Goal: Information Seeking & Learning: Learn about a topic

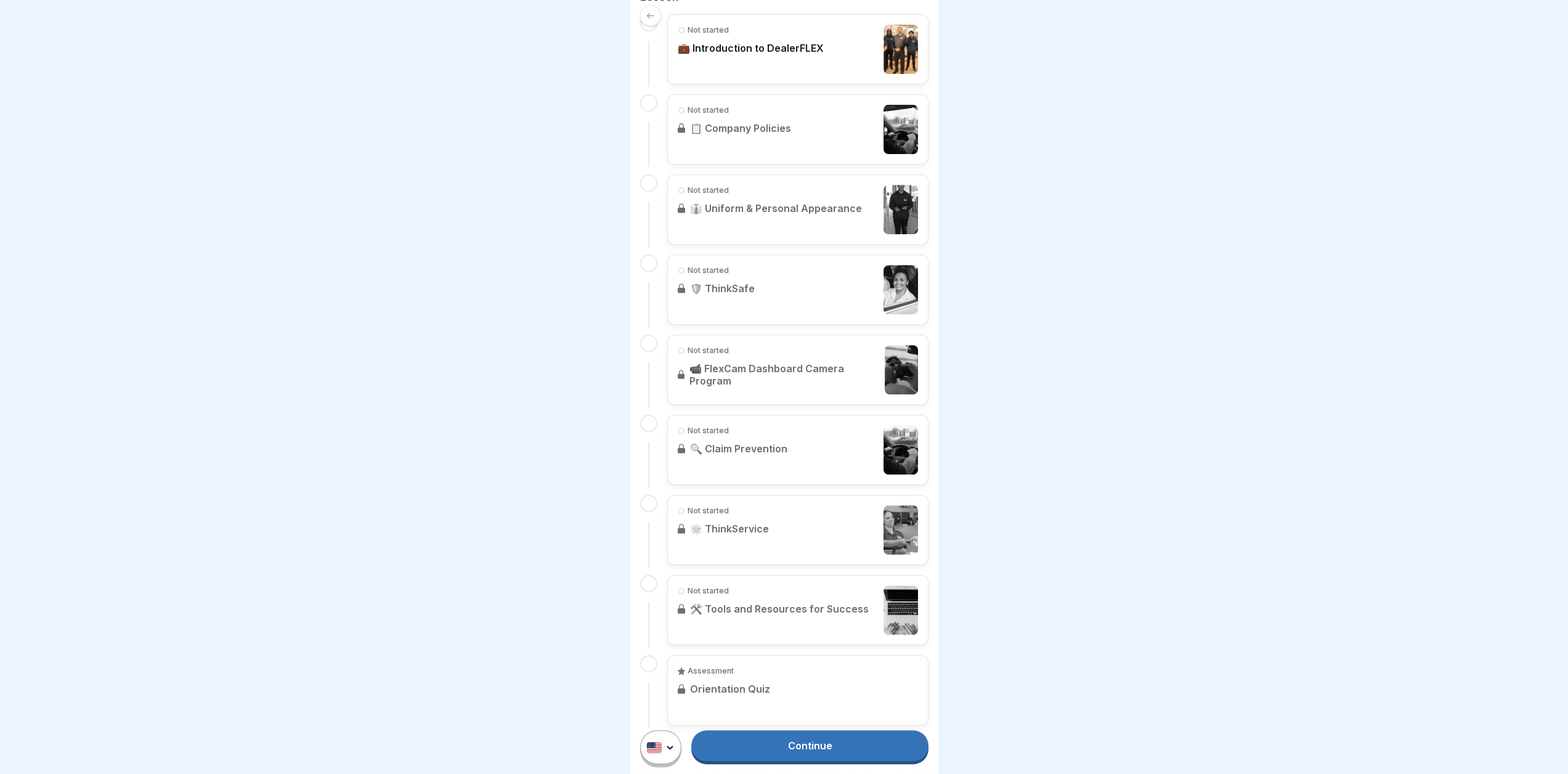
scroll to position [432, 0]
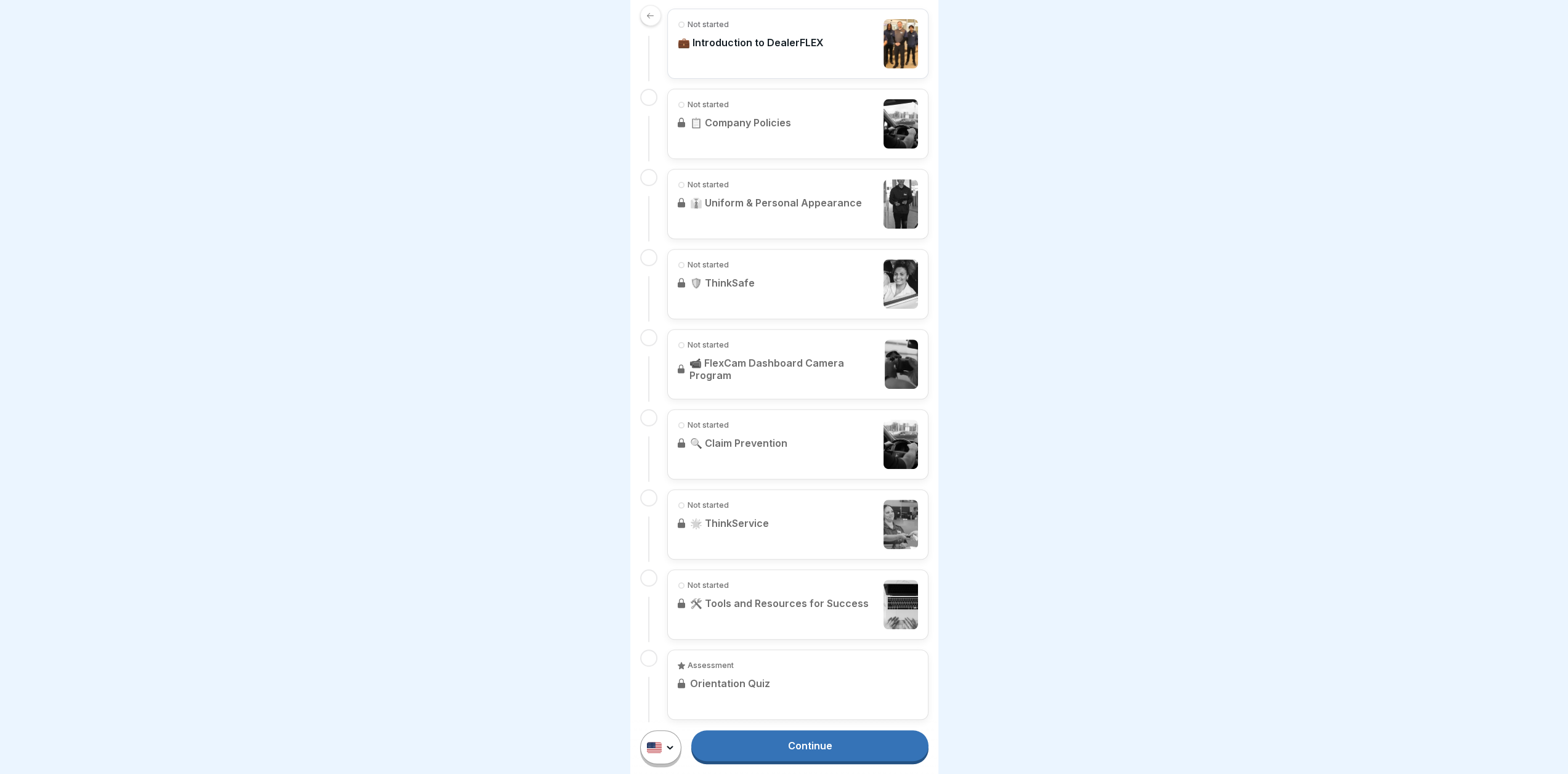
click at [833, 757] on link "Continue" at bounding box center [810, 746] width 237 height 31
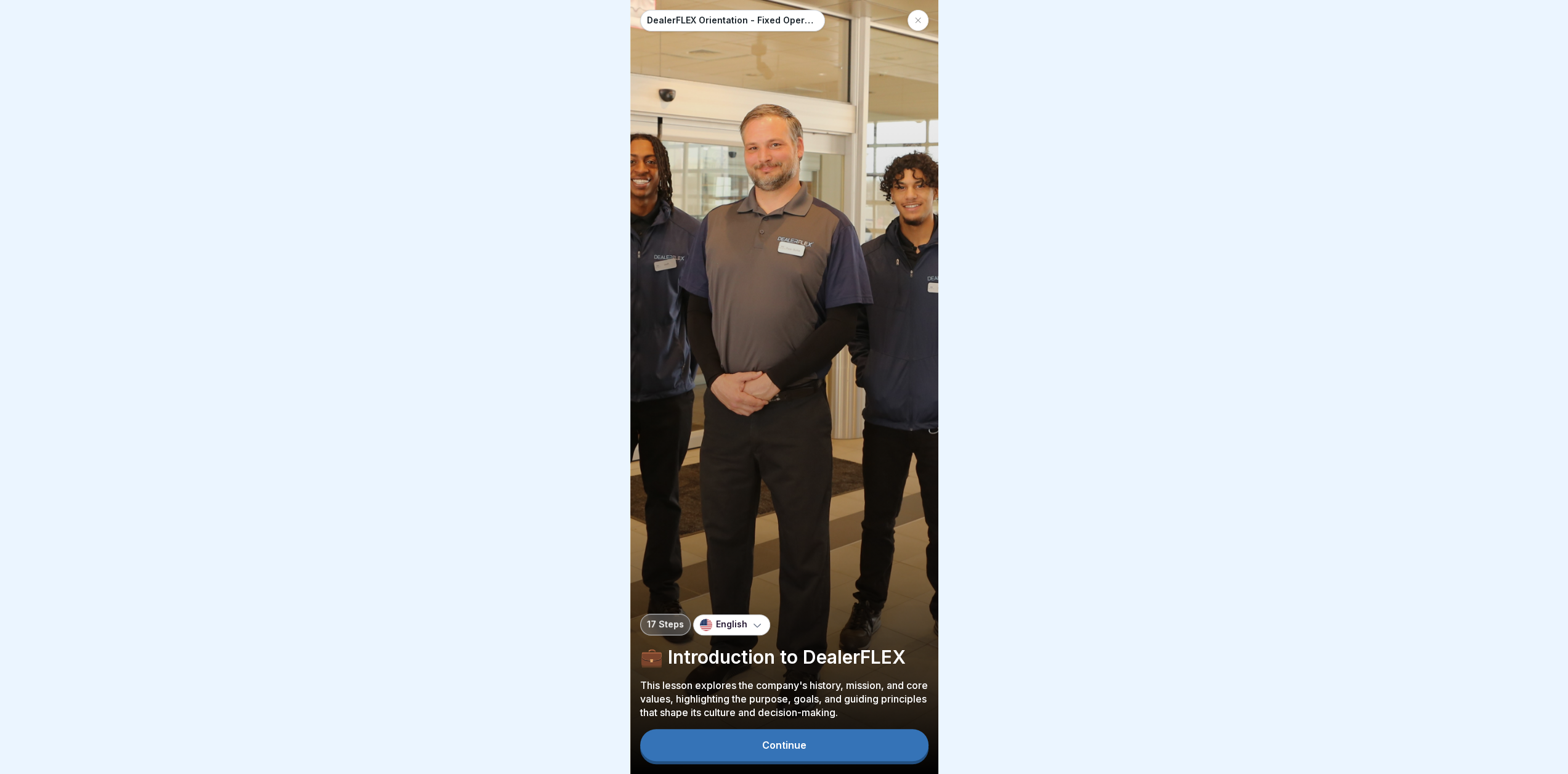
click at [831, 757] on button "Continue" at bounding box center [784, 745] width 288 height 32
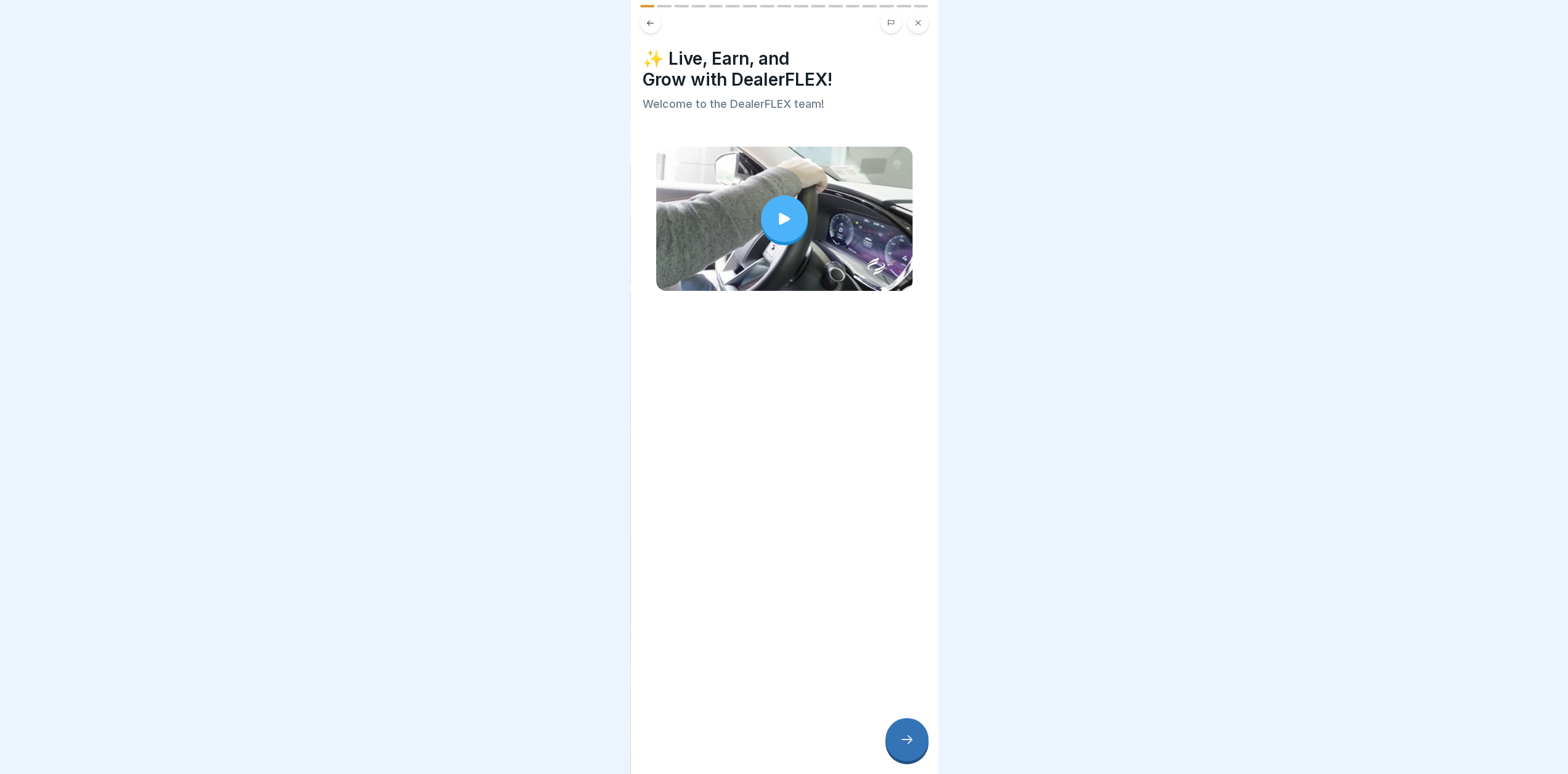
click at [773, 205] on div at bounding box center [784, 219] width 47 height 47
click at [907, 747] on icon at bounding box center [907, 739] width 15 height 15
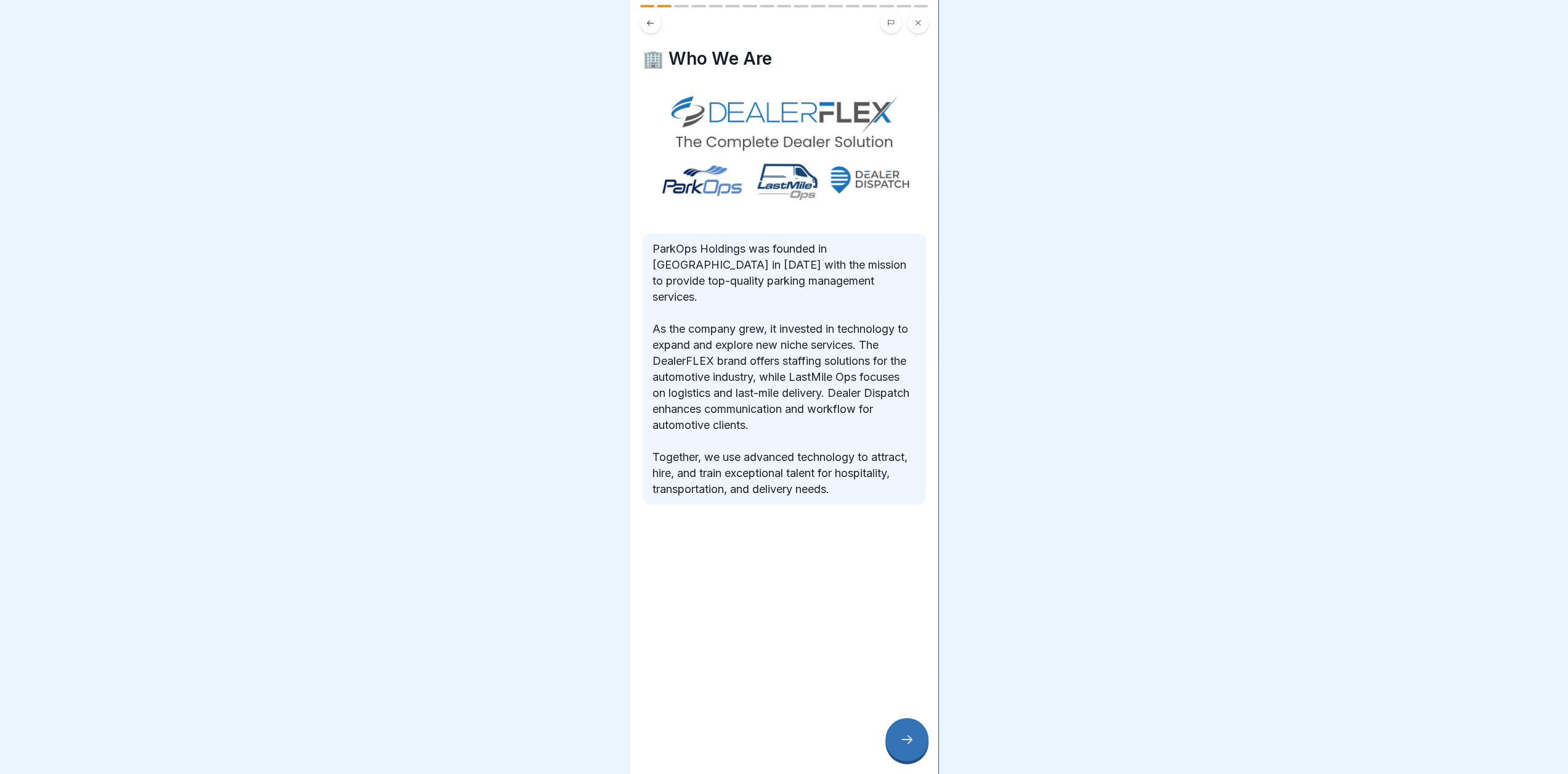
click at [917, 750] on div at bounding box center [907, 739] width 43 height 43
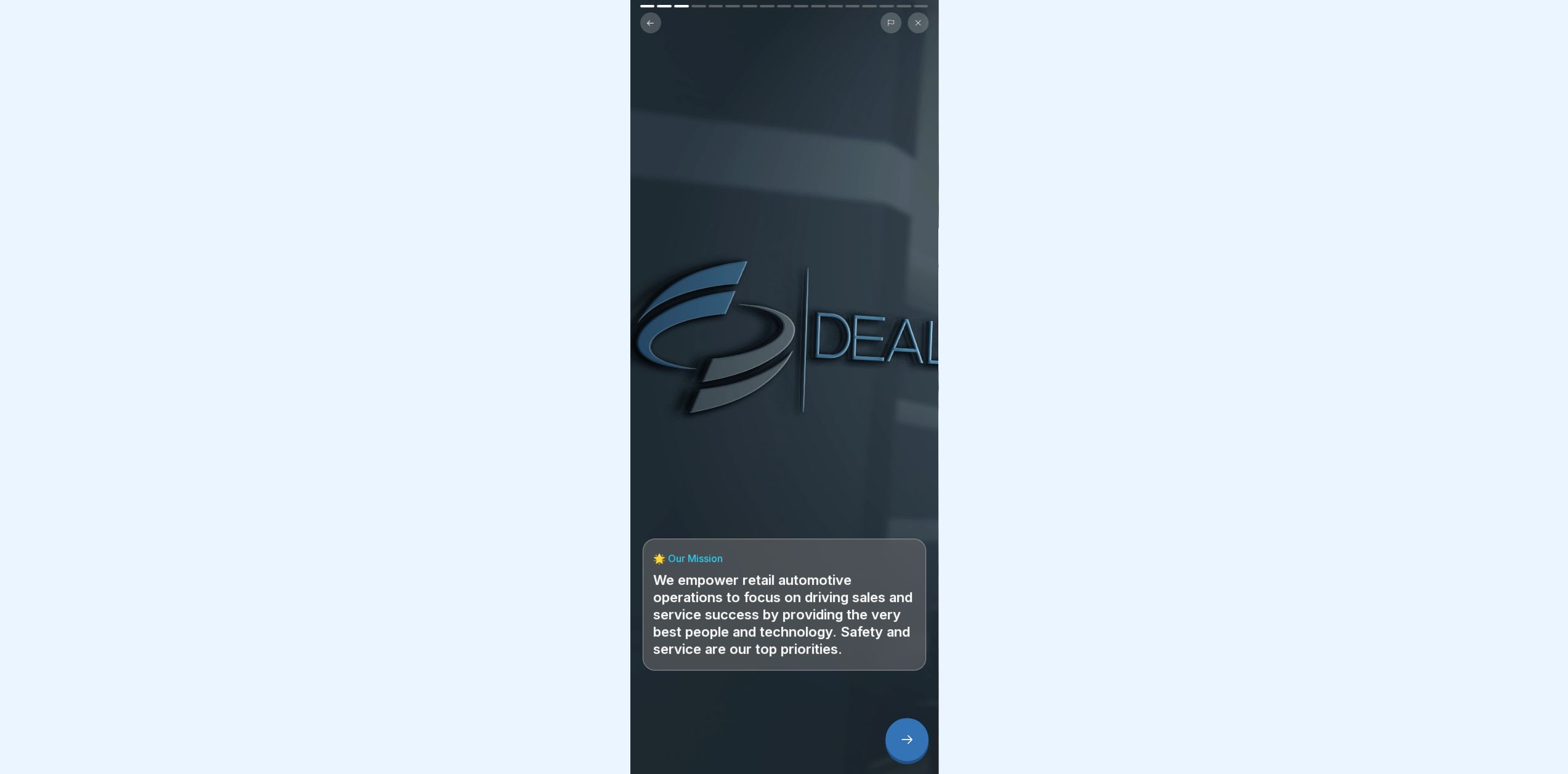
click at [917, 750] on div at bounding box center [907, 739] width 43 height 43
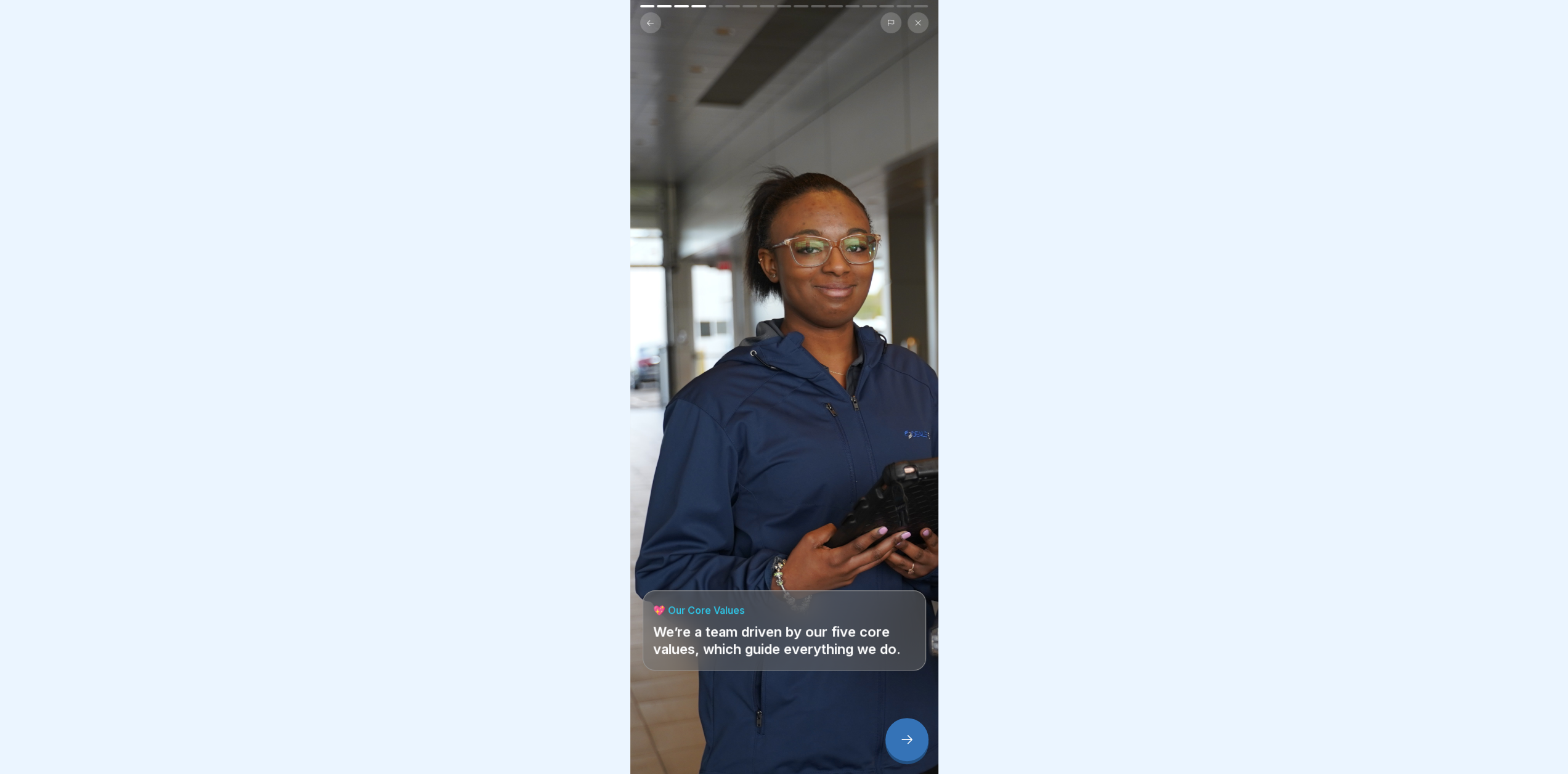
scroll to position [9, 0]
click at [912, 749] on div at bounding box center [907, 739] width 43 height 43
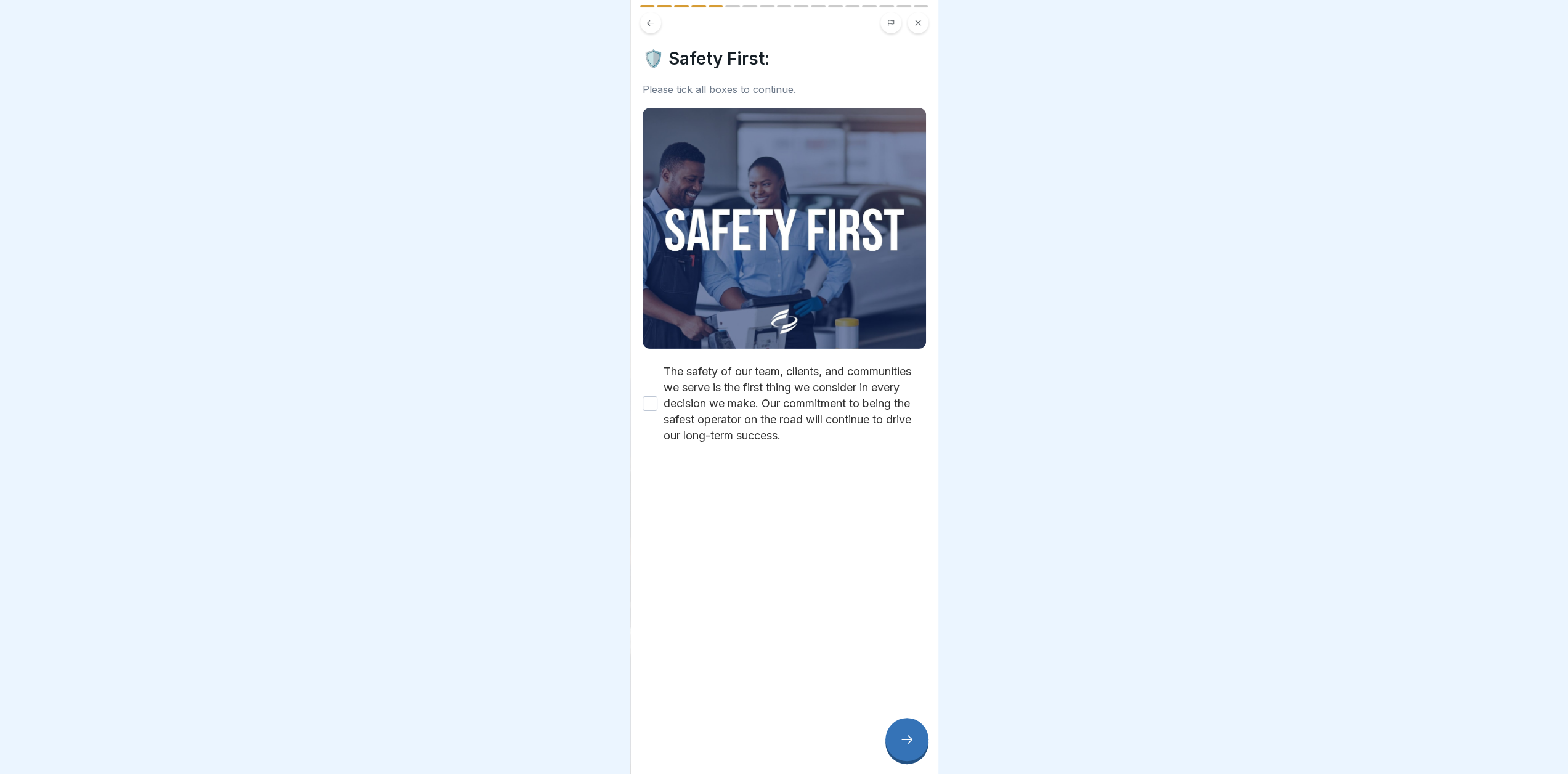
click at [653, 397] on button "The safety of our team, clients, and communities we serve is the first thing we…" at bounding box center [650, 404] width 15 height 15
click at [911, 724] on div at bounding box center [907, 739] width 43 height 43
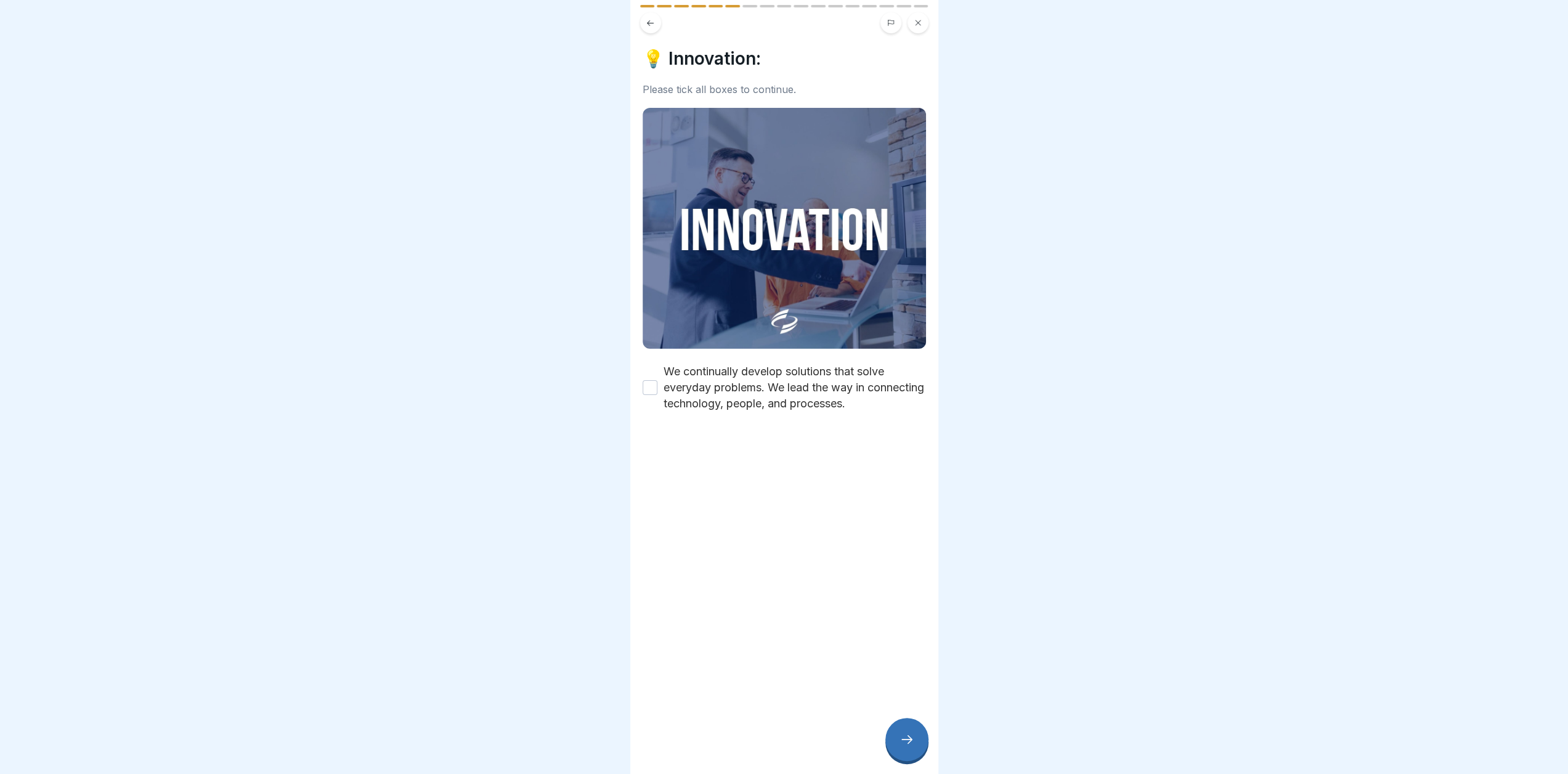
click at [649, 380] on button "We continually develop solutions that solve everyday problems. We lead the way …" at bounding box center [650, 387] width 15 height 15
click at [910, 736] on icon at bounding box center [907, 739] width 15 height 15
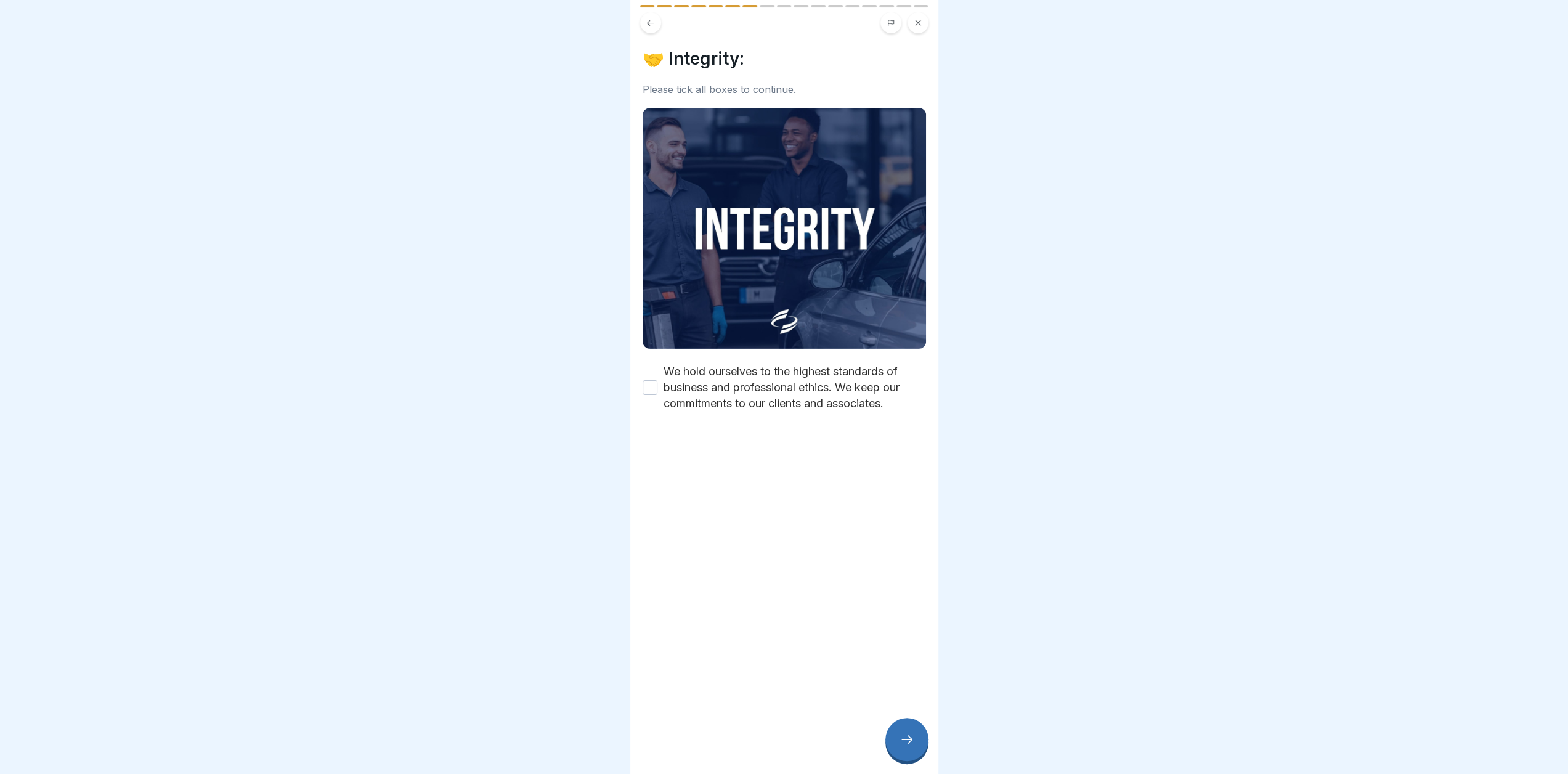
click at [650, 380] on button "We hold ourselves to the highest standards of business and professional ethics.…" at bounding box center [650, 387] width 15 height 15
click at [917, 741] on div at bounding box center [907, 739] width 43 height 43
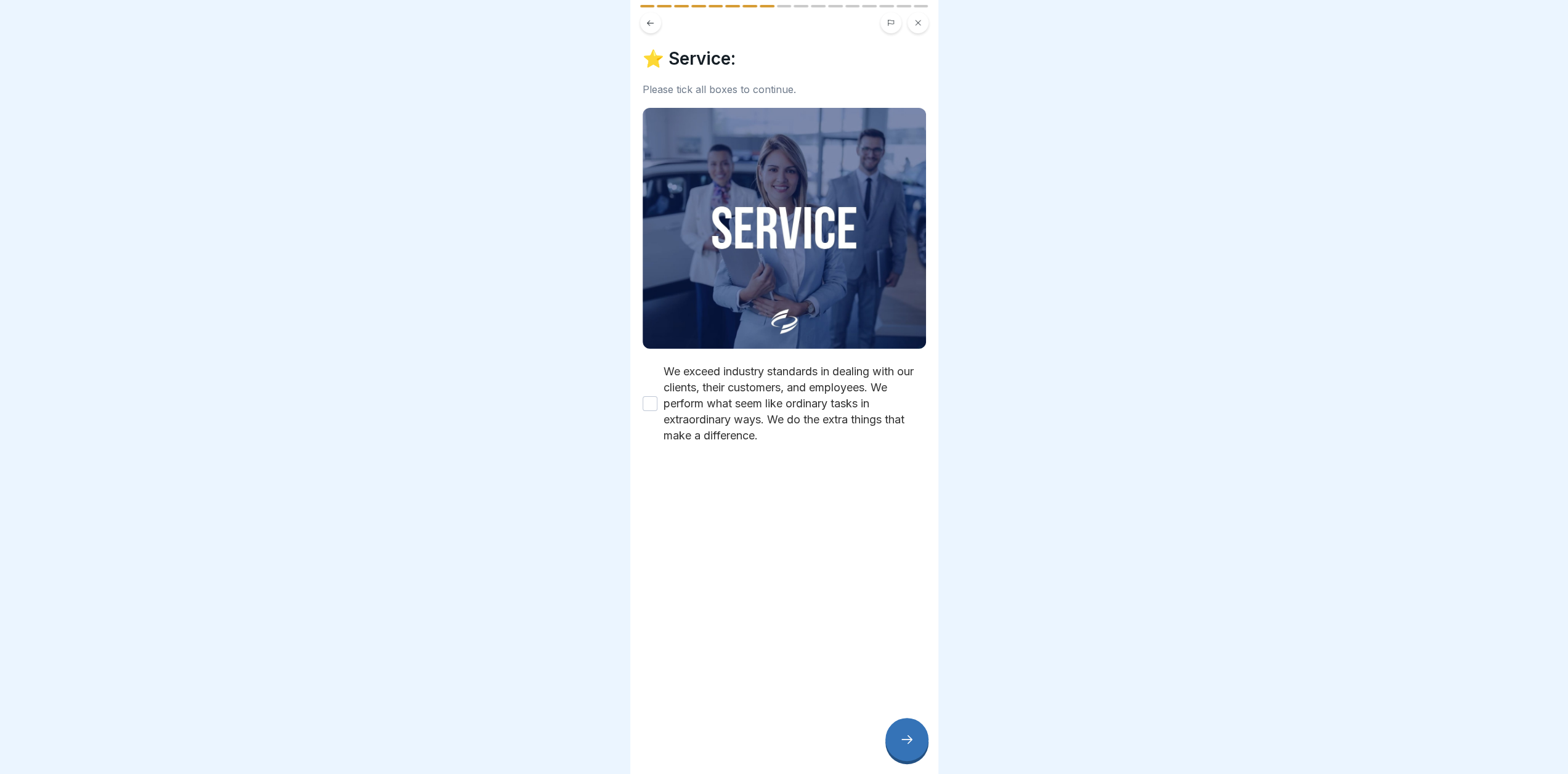
click at [645, 397] on button "We exceed industry standards in dealing with our clients, their customers, and …" at bounding box center [650, 404] width 15 height 15
click at [905, 757] on div at bounding box center [907, 739] width 43 height 43
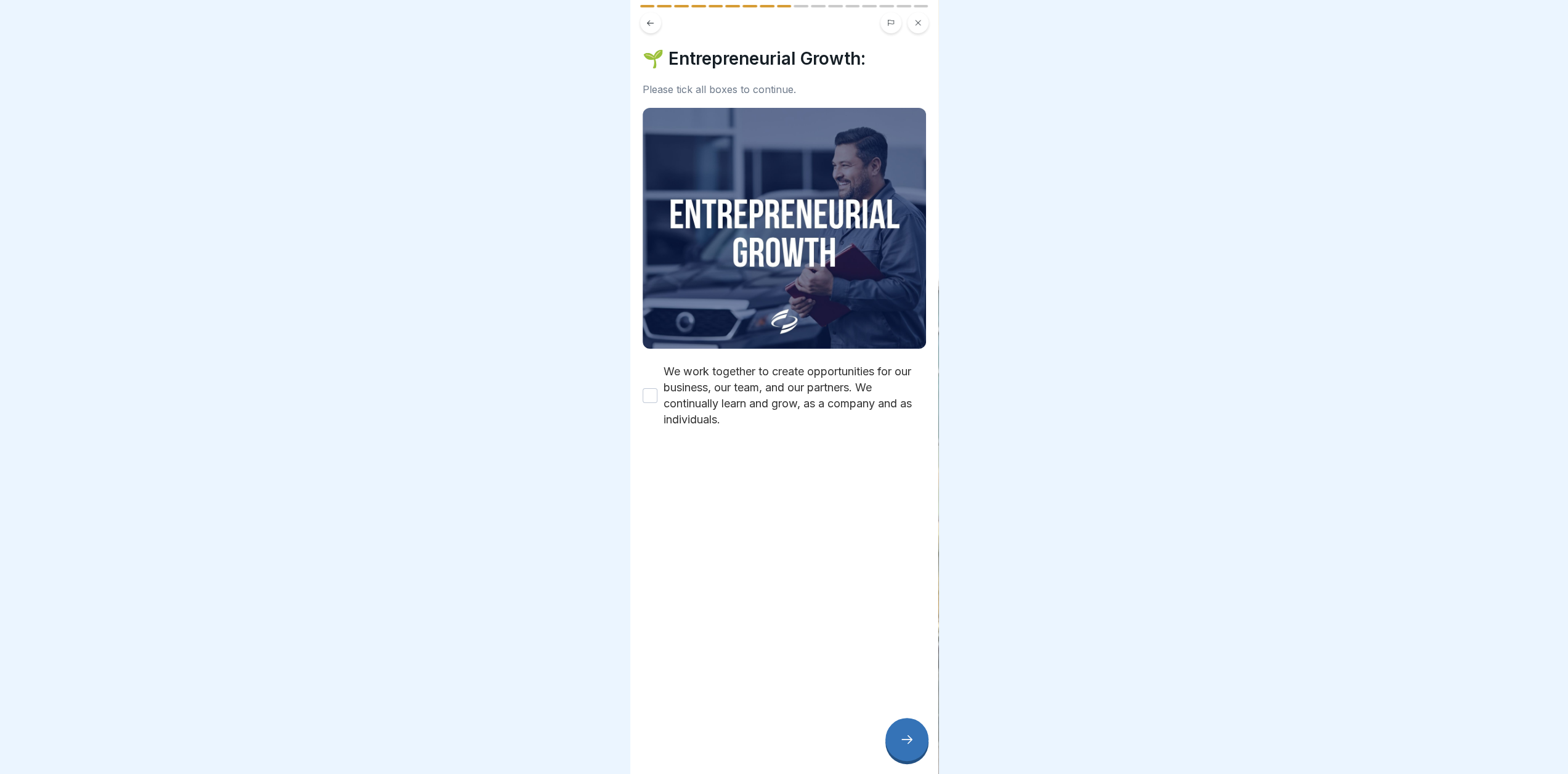
click at [655, 390] on div "We work together to create opportunities for our business, our team, and our pa…" at bounding box center [784, 396] width 284 height 64
click at [651, 388] on button "We work together to create opportunities for our business, our team, and our pa…" at bounding box center [650, 396] width 15 height 15
click at [915, 746] on div at bounding box center [907, 739] width 43 height 43
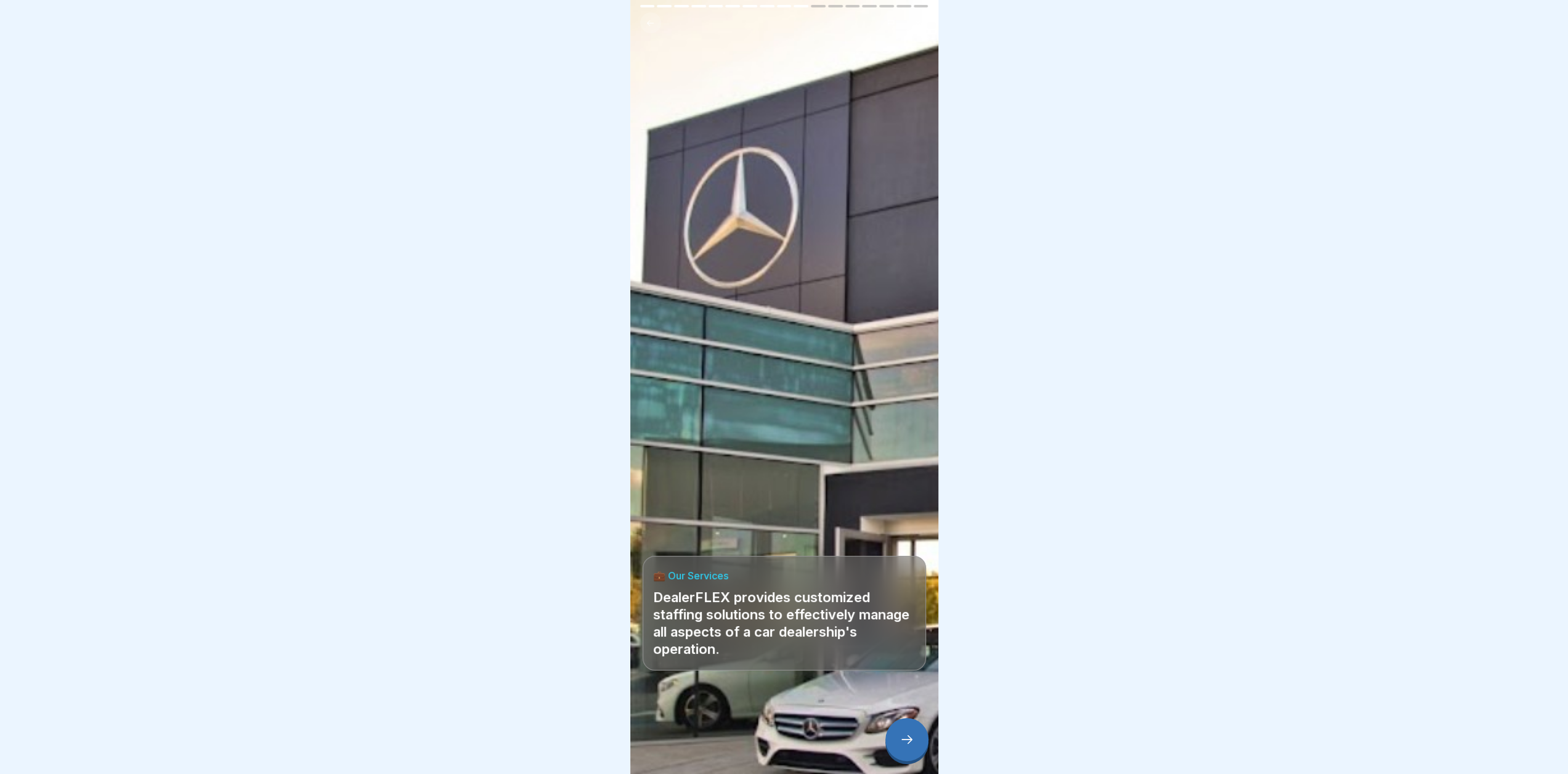
click at [901, 746] on icon at bounding box center [907, 739] width 15 height 15
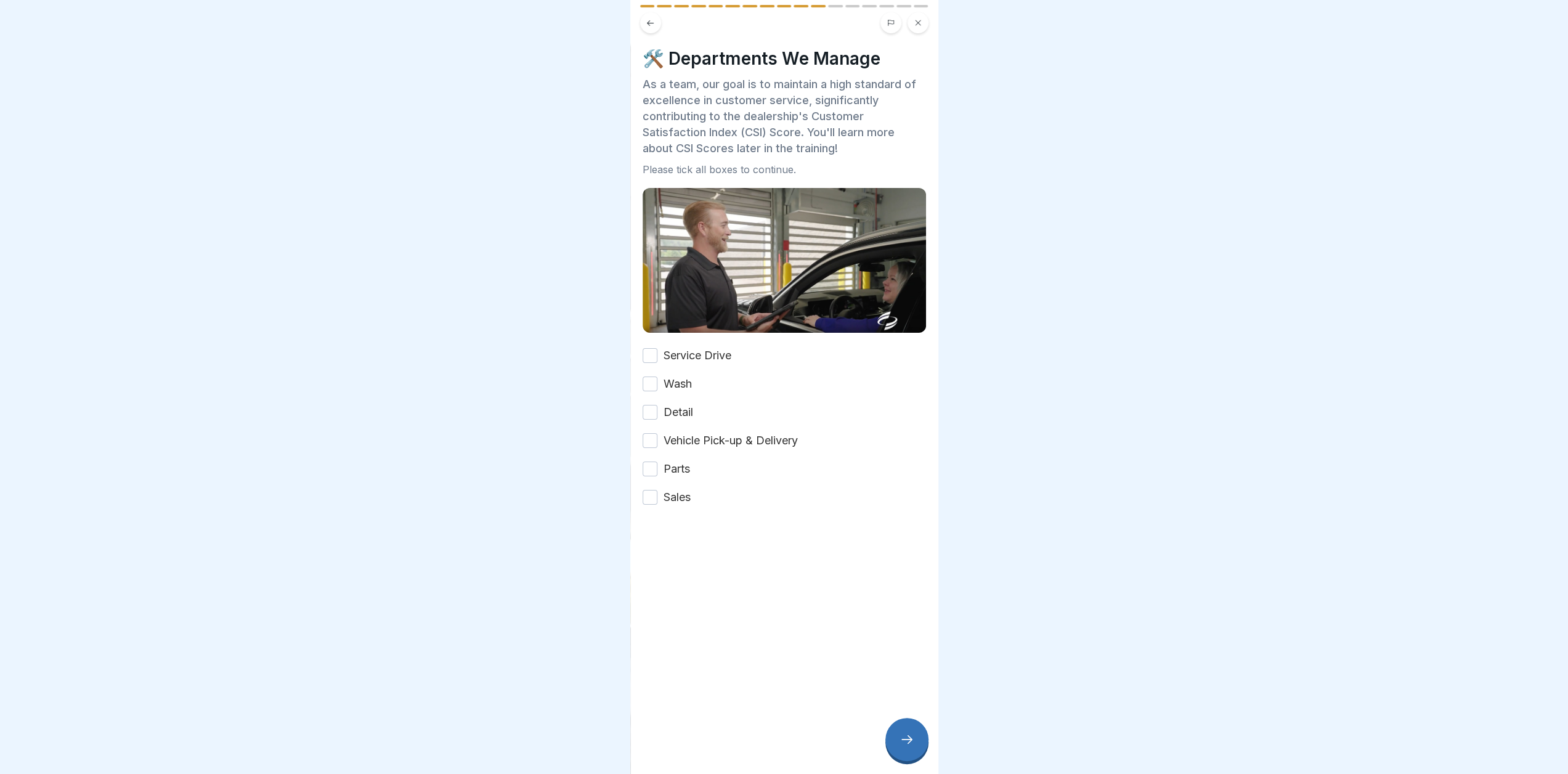
click at [655, 348] on button "Service Drive" at bounding box center [650, 355] width 15 height 15
click at [643, 376] on button "Wash" at bounding box center [650, 384] width 15 height 15
click at [652, 405] on button "Detail" at bounding box center [650, 412] width 15 height 15
click at [651, 433] on button "Vehicle Pick-up & Delivery" at bounding box center [650, 441] width 15 height 15
click at [647, 462] on button "Parts" at bounding box center [650, 469] width 15 height 15
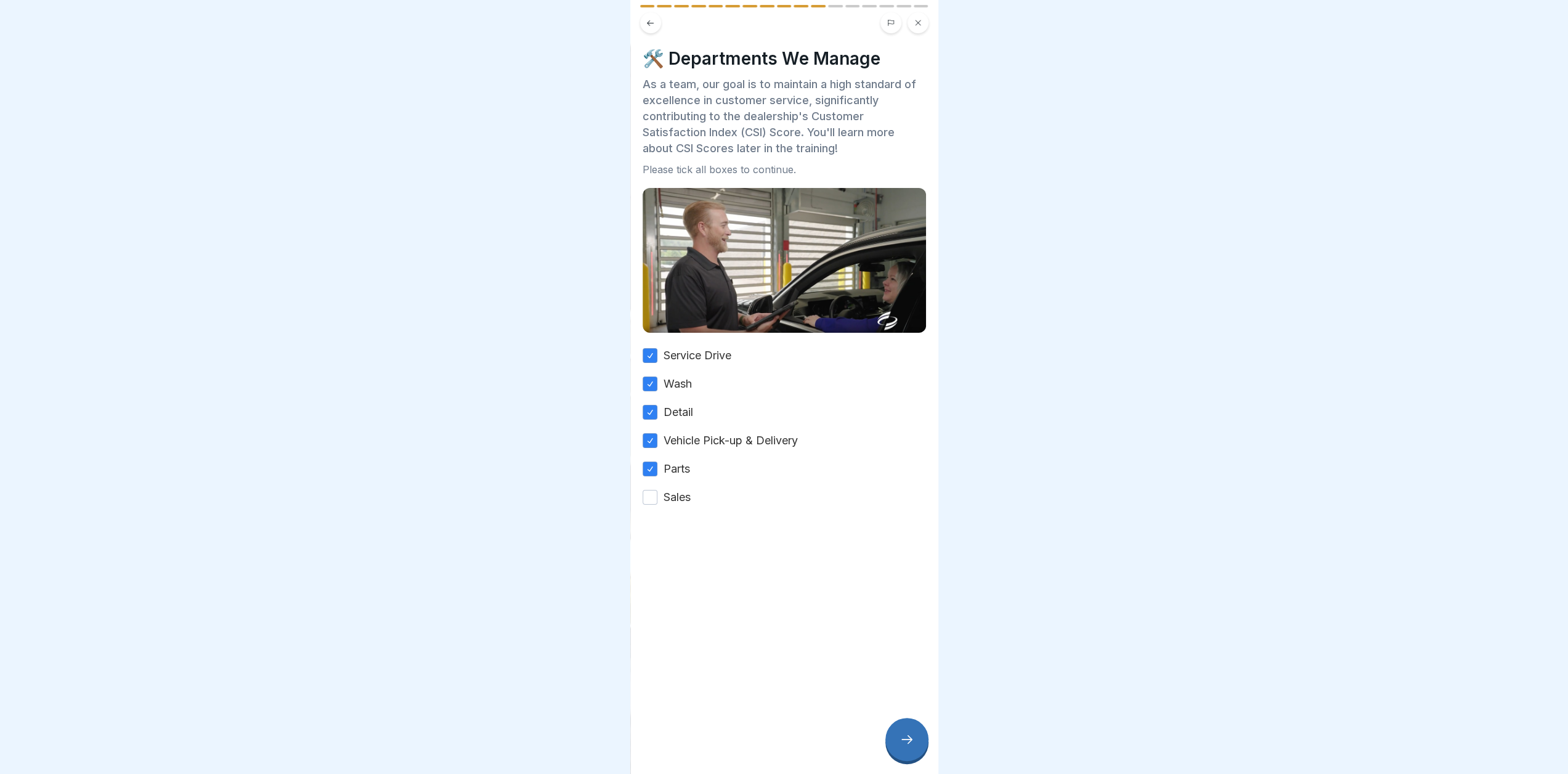
click at [655, 490] on button "Sales" at bounding box center [650, 498] width 15 height 15
click at [918, 744] on div at bounding box center [907, 739] width 43 height 43
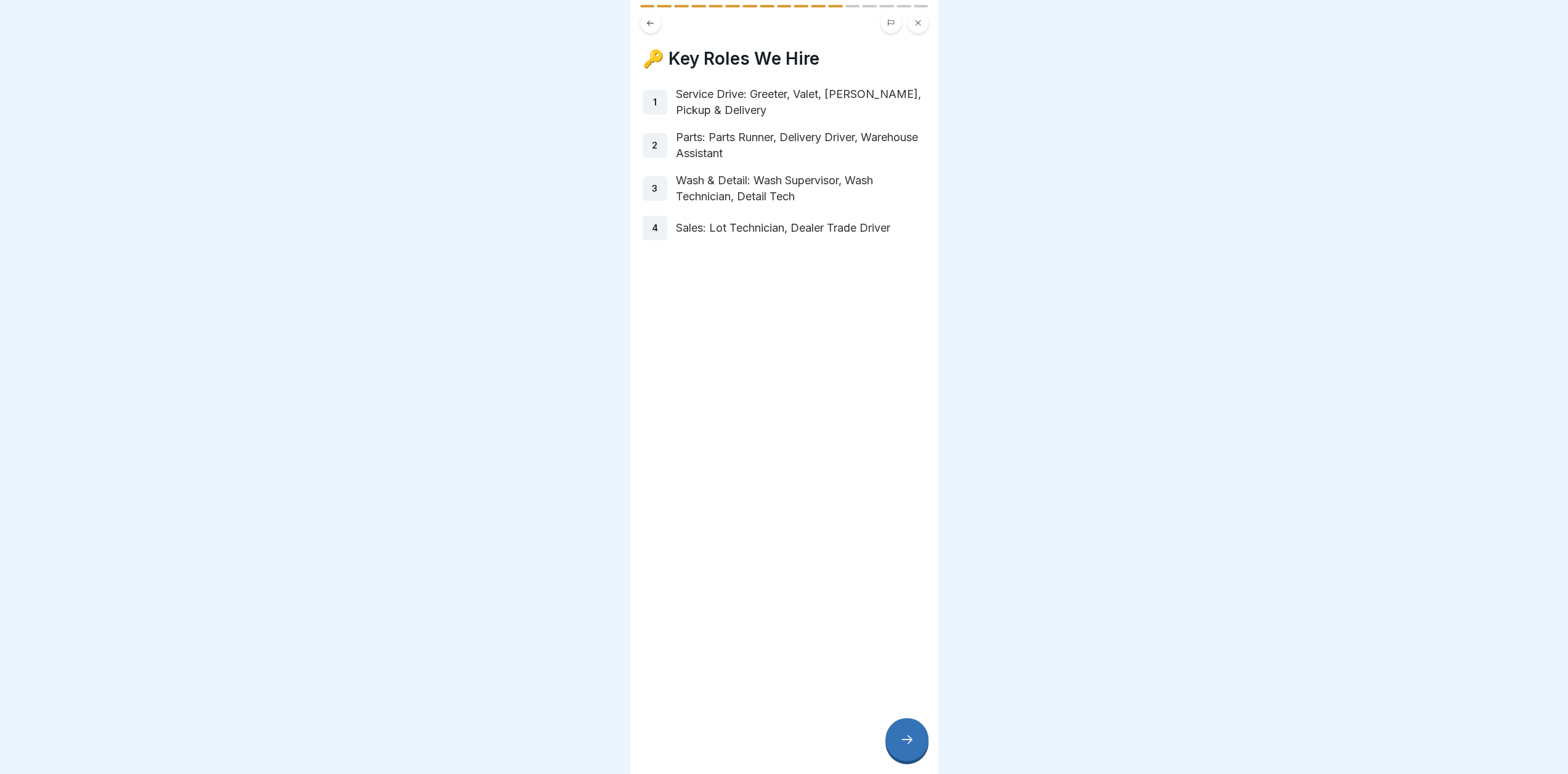
click at [648, 90] on div "1" at bounding box center [655, 102] width 25 height 25
click at [650, 90] on div "1" at bounding box center [655, 102] width 25 height 25
click at [662, 145] on div "2" at bounding box center [655, 145] width 25 height 25
click at [652, 183] on p "3" at bounding box center [655, 188] width 6 height 11
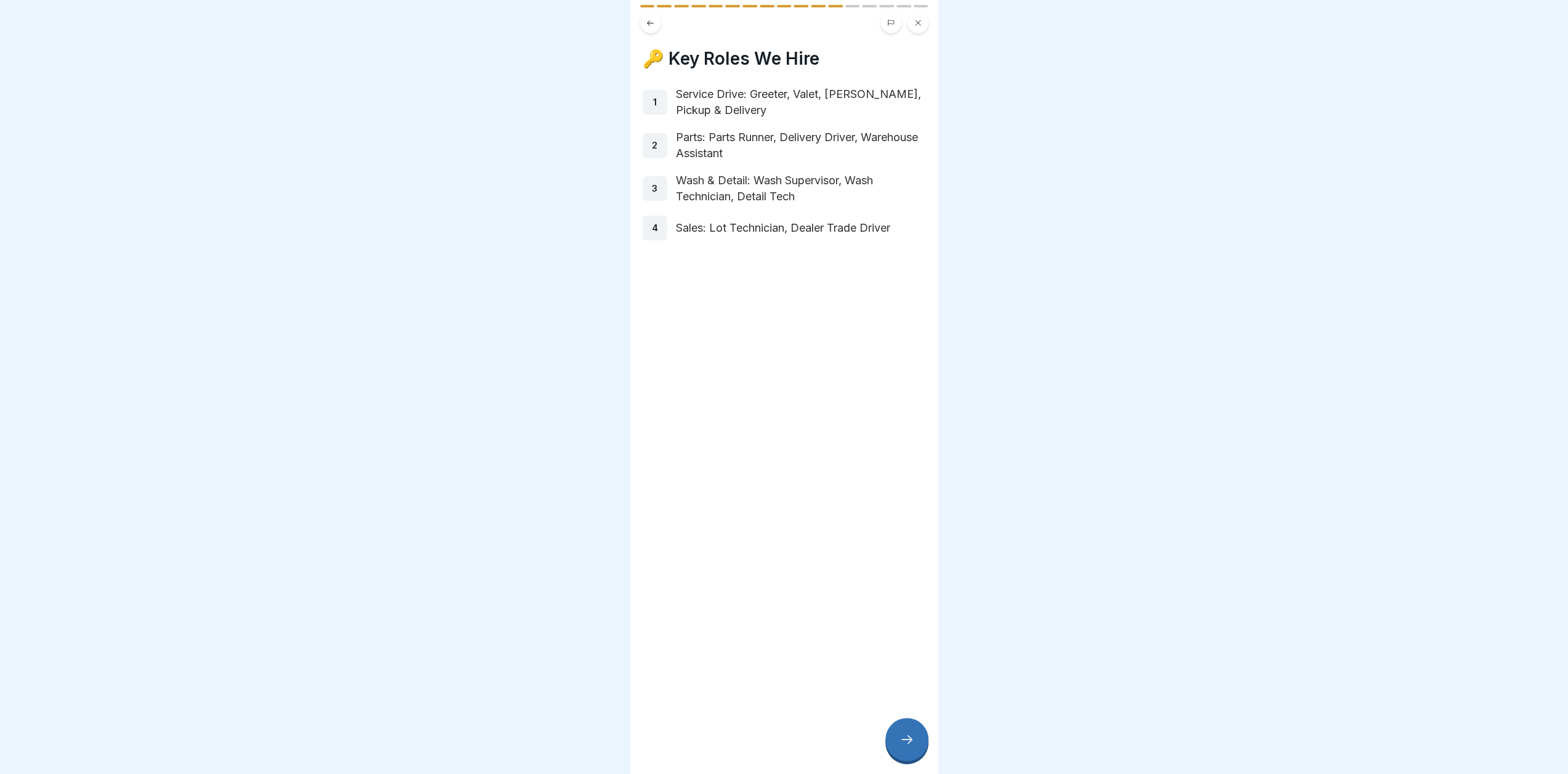
click at [647, 217] on div "4" at bounding box center [655, 228] width 25 height 25
click at [908, 745] on icon at bounding box center [907, 739] width 15 height 15
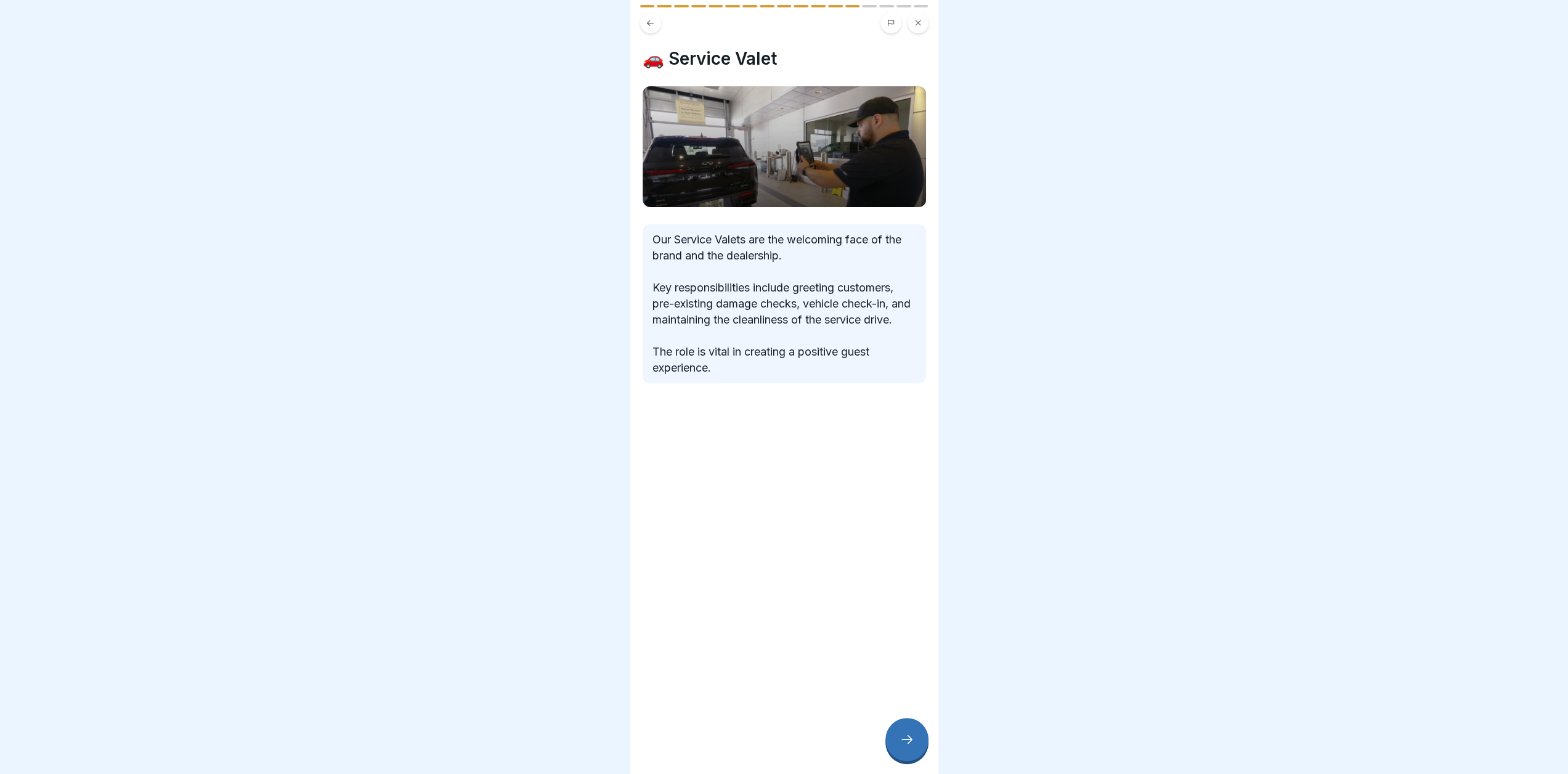
click at [899, 735] on div at bounding box center [907, 739] width 43 height 43
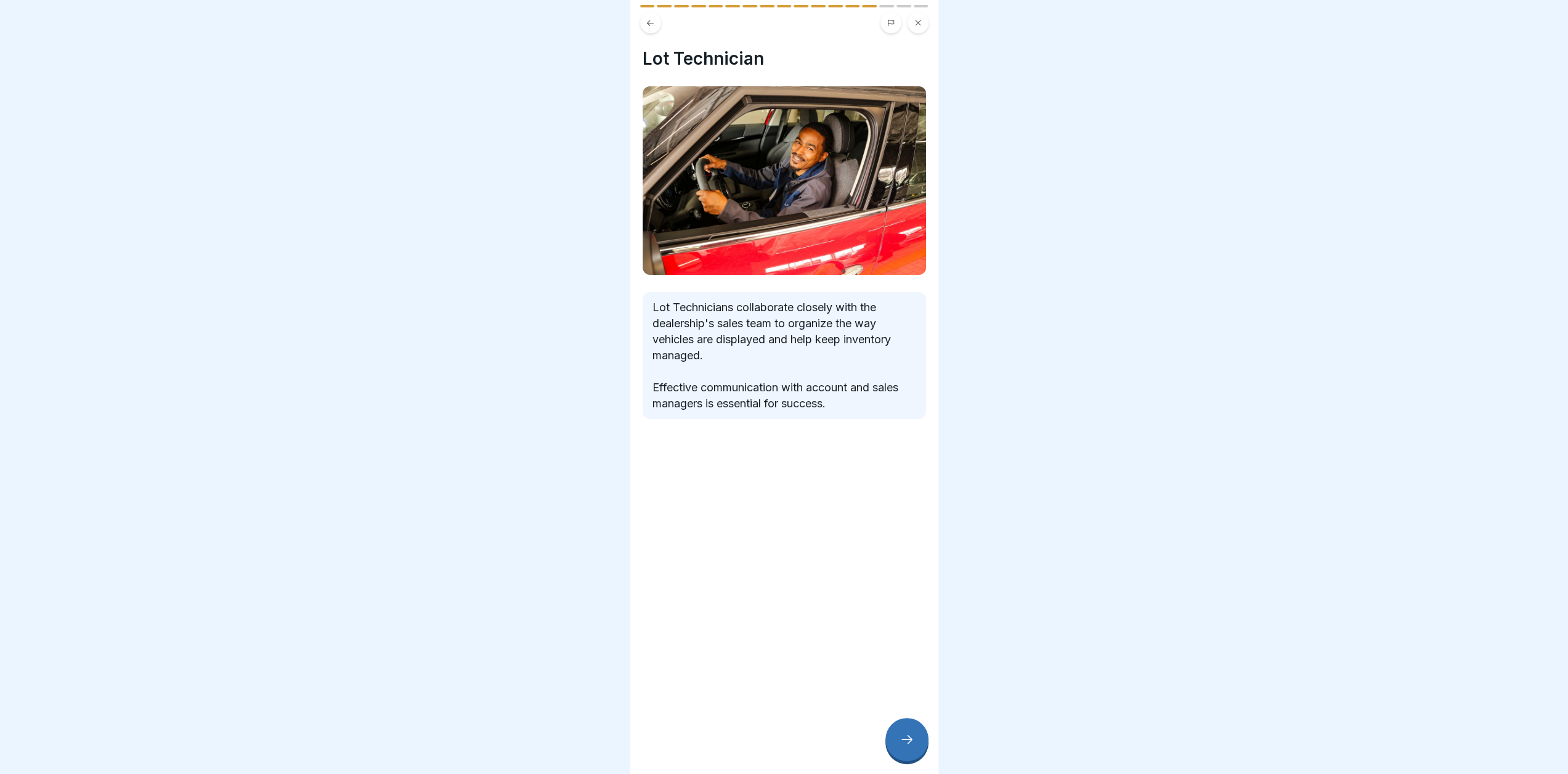
click at [899, 735] on div at bounding box center [907, 739] width 43 height 43
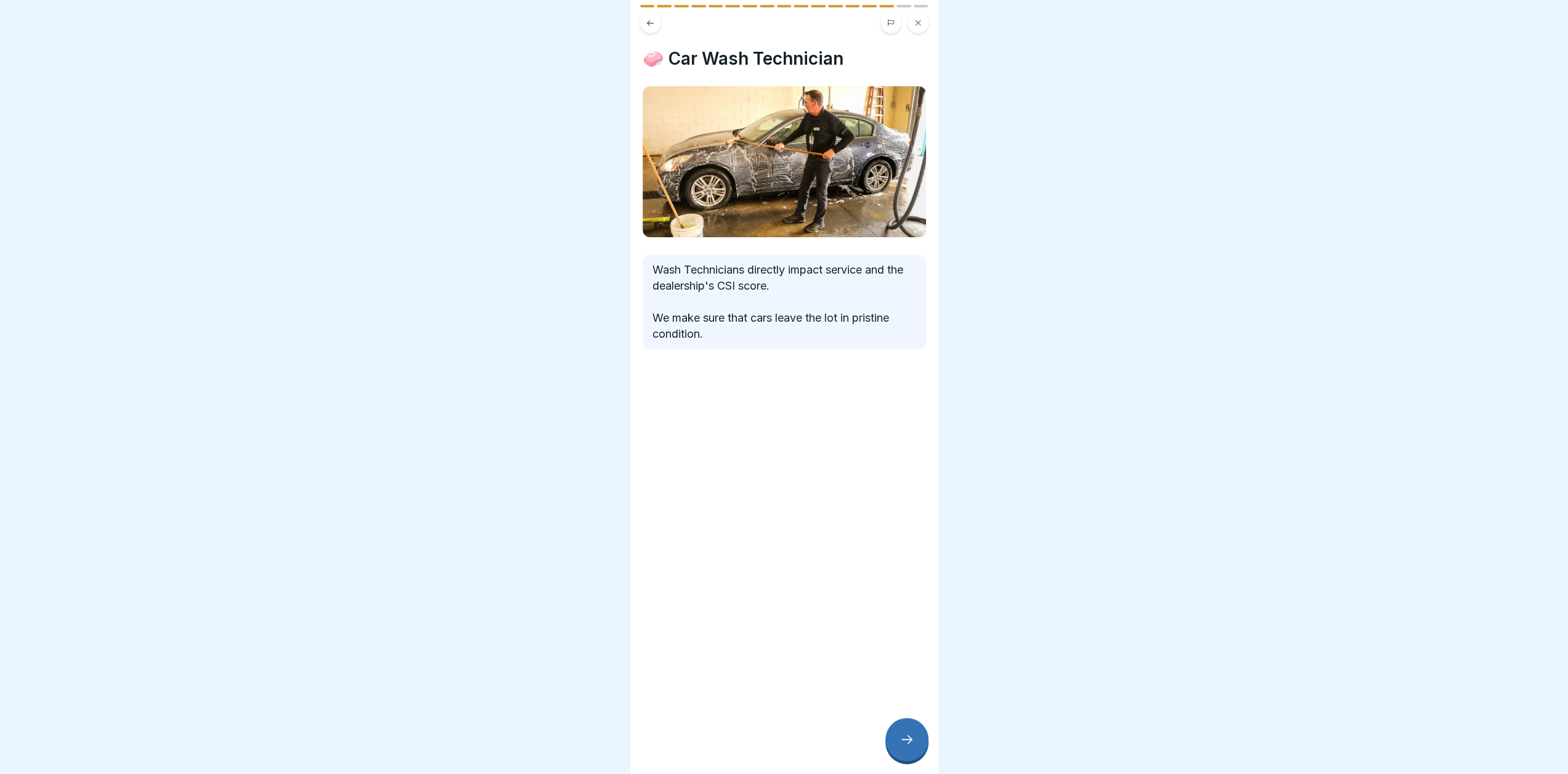
click at [901, 739] on icon at bounding box center [907, 739] width 15 height 15
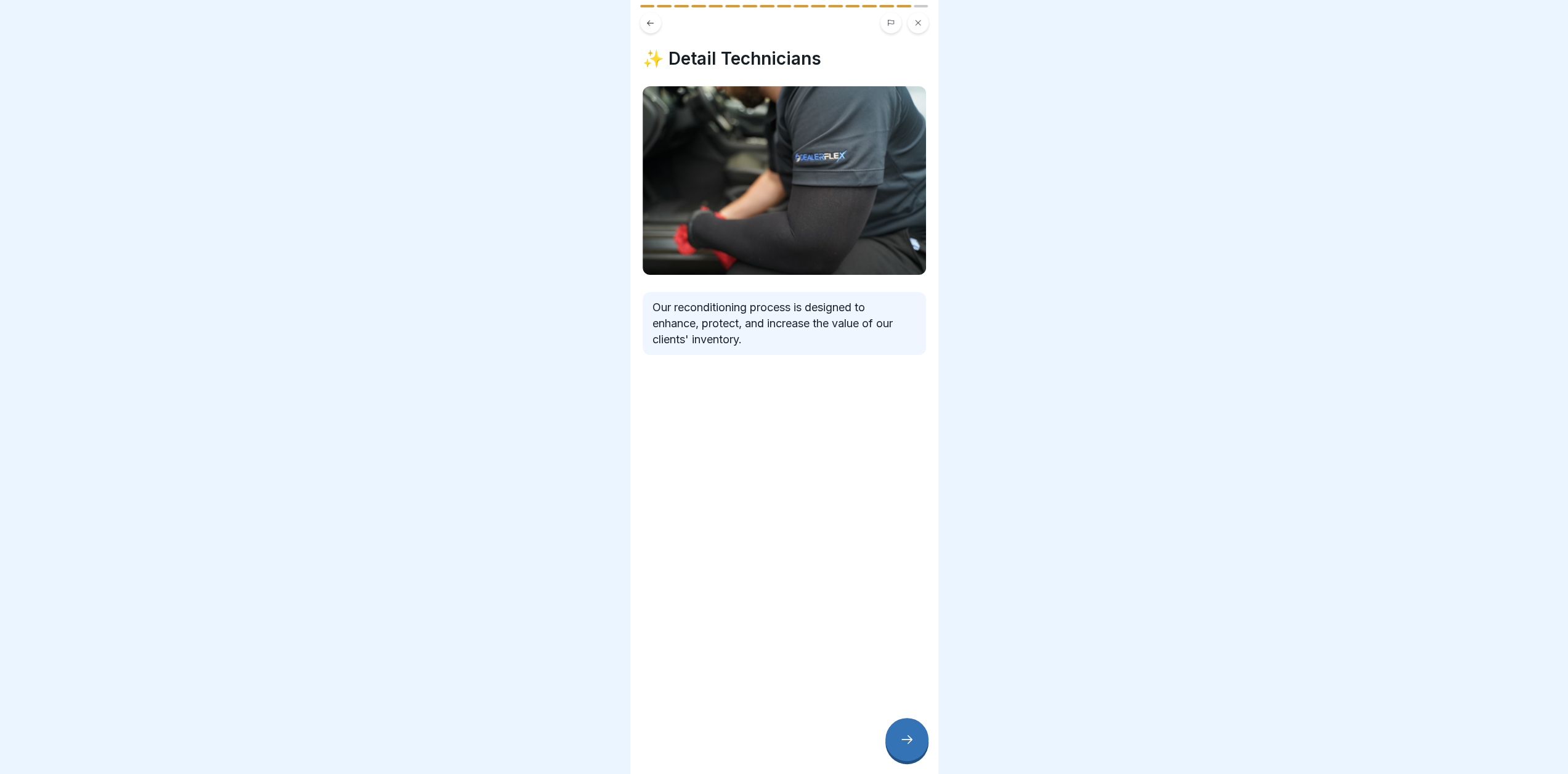
click at [901, 740] on icon at bounding box center [907, 739] width 15 height 15
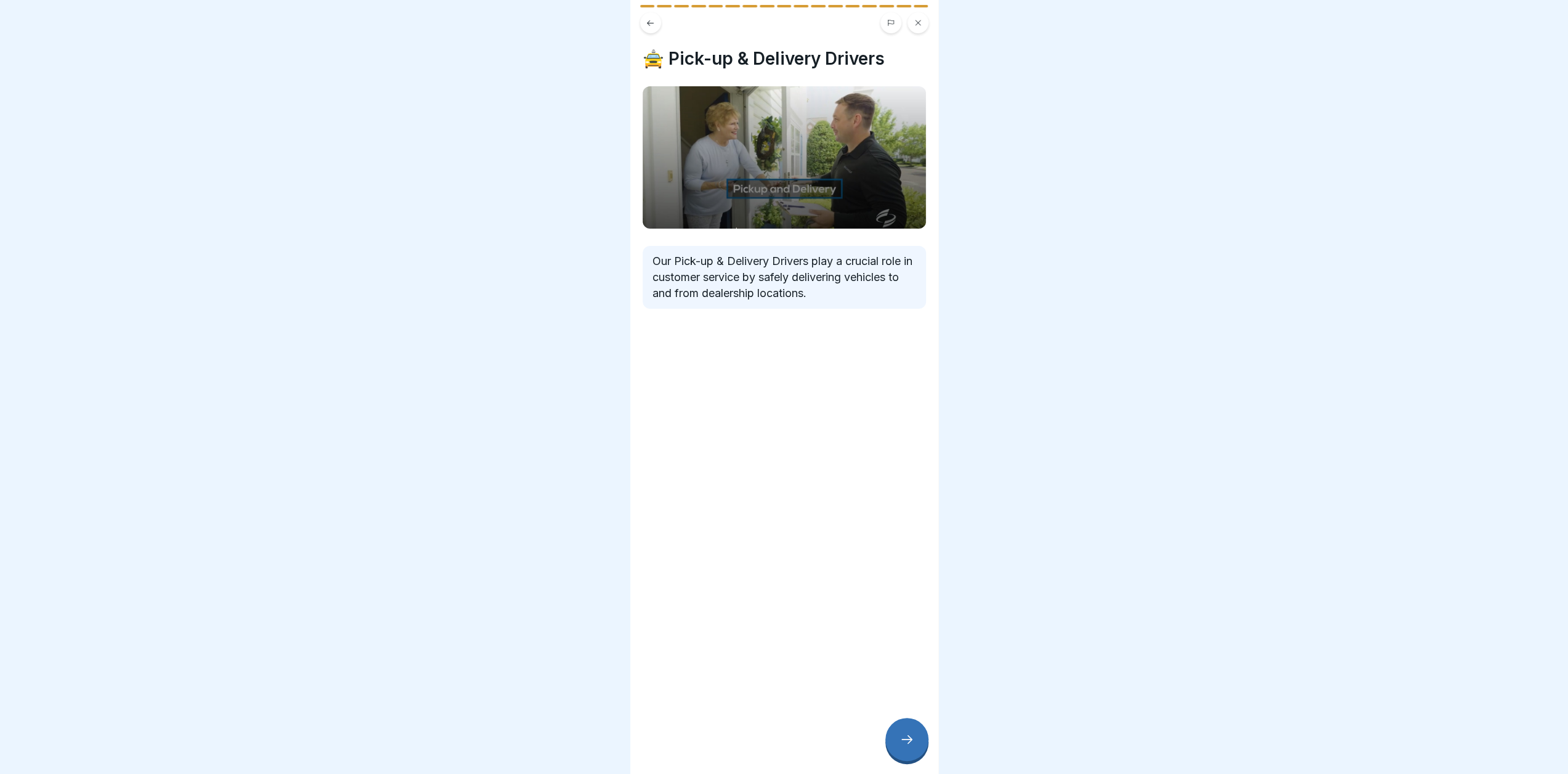
click at [901, 740] on icon at bounding box center [907, 739] width 15 height 15
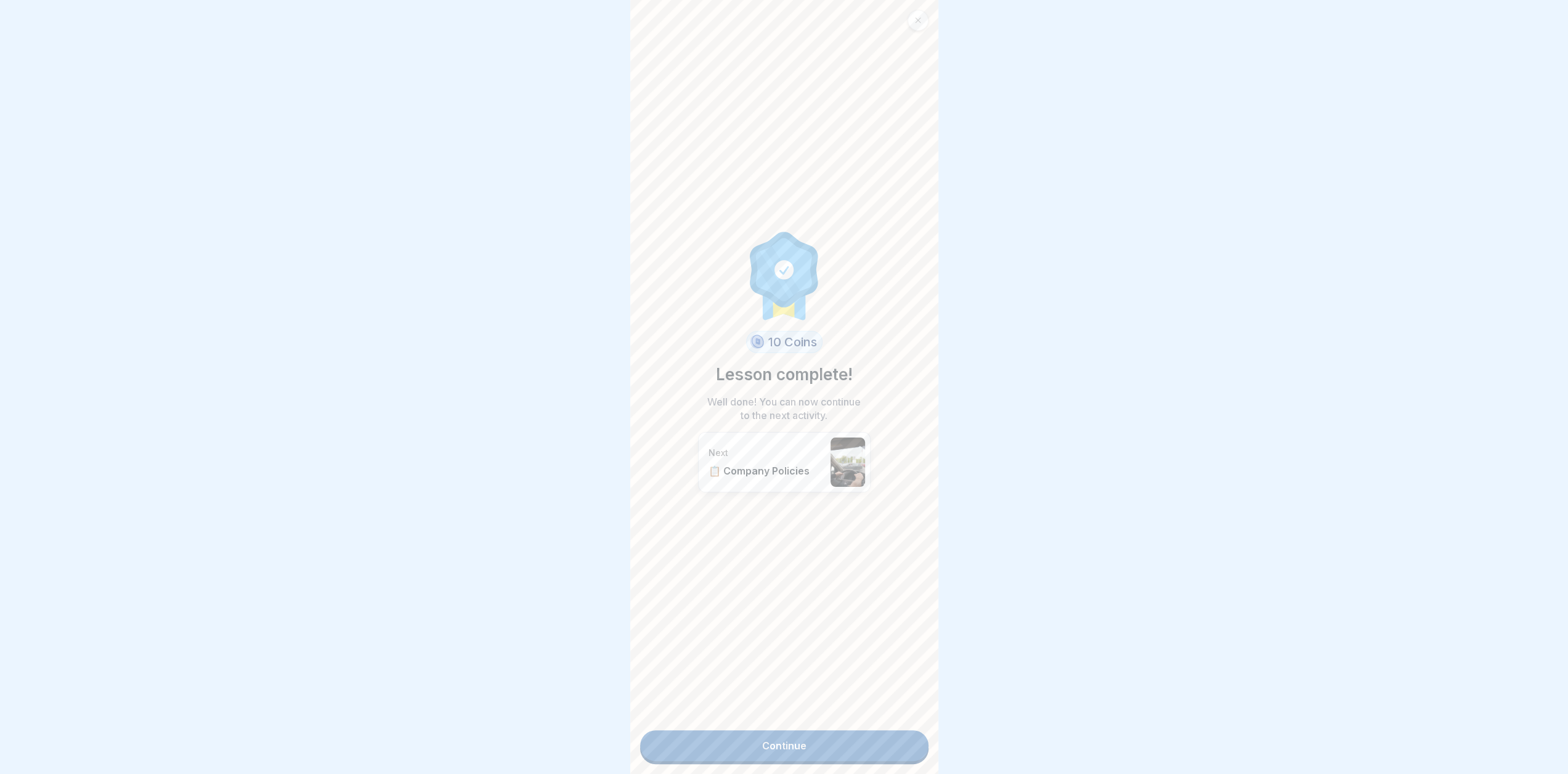
click at [760, 465] on p "📋 Company Policies" at bounding box center [767, 470] width 116 height 12
click at [804, 736] on link "Continue" at bounding box center [784, 746] width 288 height 31
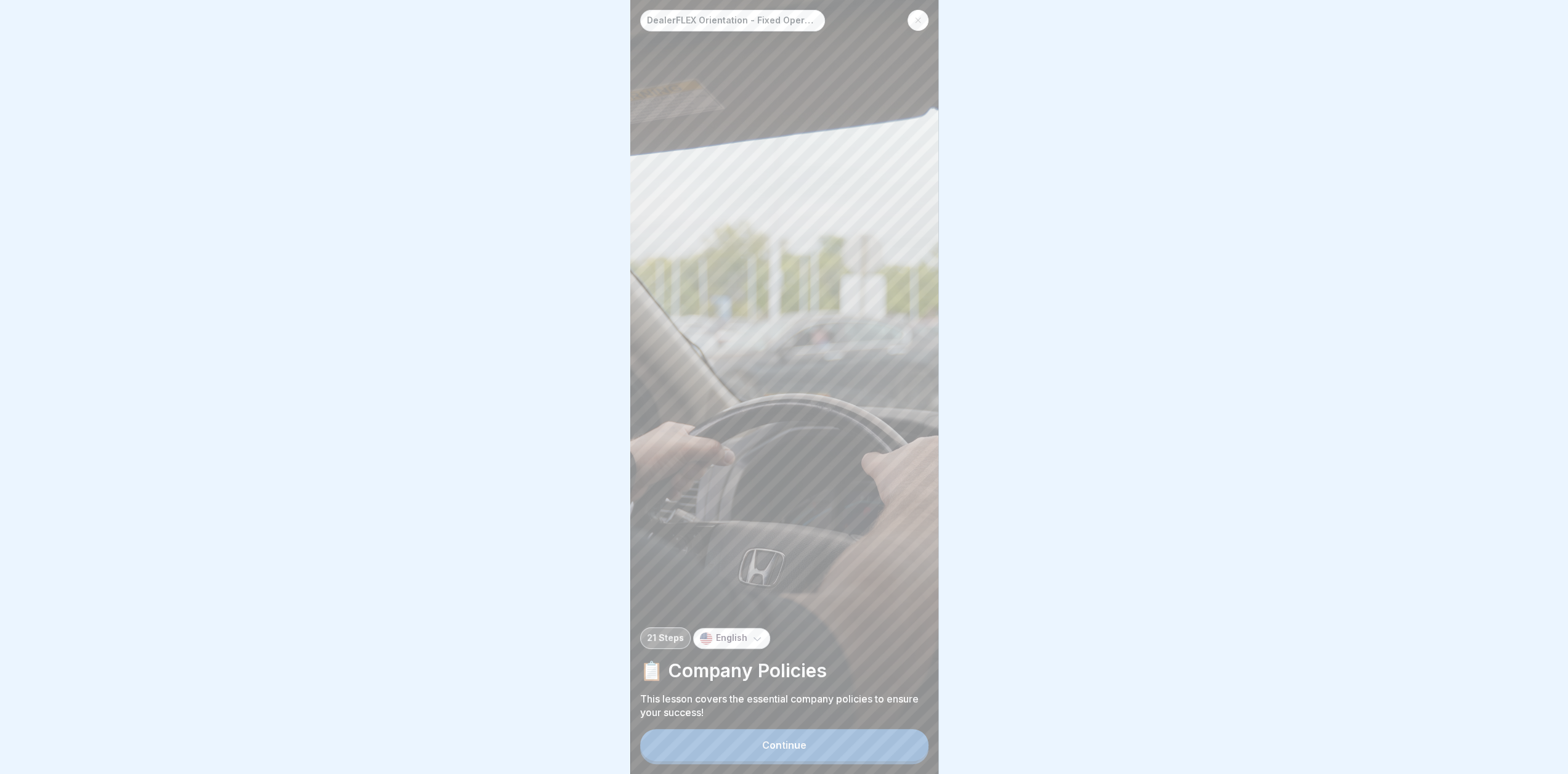
click at [763, 337] on div "DealerFLEX Orientation - Fixed Operations Division 21 Steps English 📋 Company P…" at bounding box center [785, 387] width 308 height 774
click at [801, 761] on button "Continue" at bounding box center [784, 745] width 288 height 32
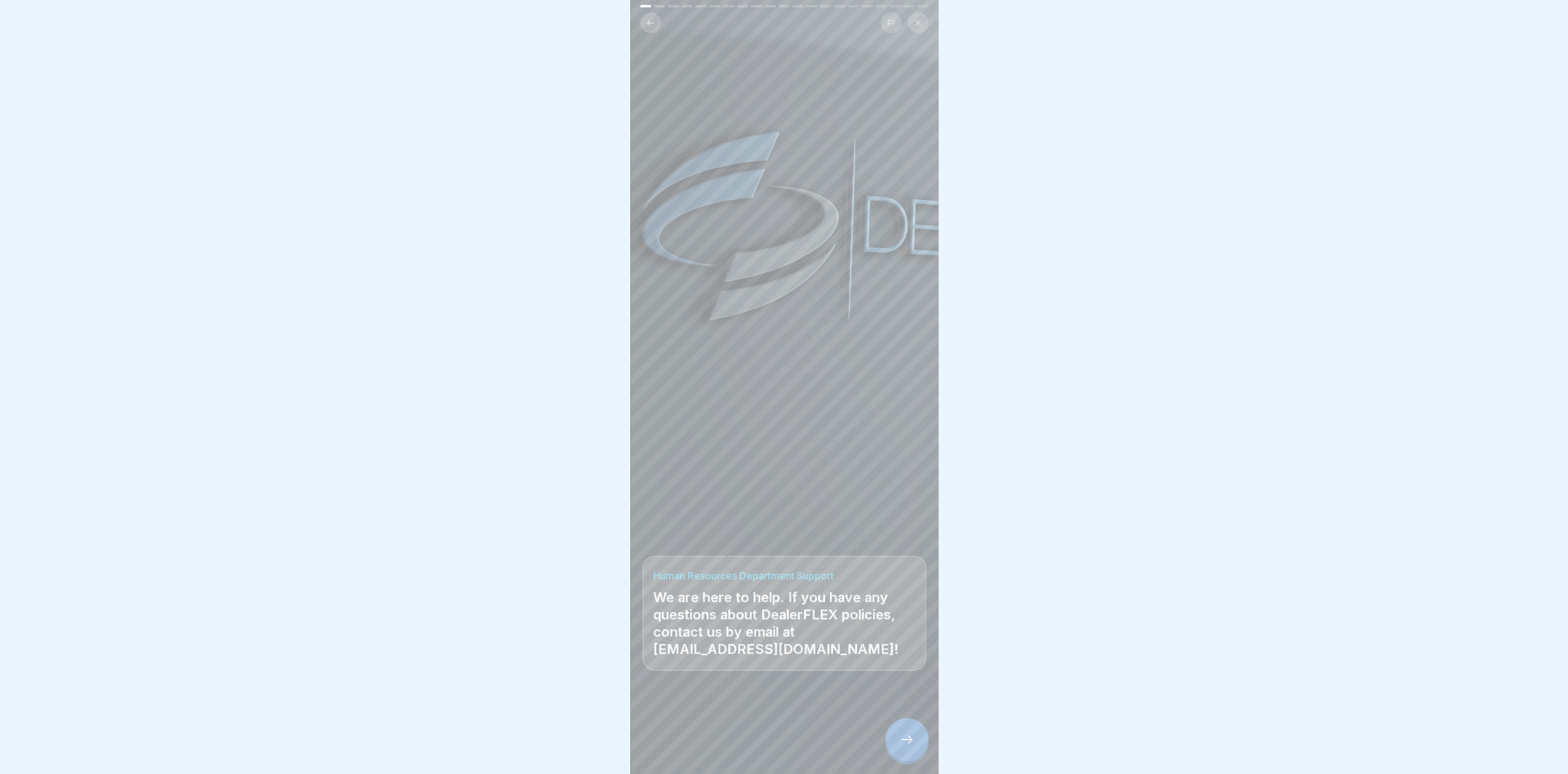
click at [913, 747] on icon at bounding box center [907, 739] width 15 height 15
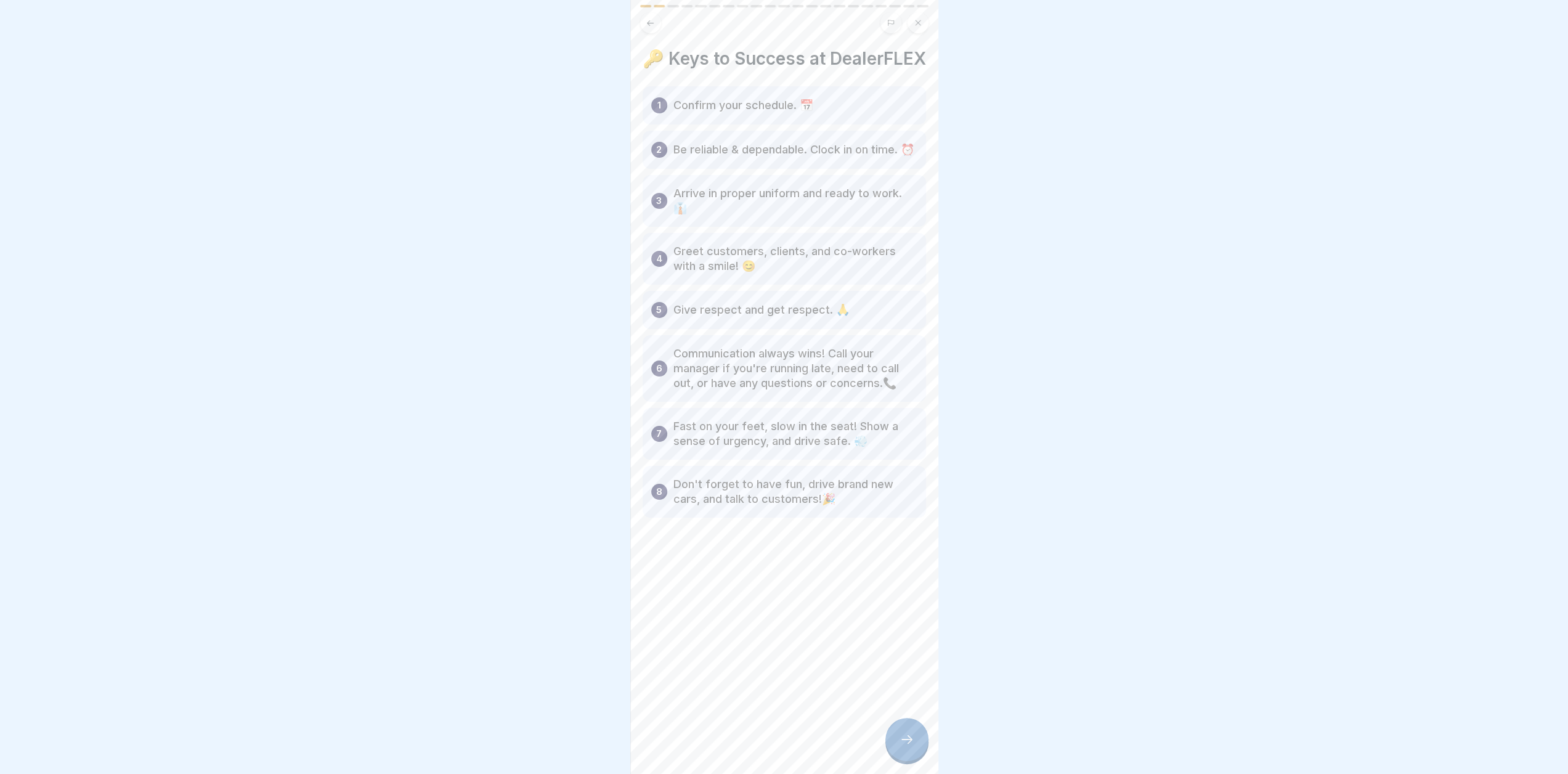
click at [710, 113] on p "Confirm your schedule. 📅" at bounding box center [744, 106] width 140 height 15
click at [653, 114] on div "1" at bounding box center [658, 105] width 16 height 16
click at [912, 745] on icon at bounding box center [907, 739] width 15 height 15
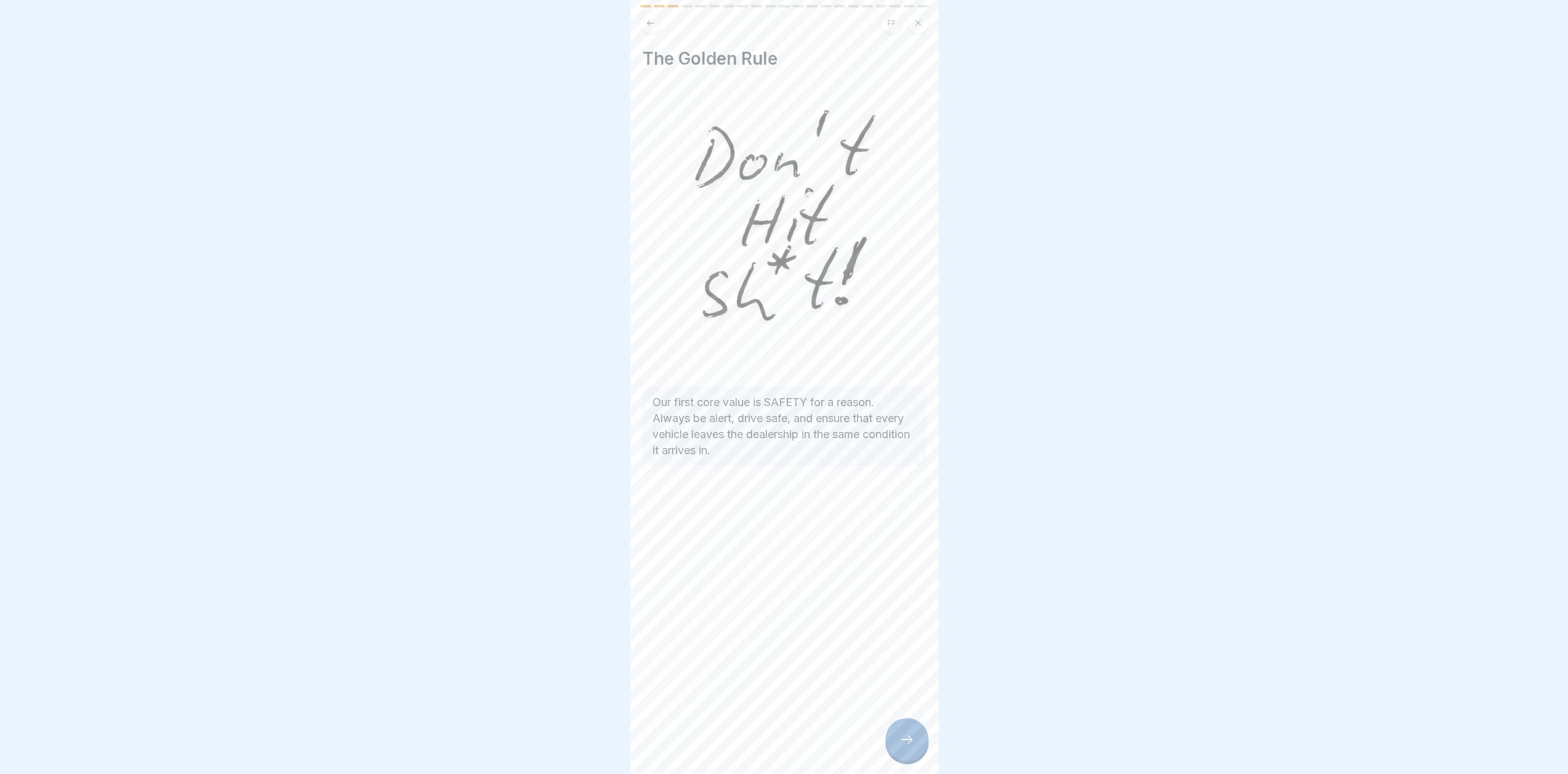
drag, startPoint x: 1193, startPoint y: 365, endPoint x: 1087, endPoint y: 447, distance: 134.0
click at [1191, 365] on div at bounding box center [784, 387] width 1568 height 774
click at [1205, 329] on div at bounding box center [784, 387] width 1568 height 774
click at [904, 743] on icon at bounding box center [907, 739] width 15 height 15
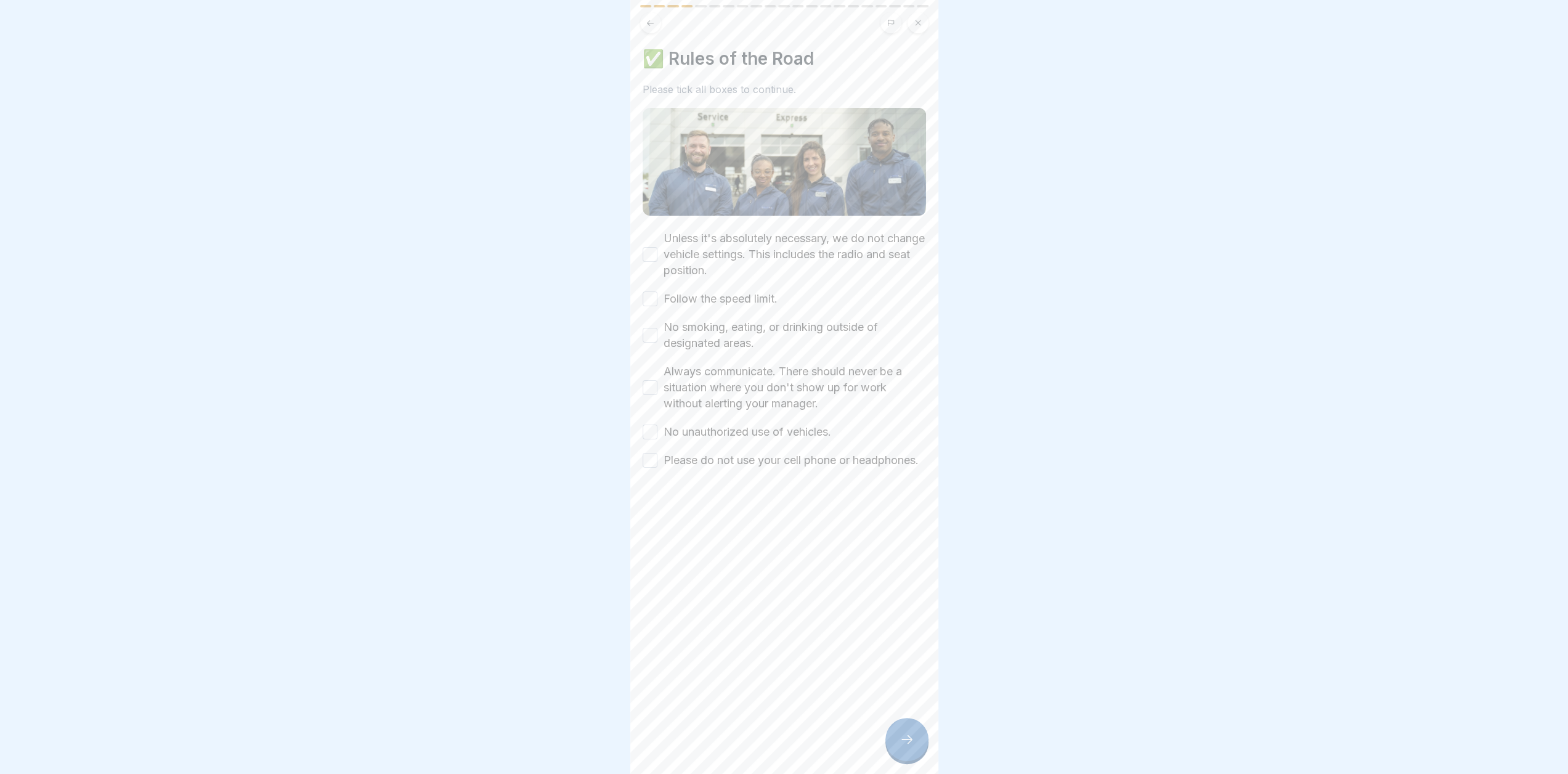
click at [1399, 253] on div at bounding box center [784, 387] width 1568 height 774
click at [1138, 264] on div at bounding box center [784, 387] width 1568 height 774
click at [648, 255] on button "Unless it's absolutely necessary, we do not change vehicle settings. This inclu…" at bounding box center [650, 254] width 15 height 15
click at [656, 294] on button "Follow the speed limit." at bounding box center [650, 298] width 15 height 15
click at [653, 333] on button "No smoking, eating, or drinking outside of designated areas." at bounding box center [650, 335] width 15 height 15
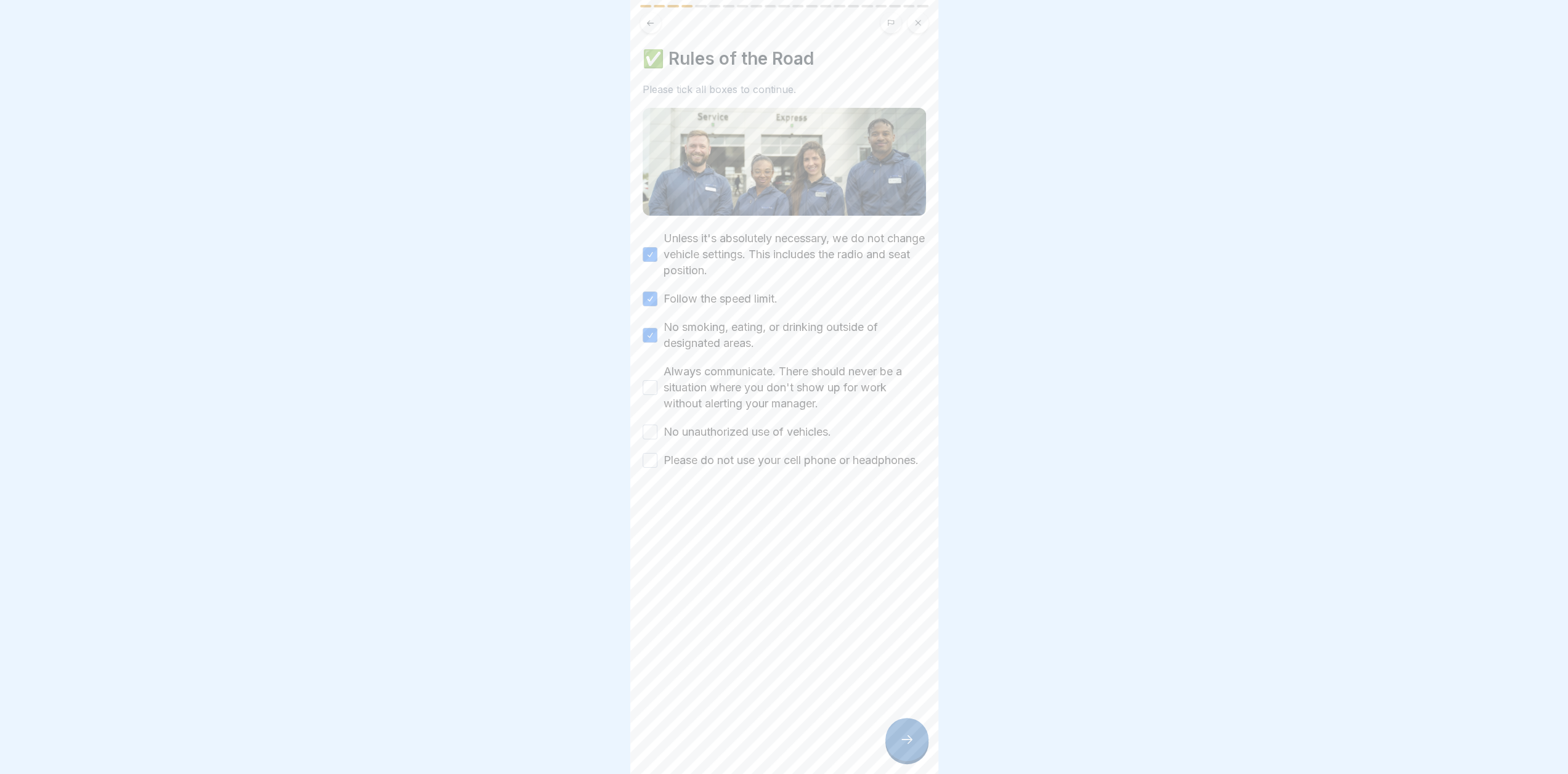
click at [649, 383] on button "Always communicate. There should never be a situation where you don't show up f…" at bounding box center [650, 387] width 15 height 15
click at [655, 431] on button "No unauthorized use of vehicles." at bounding box center [650, 432] width 15 height 15
click at [649, 456] on div "Please do not use your cell phone or headphones." at bounding box center [780, 460] width 276 height 16
click at [654, 468] on div "Please do not use your cell phone or headphones." at bounding box center [780, 460] width 276 height 16
click at [655, 458] on button "Please do not use your cell phone or headphones." at bounding box center [650, 460] width 15 height 15
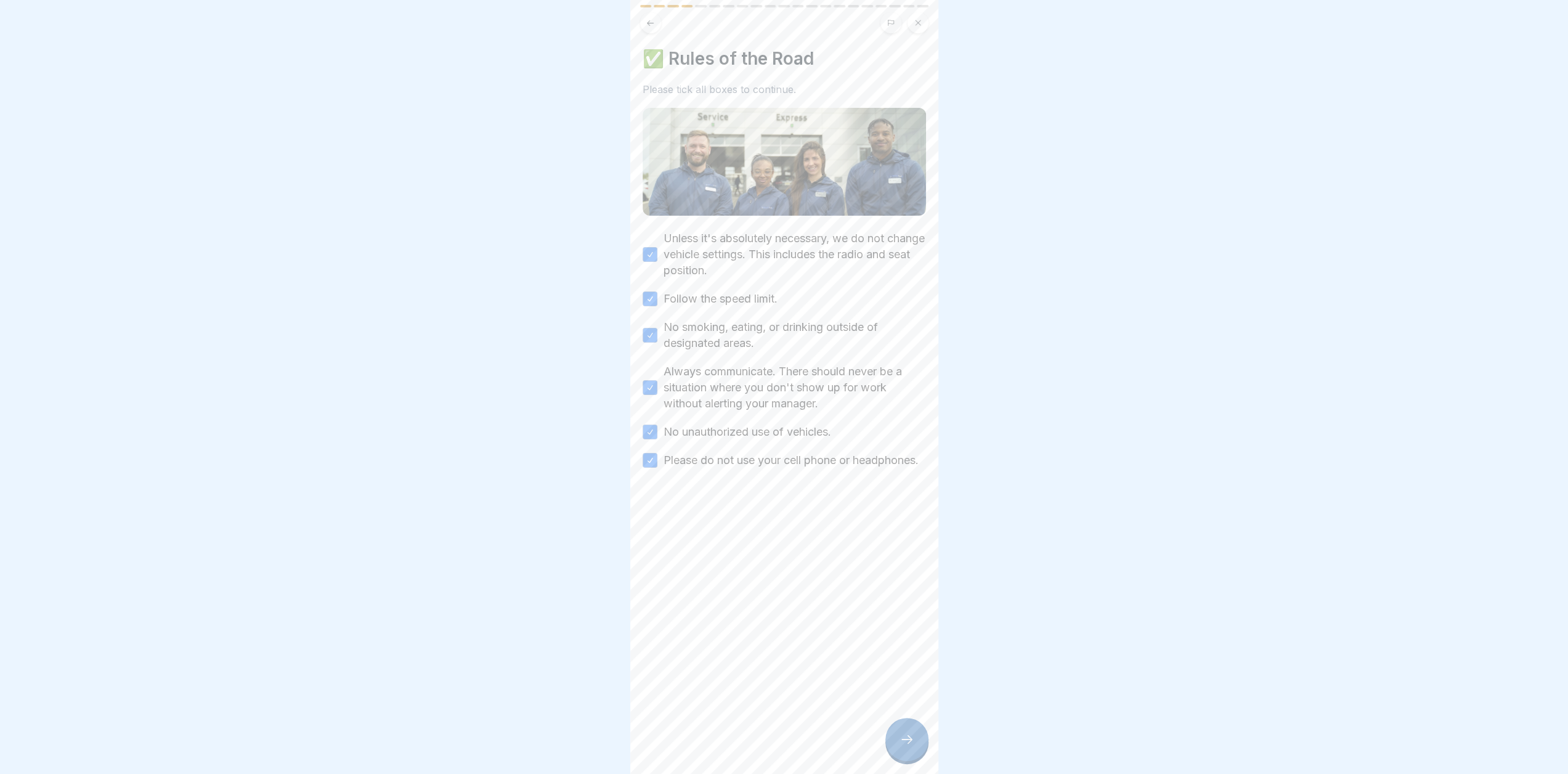
click at [905, 747] on icon at bounding box center [907, 739] width 15 height 15
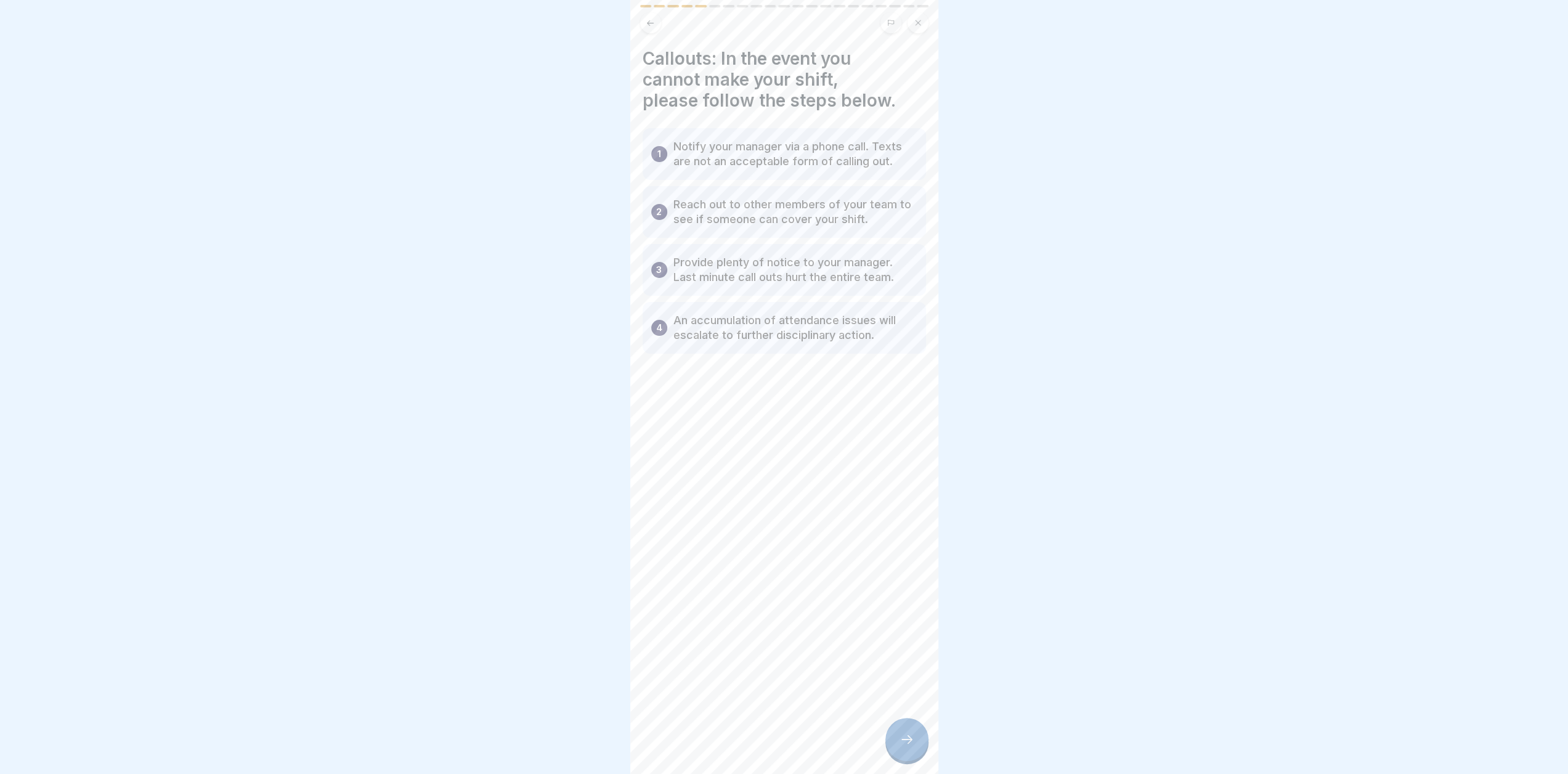
click at [1167, 194] on div at bounding box center [784, 387] width 1568 height 774
click at [907, 747] on icon at bounding box center [907, 739] width 15 height 15
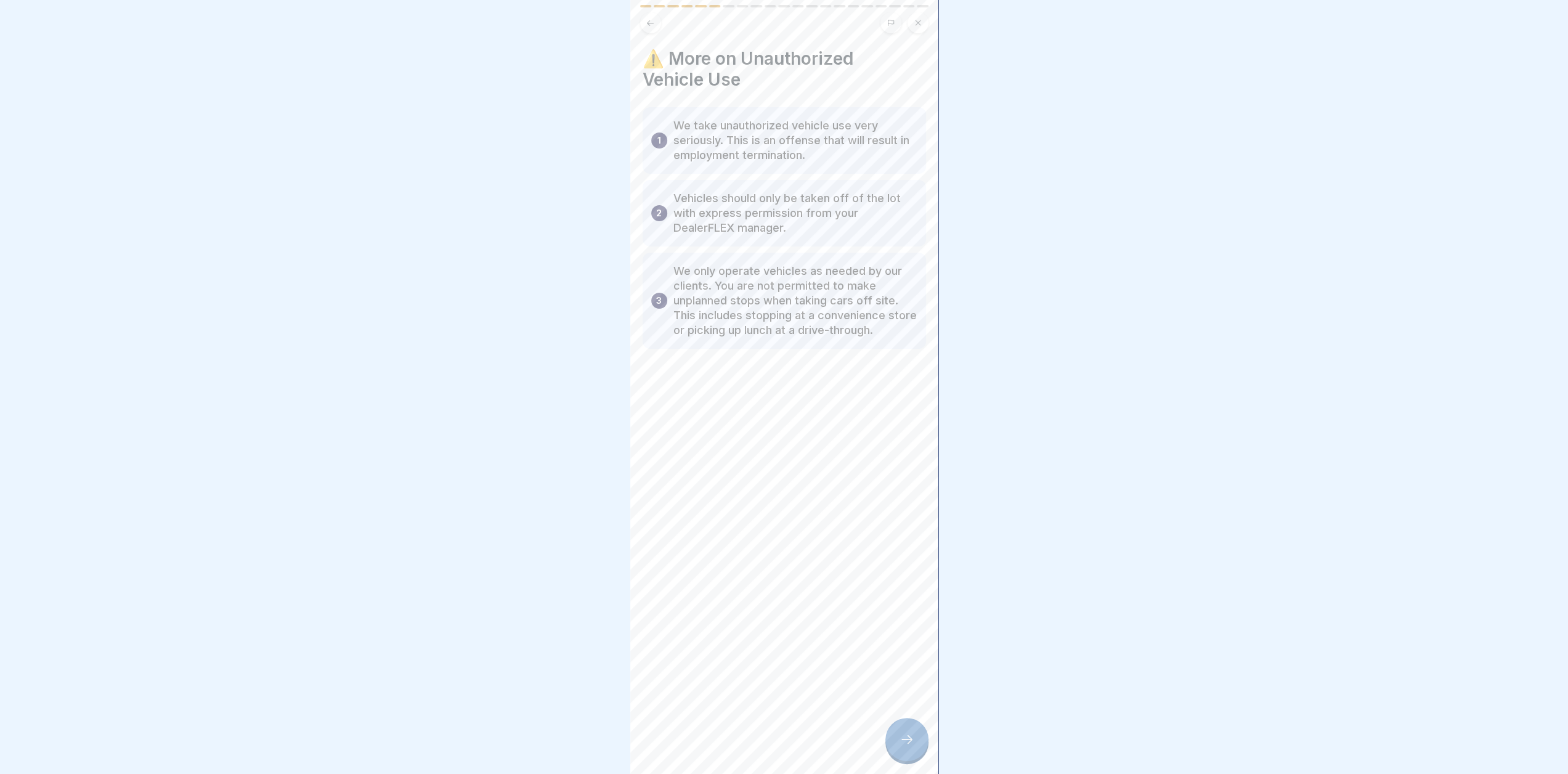
click at [906, 758] on div at bounding box center [907, 739] width 43 height 43
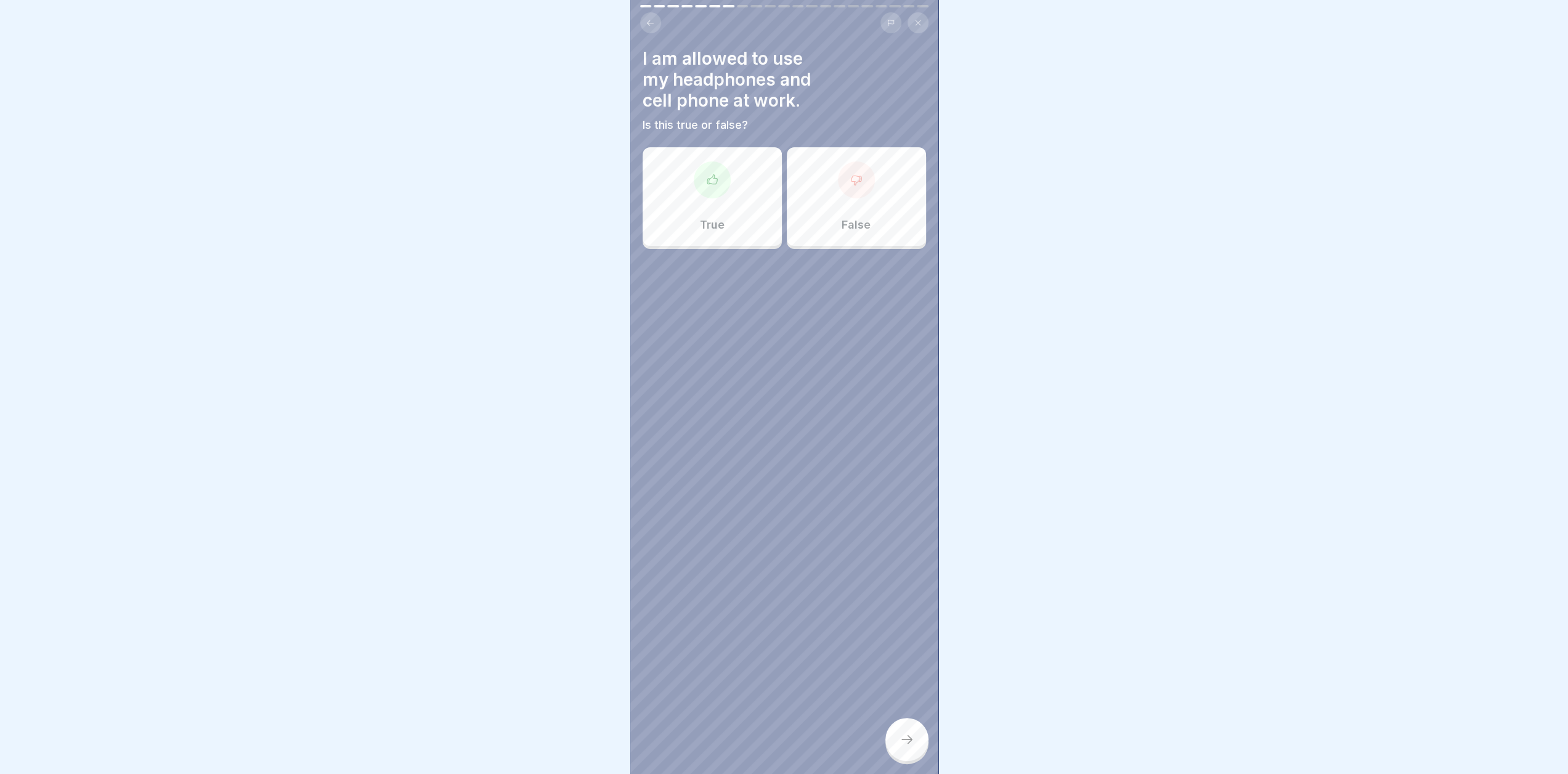
click at [859, 192] on div at bounding box center [857, 180] width 37 height 37
click at [901, 747] on icon at bounding box center [907, 739] width 15 height 15
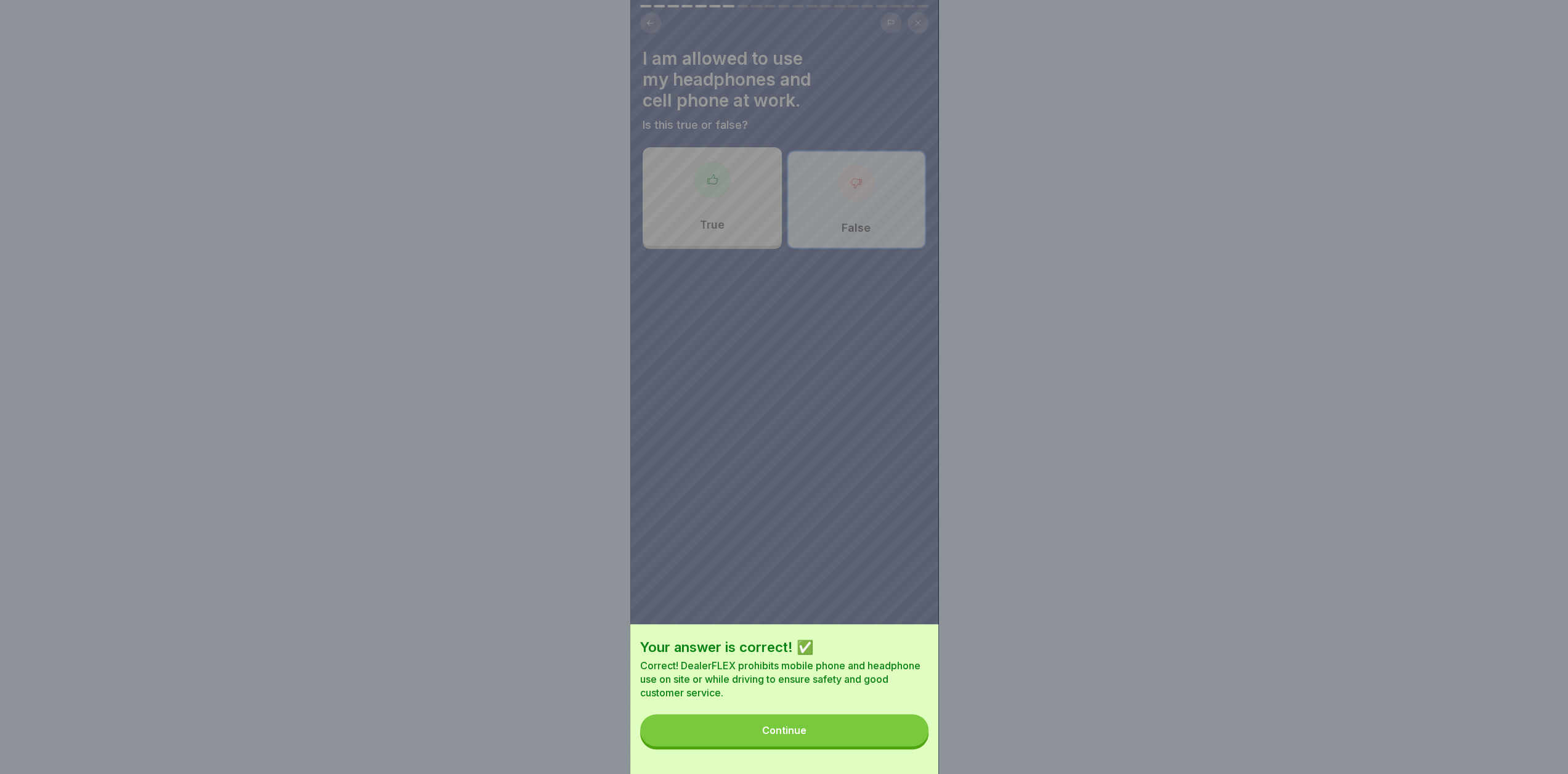
click at [801, 735] on div "Continue" at bounding box center [784, 730] width 44 height 11
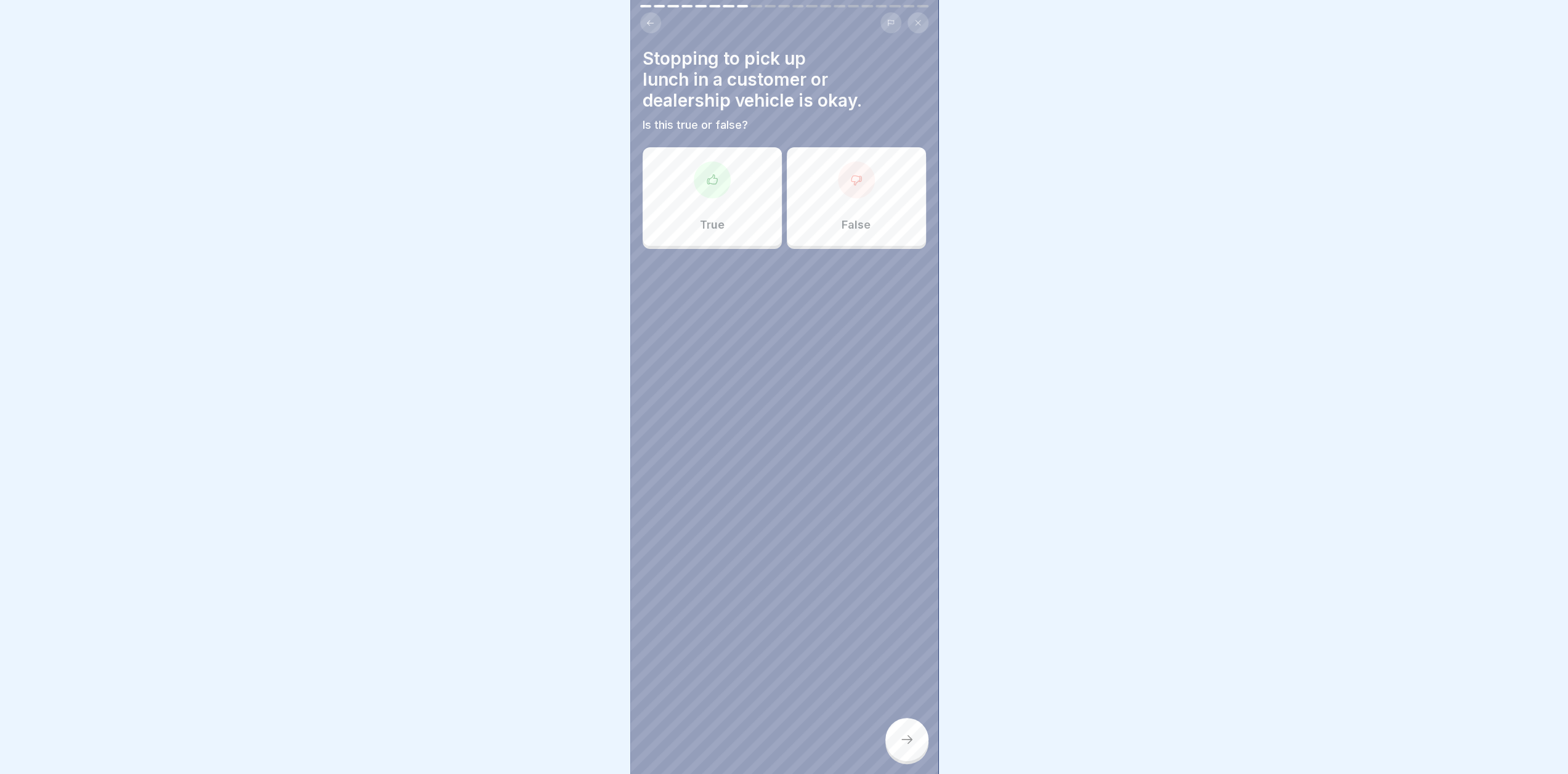
click at [852, 217] on div "False" at bounding box center [857, 196] width 140 height 98
click at [919, 750] on div at bounding box center [907, 739] width 43 height 43
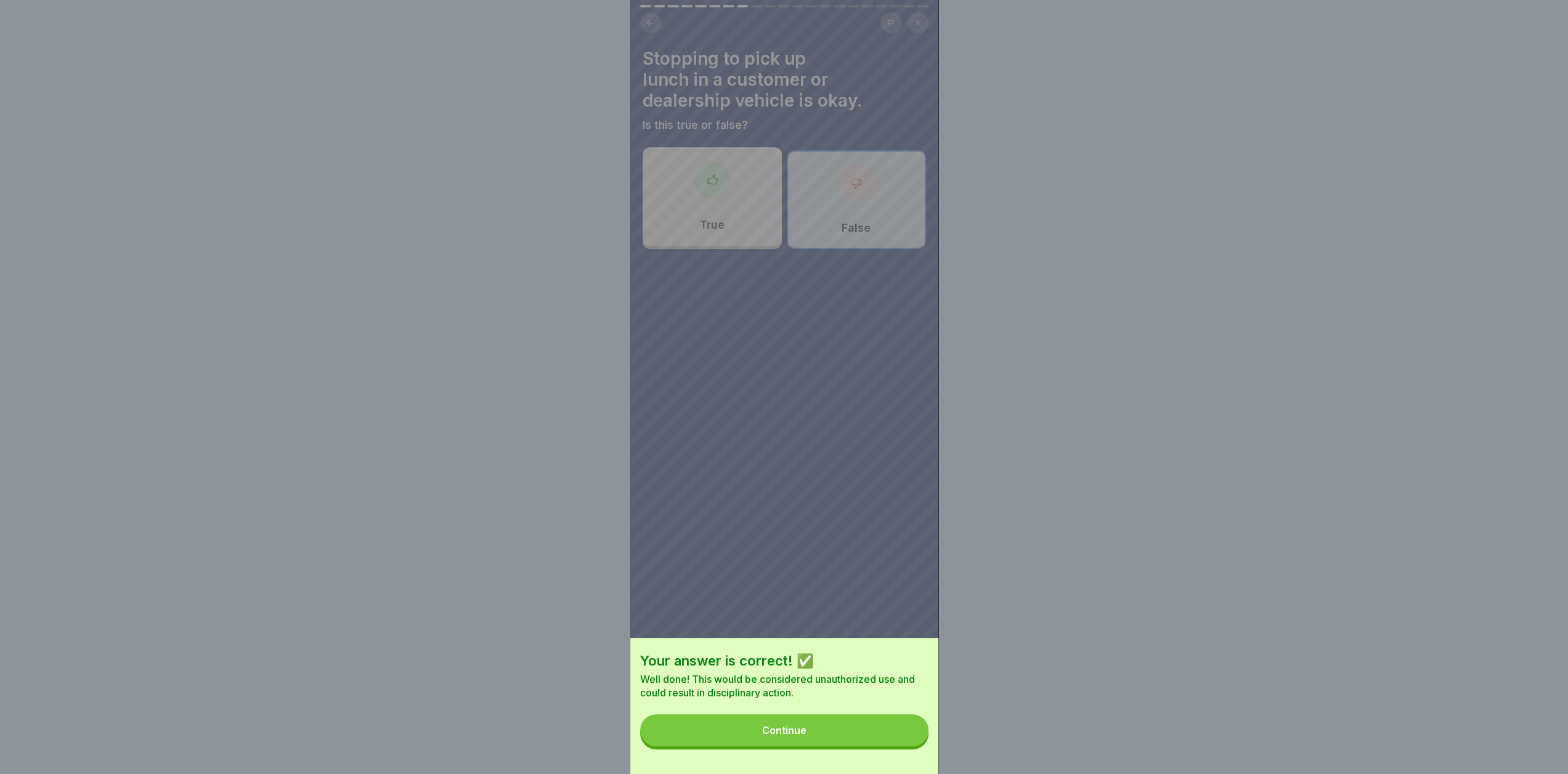
click at [793, 735] on div "Continue" at bounding box center [784, 730] width 44 height 11
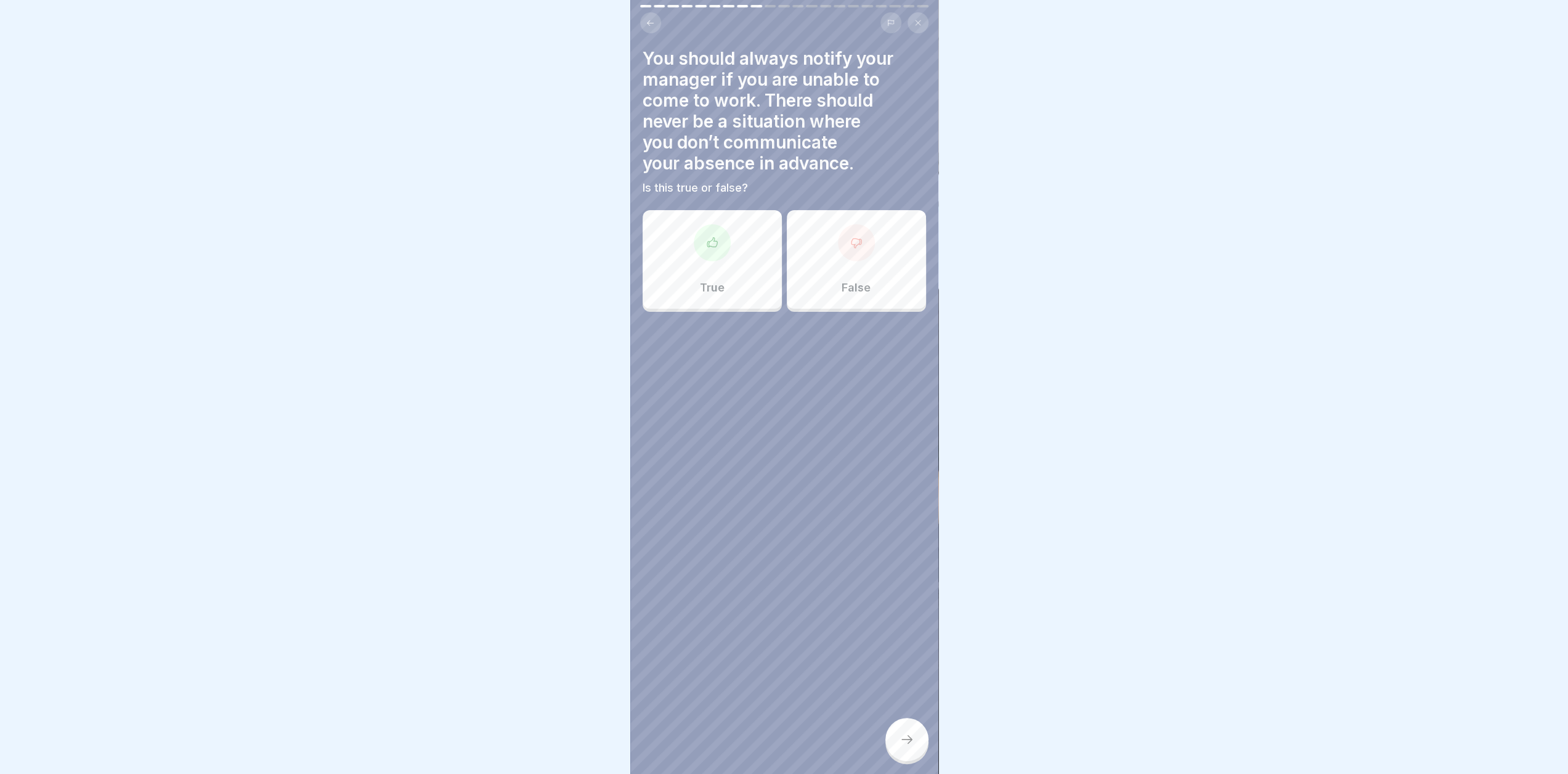
click at [737, 282] on div "True" at bounding box center [712, 259] width 140 height 98
click at [900, 758] on div at bounding box center [907, 739] width 43 height 43
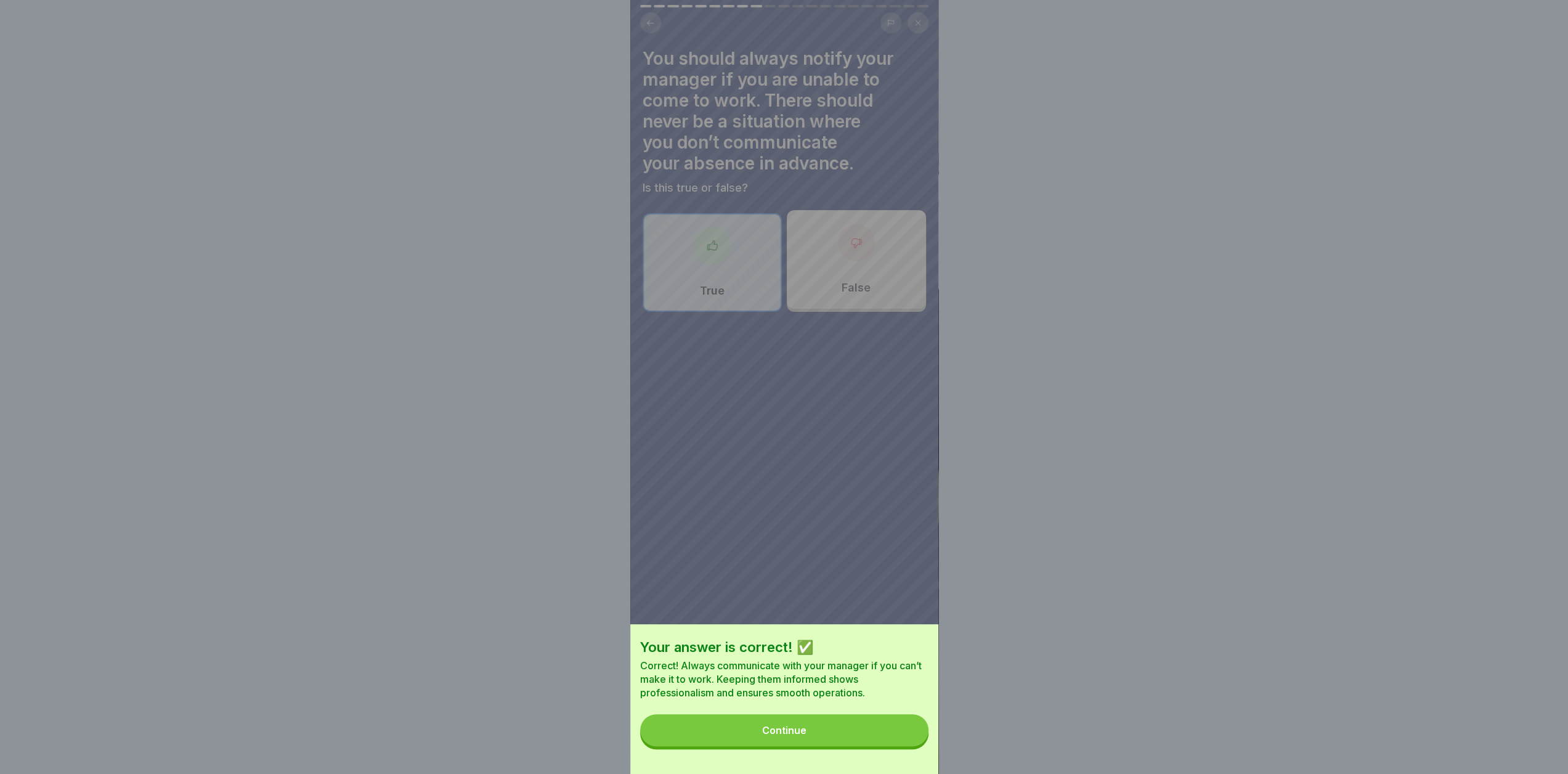
click at [777, 746] on button "Continue" at bounding box center [784, 730] width 288 height 32
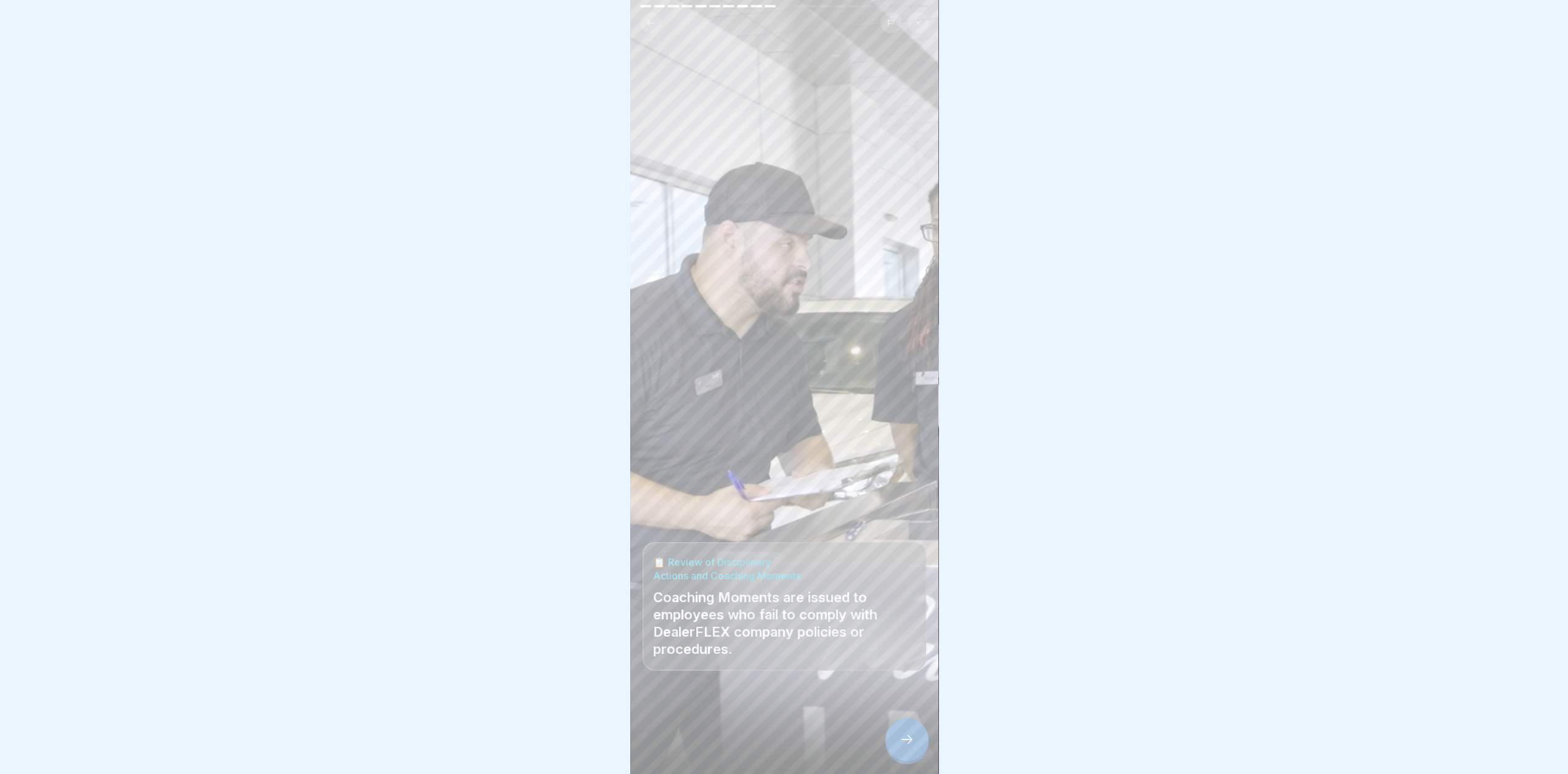
click at [902, 747] on icon at bounding box center [907, 739] width 15 height 15
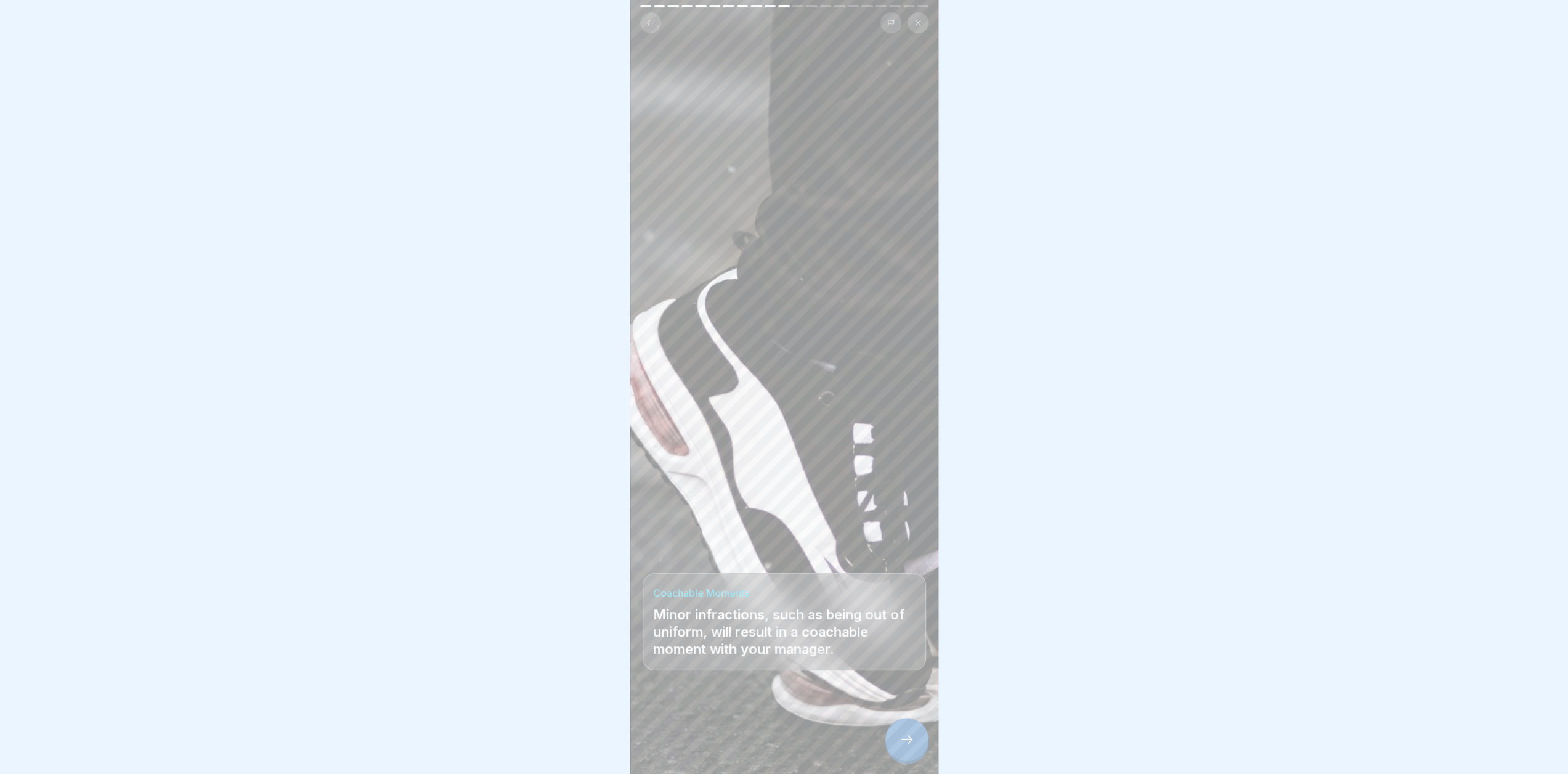
click at [897, 751] on div at bounding box center [907, 739] width 43 height 43
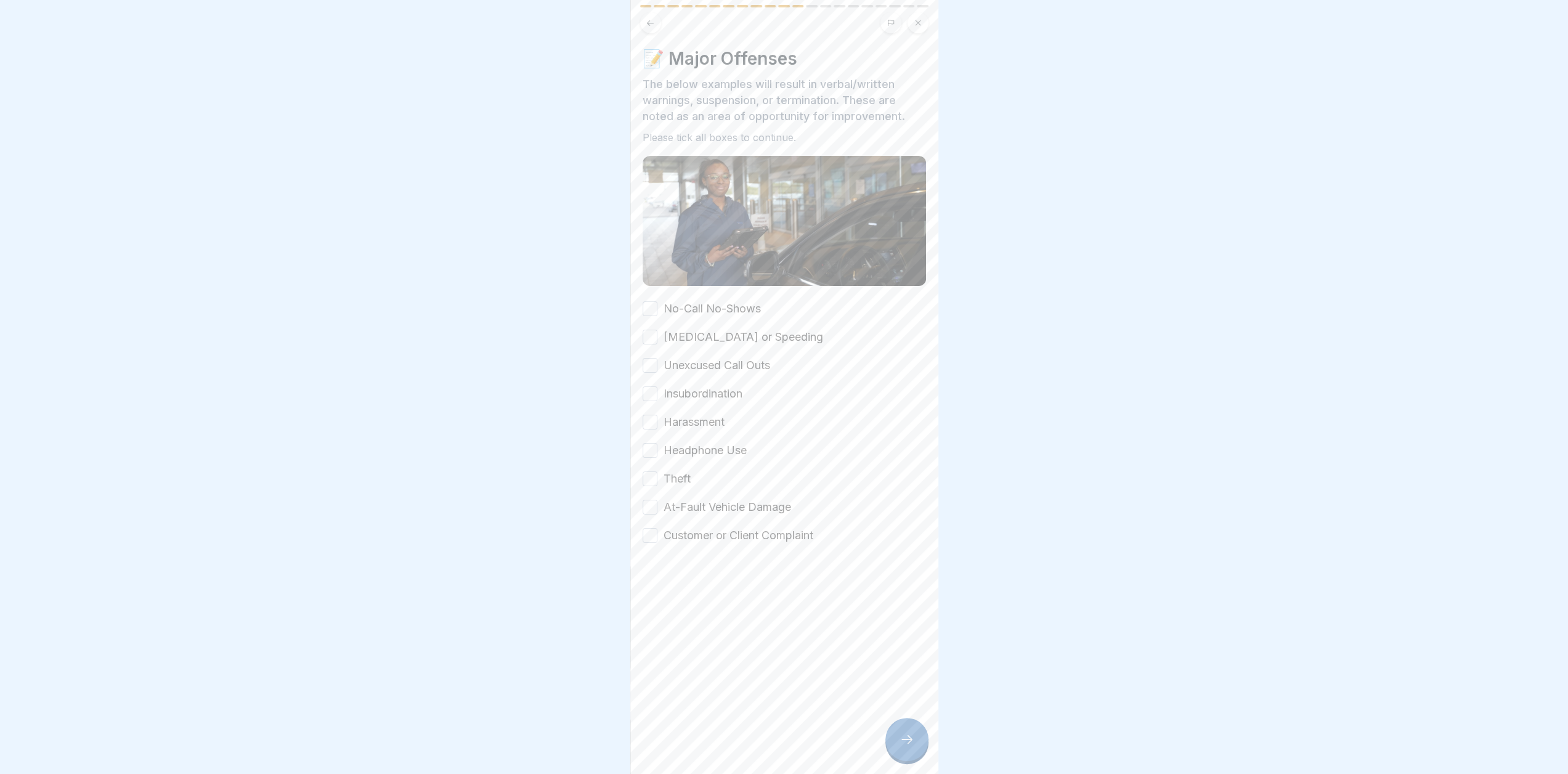
click at [649, 301] on button "No-Call No-Shows" at bounding box center [650, 308] width 15 height 15
click at [648, 337] on button "[MEDICAL_DATA] or Speeding" at bounding box center [650, 337] width 15 height 15
click at [646, 359] on button "Unexcused Call Outs" at bounding box center [650, 365] width 15 height 15
click at [648, 393] on button "Insubordination" at bounding box center [650, 394] width 15 height 15
click at [649, 417] on button "Harassment" at bounding box center [650, 422] width 15 height 15
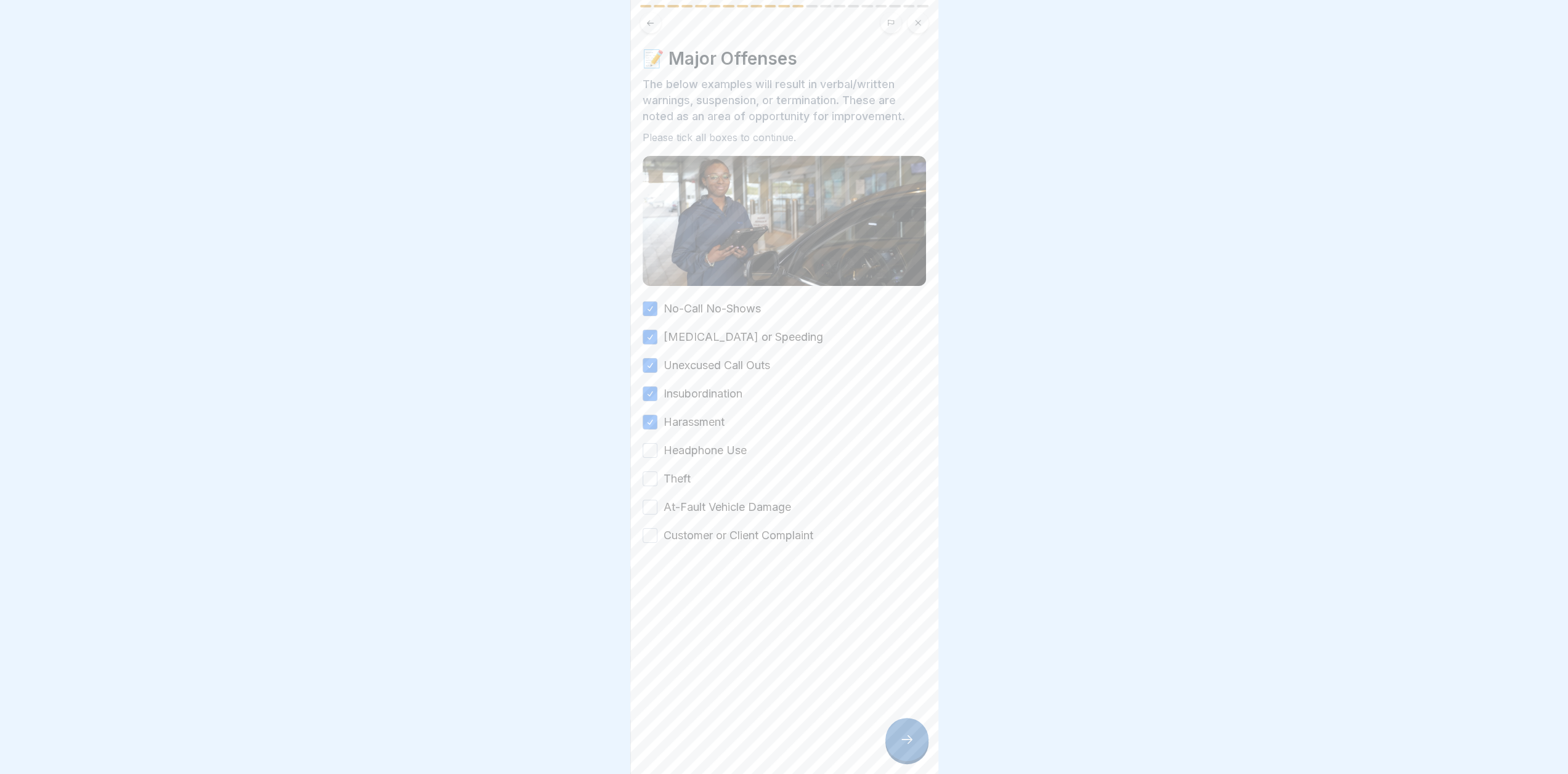
click at [645, 447] on button "Headphone Use" at bounding box center [650, 451] width 15 height 15
click at [649, 471] on button "Theft" at bounding box center [650, 478] width 15 height 15
click at [652, 504] on button "At-Fault Vehicle Damage" at bounding box center [650, 507] width 15 height 15
click at [647, 532] on button "Customer or Client Complaint" at bounding box center [650, 535] width 15 height 15
click at [903, 747] on icon at bounding box center [907, 739] width 15 height 15
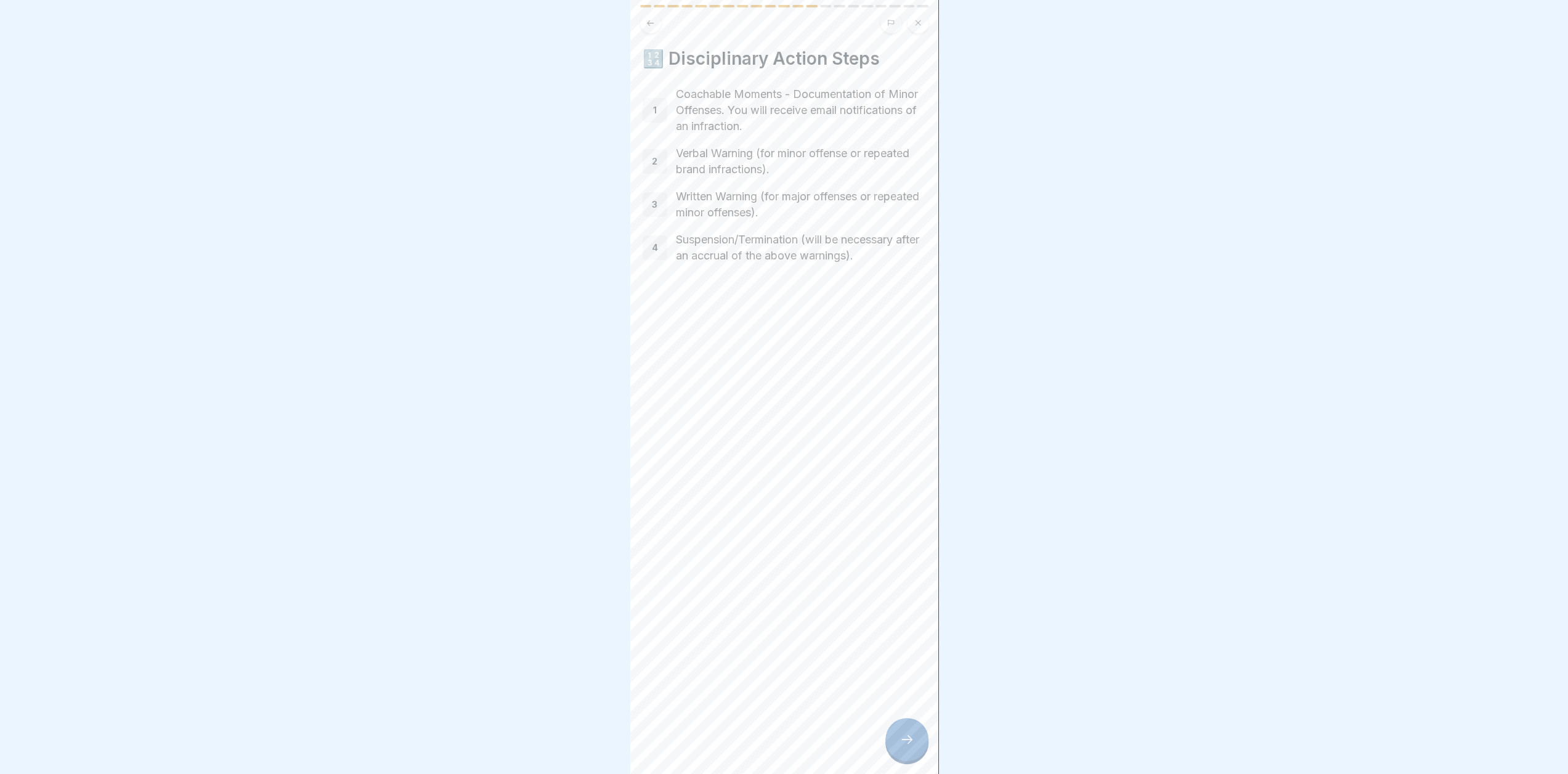
click at [657, 96] on div "1 Coachable Moments - Documentation of Minor Offenses. You will receive email n…" at bounding box center [784, 110] width 284 height 48
click at [655, 115] on p "1" at bounding box center [655, 110] width 4 height 11
click at [910, 747] on icon at bounding box center [907, 739] width 15 height 15
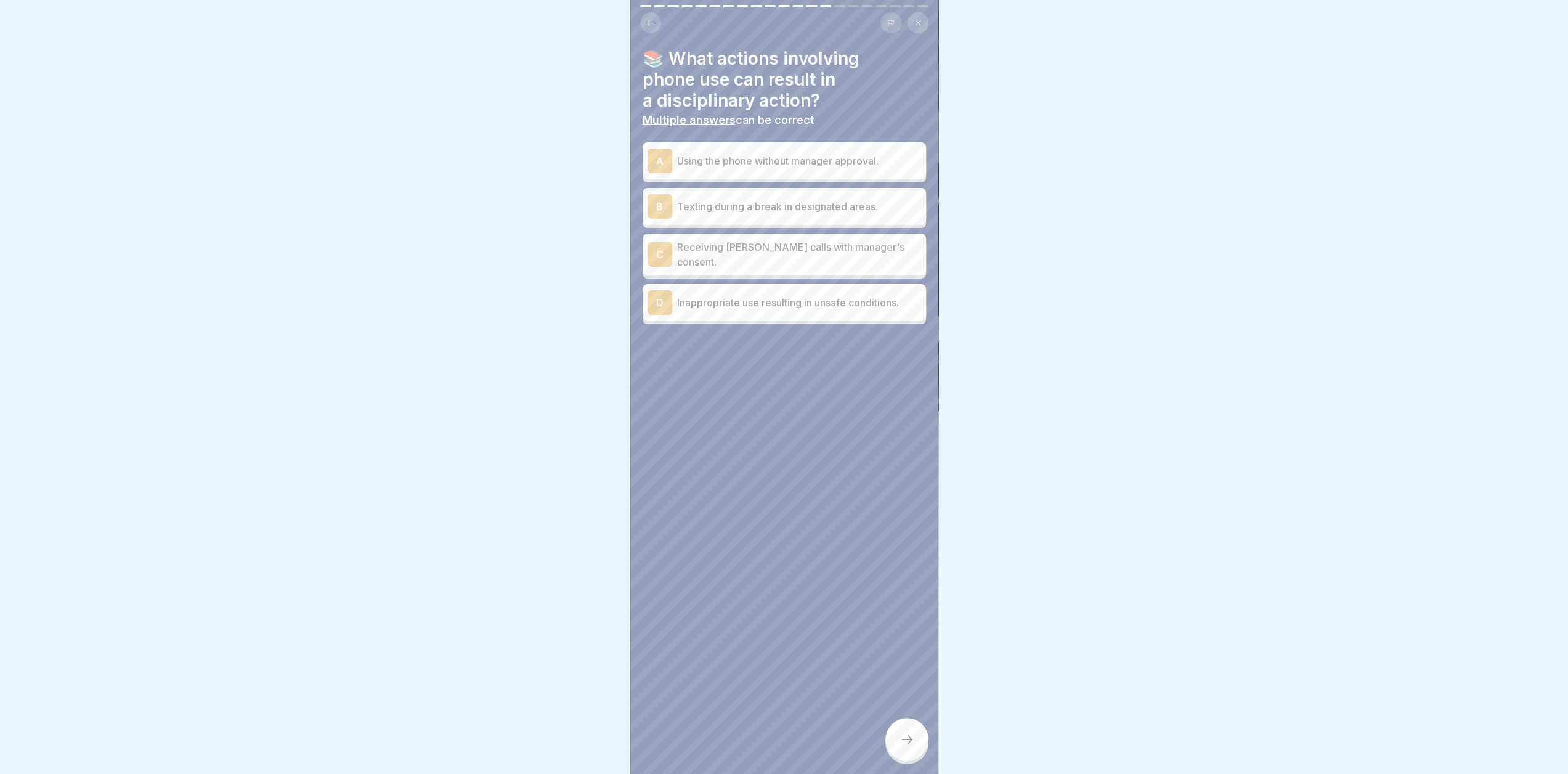
click at [648, 163] on div "A" at bounding box center [659, 161] width 25 height 25
click at [741, 308] on div "D Inappropriate use resulting in unsafe conditions." at bounding box center [784, 302] width 274 height 25
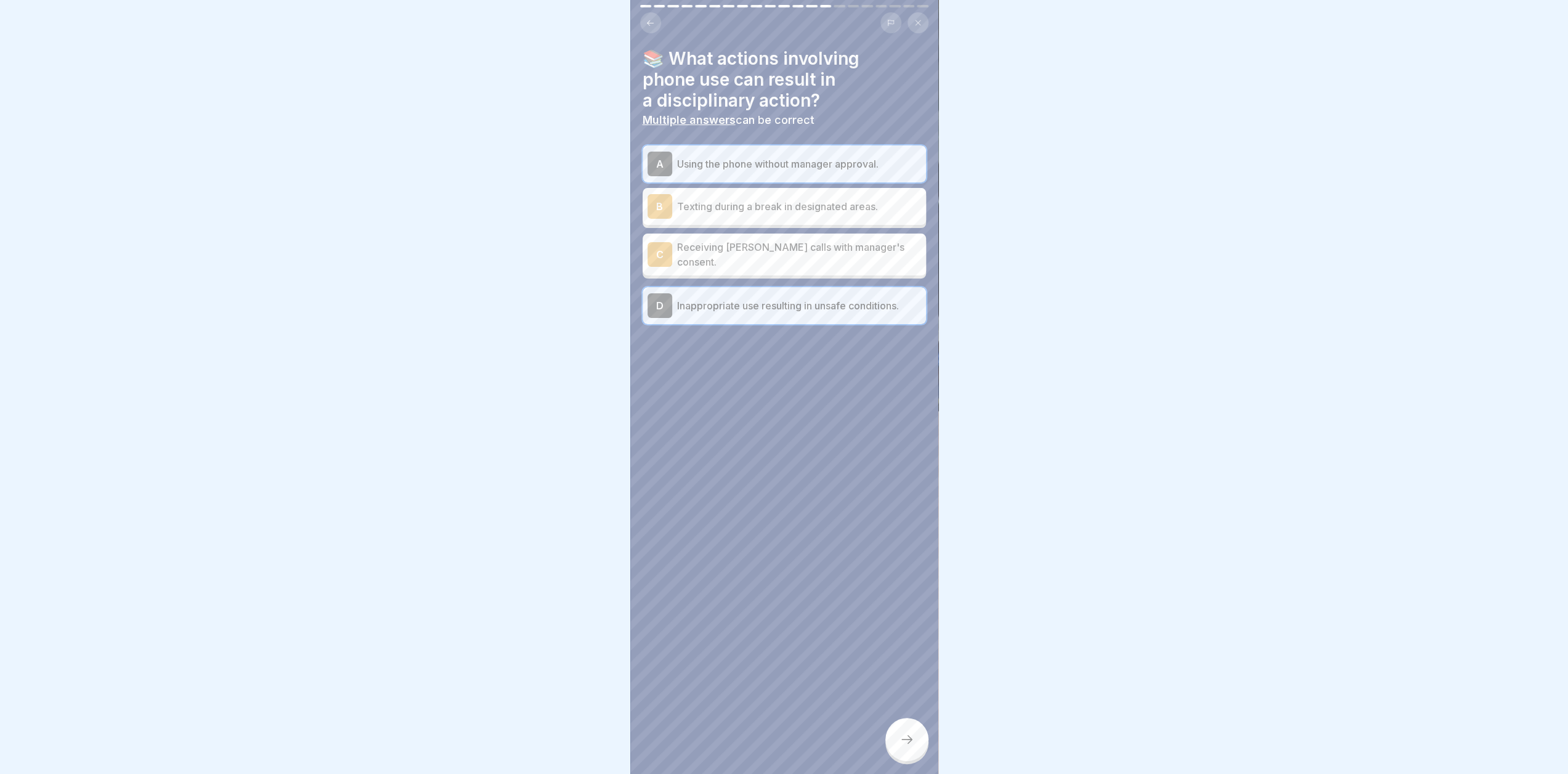
click at [910, 747] on icon at bounding box center [907, 739] width 15 height 15
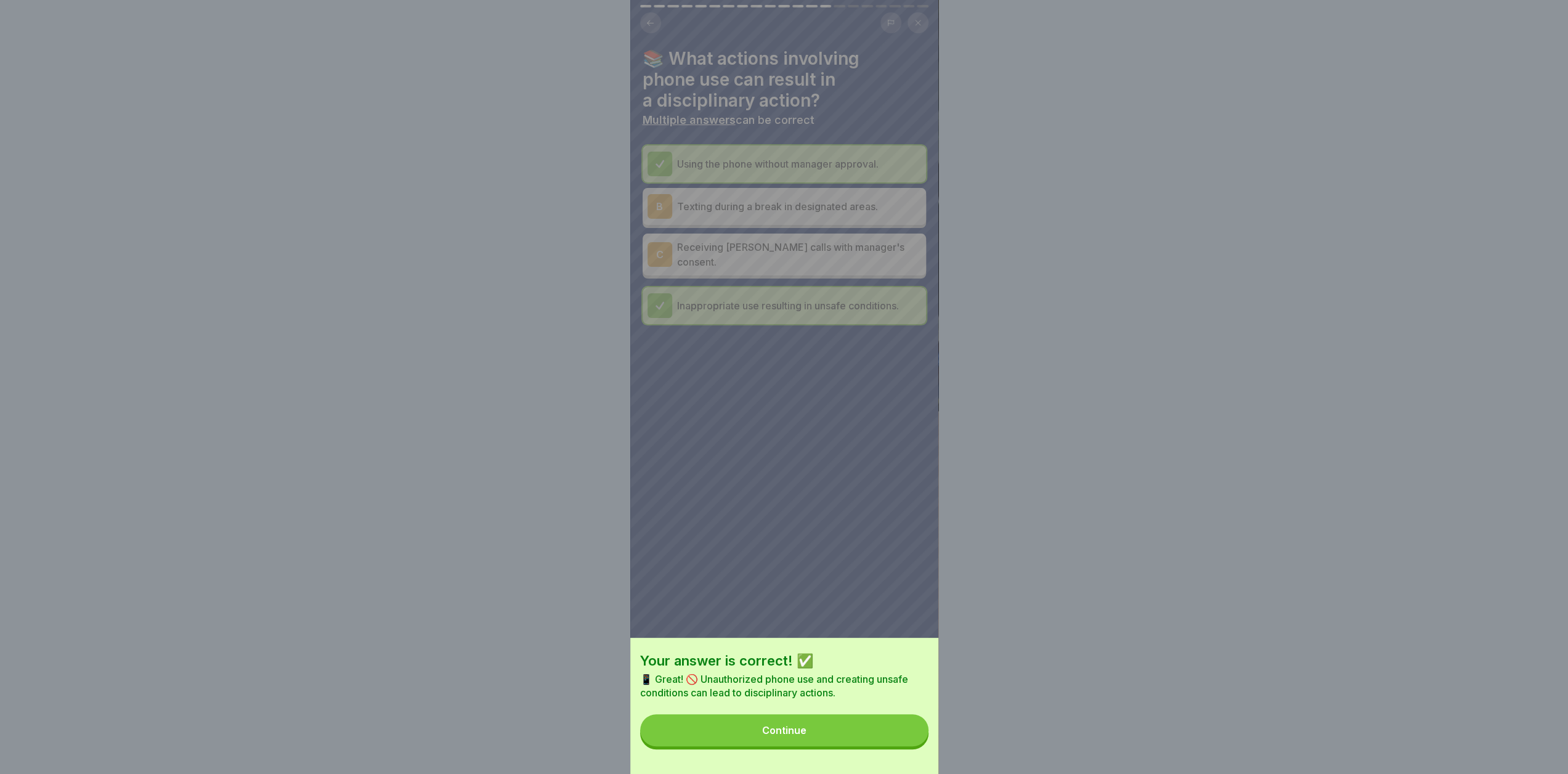
click at [846, 741] on button "Continue" at bounding box center [784, 730] width 288 height 32
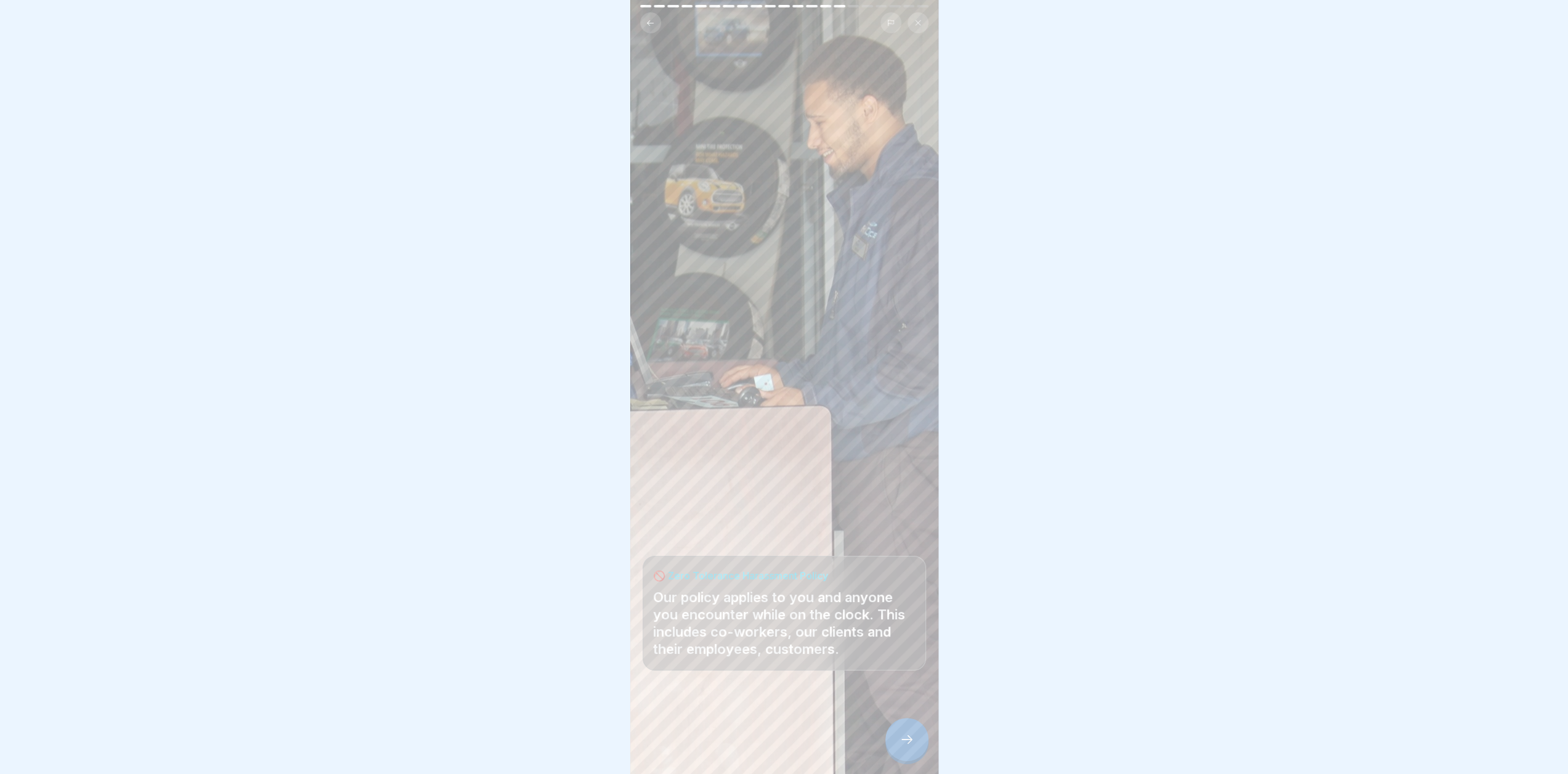
click at [900, 743] on div at bounding box center [907, 739] width 43 height 43
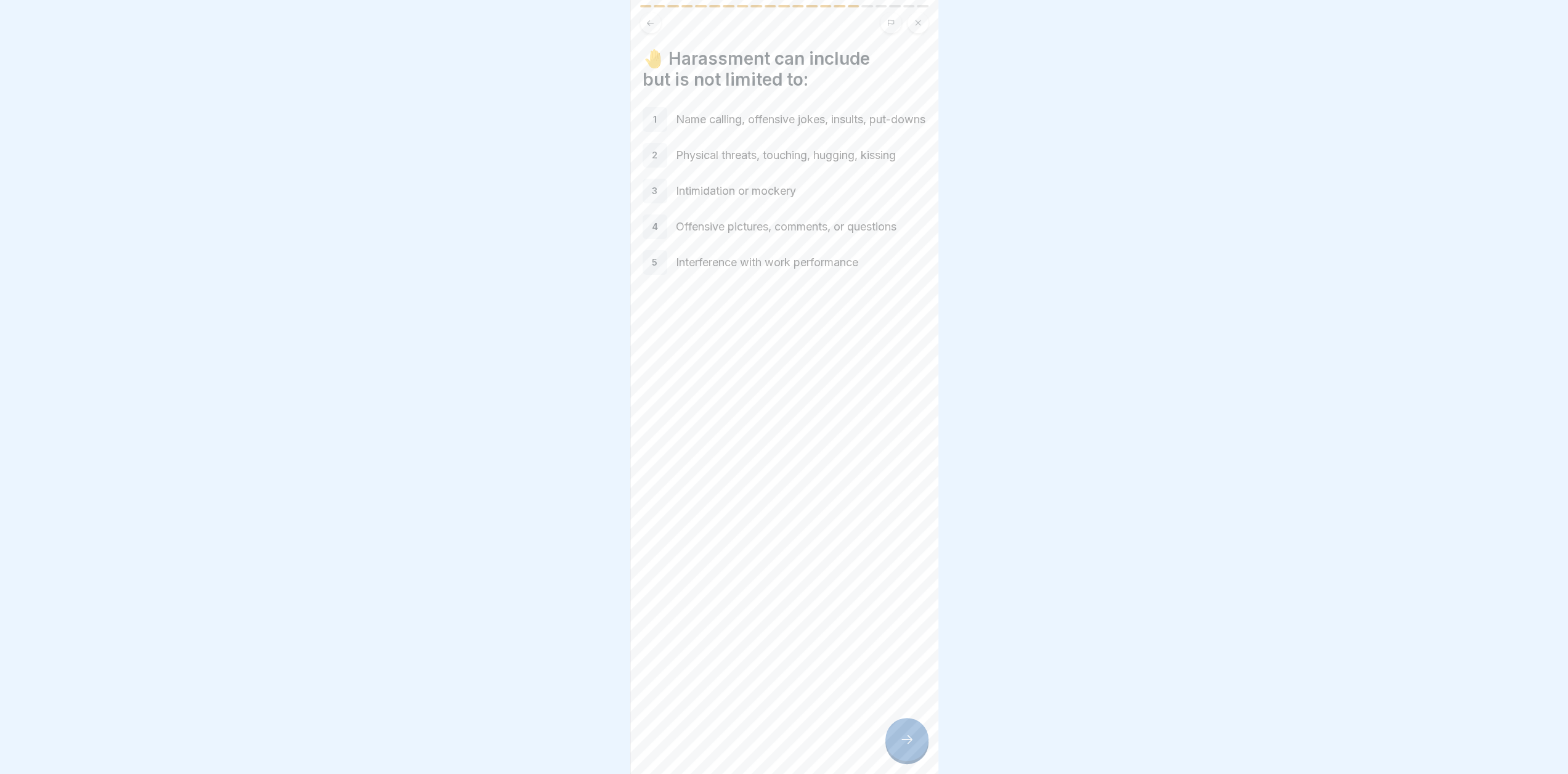
click at [906, 747] on icon at bounding box center [907, 739] width 15 height 15
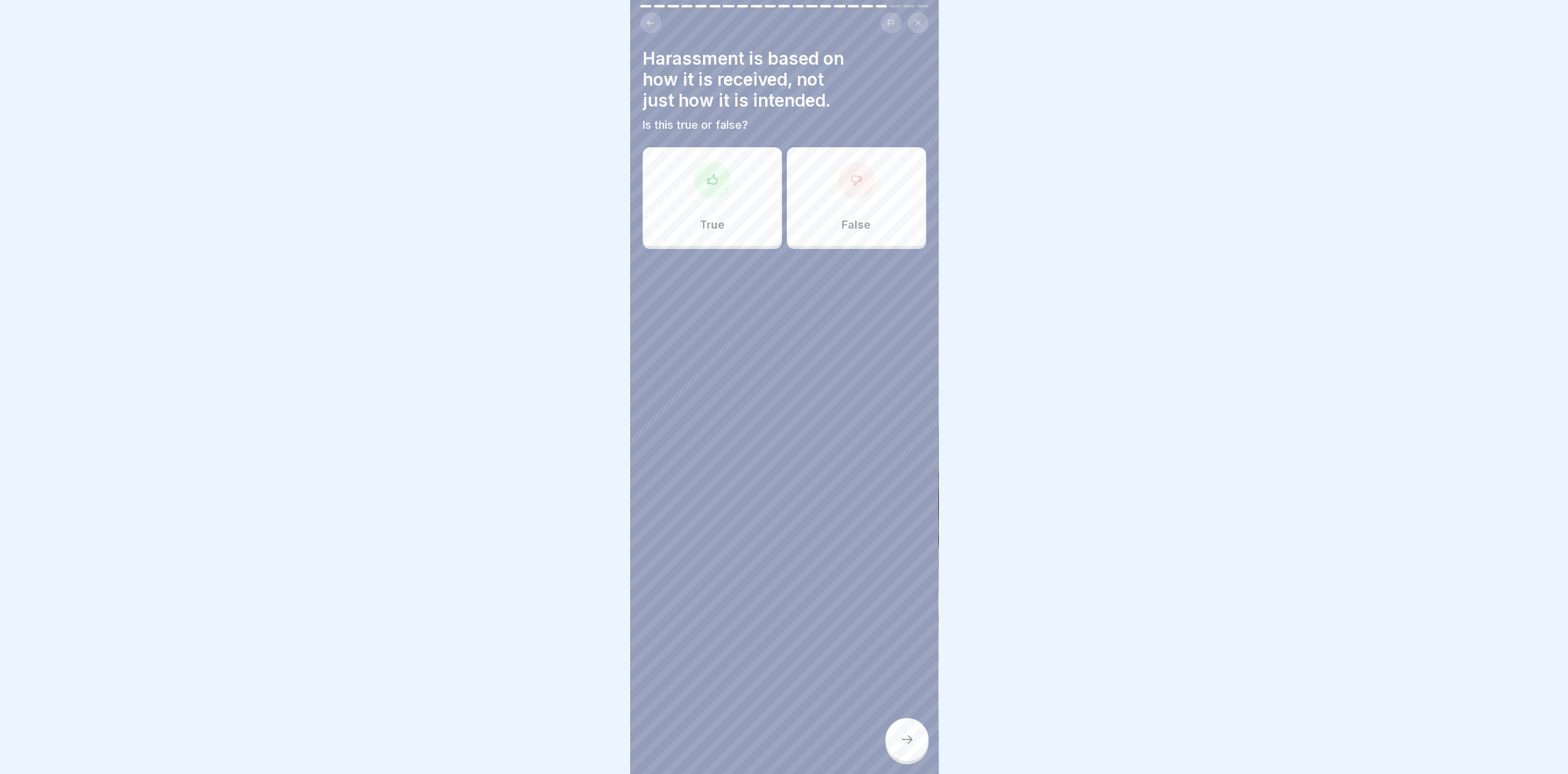
click at [855, 232] on div "False" at bounding box center [857, 196] width 140 height 98
click at [906, 747] on icon at bounding box center [907, 739] width 15 height 15
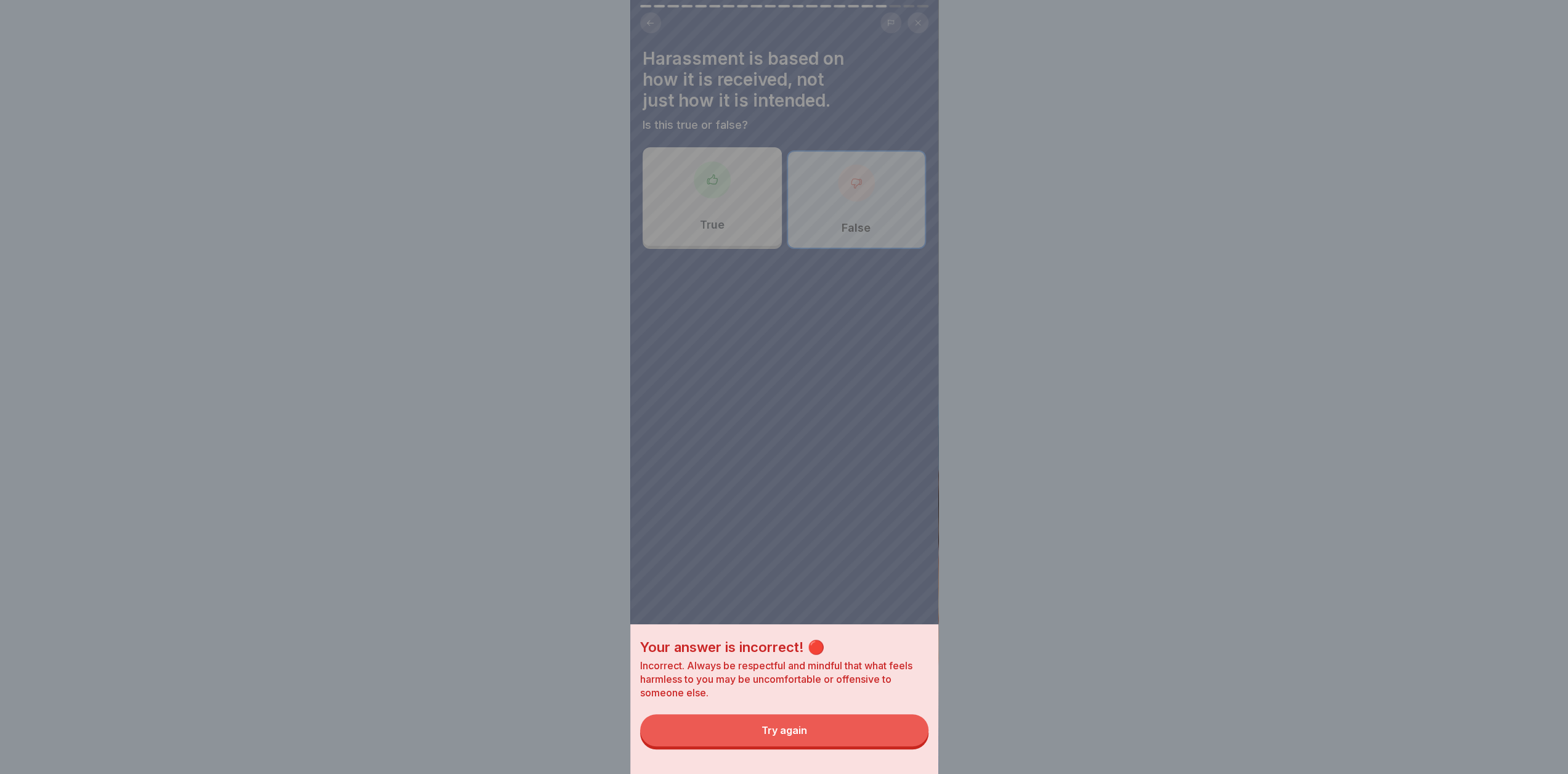
click at [843, 739] on button "Try again" at bounding box center [784, 730] width 288 height 32
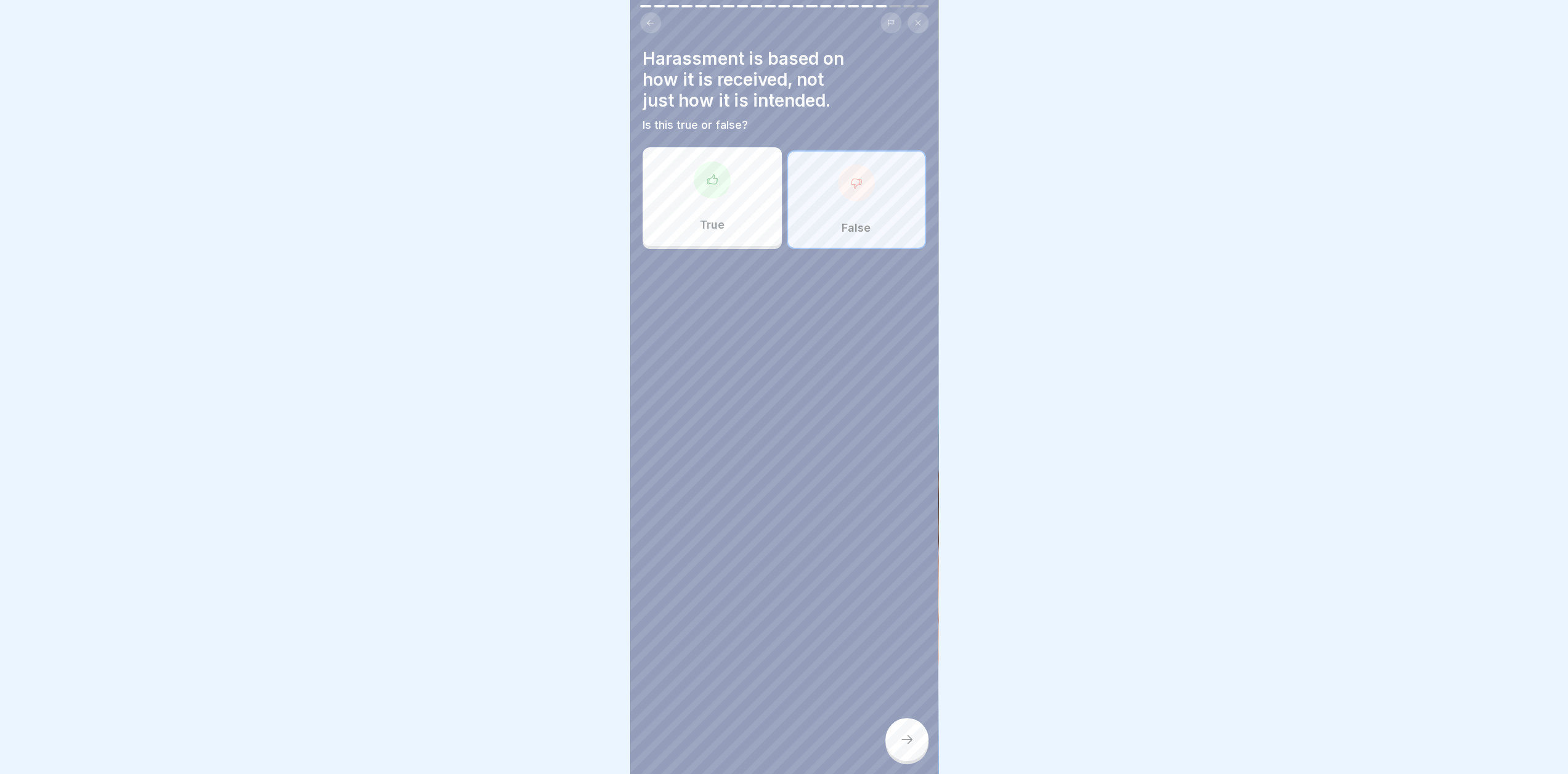
click at [751, 244] on div "True" at bounding box center [712, 196] width 140 height 98
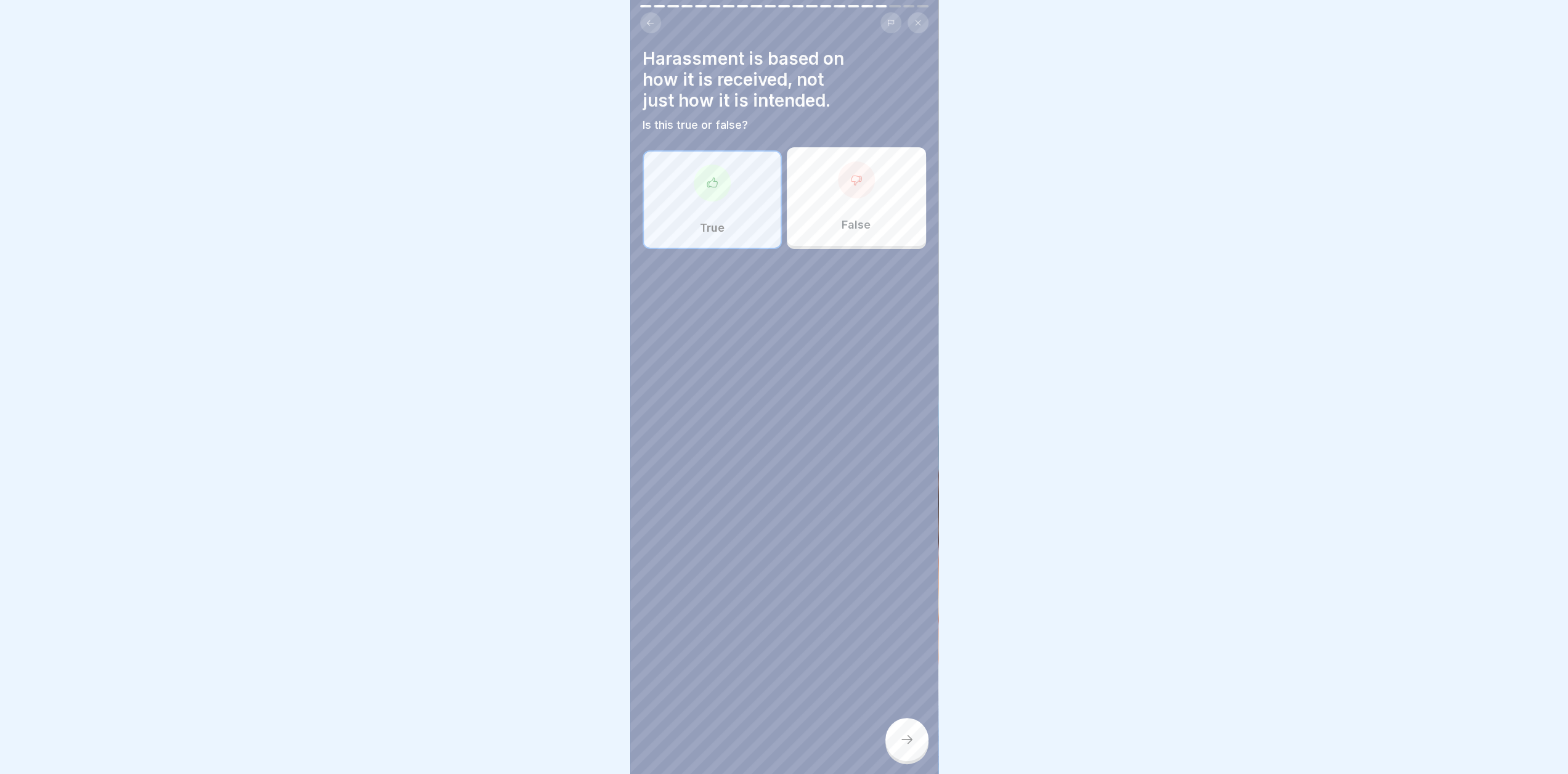
click at [913, 747] on icon at bounding box center [907, 739] width 15 height 15
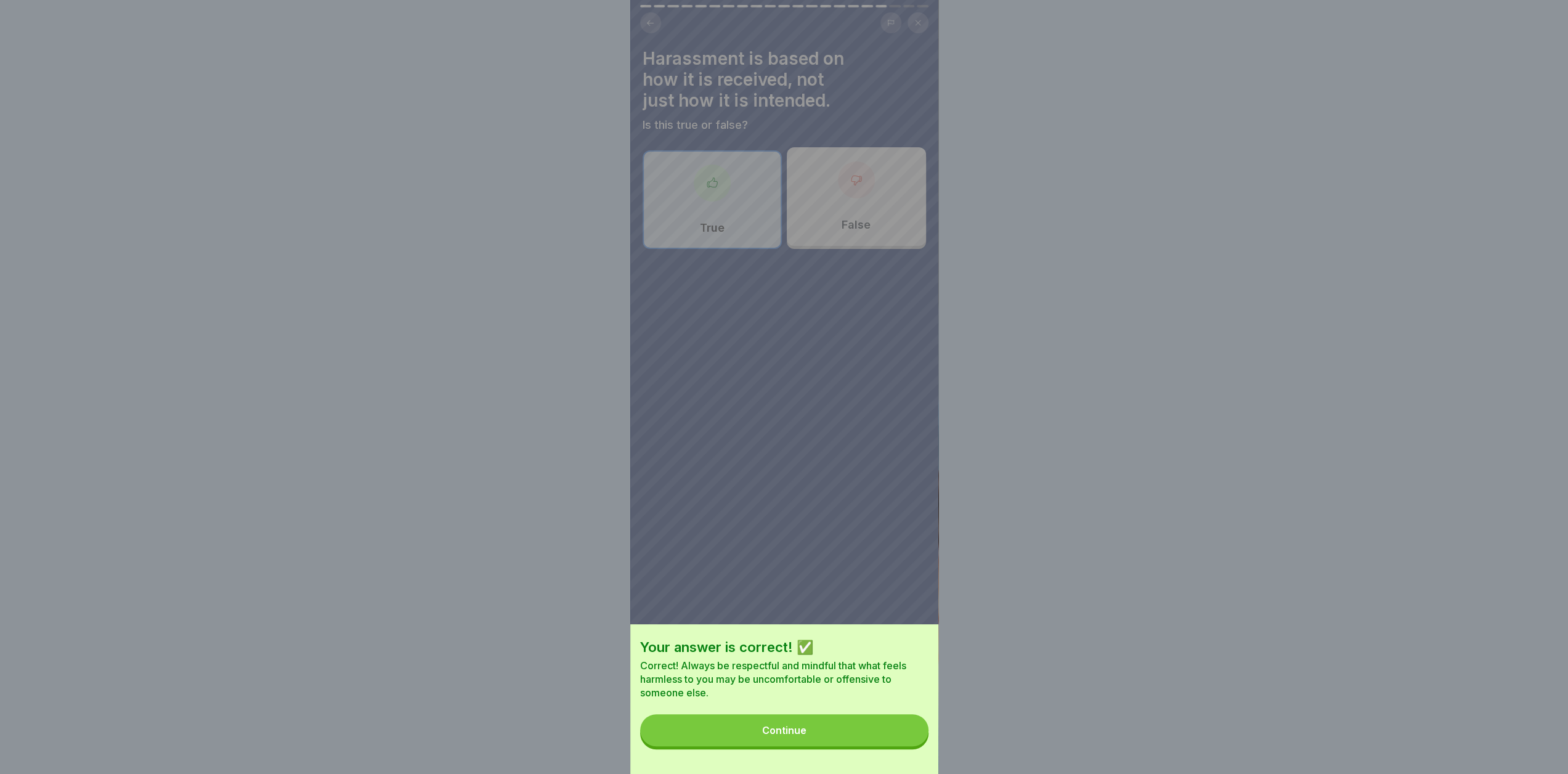
click at [846, 737] on button "Continue" at bounding box center [784, 730] width 288 height 32
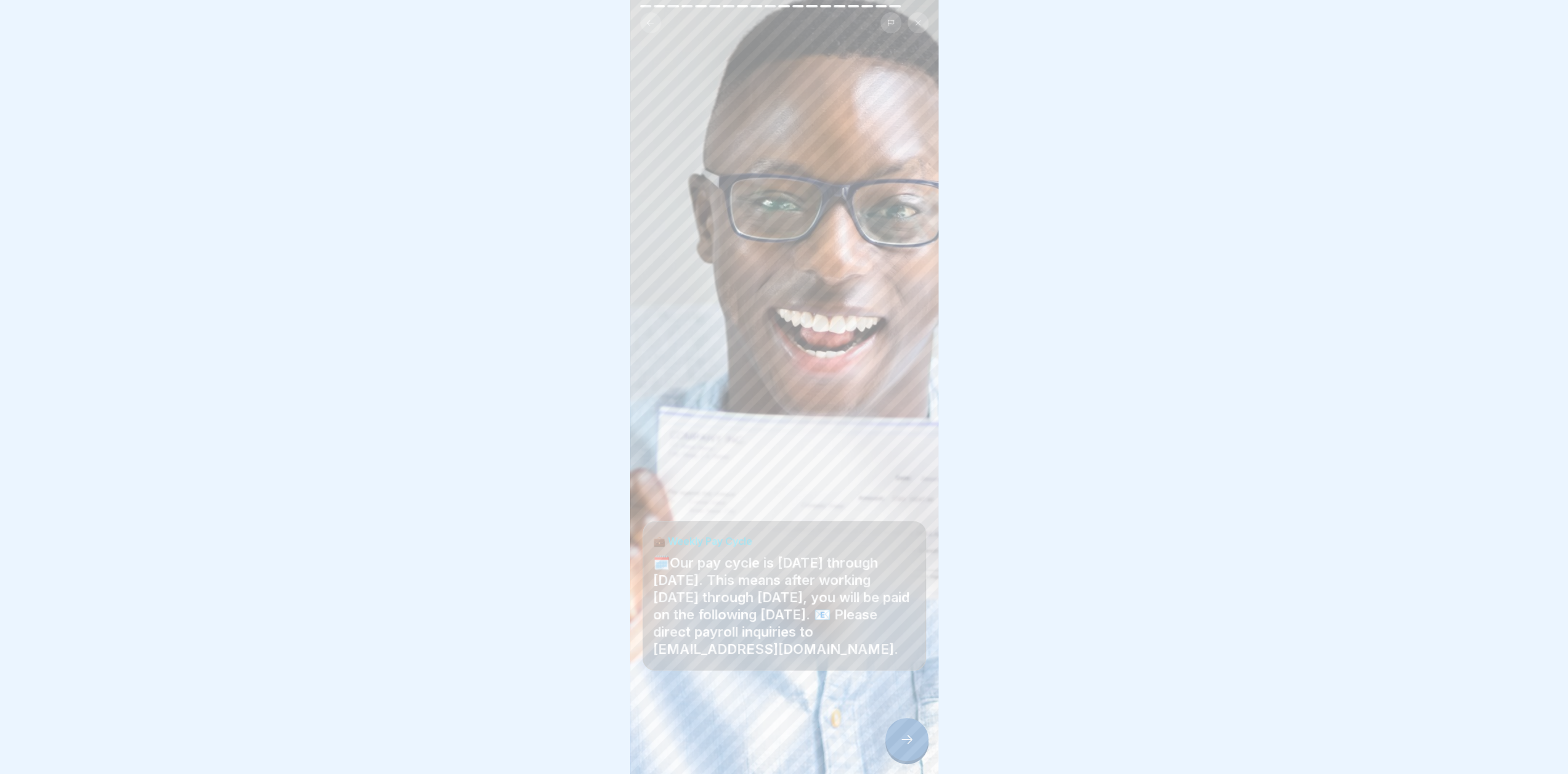
click at [912, 759] on div at bounding box center [907, 739] width 43 height 43
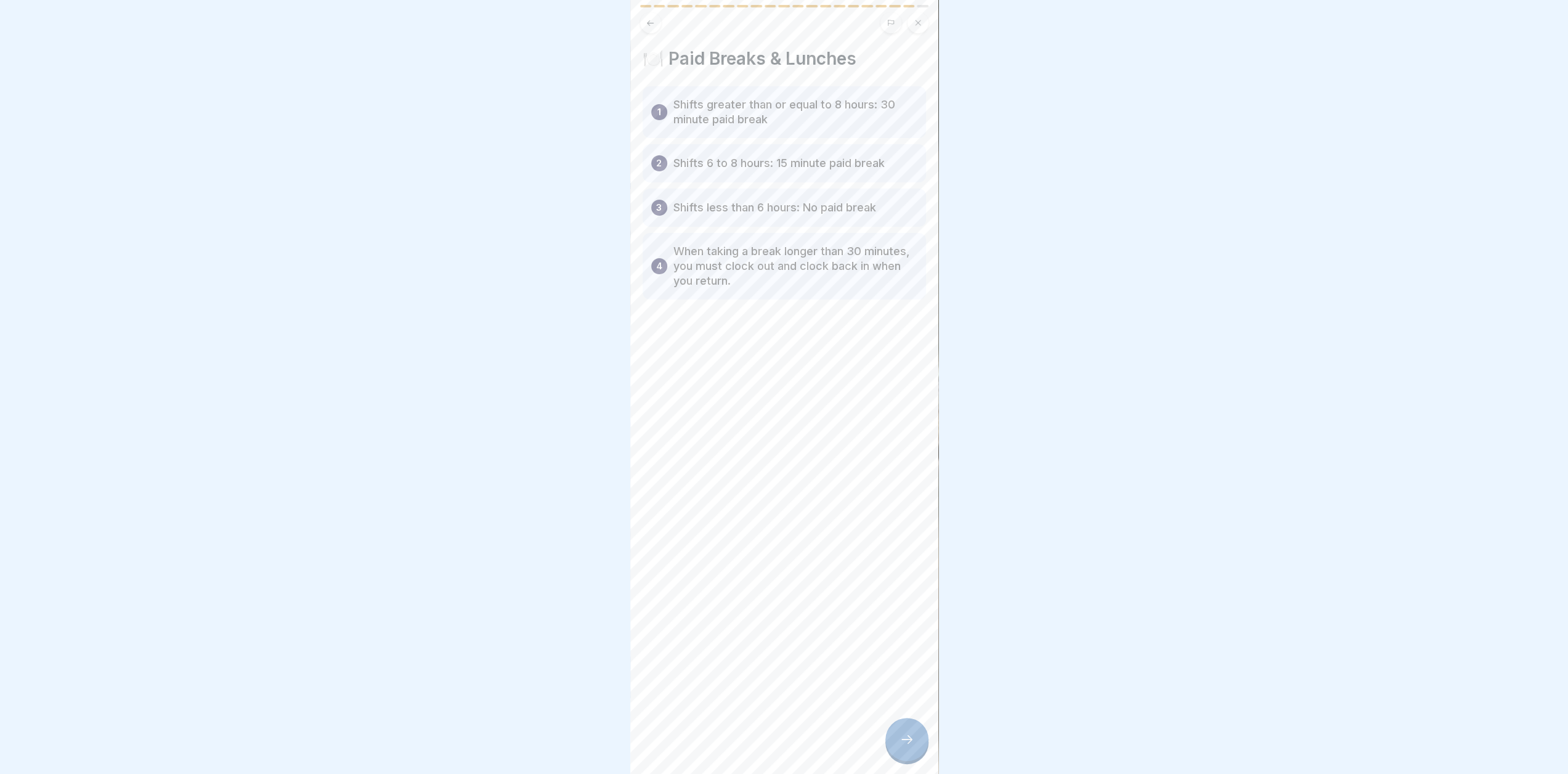
click at [1182, 275] on div at bounding box center [784, 387] width 1568 height 774
click at [913, 744] on icon at bounding box center [907, 739] width 15 height 15
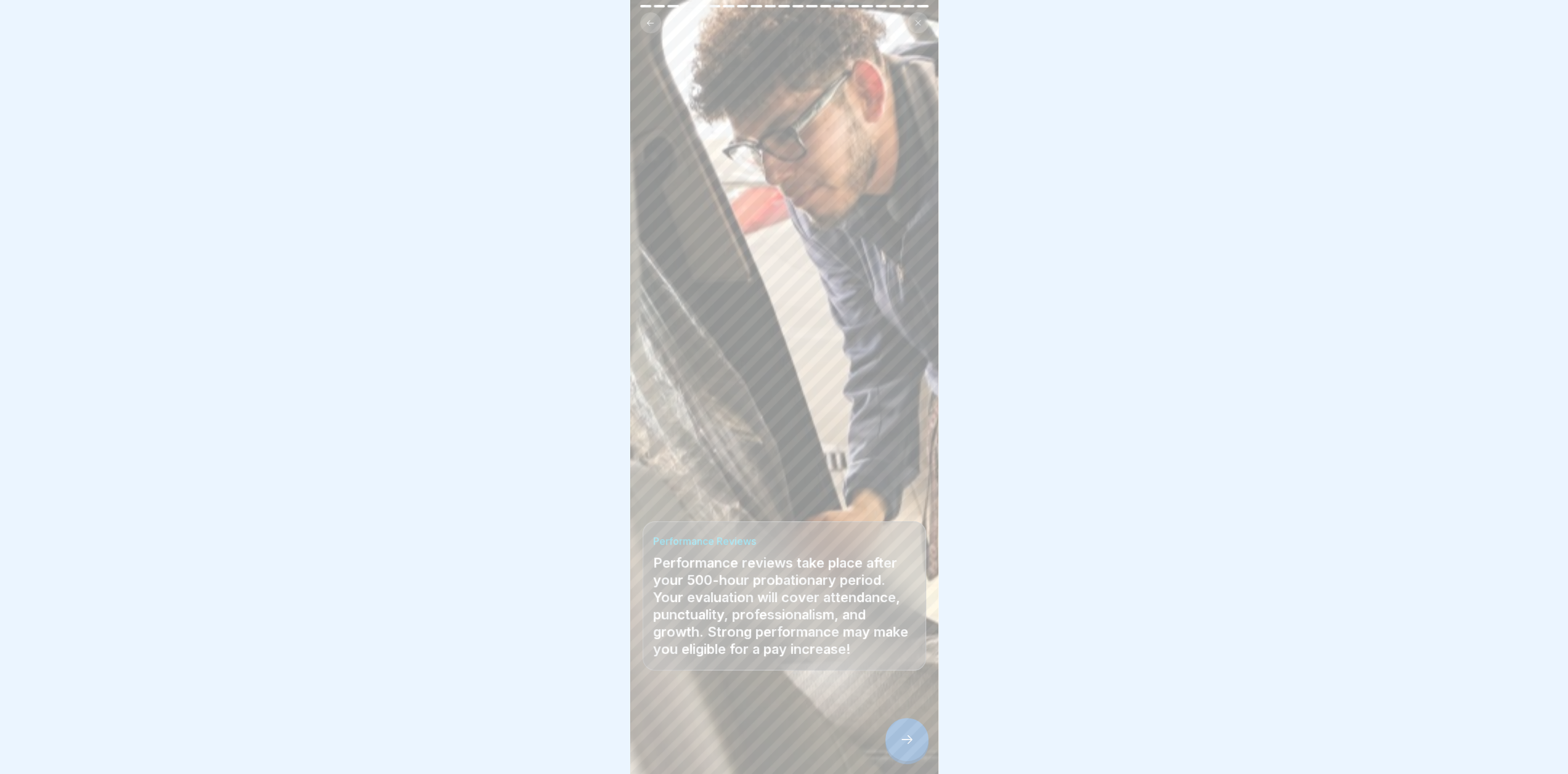
click at [900, 747] on icon at bounding box center [907, 739] width 15 height 15
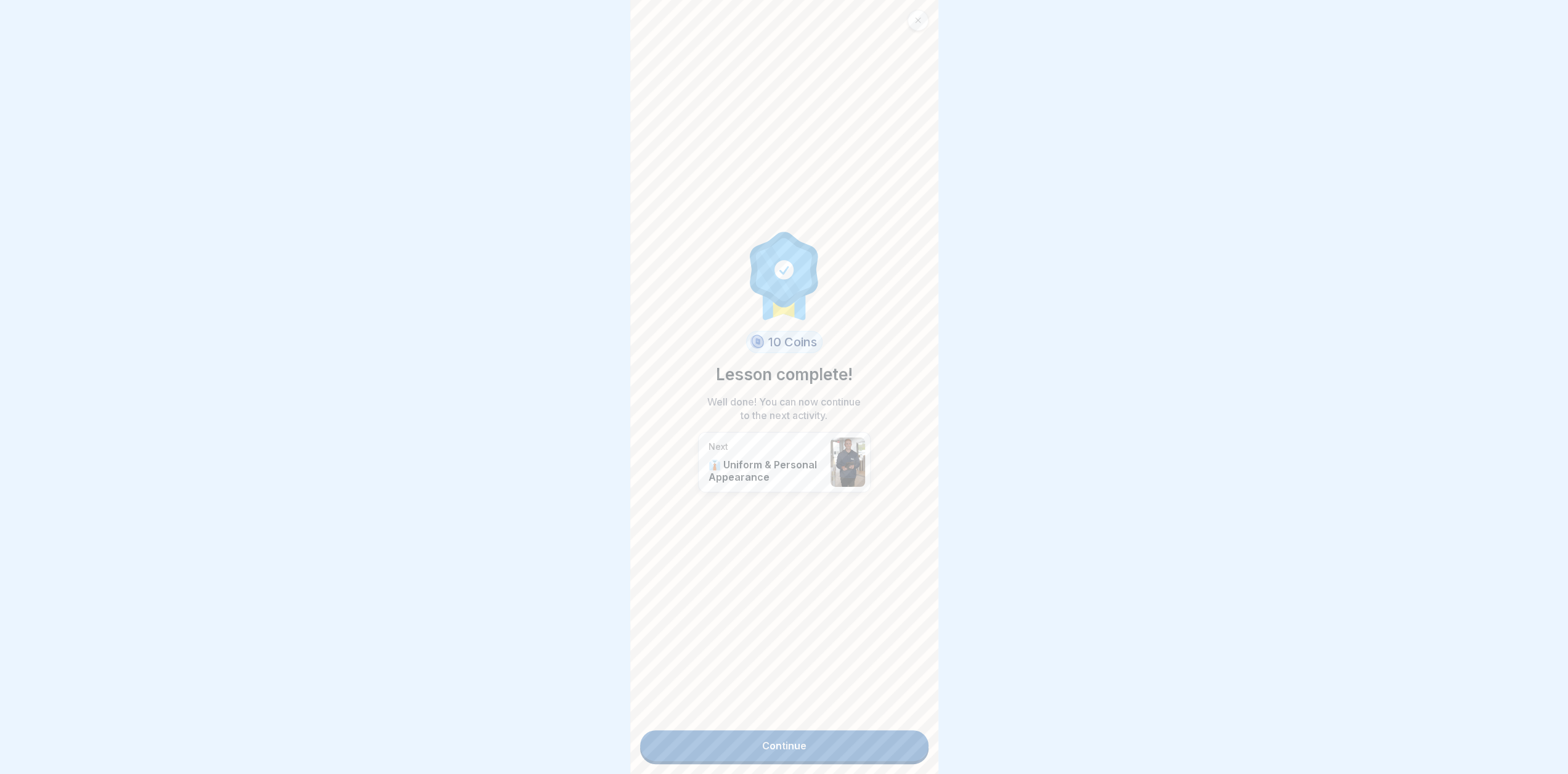
click at [792, 744] on link "Continue" at bounding box center [784, 746] width 288 height 31
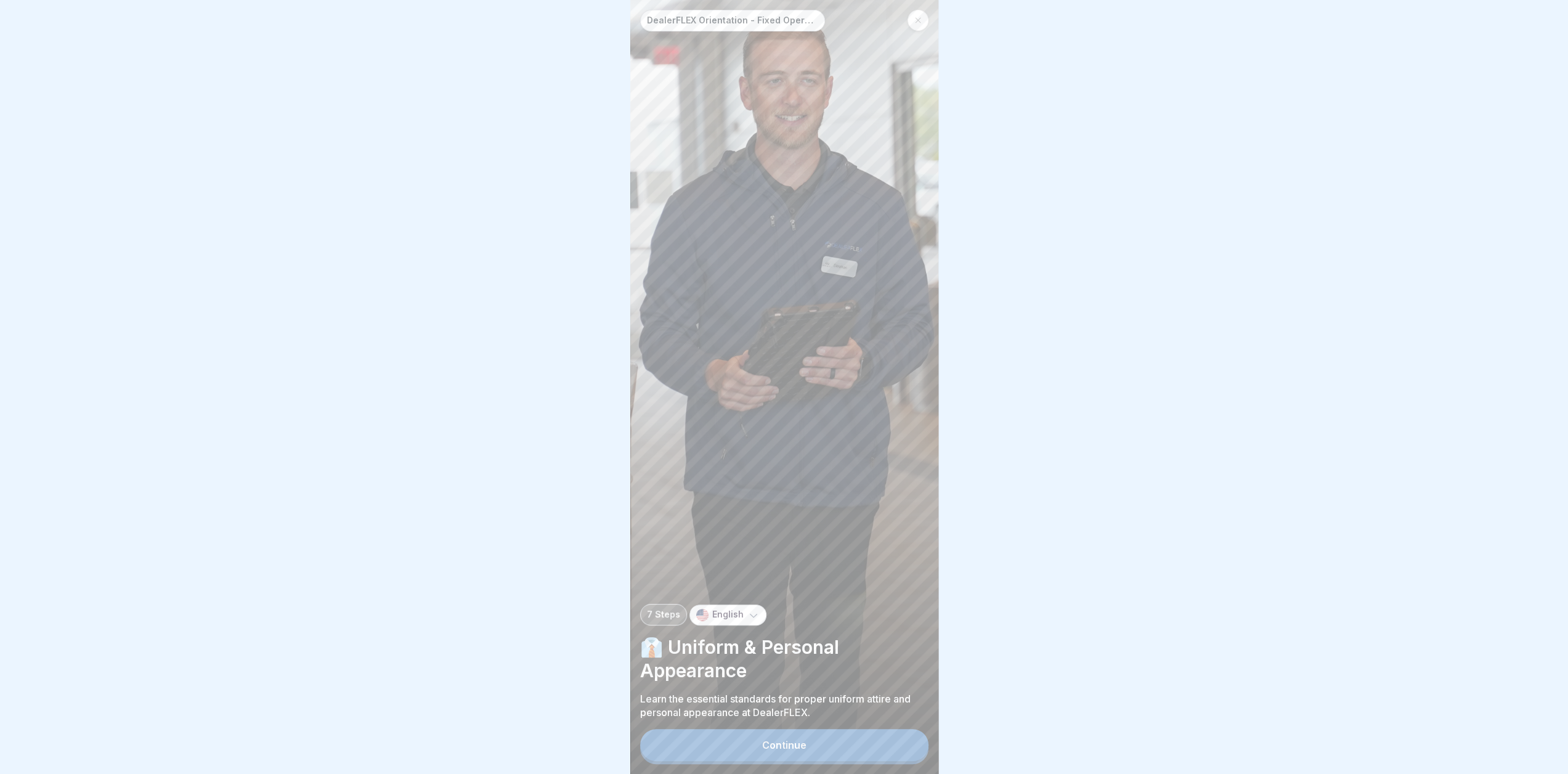
click at [757, 758] on button "Continue" at bounding box center [784, 745] width 288 height 32
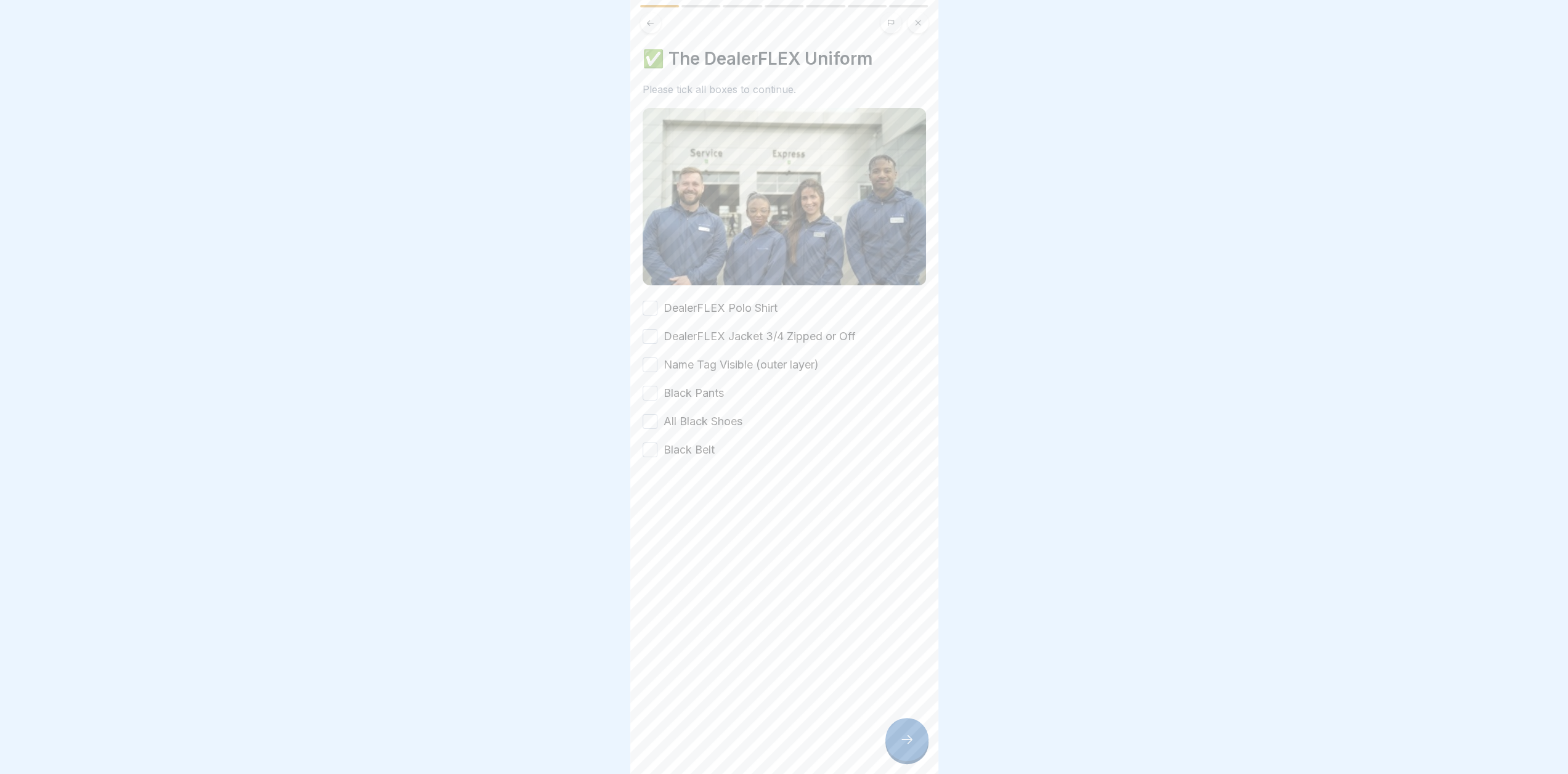
click at [653, 291] on div "✅ The DealerFLEX Uniform Please tick all boxes to continue. DealerFLEX Polo Shi…" at bounding box center [784, 252] width 284 height 409
click at [645, 303] on button "DealerFLEX Polo Shirt" at bounding box center [650, 308] width 15 height 15
click at [655, 332] on button "DealerFLEX Jacket 3/4 Zipped or Off" at bounding box center [650, 336] width 15 height 15
click at [657, 359] on div "Name Tag Visible (outer layer)" at bounding box center [731, 365] width 176 height 16
click at [648, 359] on button "Name Tag Visible (outer layer)" at bounding box center [650, 365] width 15 height 15
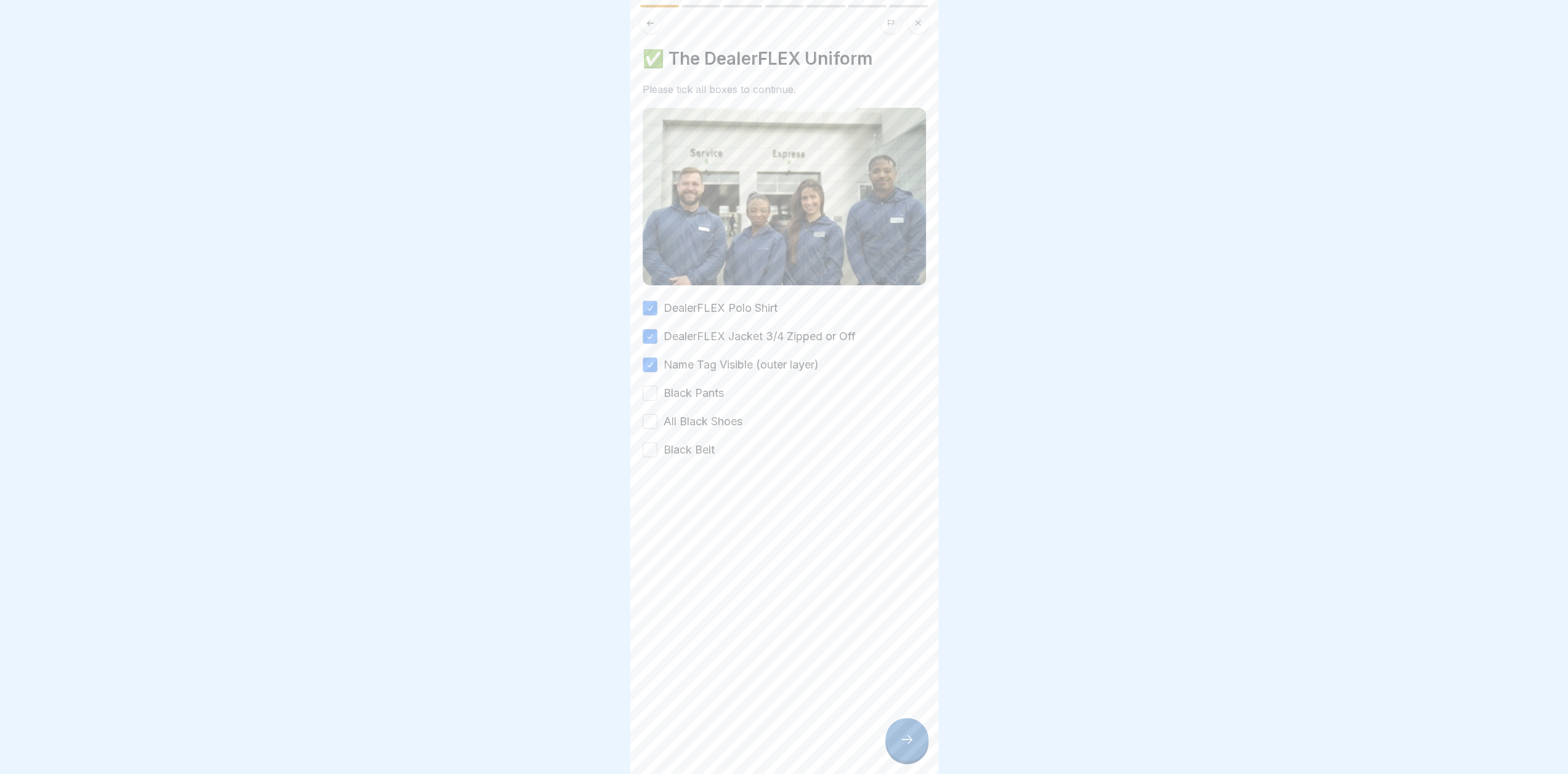
click at [653, 387] on button "Black Pants" at bounding box center [650, 393] width 15 height 15
click at [653, 414] on button "All Black Shoes" at bounding box center [650, 421] width 15 height 15
click at [648, 448] on button "Black Belt" at bounding box center [650, 450] width 15 height 15
click at [902, 747] on icon at bounding box center [907, 739] width 15 height 15
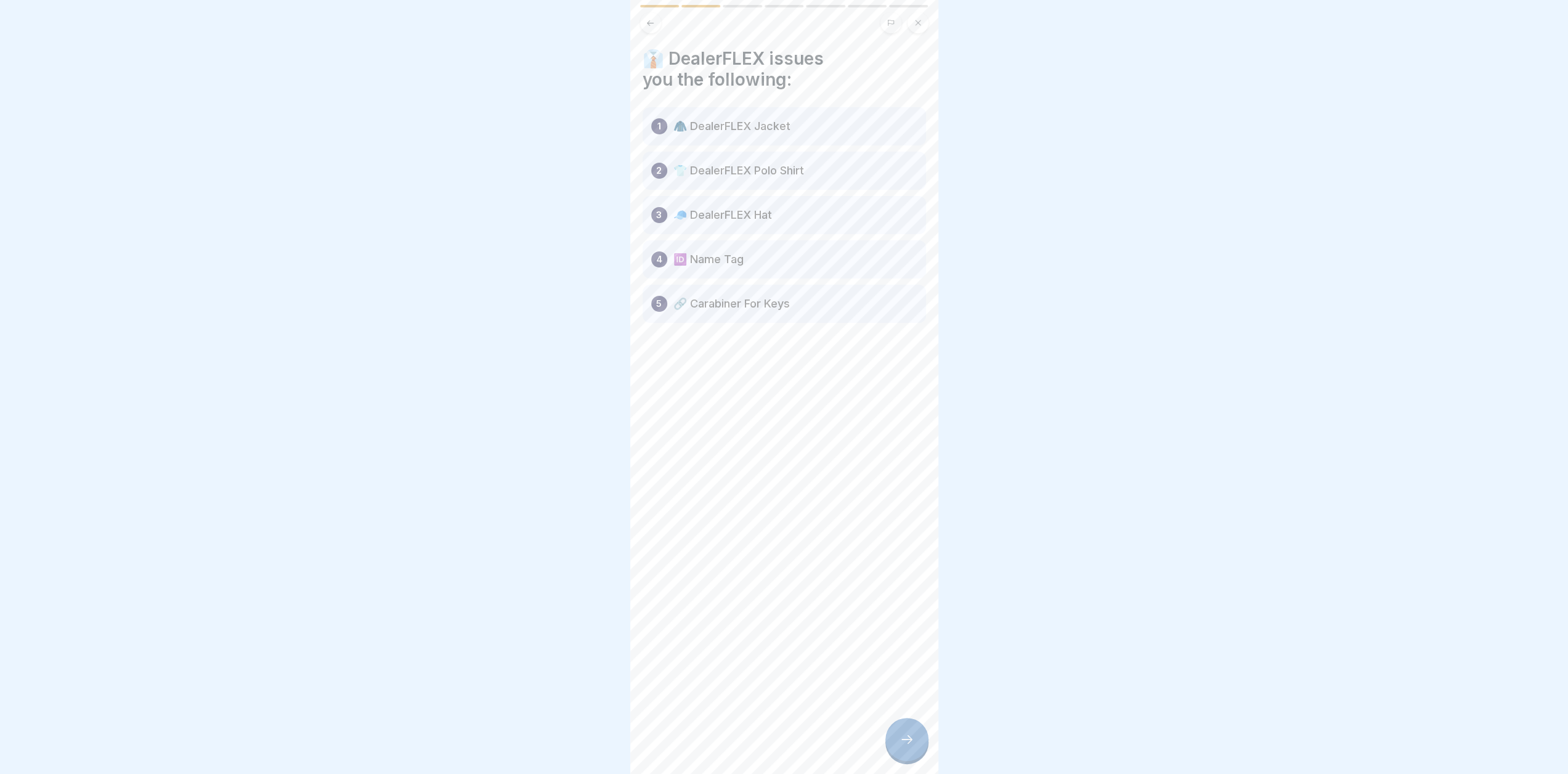
click at [914, 749] on div at bounding box center [907, 739] width 43 height 43
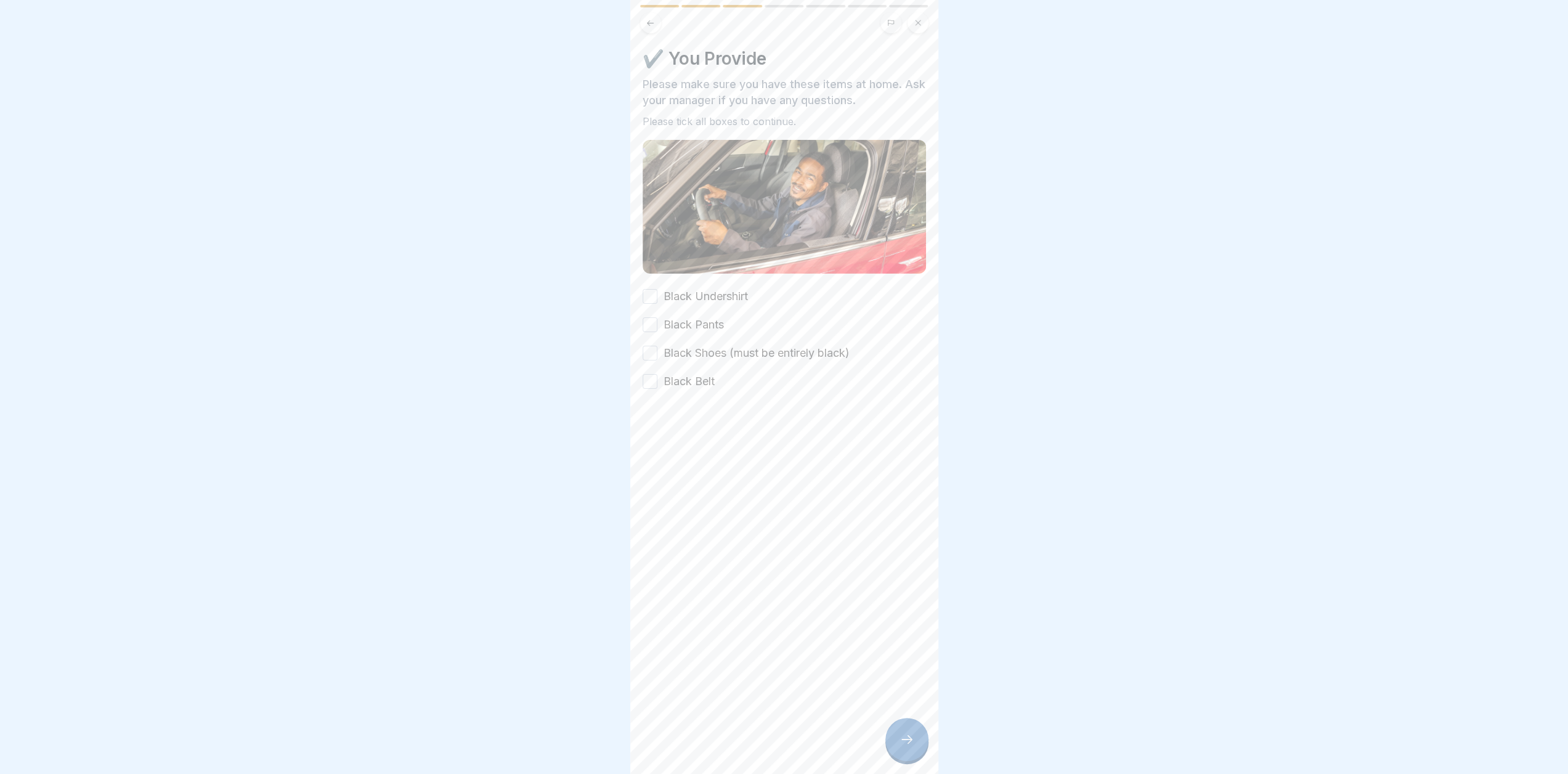
click at [647, 291] on button "Black Undershirt" at bounding box center [650, 297] width 15 height 15
click at [650, 321] on button "Black Pants" at bounding box center [650, 325] width 15 height 15
click at [648, 346] on button "Black Shoes (must be entirely black)" at bounding box center [650, 353] width 15 height 15
click at [649, 381] on button "Black Belt" at bounding box center [650, 381] width 15 height 15
type button "on"
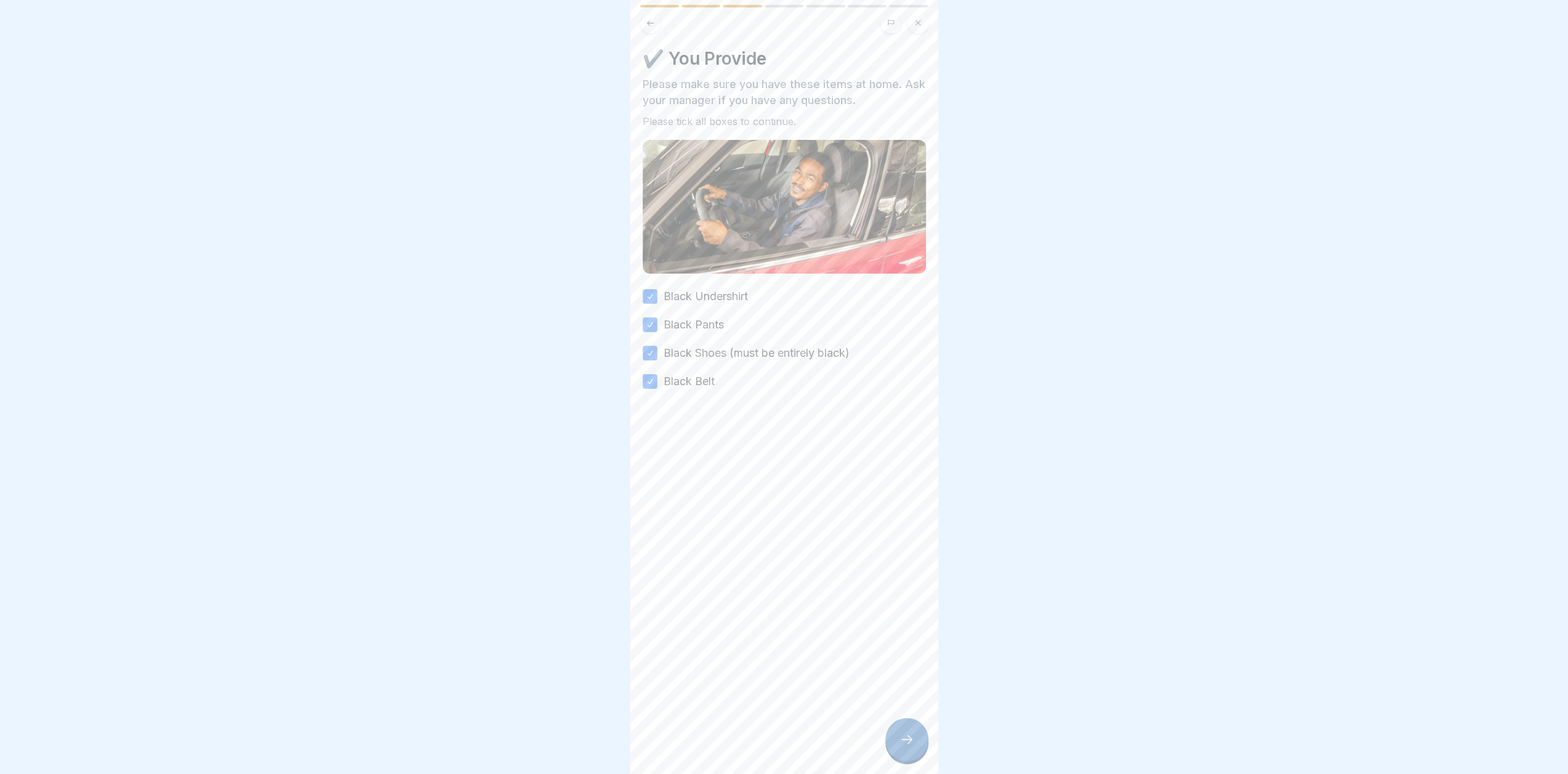
click at [913, 757] on div at bounding box center [907, 739] width 43 height 43
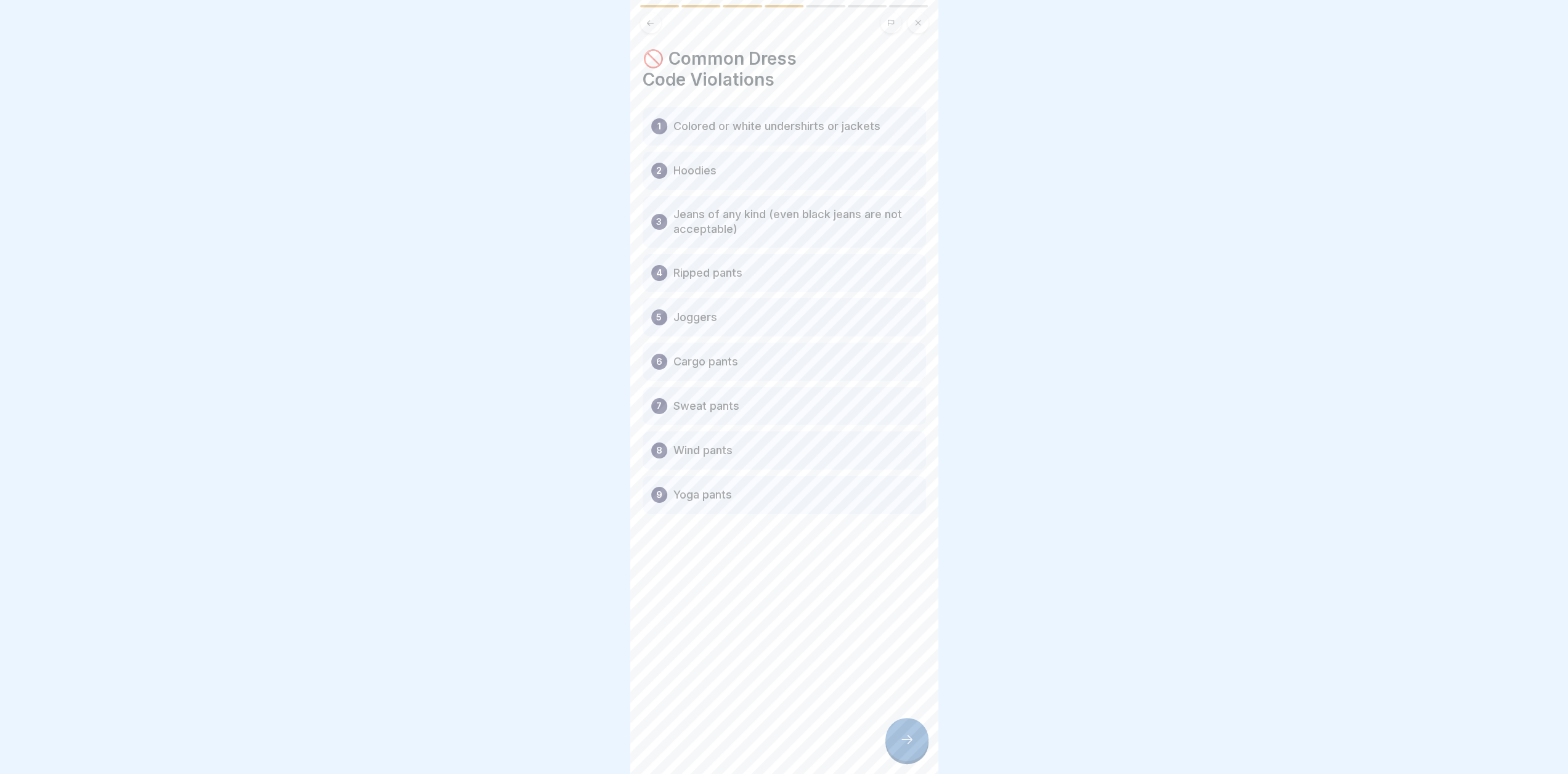
click at [711, 100] on div "🚫 Common Dress Code Violations 1 Colored or white undershirts or jackets 2 Hood…" at bounding box center [784, 280] width 284 height 466
click at [904, 747] on icon at bounding box center [907, 739] width 15 height 15
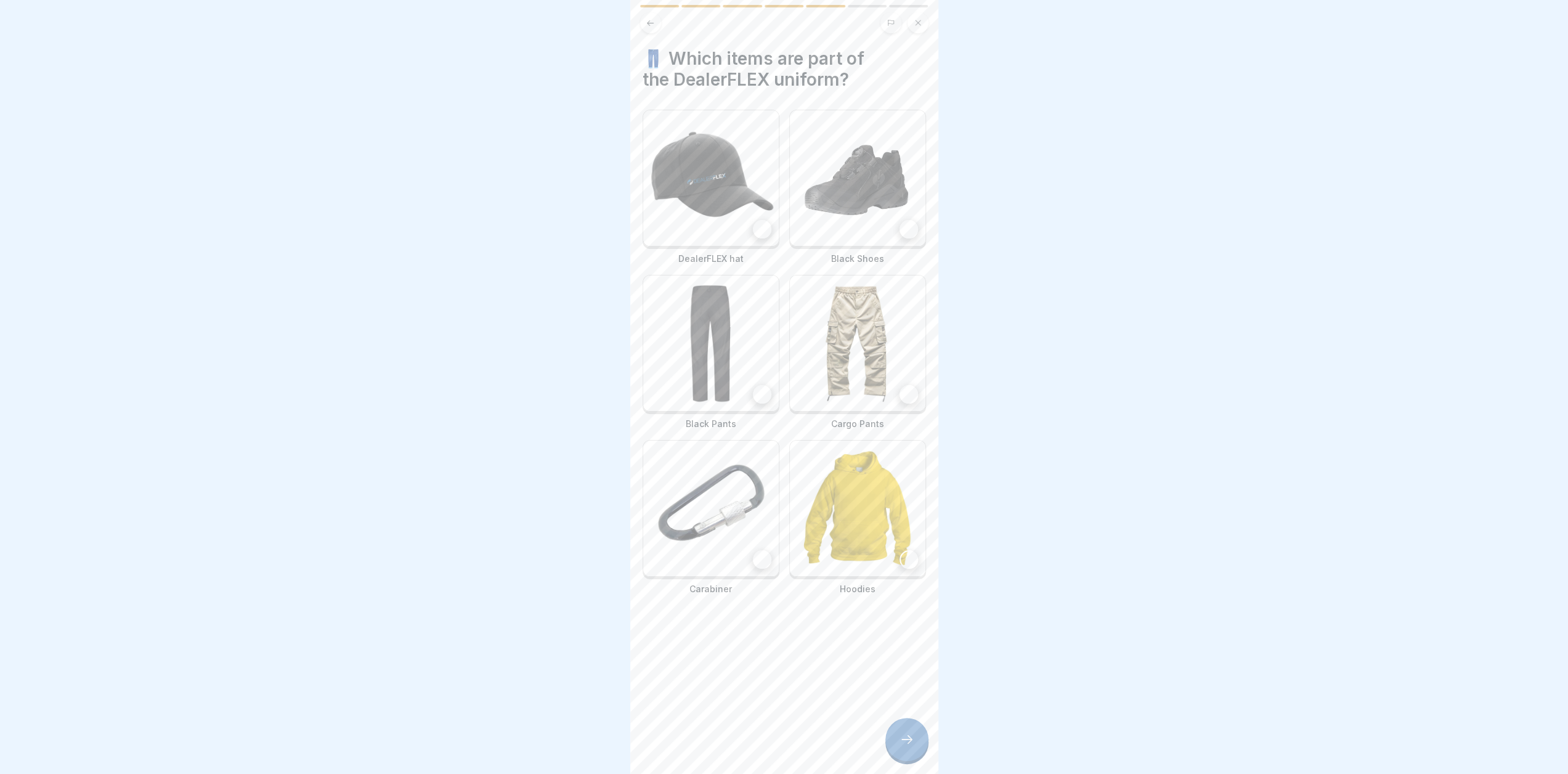
click at [756, 227] on div at bounding box center [762, 230] width 18 height 18
click at [848, 200] on img at bounding box center [857, 178] width 136 height 136
click at [731, 353] on img at bounding box center [711, 343] width 136 height 136
click at [747, 550] on img at bounding box center [711, 509] width 136 height 136
click at [915, 749] on div at bounding box center [907, 739] width 43 height 43
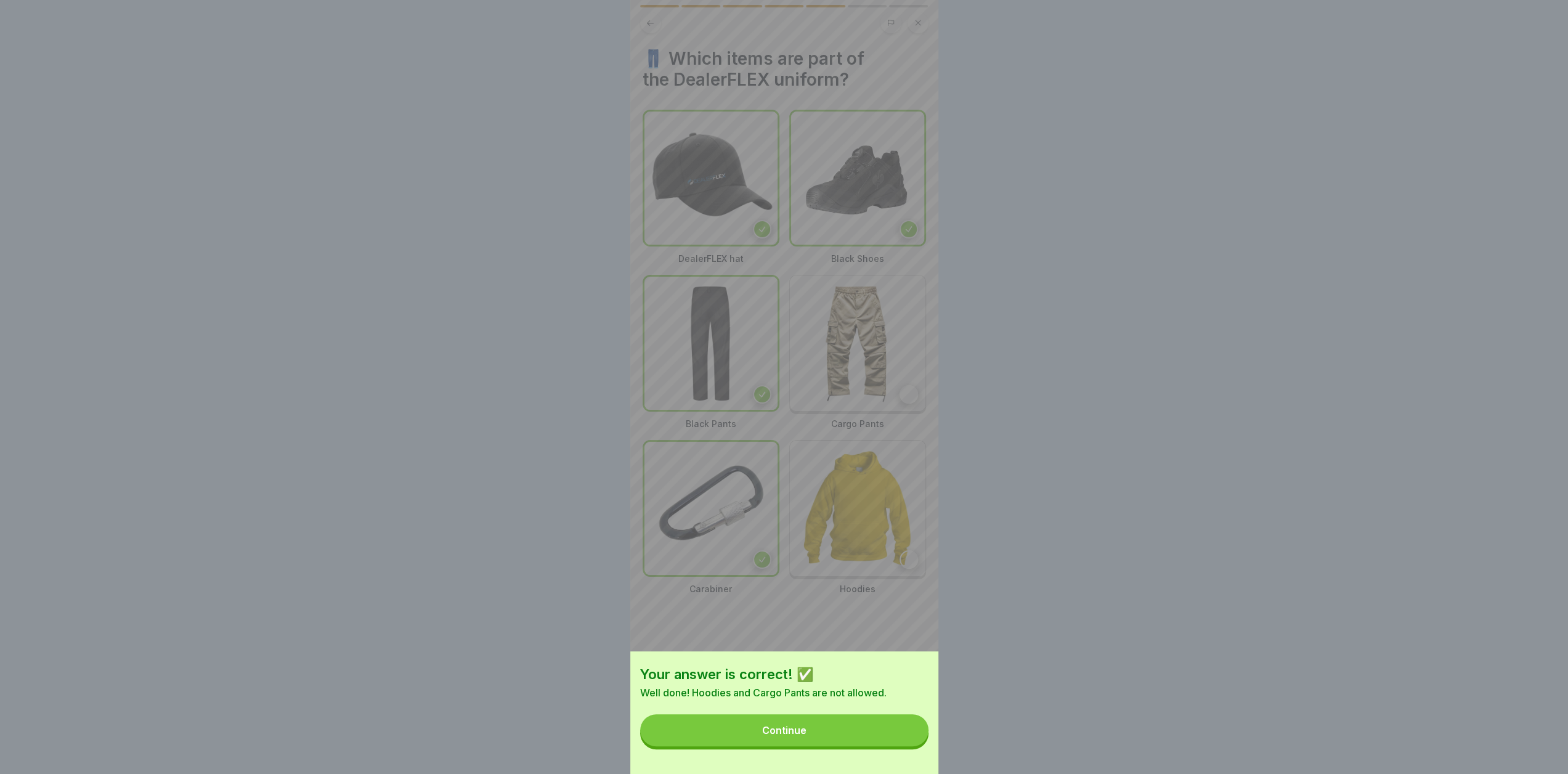
click at [874, 739] on button "Continue" at bounding box center [784, 730] width 288 height 32
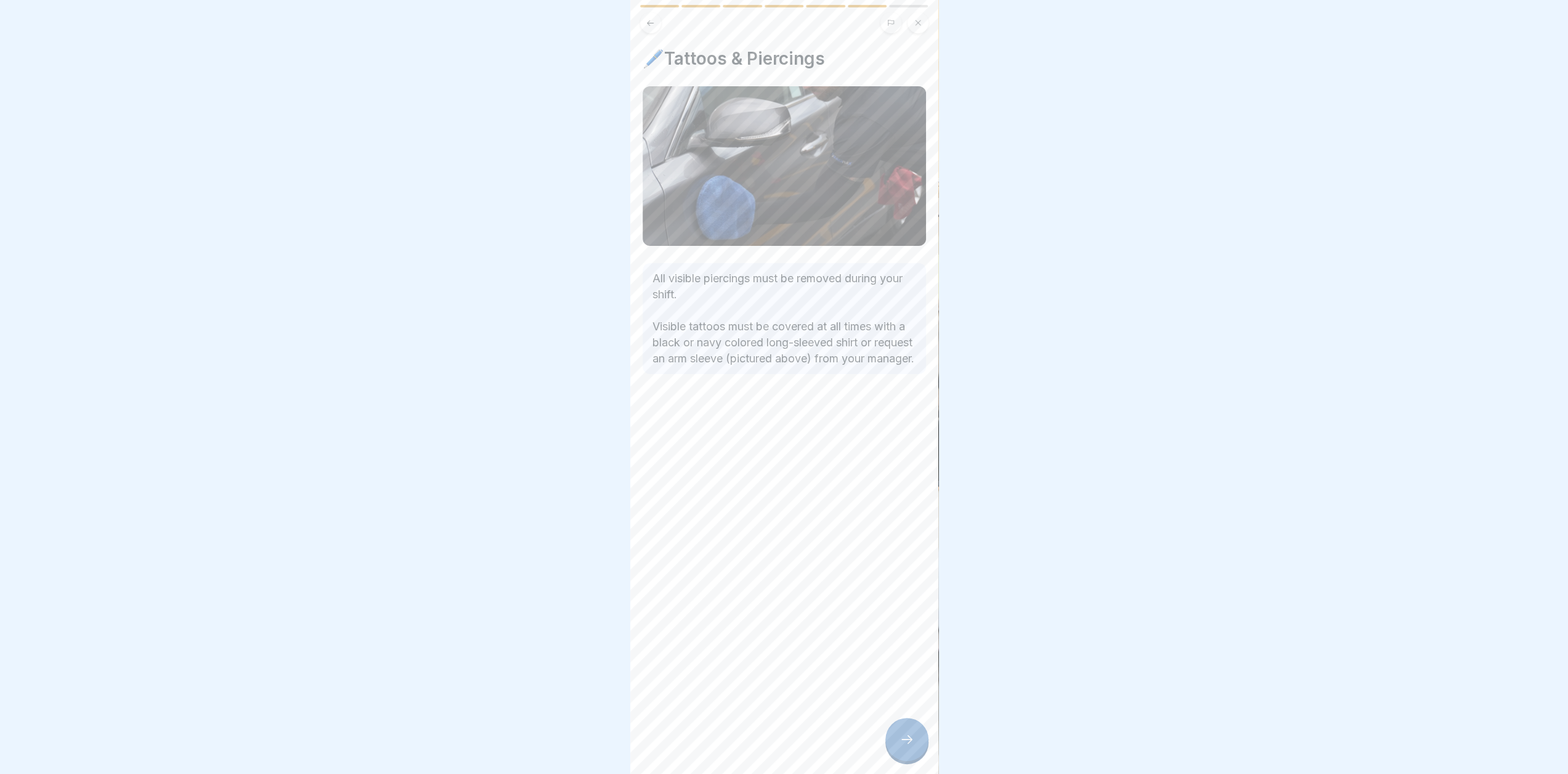
click at [902, 747] on icon at bounding box center [907, 739] width 15 height 15
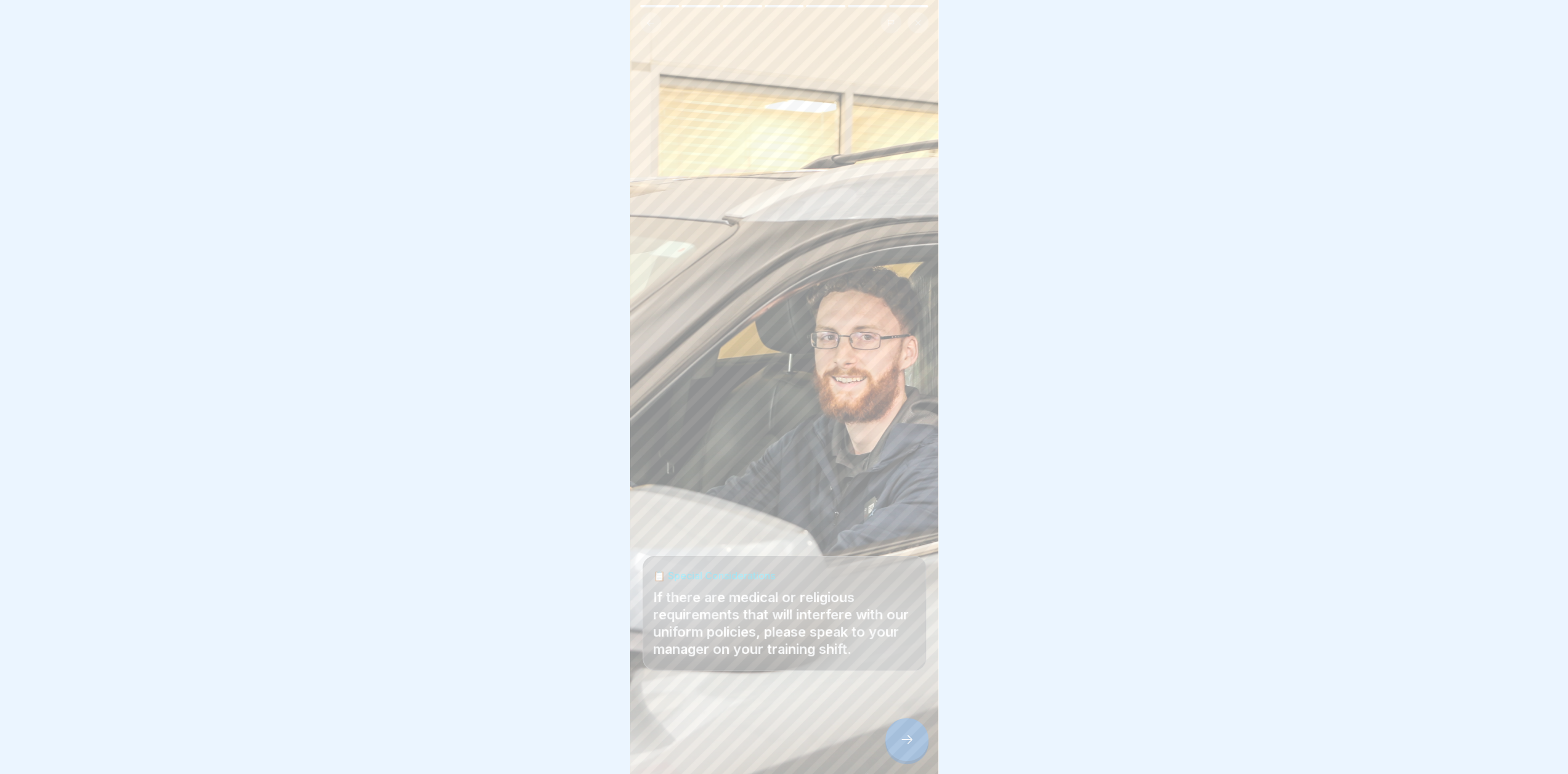
click at [914, 756] on div at bounding box center [907, 739] width 43 height 43
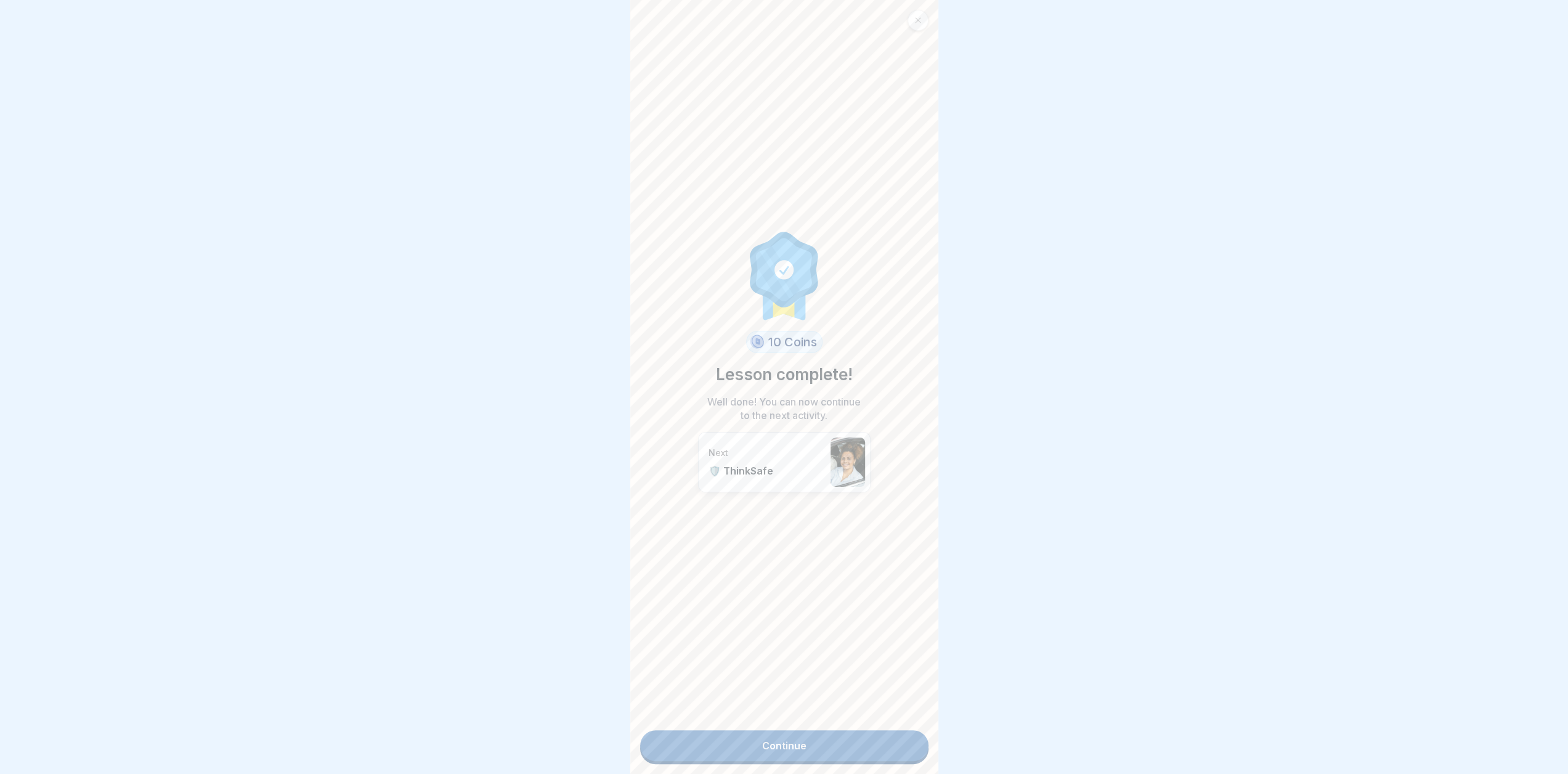
click at [830, 750] on link "Continue" at bounding box center [784, 746] width 288 height 31
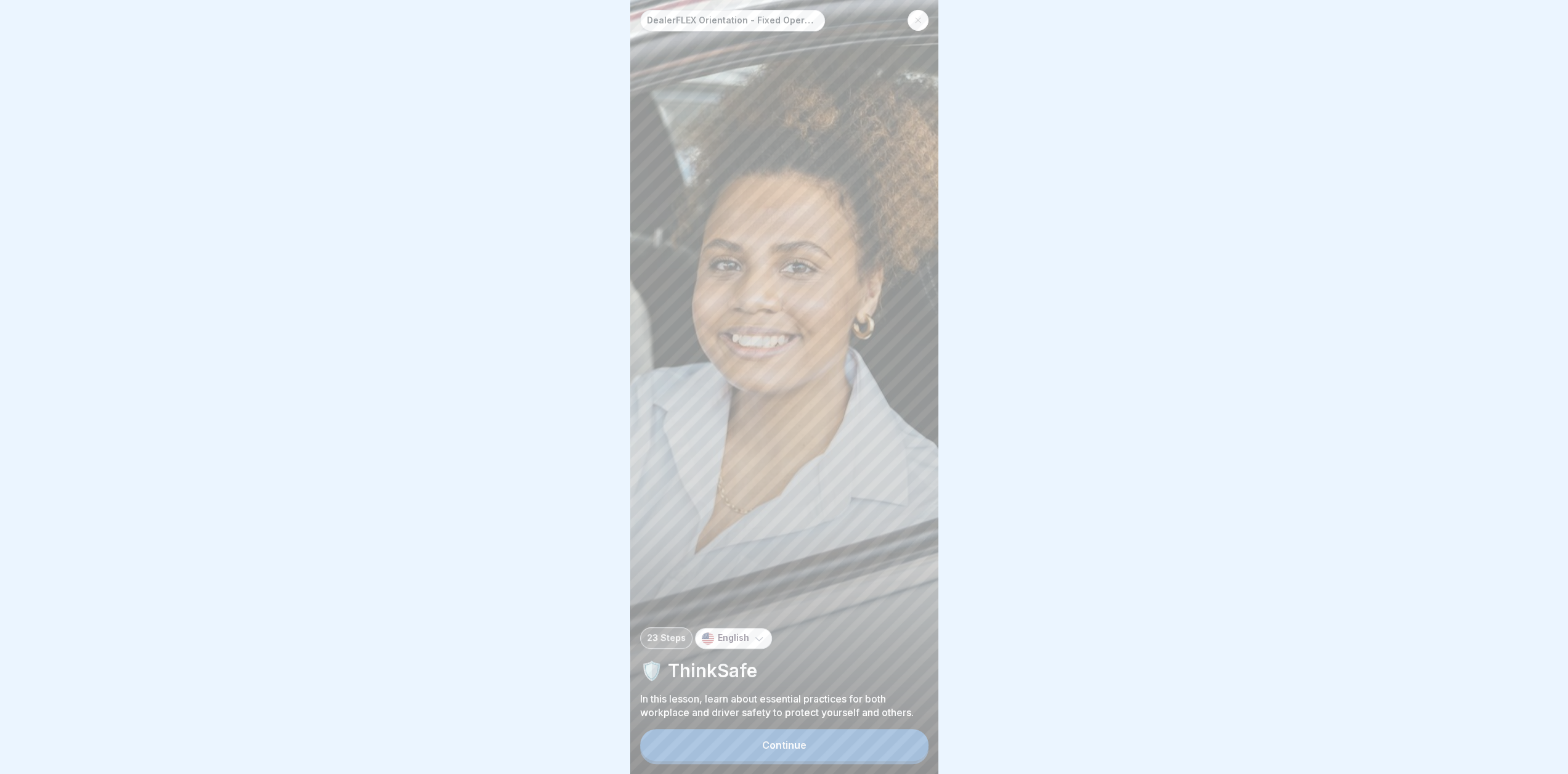
click at [824, 758] on button "Continue" at bounding box center [784, 745] width 288 height 32
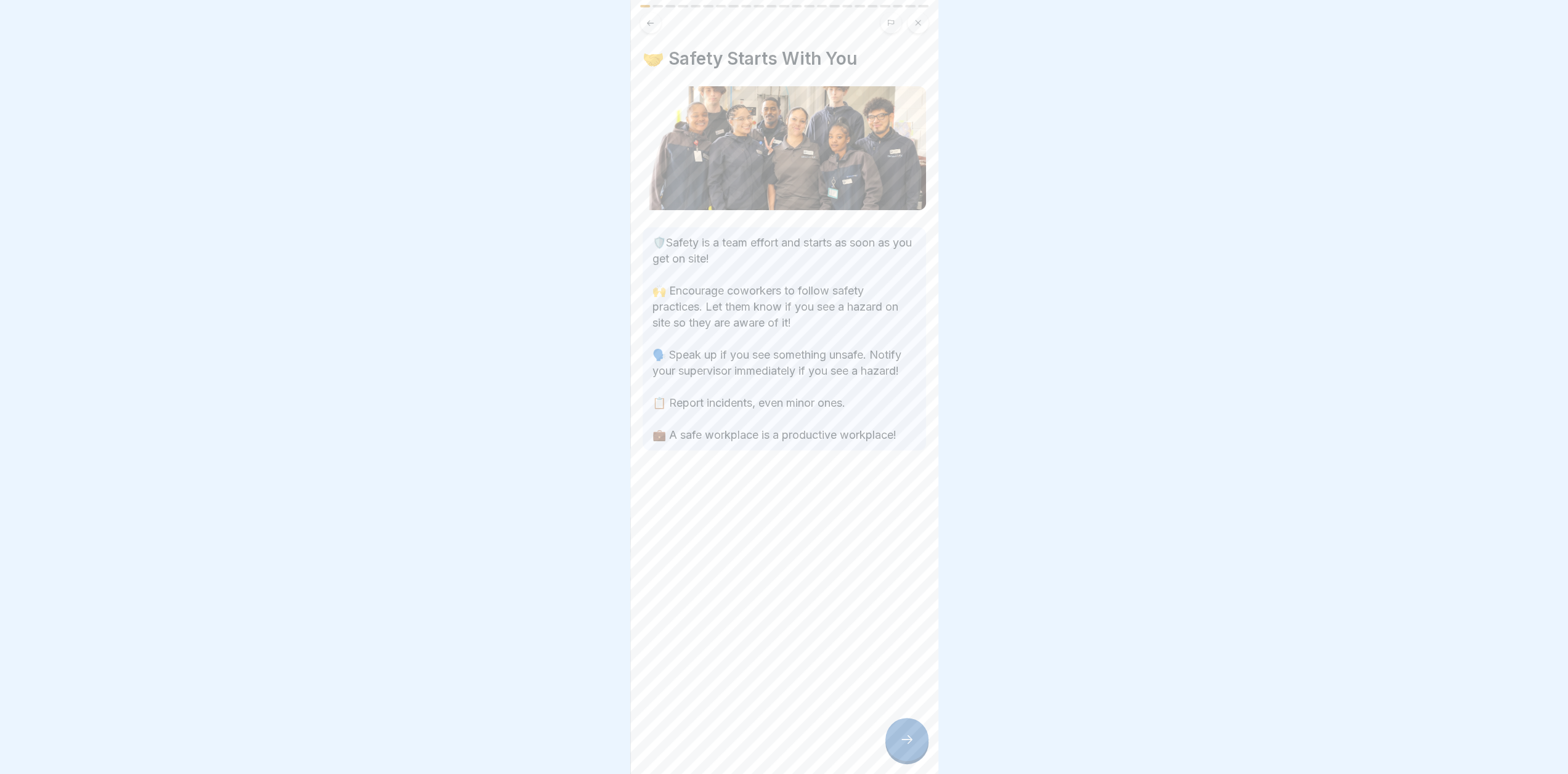
click at [911, 757] on div at bounding box center [907, 739] width 43 height 43
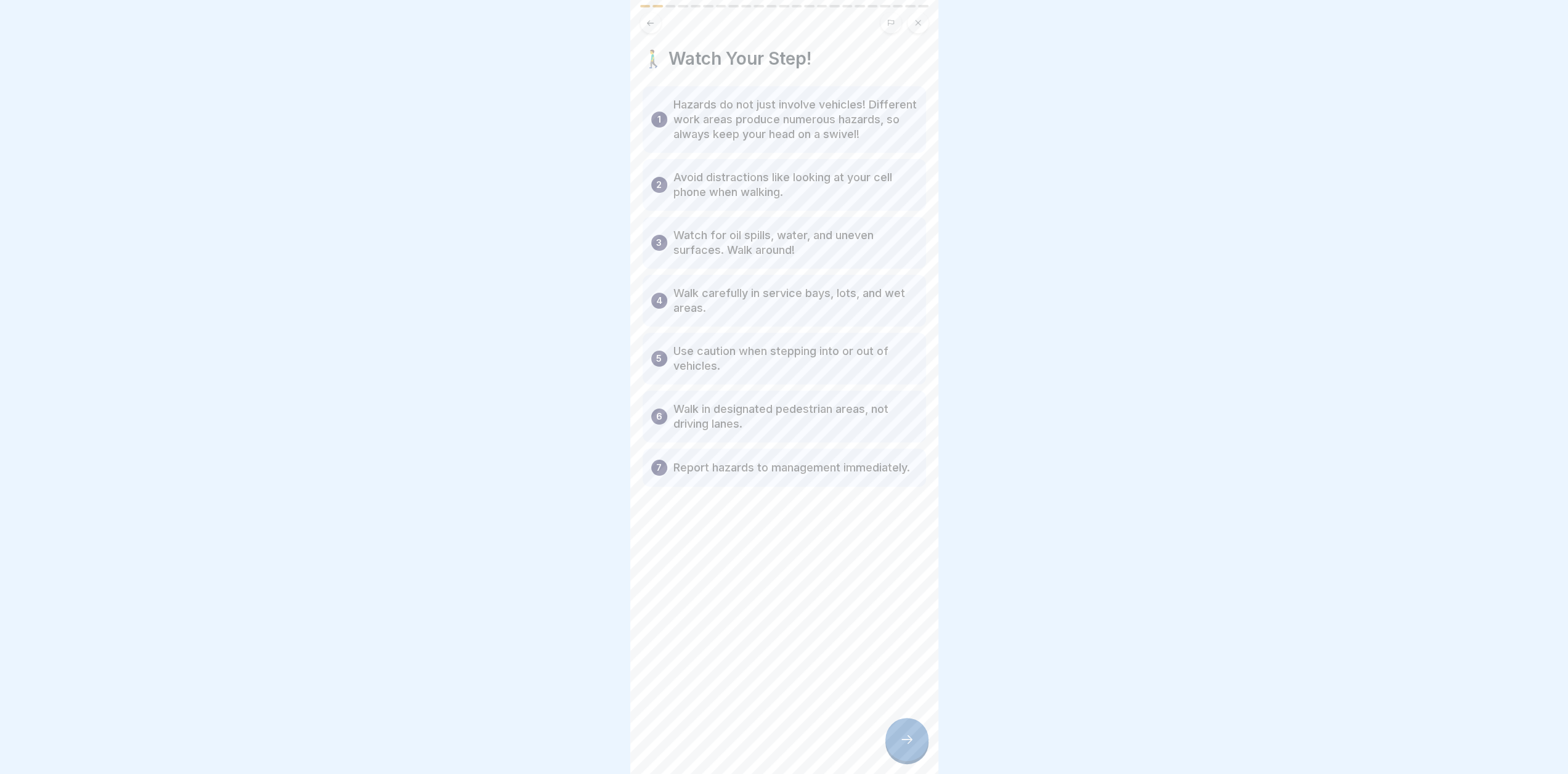
click at [911, 758] on div at bounding box center [907, 739] width 43 height 43
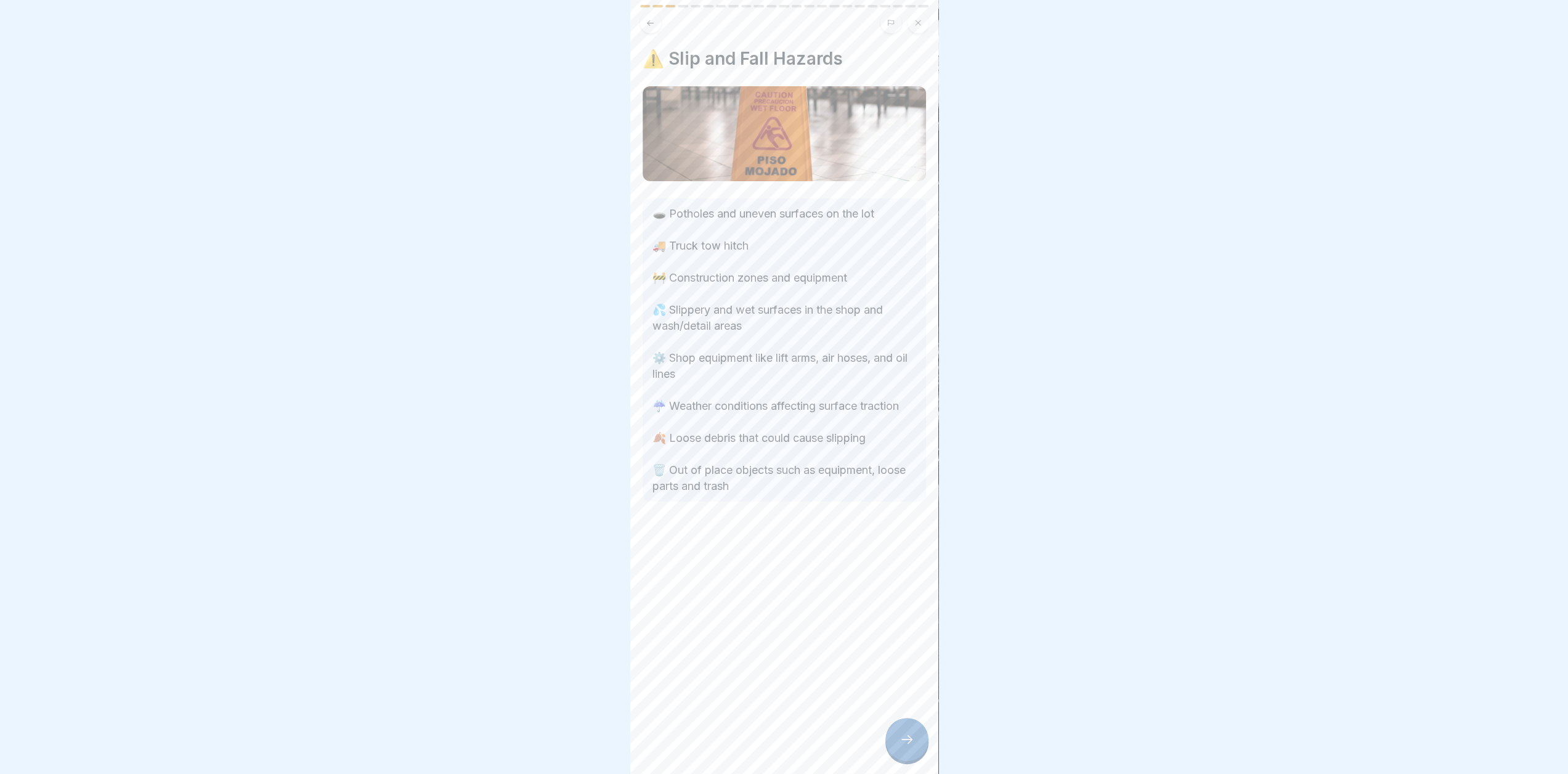
click at [911, 758] on div at bounding box center [907, 739] width 43 height 43
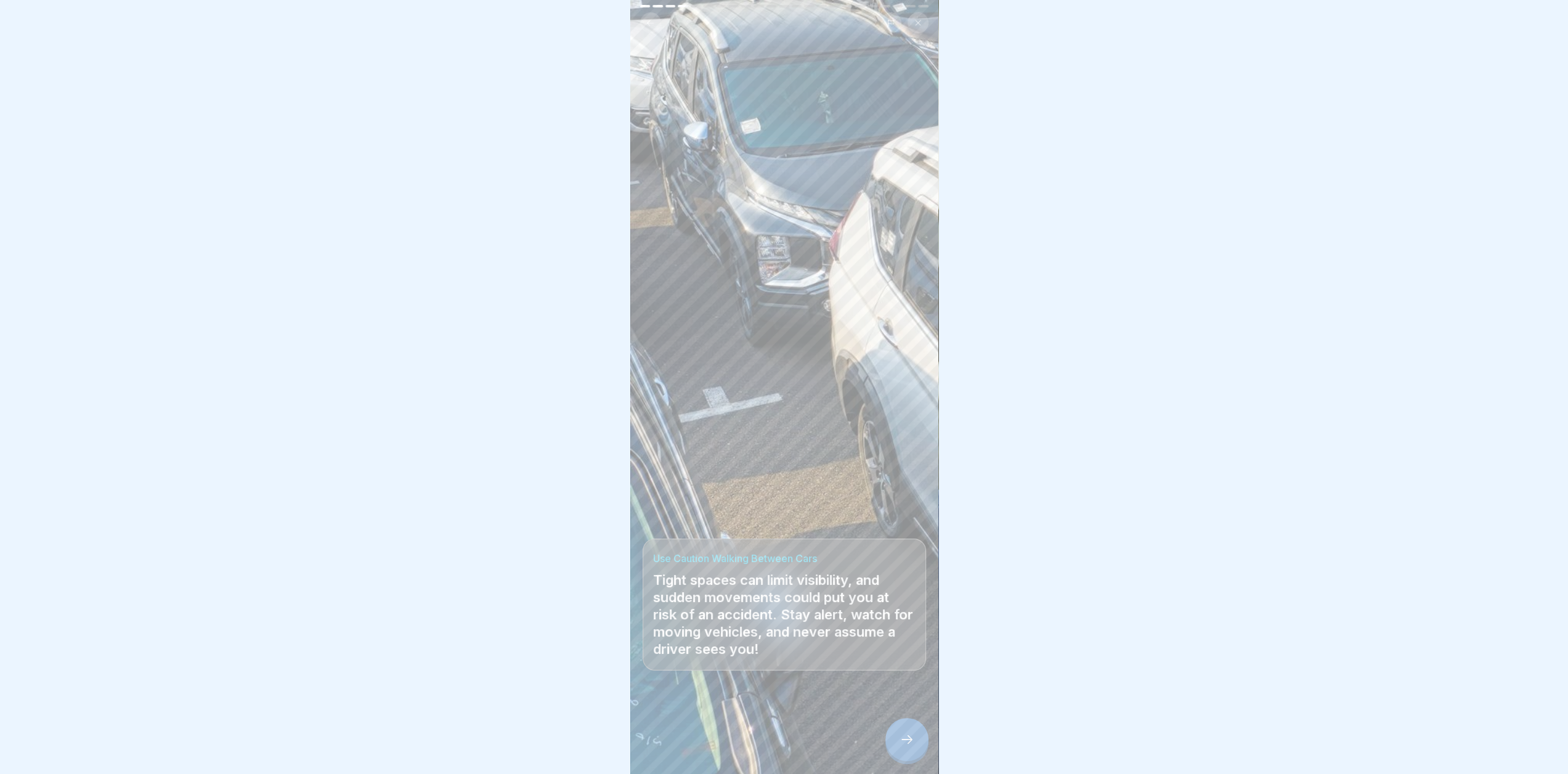
click at [911, 758] on div at bounding box center [907, 739] width 43 height 43
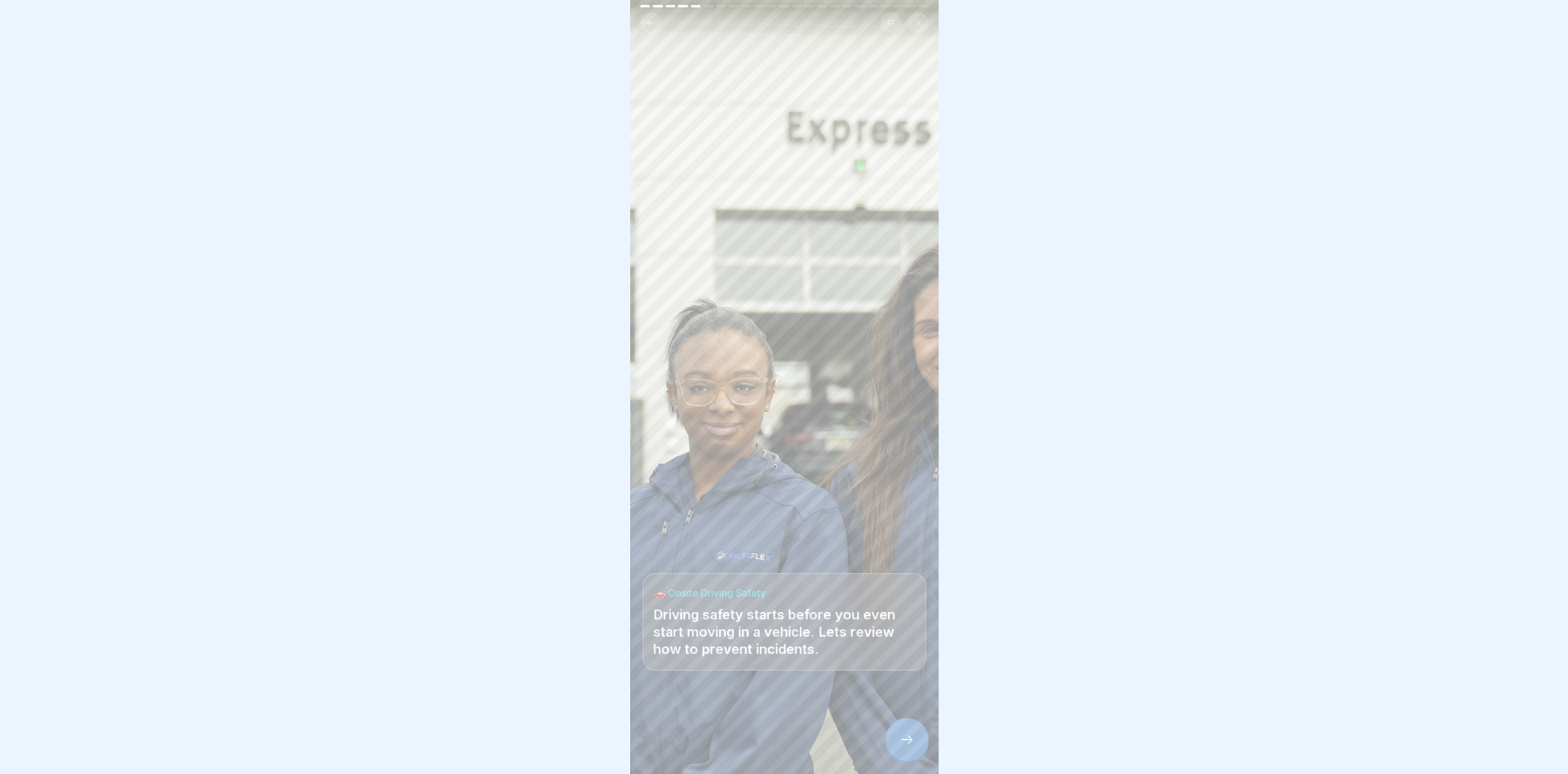
click at [911, 758] on div at bounding box center [907, 739] width 43 height 43
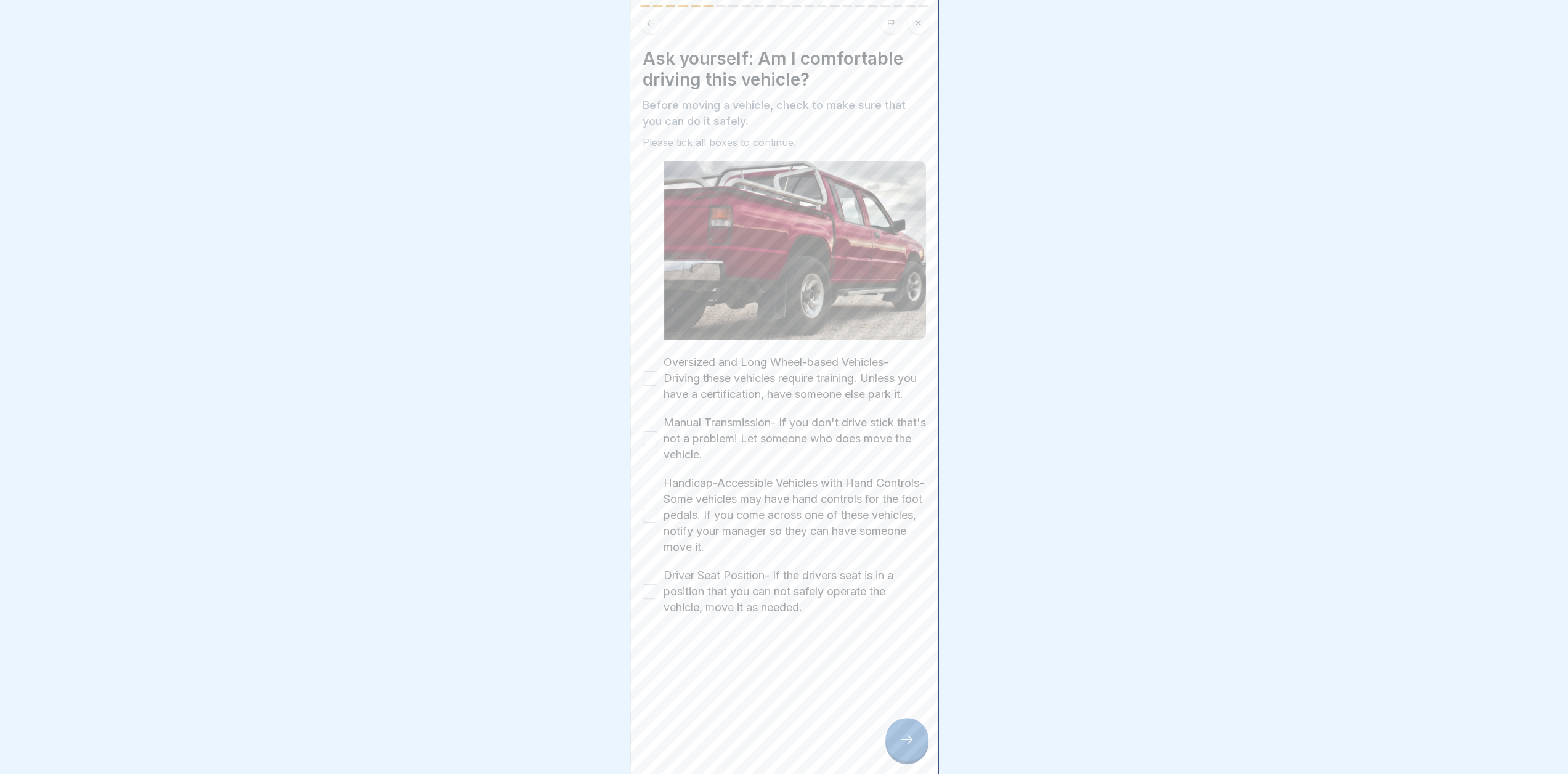
click at [651, 382] on button "Oversized and Long Wheel-based Vehicles- Driving these vehicles require trainin…" at bounding box center [650, 378] width 15 height 15
click at [653, 445] on button "Manual Transmission- If you don't drive stick that's not a problem! Let someone…" at bounding box center [650, 439] width 15 height 15
click at [652, 522] on button "Handicap-Accessible Vehicles with Hand Controls- Some vehicles may have hand co…" at bounding box center [650, 515] width 15 height 15
click at [655, 599] on button "Driver Seat Position- If the drivers seat is in a position that you can not saf…" at bounding box center [650, 591] width 15 height 15
click at [910, 747] on icon at bounding box center [907, 739] width 15 height 15
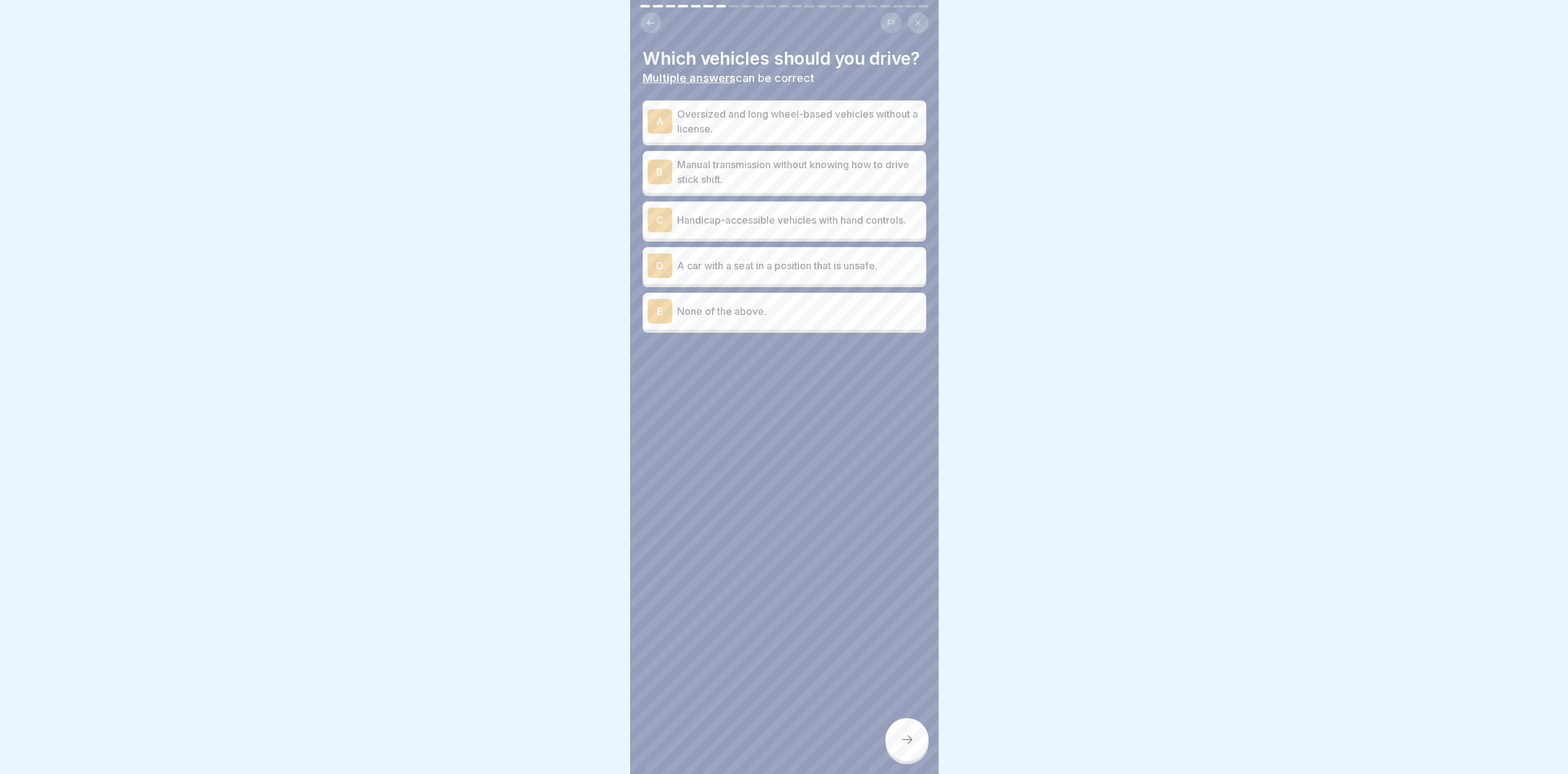
click at [726, 323] on div "E None of the above." at bounding box center [784, 311] width 274 height 25
click at [903, 747] on icon at bounding box center [907, 739] width 15 height 15
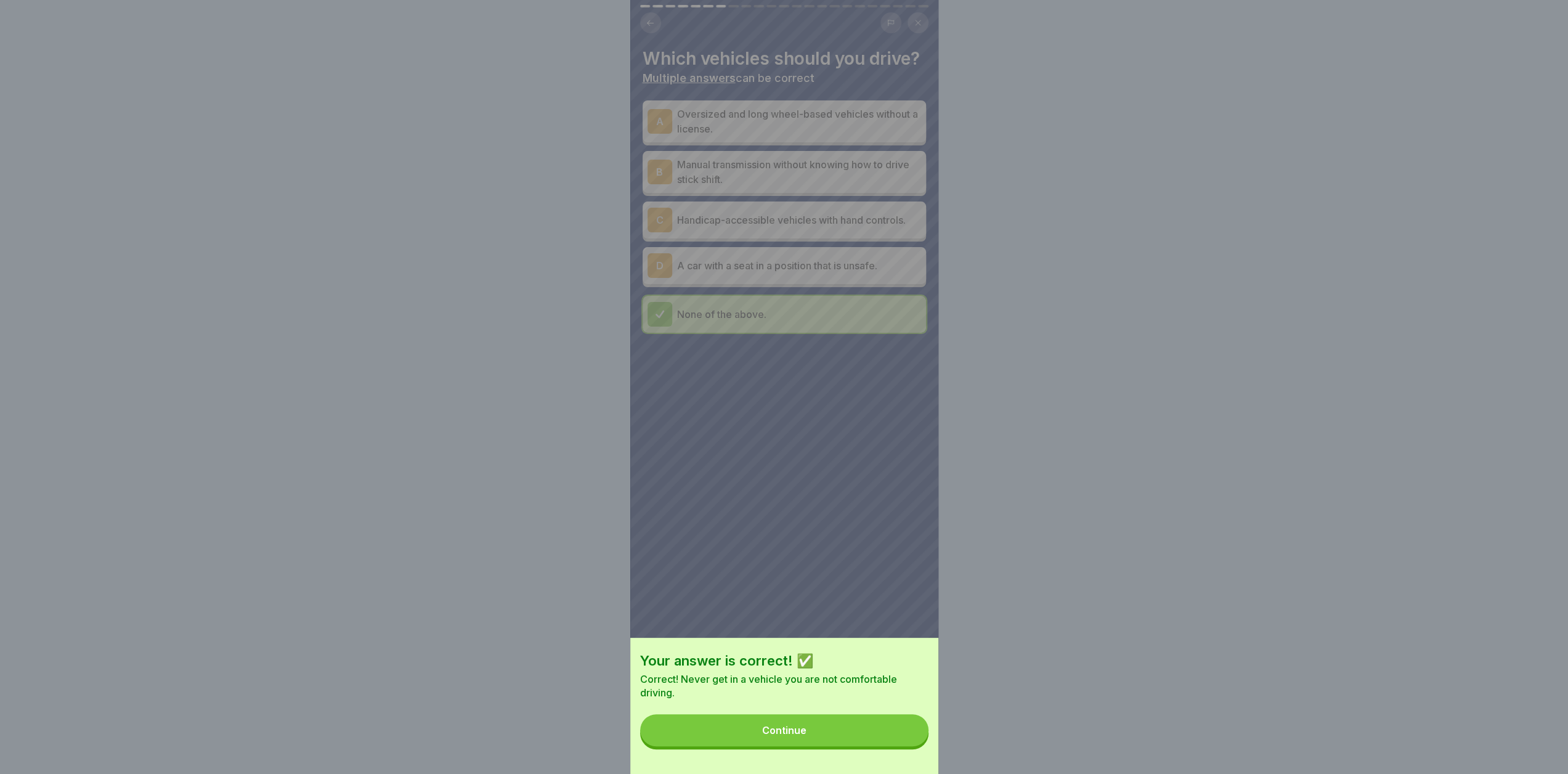
drag, startPoint x: 838, startPoint y: 741, endPoint x: 829, endPoint y: 730, distance: 14.2
click at [838, 741] on button "Continue" at bounding box center [784, 730] width 288 height 32
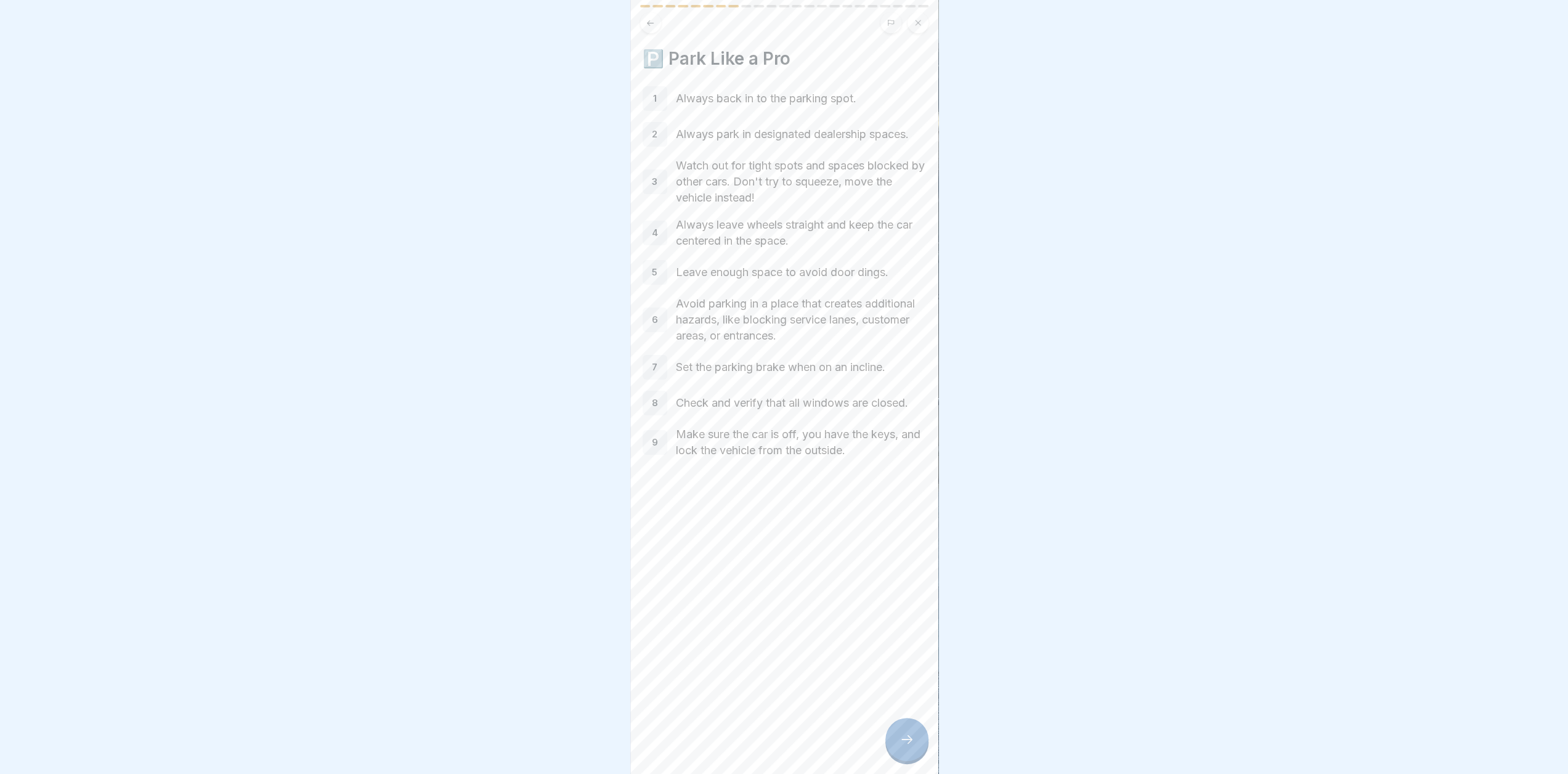
click at [901, 745] on icon at bounding box center [907, 739] width 15 height 15
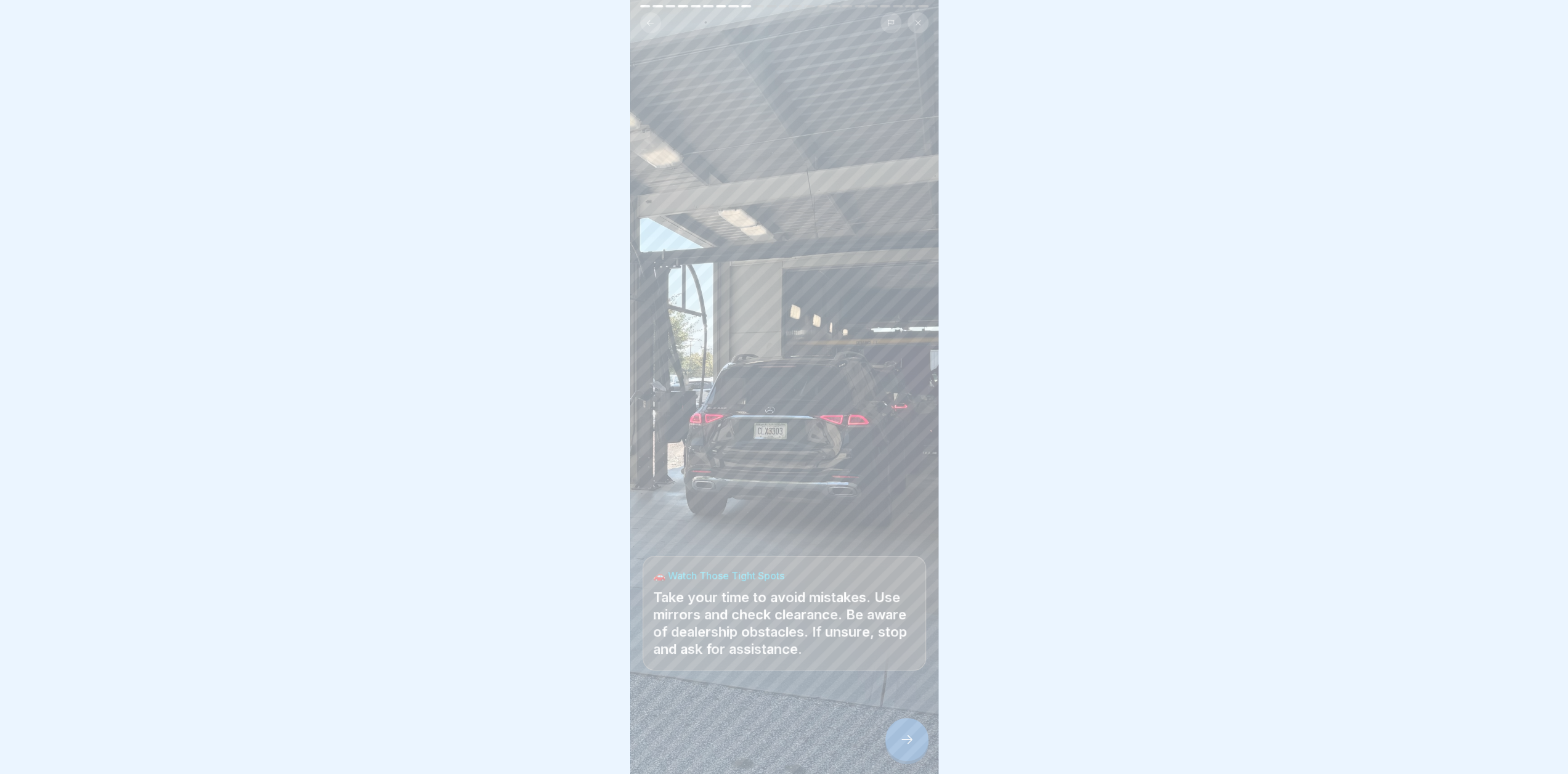
click at [907, 746] on icon at bounding box center [907, 739] width 15 height 15
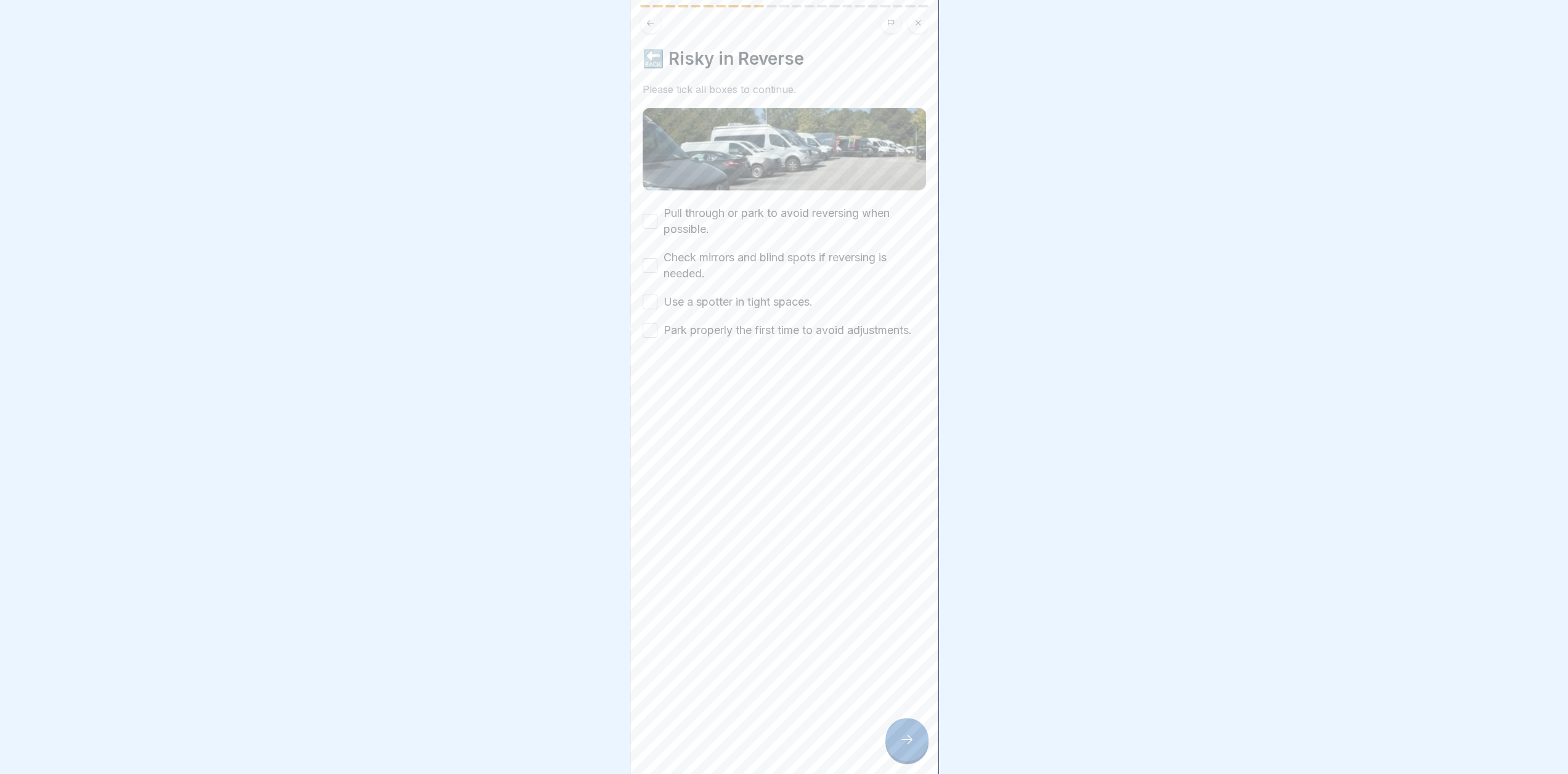
click at [654, 214] on button "Pull through or park to avoid reversing when possible." at bounding box center [650, 221] width 15 height 15
click at [647, 258] on button "Check mirrors and blind spots if reversing is needed." at bounding box center [650, 265] width 15 height 15
click at [653, 297] on button "Use a spotter in tight spaces." at bounding box center [650, 302] width 15 height 15
click at [651, 332] on button "Park properly the first time to avoid adjustments." at bounding box center [650, 331] width 15 height 15
click at [902, 747] on icon at bounding box center [907, 739] width 15 height 15
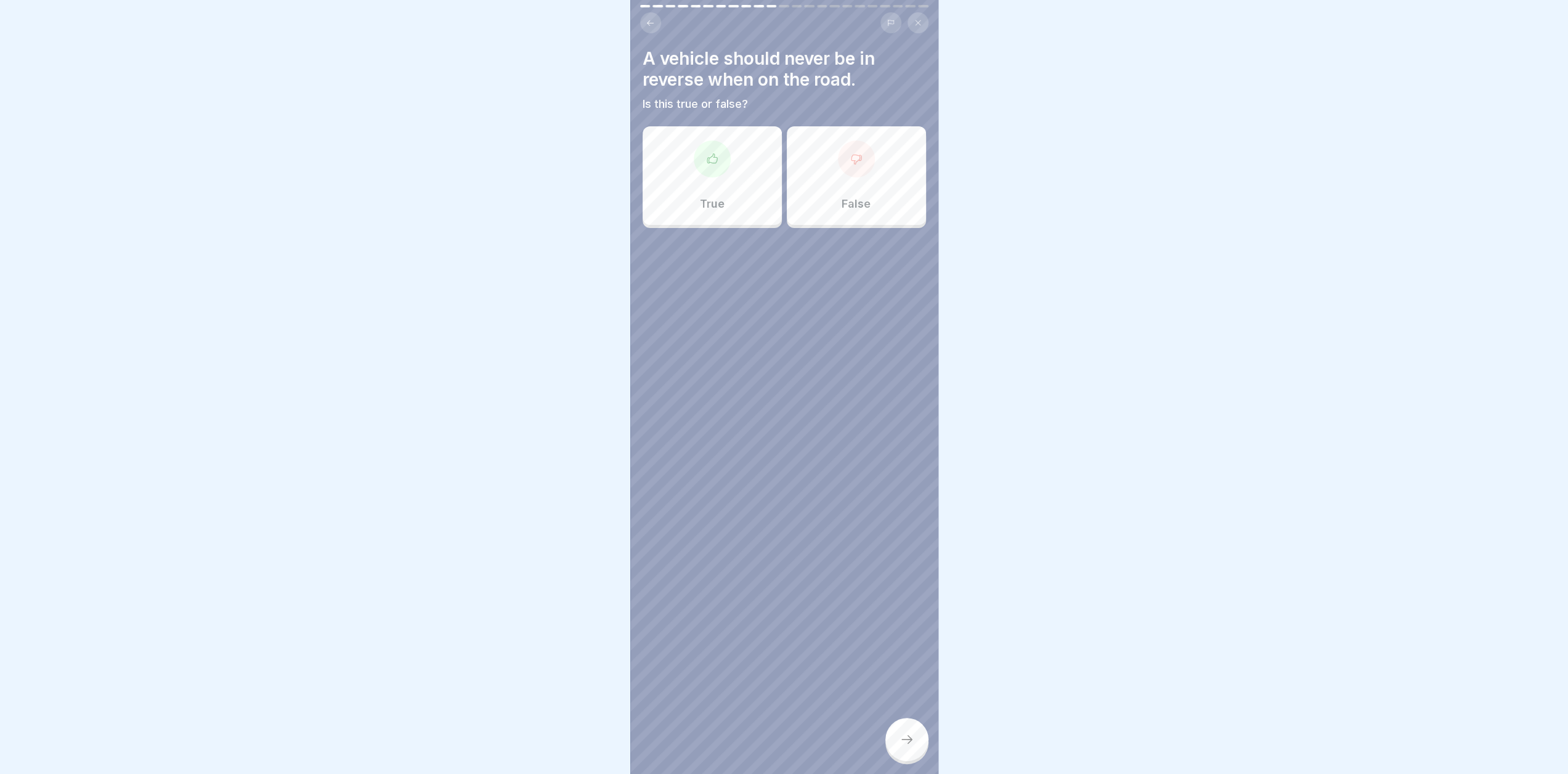
click at [743, 155] on div "True" at bounding box center [712, 175] width 140 height 98
click at [903, 757] on div at bounding box center [907, 739] width 43 height 43
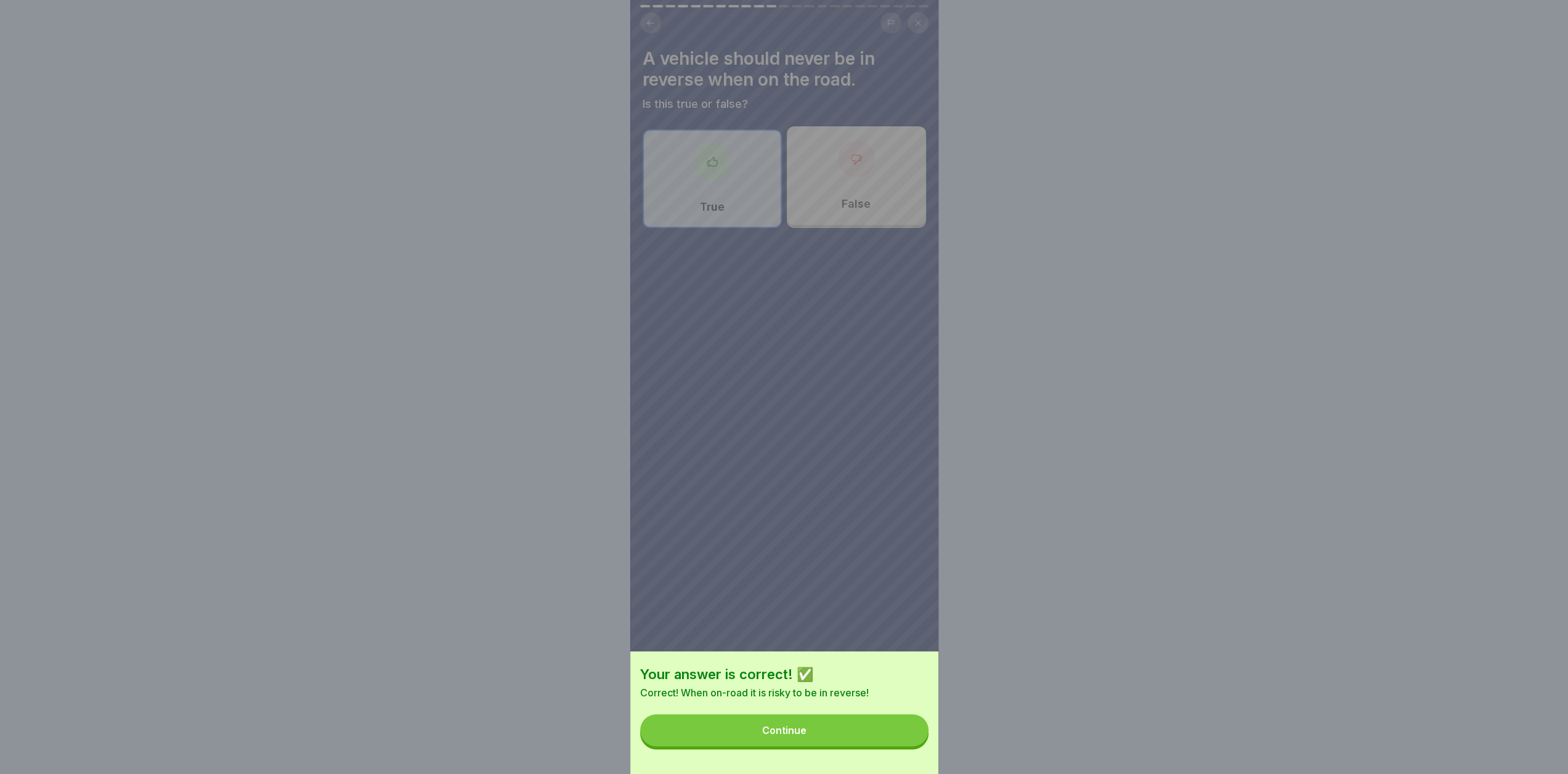
click at [846, 737] on button "Continue" at bounding box center [784, 730] width 288 height 32
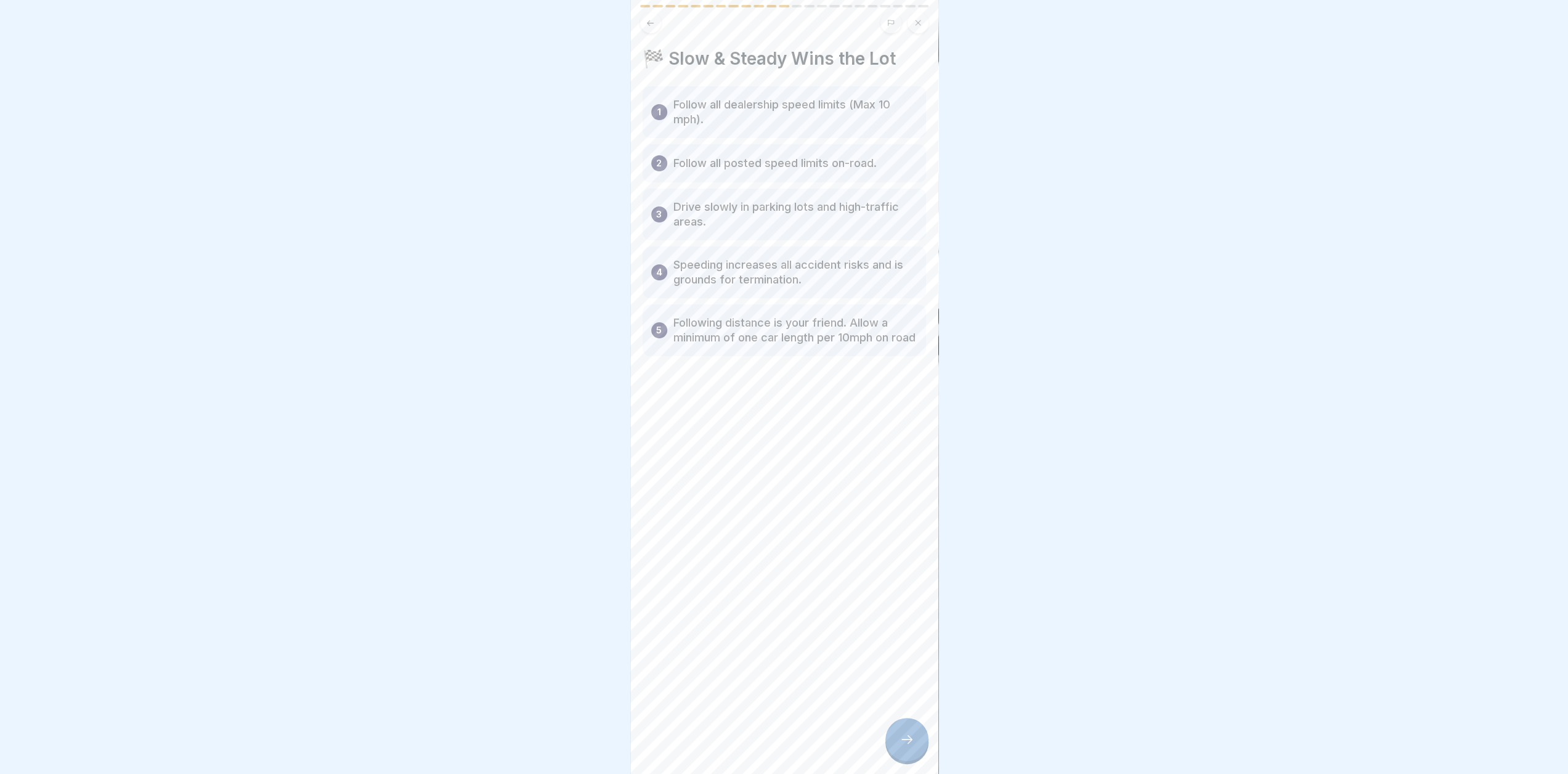
click at [904, 744] on icon at bounding box center [907, 739] width 15 height 15
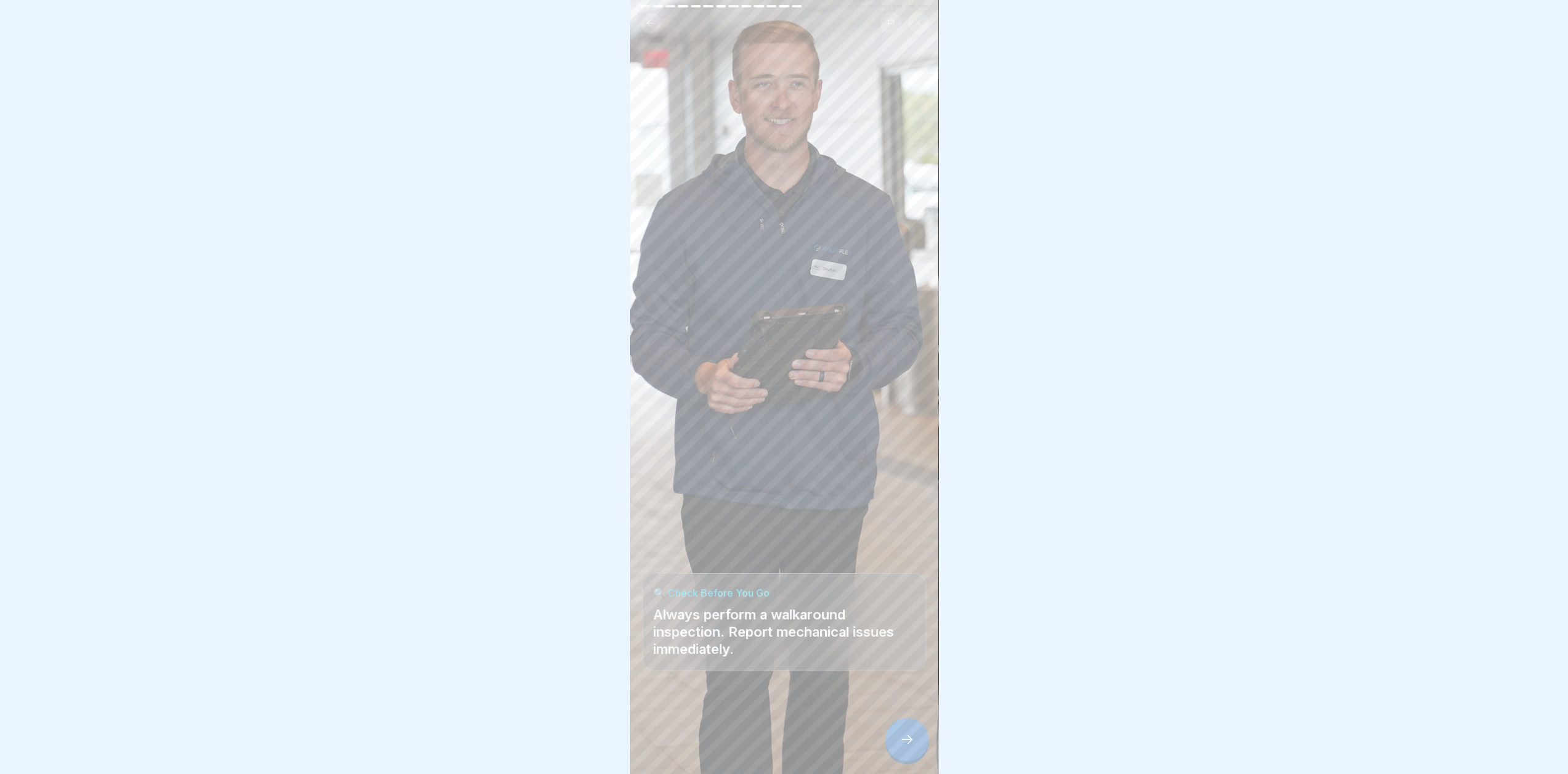
click at [904, 744] on icon at bounding box center [907, 739] width 15 height 15
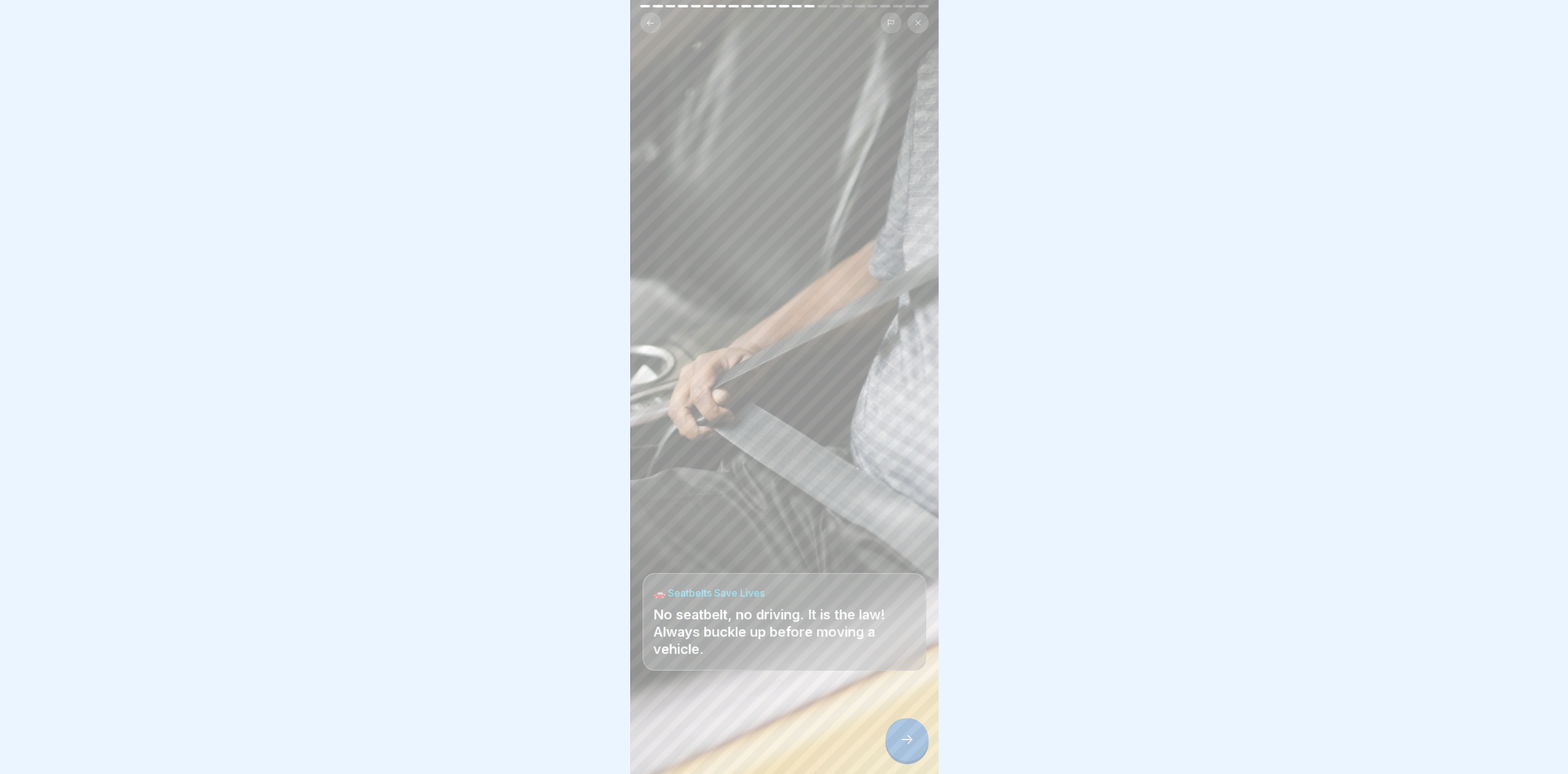
click at [904, 744] on icon at bounding box center [907, 739] width 15 height 15
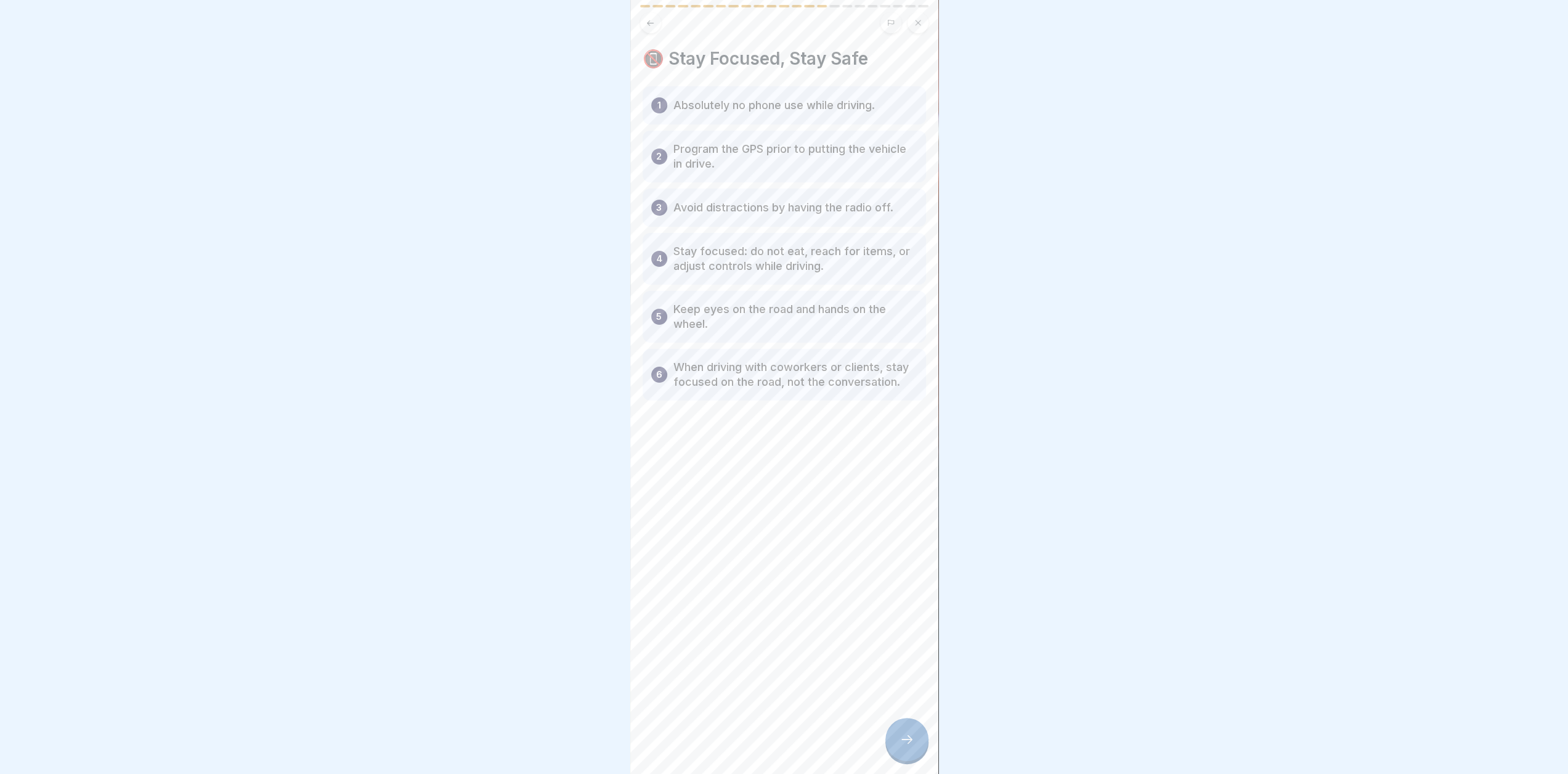
click at [904, 744] on icon at bounding box center [907, 739] width 15 height 15
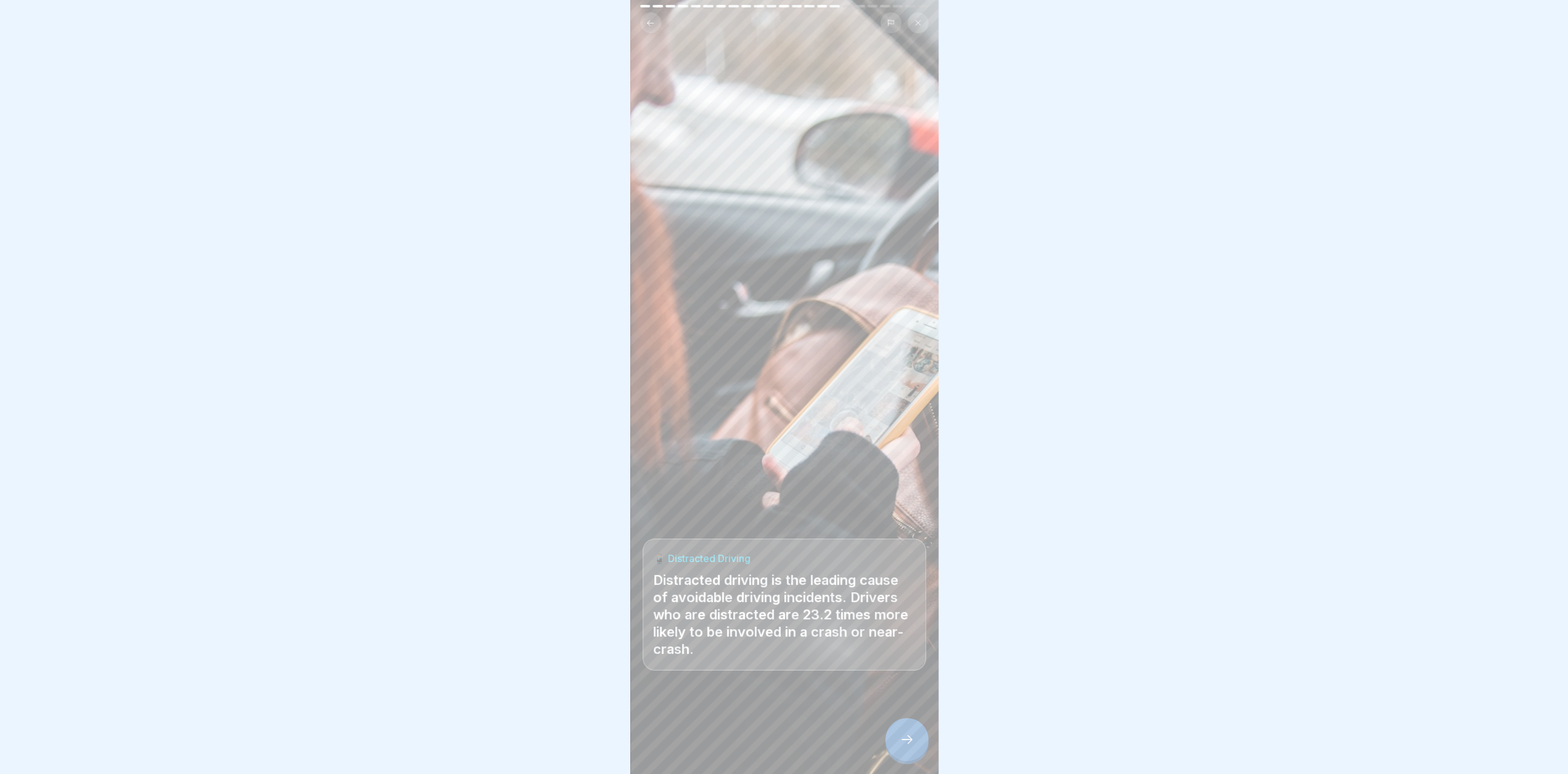
click at [904, 744] on icon at bounding box center [907, 739] width 15 height 15
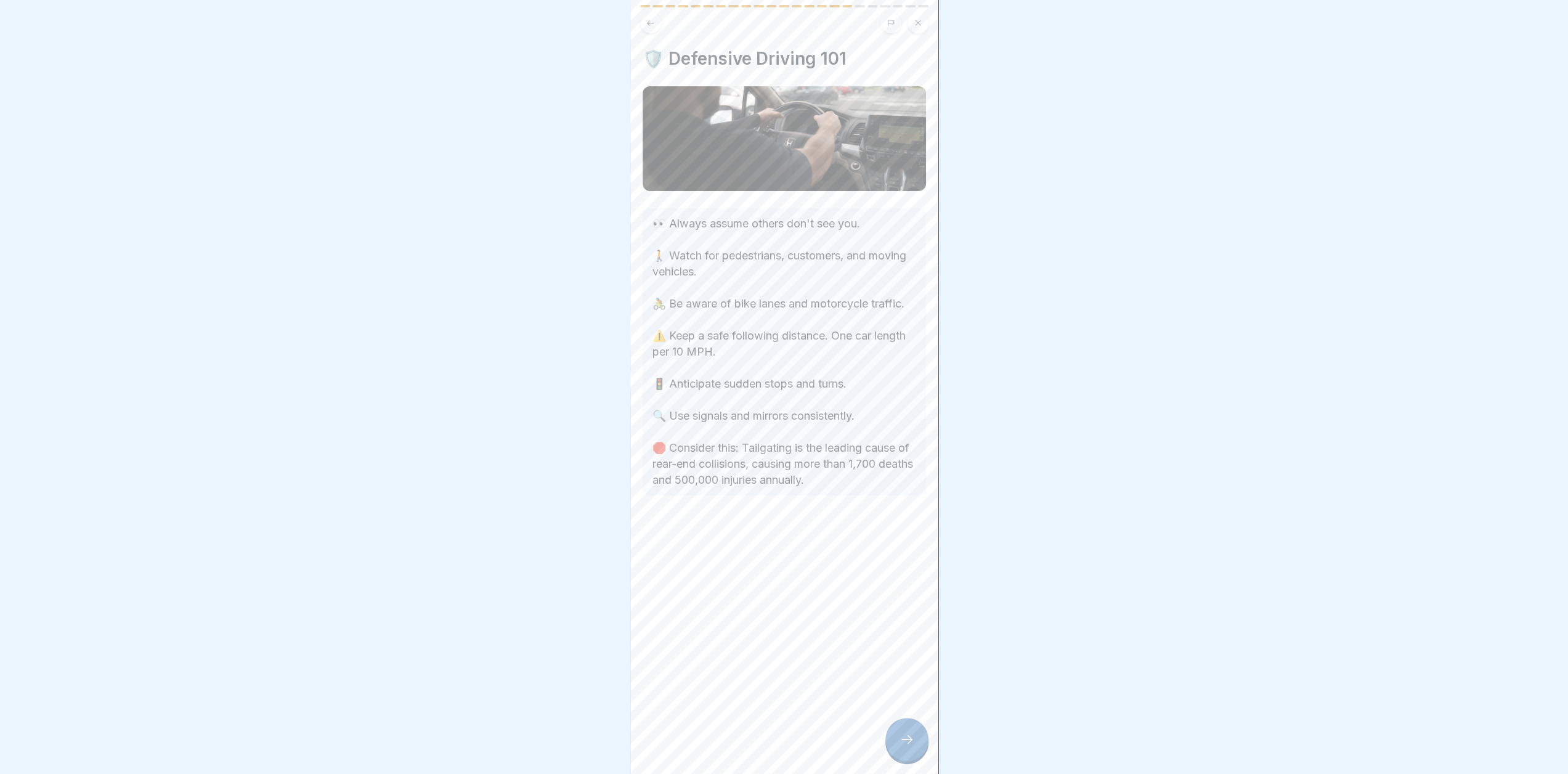
click at [904, 744] on icon at bounding box center [907, 739] width 15 height 15
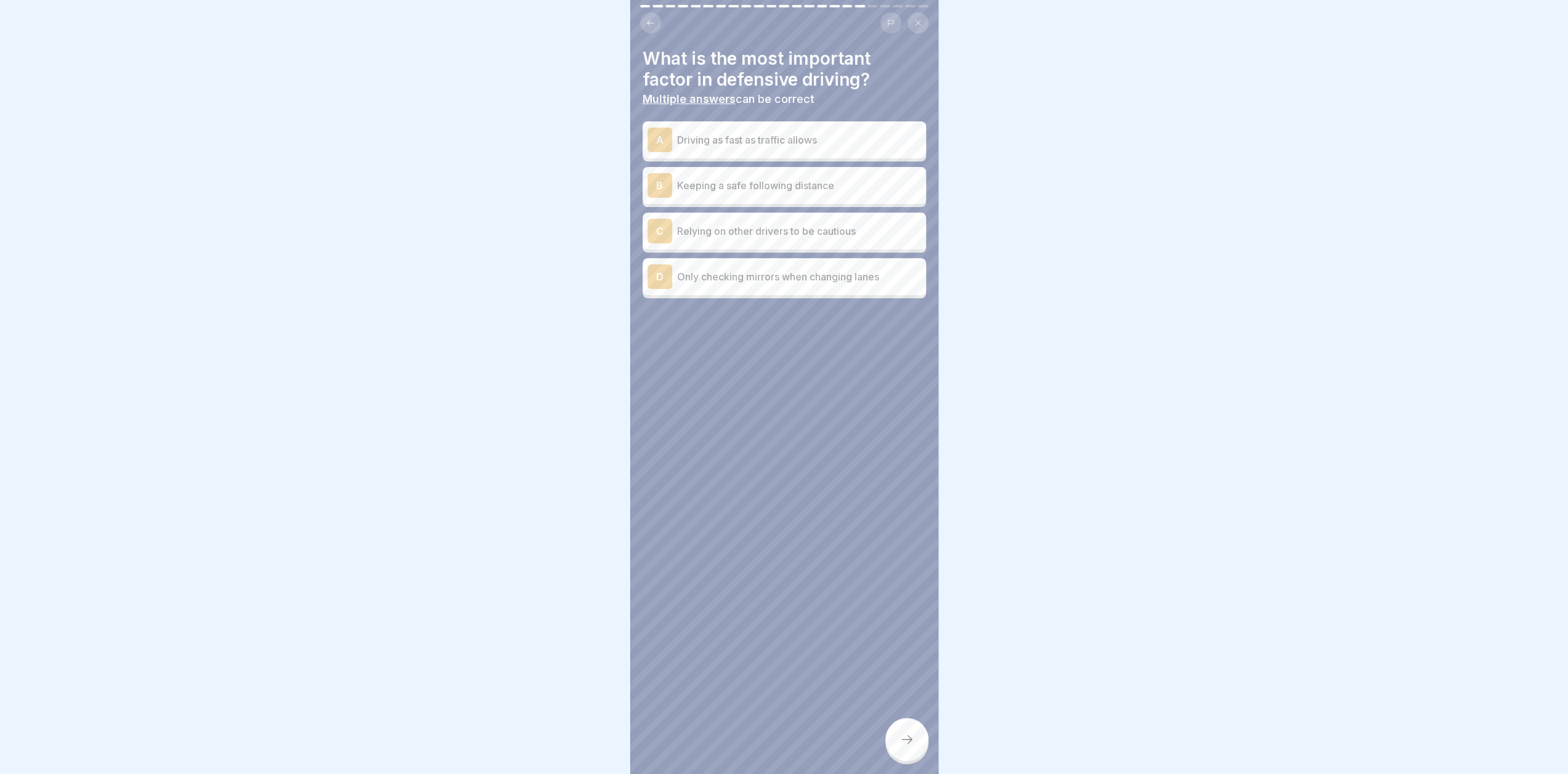
click at [732, 188] on p "Keeping a safe following distance" at bounding box center [800, 185] width 244 height 15
click at [764, 284] on div "D Only checking mirrors when changing lanes" at bounding box center [784, 276] width 274 height 25
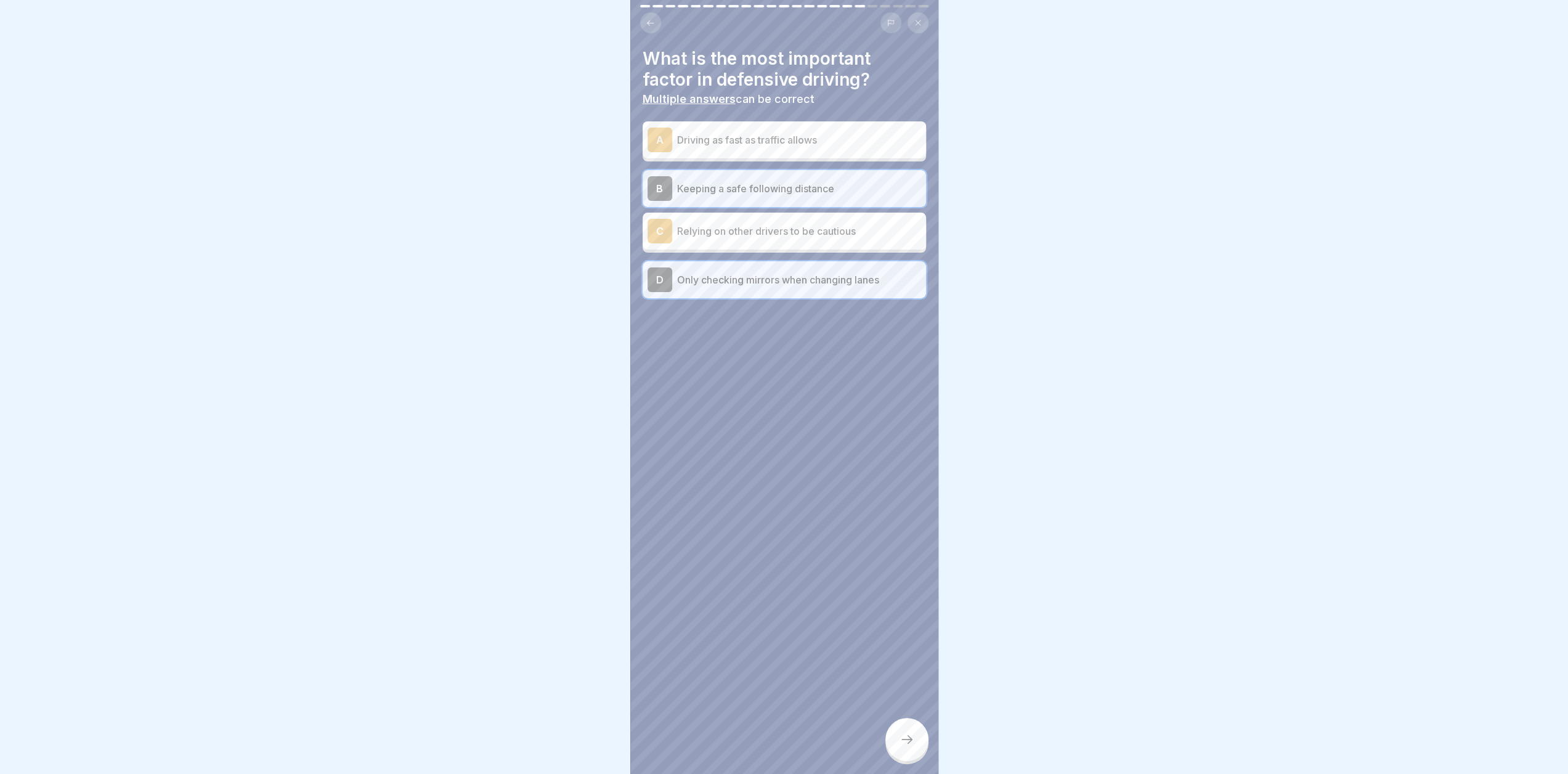
click at [796, 264] on div "D Only checking mirrors when changing lanes" at bounding box center [784, 280] width 284 height 37
click at [909, 747] on icon at bounding box center [907, 739] width 15 height 15
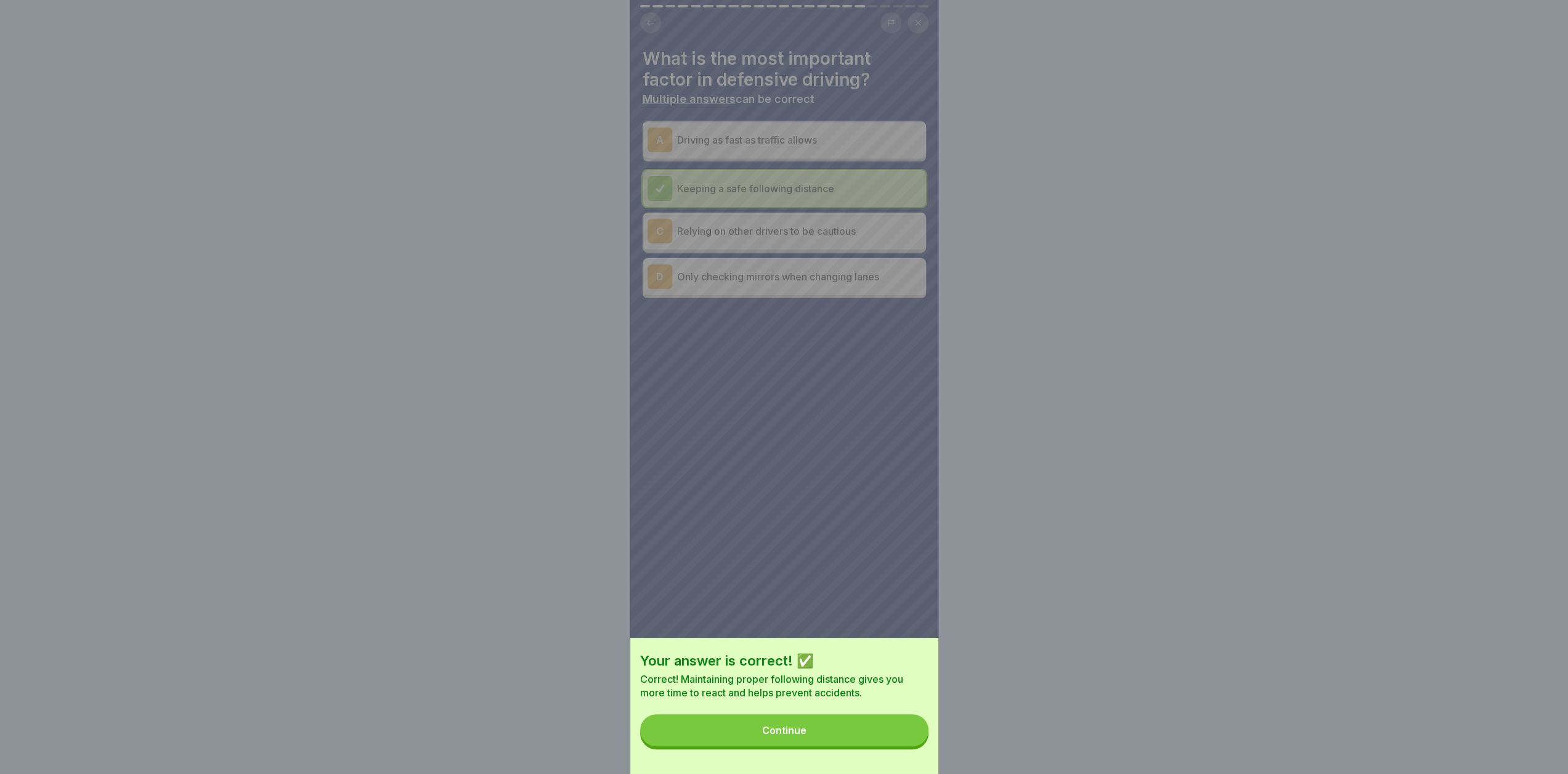
click at [794, 728] on button "Continue" at bounding box center [784, 730] width 288 height 32
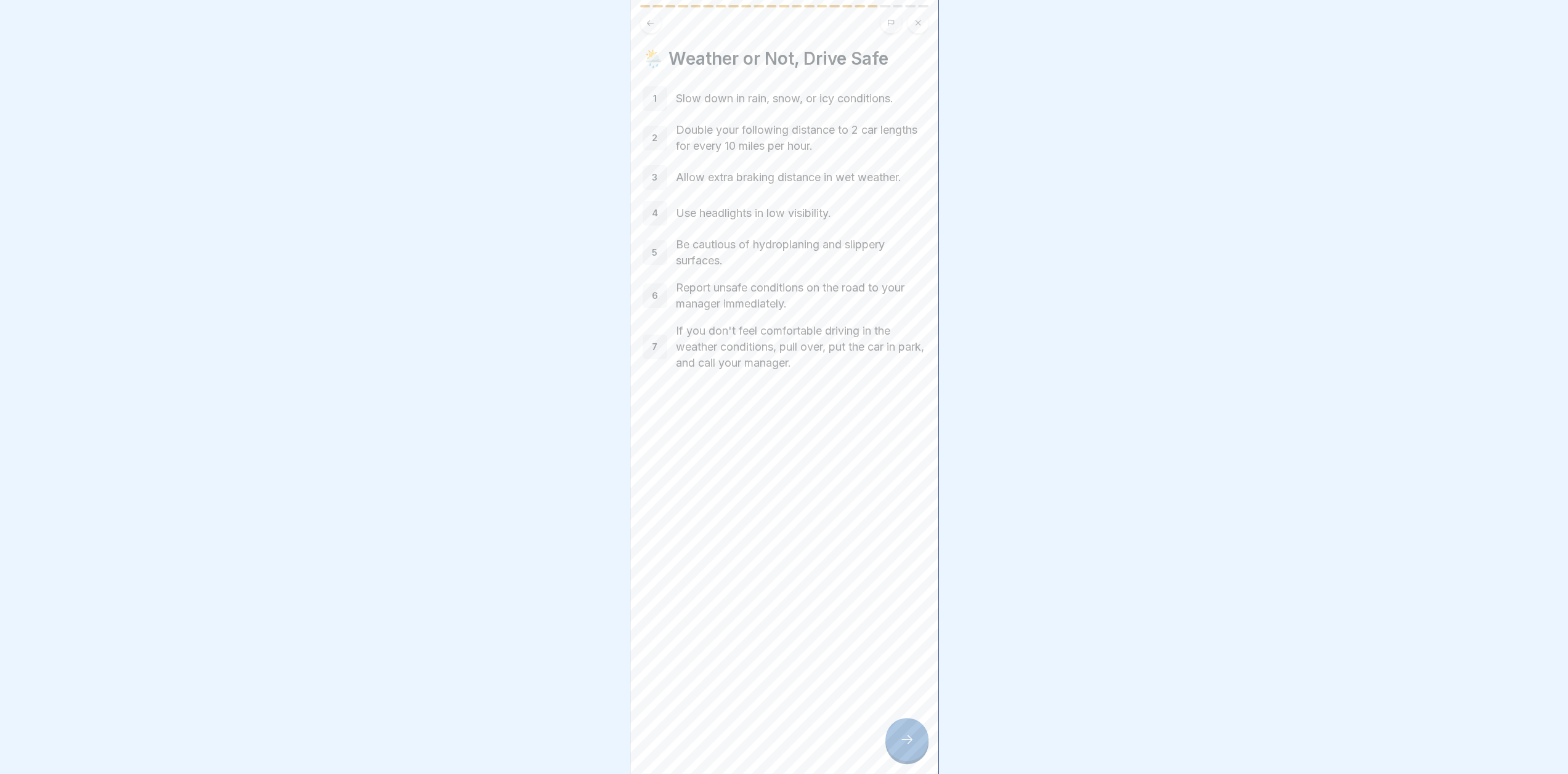
click at [901, 745] on icon at bounding box center [907, 739] width 15 height 15
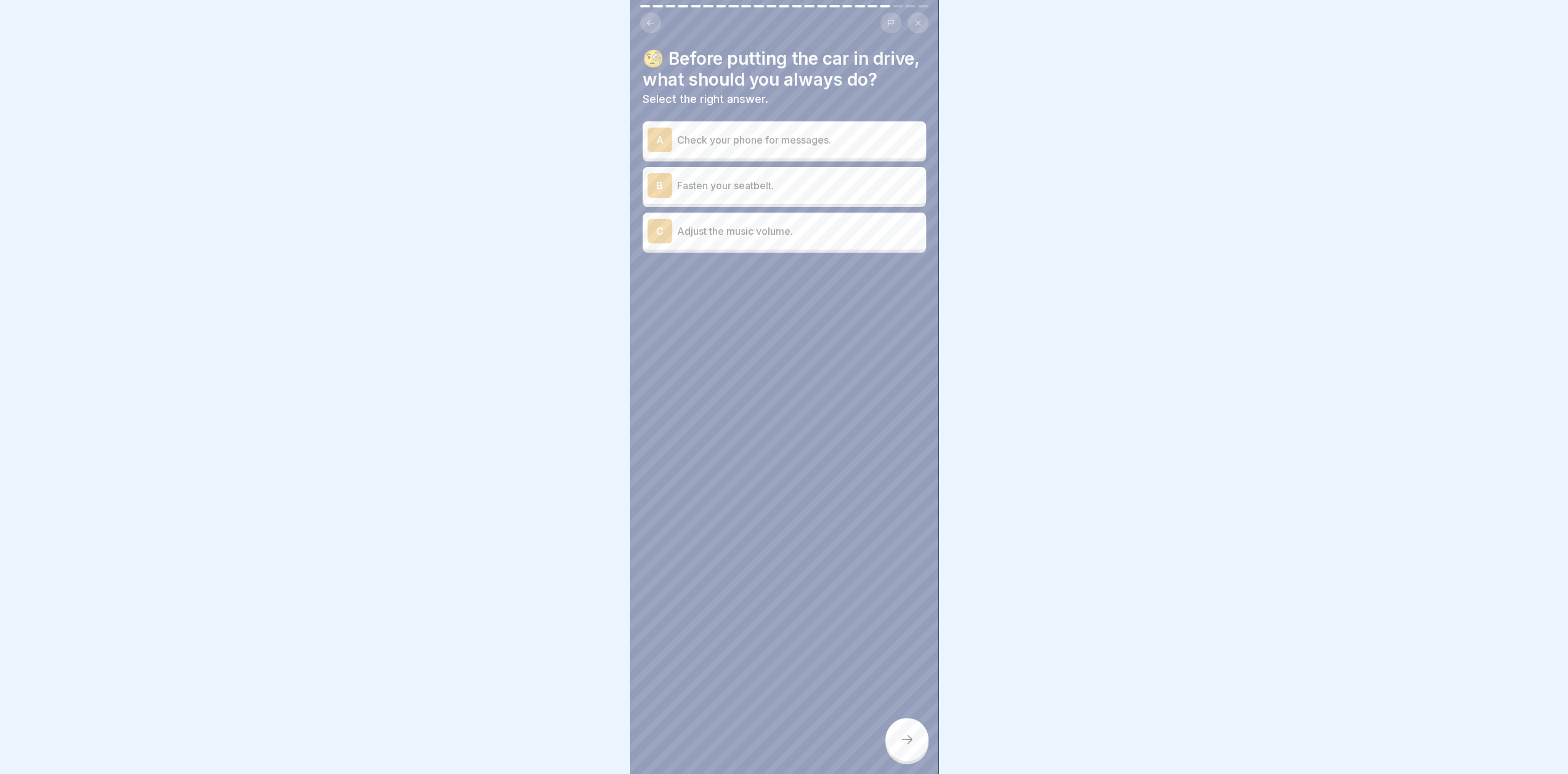
click at [655, 197] on div "B" at bounding box center [659, 185] width 25 height 25
click at [659, 243] on div "C" at bounding box center [659, 230] width 25 height 25
click at [666, 197] on div "B" at bounding box center [659, 185] width 25 height 25
click at [908, 740] on div at bounding box center [907, 739] width 43 height 43
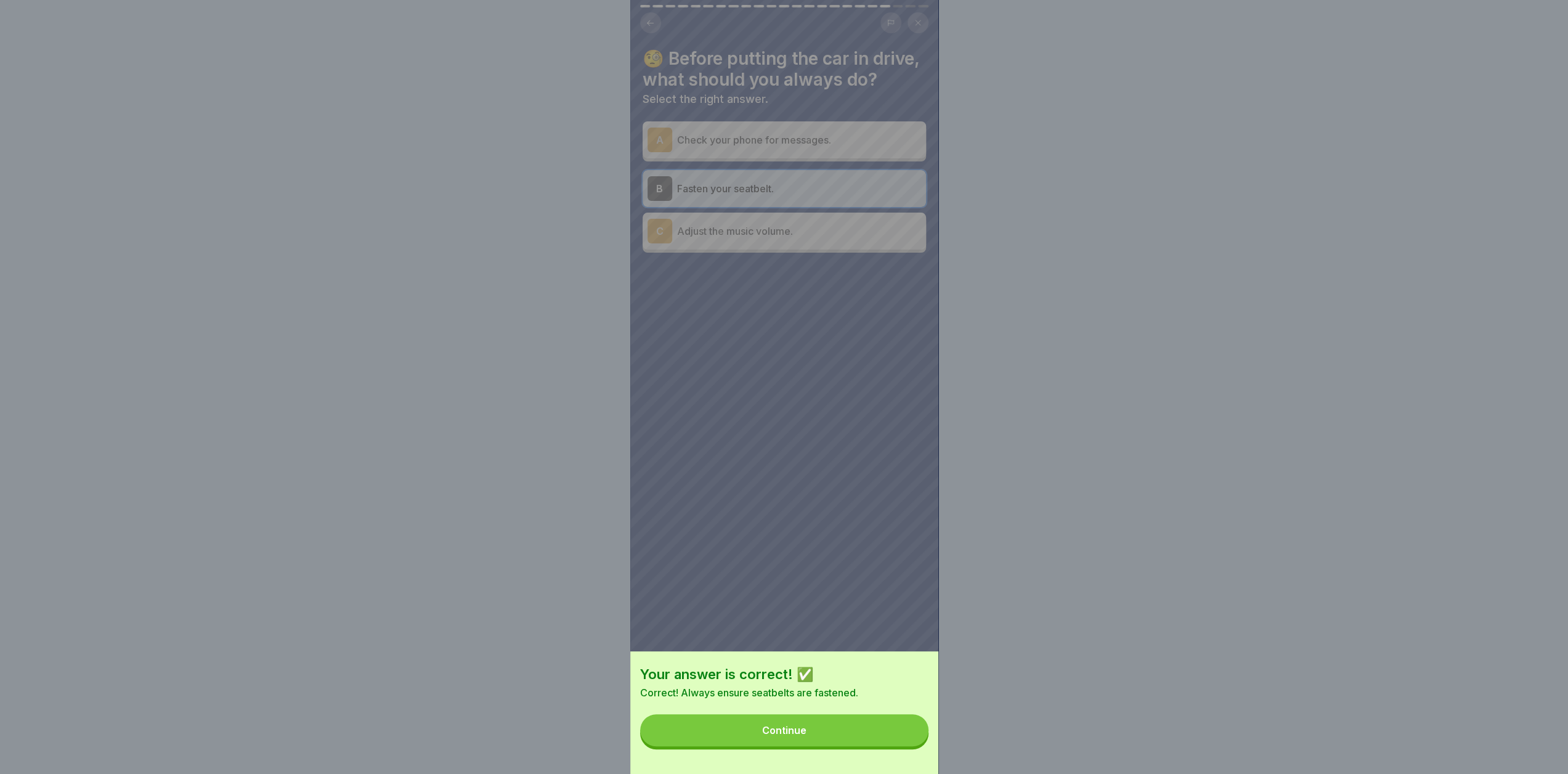
click at [821, 743] on button "Continue" at bounding box center [784, 730] width 288 height 32
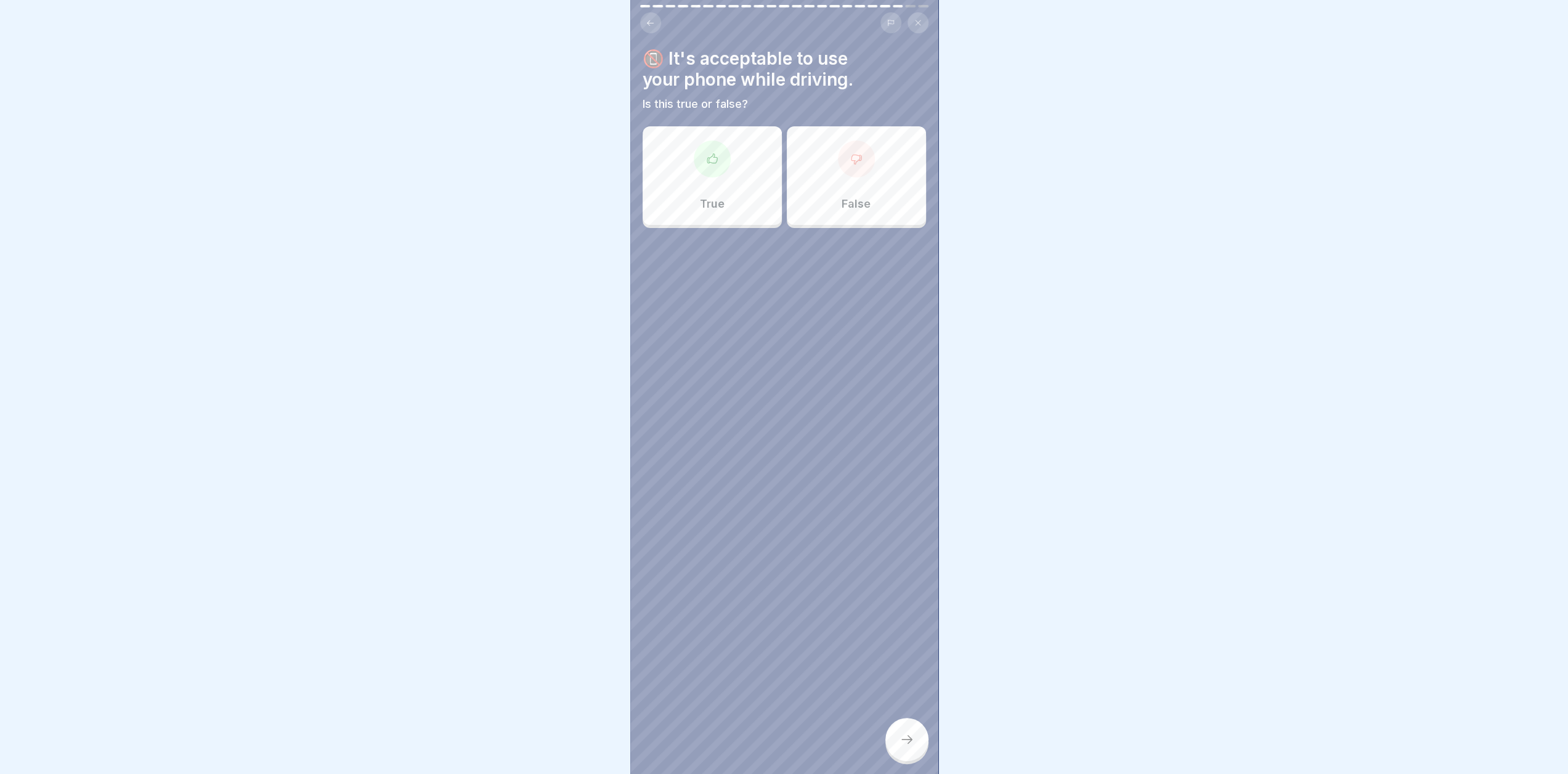
click at [836, 194] on div "False" at bounding box center [857, 175] width 140 height 98
click at [903, 747] on icon at bounding box center [907, 739] width 15 height 15
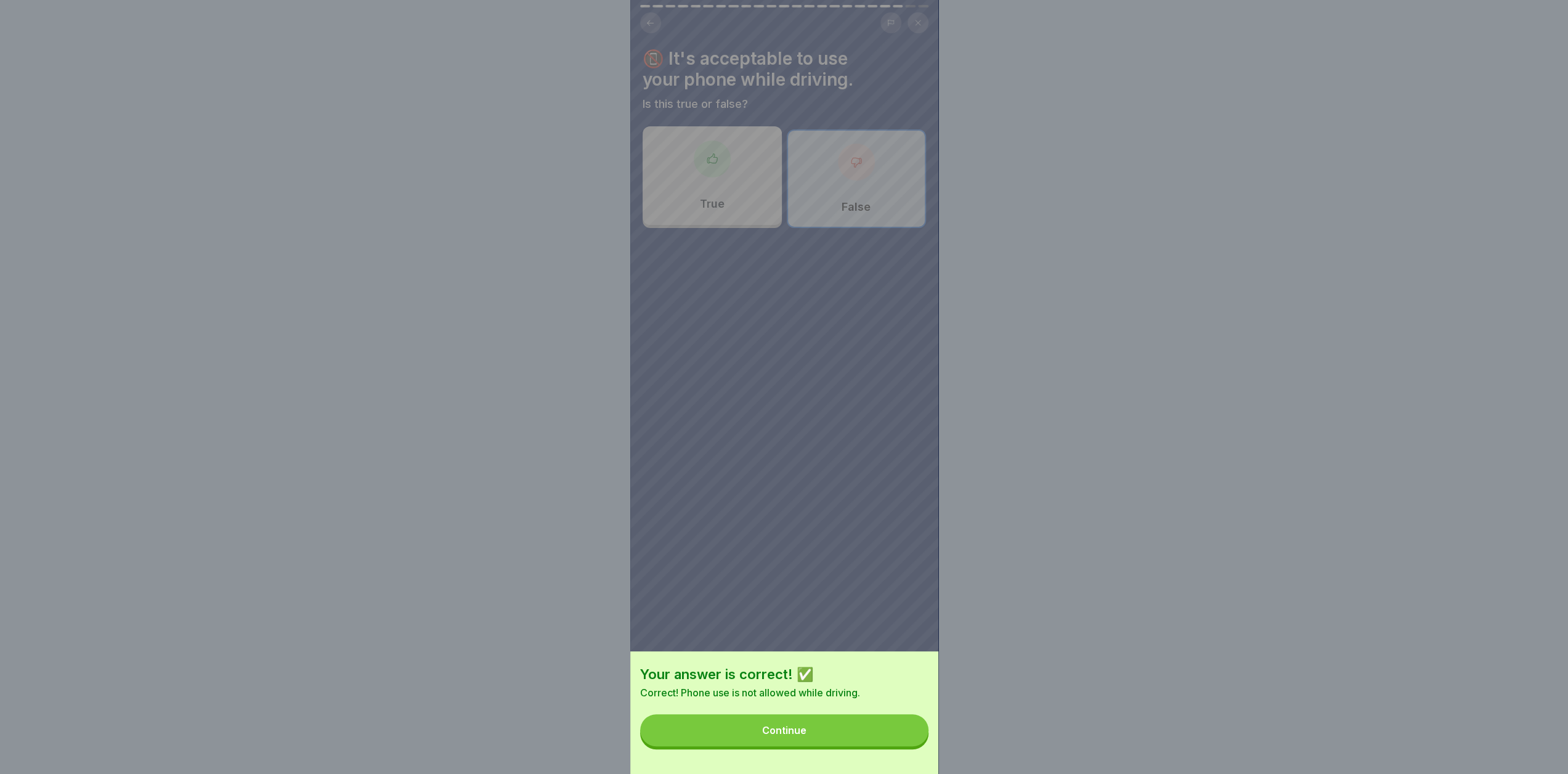
click at [776, 735] on div "Continue" at bounding box center [784, 730] width 44 height 11
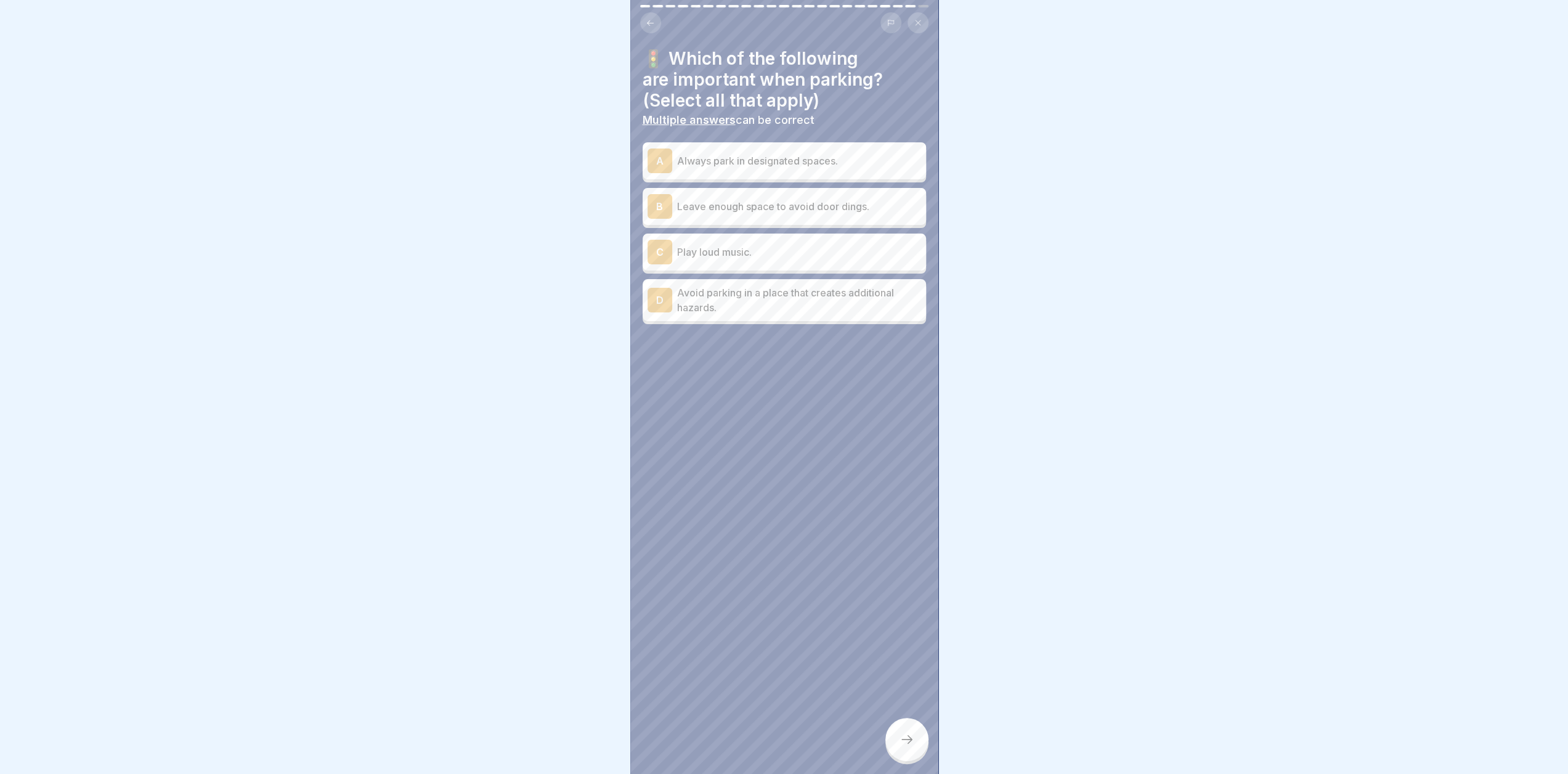
click at [715, 160] on p "Always park in designated spaces." at bounding box center [800, 161] width 244 height 15
click at [724, 202] on p "Leave enough space to avoid door dings." at bounding box center [800, 207] width 244 height 15
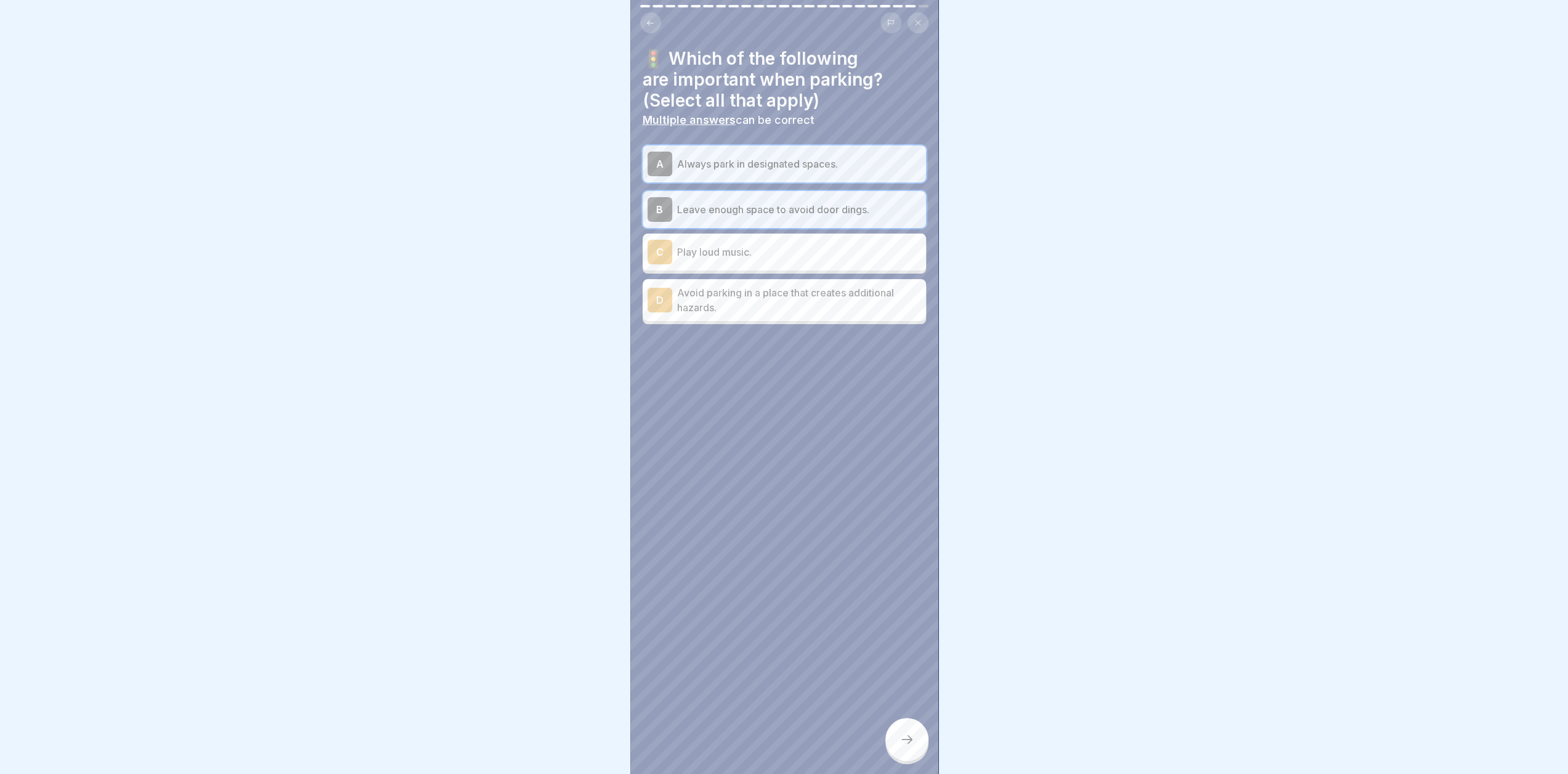
click at [742, 301] on p "Avoid parking in a place that creates additional hazards." at bounding box center [800, 300] width 244 height 29
click at [908, 747] on icon at bounding box center [907, 739] width 15 height 15
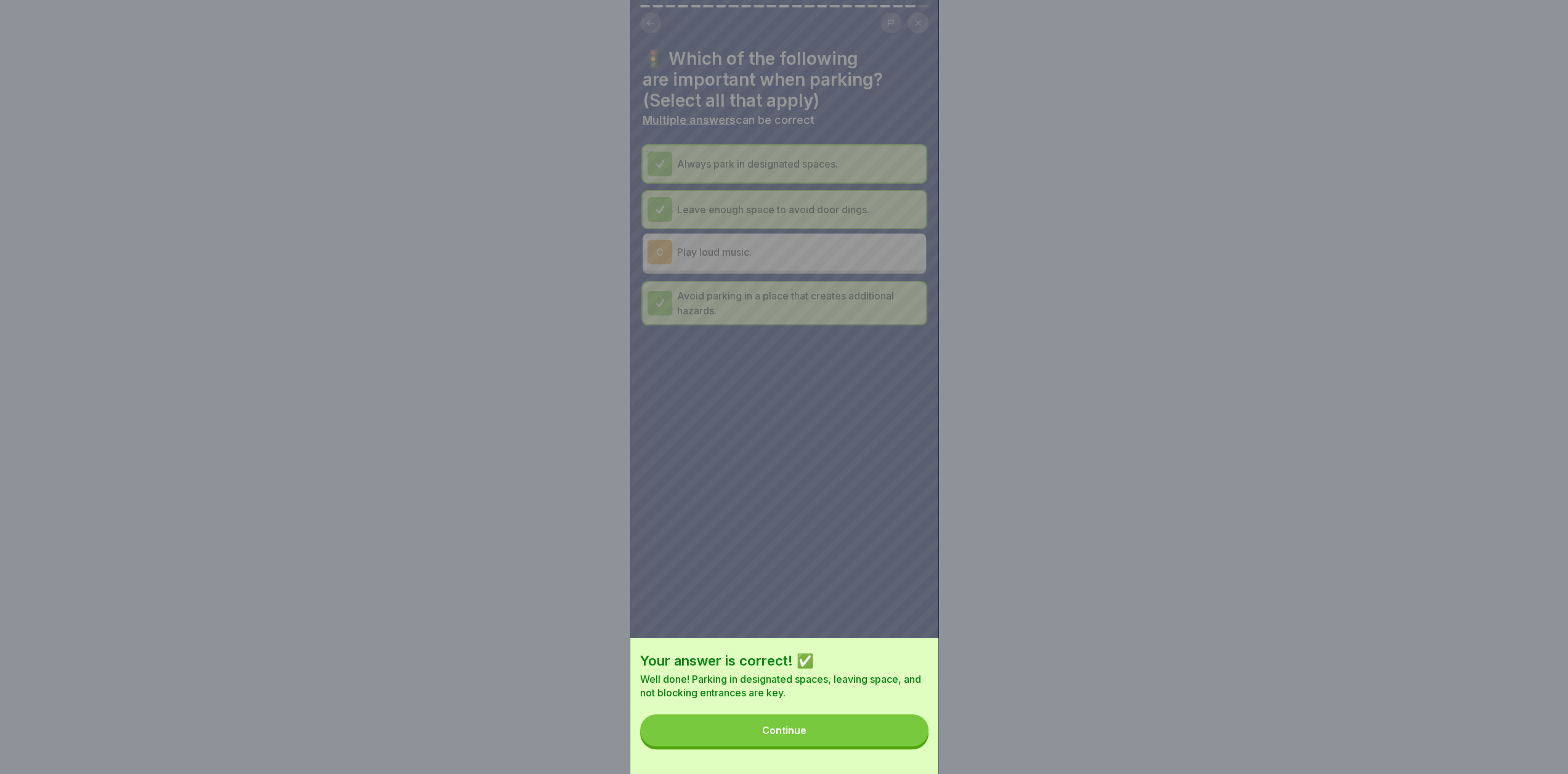
click at [745, 730] on button "Continue" at bounding box center [784, 730] width 288 height 32
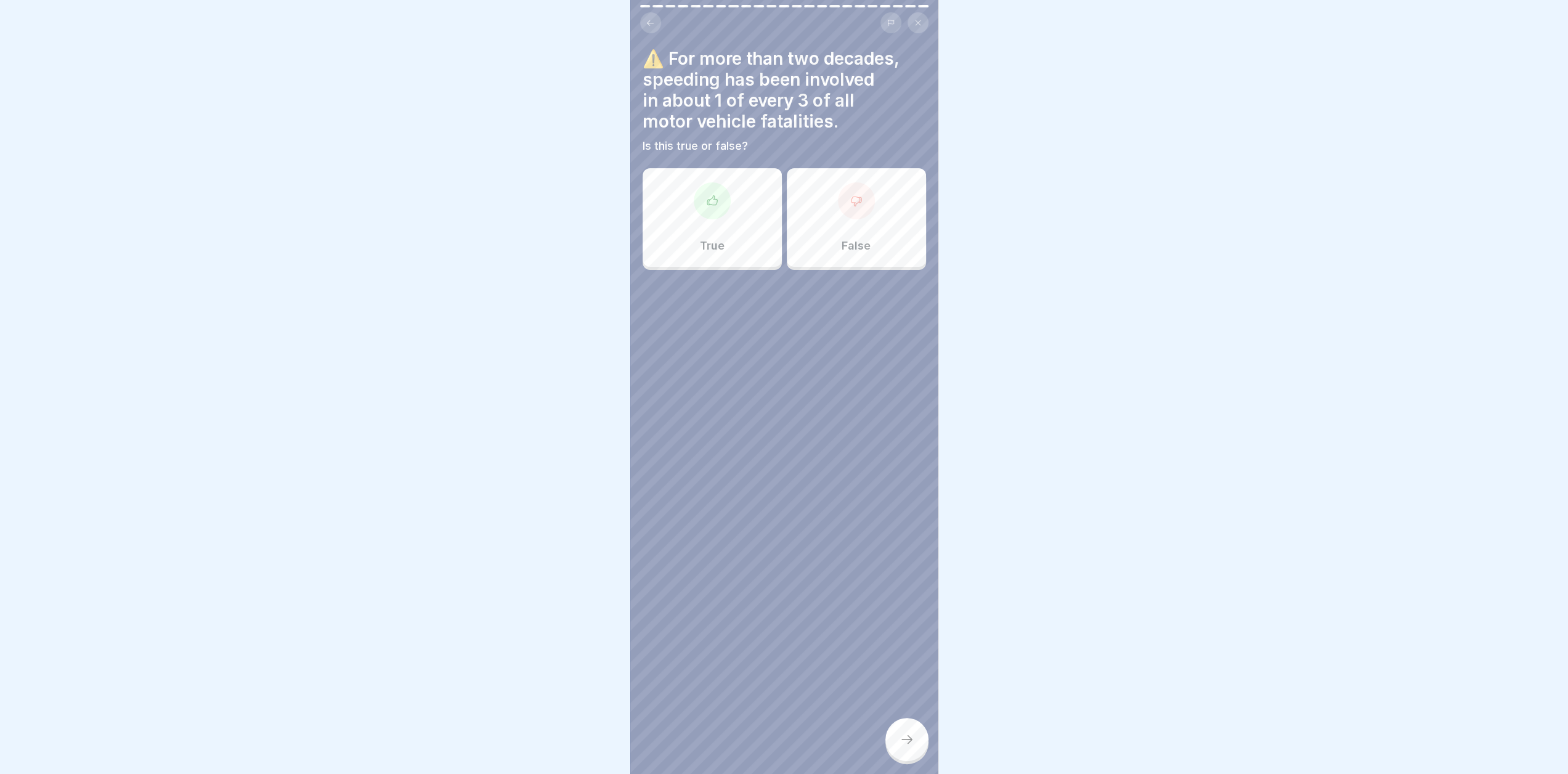
click at [718, 229] on div "True" at bounding box center [712, 217] width 140 height 98
click at [910, 744] on icon at bounding box center [907, 739] width 11 height 8
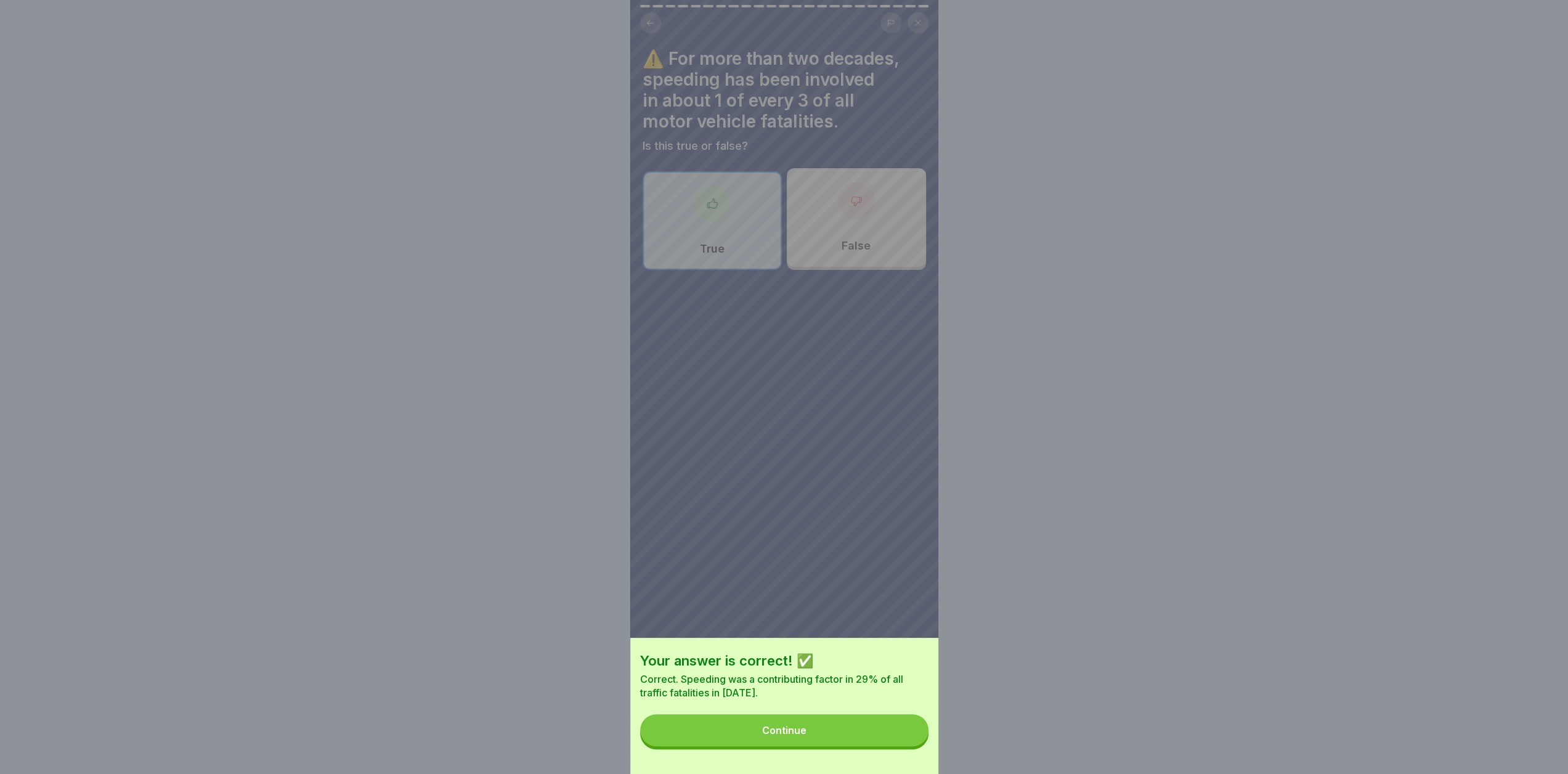
click at [879, 742] on button "Continue" at bounding box center [784, 730] width 288 height 32
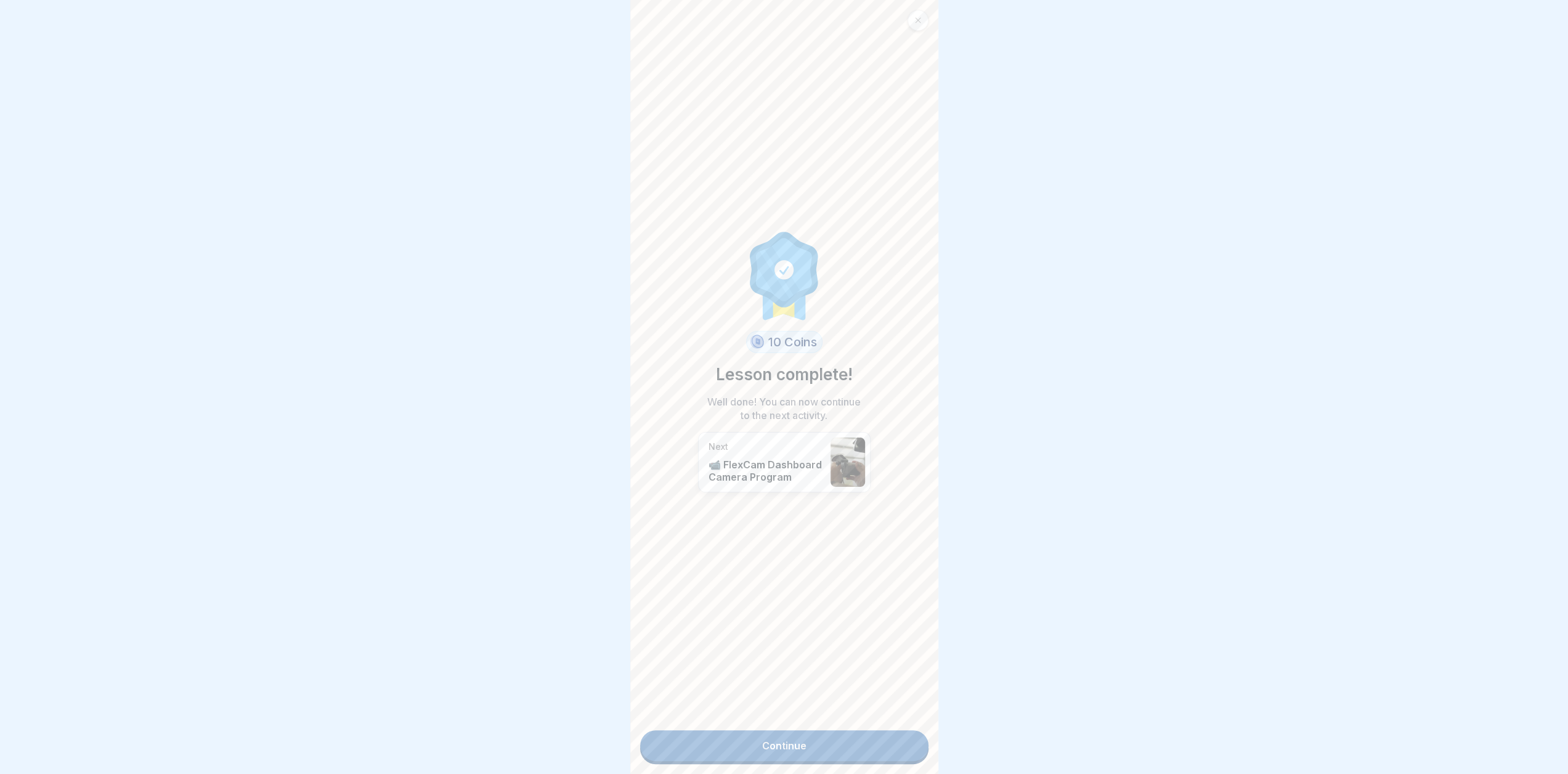
click at [792, 743] on link "Continue" at bounding box center [784, 746] width 288 height 31
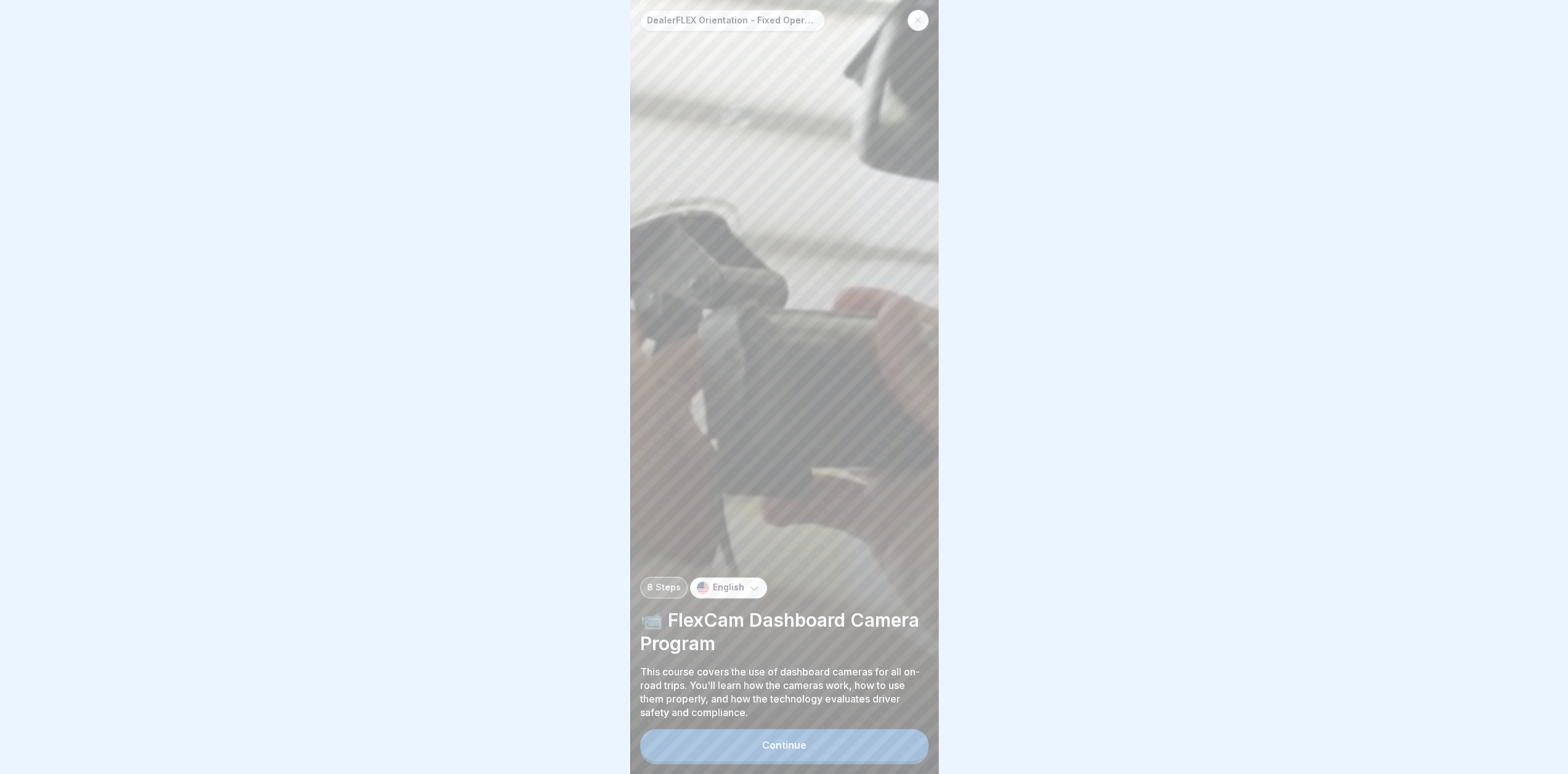
click at [796, 743] on button "Continue" at bounding box center [784, 745] width 288 height 32
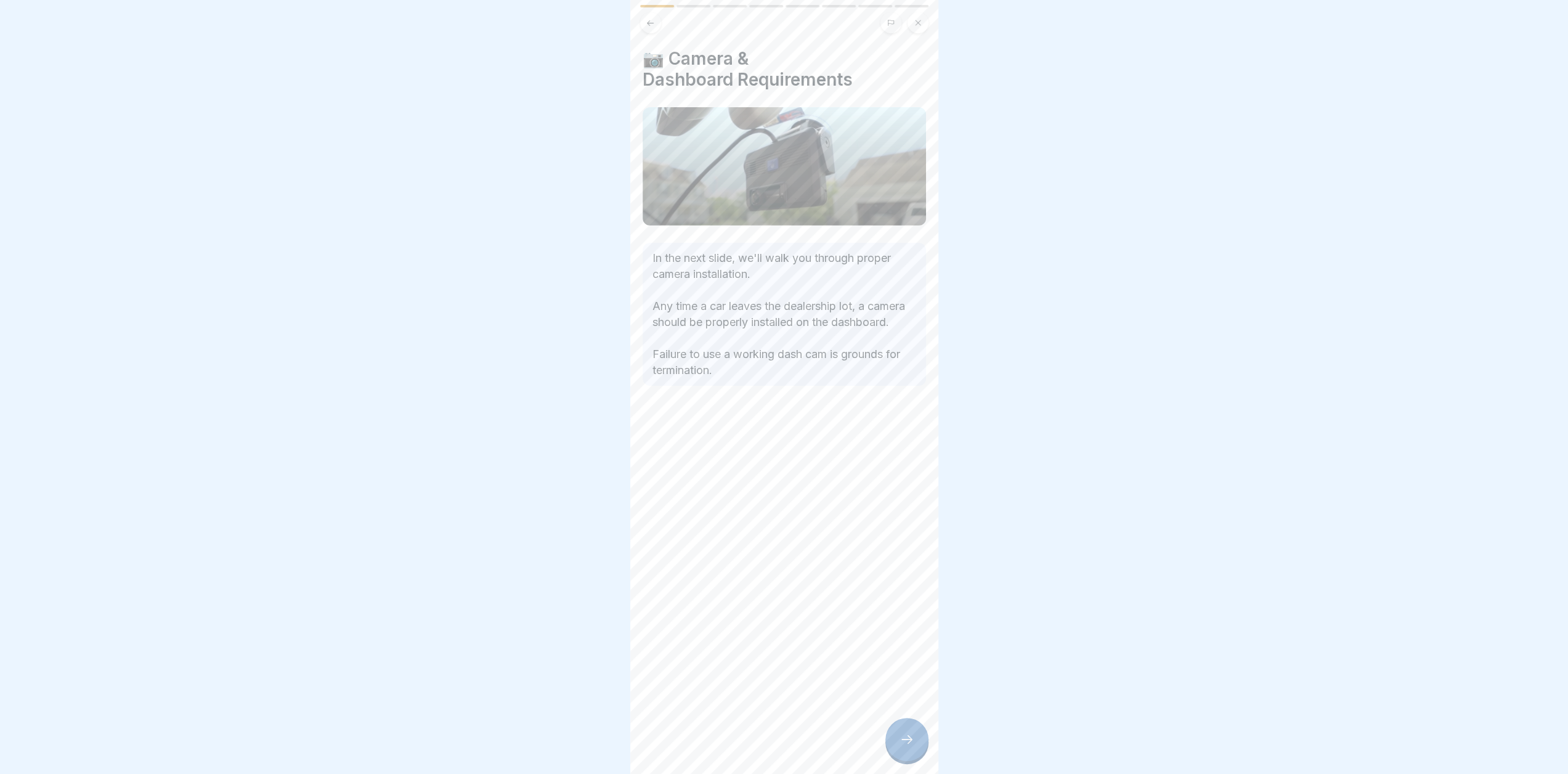
click at [1322, 273] on div at bounding box center [784, 387] width 1568 height 774
click at [901, 747] on icon at bounding box center [907, 739] width 15 height 15
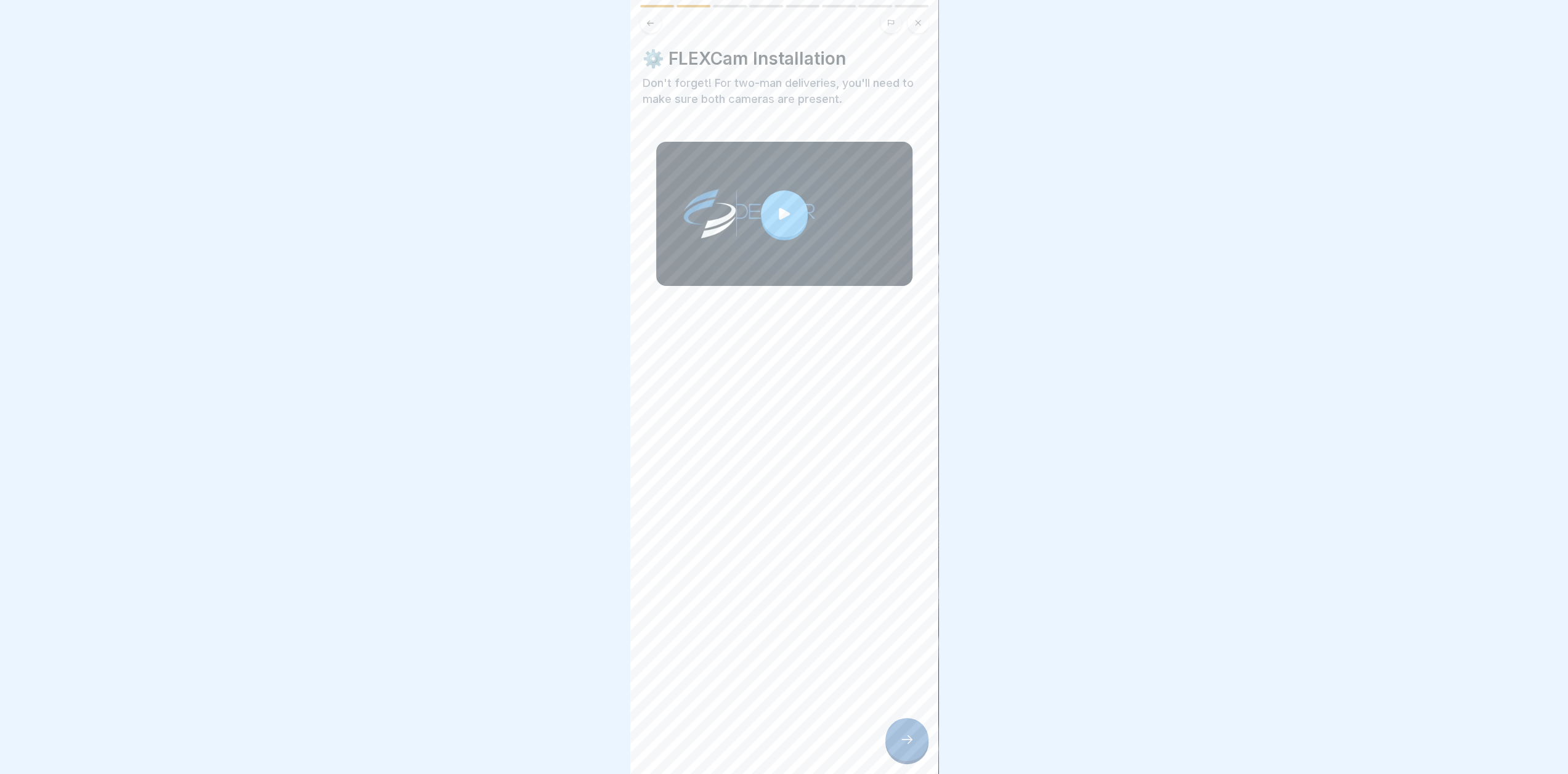
click at [778, 210] on icon at bounding box center [784, 213] width 11 height 12
click at [915, 749] on div at bounding box center [907, 739] width 43 height 43
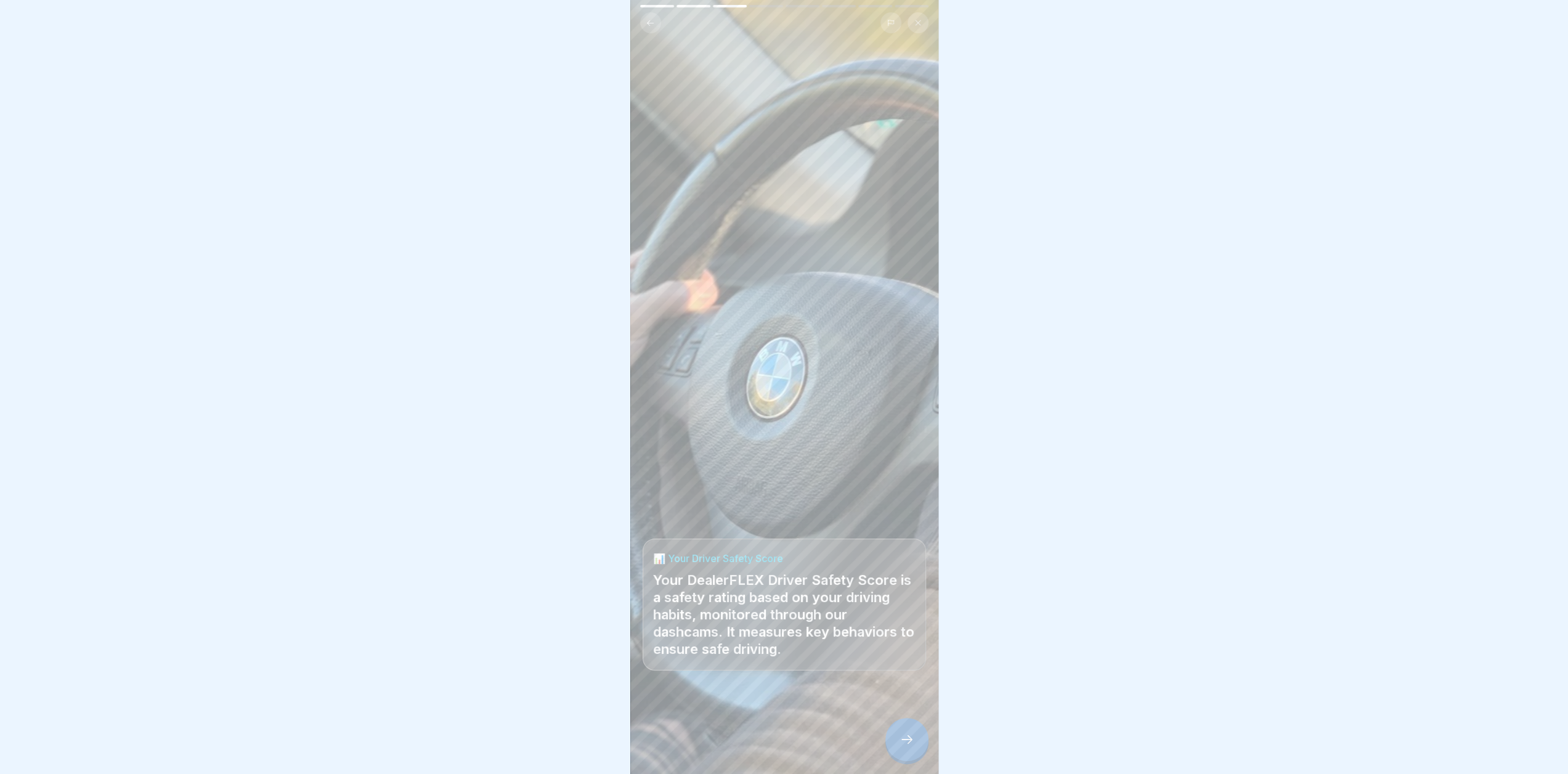
click at [900, 745] on icon at bounding box center [907, 739] width 15 height 15
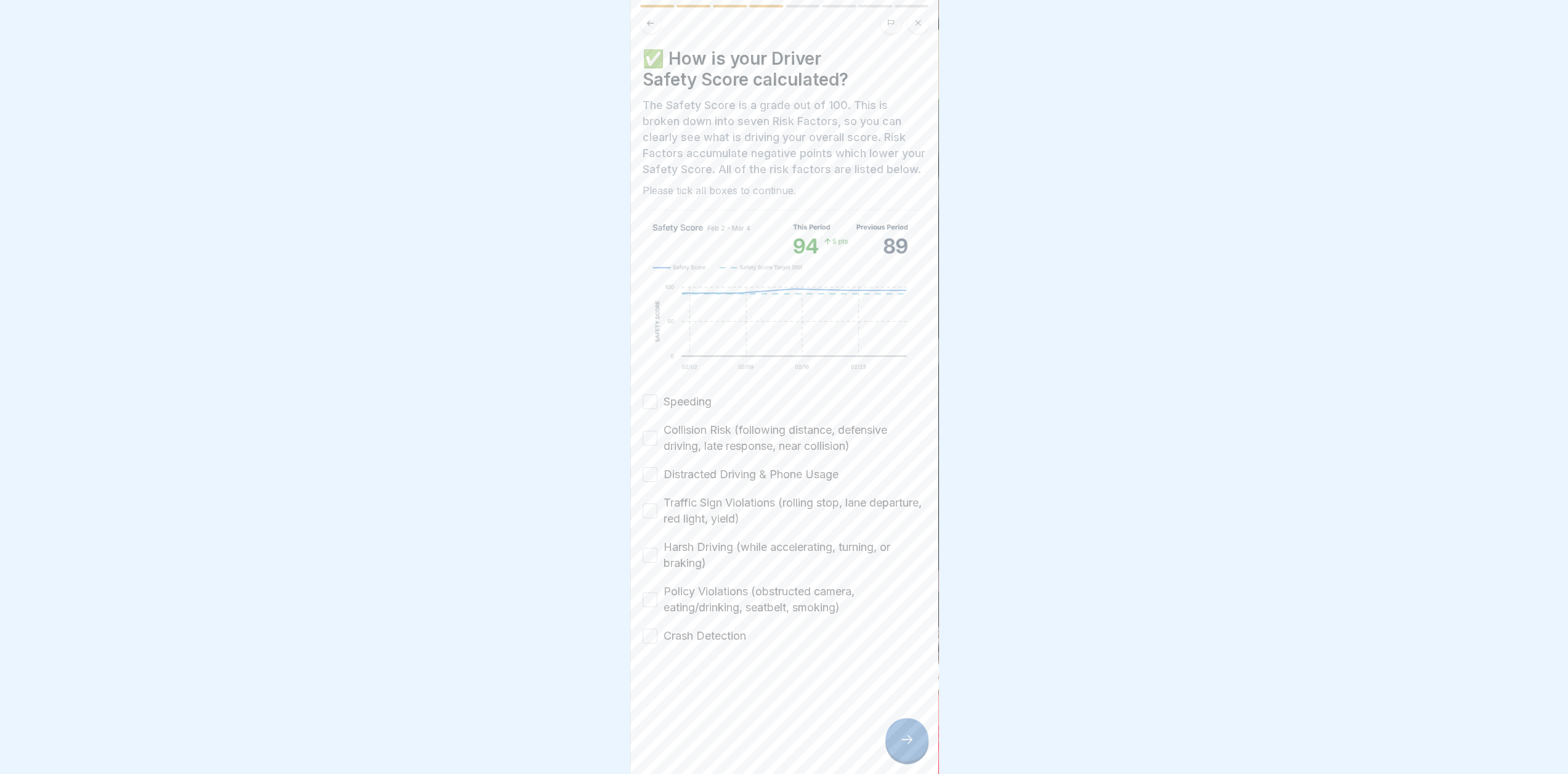
click at [645, 409] on button "Speeding" at bounding box center [650, 402] width 15 height 15
click at [645, 445] on button "Collision Risk (following distance, defensive driving, late response, near coll…" at bounding box center [650, 438] width 15 height 15
click at [648, 482] on button "Distracted Driving & Phone Usage" at bounding box center [650, 475] width 15 height 15
click at [647, 518] on button "Traffic Sign Violations (rolling stop, lane departure, red light, yield)" at bounding box center [650, 510] width 15 height 15
drag, startPoint x: 651, startPoint y: 550, endPoint x: 656, endPoint y: 562, distance: 13.0
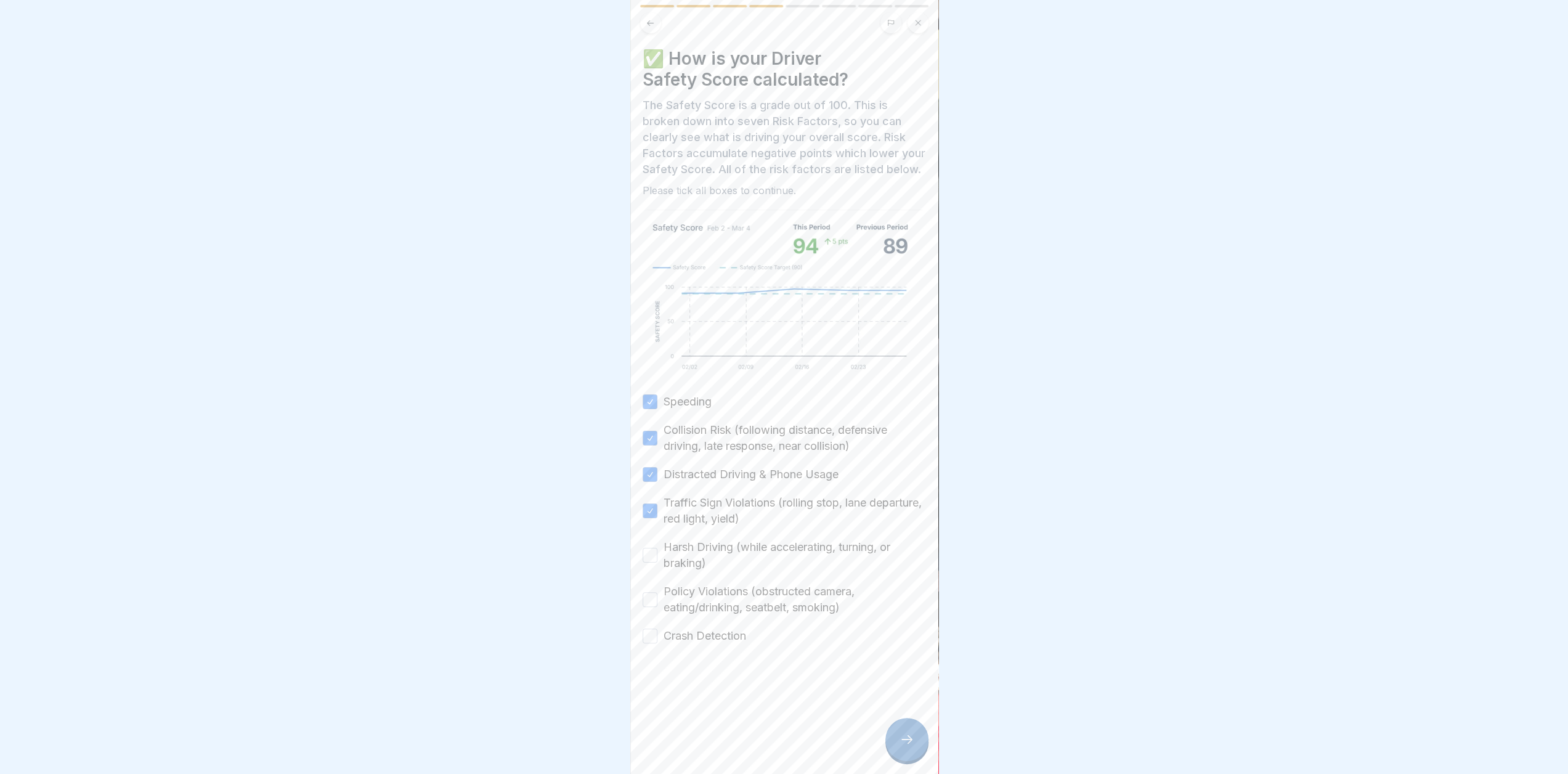
click at [651, 550] on div "Harsh Driving (while accelerating, turning, or braking)" at bounding box center [784, 555] width 284 height 32
click at [655, 563] on button "Harsh Driving (while accelerating, turning, or braking)" at bounding box center [650, 555] width 15 height 15
drag, startPoint x: 700, startPoint y: 615, endPoint x: 703, endPoint y: 633, distance: 18.2
click at [700, 616] on label "Policy Violations (obstructed camera, eating/drinking, seatbelt, smoking)" at bounding box center [795, 600] width 263 height 32
click at [657, 607] on button "Policy Violations (obstructed camera, eating/drinking, seatbelt, smoking)" at bounding box center [650, 600] width 15 height 15
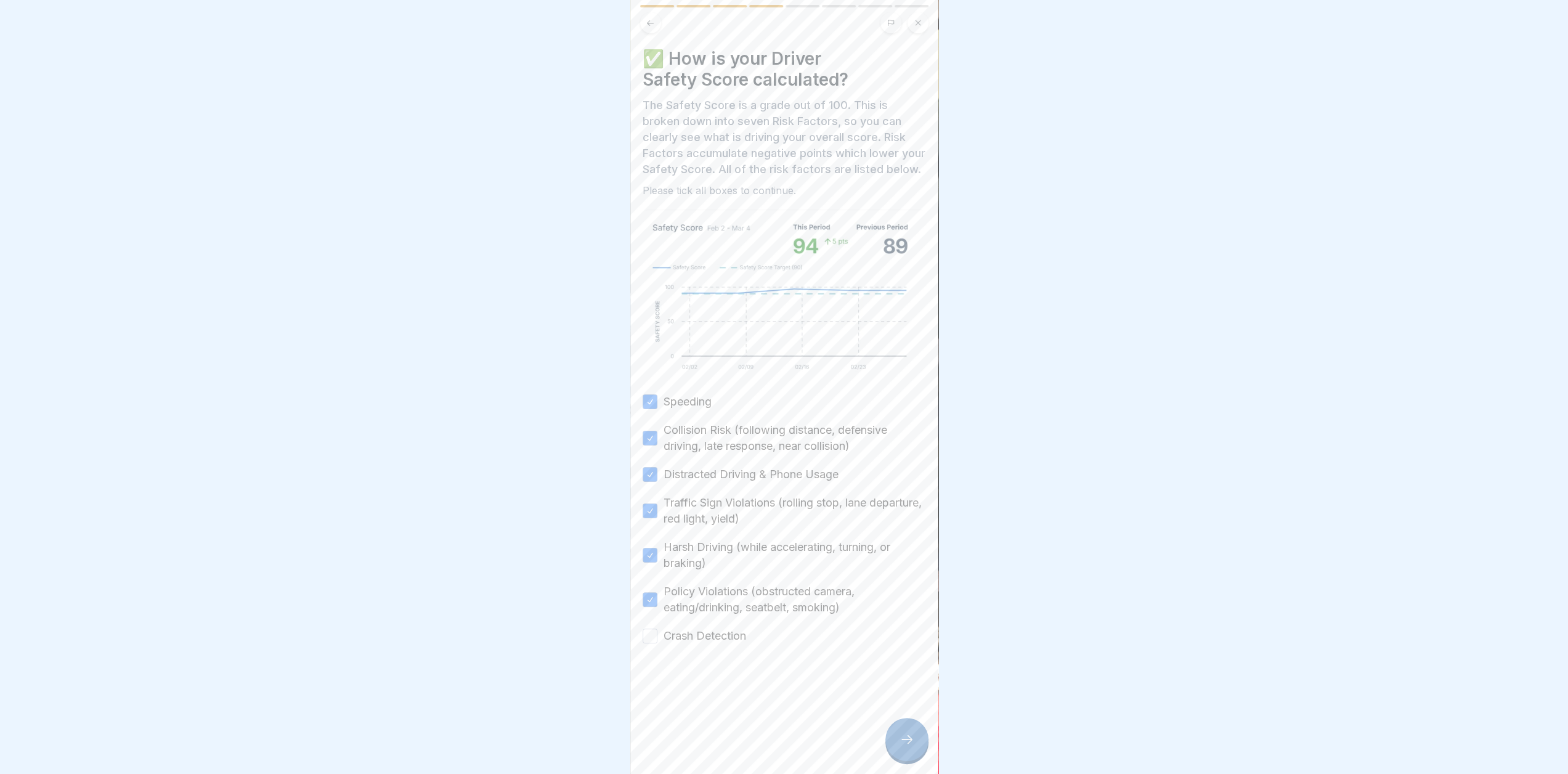
click at [699, 644] on label "Crash Detection" at bounding box center [705, 635] width 83 height 16
click at [657, 644] on button "Crash Detection" at bounding box center [650, 636] width 15 height 15
click at [902, 761] on div at bounding box center [907, 739] width 43 height 43
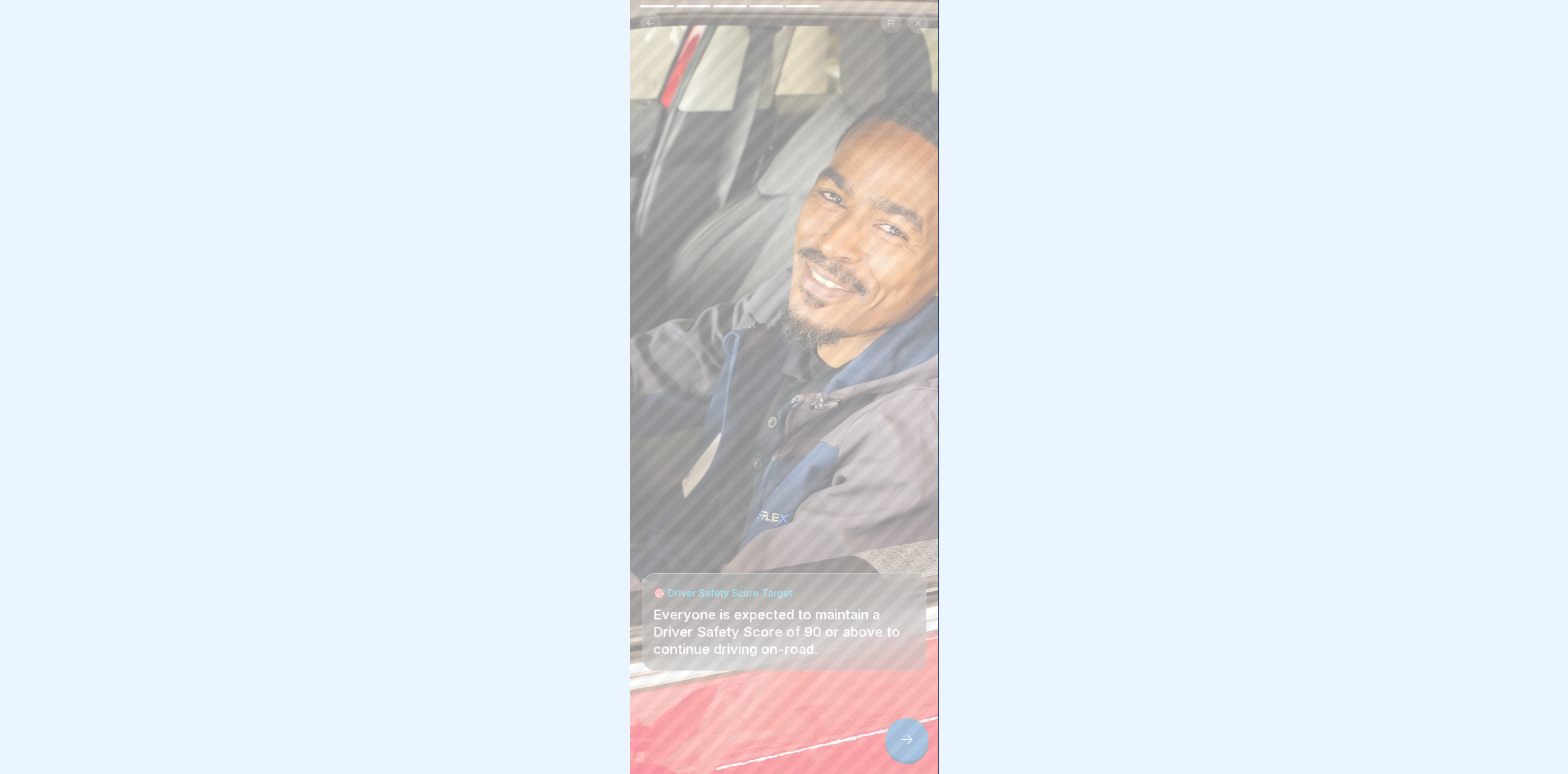
click at [902, 761] on div at bounding box center [907, 739] width 43 height 43
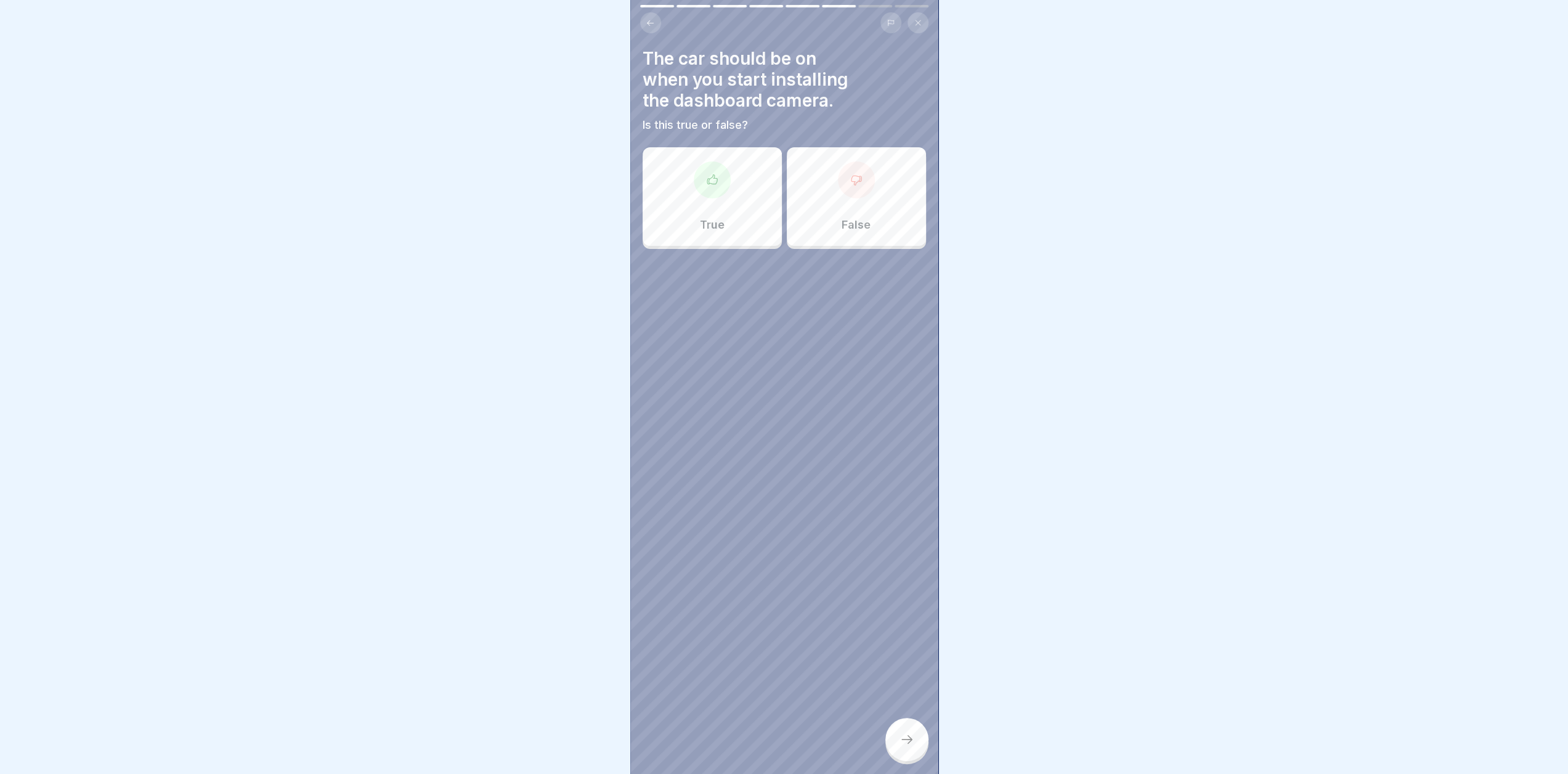
click at [863, 211] on div "False" at bounding box center [857, 196] width 140 height 98
click at [896, 747] on div at bounding box center [907, 739] width 43 height 43
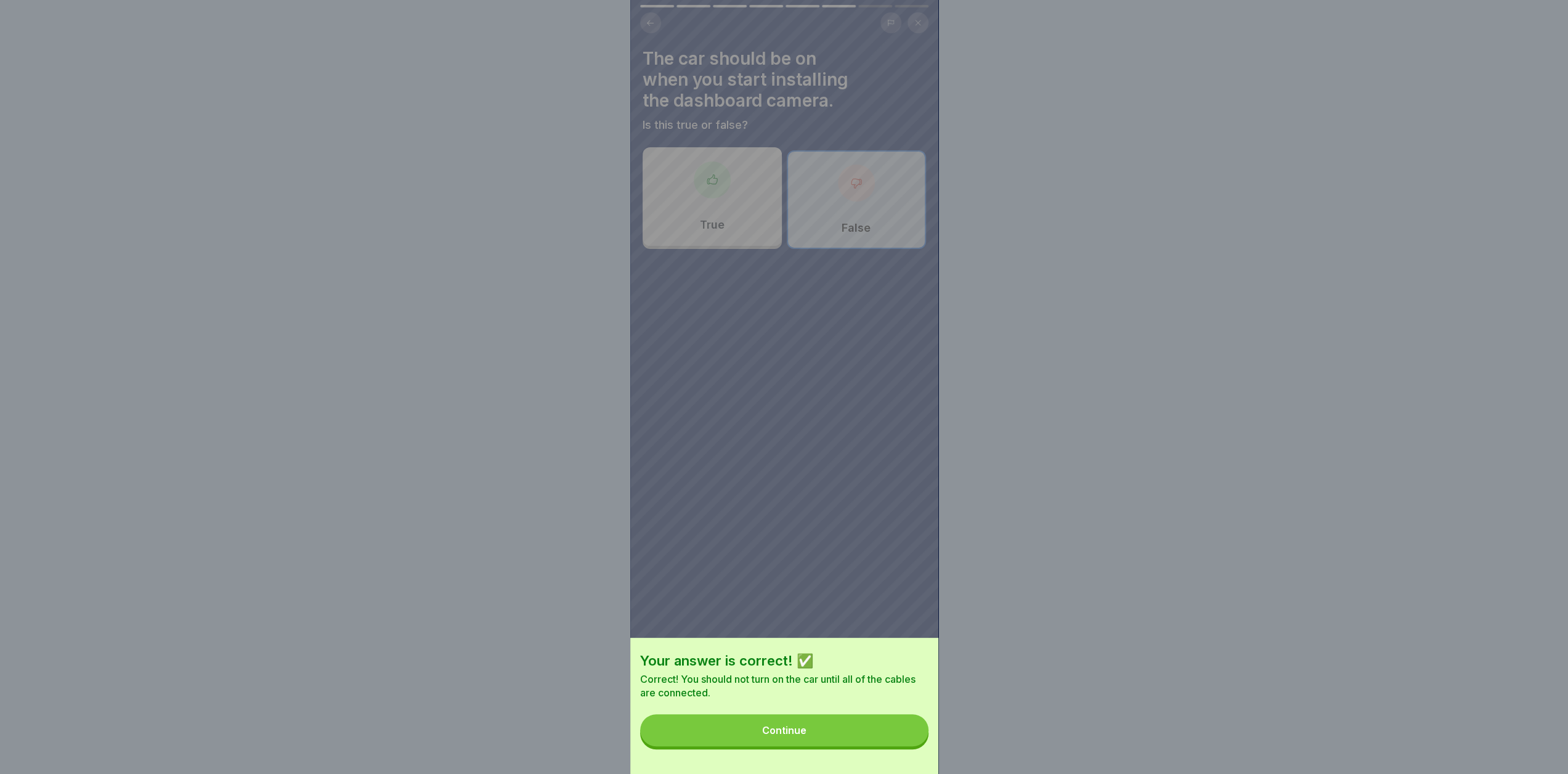
click at [851, 740] on button "Continue" at bounding box center [784, 730] width 288 height 32
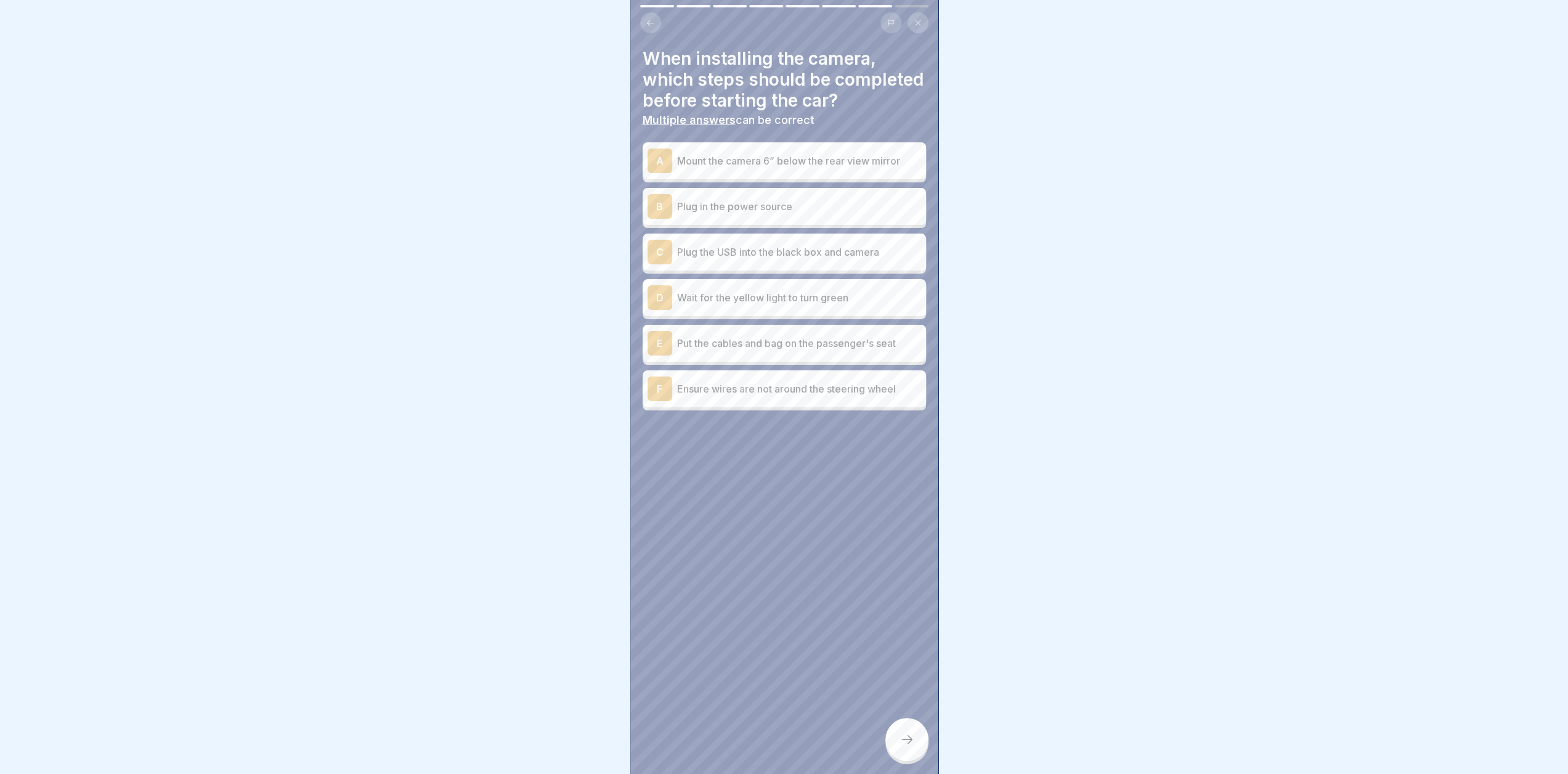
click at [734, 174] on div "A Mount the camera 6” below the rear view mirror" at bounding box center [784, 161] width 274 height 25
click at [809, 214] on p "Plug in the power source" at bounding box center [800, 207] width 244 height 15
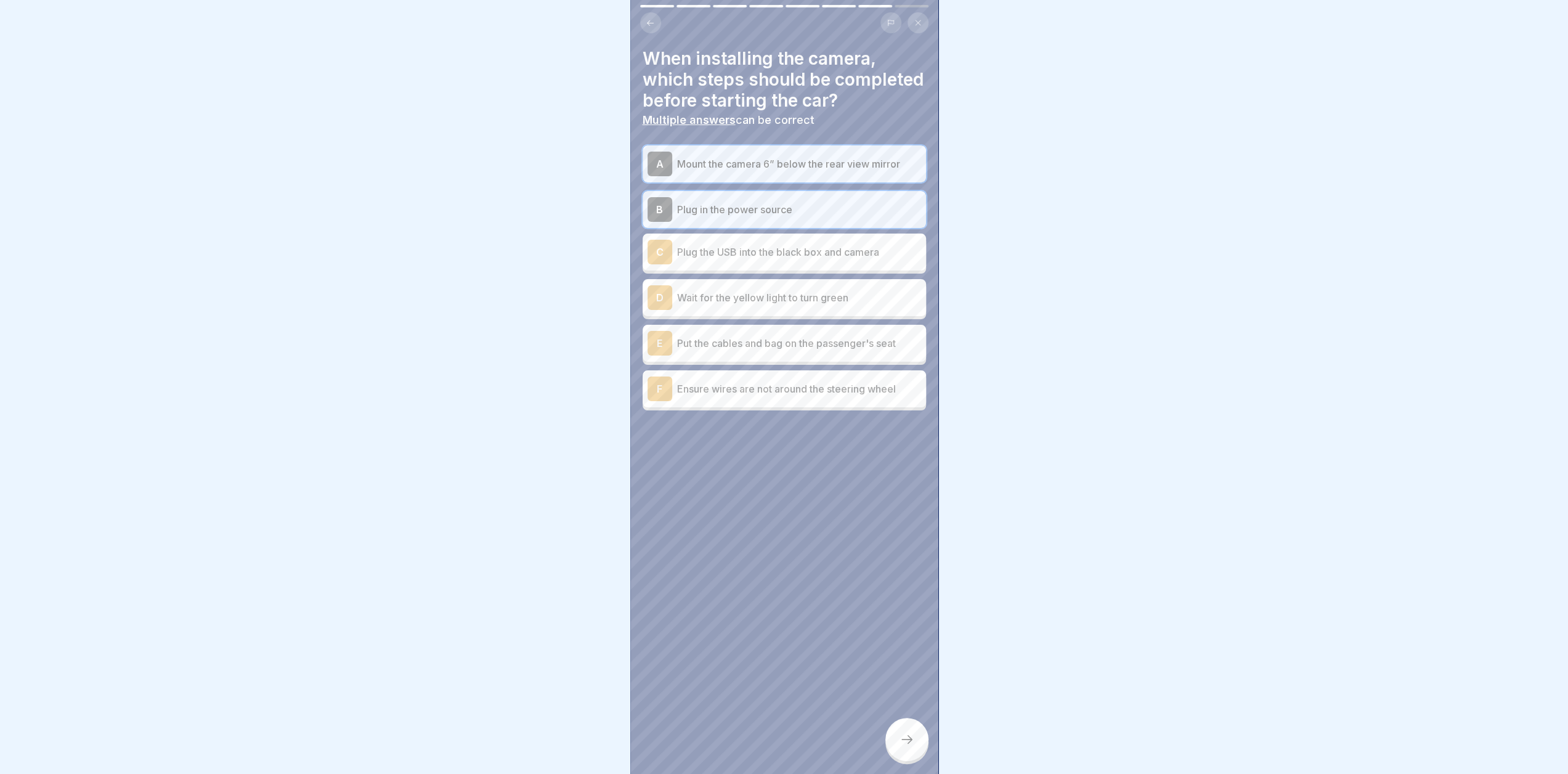
click at [803, 397] on p "Ensure wires are not around the steering wheel" at bounding box center [800, 388] width 244 height 15
click at [806, 351] on p "Put the cables and bag on the passenger's seat" at bounding box center [800, 343] width 244 height 15
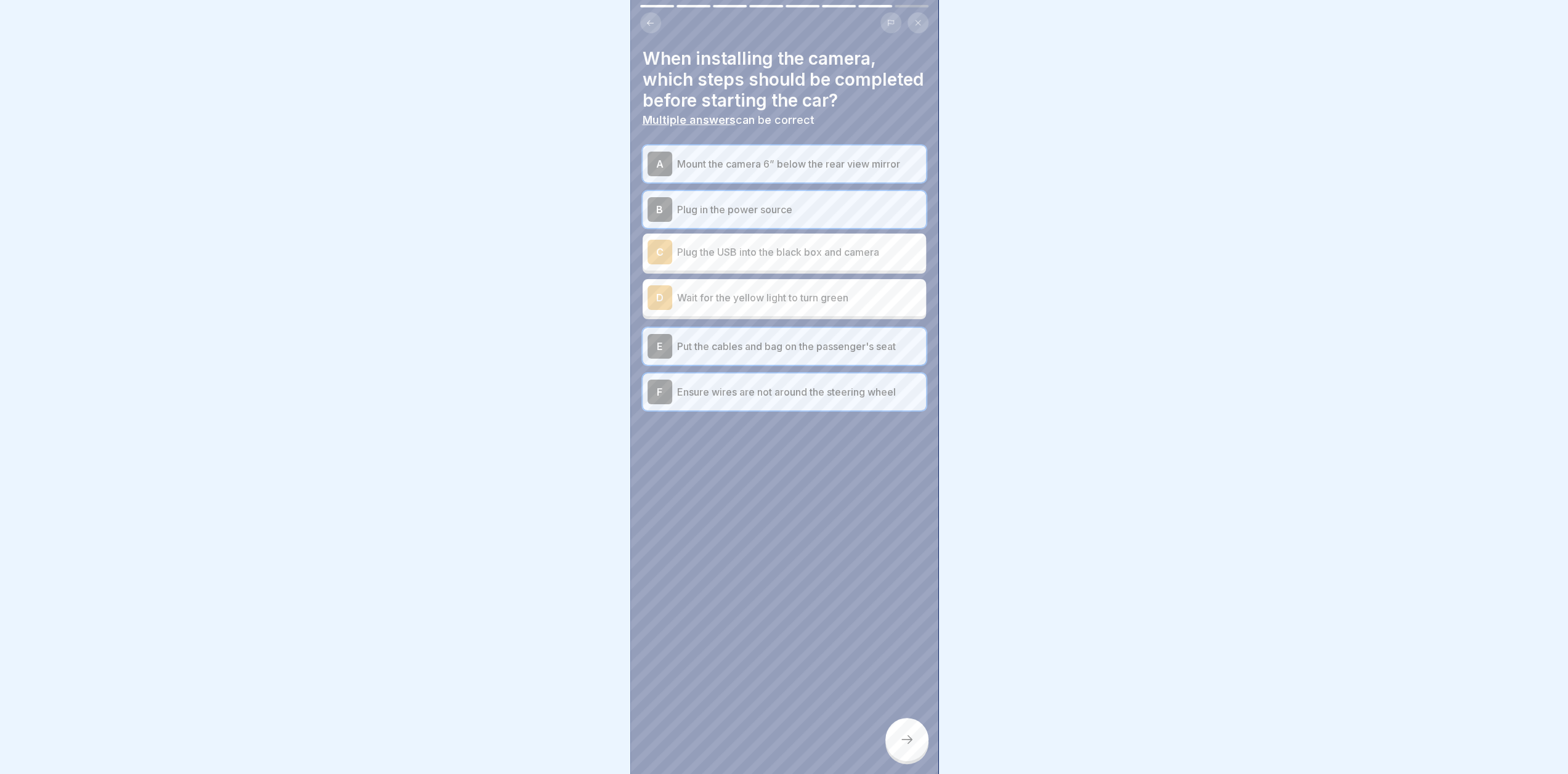
click at [1287, 460] on div at bounding box center [784, 387] width 1568 height 774
click at [814, 264] on div "C Plug the USB into the black box and camera" at bounding box center [784, 252] width 274 height 25
click at [904, 744] on icon at bounding box center [907, 739] width 15 height 15
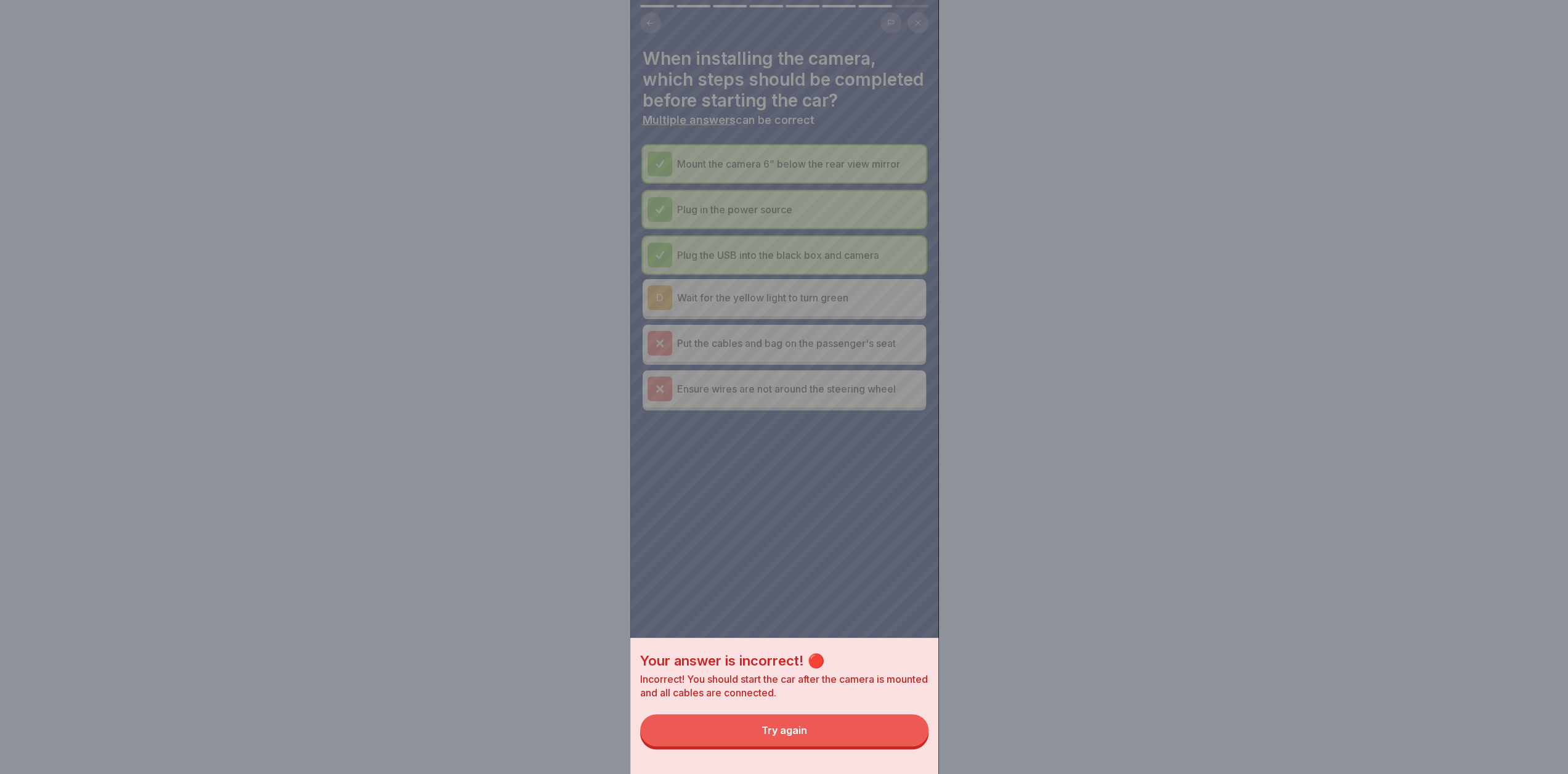
click at [812, 746] on button "Try again" at bounding box center [784, 730] width 288 height 32
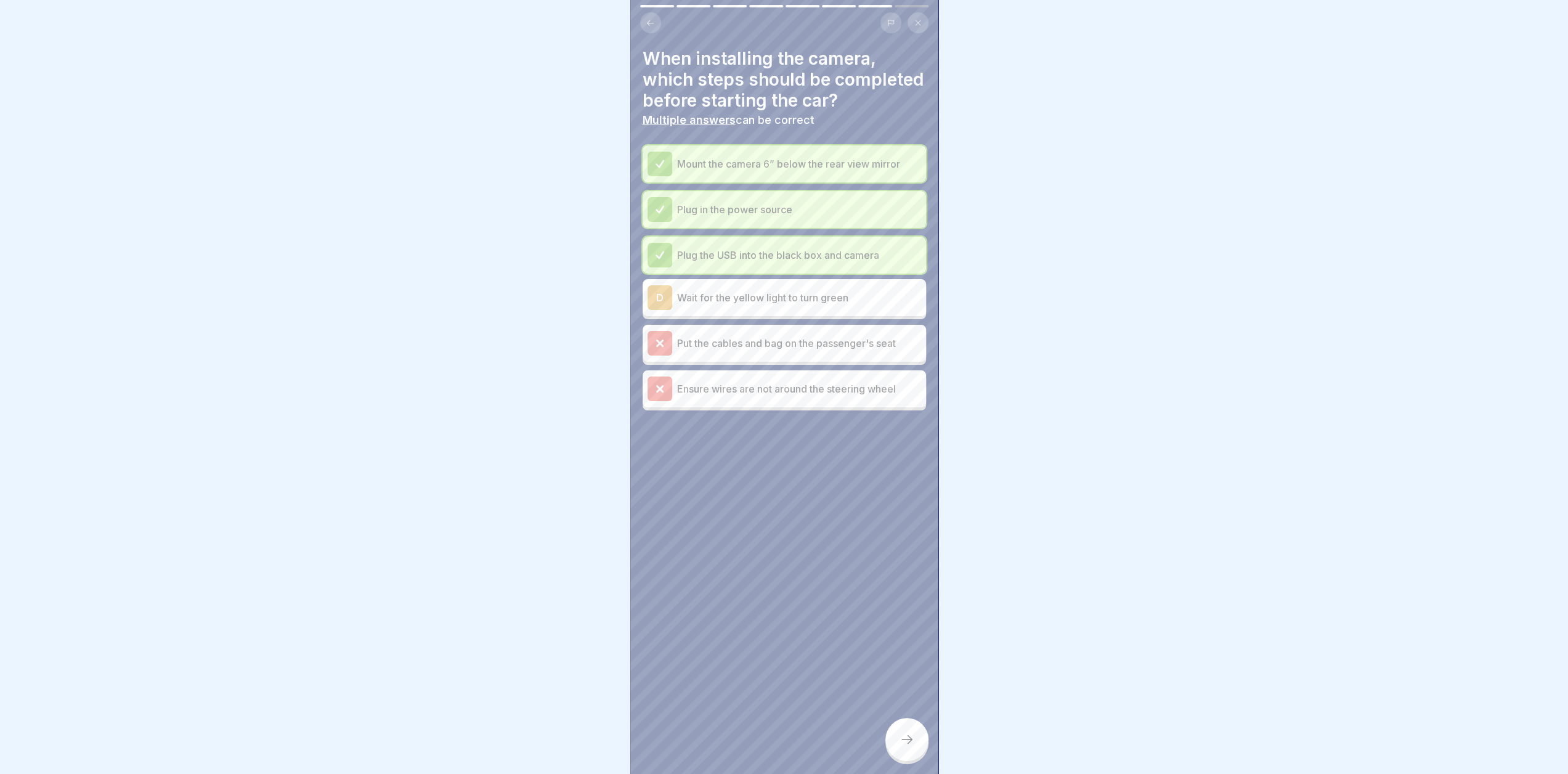
click at [706, 351] on p "Put the cables and bag on the passenger's seat" at bounding box center [800, 343] width 244 height 15
click at [724, 401] on div "Ensure wires are not around the steering wheel" at bounding box center [784, 388] width 274 height 25
click at [704, 263] on p "Plug the USB into the black box and camera" at bounding box center [800, 255] width 244 height 15
click at [712, 217] on p "Plug in the power source" at bounding box center [800, 209] width 244 height 15
click at [722, 172] on p "Mount the camera 6” below the rear view mirror" at bounding box center [800, 163] width 244 height 15
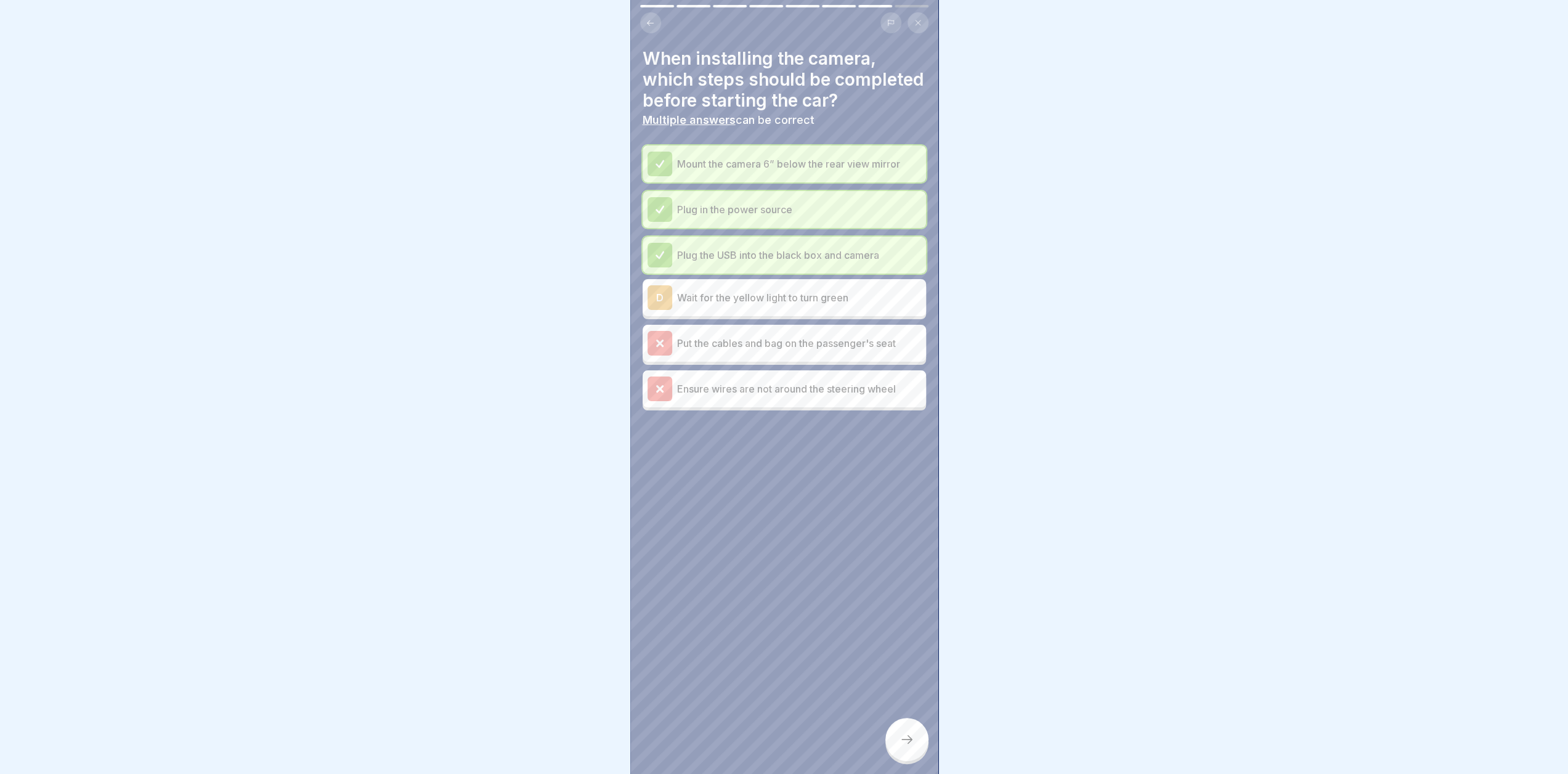
click at [906, 747] on icon at bounding box center [907, 739] width 15 height 15
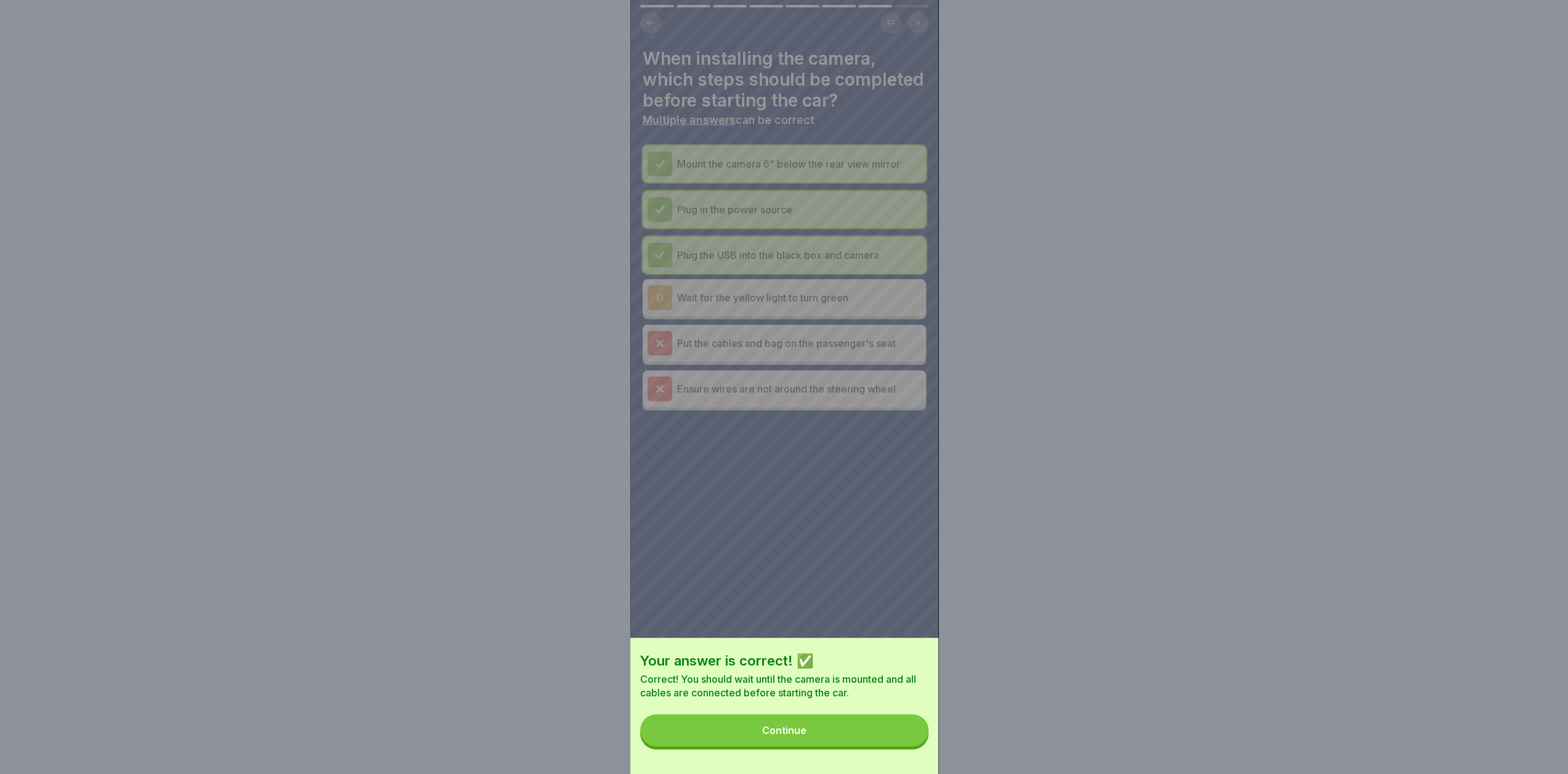
click at [852, 739] on button "Continue" at bounding box center [784, 730] width 288 height 32
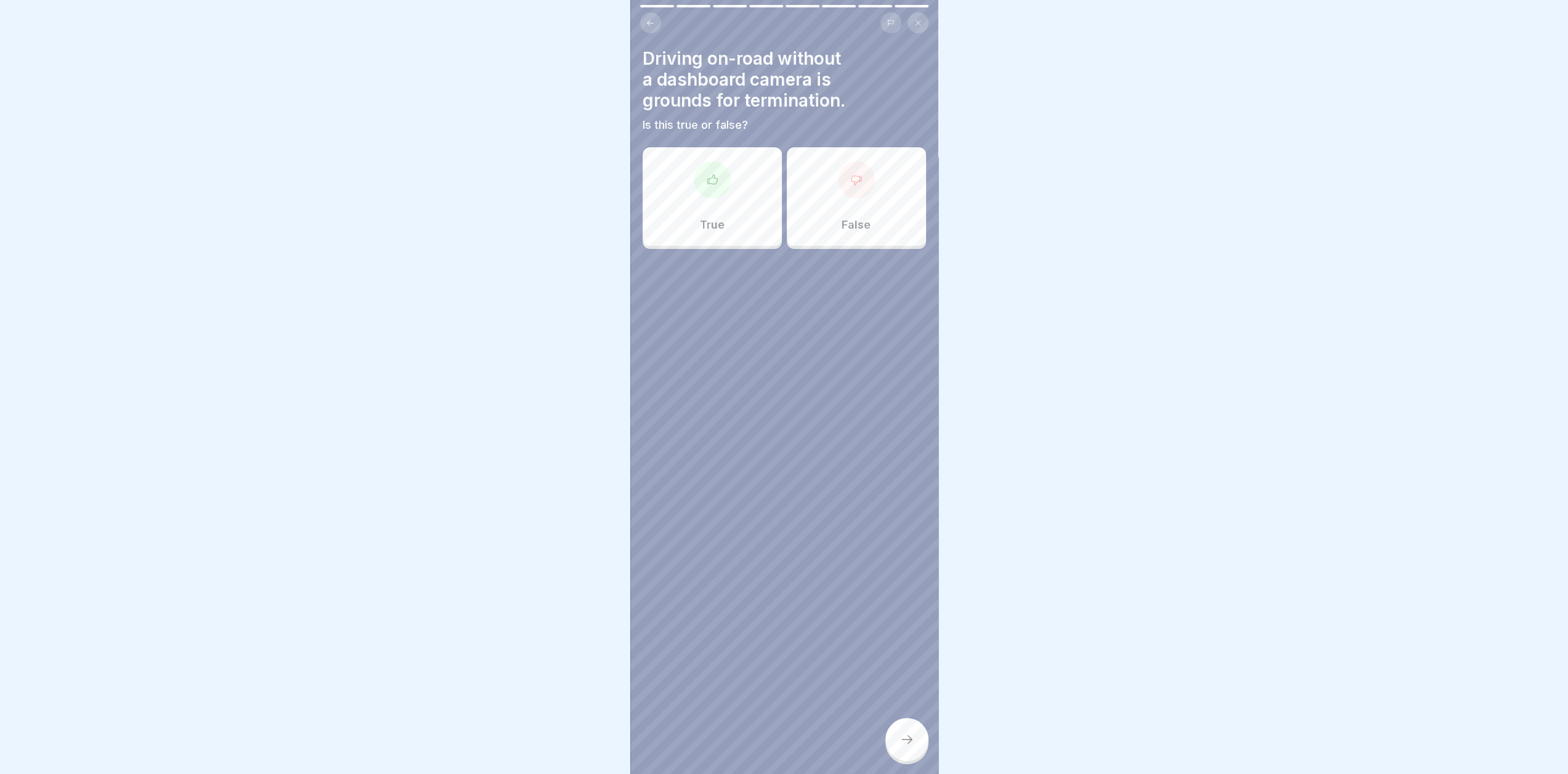
click at [737, 231] on div "True" at bounding box center [712, 196] width 140 height 98
click at [906, 743] on icon at bounding box center [907, 739] width 15 height 15
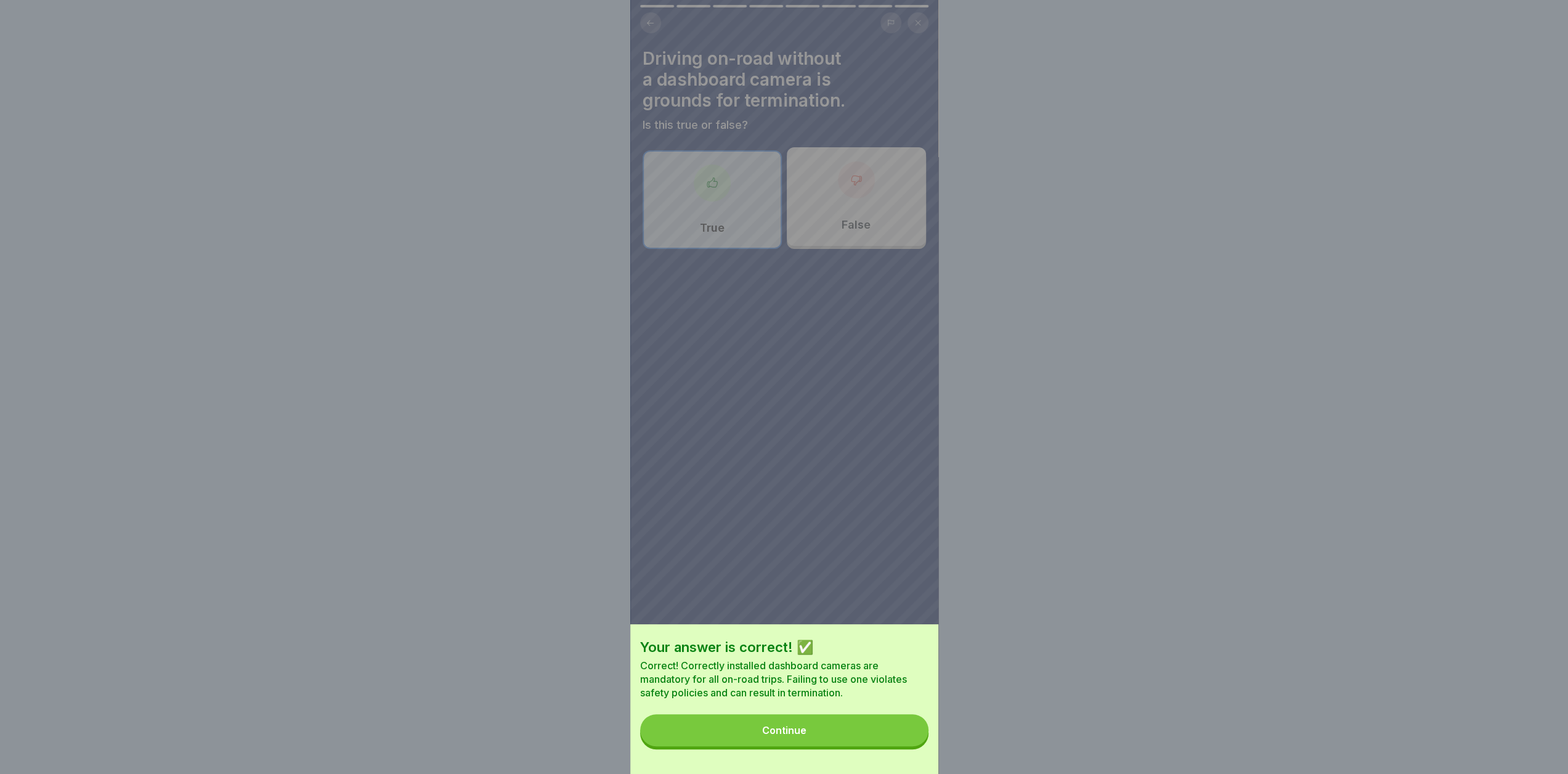
click at [868, 743] on button "Continue" at bounding box center [784, 730] width 288 height 32
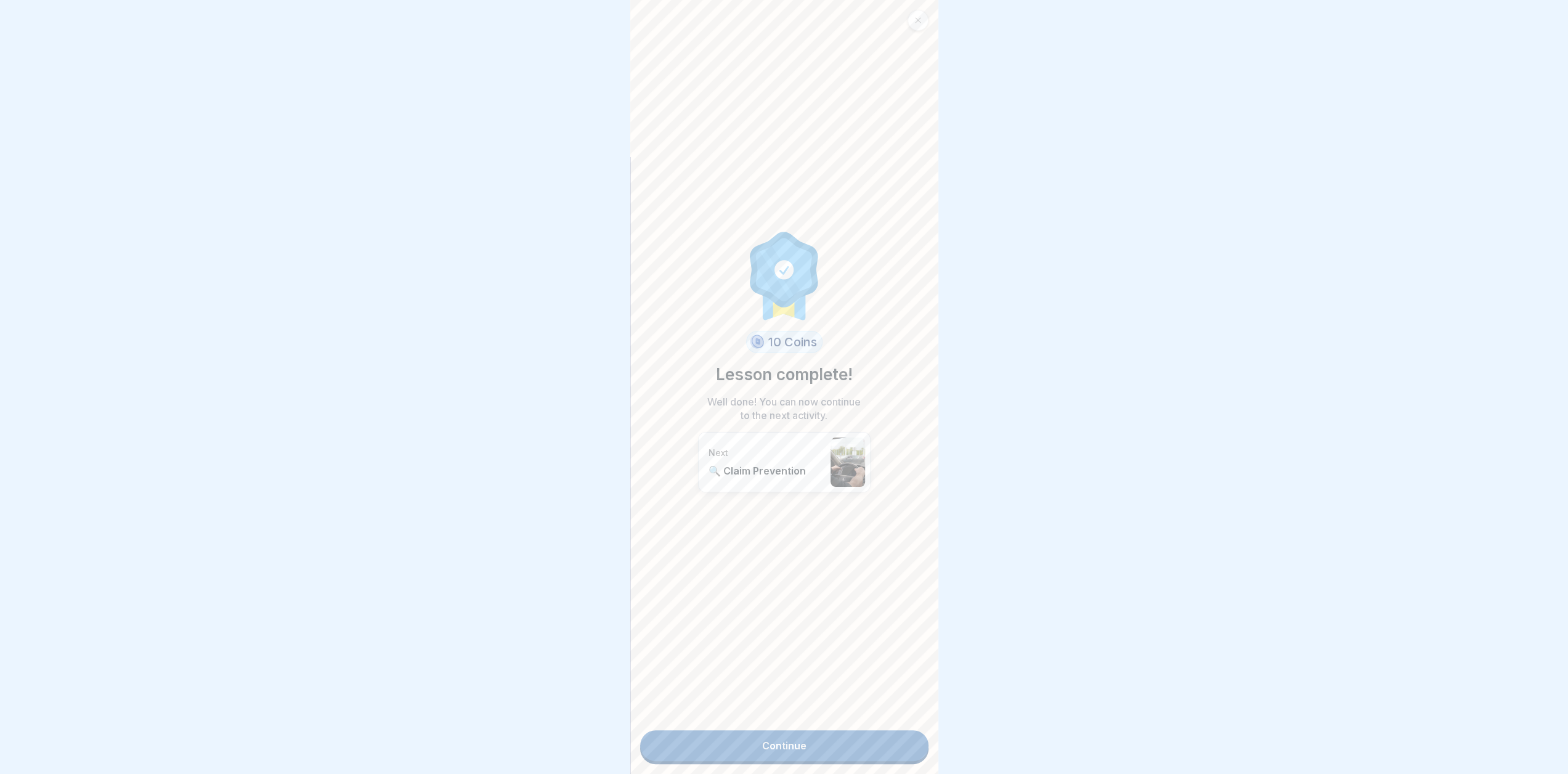
click at [818, 748] on link "Continue" at bounding box center [784, 746] width 288 height 31
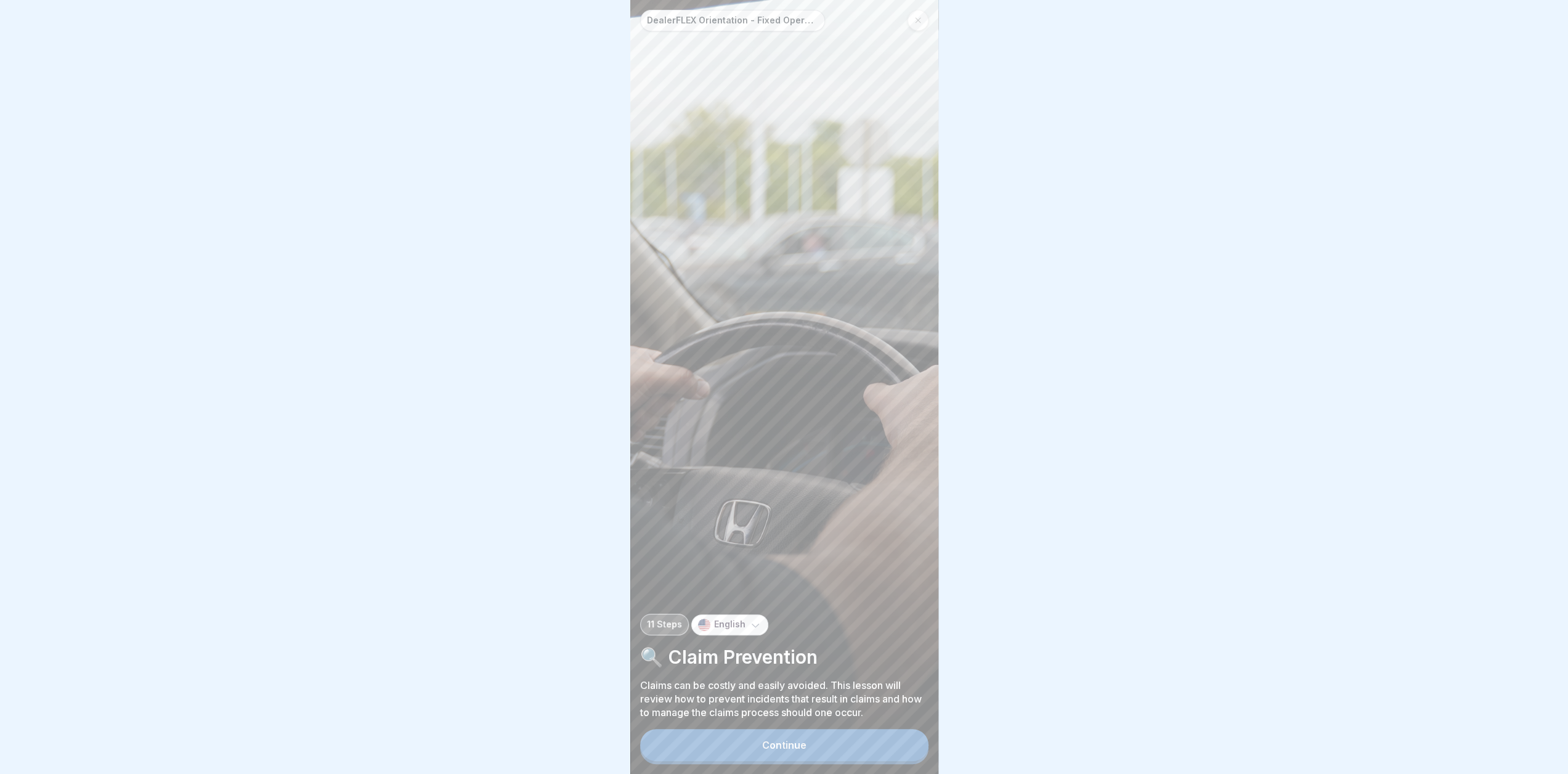
click at [829, 761] on button "Continue" at bounding box center [784, 745] width 288 height 32
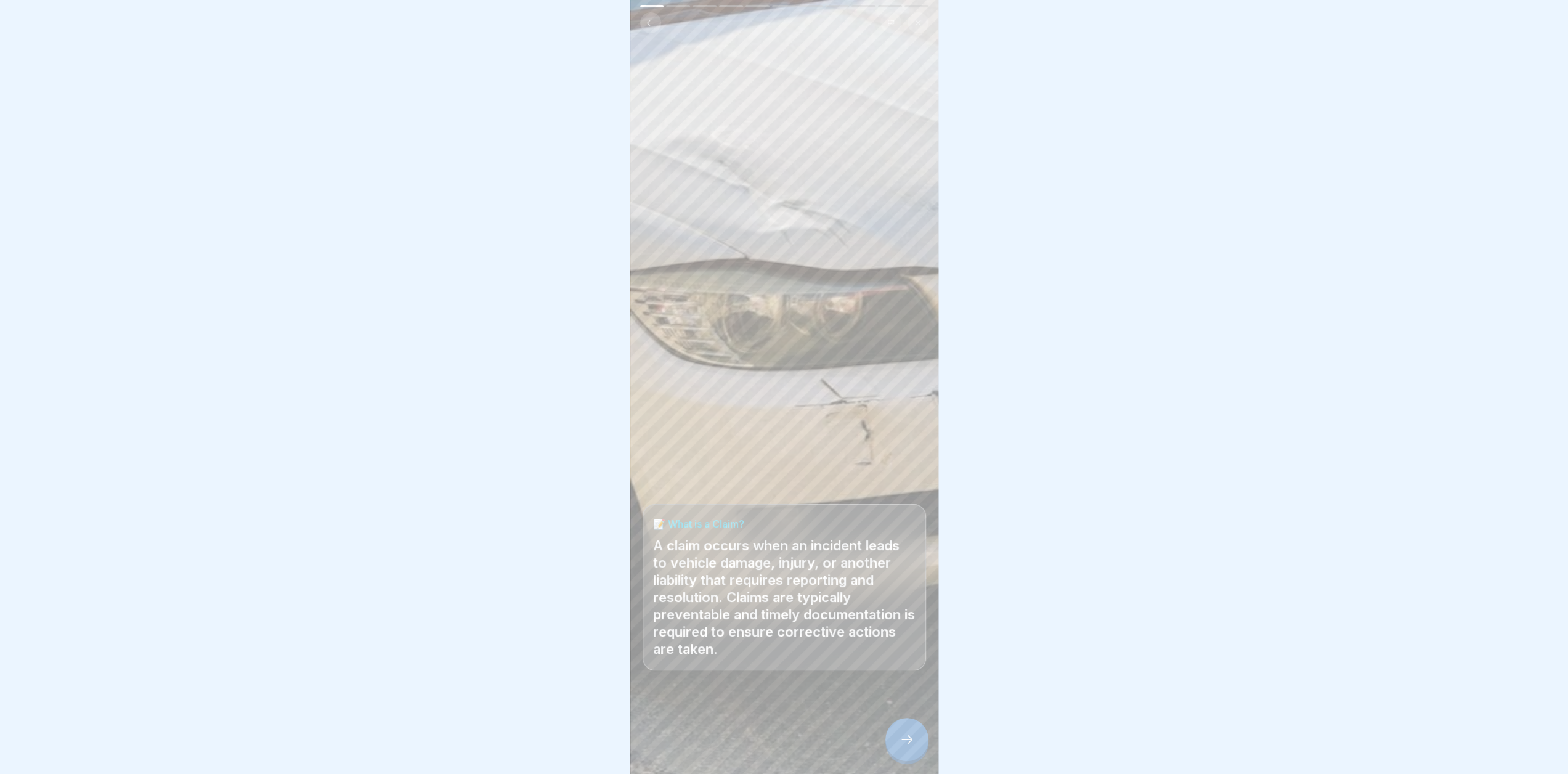
click at [900, 747] on icon at bounding box center [907, 739] width 15 height 15
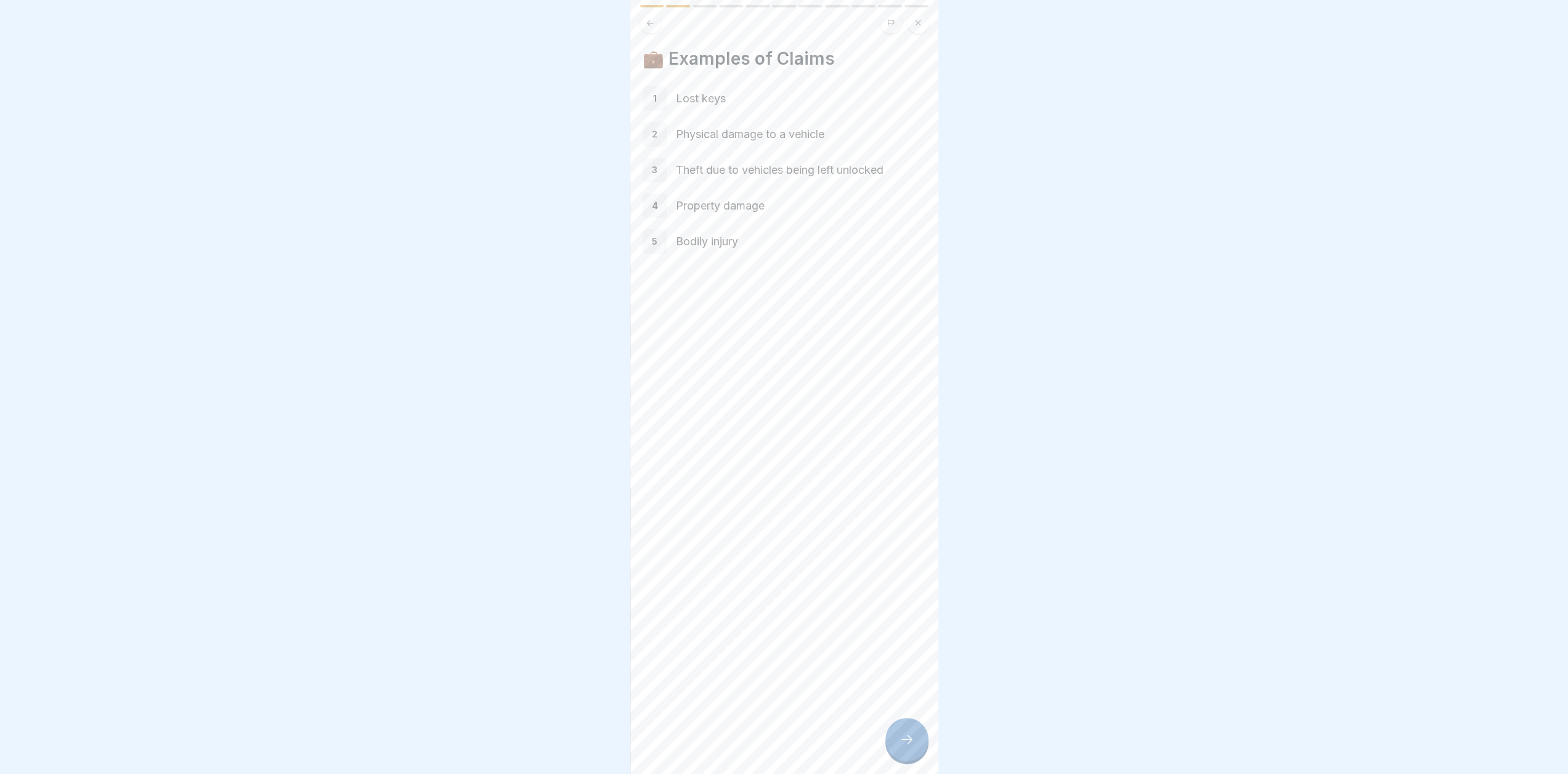
click at [902, 747] on icon at bounding box center [907, 739] width 15 height 15
click at [915, 753] on div at bounding box center [907, 739] width 43 height 43
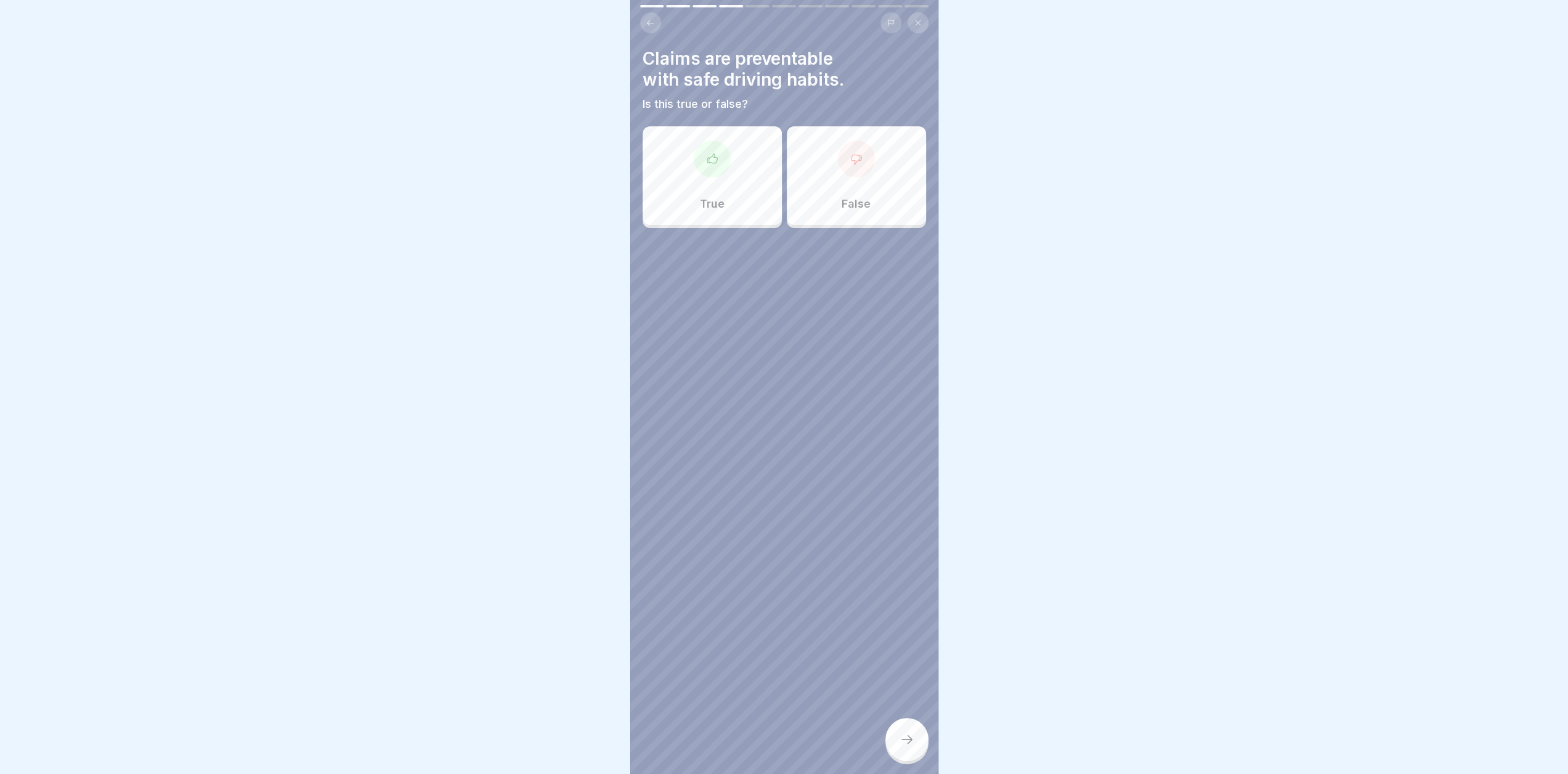
click at [729, 175] on div "True" at bounding box center [712, 175] width 140 height 98
click at [912, 746] on icon at bounding box center [907, 739] width 15 height 15
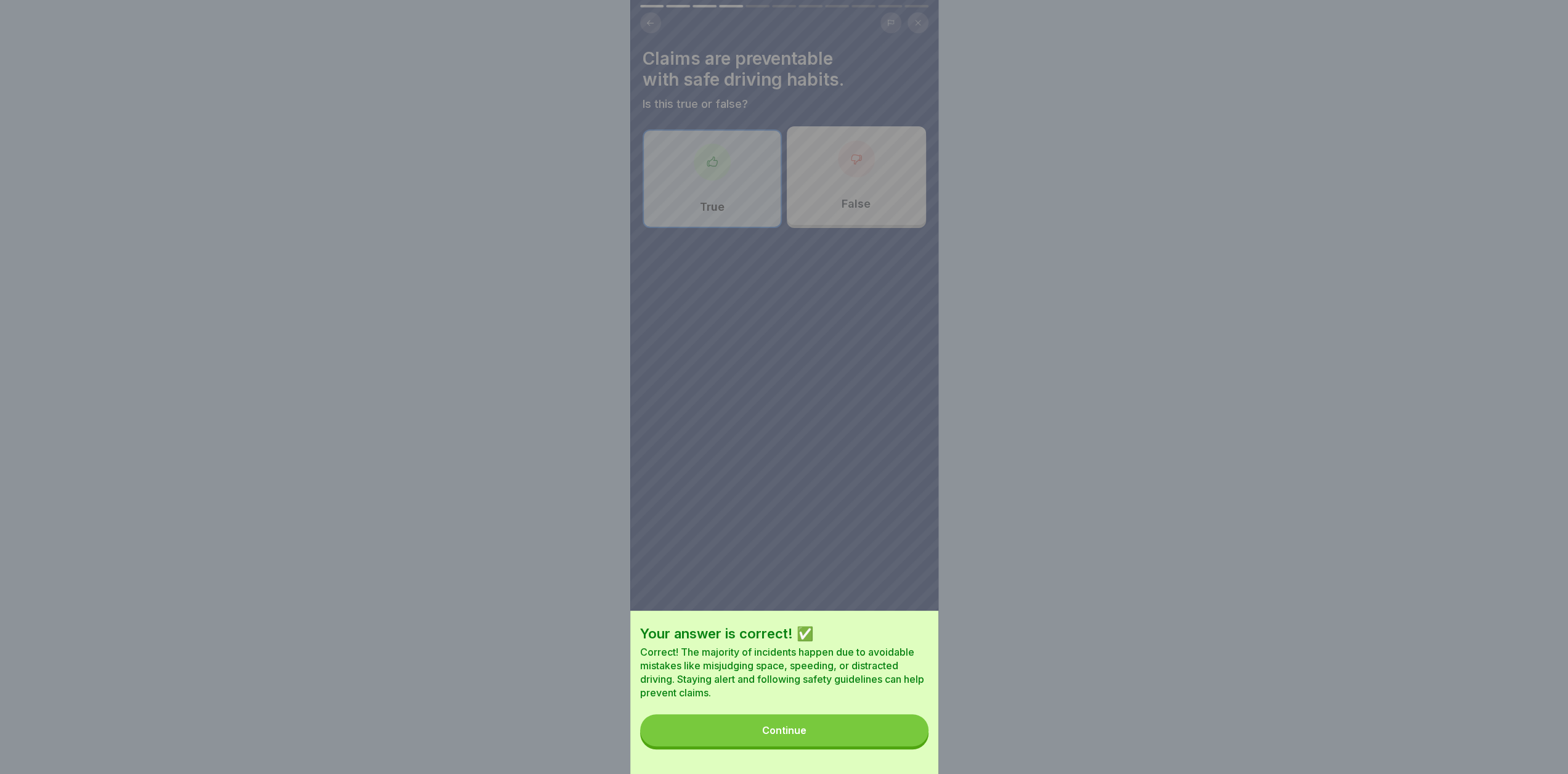
click at [864, 741] on button "Continue" at bounding box center [784, 730] width 288 height 32
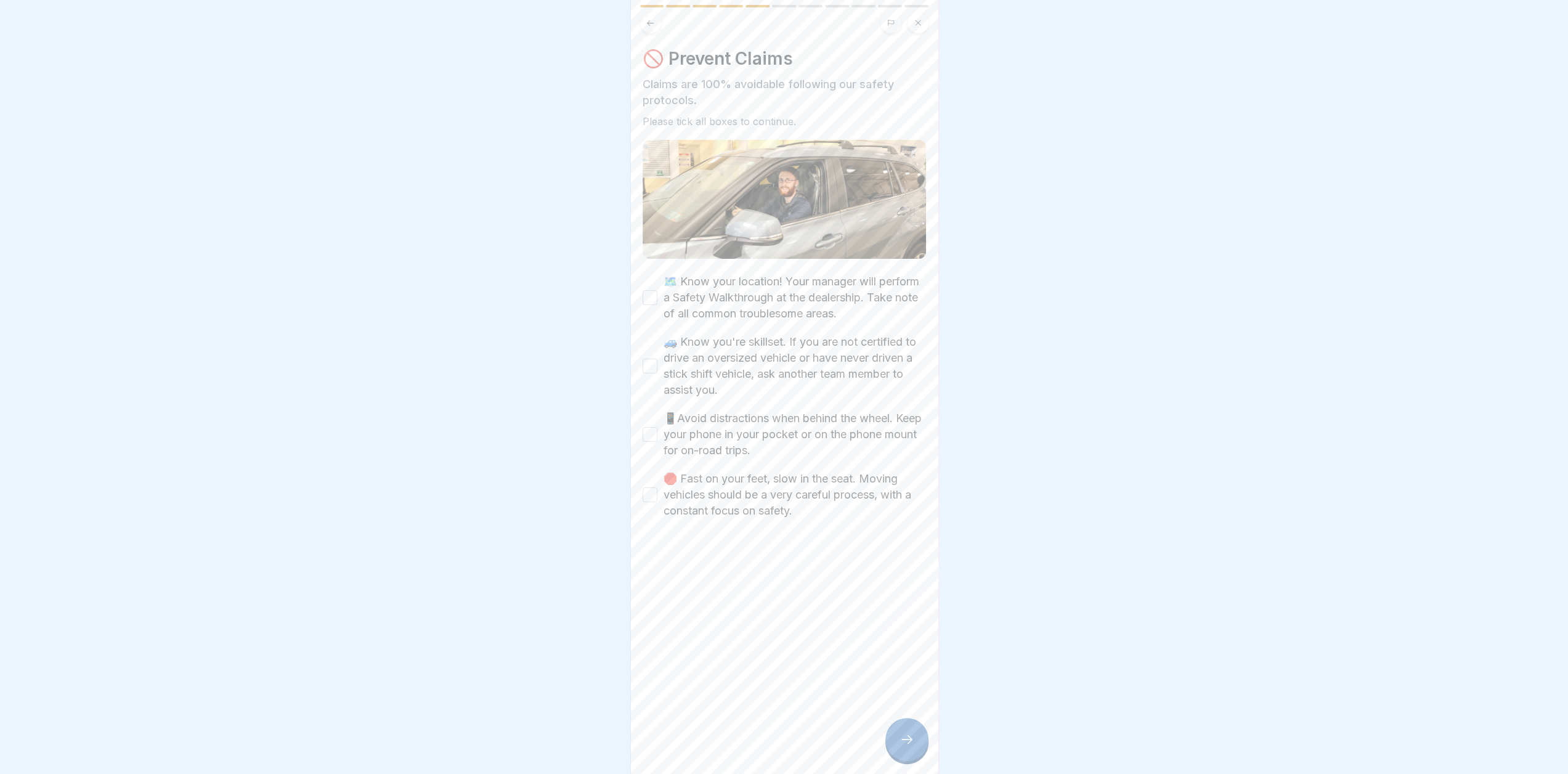
click at [700, 286] on label "🗺️ Know your location! Your manager will perform a Safety Walkthrough at the de…" at bounding box center [795, 297] width 263 height 48
click at [657, 290] on button "🗺️ Know your location! Your manager will perform a Safety Walkthrough at the de…" at bounding box center [650, 297] width 15 height 15
click at [741, 371] on label "🚙 Know you're skillset. If you are not certified to drive an oversized vehicle …" at bounding box center [795, 366] width 263 height 64
click at [657, 371] on button "🚙 Know you're skillset. If you are not certified to drive an oversized vehicle …" at bounding box center [650, 366] width 15 height 15
type button "on"
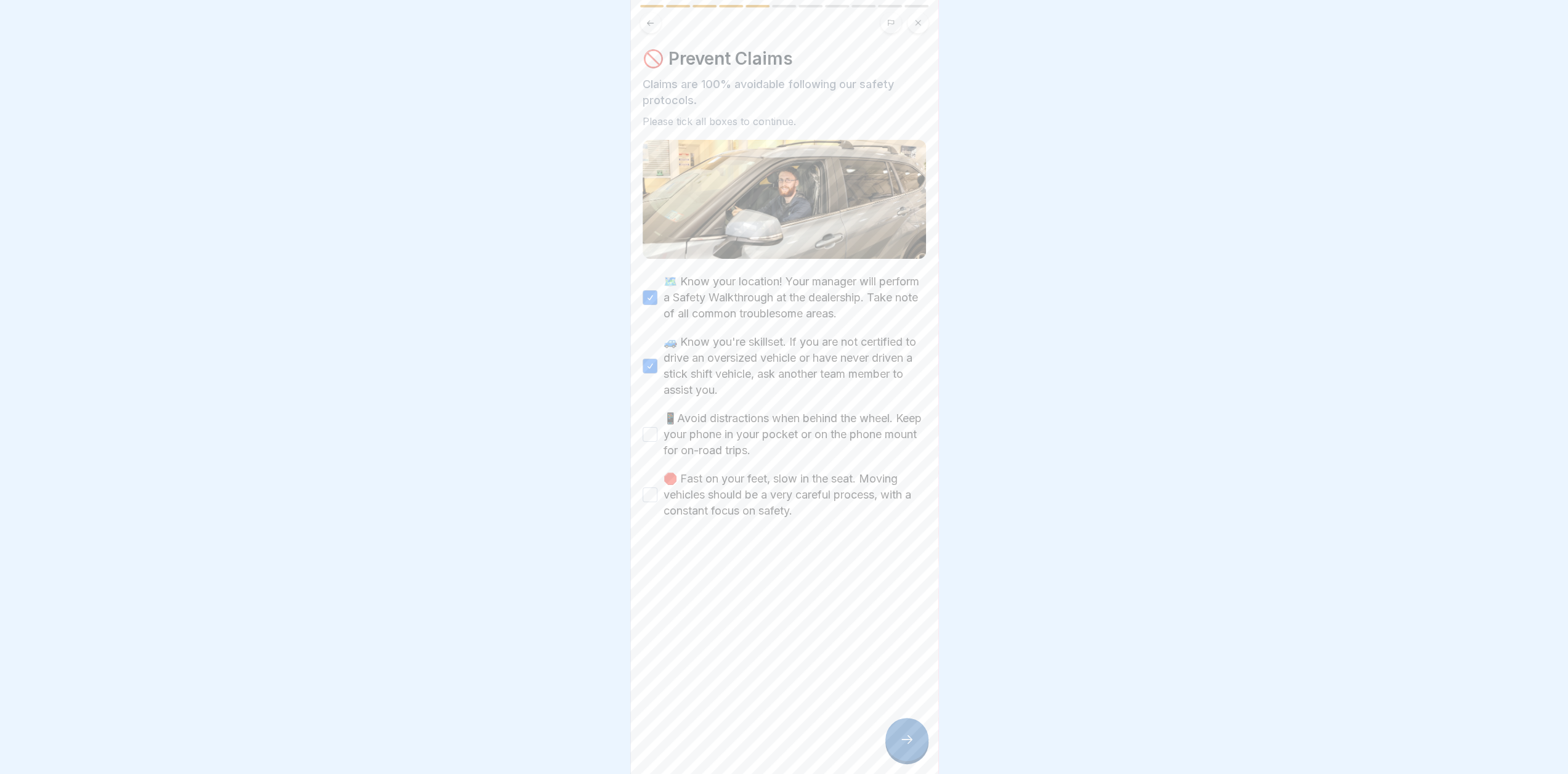
click at [1255, 374] on div at bounding box center [784, 387] width 1568 height 774
click at [805, 437] on label "📱Avoid distractions when behind the wheel. Keep your phone in your pocket or on…" at bounding box center [795, 434] width 263 height 48
click at [657, 437] on button "📱Avoid distractions when behind the wheel. Keep your phone in your pocket or on…" at bounding box center [650, 434] width 15 height 15
click at [796, 489] on label "🛑 Fast on your feet, slow in the seat. Moving vehicles should be a very careful…" at bounding box center [795, 495] width 263 height 48
click at [657, 489] on button "🛑 Fast on your feet, slow in the seat. Moving vehicles should be a very careful…" at bounding box center [650, 495] width 15 height 15
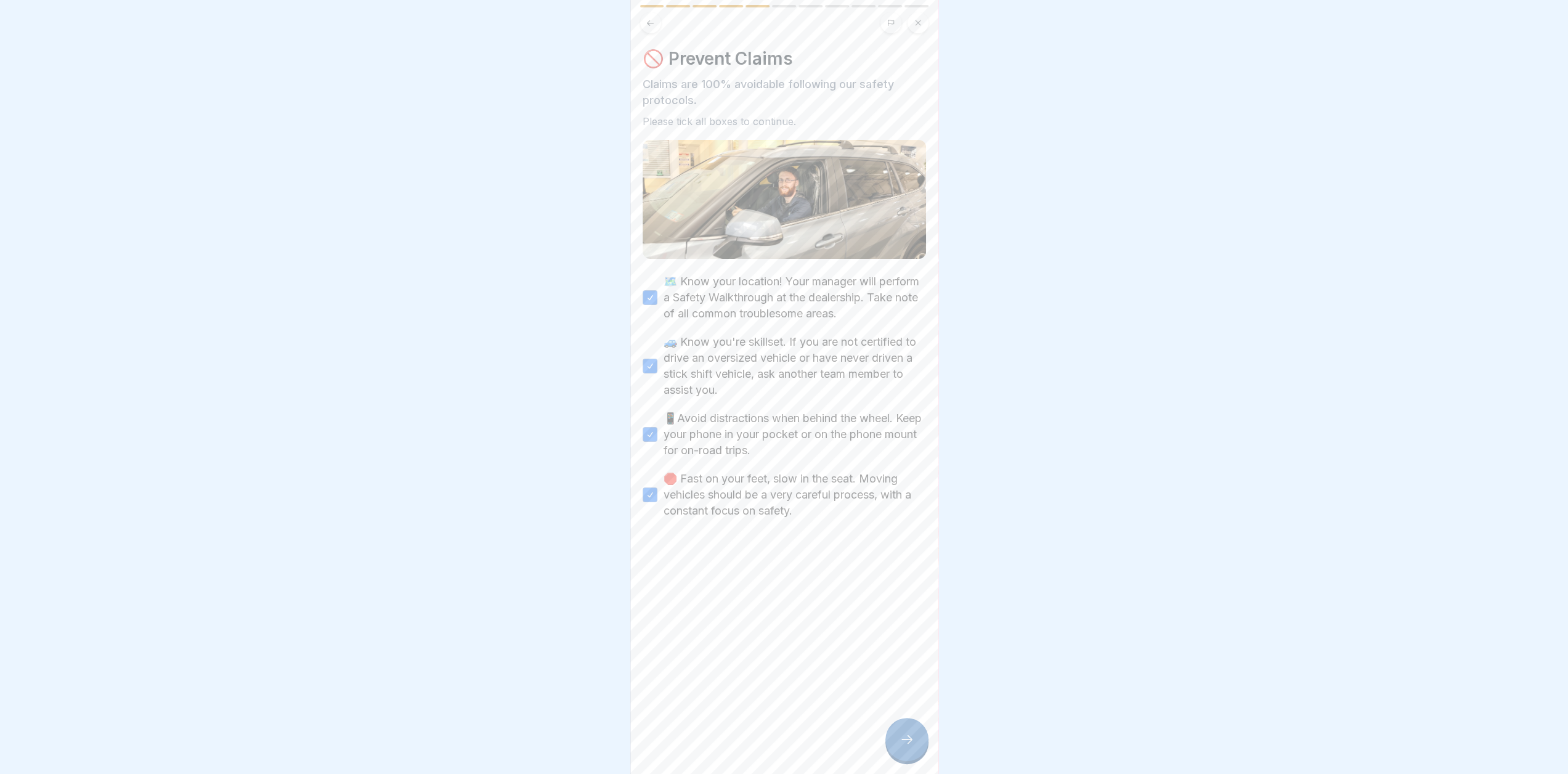
click at [910, 747] on icon at bounding box center [907, 739] width 15 height 15
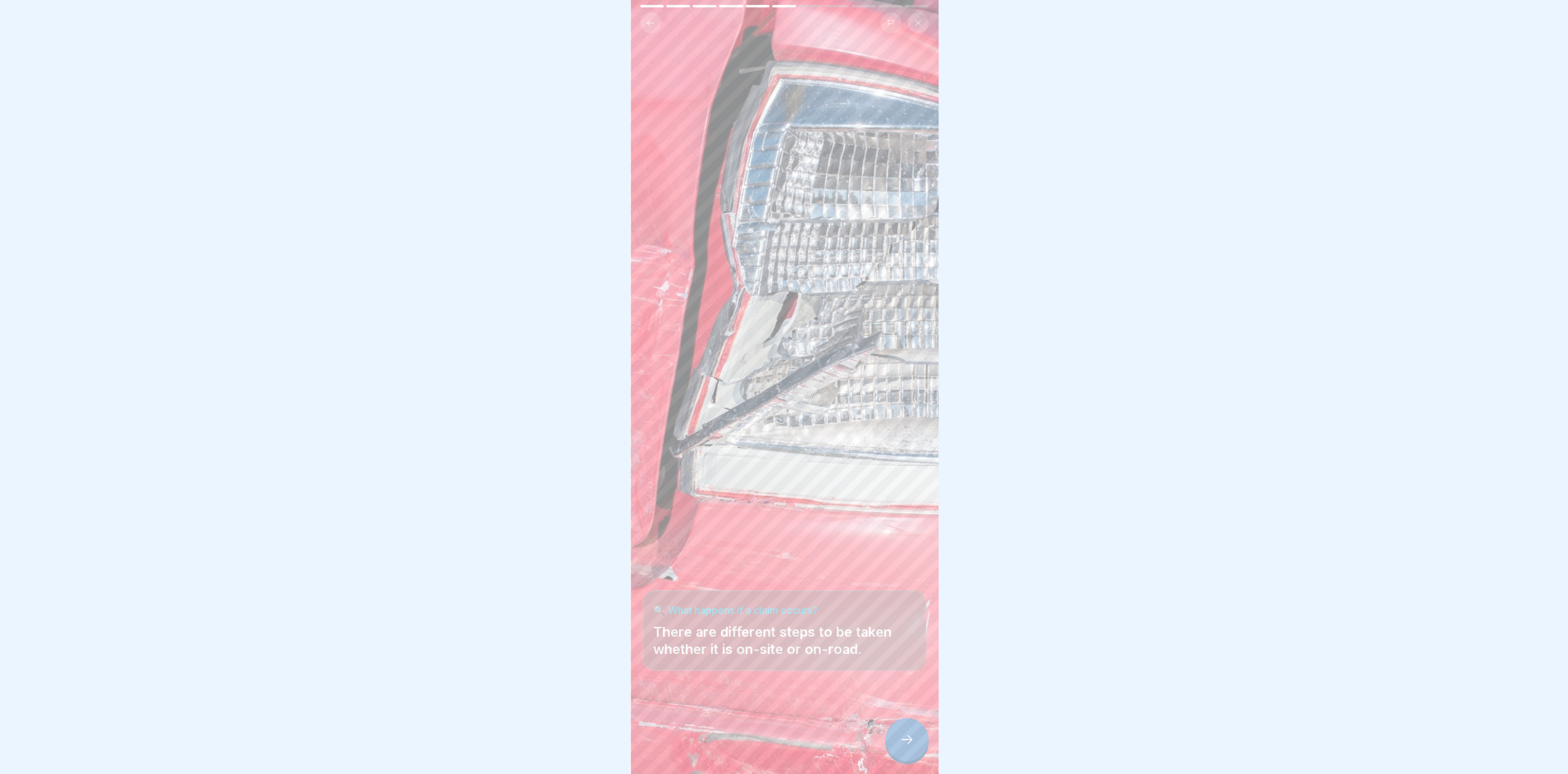
click at [915, 750] on div at bounding box center [907, 739] width 43 height 43
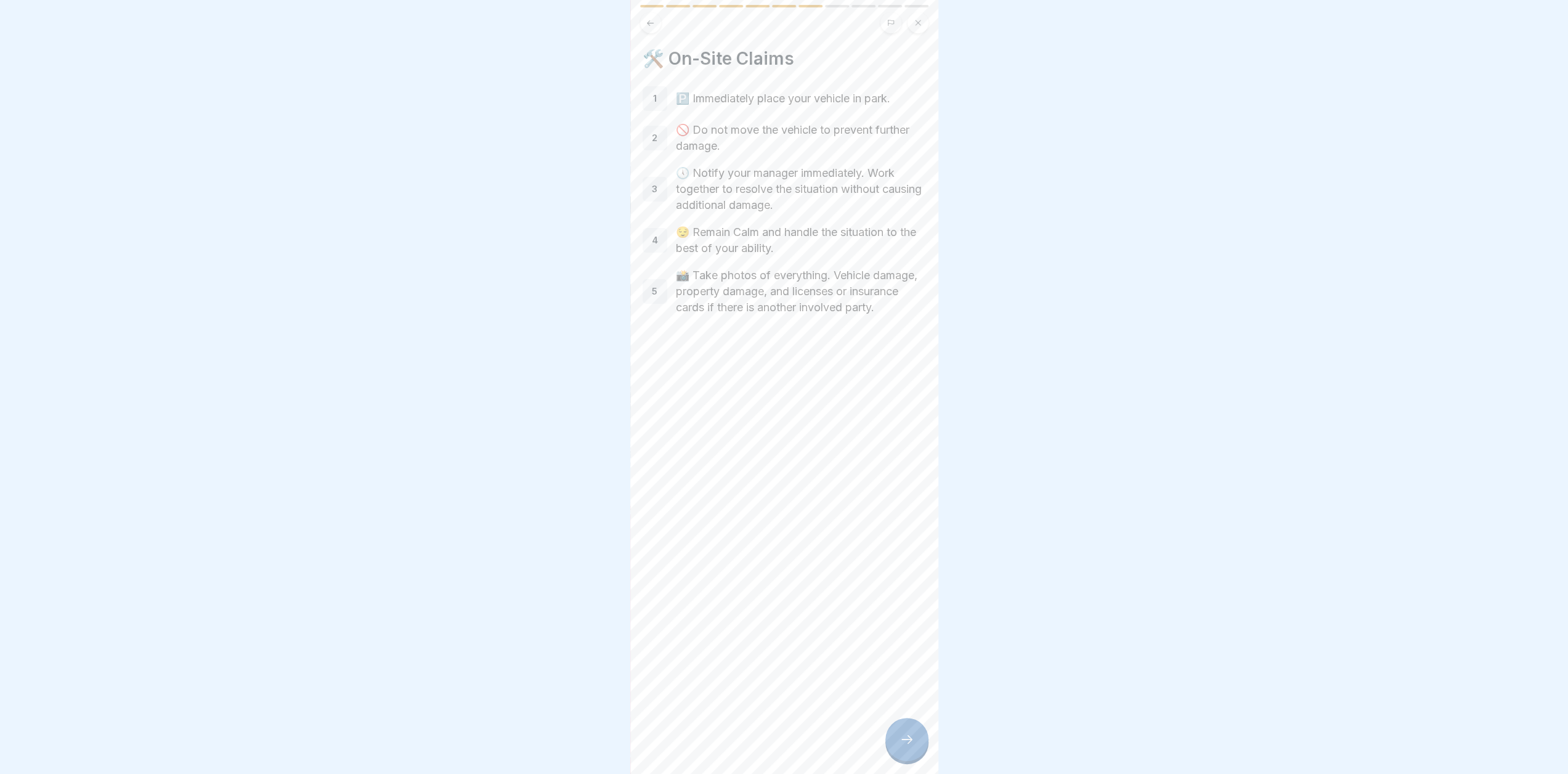
click at [915, 750] on div at bounding box center [907, 739] width 43 height 43
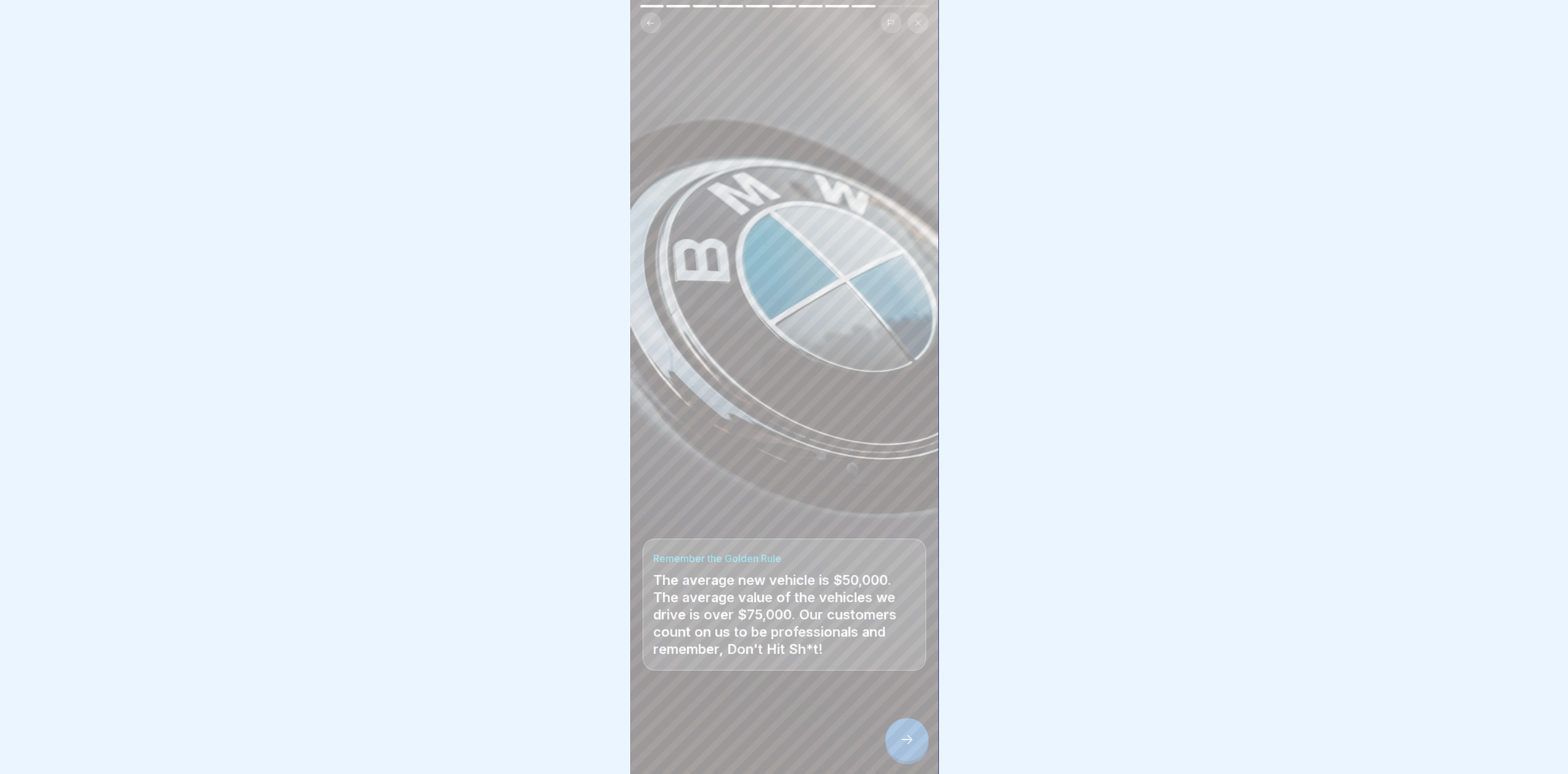
click at [1159, 356] on div at bounding box center [784, 387] width 1568 height 774
click at [906, 747] on icon at bounding box center [907, 739] width 15 height 15
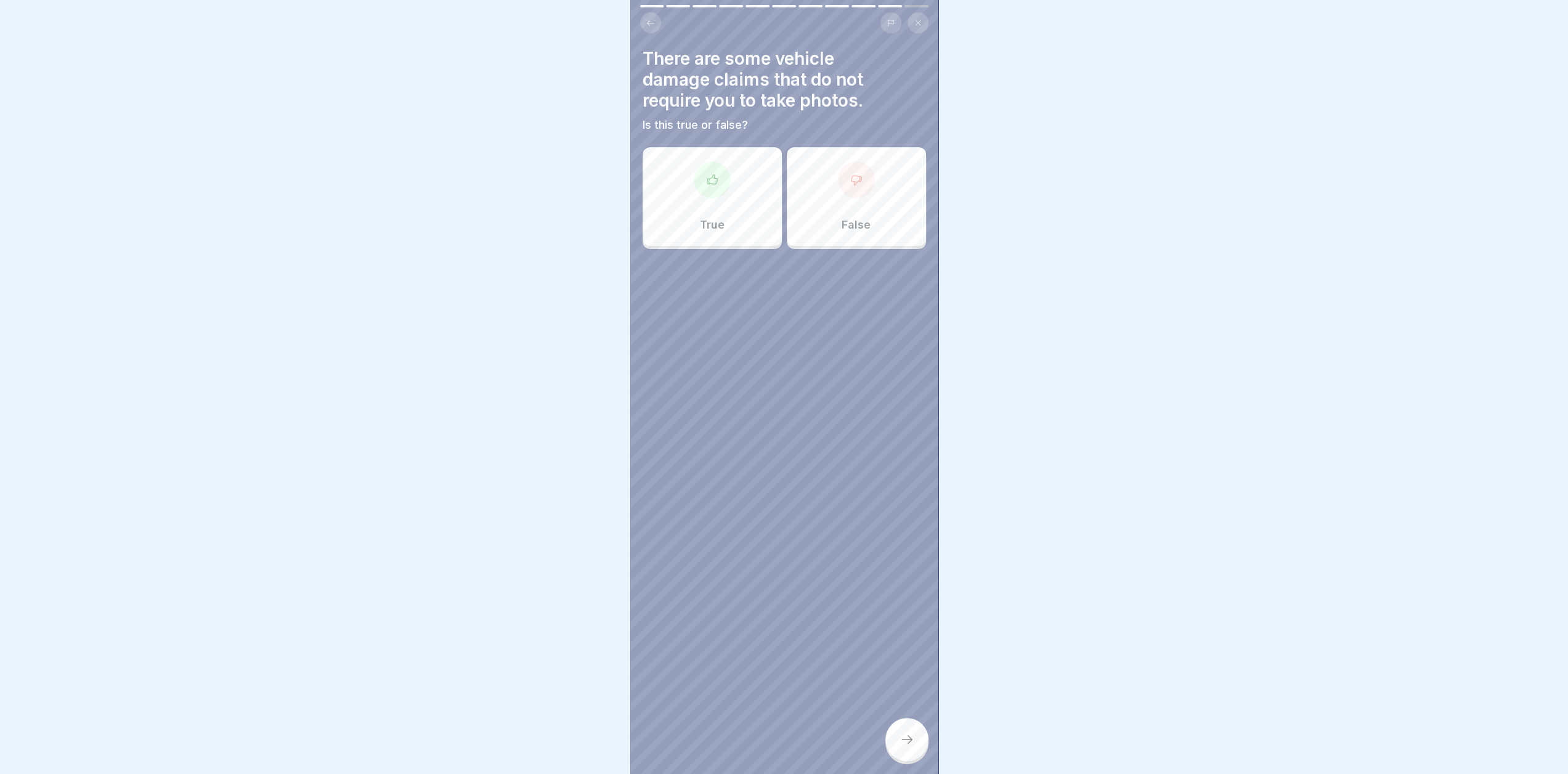
click at [1309, 220] on div at bounding box center [784, 387] width 1568 height 774
click at [742, 159] on div "True" at bounding box center [712, 196] width 140 height 98
click at [922, 751] on div at bounding box center [907, 739] width 43 height 43
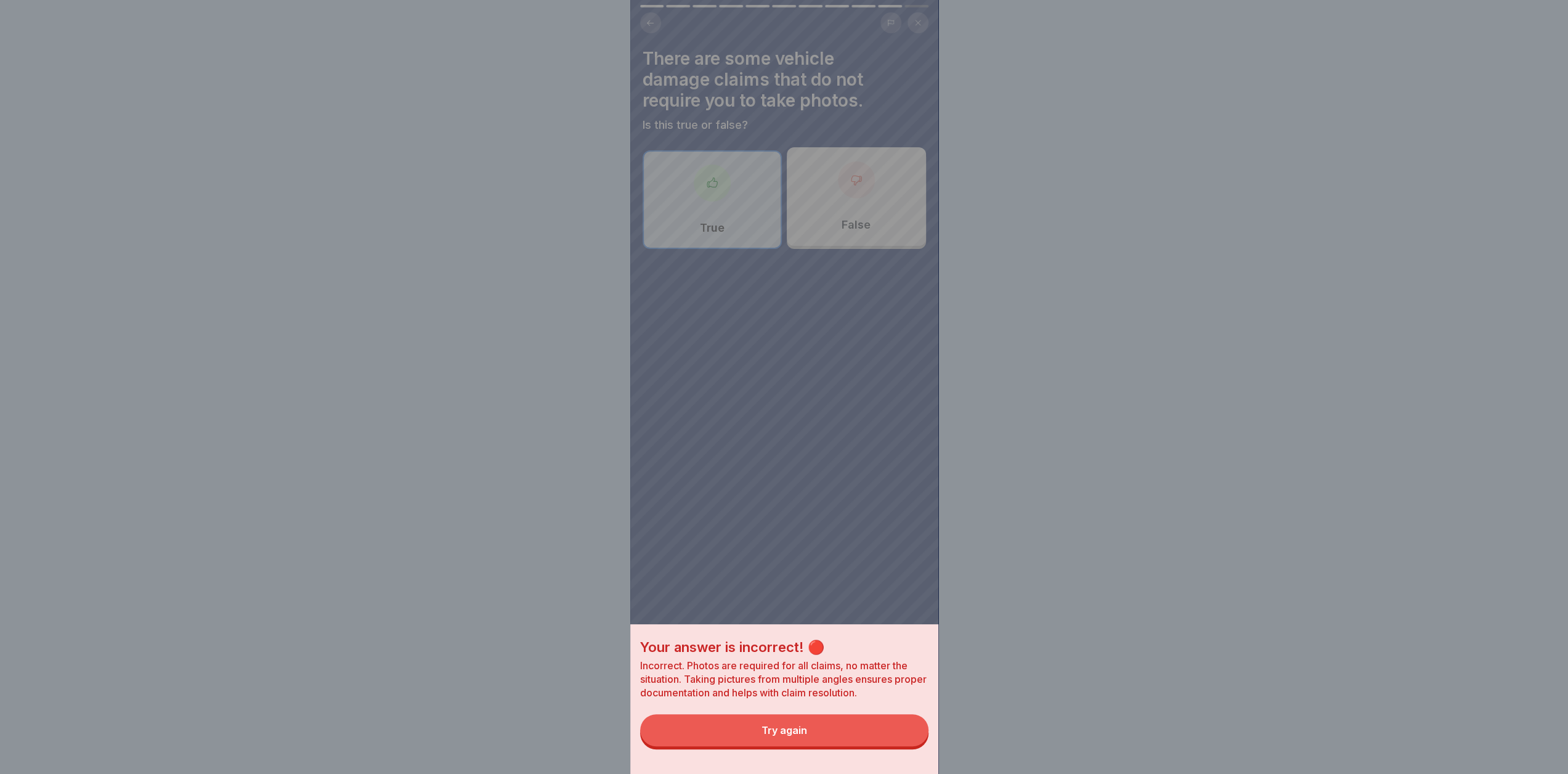
click at [874, 746] on button "Try again" at bounding box center [784, 730] width 288 height 32
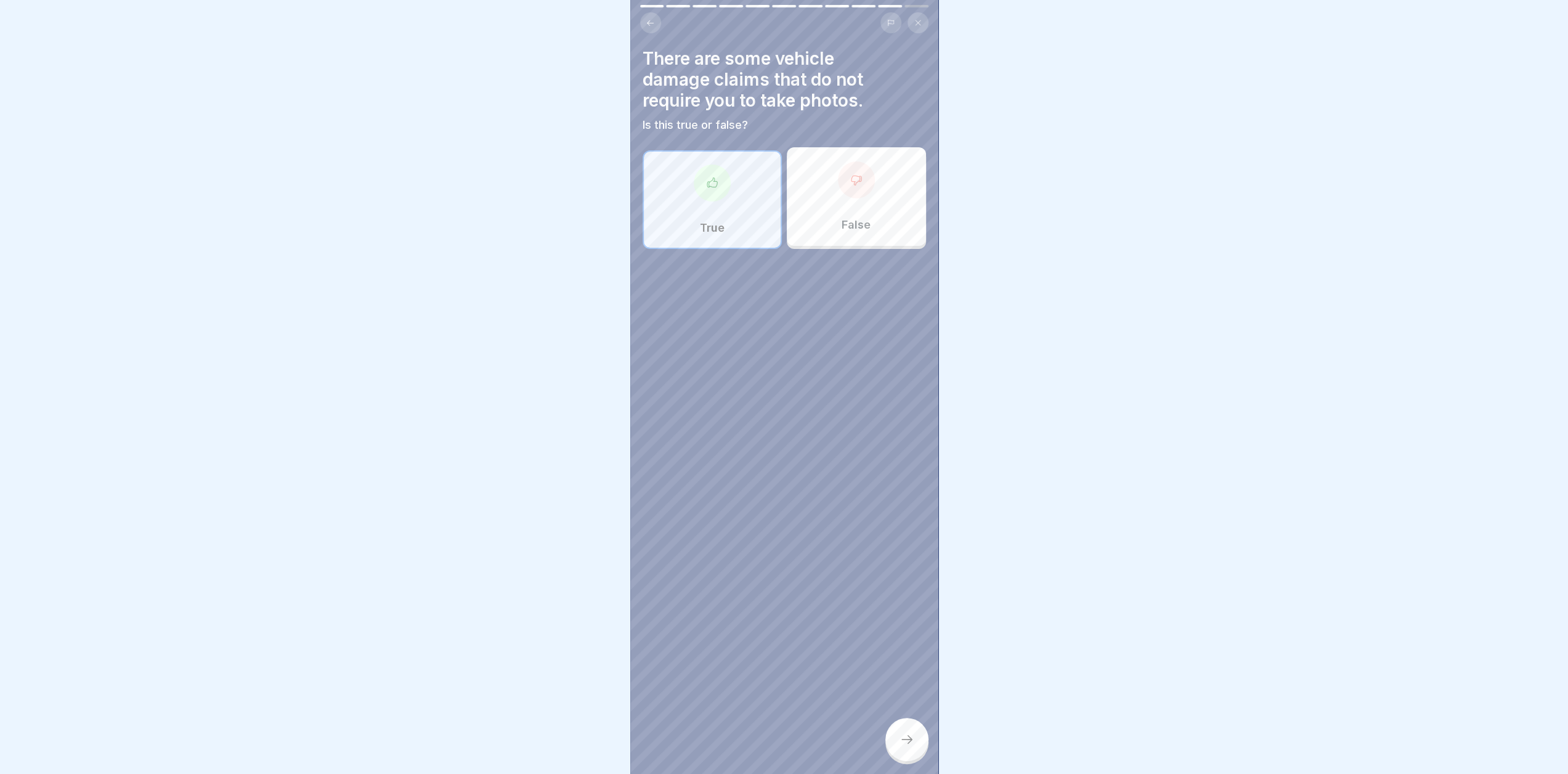
click at [834, 203] on div "False" at bounding box center [857, 196] width 140 height 98
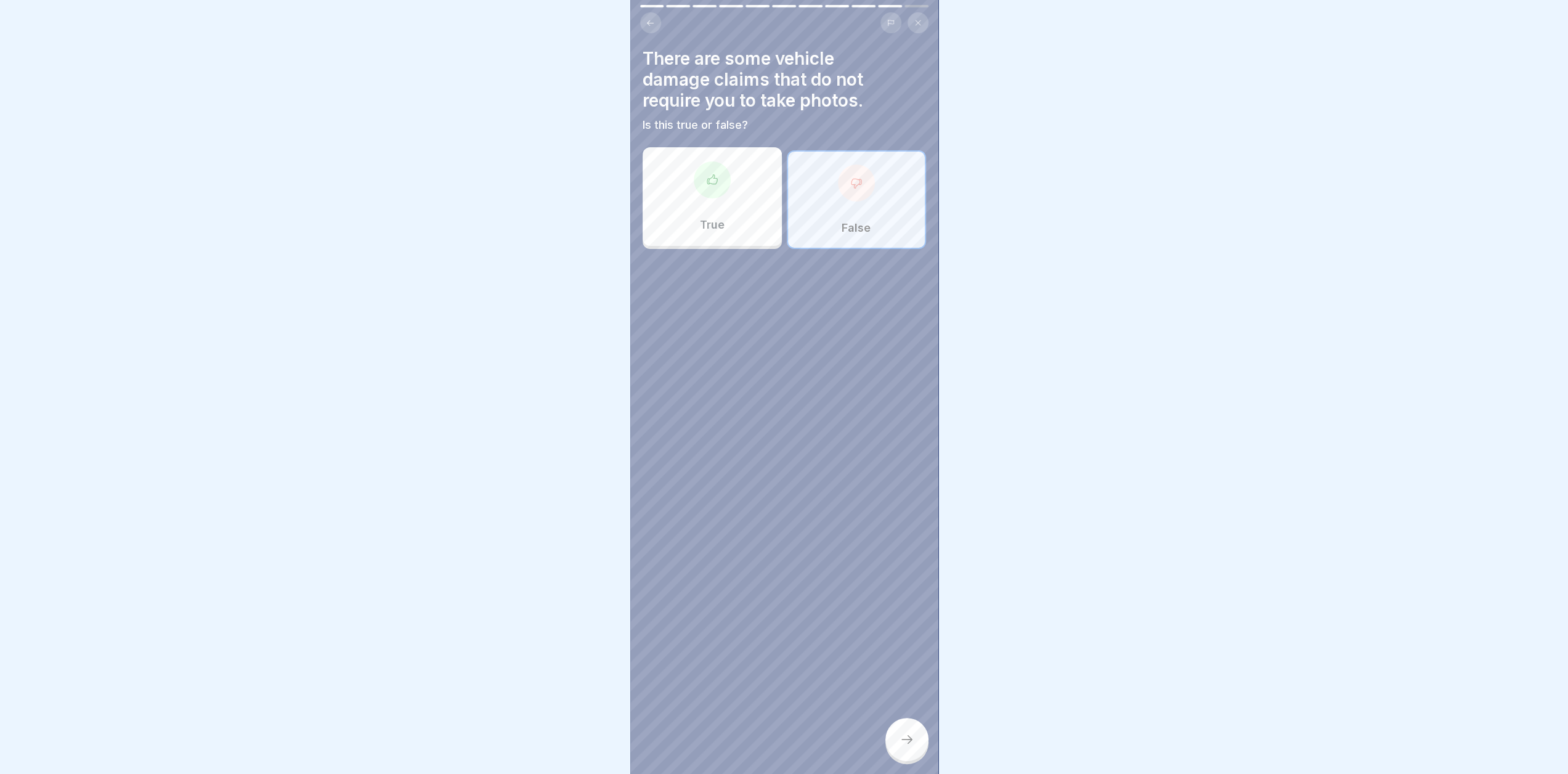
click at [908, 747] on icon at bounding box center [907, 739] width 15 height 15
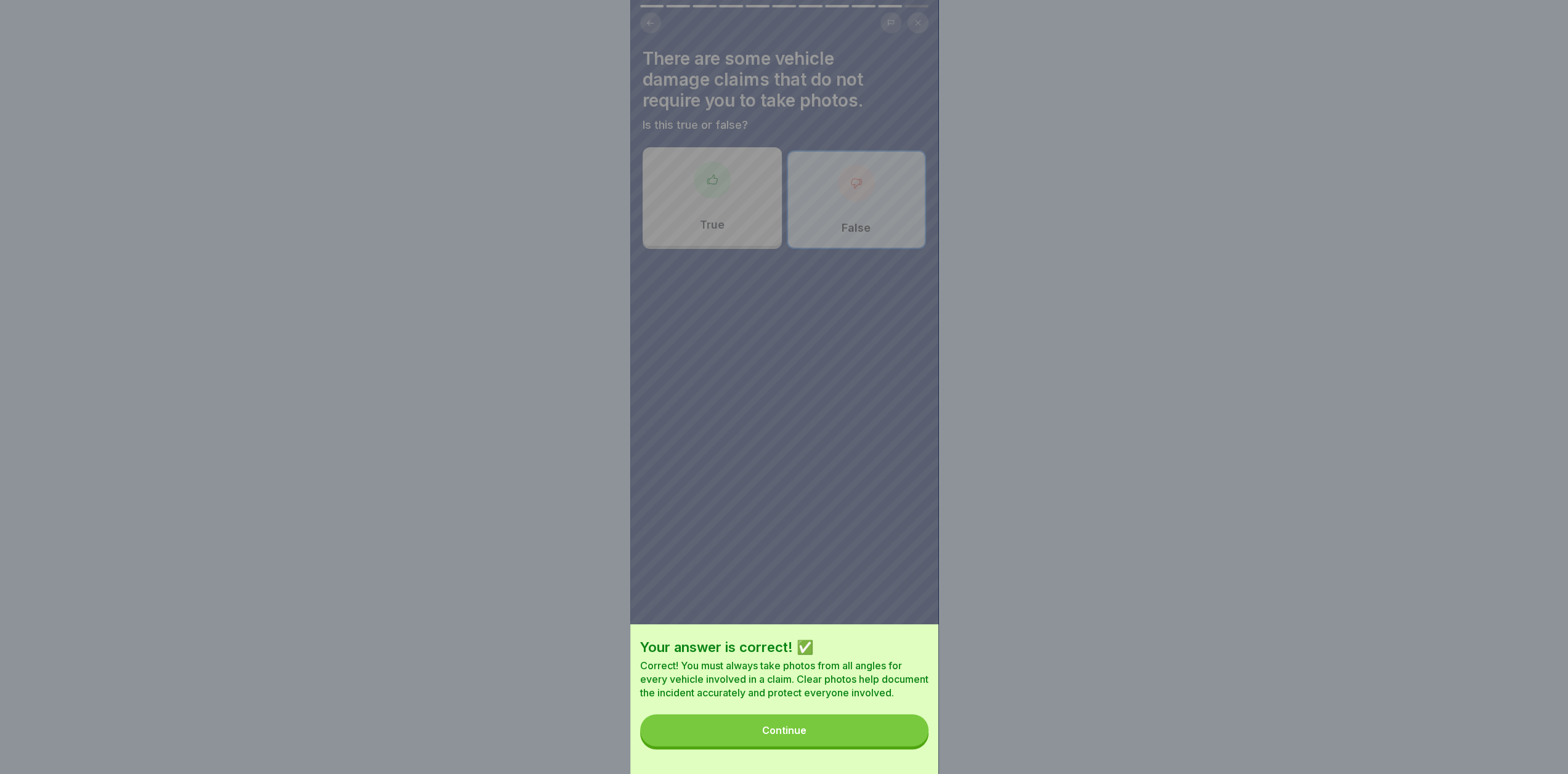
click at [875, 723] on div "Your answer is correct! ✅ Correct! You must always take photos from all angles …" at bounding box center [785, 699] width 308 height 150
click at [864, 735] on button "Continue" at bounding box center [784, 730] width 288 height 32
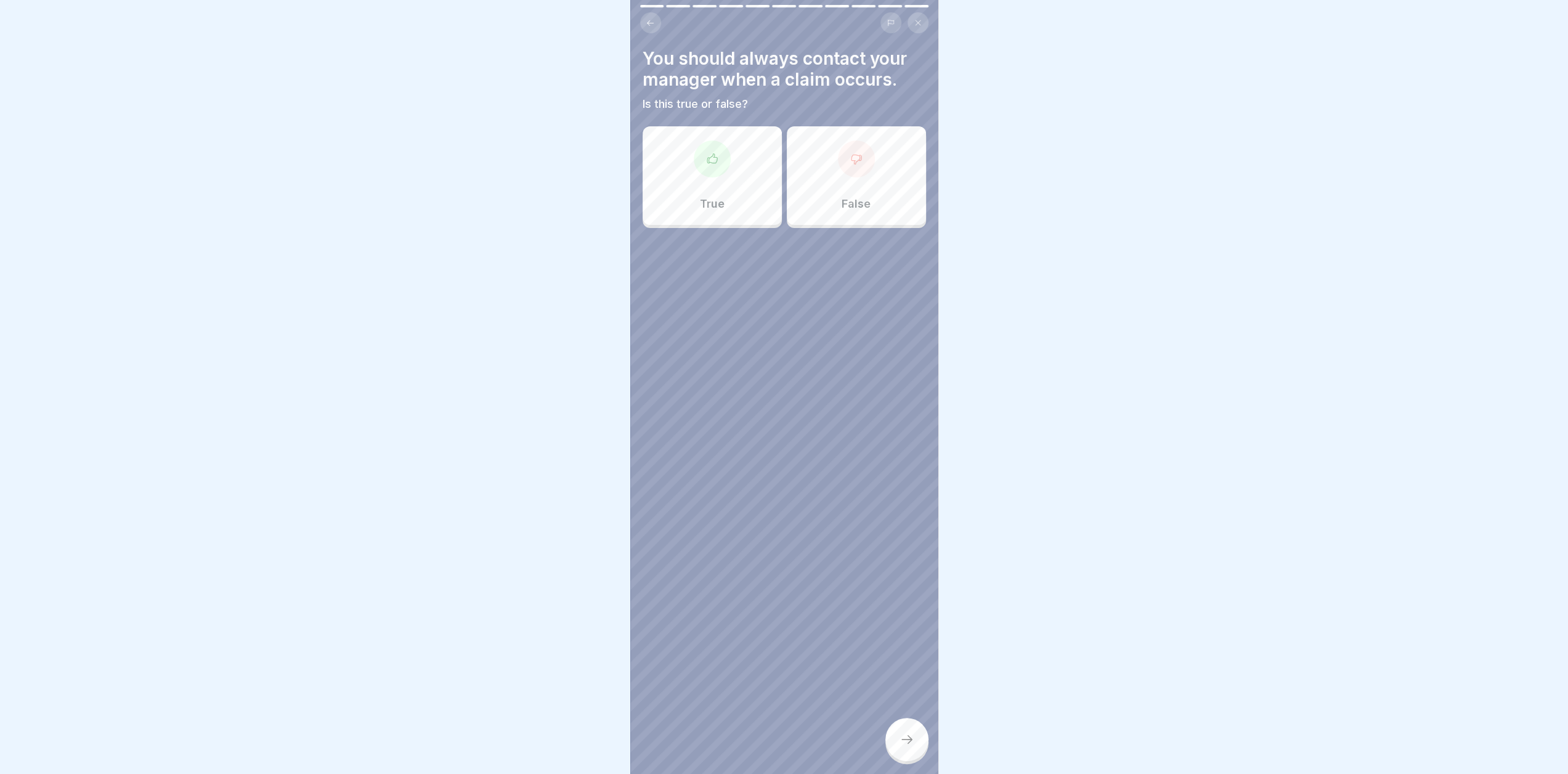
click at [704, 211] on div "True" at bounding box center [712, 175] width 140 height 98
click at [907, 745] on icon at bounding box center [907, 739] width 15 height 15
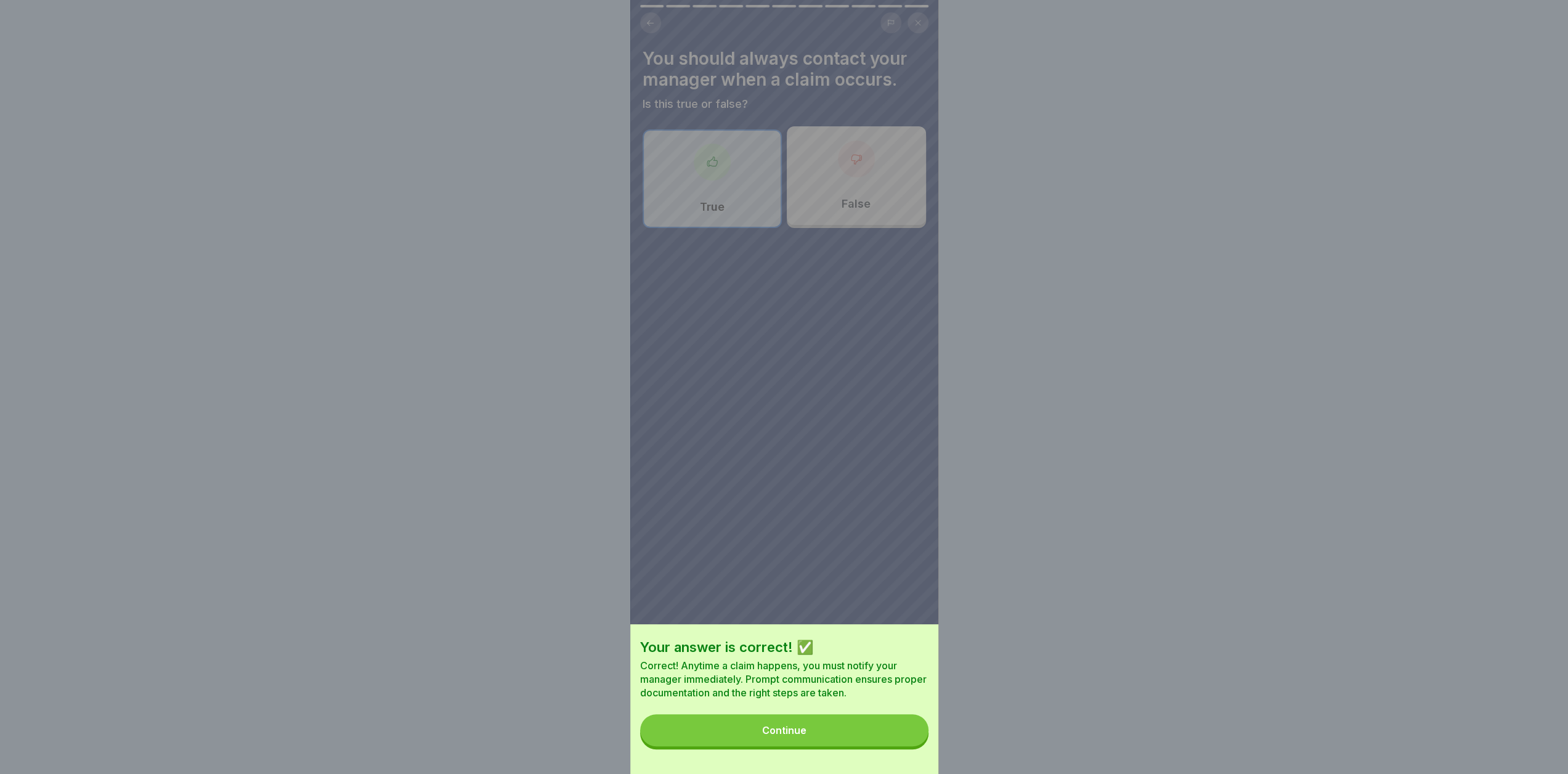
click at [888, 735] on button "Continue" at bounding box center [784, 730] width 288 height 32
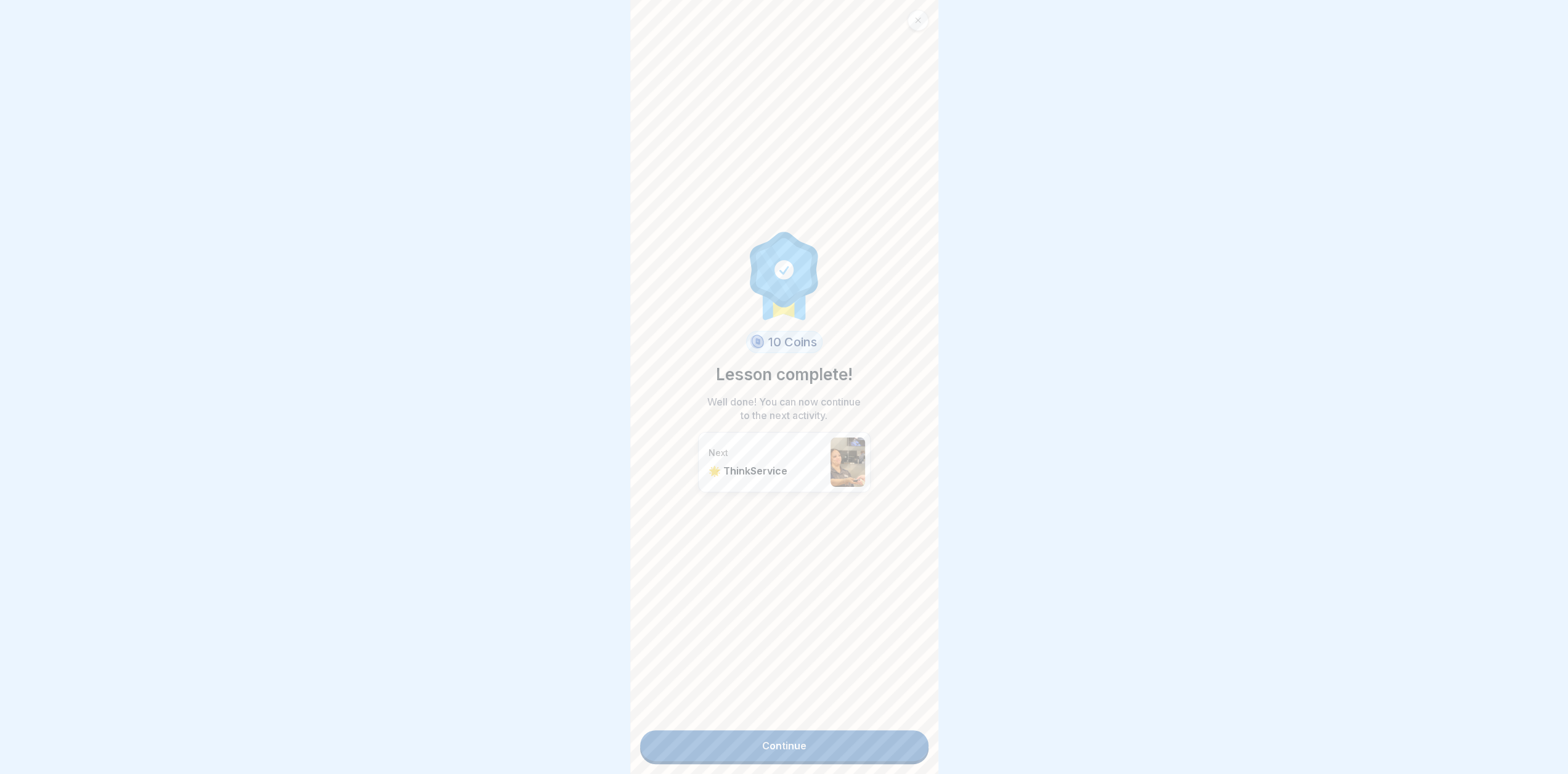
click at [851, 757] on link "Continue" at bounding box center [784, 746] width 288 height 31
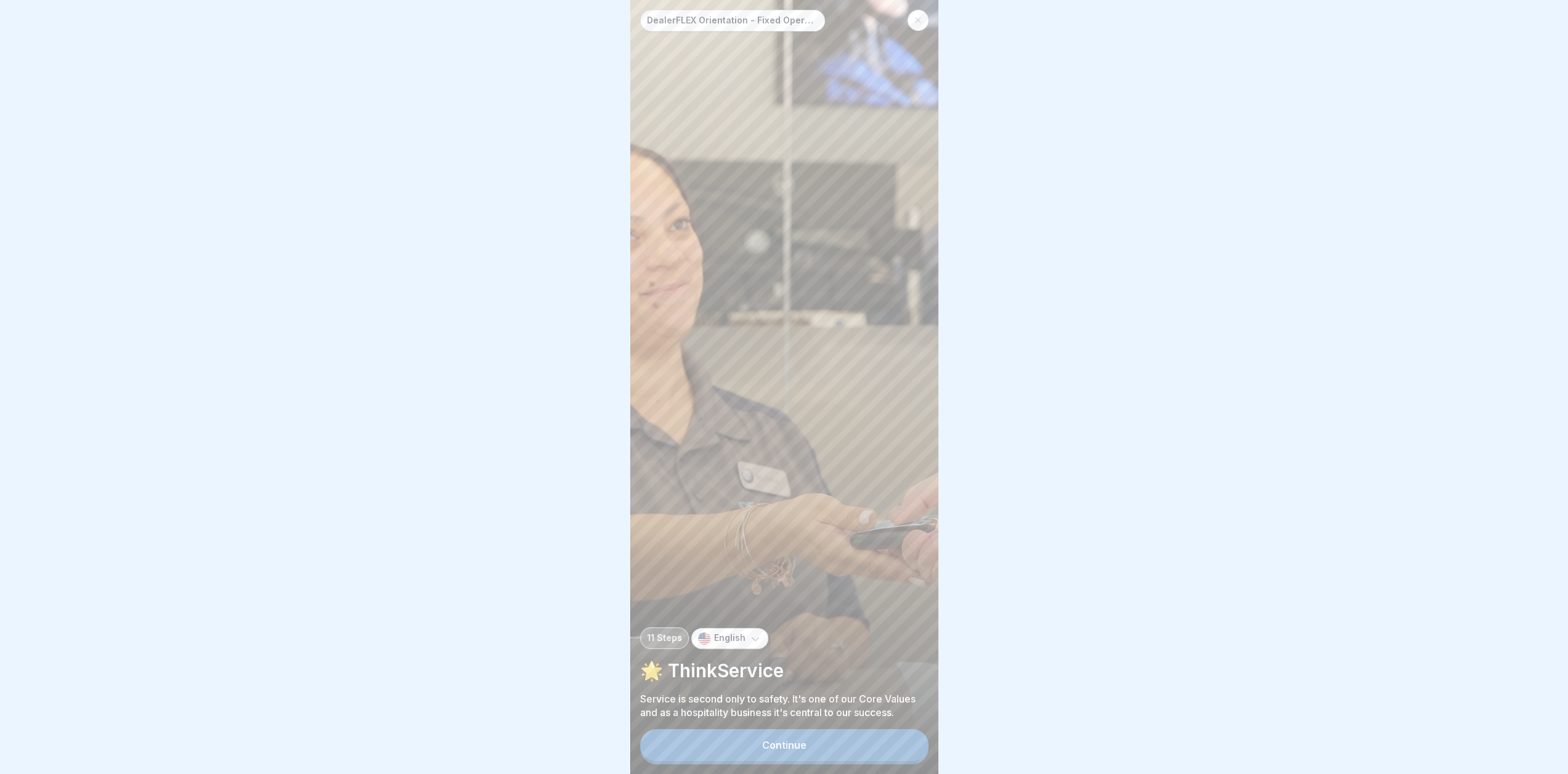
click at [851, 761] on button "Continue" at bounding box center [784, 745] width 288 height 32
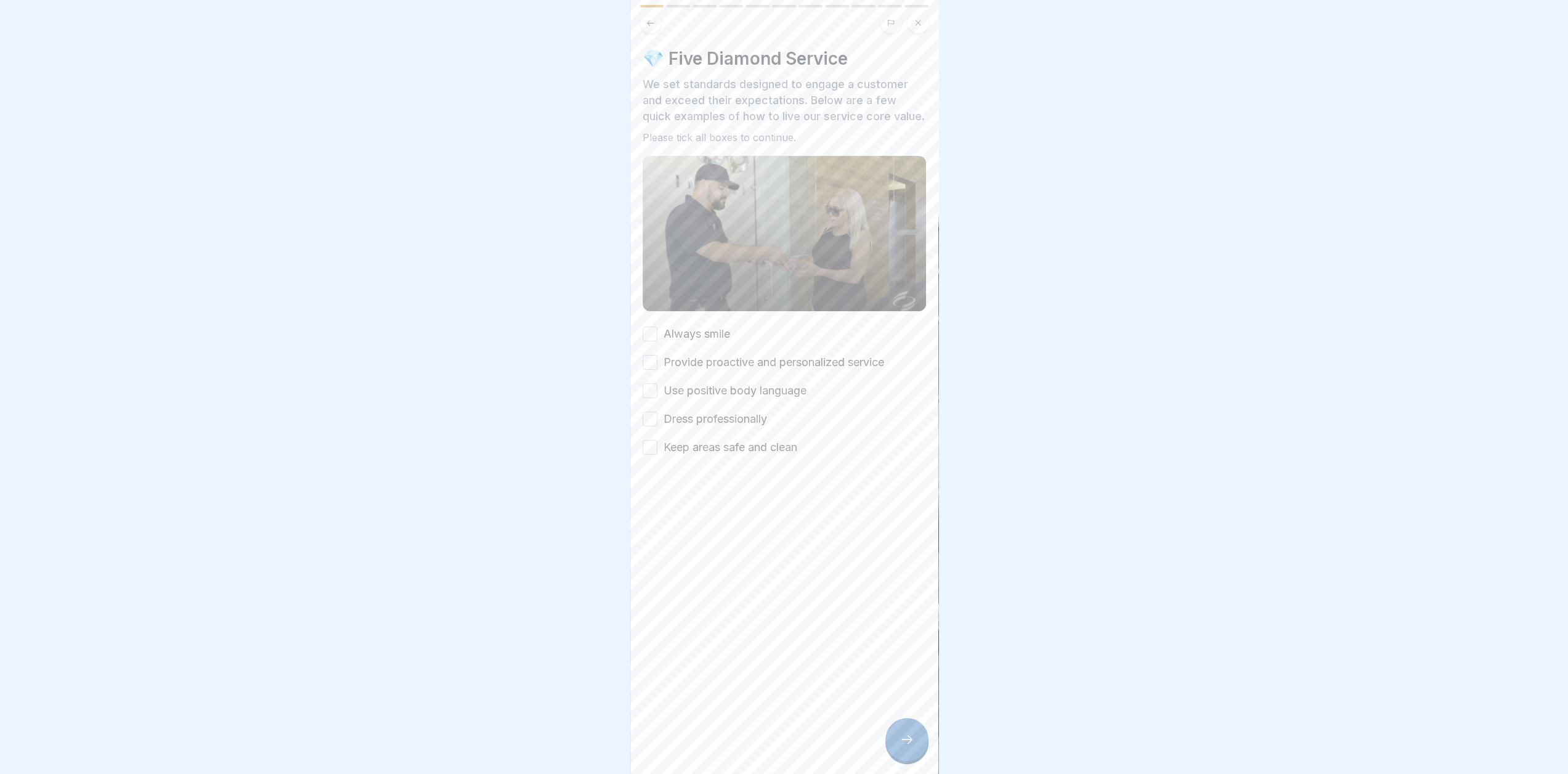
click at [674, 342] on label "Always smile" at bounding box center [697, 333] width 66 height 16
click at [657, 342] on button "Always smile" at bounding box center [650, 334] width 15 height 15
click at [685, 370] on label "Provide proactive and personalized service" at bounding box center [774, 362] width 220 height 16
click at [657, 370] on button "Provide proactive and personalized service" at bounding box center [650, 363] width 15 height 15
click at [694, 398] on label "Use positive body language" at bounding box center [735, 390] width 143 height 16
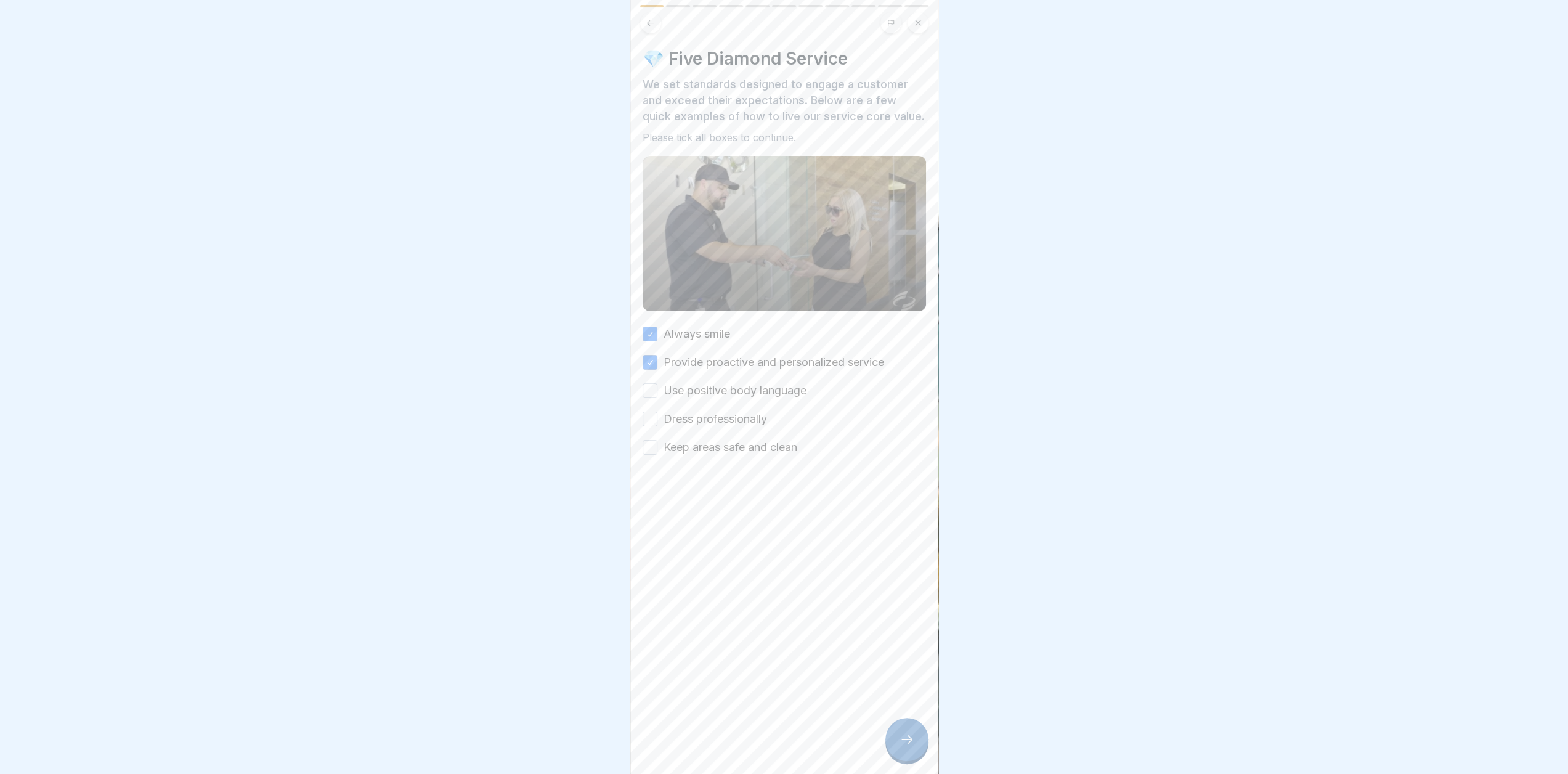
click at [657, 398] on button "Use positive body language" at bounding box center [650, 390] width 15 height 15
click at [709, 427] on label "Dress professionally" at bounding box center [715, 419] width 104 height 16
click at [657, 426] on button "Dress professionally" at bounding box center [650, 419] width 15 height 15
click at [720, 455] on label "Keep areas safe and clean" at bounding box center [731, 447] width 134 height 16
click at [657, 454] on button "Keep areas safe and clean" at bounding box center [650, 447] width 15 height 15
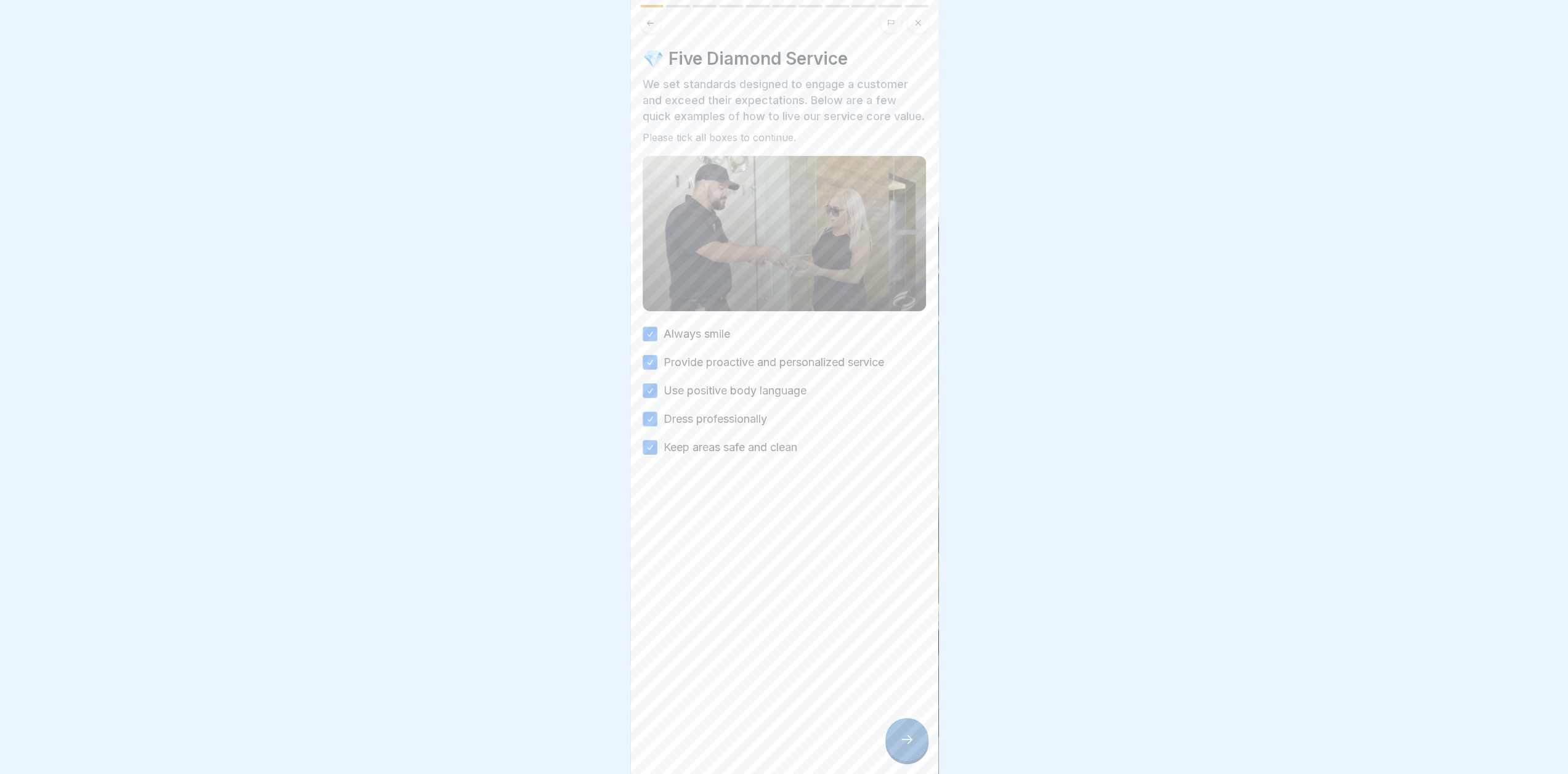
click at [915, 753] on div at bounding box center [907, 739] width 43 height 43
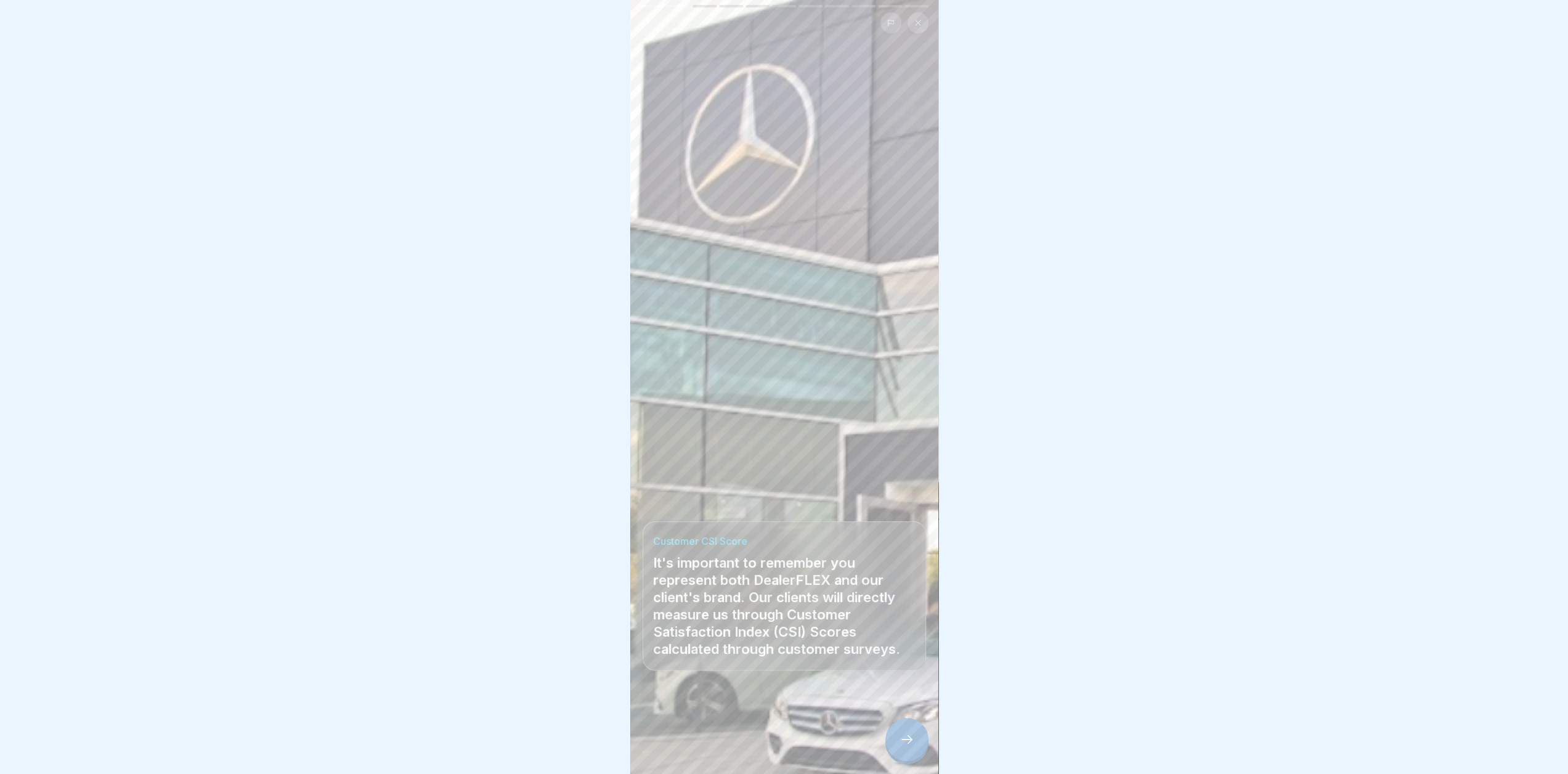
click at [915, 753] on div at bounding box center [907, 739] width 43 height 43
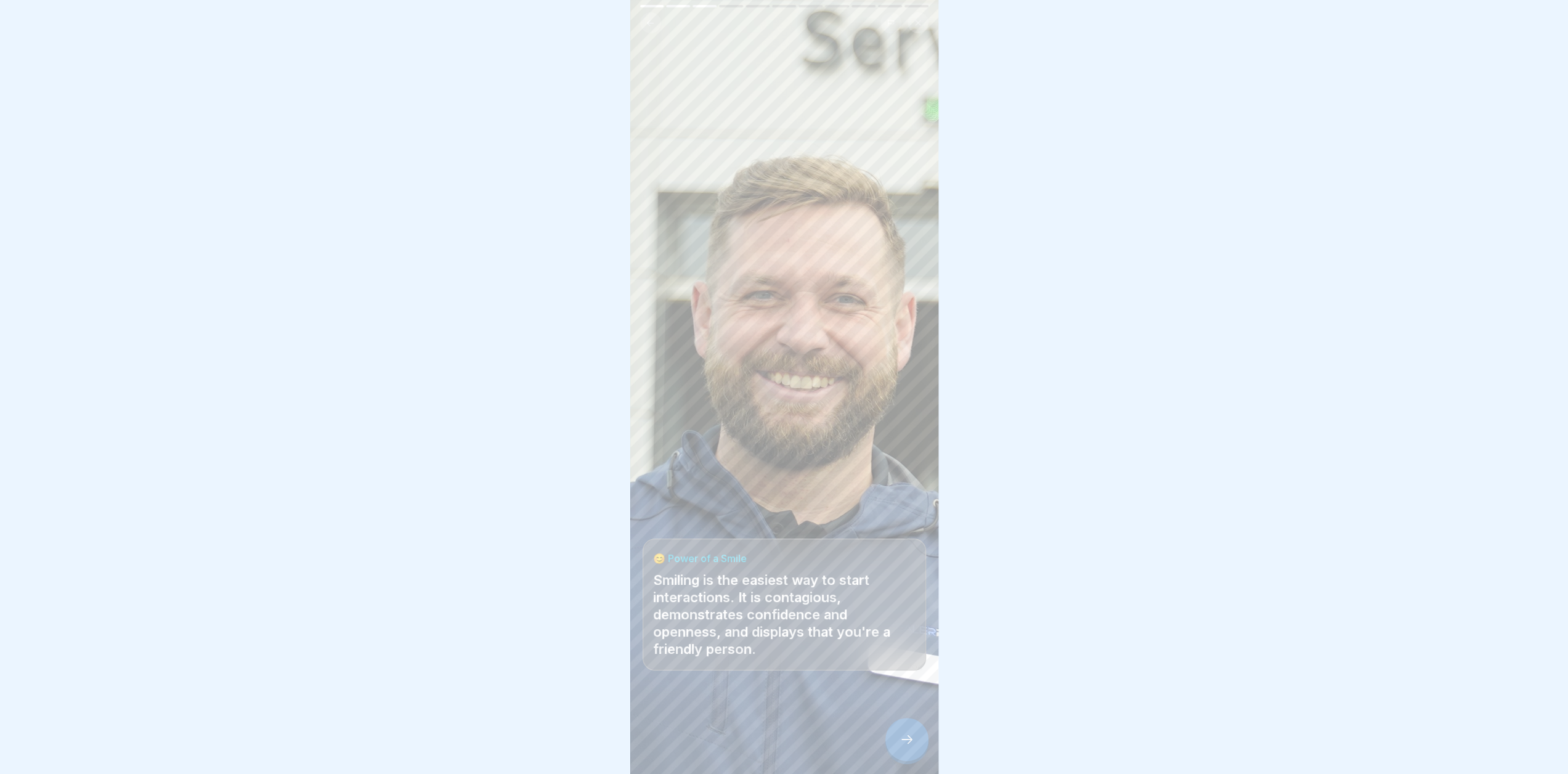
click at [922, 747] on div at bounding box center [907, 739] width 43 height 43
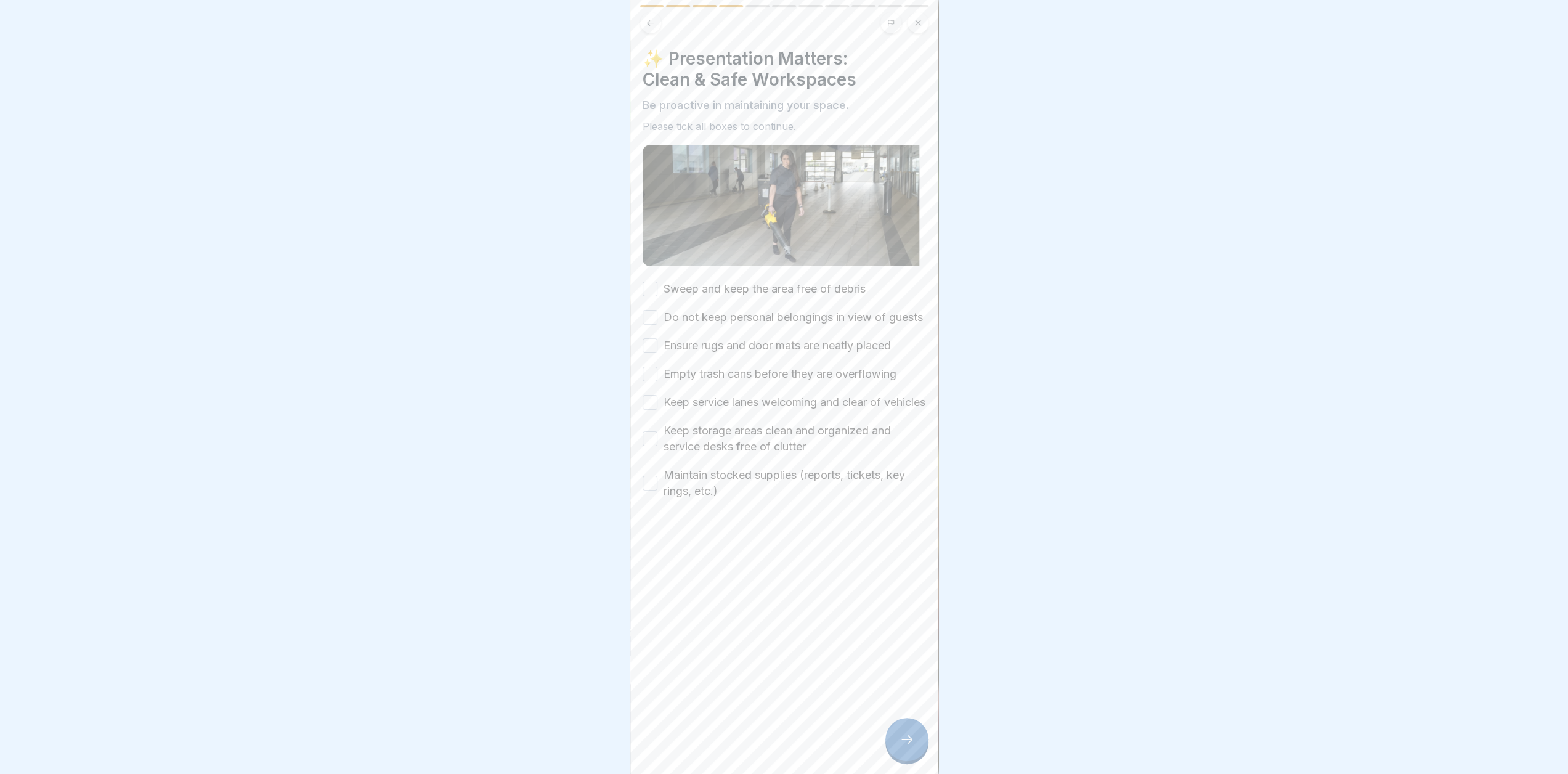
click at [644, 284] on button "Sweep and keep the area free of debris" at bounding box center [650, 289] width 15 height 15
click at [654, 318] on button "Do not keep personal belongings in view of guests" at bounding box center [650, 318] width 15 height 15
click at [659, 370] on div "Sweep and keep the area free of debris Do not keep personal belongings in view …" at bounding box center [784, 390] width 284 height 219
drag, startPoint x: 709, startPoint y: 355, endPoint x: 717, endPoint y: 369, distance: 16.1
click at [710, 353] on label "Ensure rugs and door mats are neatly placed" at bounding box center [778, 345] width 228 height 16
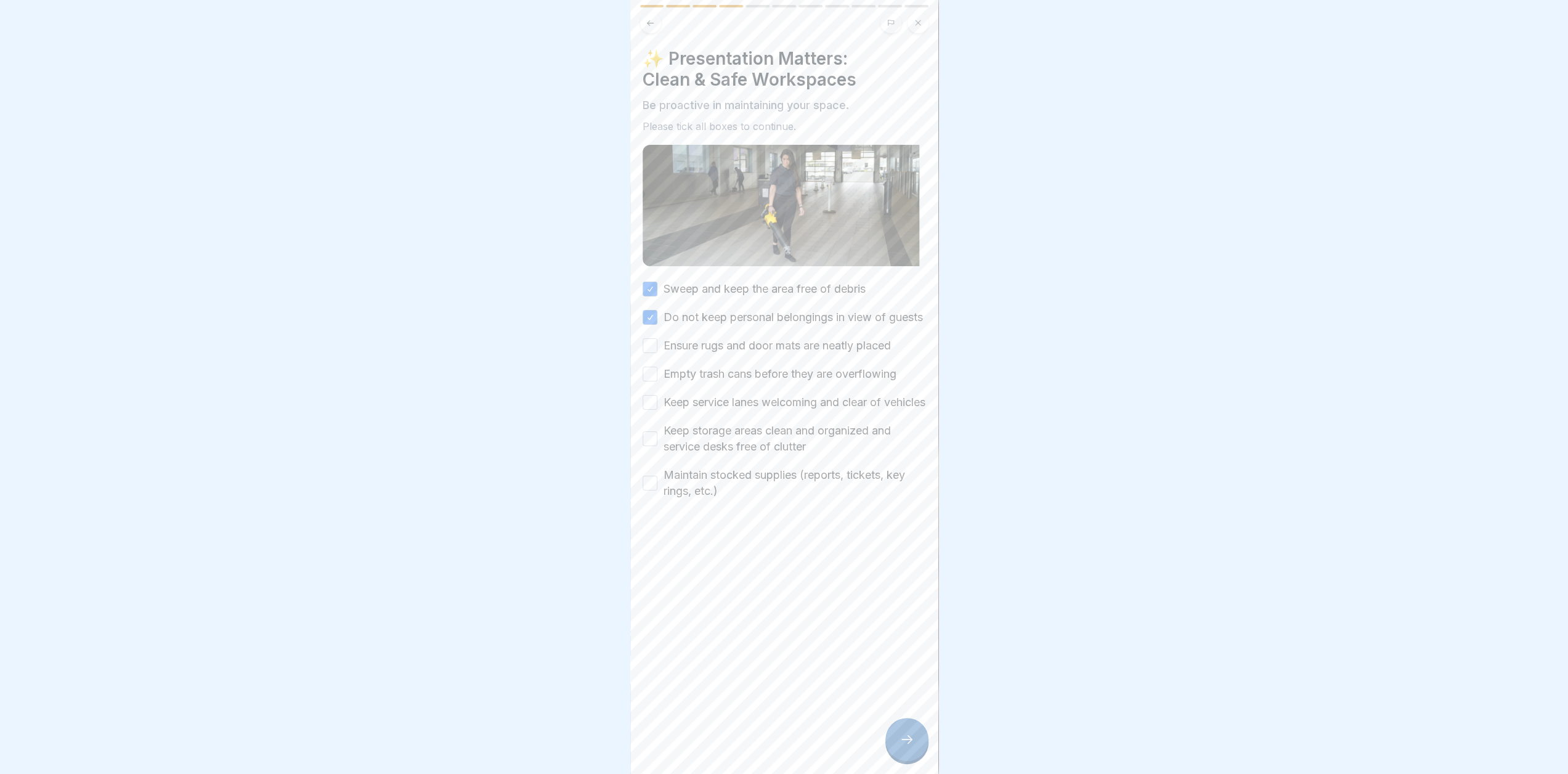
click at [657, 353] on button "Ensure rugs and door mats are neatly placed" at bounding box center [650, 345] width 15 height 15
click at [731, 382] on label "Empty trash cans before they are overflowing" at bounding box center [780, 374] width 233 height 16
click at [657, 381] on button "Empty trash cans before they are overflowing" at bounding box center [650, 374] width 15 height 15
drag, startPoint x: 722, startPoint y: 417, endPoint x: 720, endPoint y: 428, distance: 11.2
click at [722, 410] on label "Keep service lanes welcoming and clear of vehicles" at bounding box center [794, 402] width 262 height 16
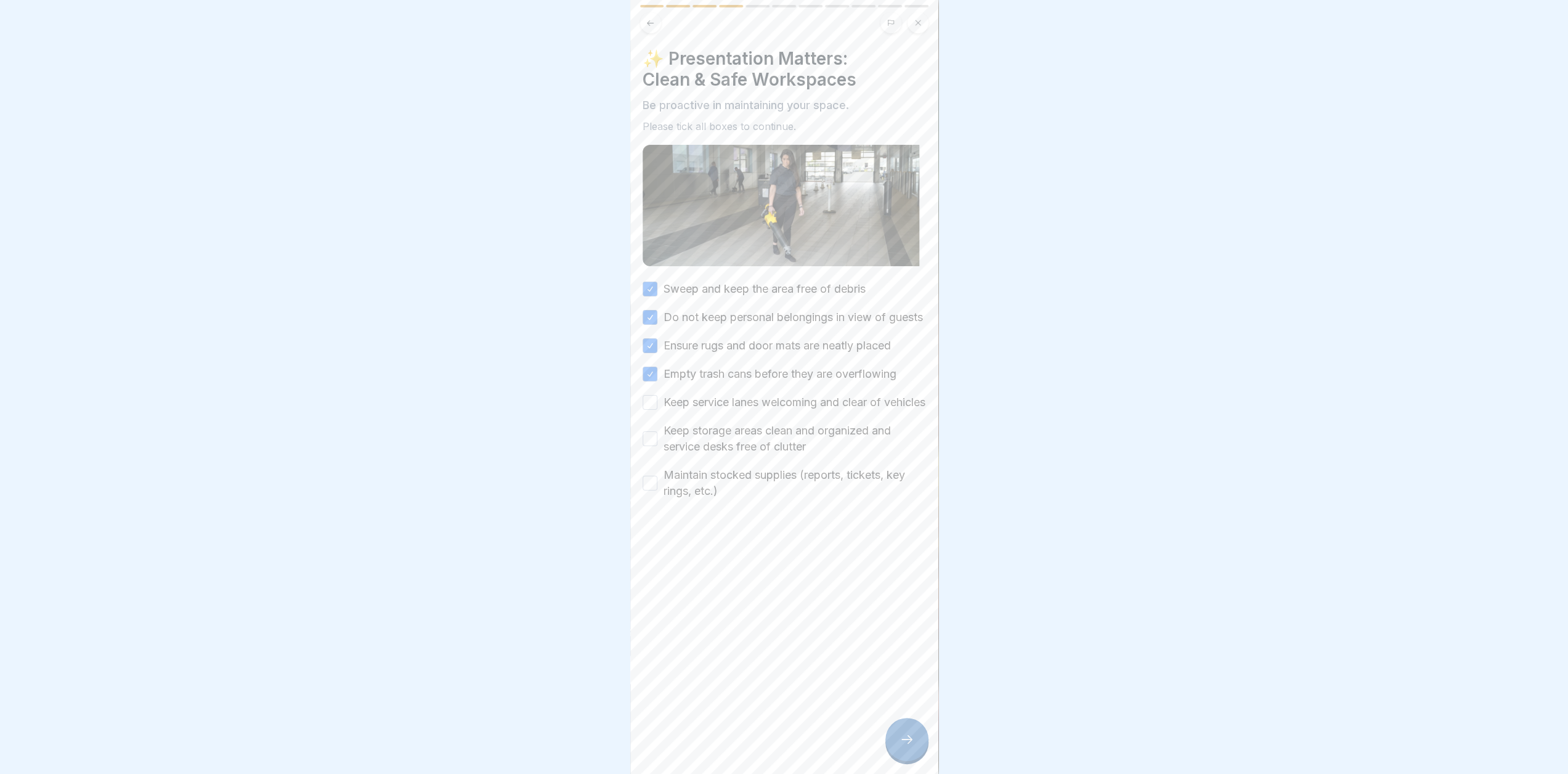
click at [657, 409] on button "Keep service lanes welcoming and clear of vehicles" at bounding box center [650, 402] width 15 height 15
click at [722, 454] on label "Keep storage areas clean and organized and service desks free of clutter" at bounding box center [795, 438] width 263 height 32
click at [657, 446] on button "Keep storage areas clean and organized and service desks free of clutter" at bounding box center [650, 439] width 15 height 15
click at [729, 494] on div "Sweep and keep the area free of debris Do not keep personal belongings in view …" at bounding box center [784, 390] width 284 height 219
click at [734, 499] on label "Maintain stocked supplies (reports, tickets, key rings, etc.)" at bounding box center [795, 483] width 263 height 32
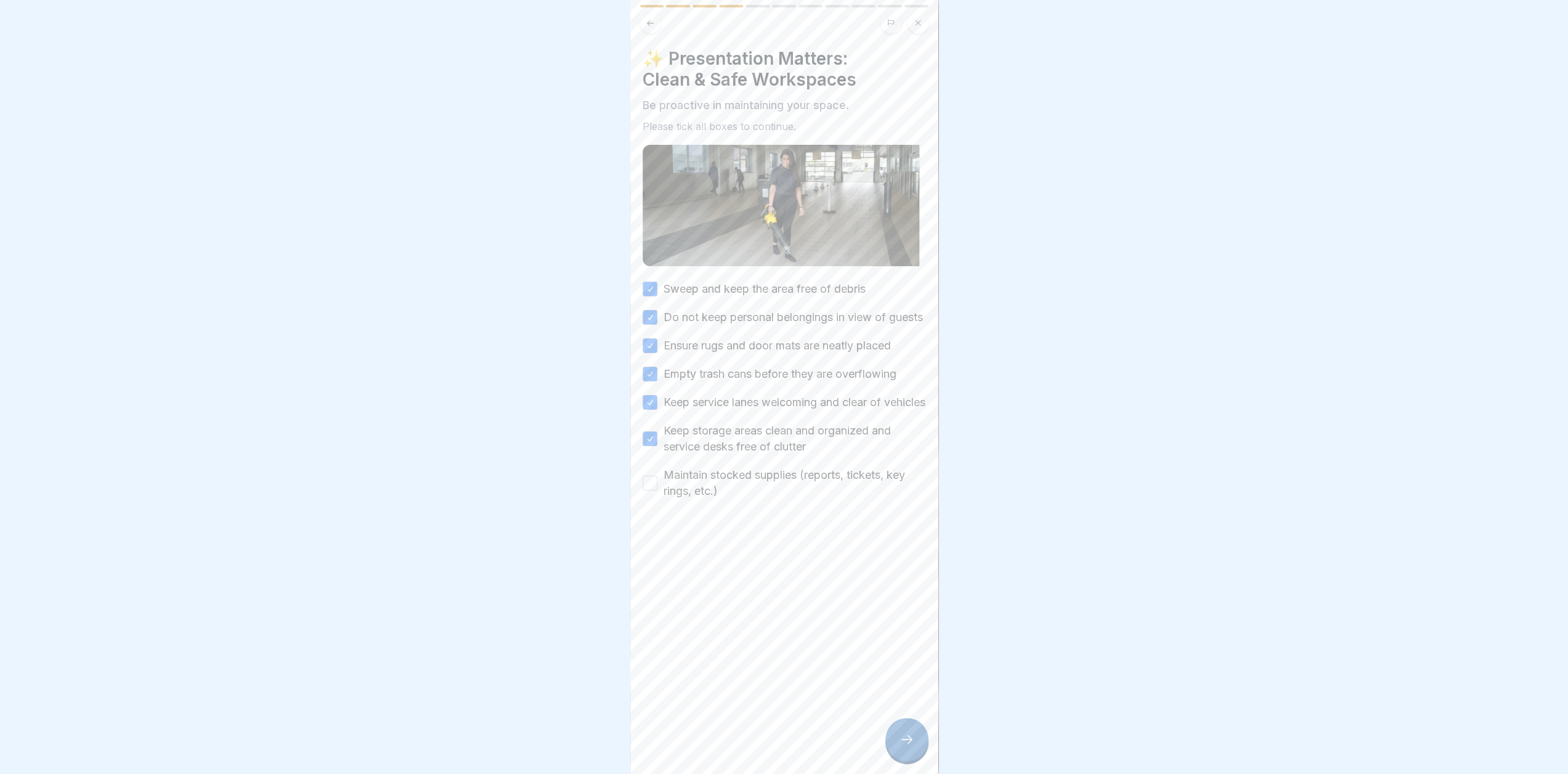
click at [657, 490] on button "Maintain stocked supplies (reports, tickets, key rings, etc.)" at bounding box center [650, 483] width 15 height 15
click at [912, 737] on div at bounding box center [907, 739] width 43 height 43
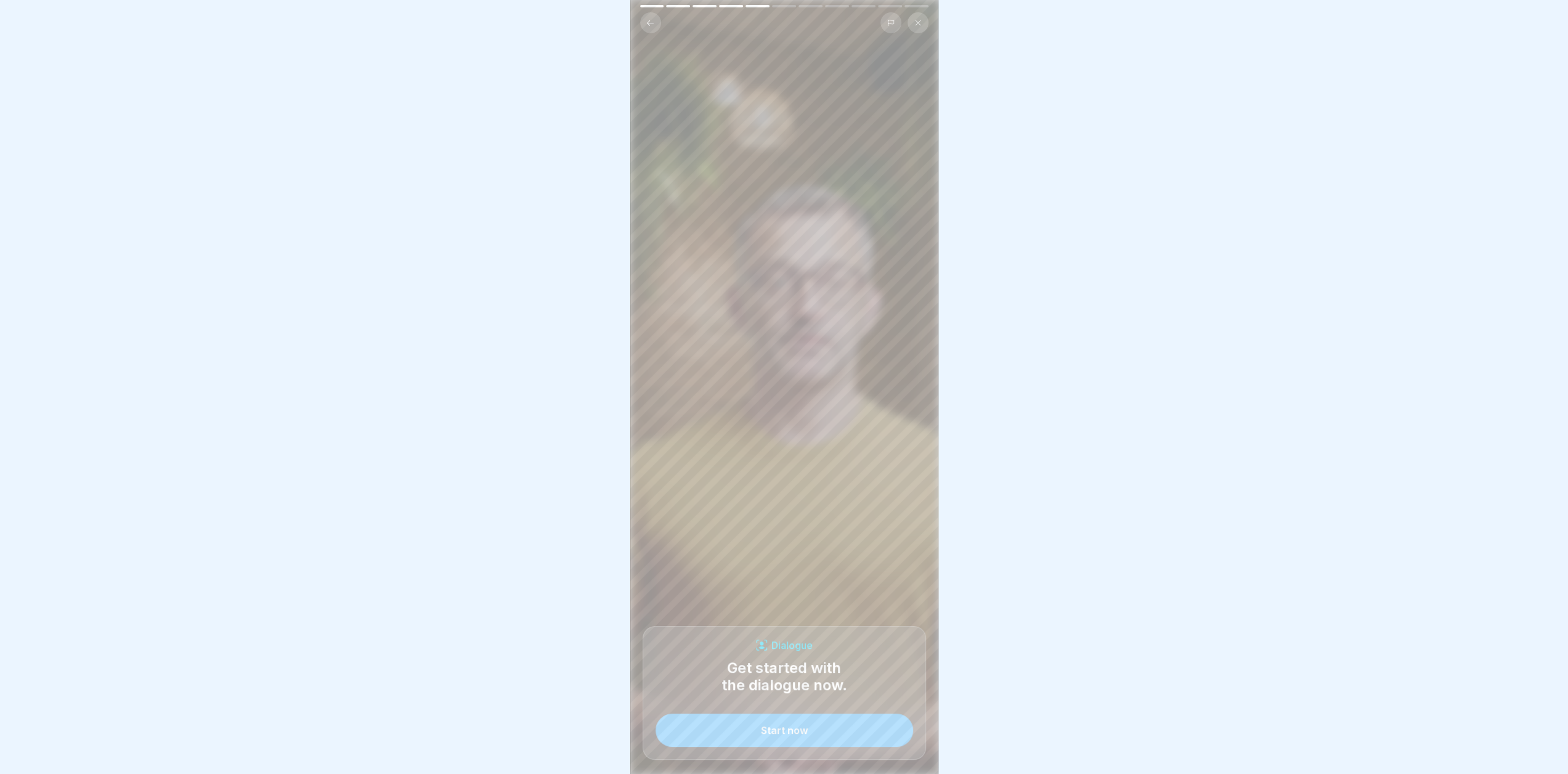
click at [823, 743] on button "Start now" at bounding box center [784, 730] width 258 height 33
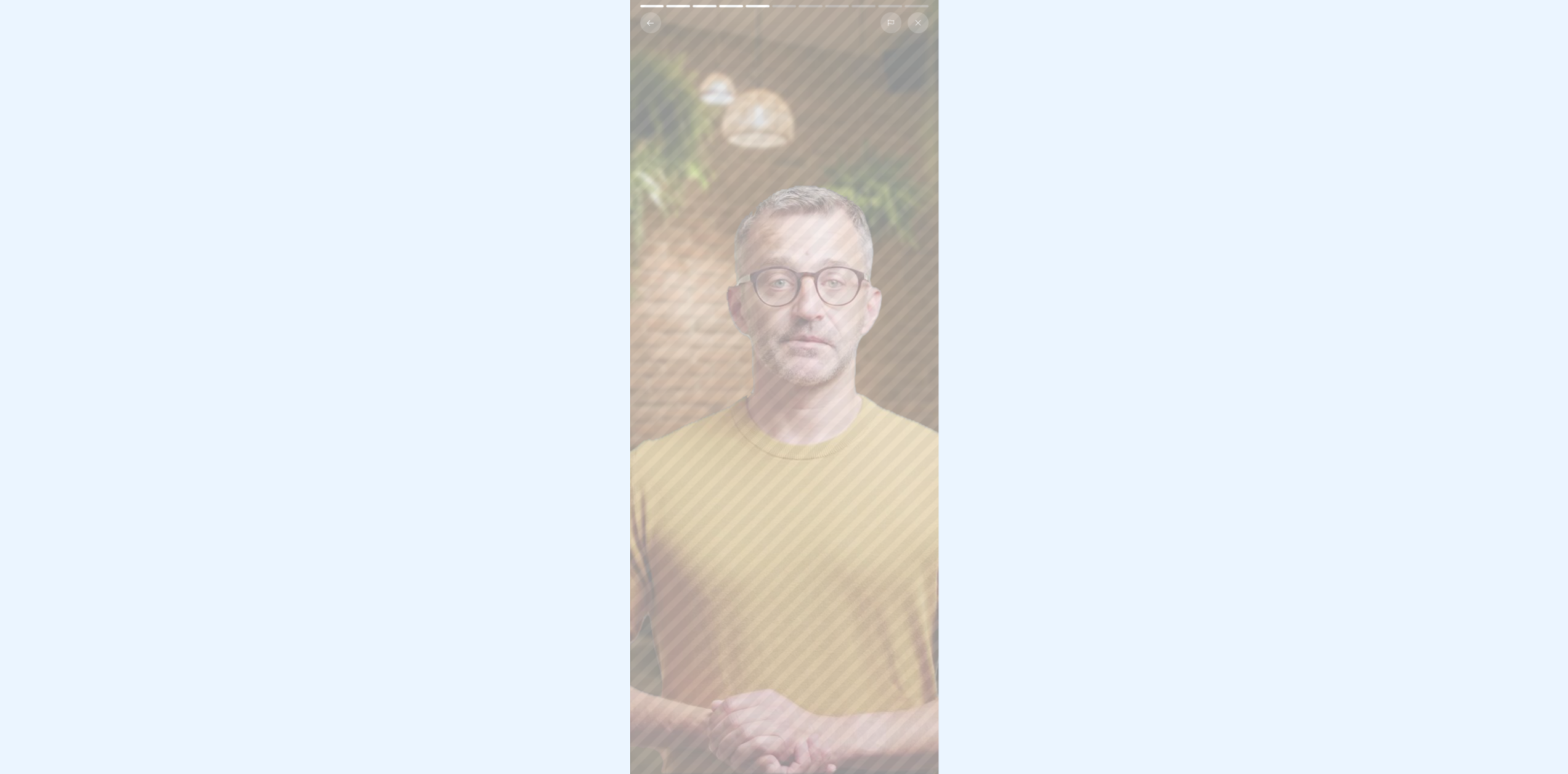
click at [794, 398] on video at bounding box center [785, 387] width 308 height 774
click at [651, 26] on icon at bounding box center [650, 23] width 9 height 9
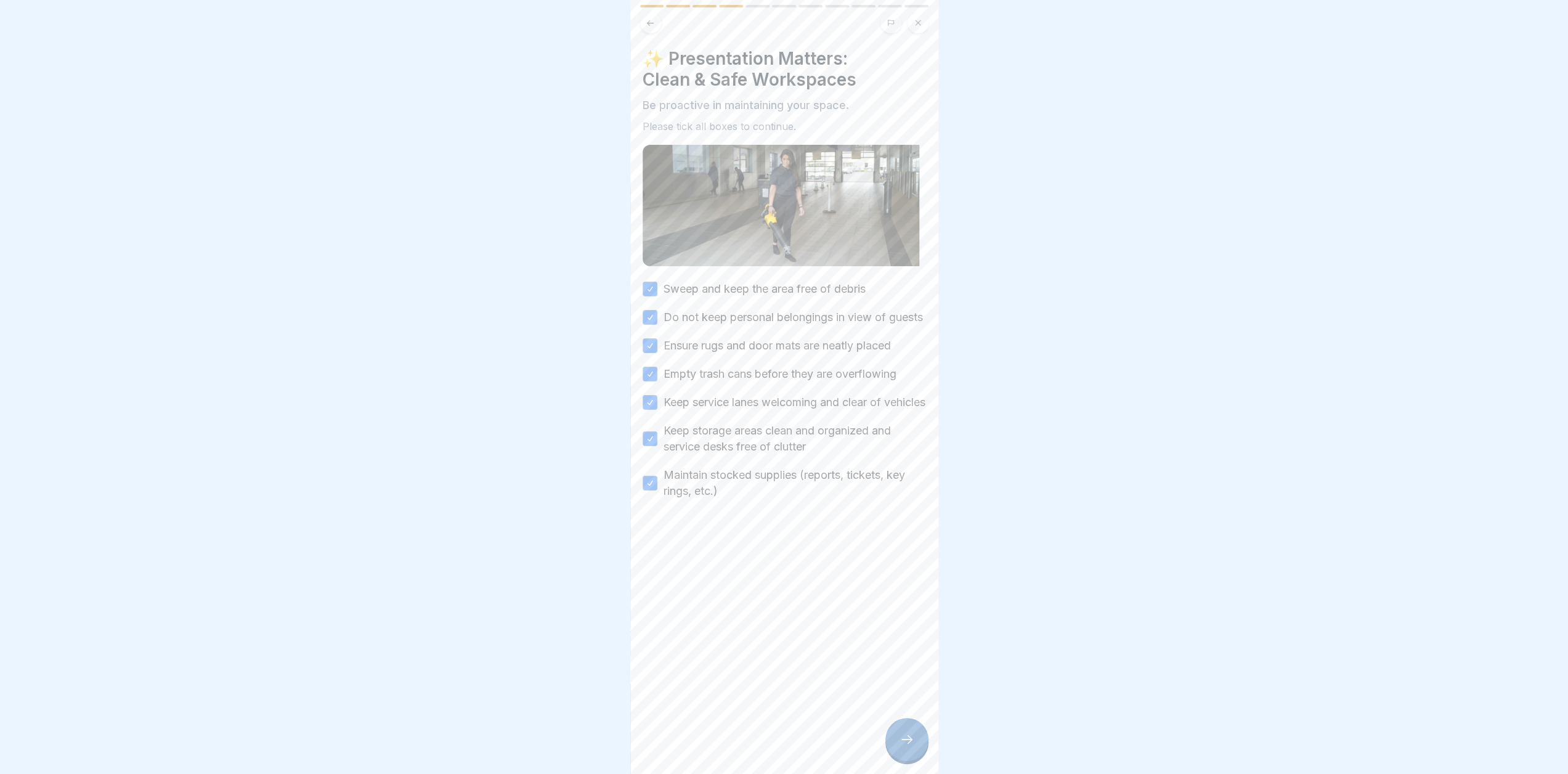
click at [915, 758] on div at bounding box center [907, 739] width 43 height 43
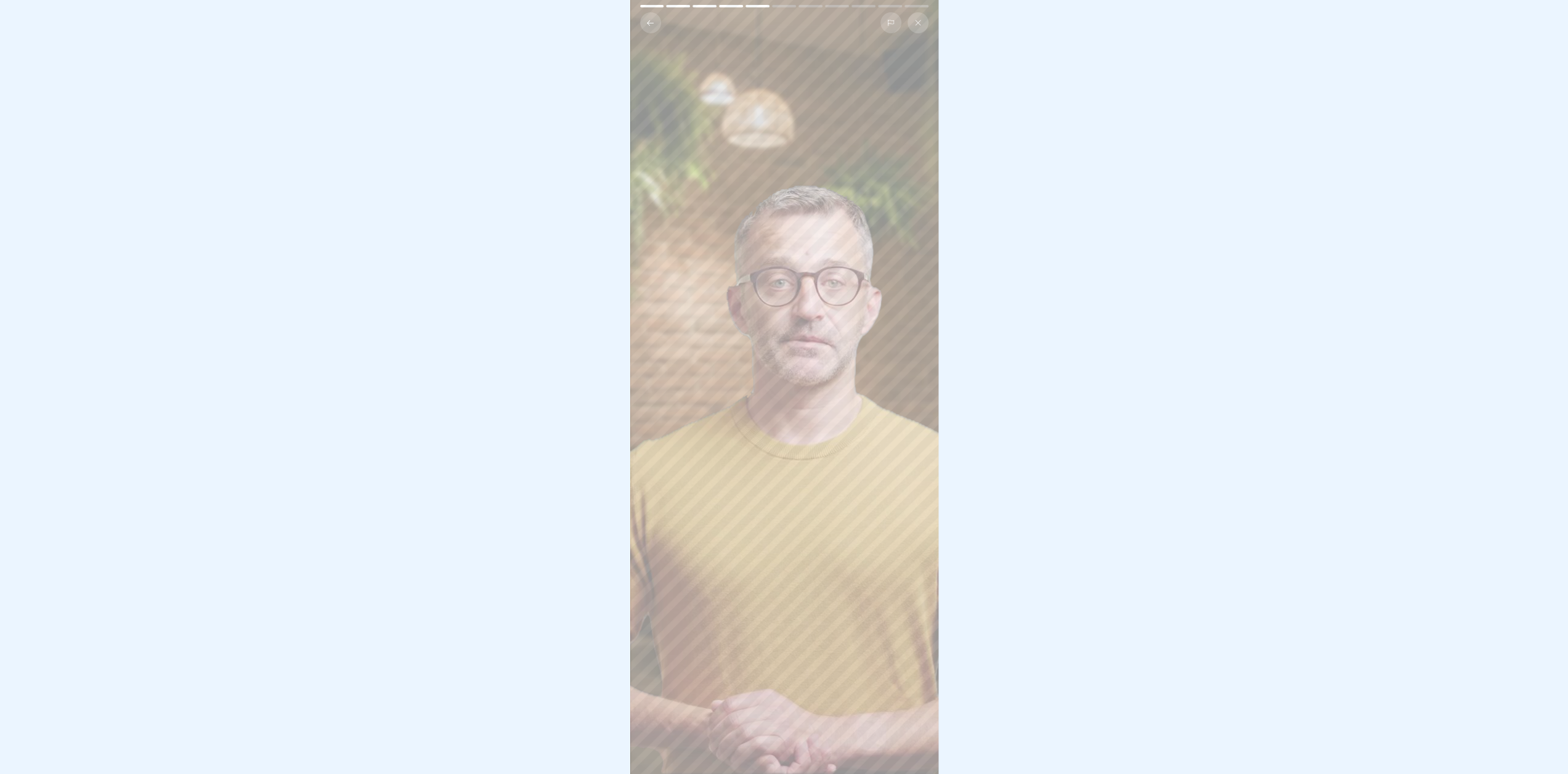
scroll to position [9, 0]
click at [902, 725] on video at bounding box center [785, 387] width 308 height 774
click at [856, 589] on video at bounding box center [785, 387] width 308 height 774
click at [778, 269] on video at bounding box center [785, 387] width 308 height 774
click at [803, 340] on video at bounding box center [785, 387] width 308 height 774
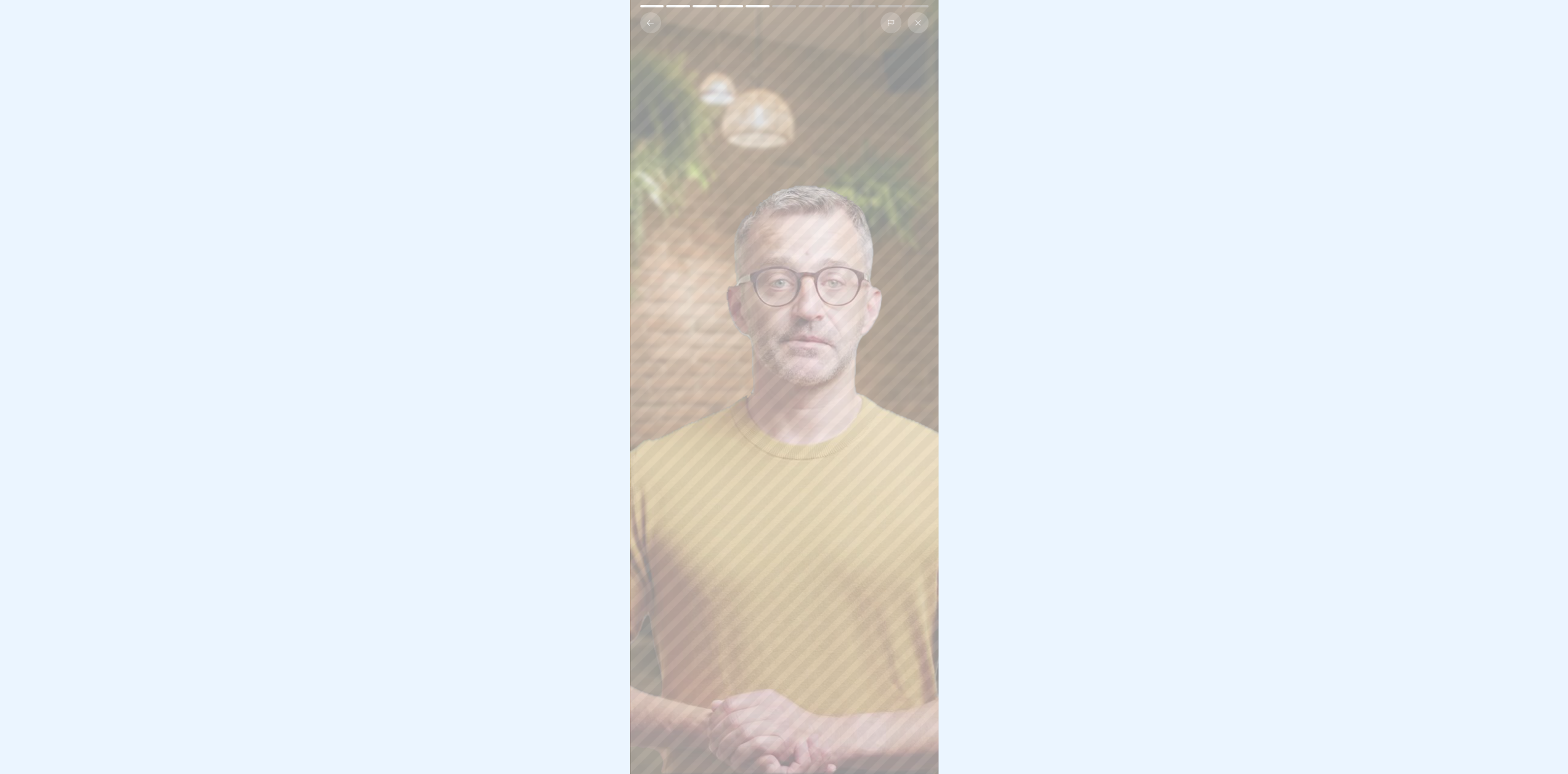
click at [803, 340] on video at bounding box center [785, 387] width 308 height 774
drag, startPoint x: 803, startPoint y: 340, endPoint x: 809, endPoint y: 301, distance: 39.5
click at [803, 338] on video at bounding box center [785, 387] width 308 height 774
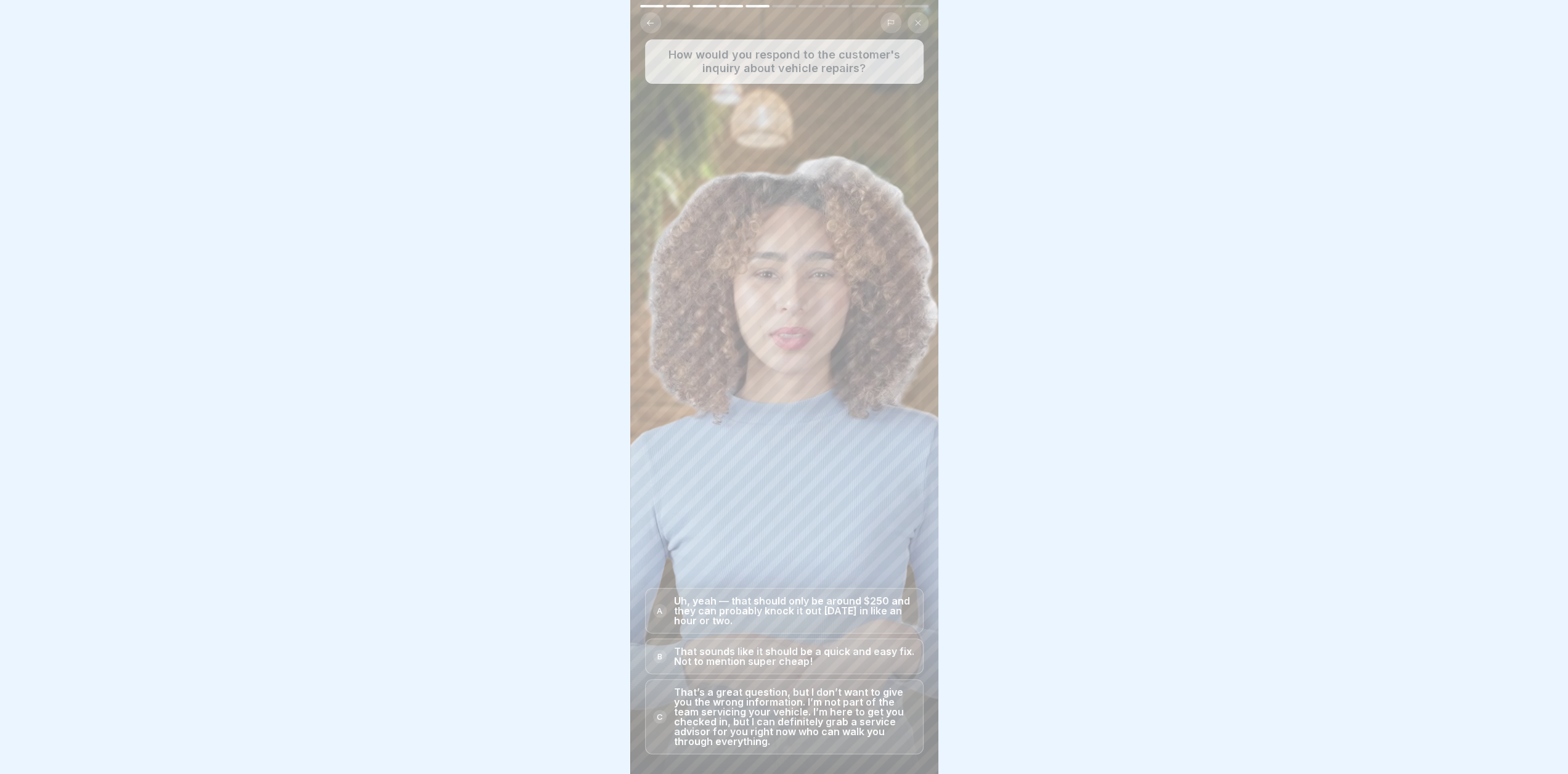
click at [852, 717] on p "That’s a great question, but I don’t want to give you the wrong information. I’…" at bounding box center [794, 716] width 241 height 59
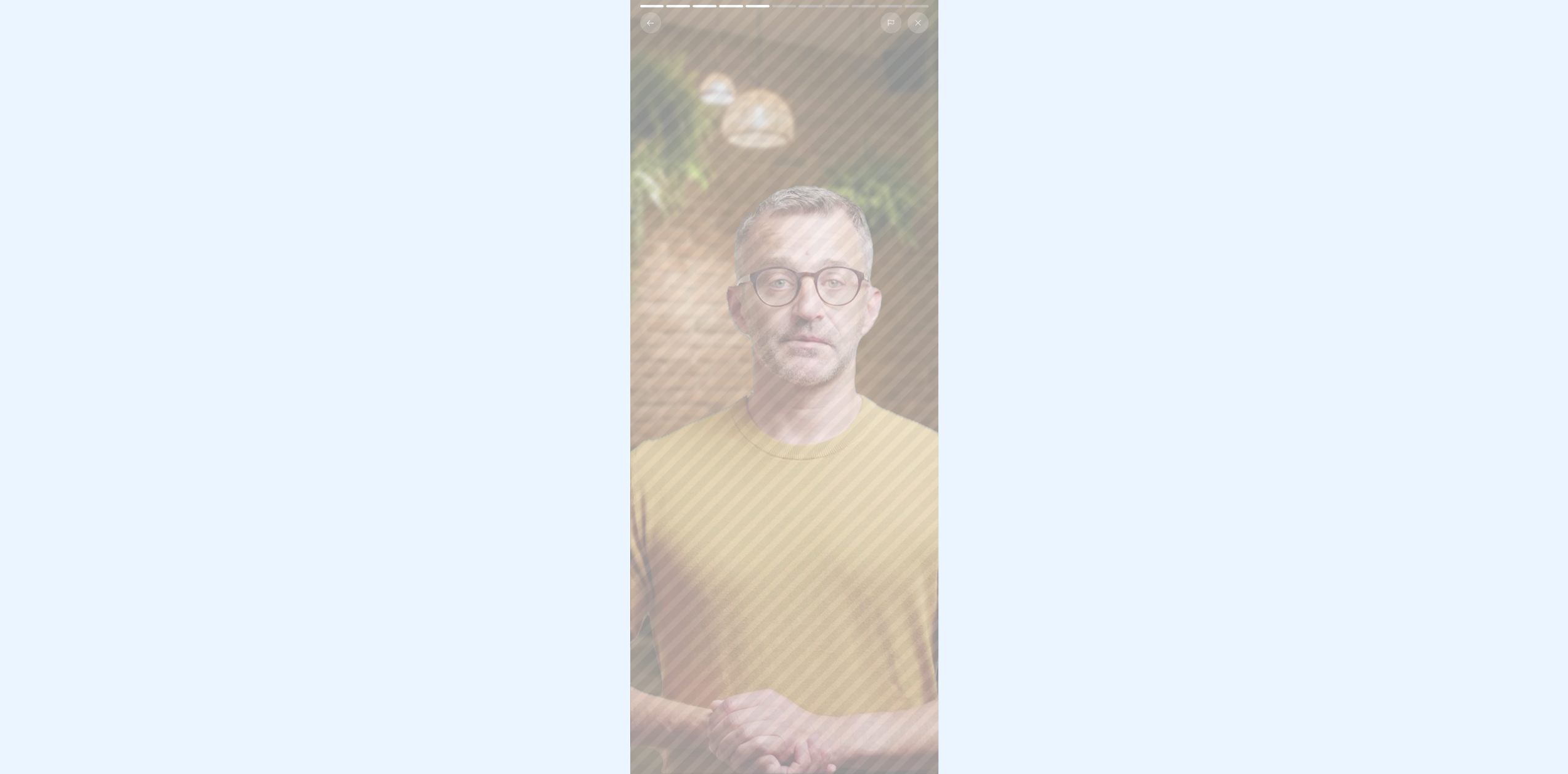
click at [1082, 321] on div at bounding box center [784, 387] width 1568 height 774
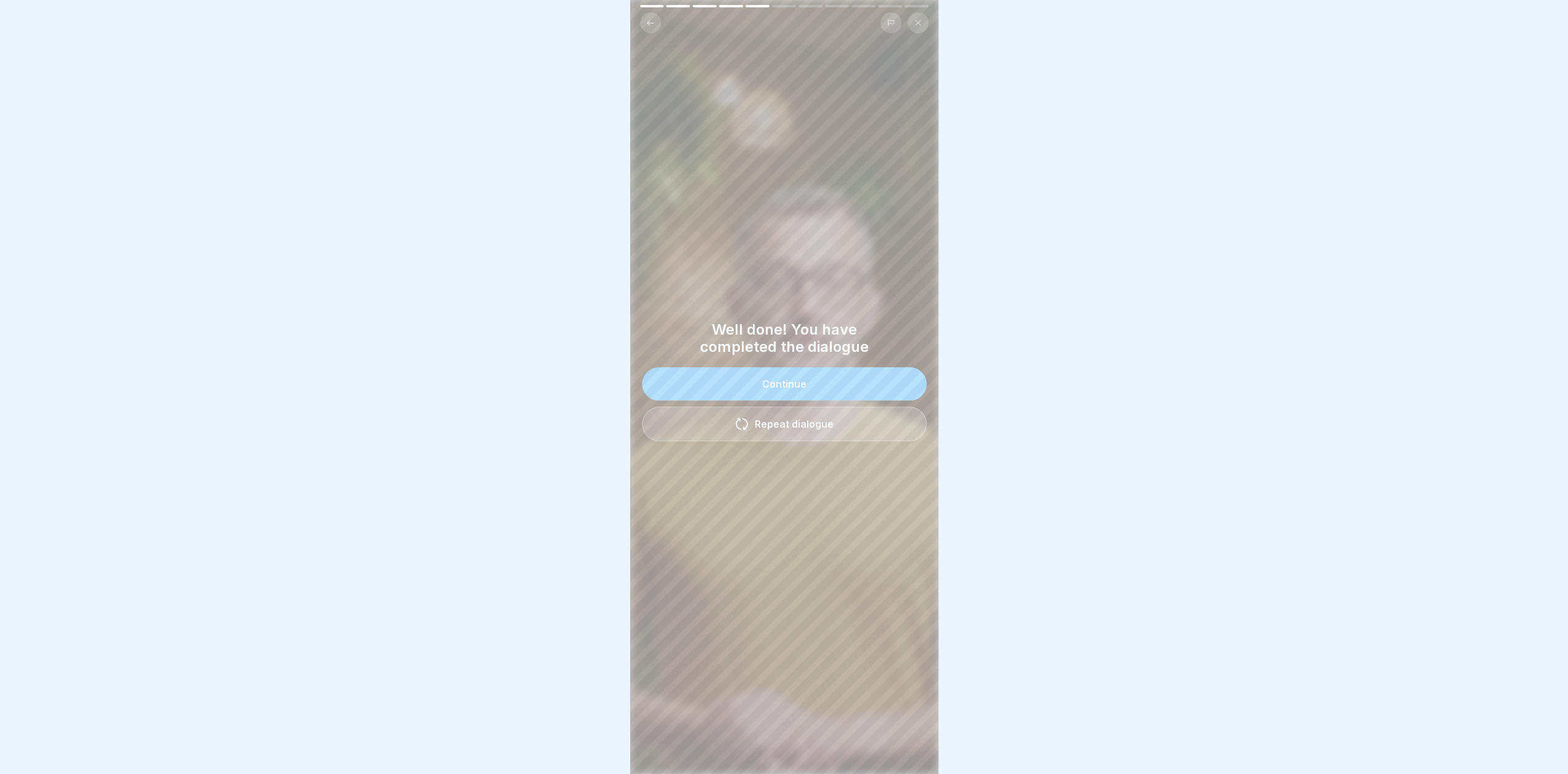
click at [813, 367] on button "Continue" at bounding box center [784, 384] width 285 height 33
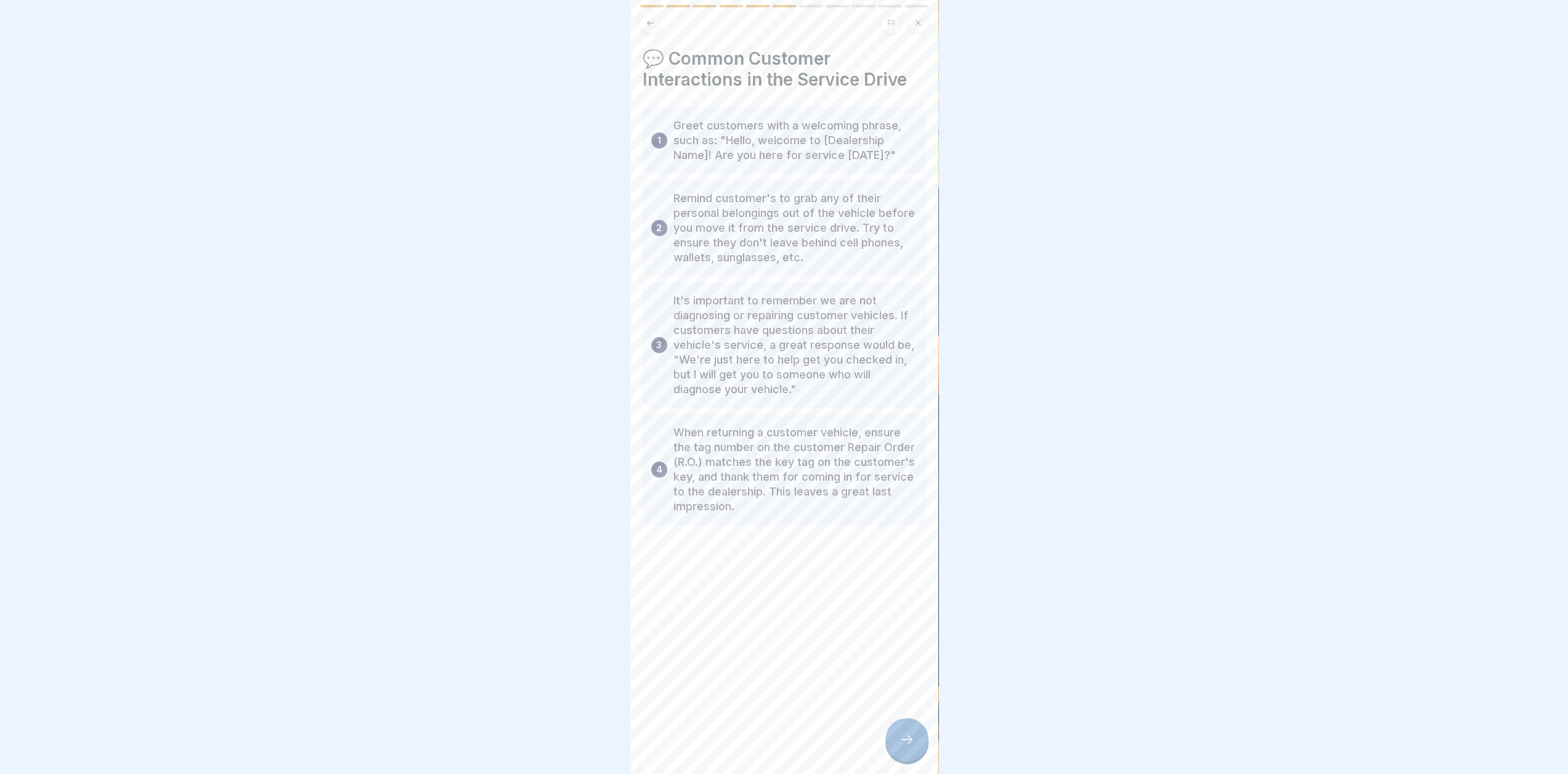
click at [906, 728] on div at bounding box center [907, 739] width 43 height 43
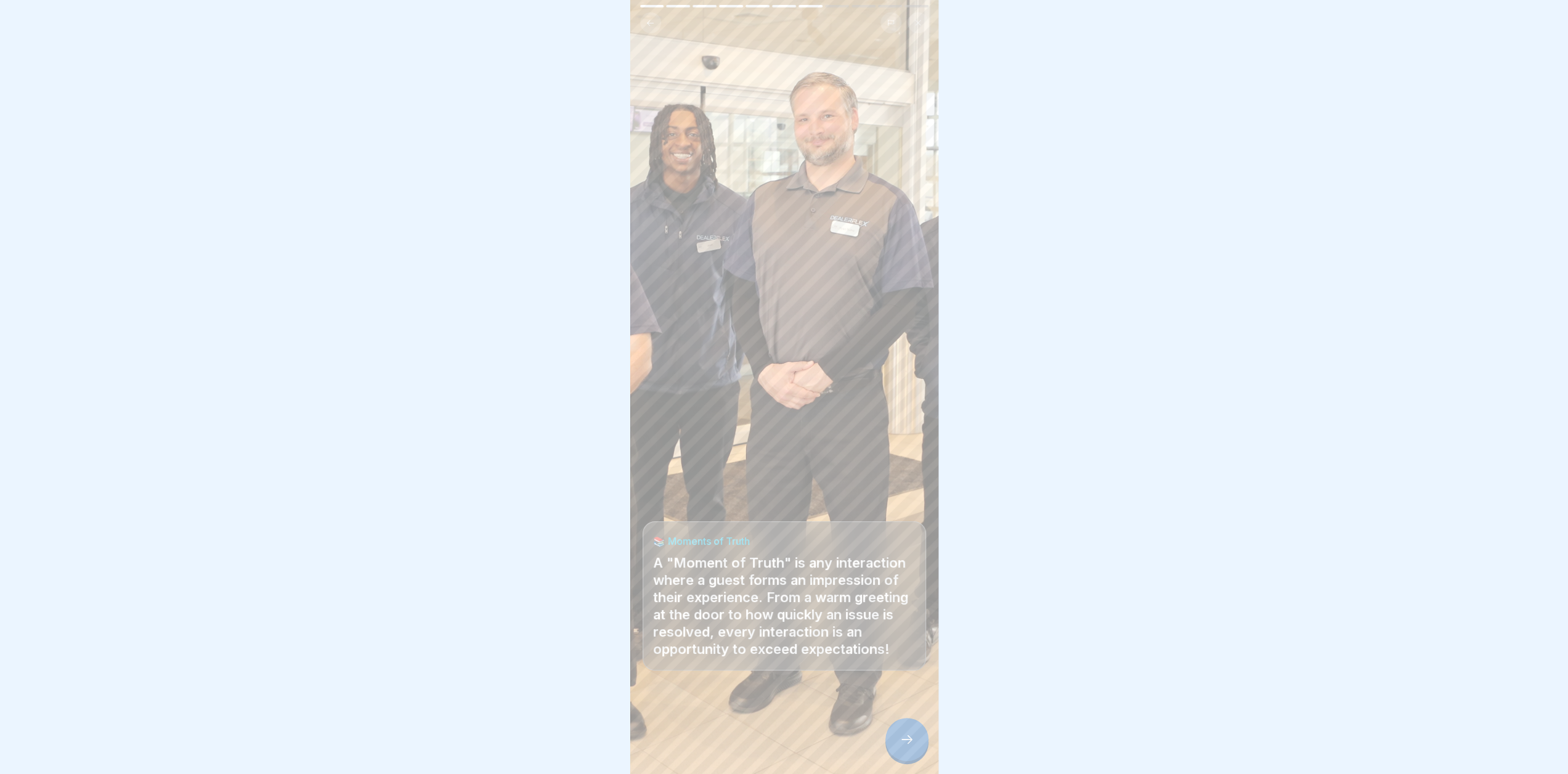
click at [912, 740] on icon at bounding box center [907, 739] width 11 height 8
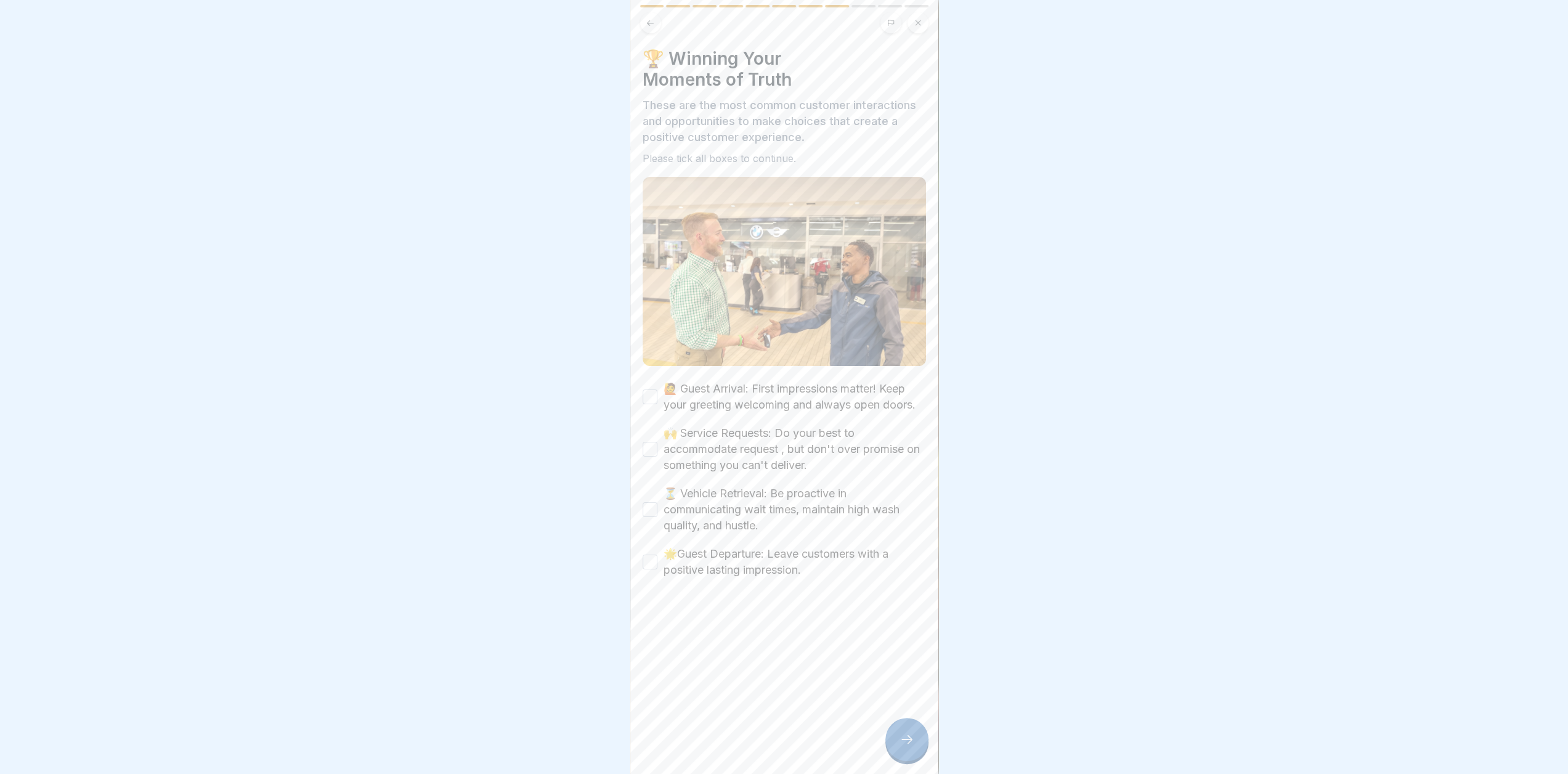
click at [718, 385] on label "🙋 Guest Arrival: First impressions matter! Keep your greeting welcoming and alw…" at bounding box center [795, 397] width 263 height 32
click at [657, 389] on button "🙋 Guest Arrival: First impressions matter! Keep your greeting welcoming and alw…" at bounding box center [650, 397] width 15 height 15
click at [756, 449] on label "🙌 Service Requests: Do your best to accommodate request , but don't over promis…" at bounding box center [795, 449] width 263 height 48
click at [657, 449] on button "🙌 Service Requests: Do your best to accommodate request , but don't over promis…" at bounding box center [650, 449] width 15 height 15
drag, startPoint x: 760, startPoint y: 513, endPoint x: 758, endPoint y: 533, distance: 20.1
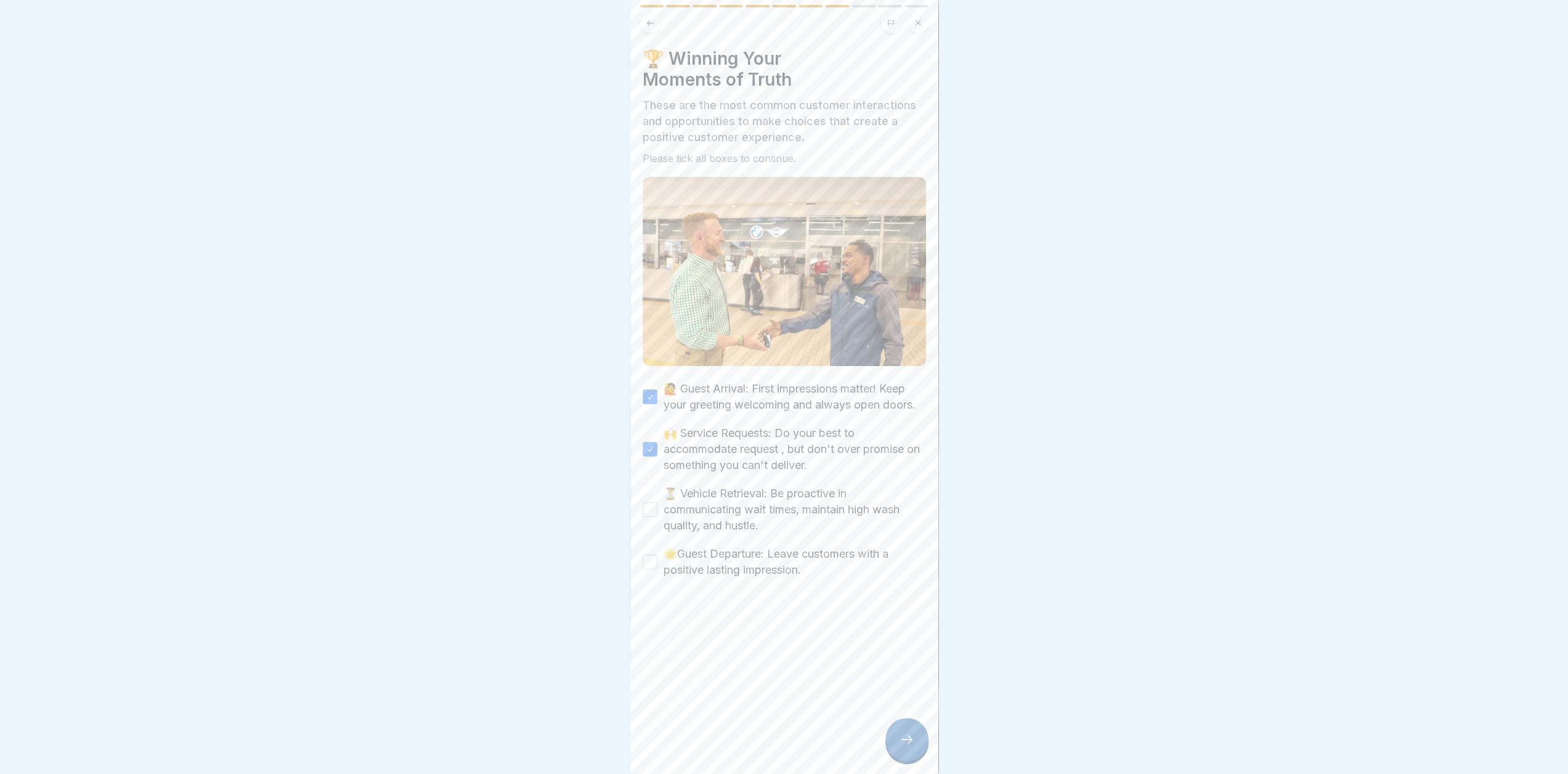
click at [759, 513] on label "⏳ Vehicle Retrieval: Be proactive in communicating wait times, maintain high wa…" at bounding box center [795, 510] width 263 height 48
click at [657, 513] on button "⏳ Vehicle Retrieval: Be proactive in communicating wait times, maintain high wa…" at bounding box center [650, 510] width 15 height 15
click at [756, 567] on label "🌟Guest Departure: Leave customers with a positive lasting impression." at bounding box center [795, 562] width 263 height 32
click at [657, 567] on button "🌟Guest Departure: Leave customers with a positive lasting impression." at bounding box center [650, 562] width 15 height 15
type button "on"
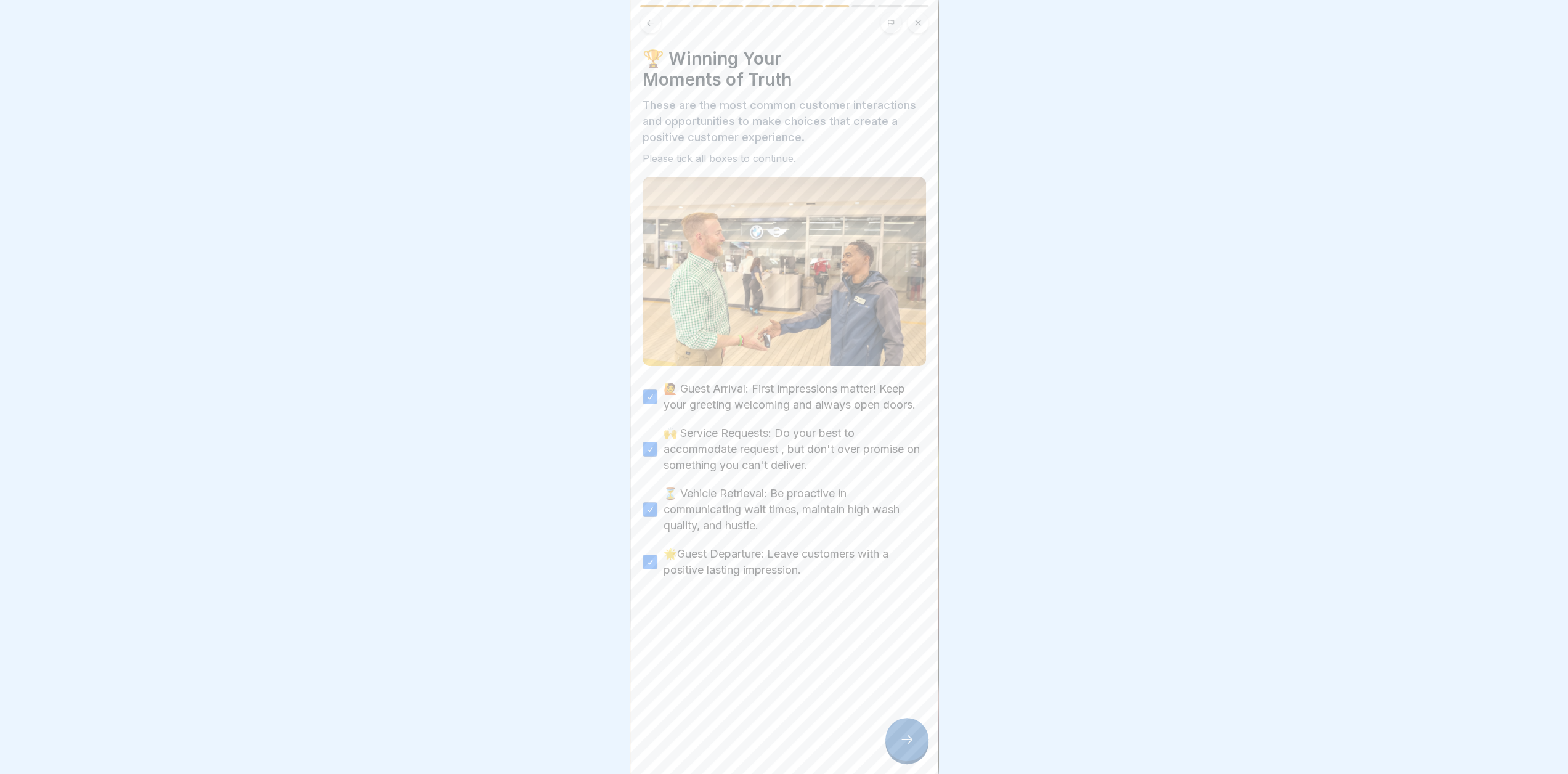
click at [901, 741] on icon at bounding box center [907, 739] width 15 height 15
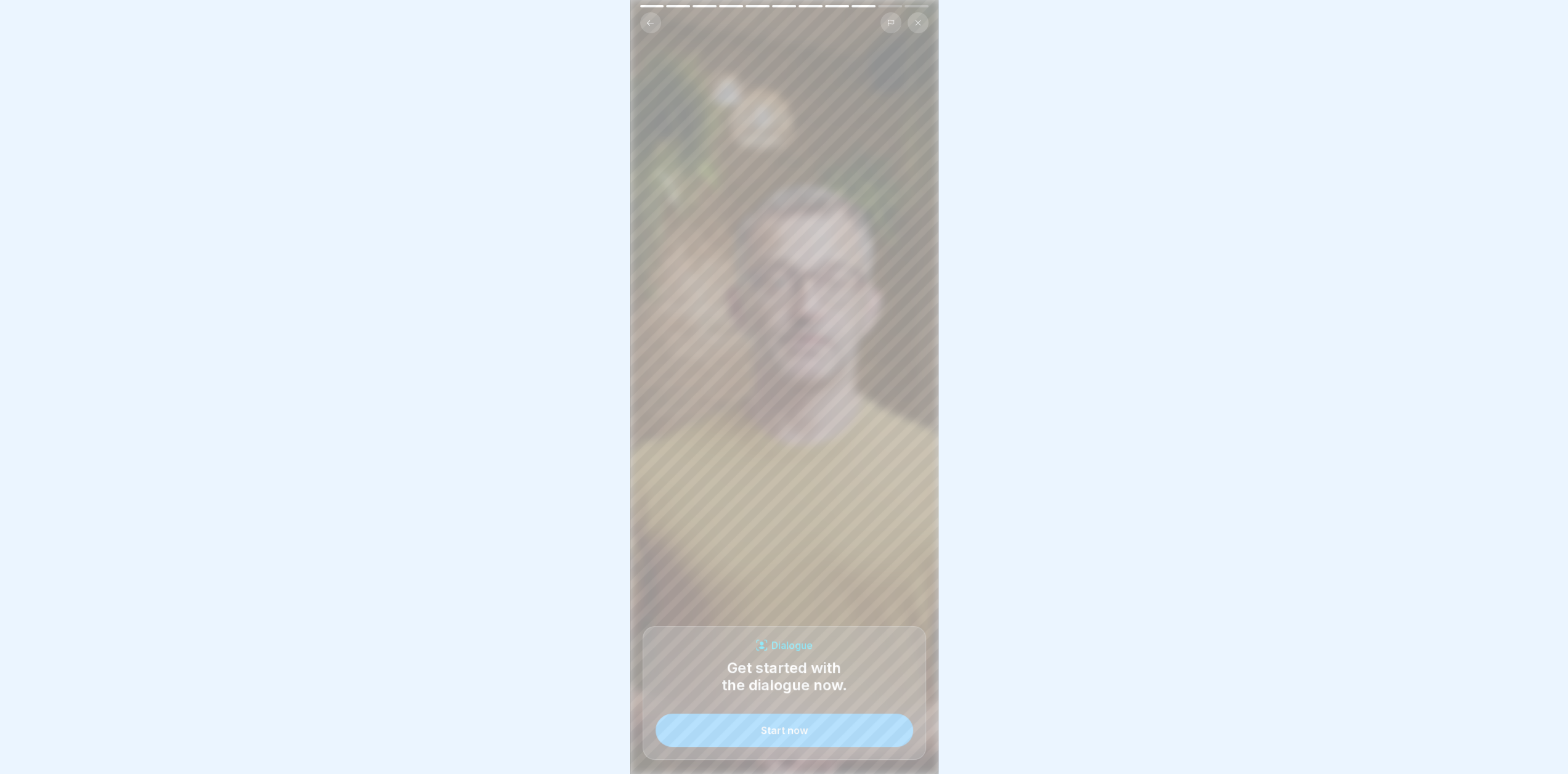
click at [846, 735] on button "Start now" at bounding box center [784, 730] width 258 height 33
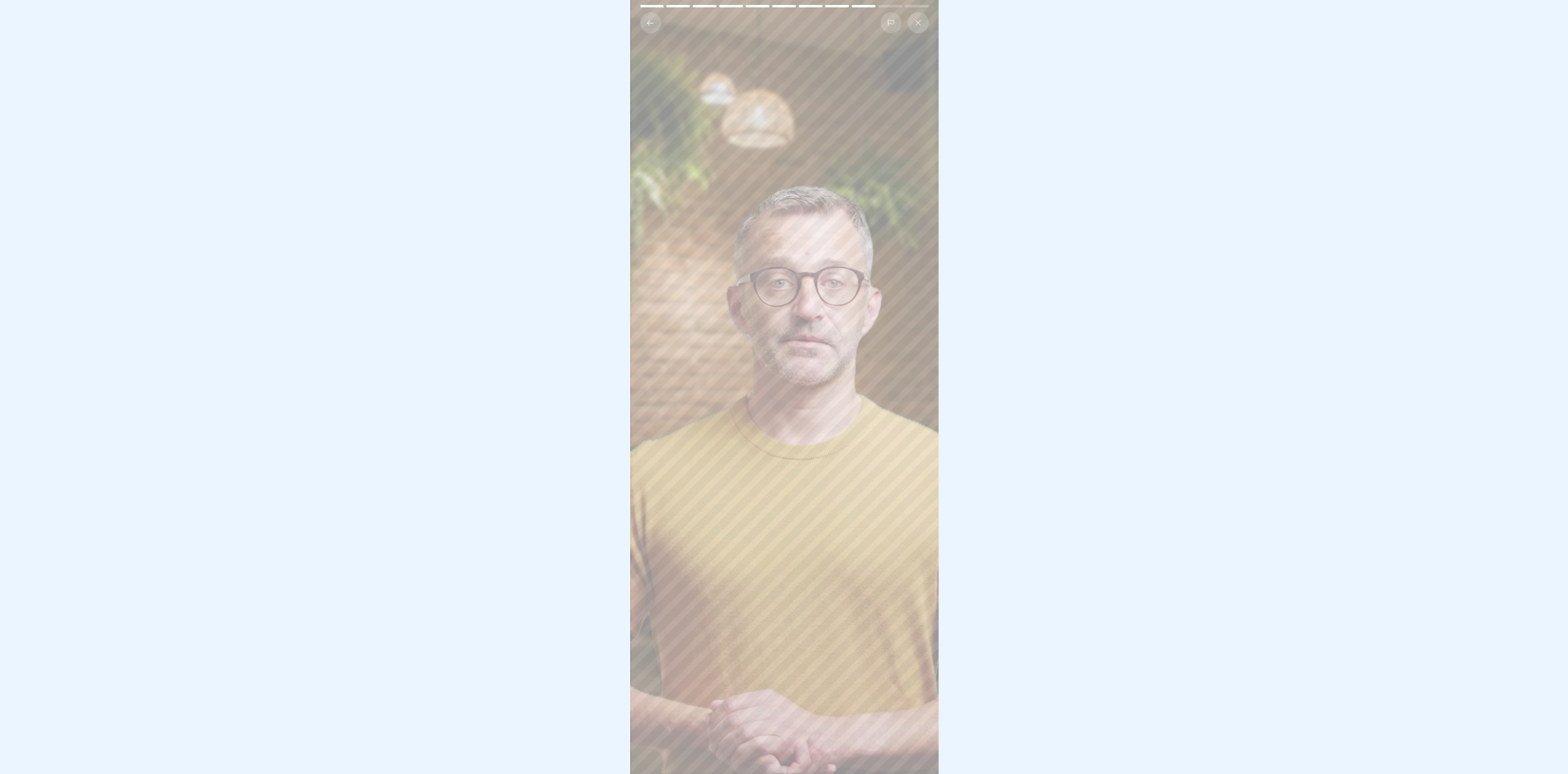
click at [799, 518] on video at bounding box center [785, 387] width 308 height 774
click at [790, 301] on video at bounding box center [785, 387] width 308 height 774
click at [773, 276] on video at bounding box center [785, 387] width 308 height 774
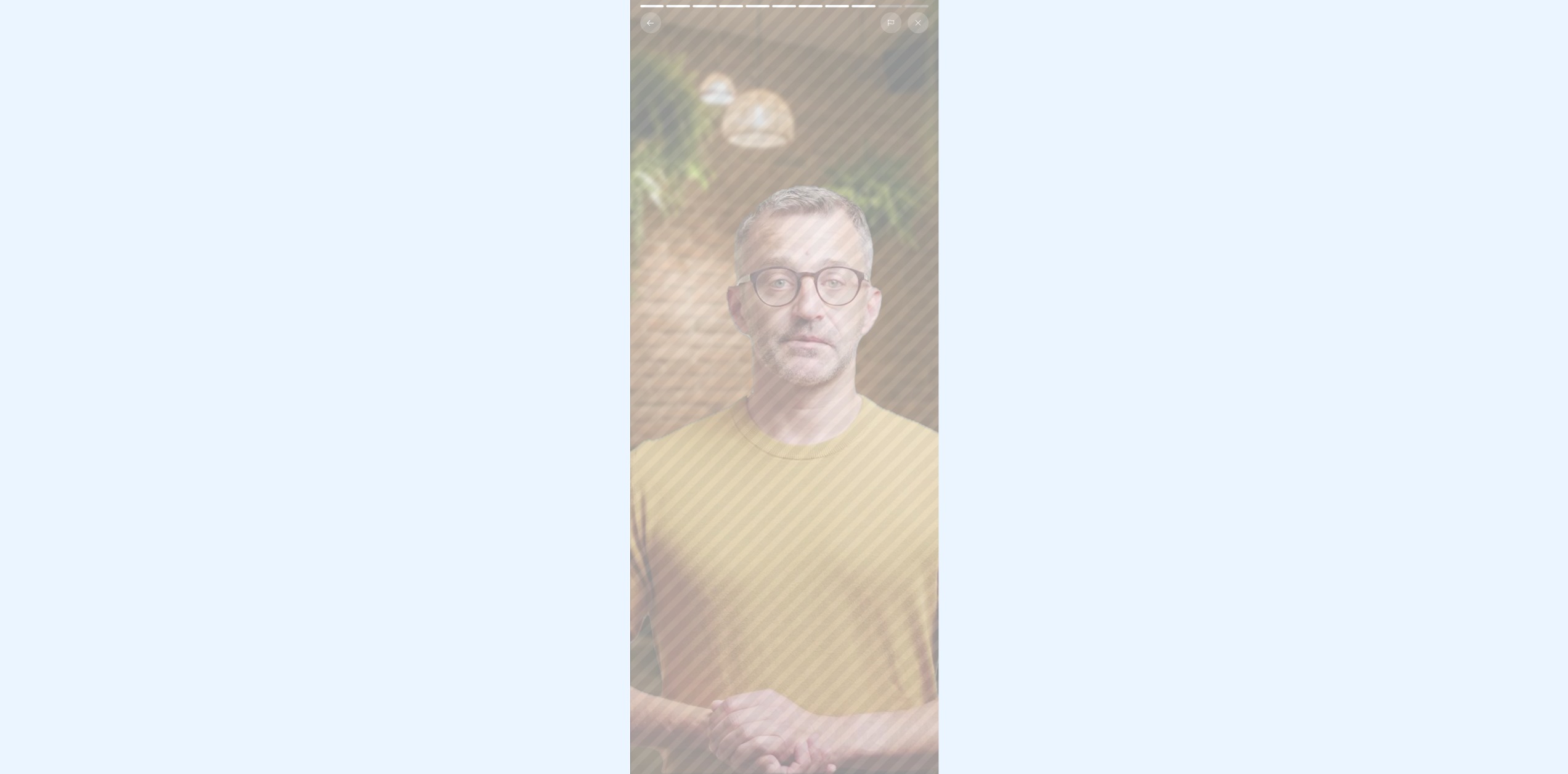
click at [773, 276] on video at bounding box center [785, 387] width 308 height 774
drag, startPoint x: 773, startPoint y: 276, endPoint x: 1174, endPoint y: 430, distance: 429.6
click at [1181, 430] on div at bounding box center [784, 387] width 1568 height 774
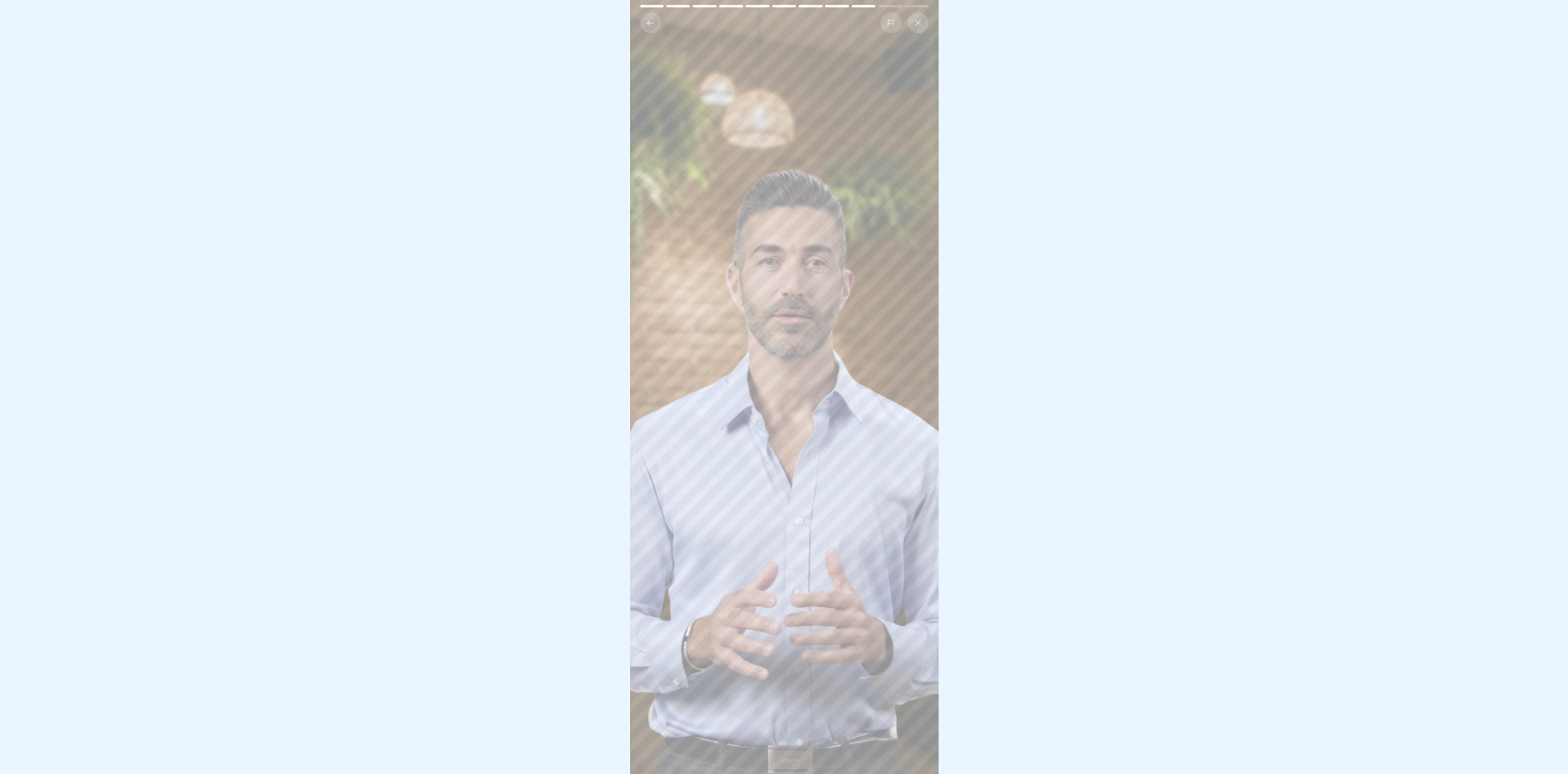
click at [1282, 215] on div at bounding box center [784, 387] width 1568 height 774
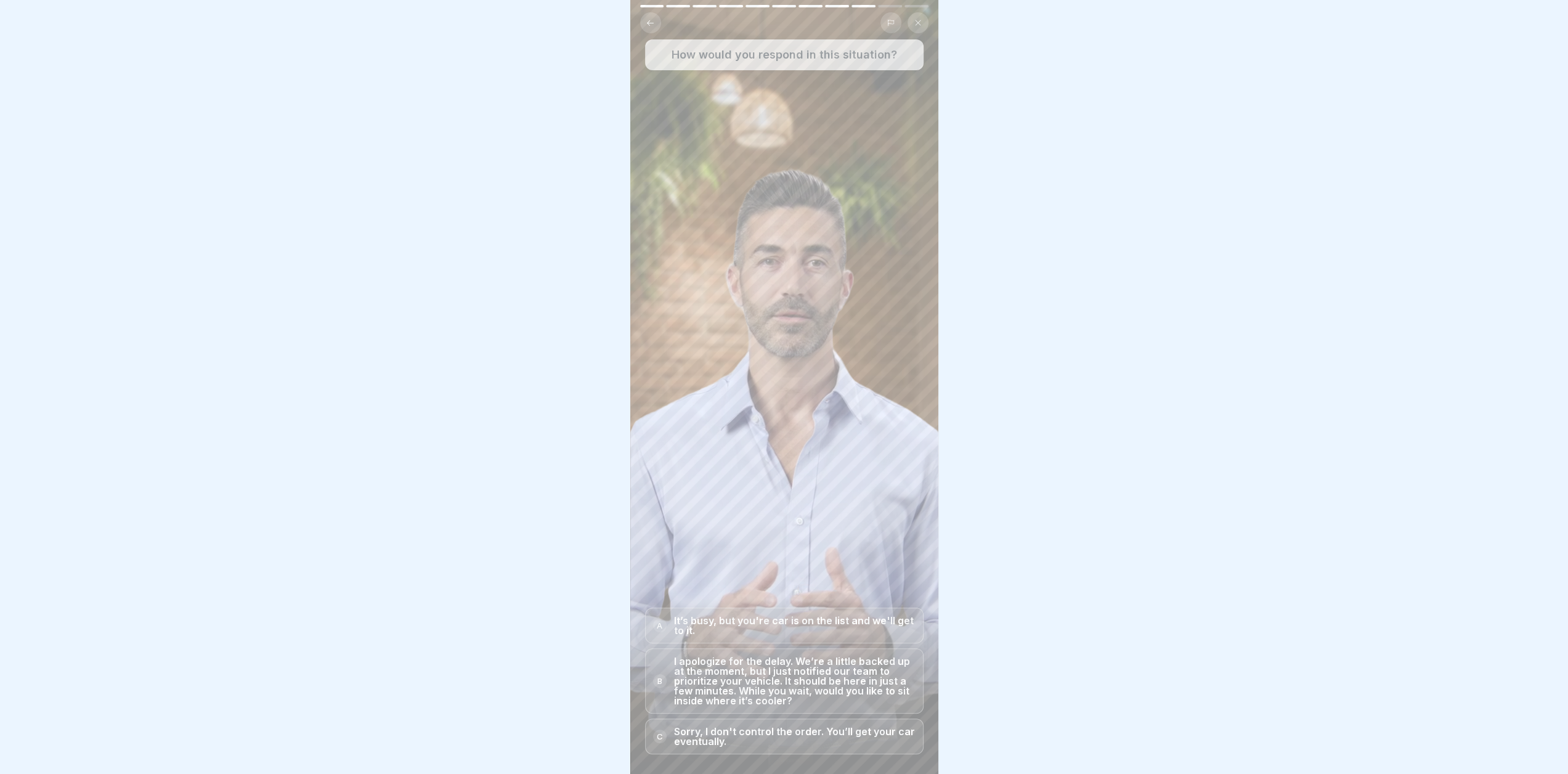
click at [885, 671] on p "I apologize for the delay. We’re a little backed up at the moment, but I just n…" at bounding box center [794, 681] width 241 height 50
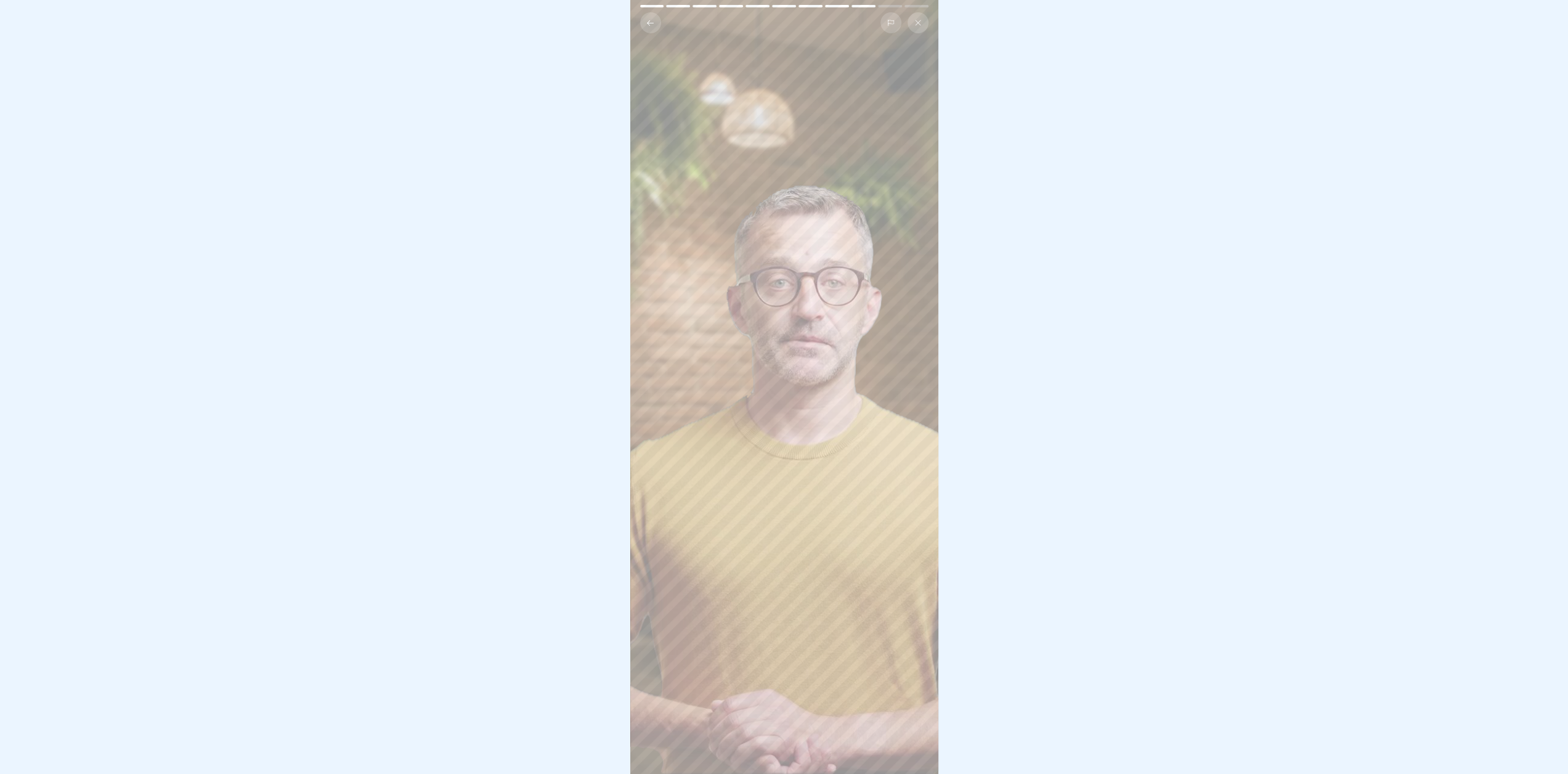
click at [867, 438] on video at bounding box center [785, 387] width 308 height 774
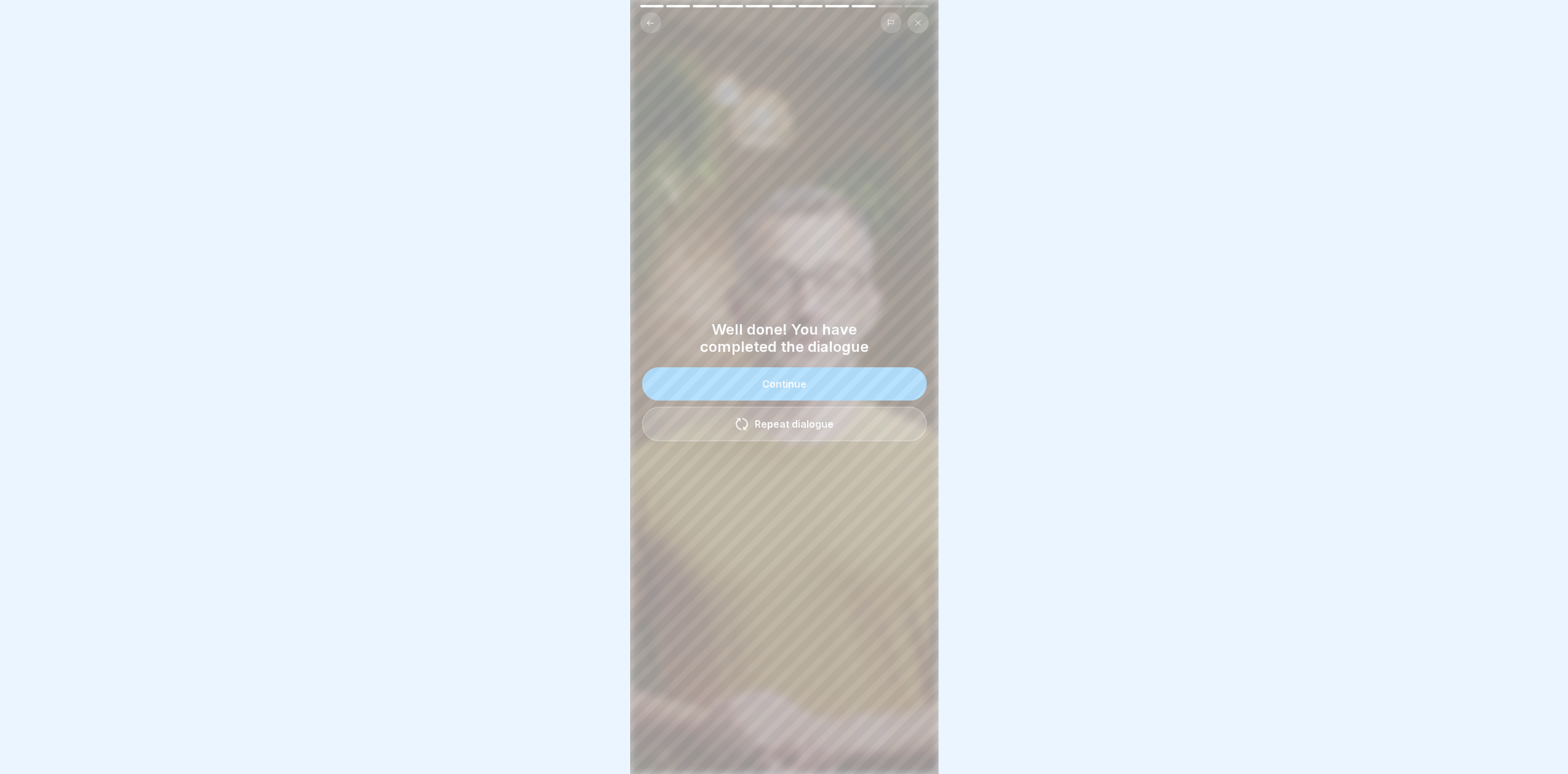
click at [834, 387] on button "Continue" at bounding box center [784, 384] width 285 height 33
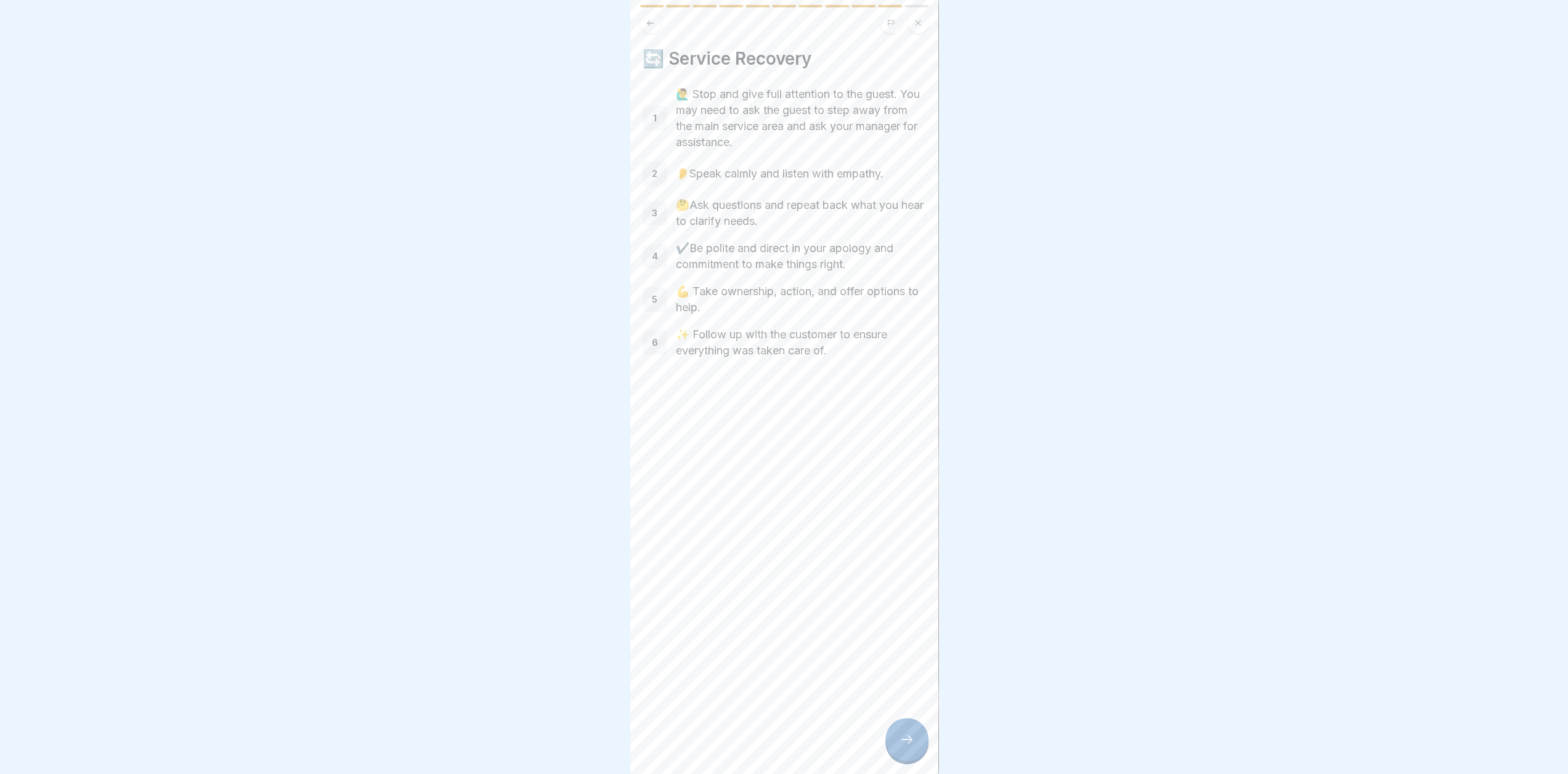
click at [922, 747] on div at bounding box center [907, 739] width 43 height 43
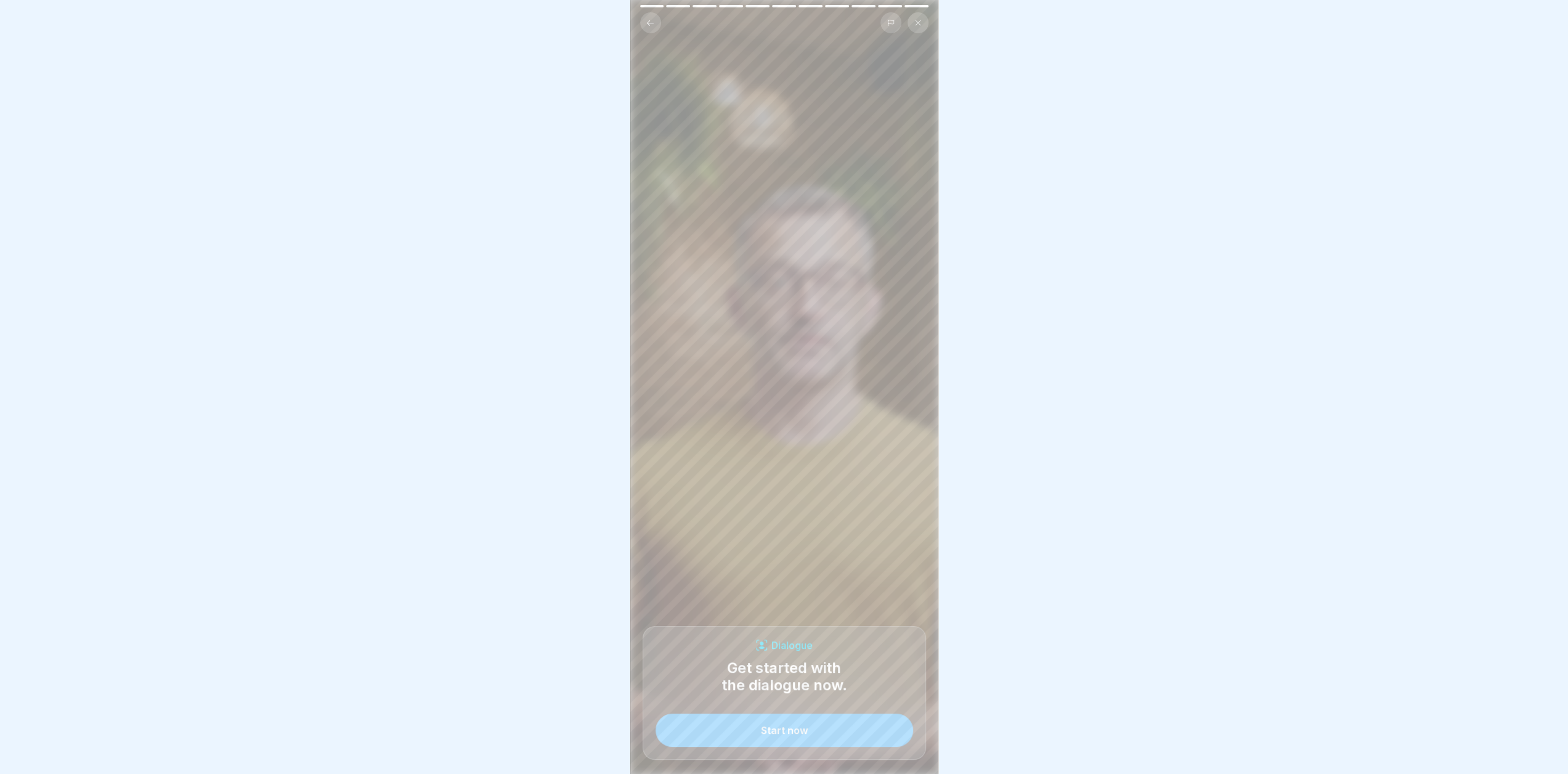
click at [848, 733] on button "Start now" at bounding box center [784, 730] width 258 height 33
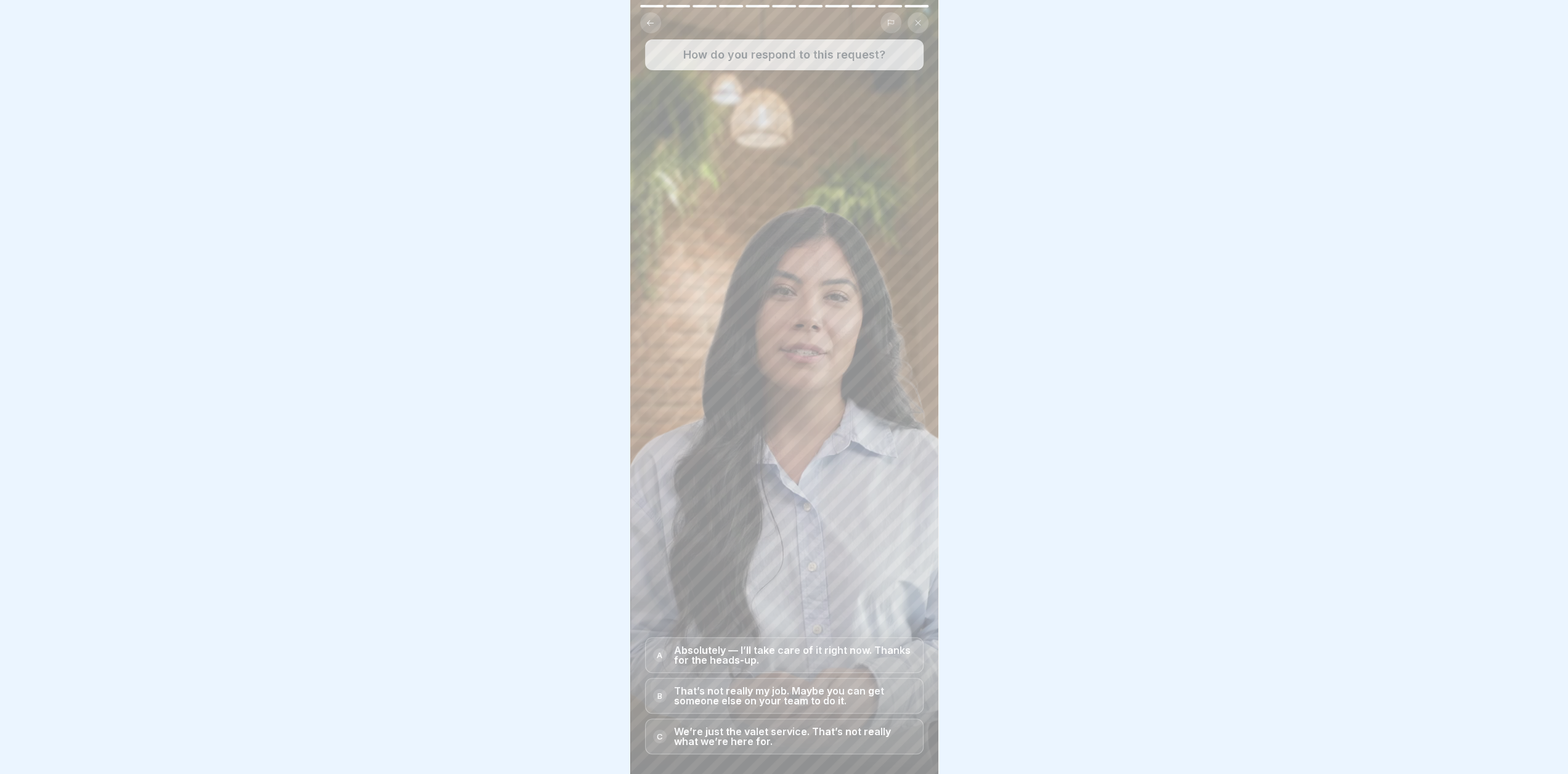
click at [867, 660] on p "Absolutely — I’ll take care of it right now. Thanks for the heads-up." at bounding box center [794, 655] width 241 height 19
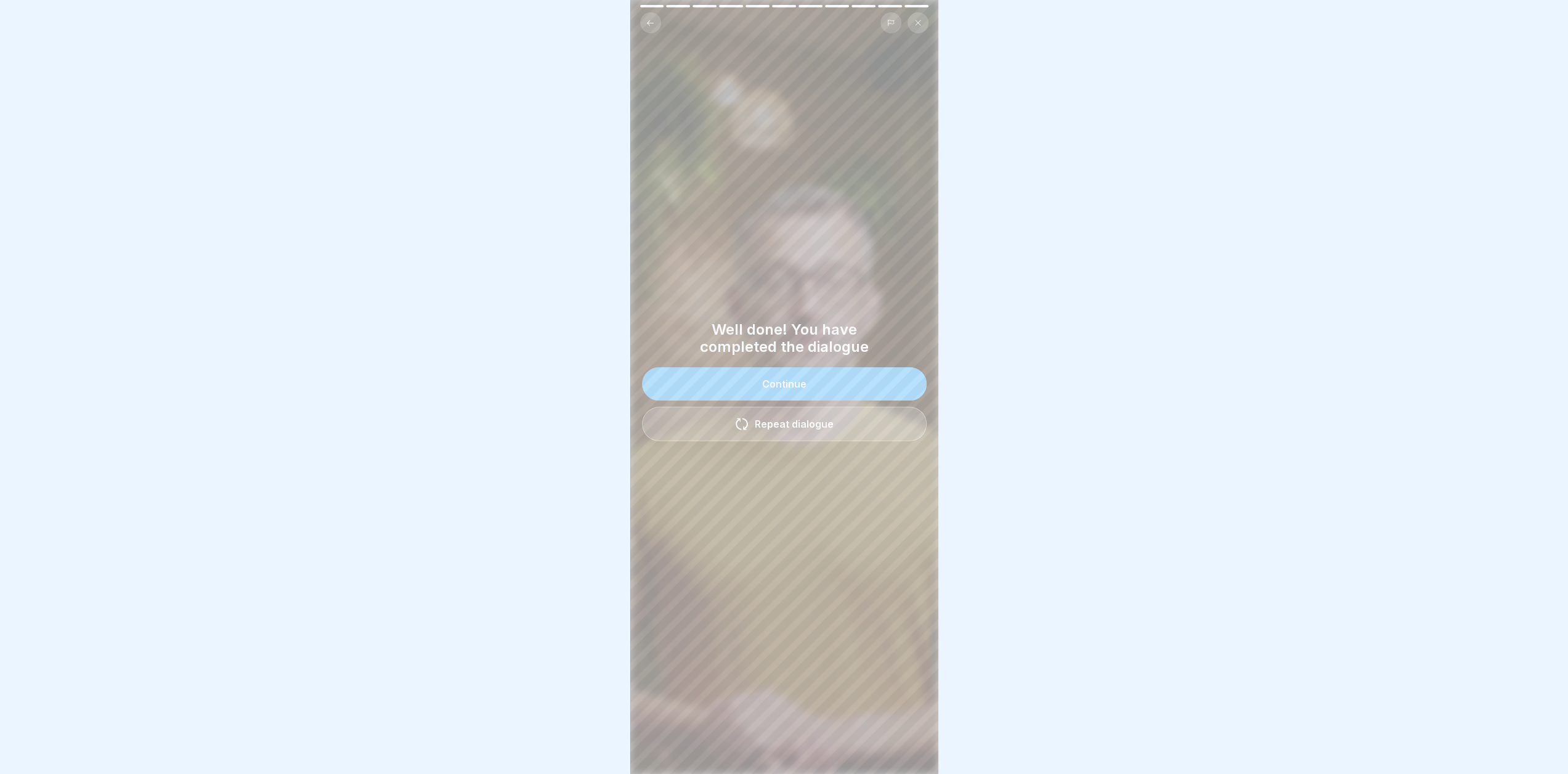
click at [817, 381] on button "Continue" at bounding box center [784, 384] width 285 height 33
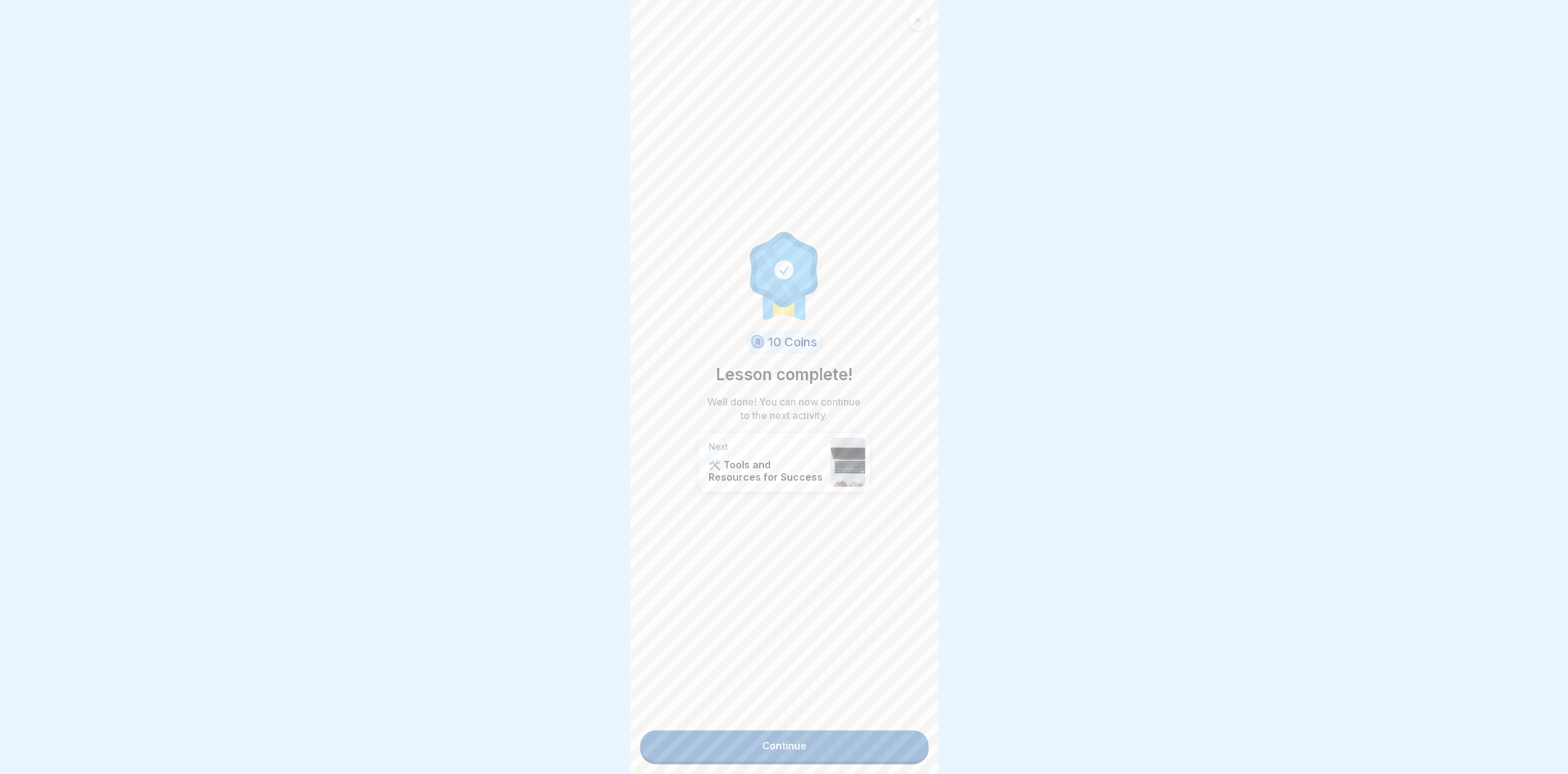
click at [836, 745] on link "Continue" at bounding box center [784, 746] width 288 height 31
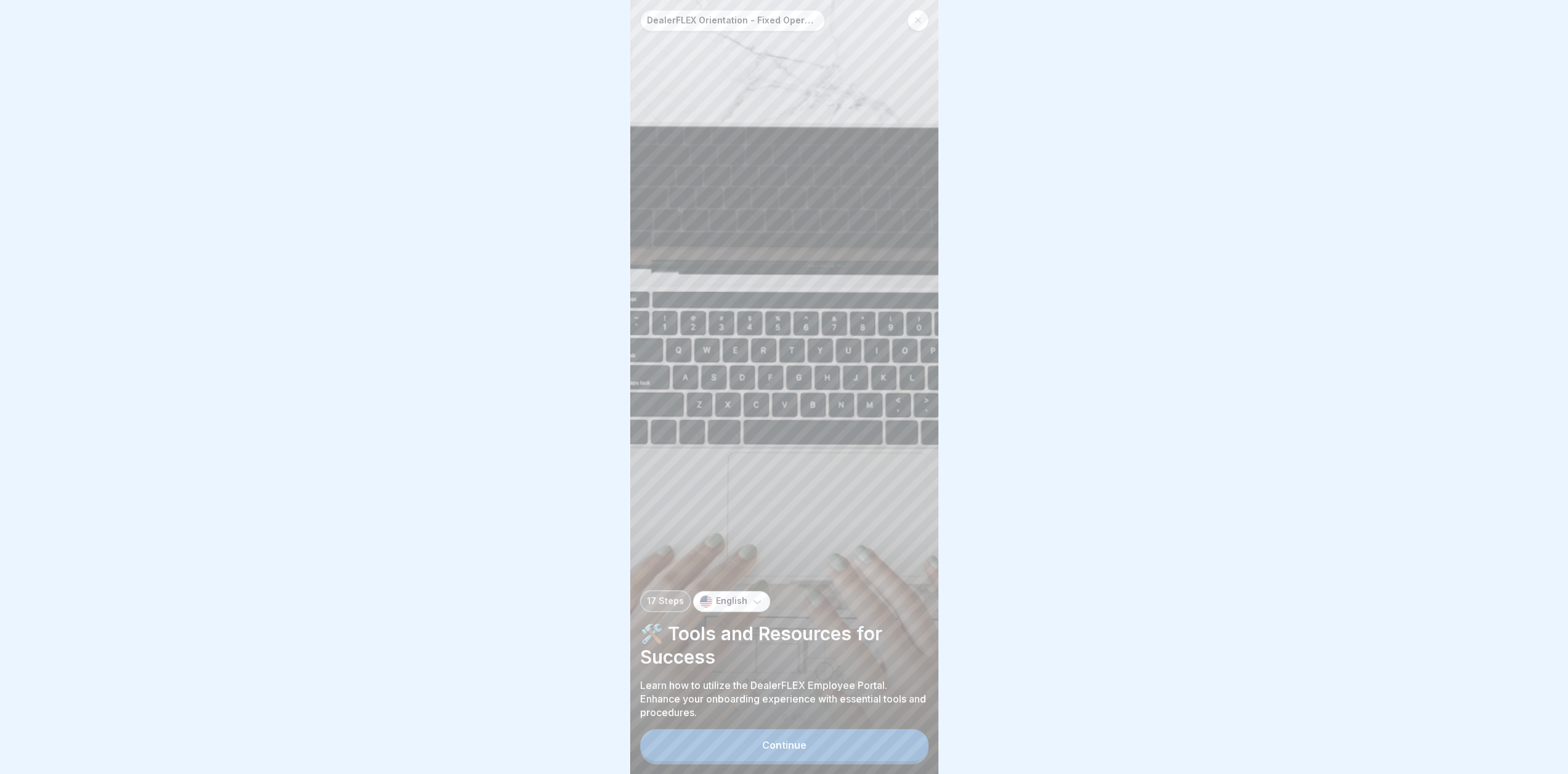
click at [838, 761] on button "Continue" at bounding box center [784, 745] width 288 height 32
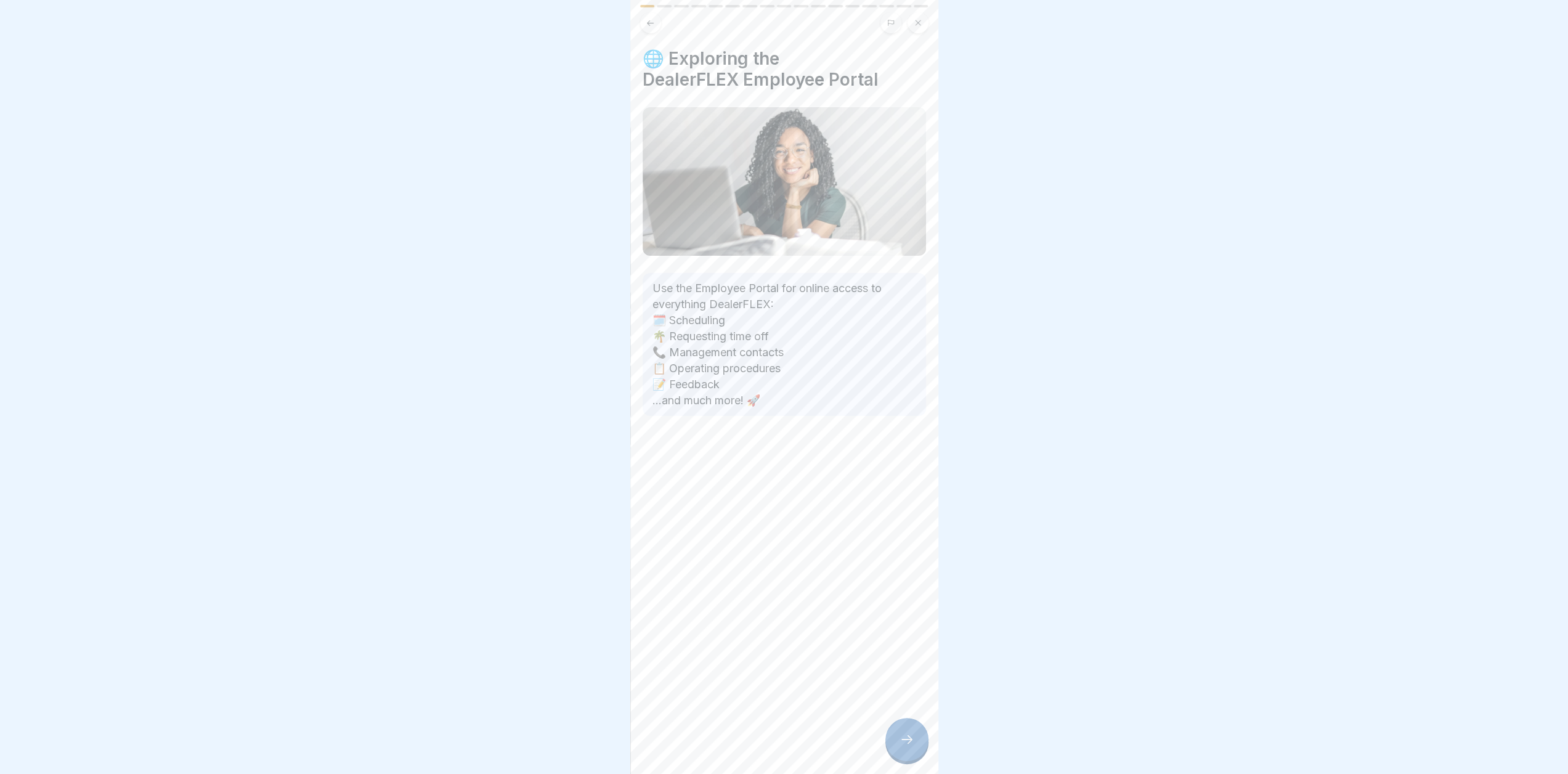
click at [906, 747] on icon at bounding box center [907, 739] width 15 height 15
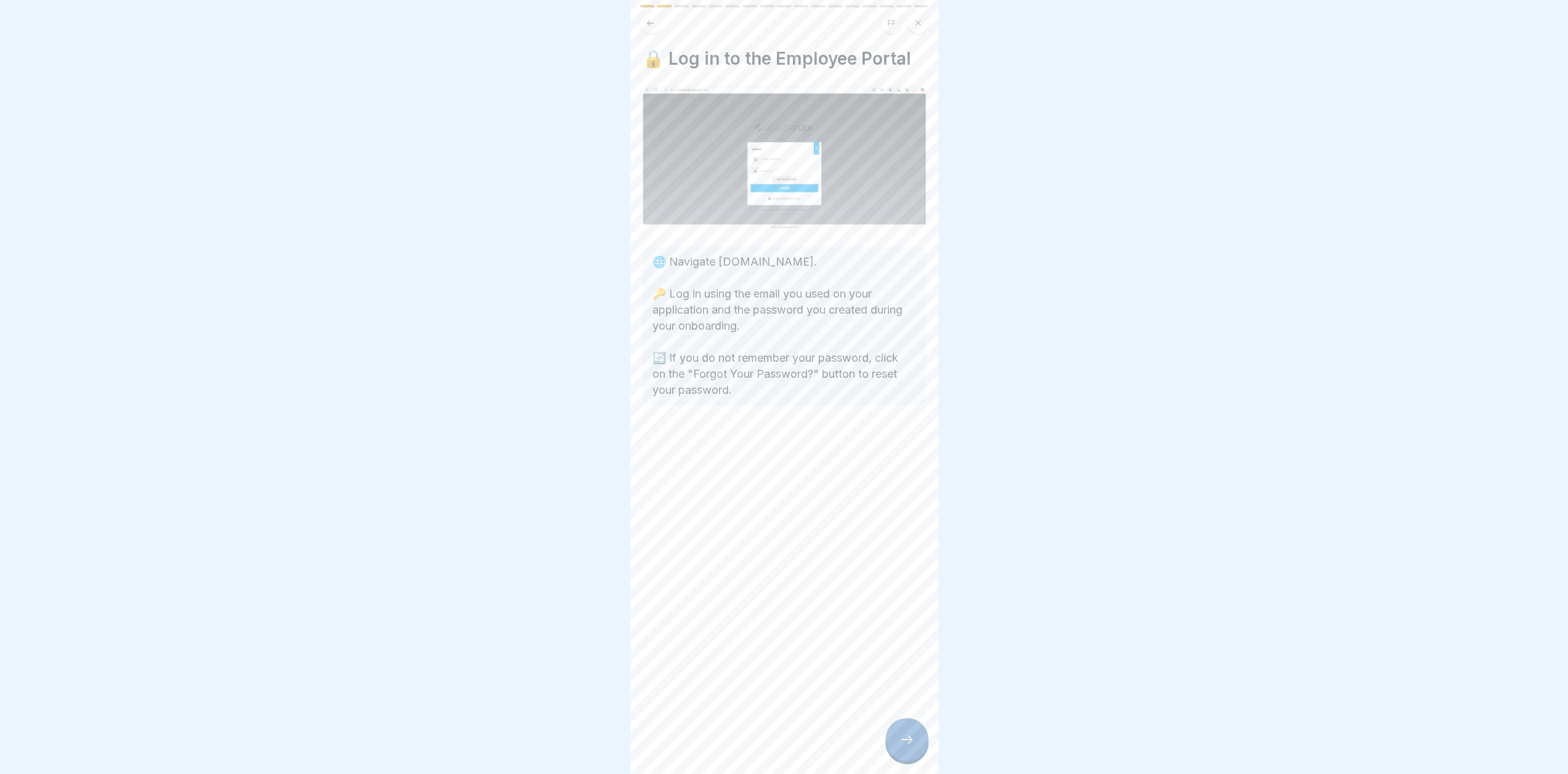
click at [906, 747] on icon at bounding box center [907, 739] width 15 height 15
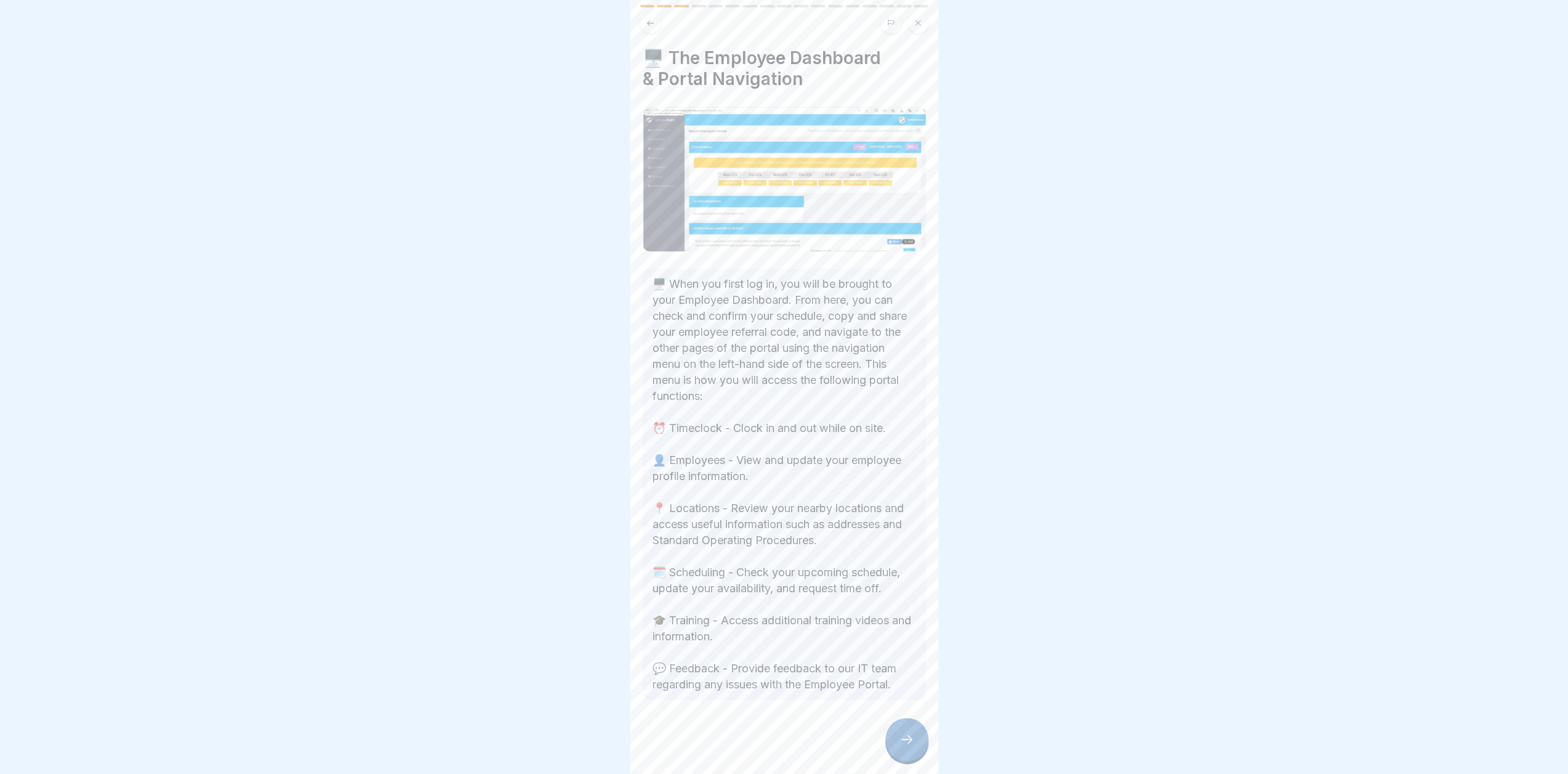
scroll to position [9, 0]
click at [911, 732] on div at bounding box center [907, 739] width 43 height 43
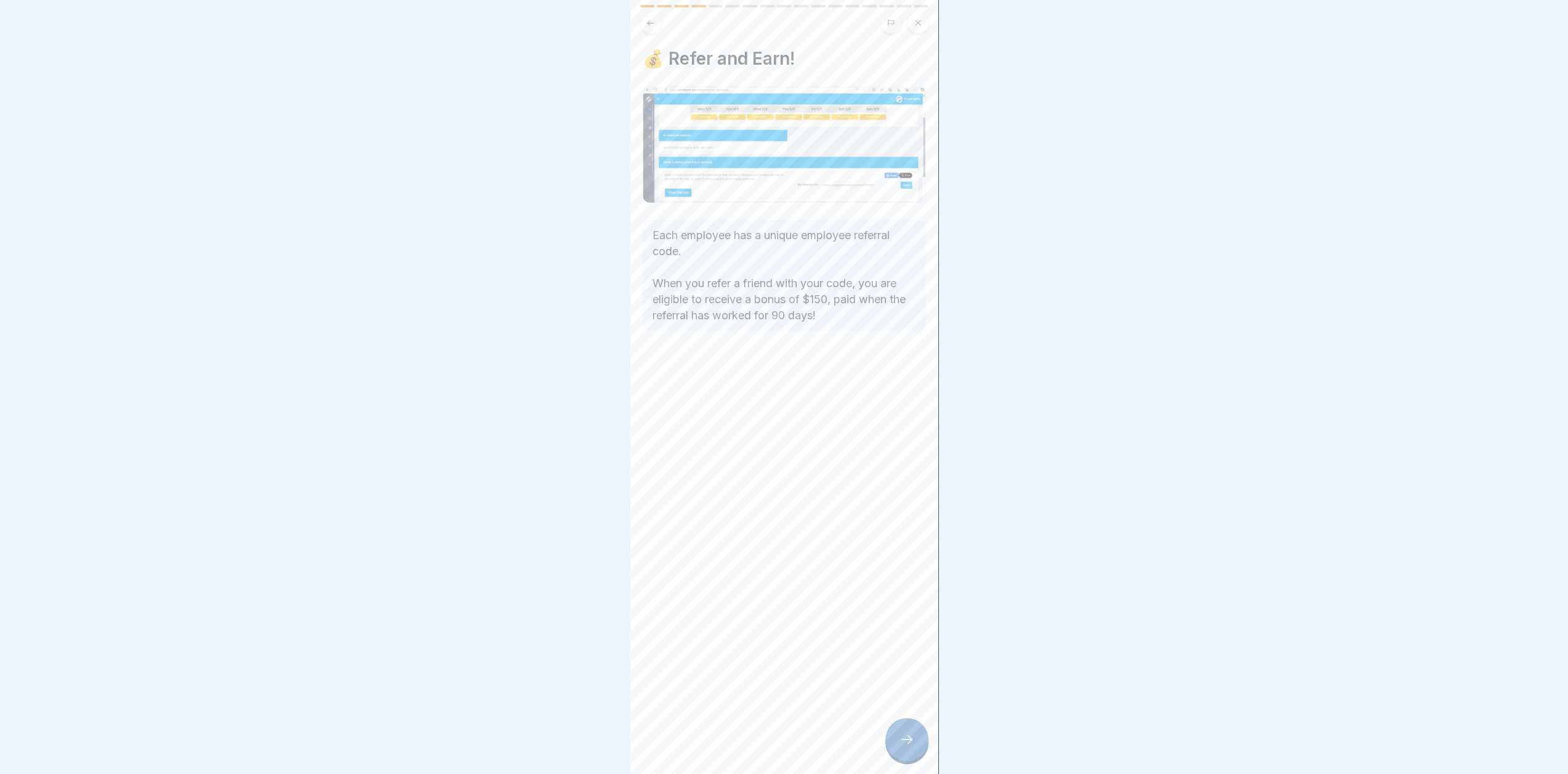
click at [911, 732] on div at bounding box center [907, 739] width 43 height 43
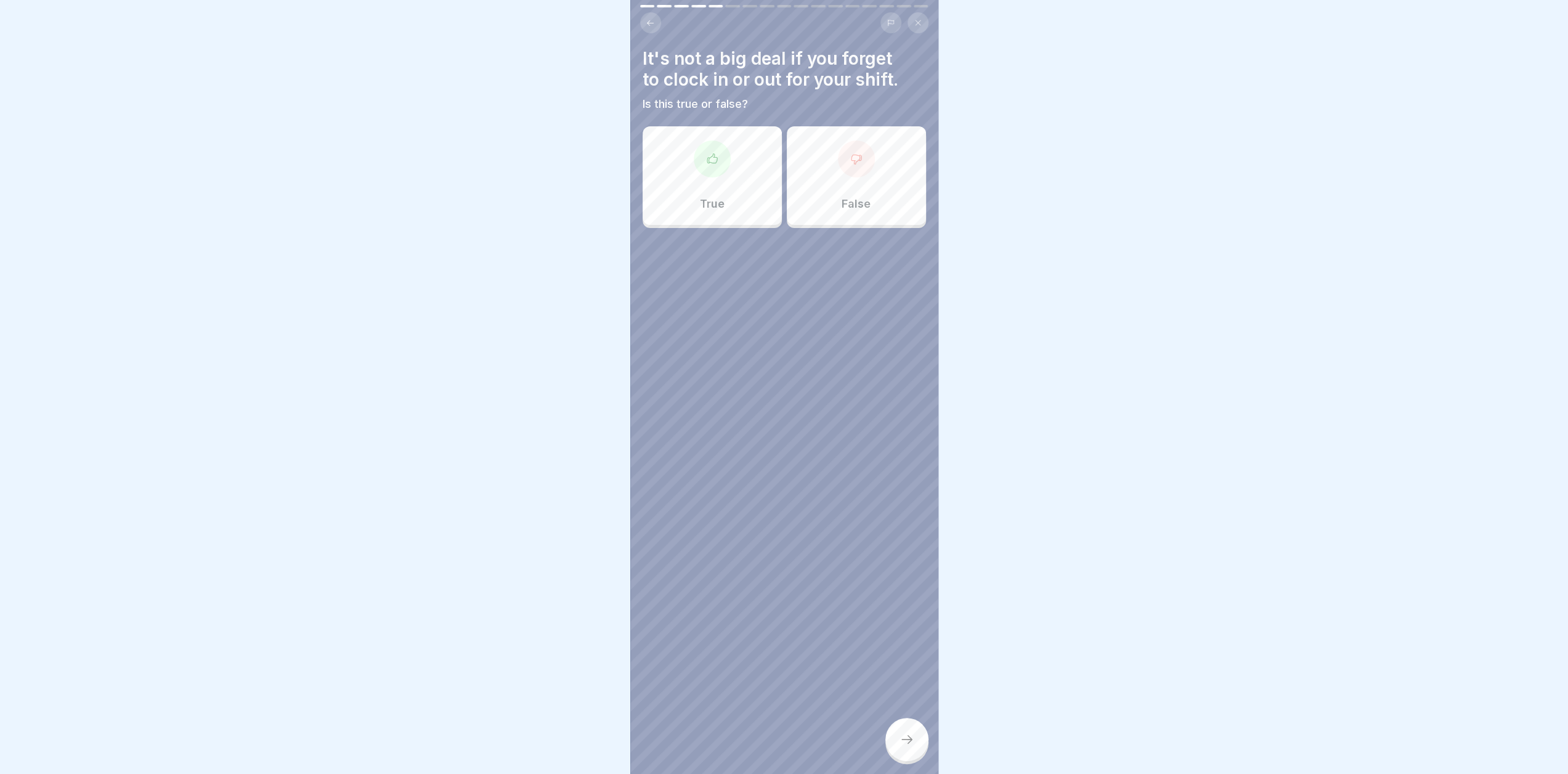
click at [852, 181] on div "False" at bounding box center [857, 175] width 140 height 98
click at [901, 739] on icon at bounding box center [907, 739] width 15 height 15
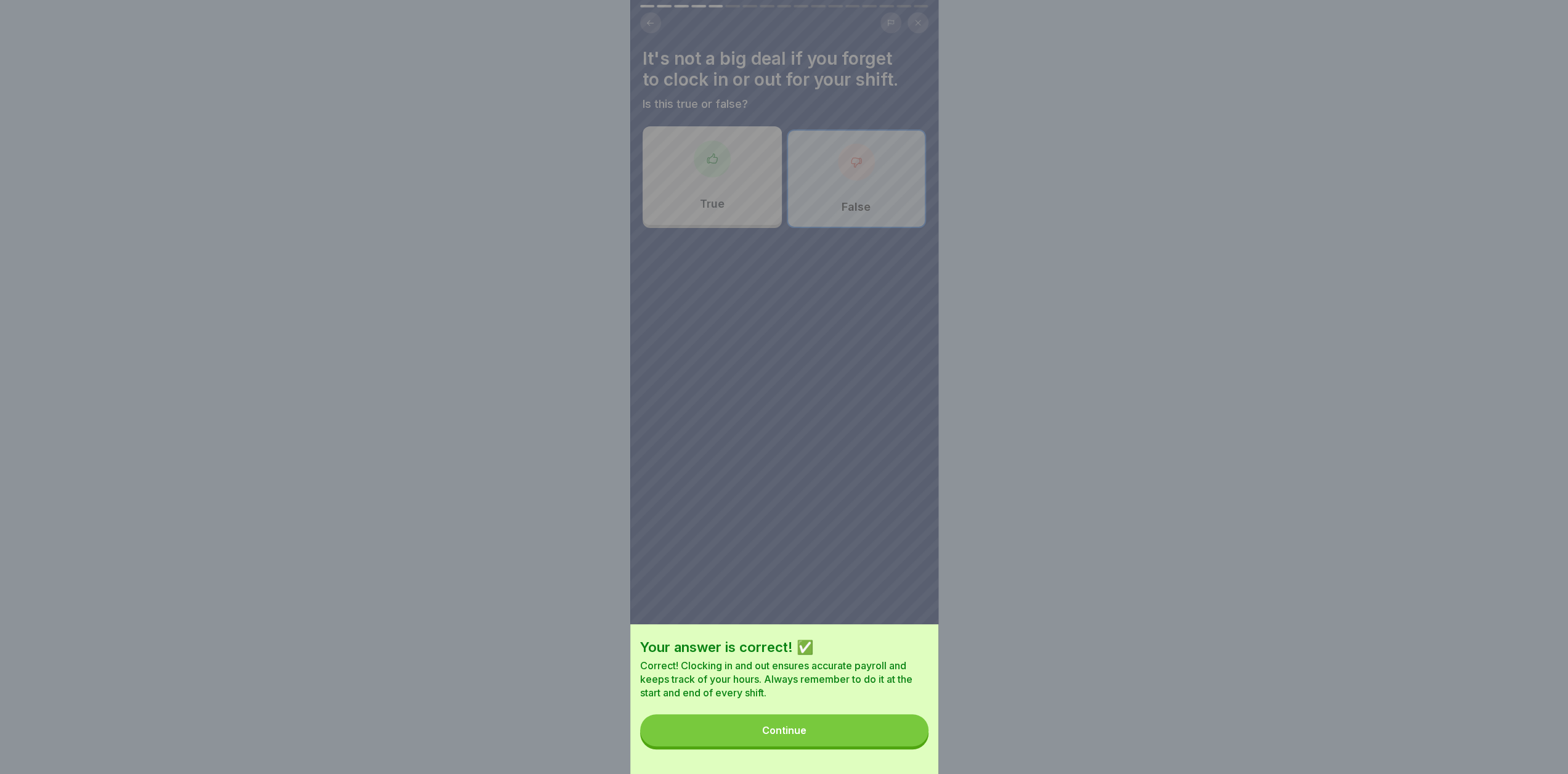
click at [882, 734] on button "Continue" at bounding box center [784, 730] width 288 height 32
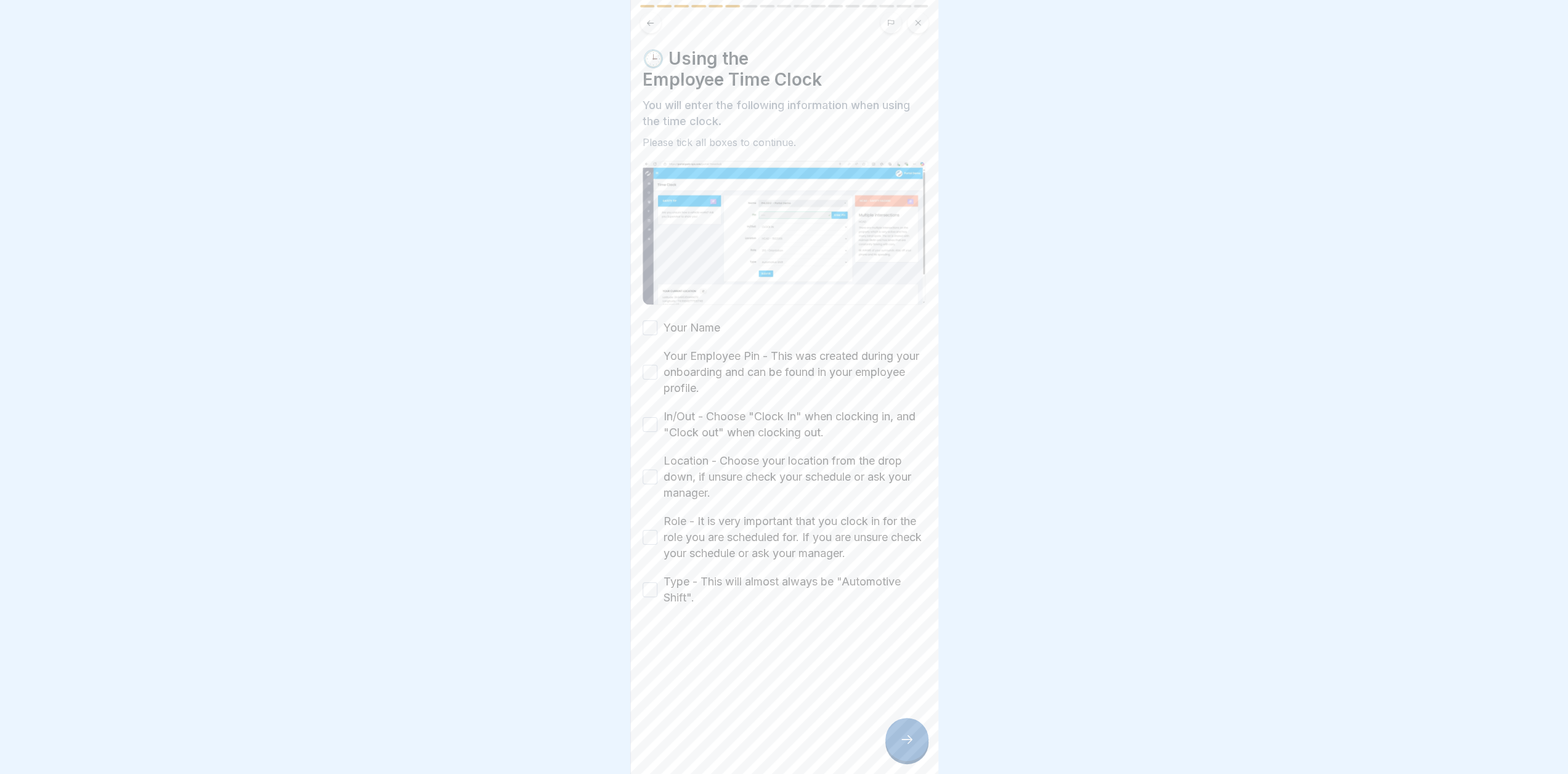
click at [850, 225] on img at bounding box center [784, 232] width 284 height 144
click at [715, 320] on label "Your Name" at bounding box center [692, 327] width 57 height 16
click at [657, 320] on button "Your Name" at bounding box center [650, 328] width 15 height 15
click at [724, 362] on label "Your Employee Pin - This was created during your onboarding and can be found in…" at bounding box center [795, 372] width 263 height 48
click at [657, 365] on button "Your Employee Pin - This was created during your onboarding and can be found in…" at bounding box center [650, 372] width 15 height 15
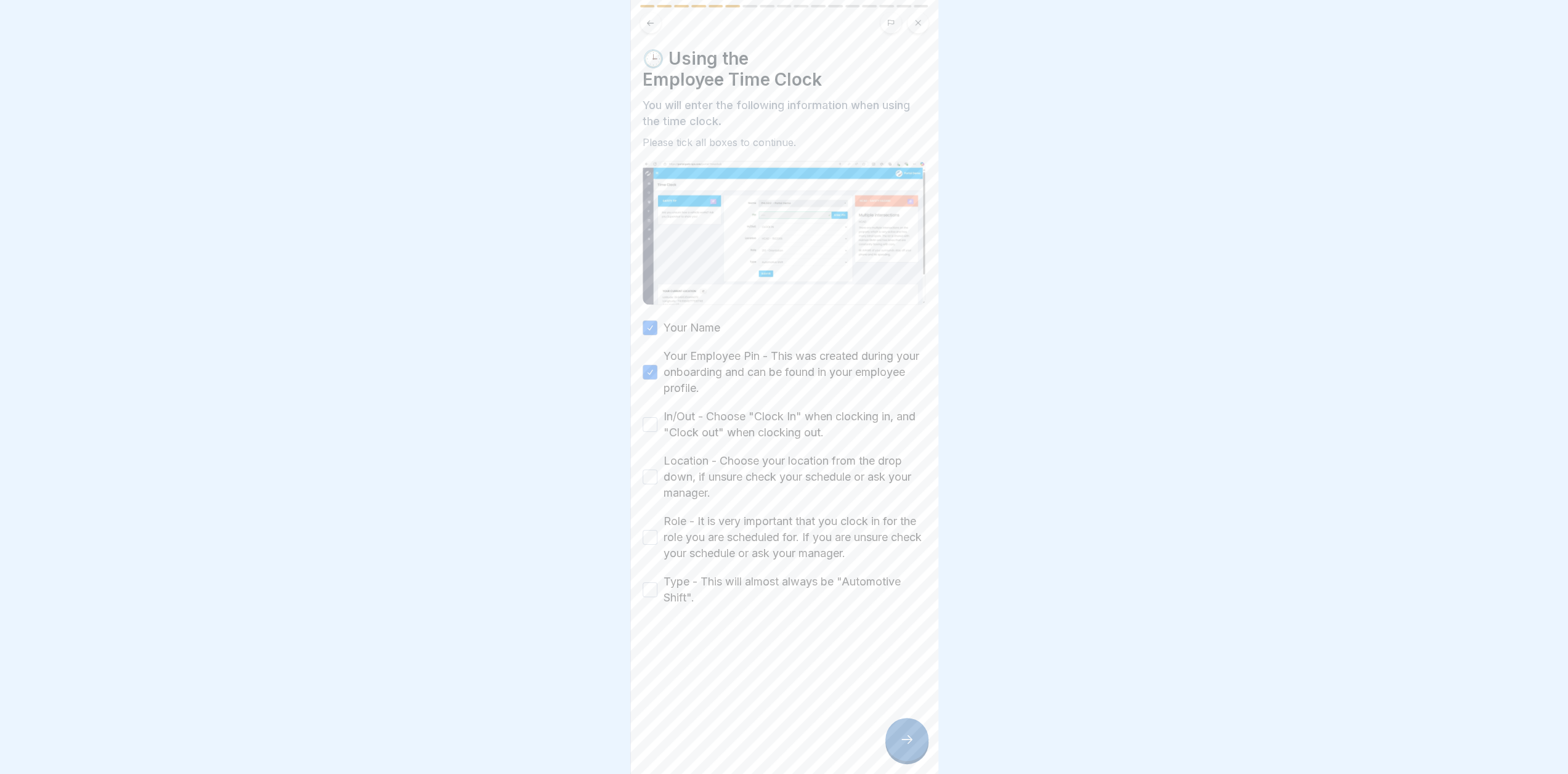
click at [756, 424] on label "In/Out - Choose "Clock In" when clocking in, and "Clock out" when clocking out." at bounding box center [795, 424] width 263 height 32
click at [657, 424] on button "In/Out - Choose "Clock In" when clocking in, and "Clock out" when clocking out." at bounding box center [650, 424] width 15 height 15
click at [756, 459] on label "Location - Choose your location from the drop down, if unsure check your schedu…" at bounding box center [795, 477] width 263 height 48
click at [657, 469] on button "Location - Choose your location from the drop down, if unsure check your schedu…" at bounding box center [650, 477] width 15 height 15
click at [750, 529] on label "Role - It is very important that you clock in for the role you are scheduled fo…" at bounding box center [795, 537] width 263 height 48
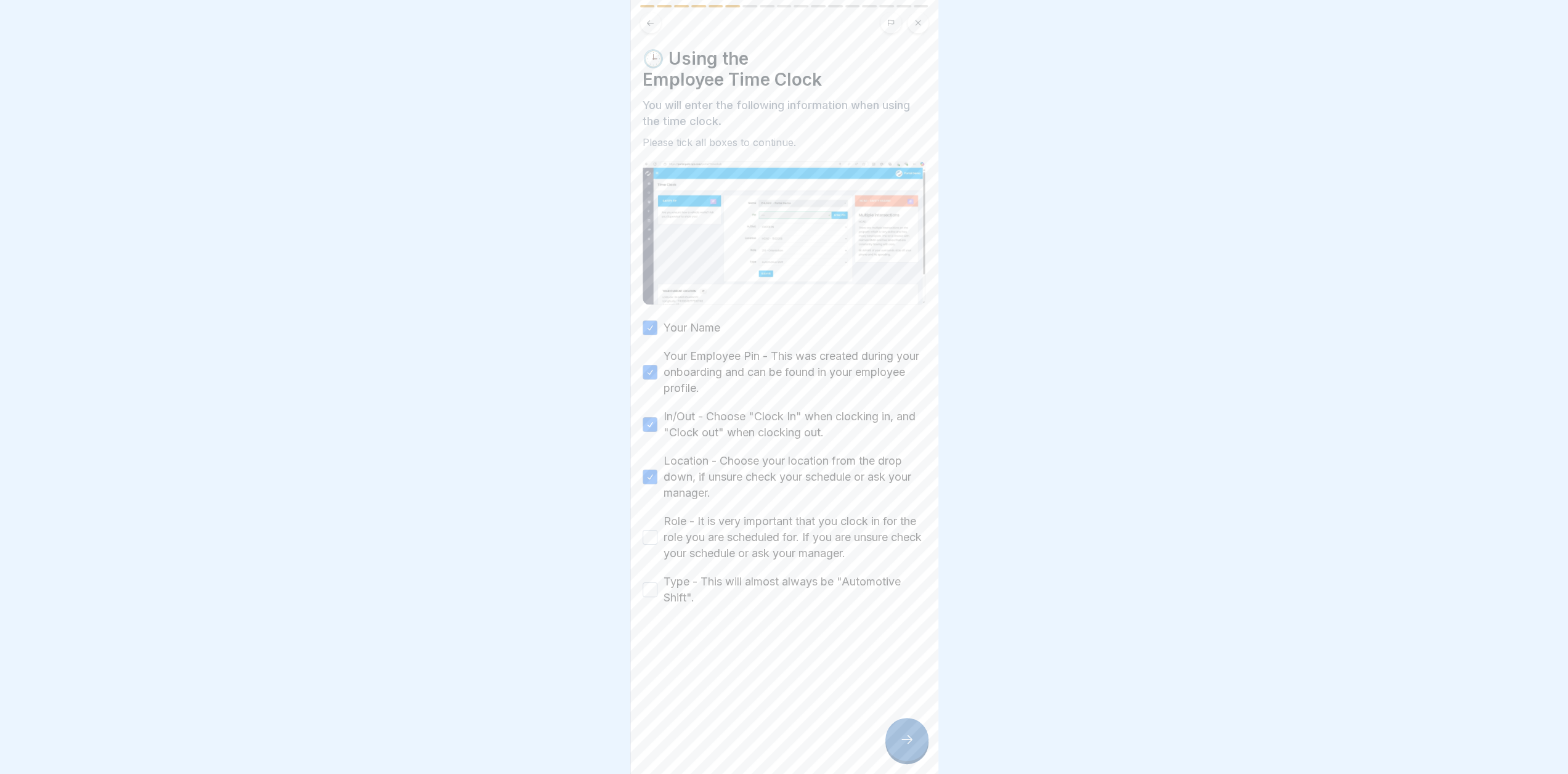
click at [657, 530] on button "Role - It is very important that you clock in for the role you are scheduled fo…" at bounding box center [650, 537] width 15 height 15
click at [746, 588] on label "Type - This will almost always be "Automotive Shift"." at bounding box center [795, 589] width 263 height 32
click at [657, 588] on button "Type - This will almost always be "Automotive Shift"." at bounding box center [650, 589] width 15 height 15
click at [903, 745] on icon at bounding box center [907, 739] width 15 height 15
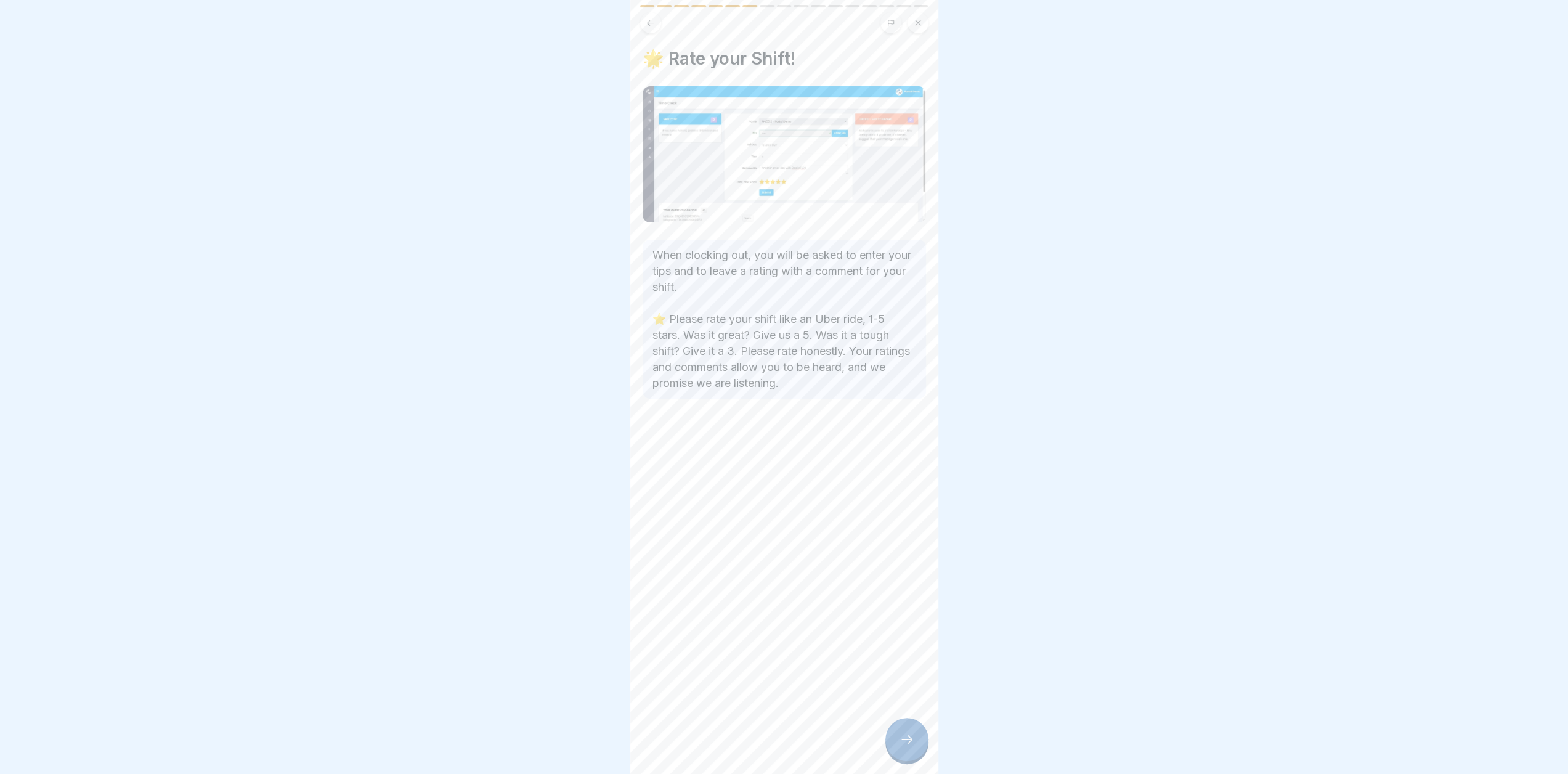
click at [1167, 234] on div at bounding box center [784, 387] width 1568 height 774
click at [907, 736] on icon at bounding box center [907, 739] width 15 height 15
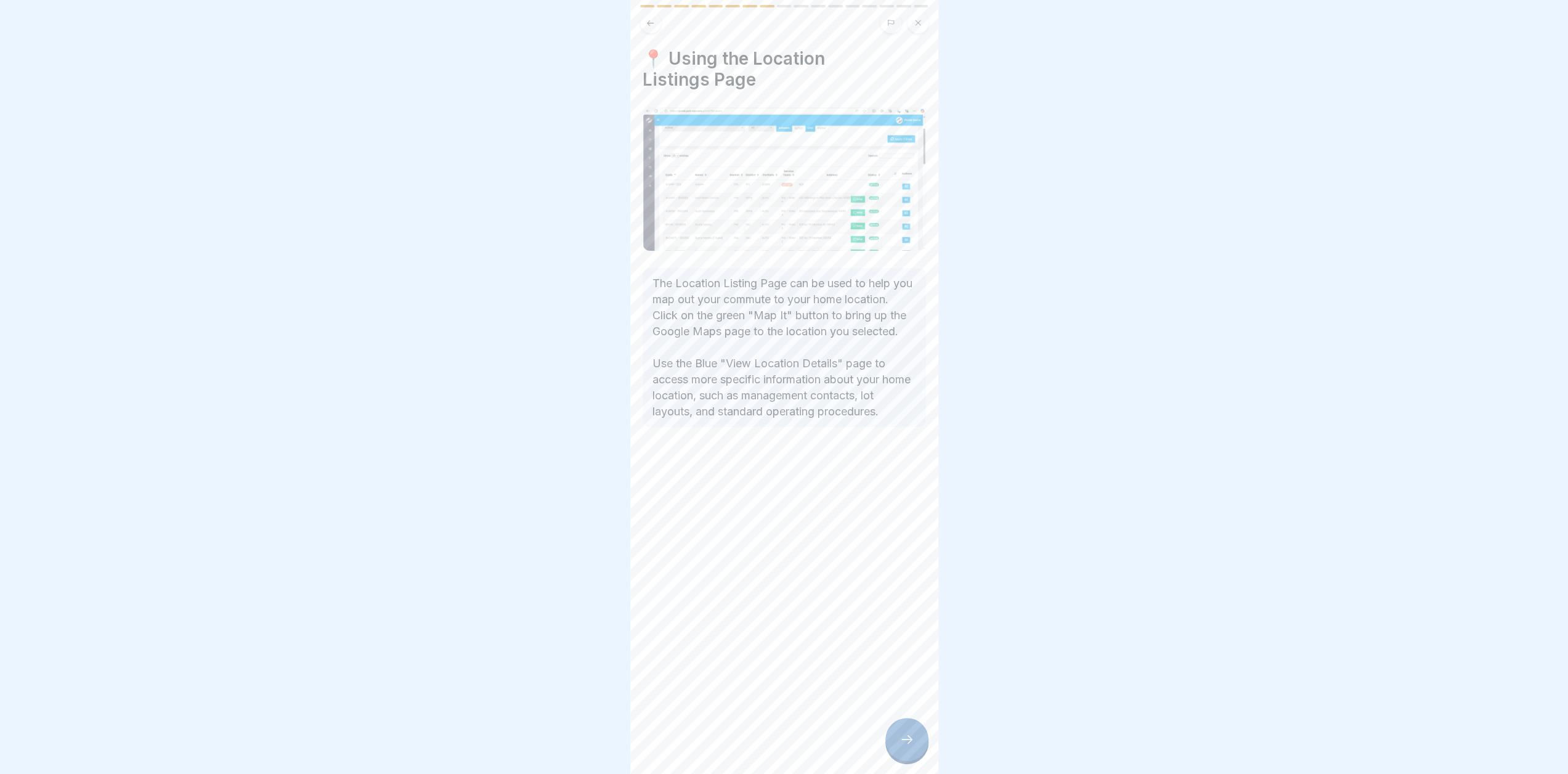
click at [907, 735] on icon at bounding box center [907, 739] width 15 height 15
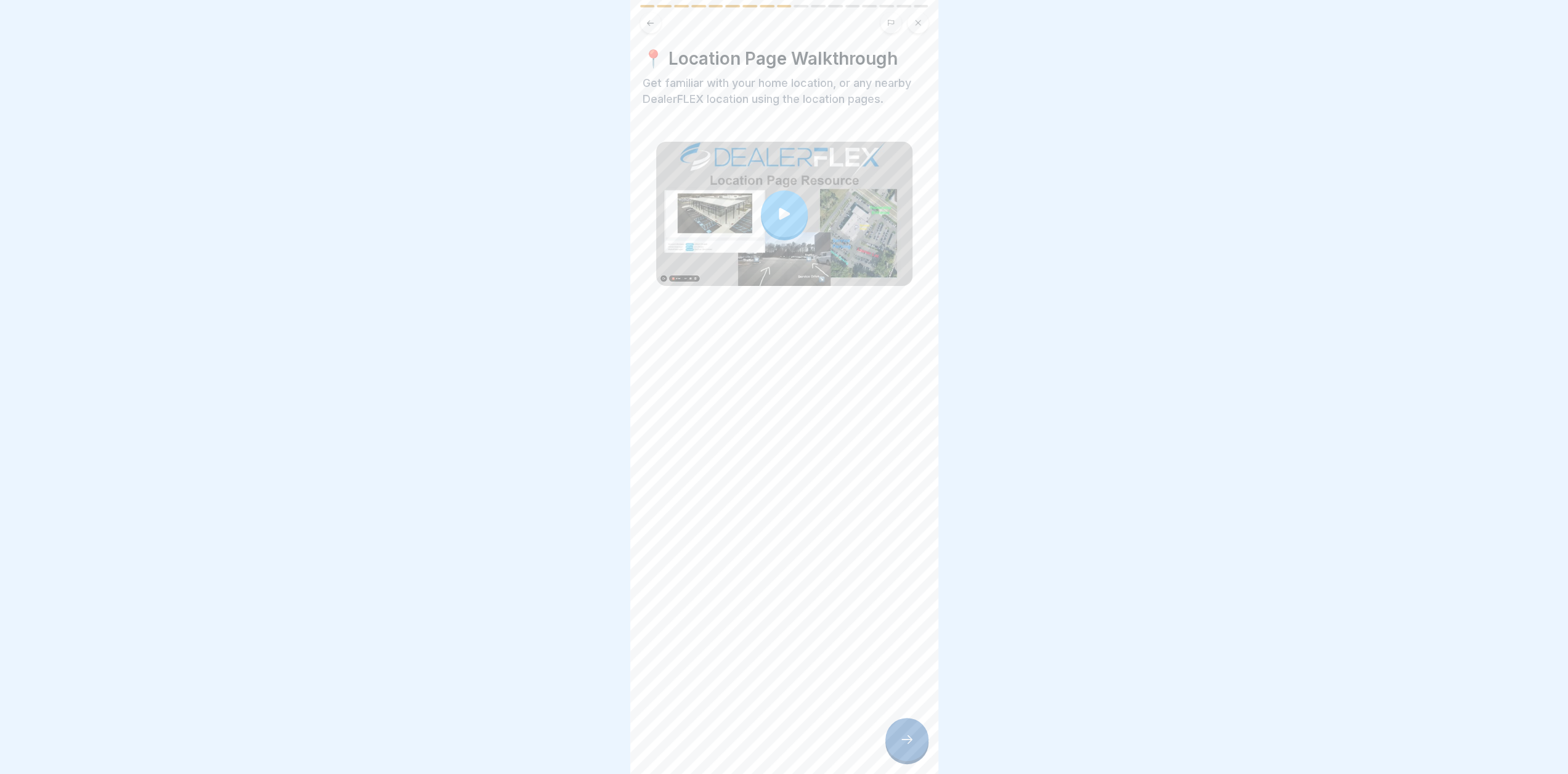
click at [781, 206] on icon at bounding box center [784, 214] width 17 height 17
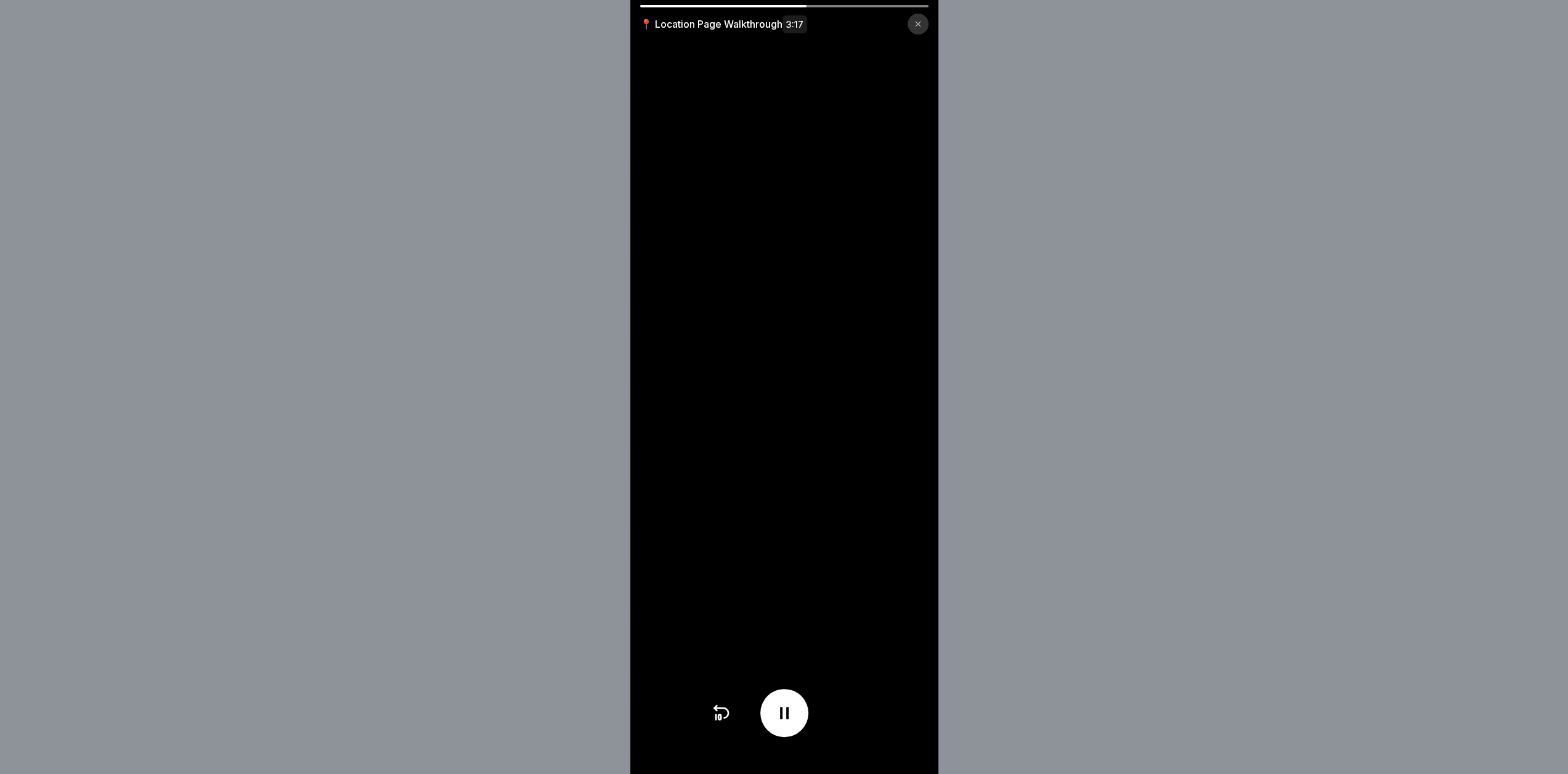
click at [1189, 264] on div "📍 Location Page Walkthrough 3:17" at bounding box center [784, 387] width 1568 height 774
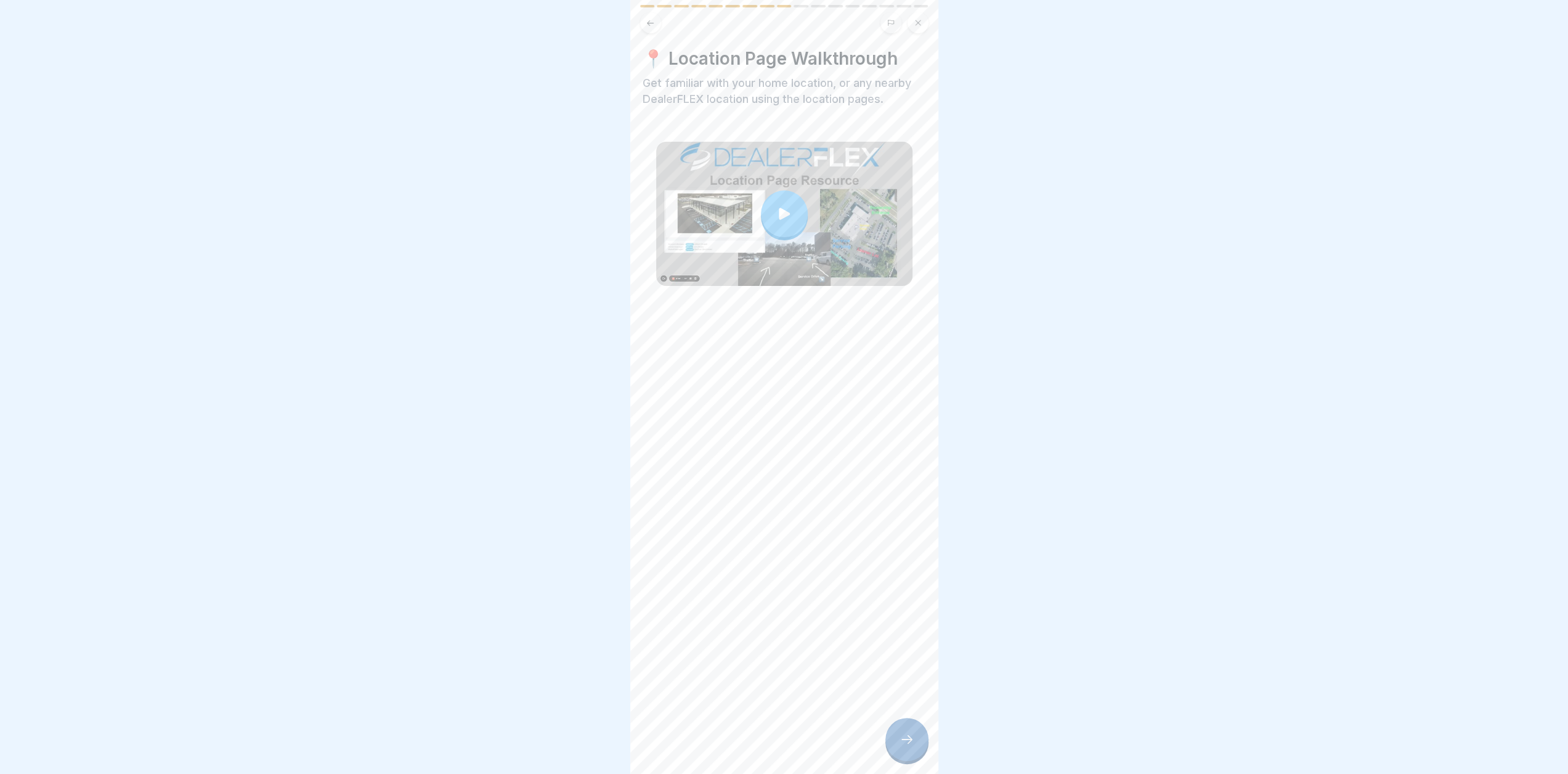
click at [901, 735] on icon at bounding box center [907, 739] width 15 height 15
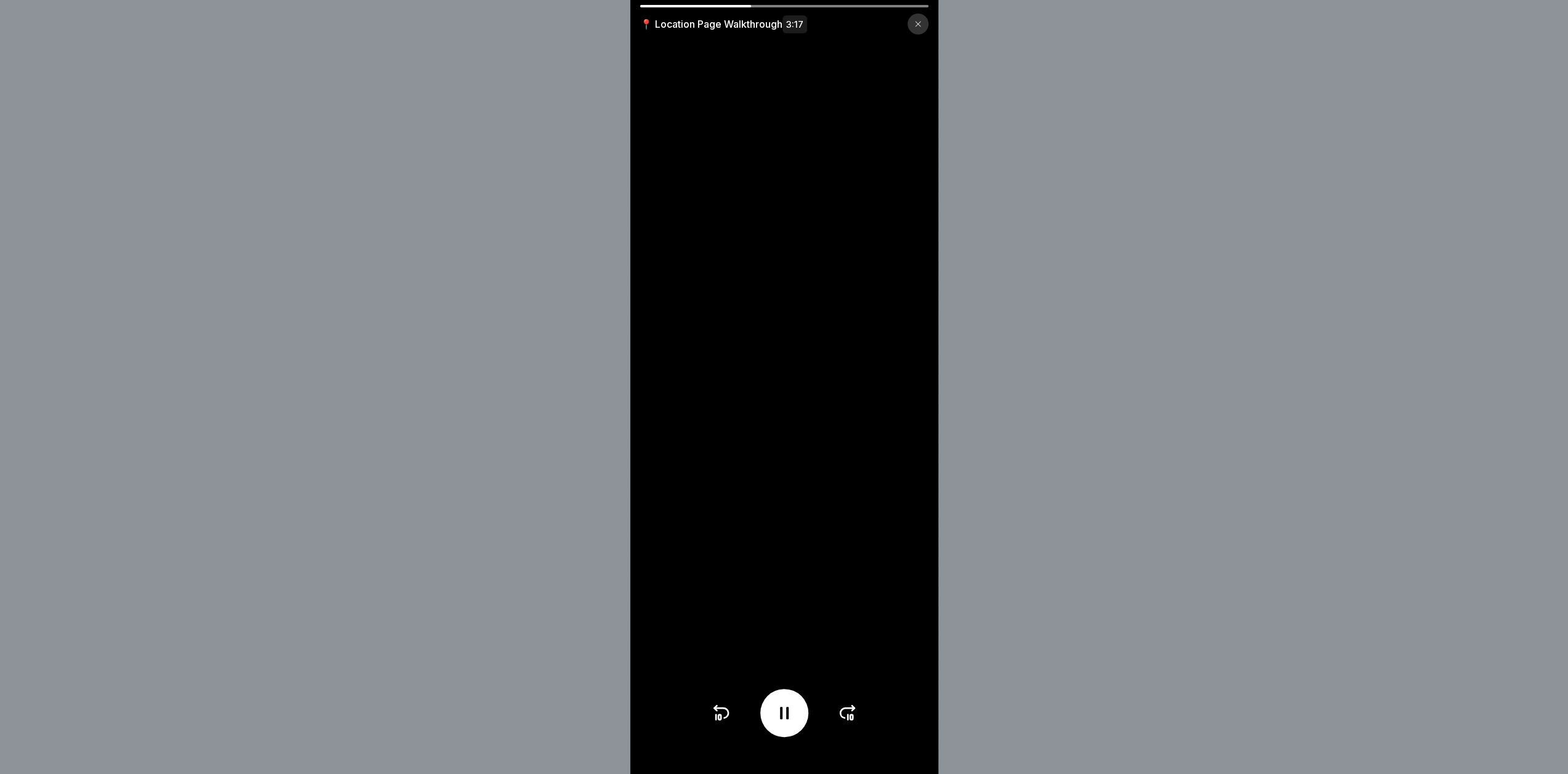
click at [1358, 234] on div "📍 Location Page Walkthrough 3:17" at bounding box center [784, 387] width 1568 height 774
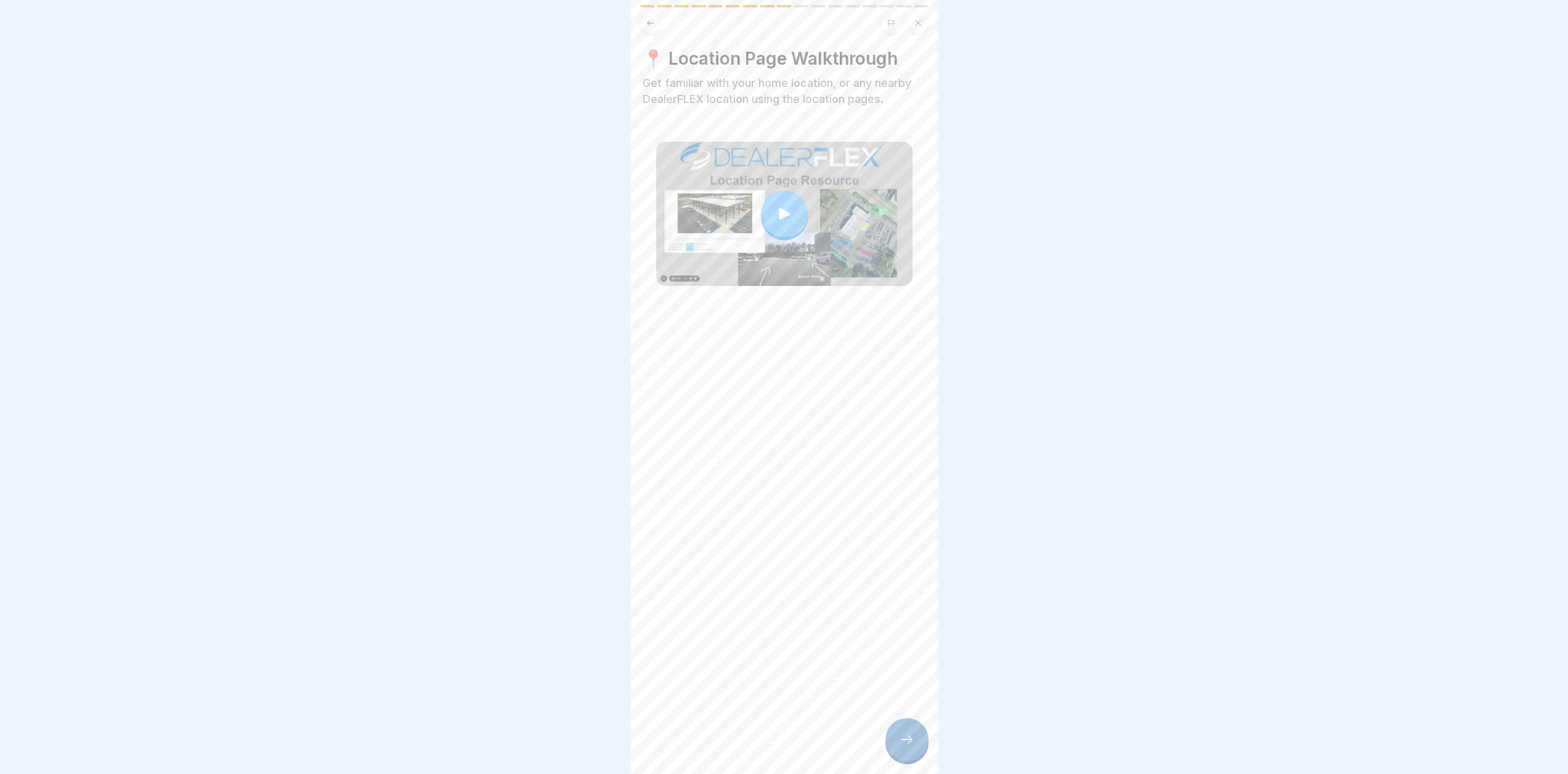
click at [784, 192] on div at bounding box center [784, 213] width 47 height 47
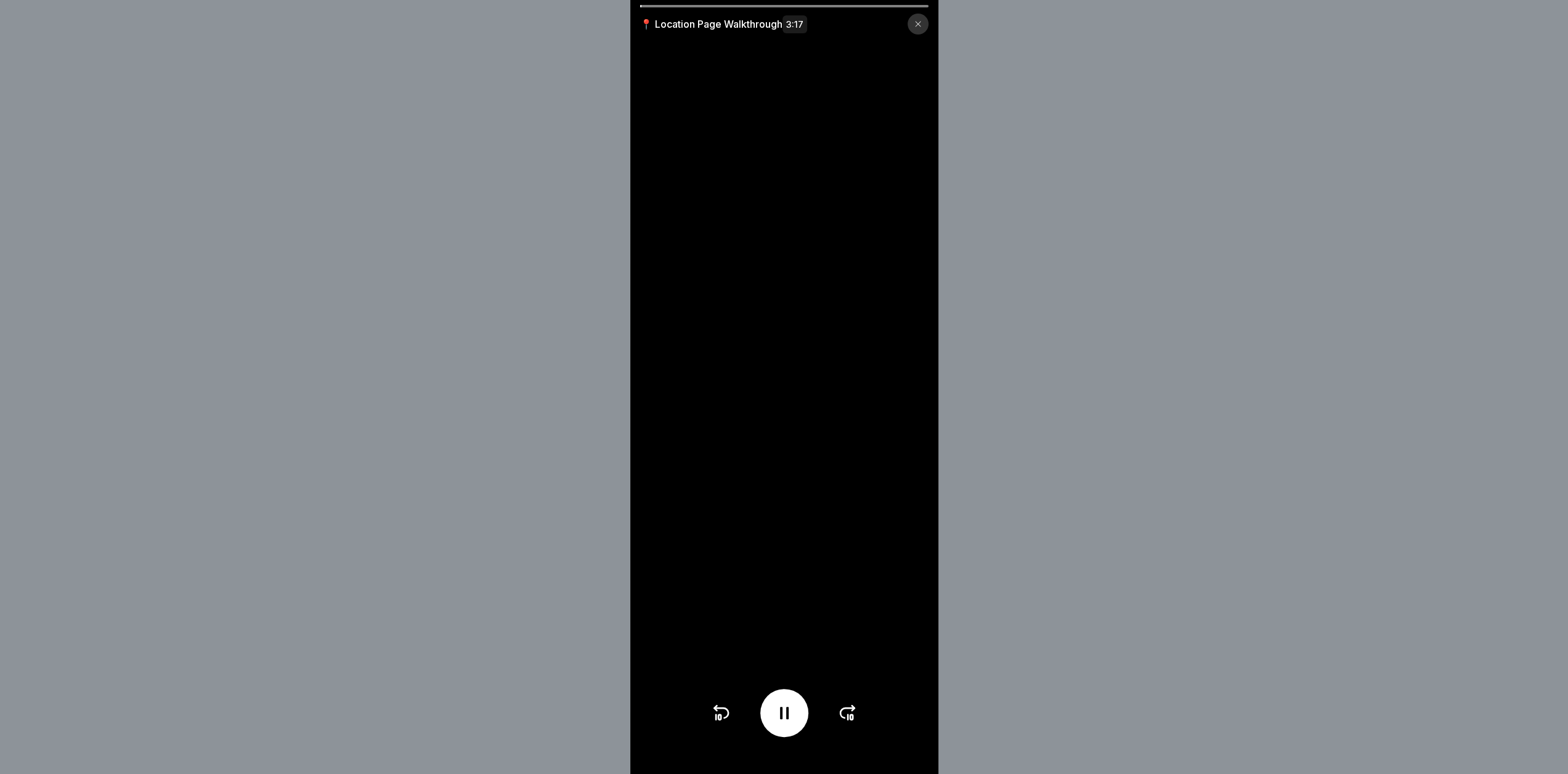
click at [846, 718] on icon at bounding box center [847, 712] width 14 height 10
click at [846, 718] on icon at bounding box center [847, 712] width 14 height 10
click at [847, 723] on icon at bounding box center [847, 712] width 19 height 19
click at [848, 723] on icon at bounding box center [847, 712] width 19 height 19
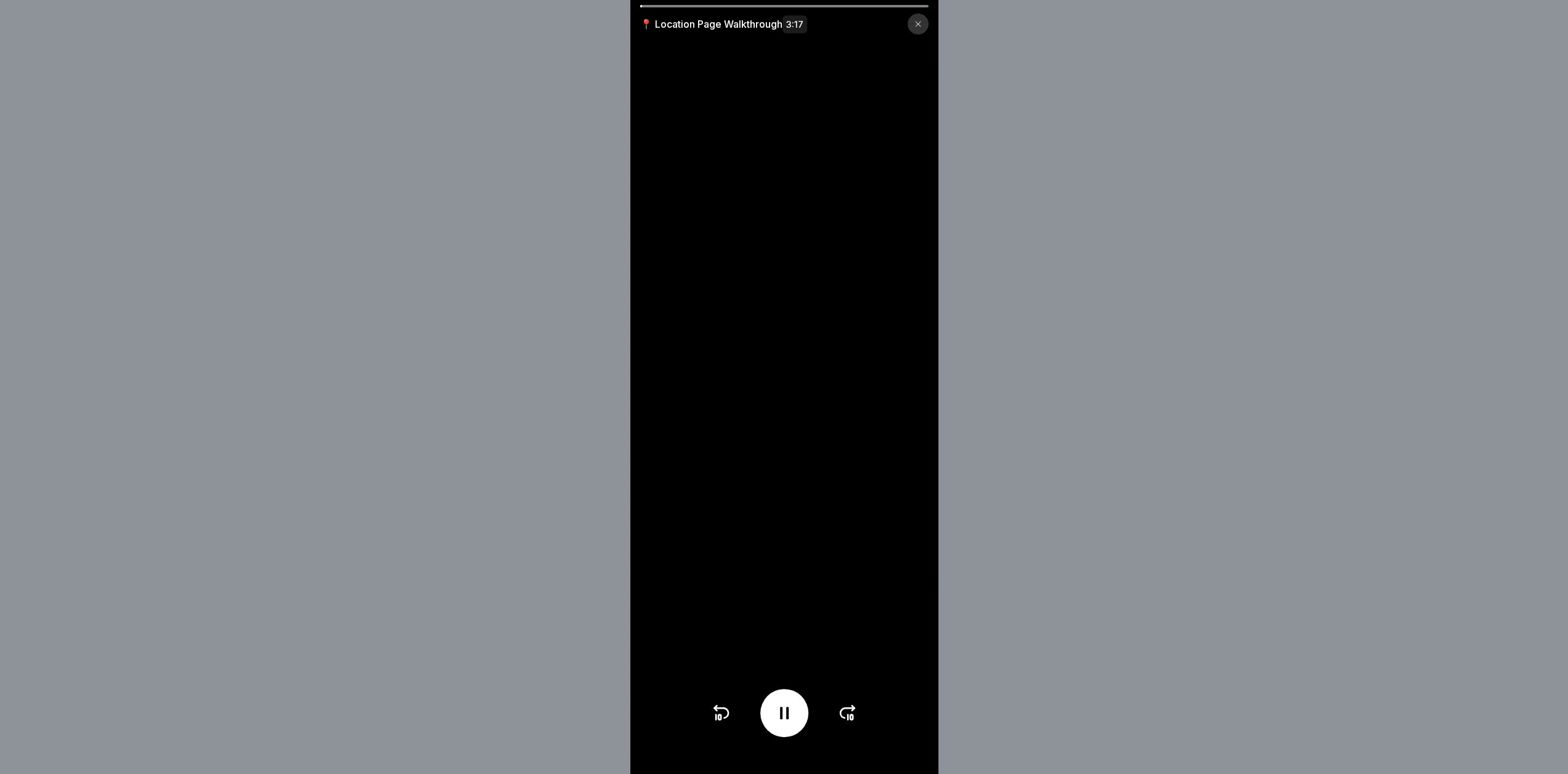
click at [848, 723] on icon at bounding box center [847, 712] width 19 height 19
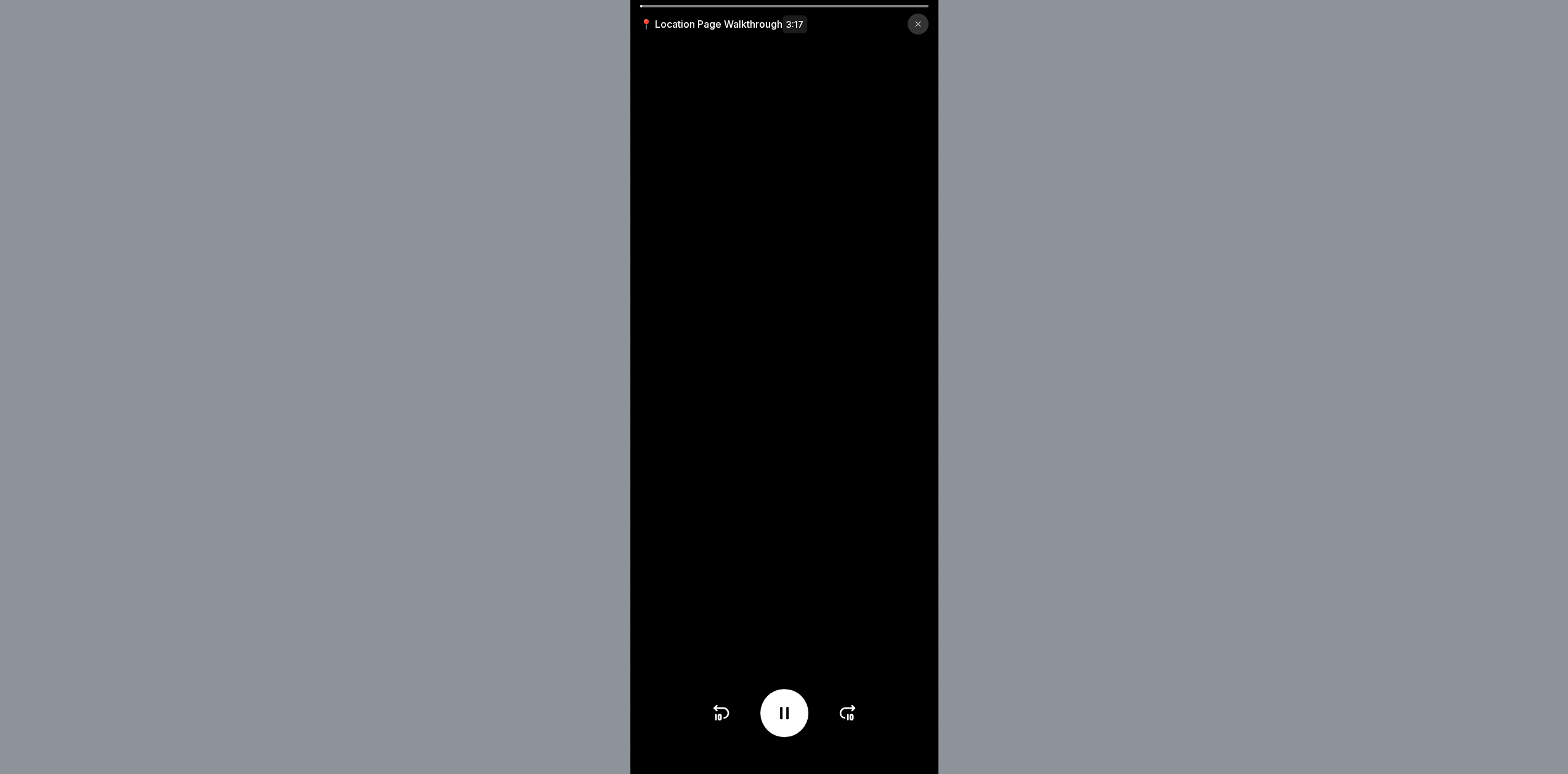
click at [848, 723] on icon at bounding box center [847, 712] width 19 height 19
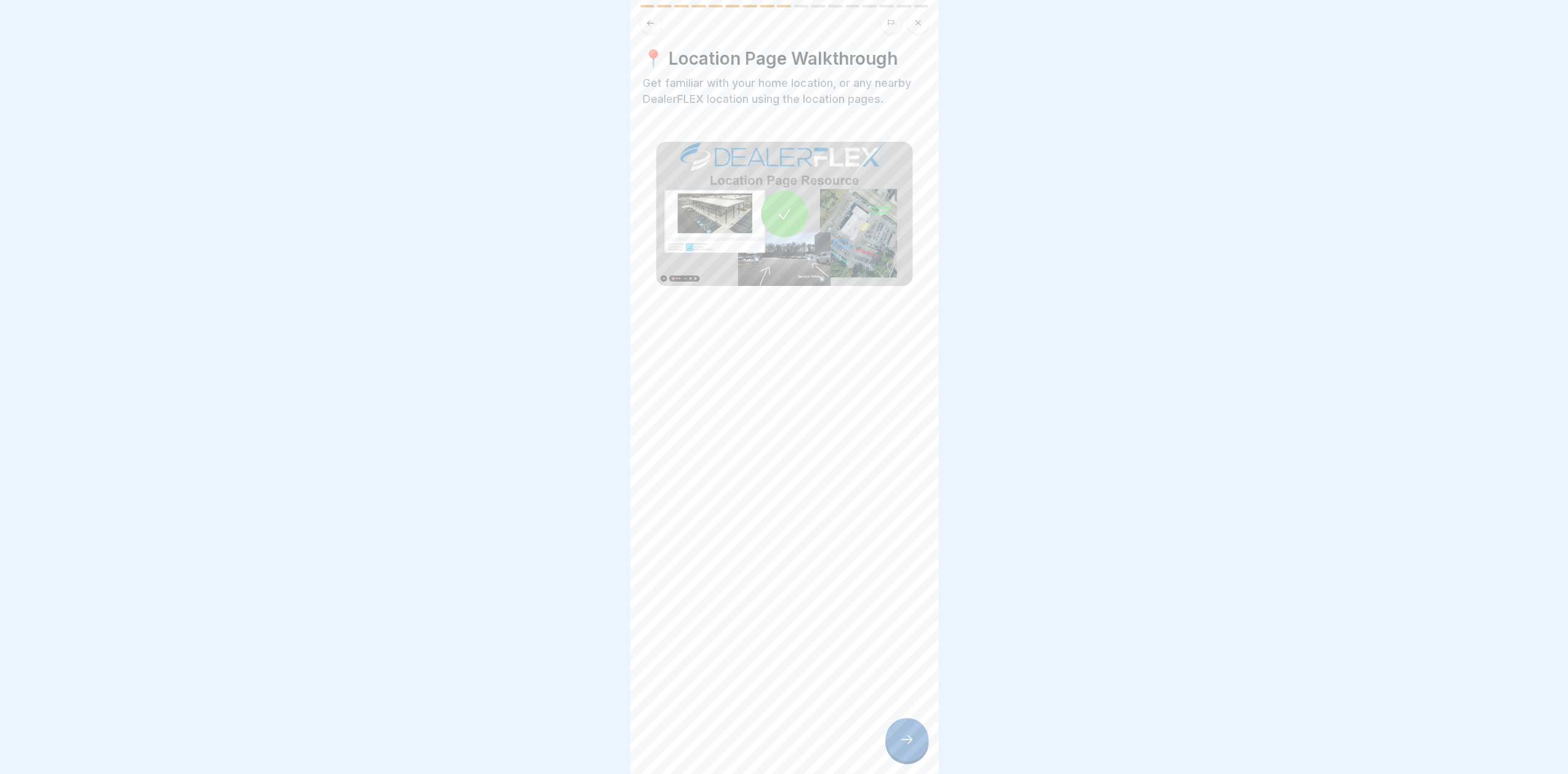
click at [914, 728] on div at bounding box center [907, 739] width 43 height 43
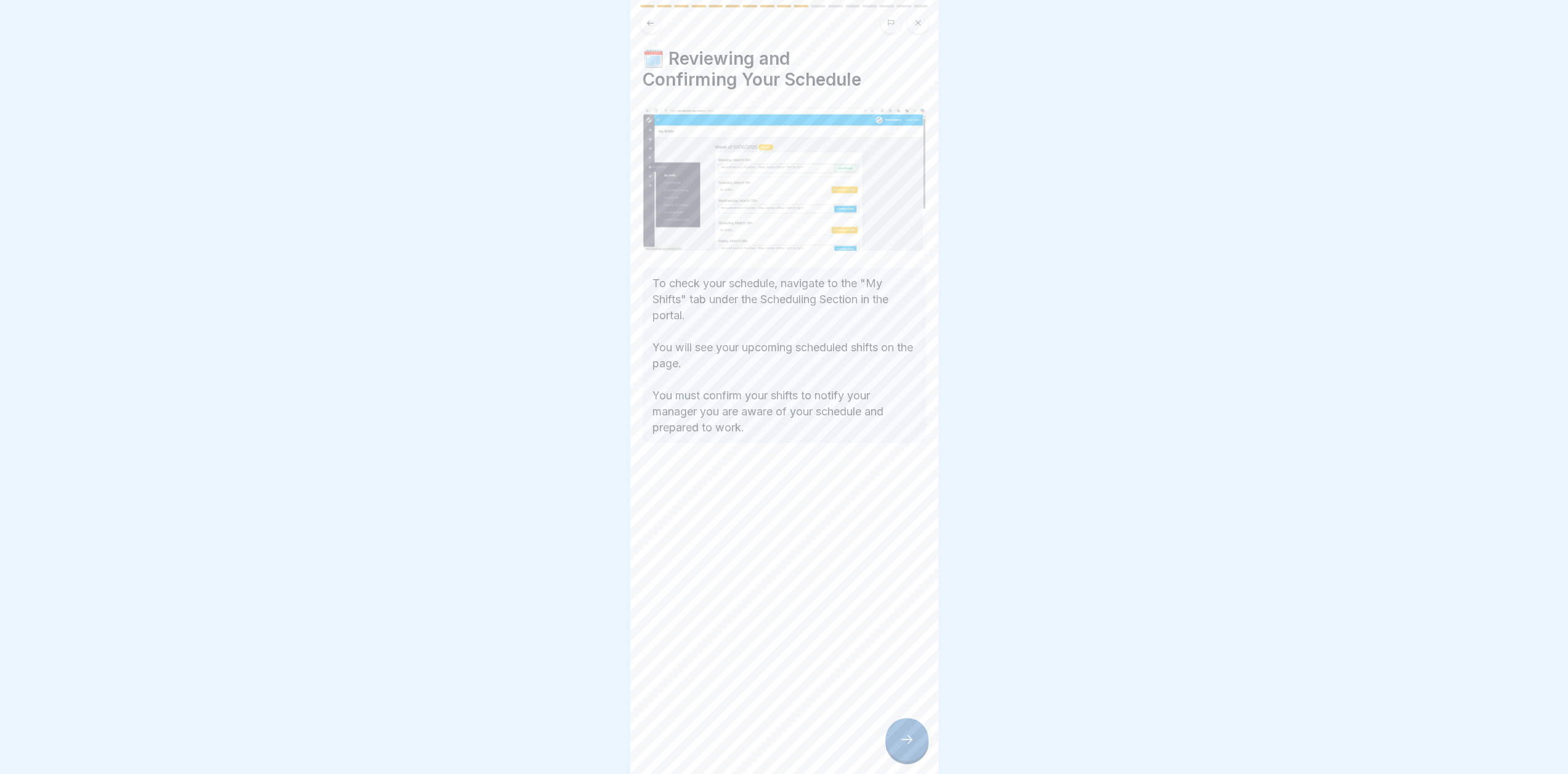
click at [910, 725] on div at bounding box center [907, 739] width 43 height 43
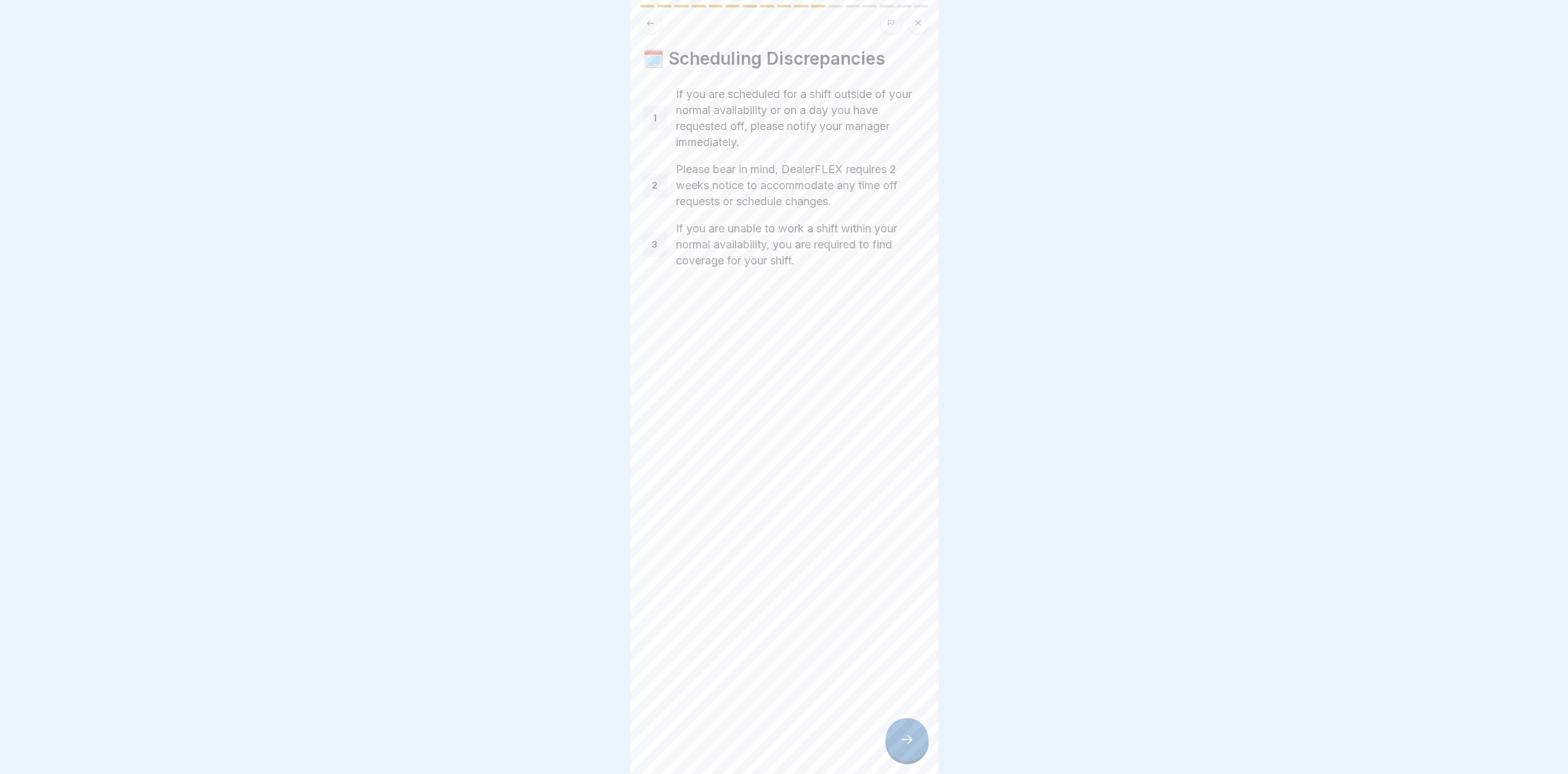
click at [906, 728] on div at bounding box center [907, 739] width 43 height 43
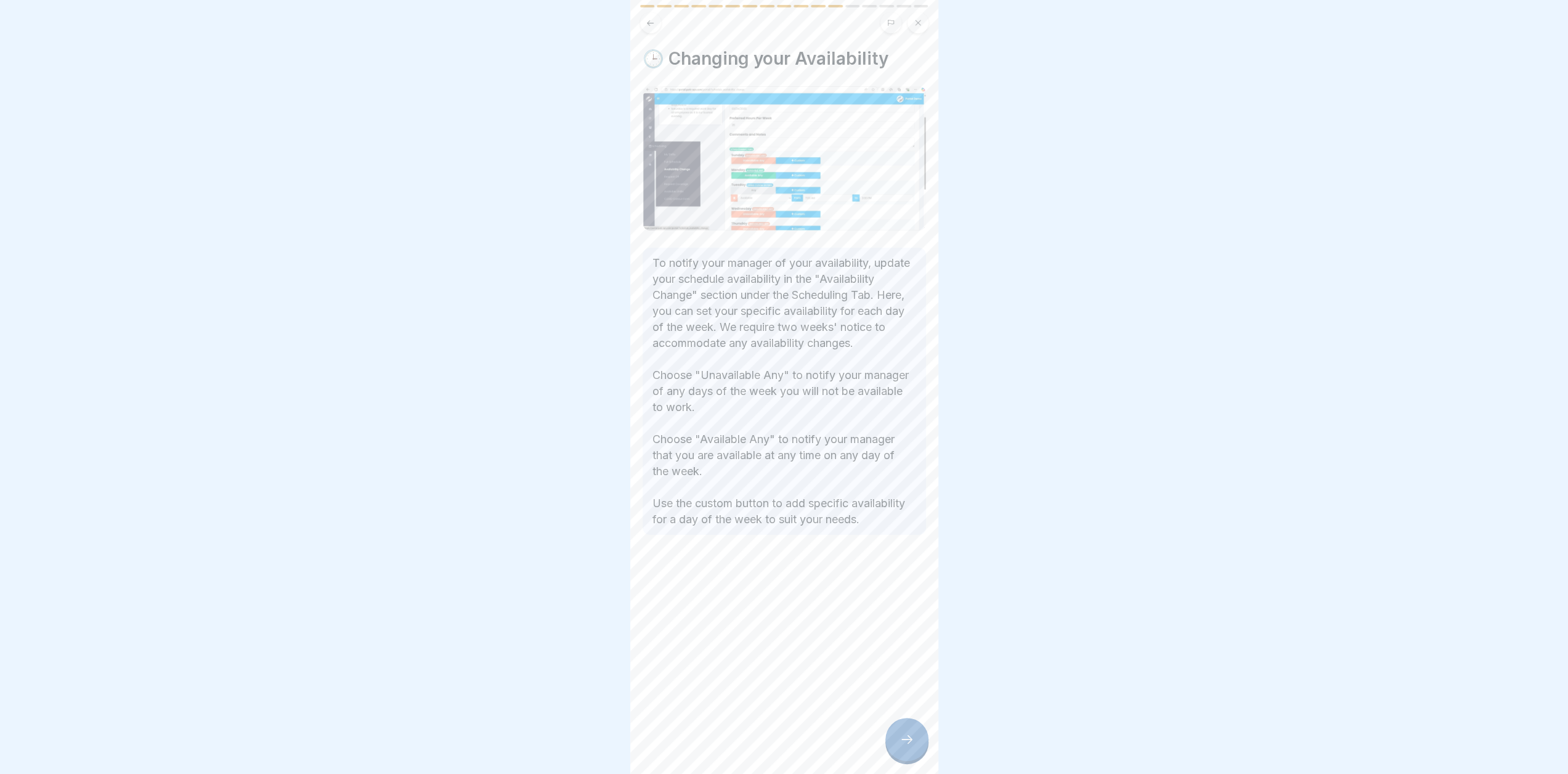
click at [904, 720] on div at bounding box center [907, 739] width 43 height 43
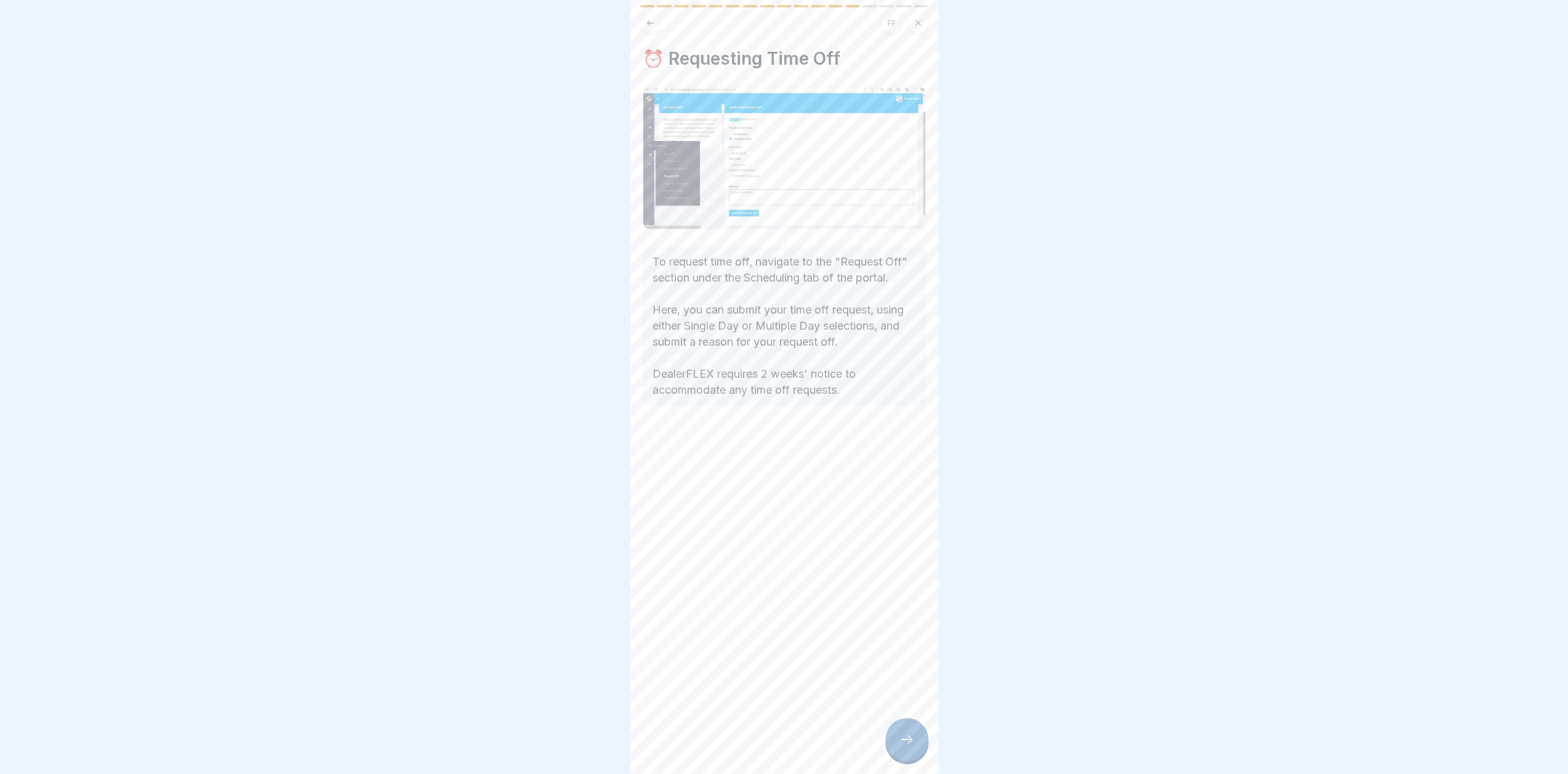
click at [904, 728] on div at bounding box center [907, 739] width 43 height 43
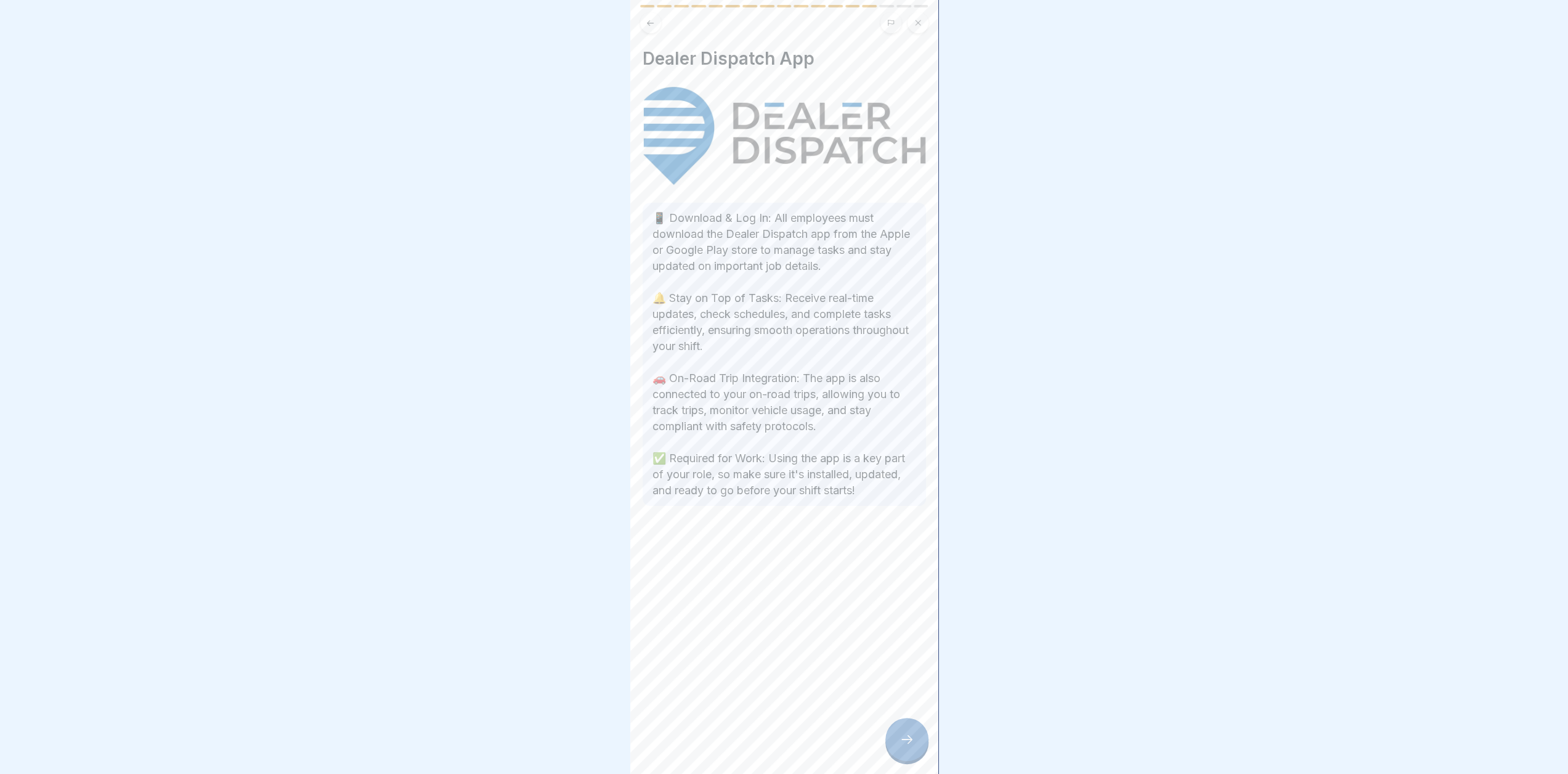
click at [902, 737] on icon at bounding box center [907, 739] width 15 height 15
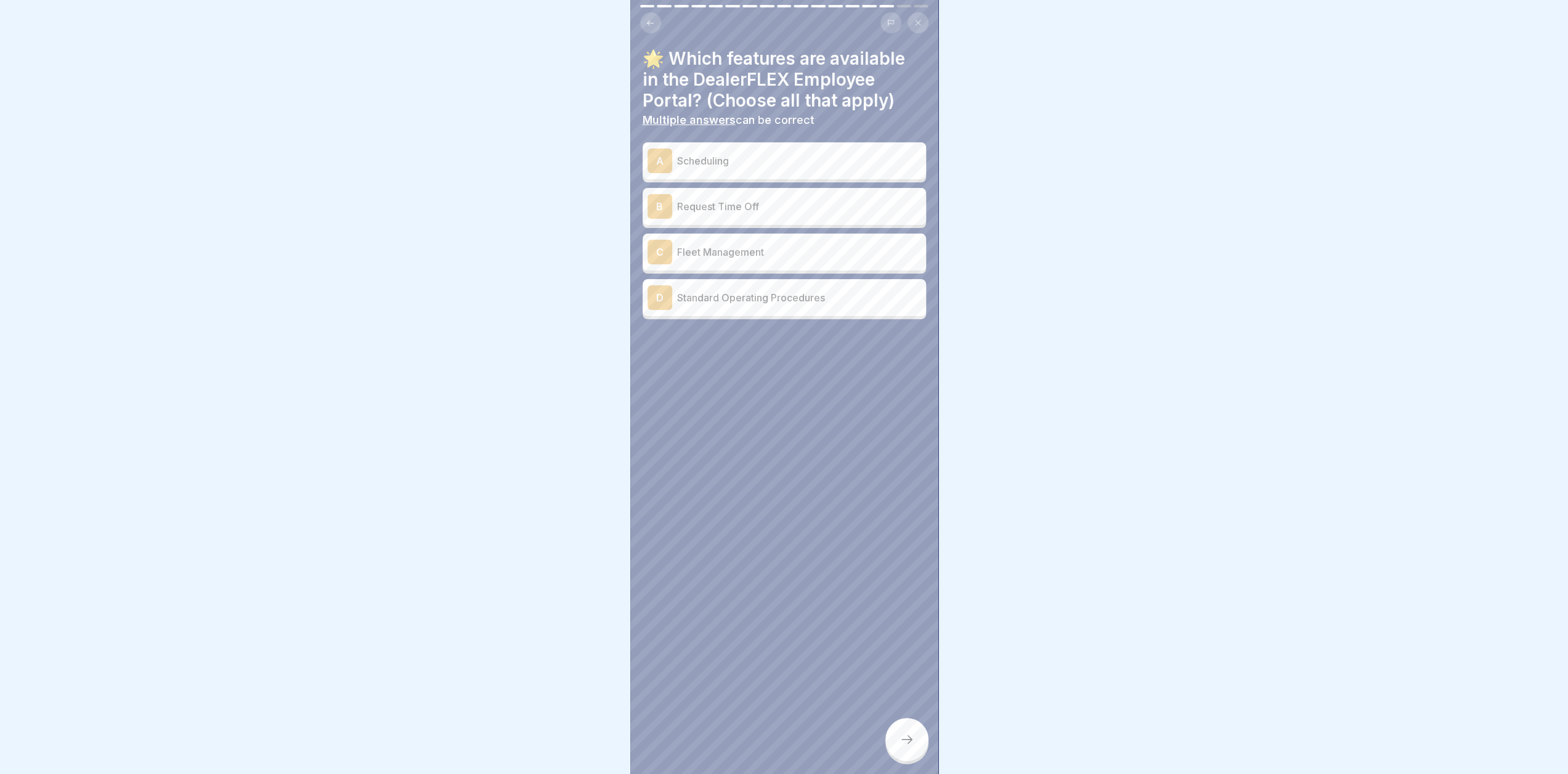
click at [843, 160] on div "A Scheduling" at bounding box center [784, 161] width 274 height 25
click at [833, 201] on p "Request Time Off" at bounding box center [800, 207] width 244 height 15
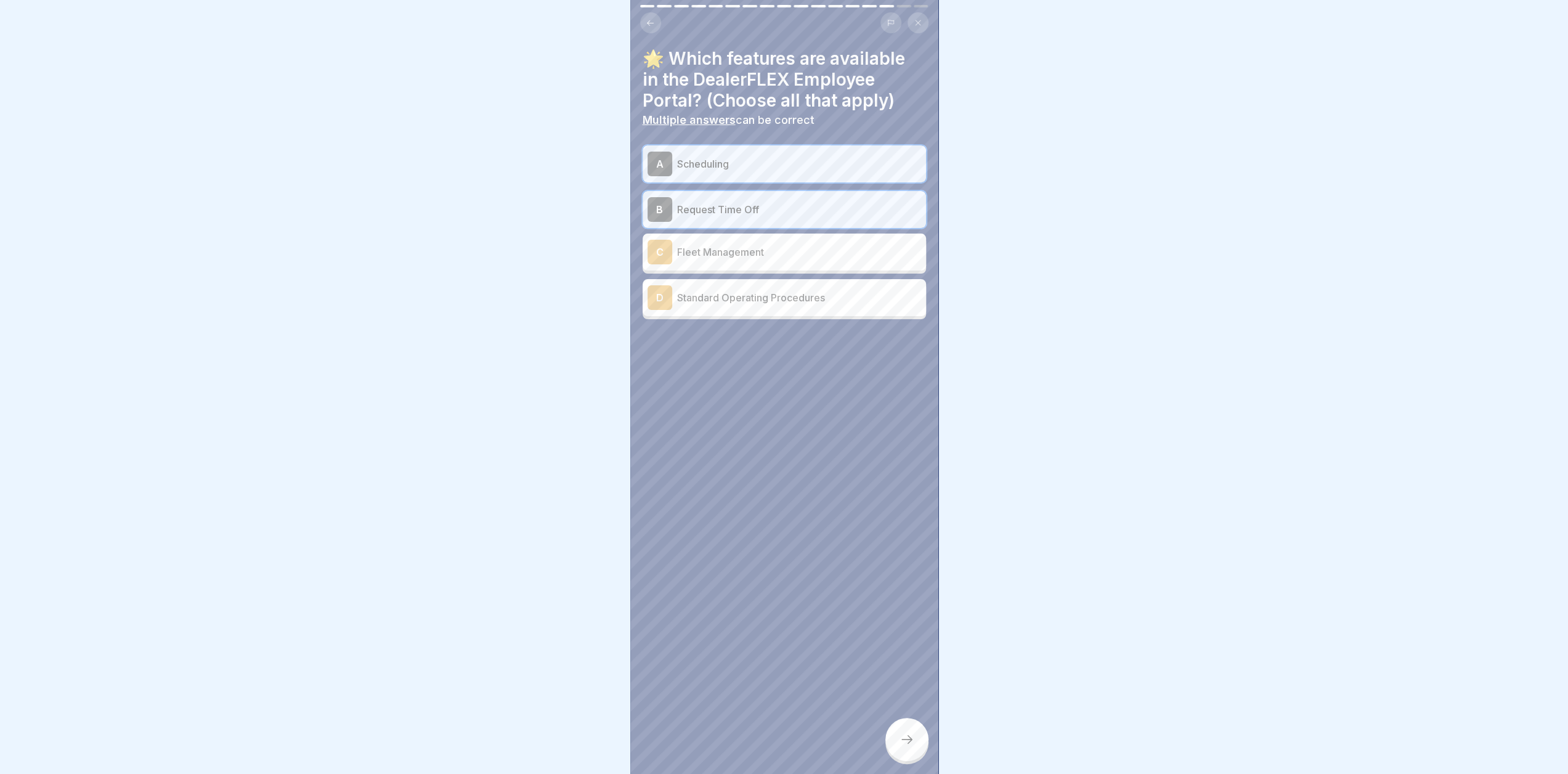
click at [793, 305] on div "D Standard Operating Procedures" at bounding box center [784, 297] width 284 height 37
click at [792, 244] on p "Fleet Management" at bounding box center [800, 252] width 244 height 15
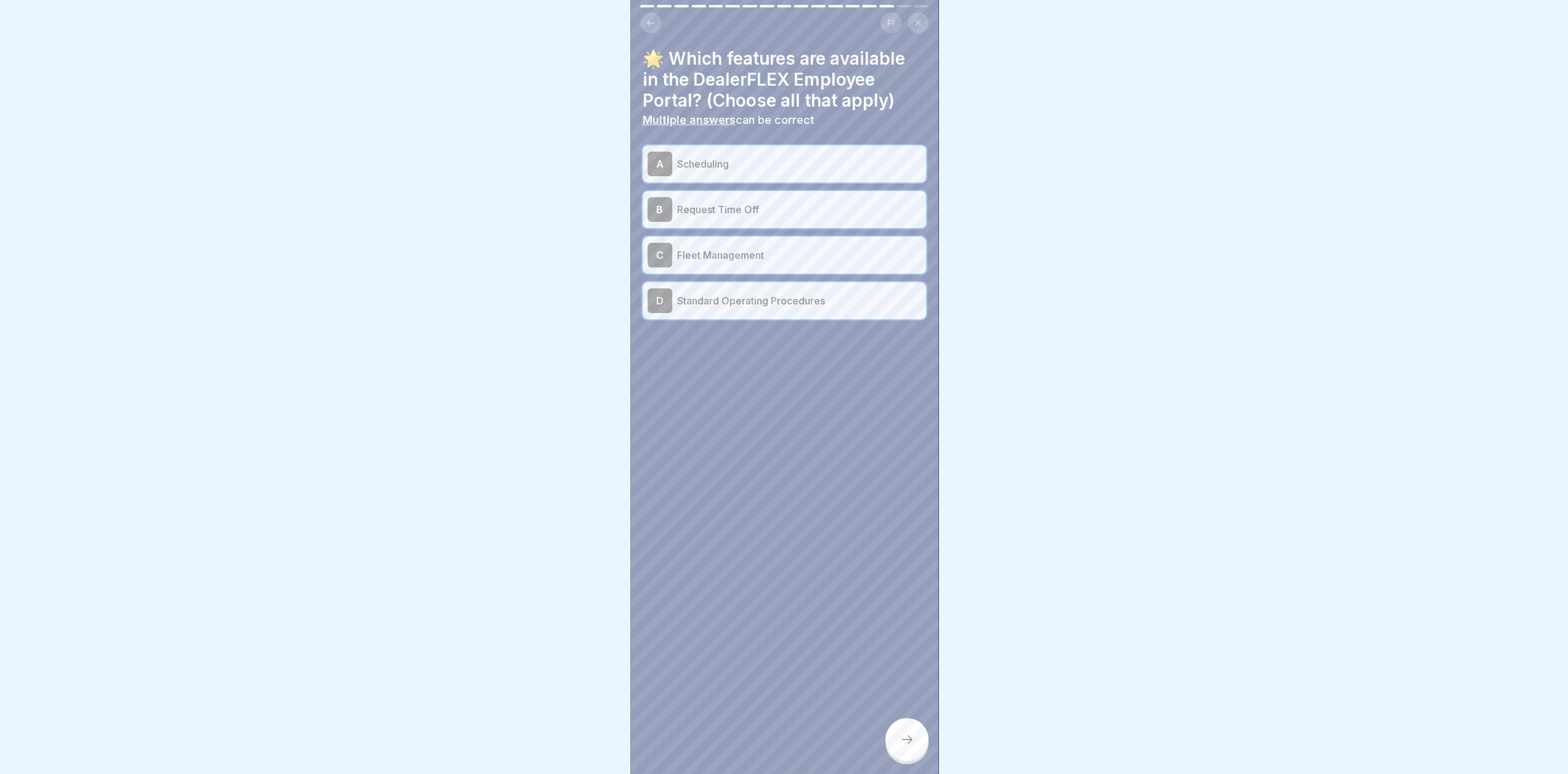
click at [913, 739] on icon at bounding box center [907, 739] width 15 height 15
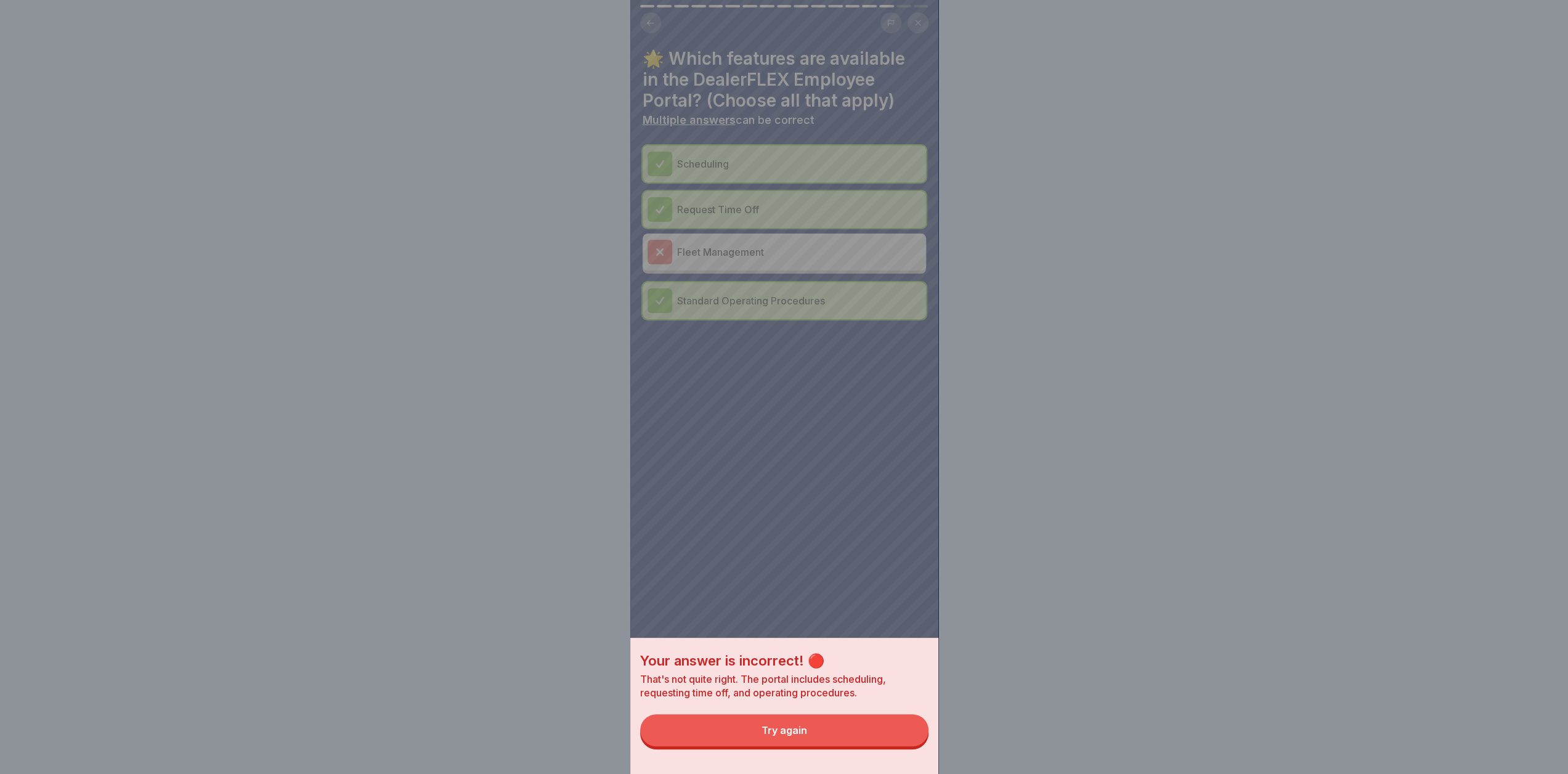
click at [884, 740] on button "Try again" at bounding box center [784, 730] width 288 height 32
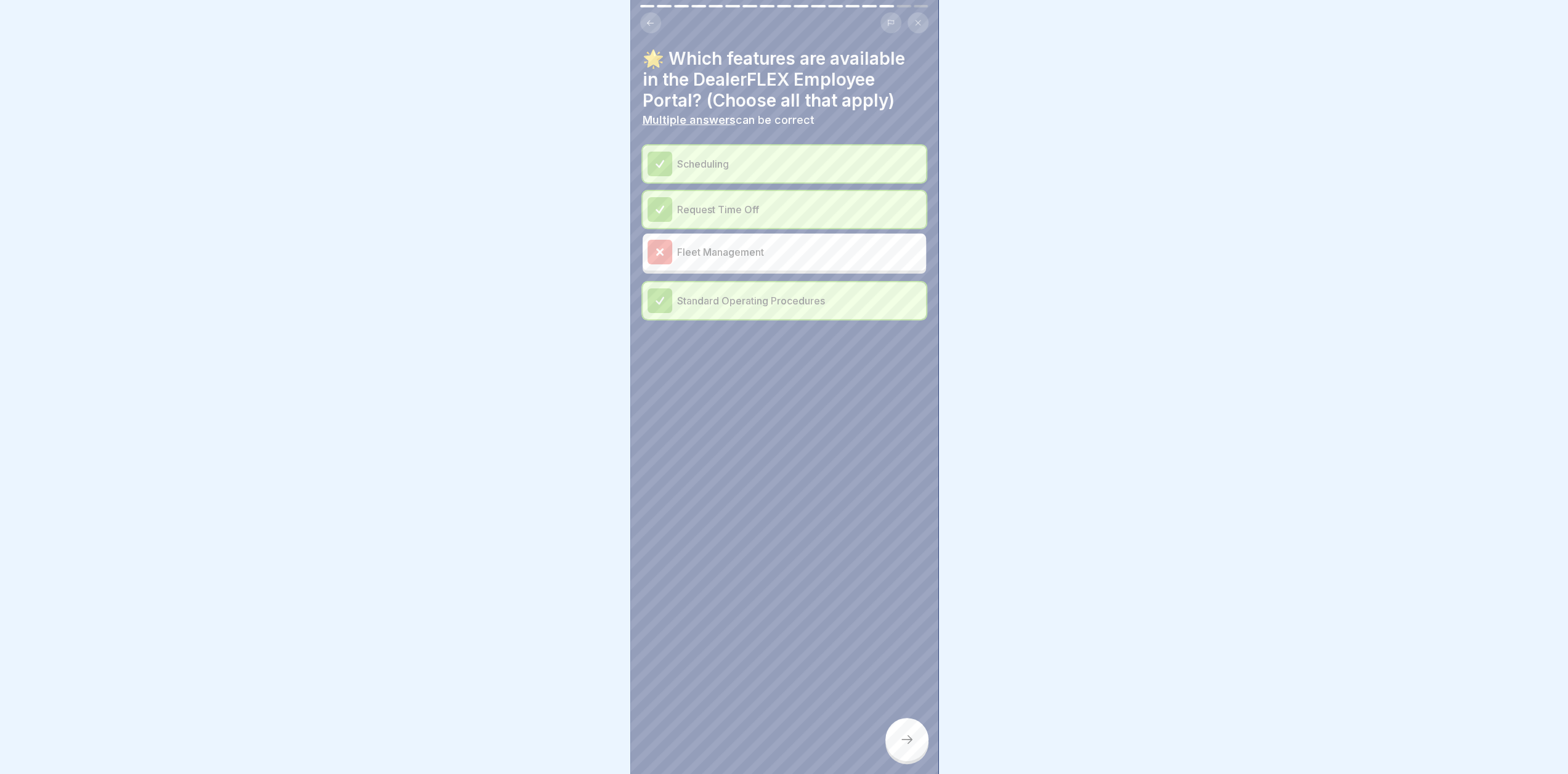
click at [747, 240] on div "Fleet Management" at bounding box center [784, 252] width 274 height 25
click at [922, 755] on div at bounding box center [907, 739] width 43 height 43
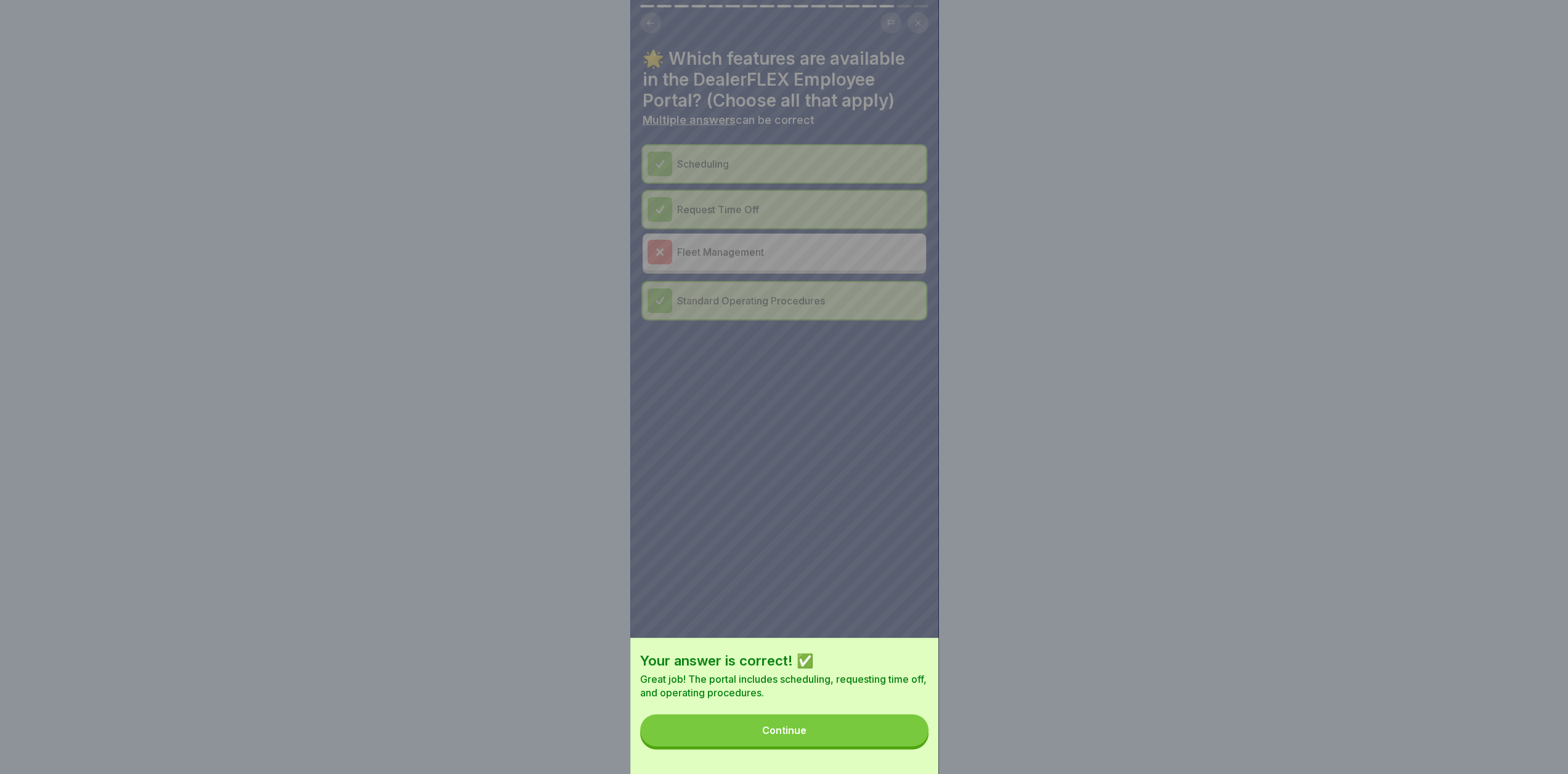
drag, startPoint x: 902, startPoint y: 734, endPoint x: 906, endPoint y: 739, distance: 6.4
click at [902, 734] on button "Continue" at bounding box center [784, 730] width 288 height 32
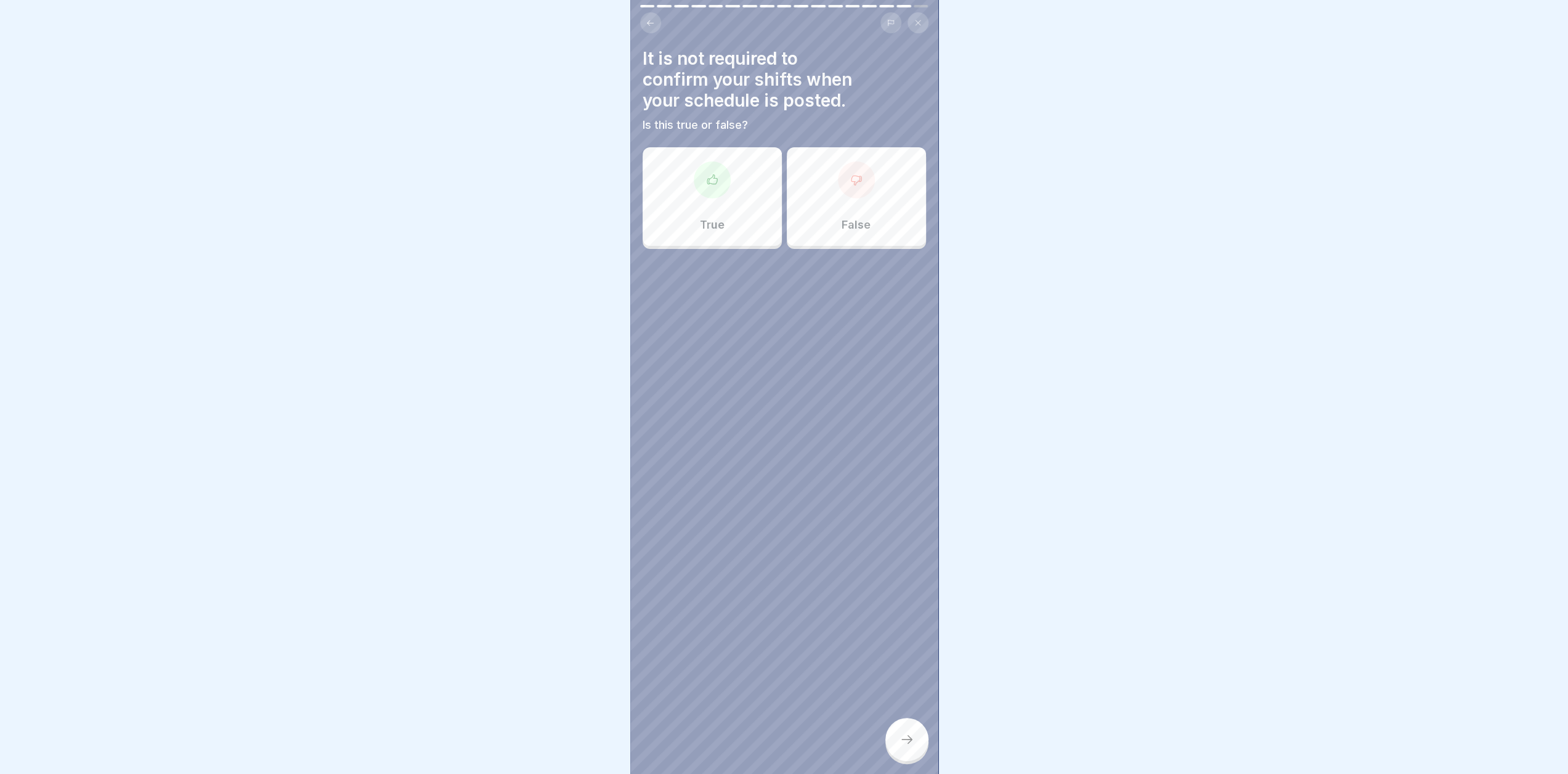
click at [938, 196] on div "How much notice does DealerFLEX require to accommodate time off requests or sch…" at bounding box center [1092, 387] width 308 height 774
click at [854, 199] on div "False" at bounding box center [857, 196] width 140 height 98
click at [895, 732] on div at bounding box center [907, 739] width 43 height 43
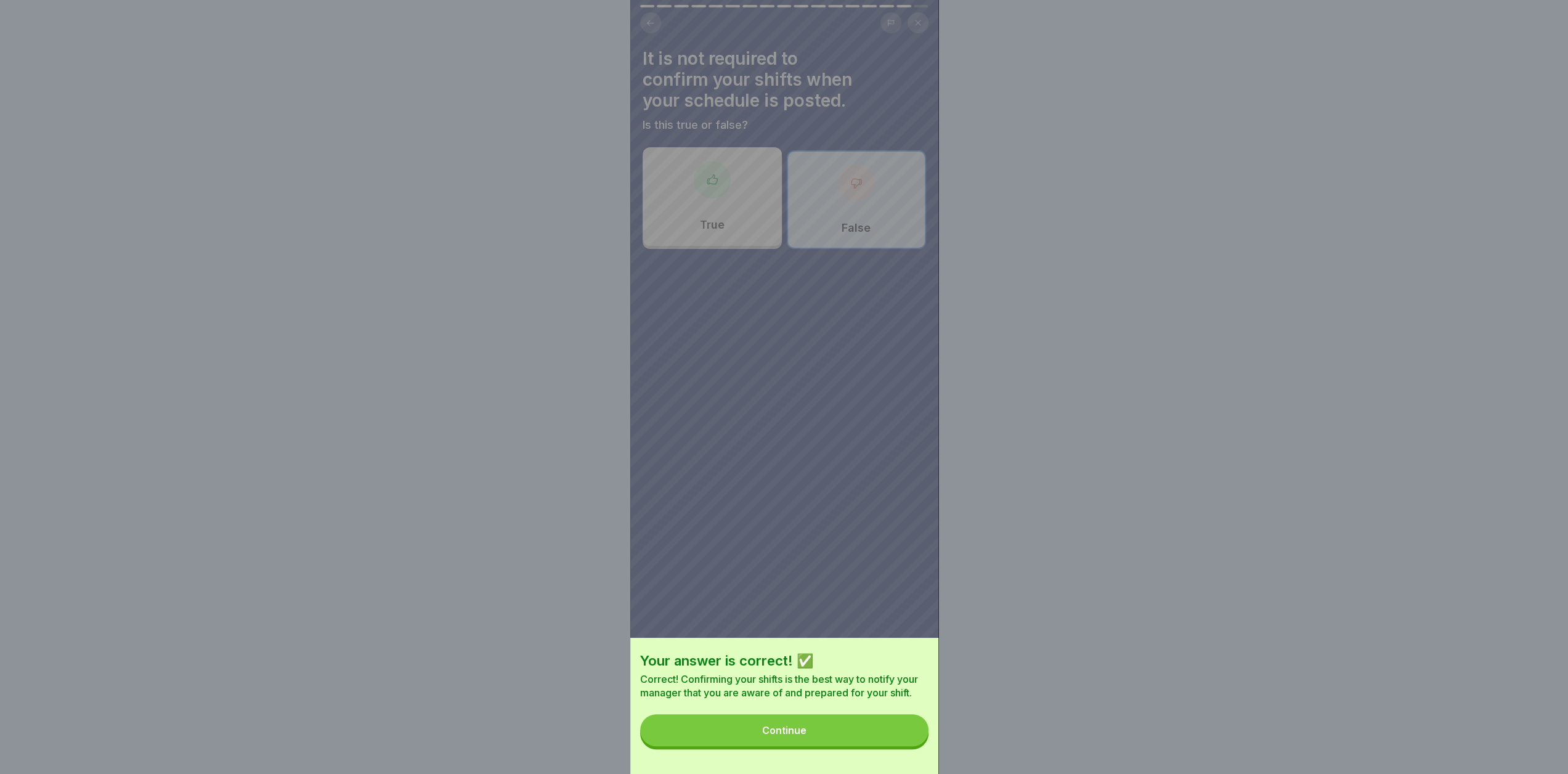
click at [886, 732] on button "Continue" at bounding box center [784, 730] width 288 height 32
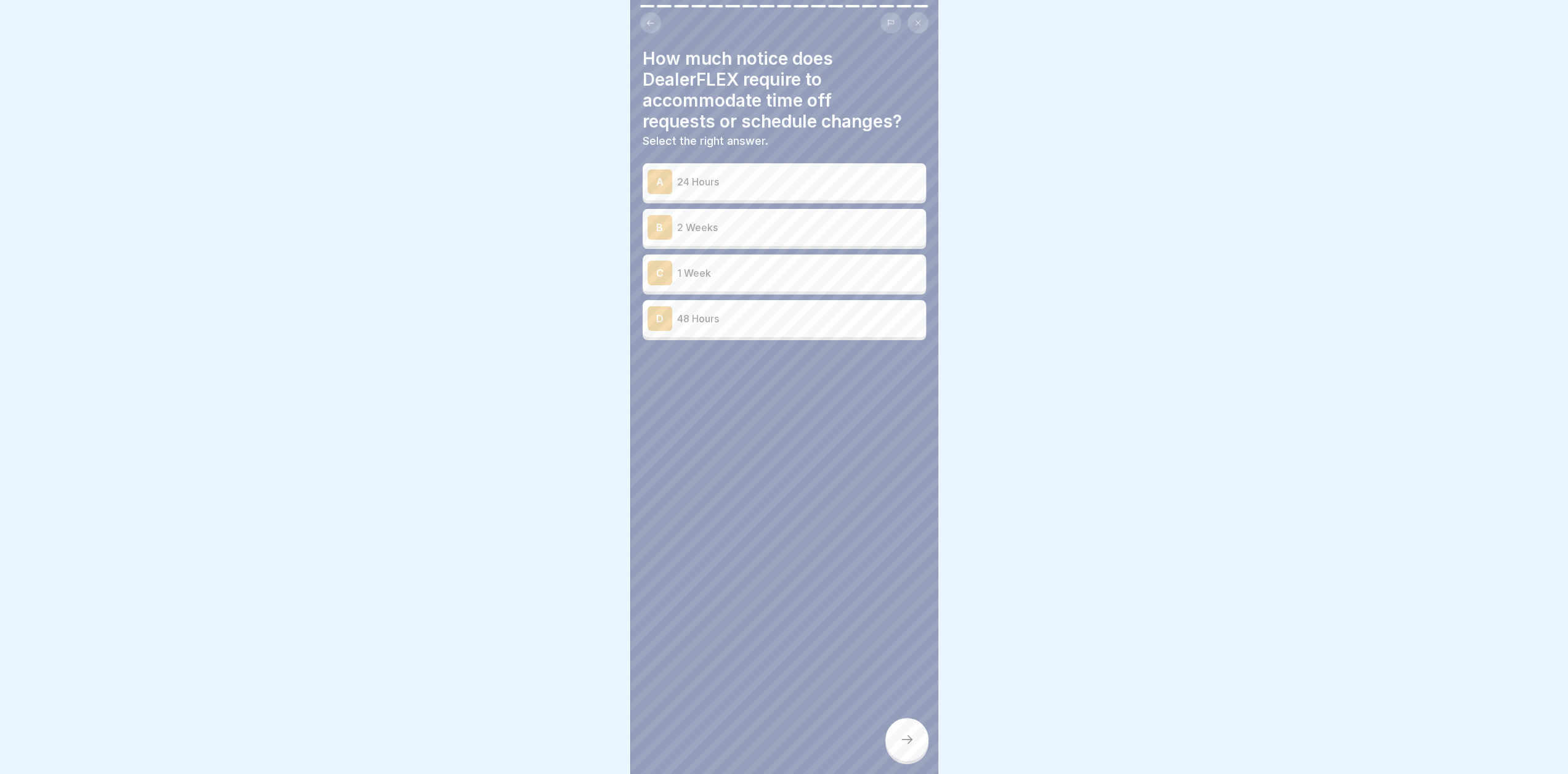
click at [781, 215] on div "B 2 Weeks" at bounding box center [784, 227] width 274 height 25
click at [907, 749] on div at bounding box center [907, 739] width 43 height 43
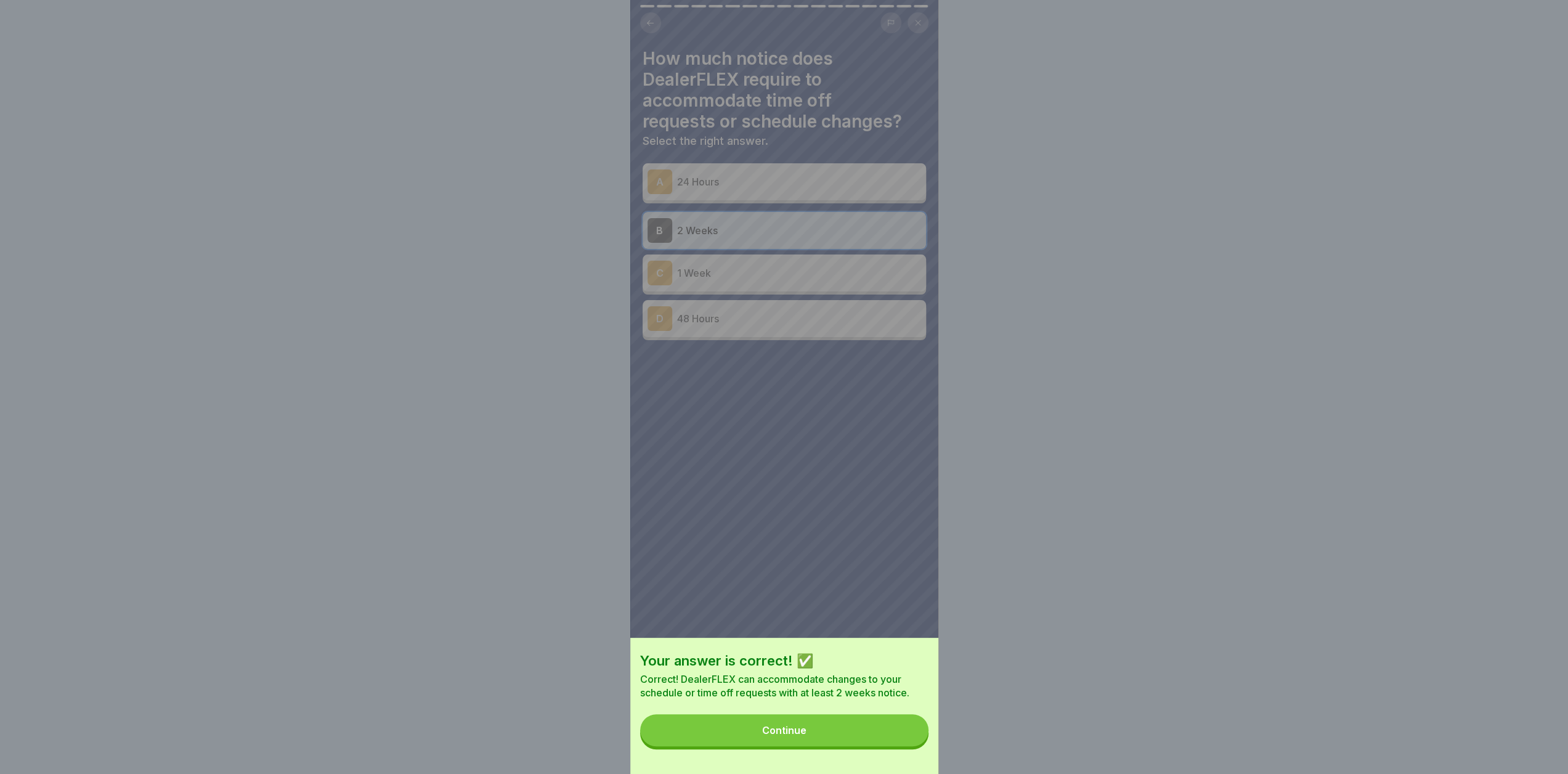
click at [875, 739] on button "Continue" at bounding box center [784, 730] width 288 height 32
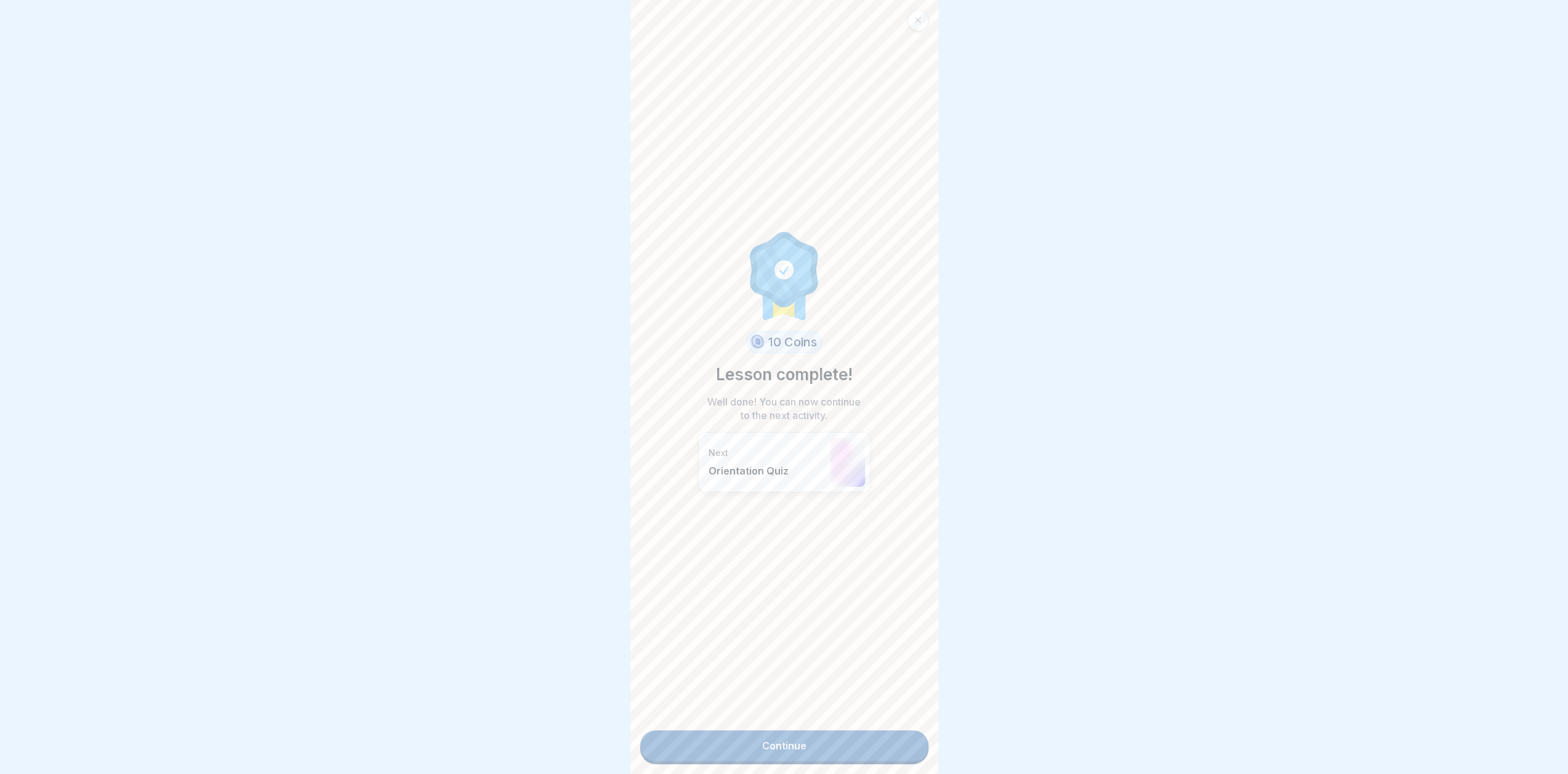
click at [814, 736] on link "Continue" at bounding box center [784, 746] width 288 height 31
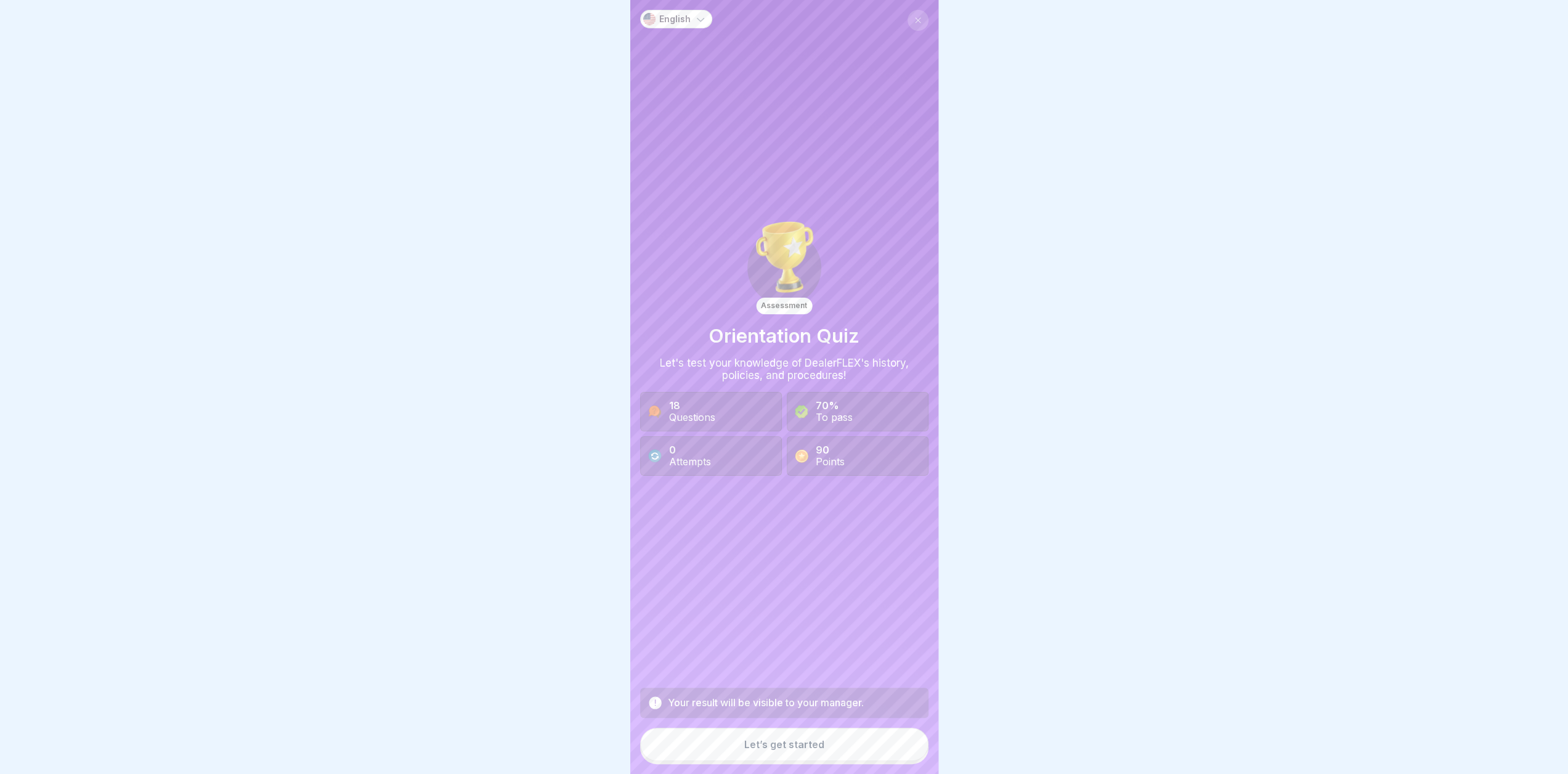
click at [765, 746] on button "Let’s get started" at bounding box center [784, 745] width 288 height 33
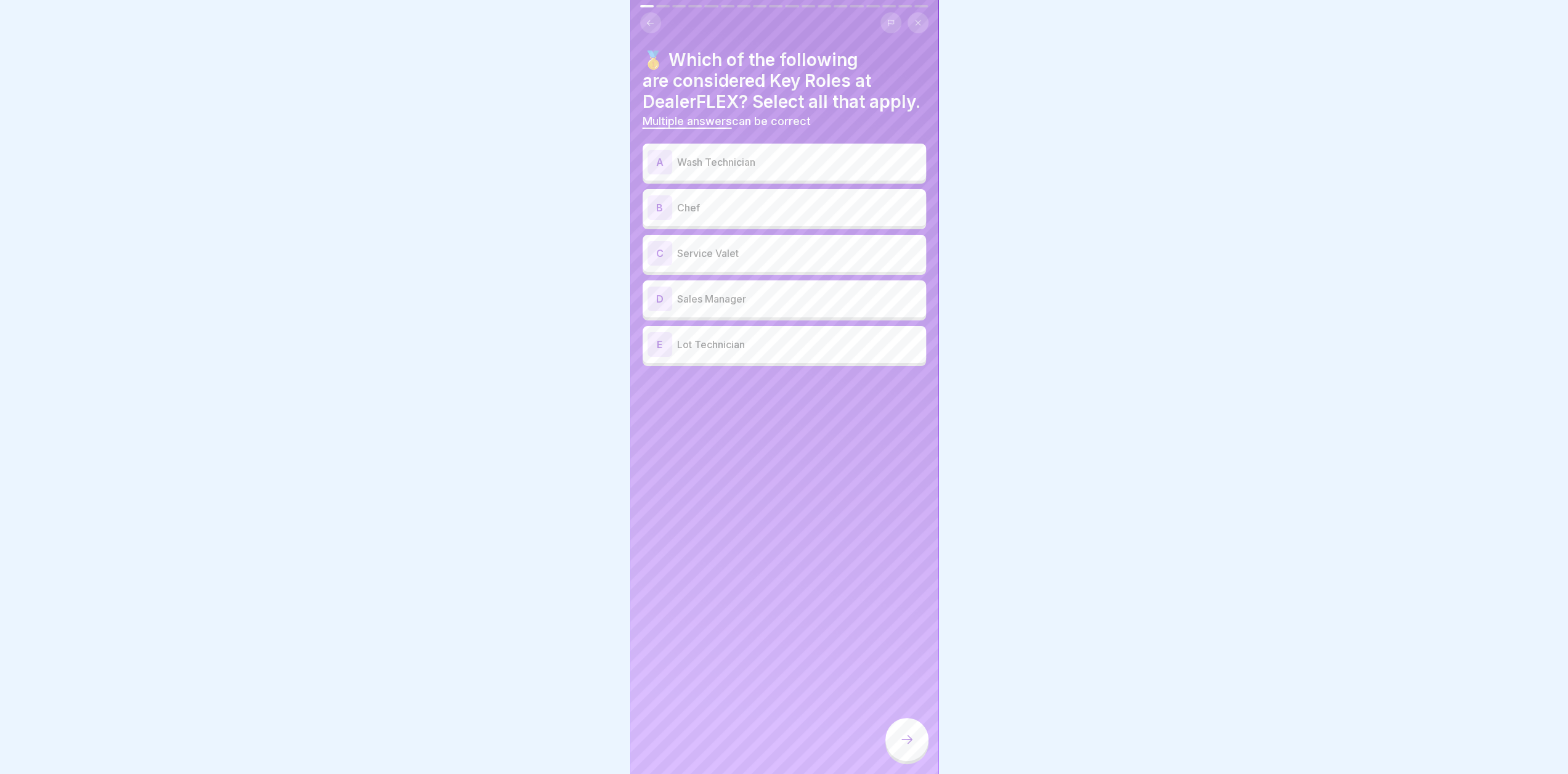
click at [688, 170] on p "Wash Technician" at bounding box center [800, 162] width 244 height 15
click at [715, 261] on p "Service Valet" at bounding box center [800, 253] width 244 height 15
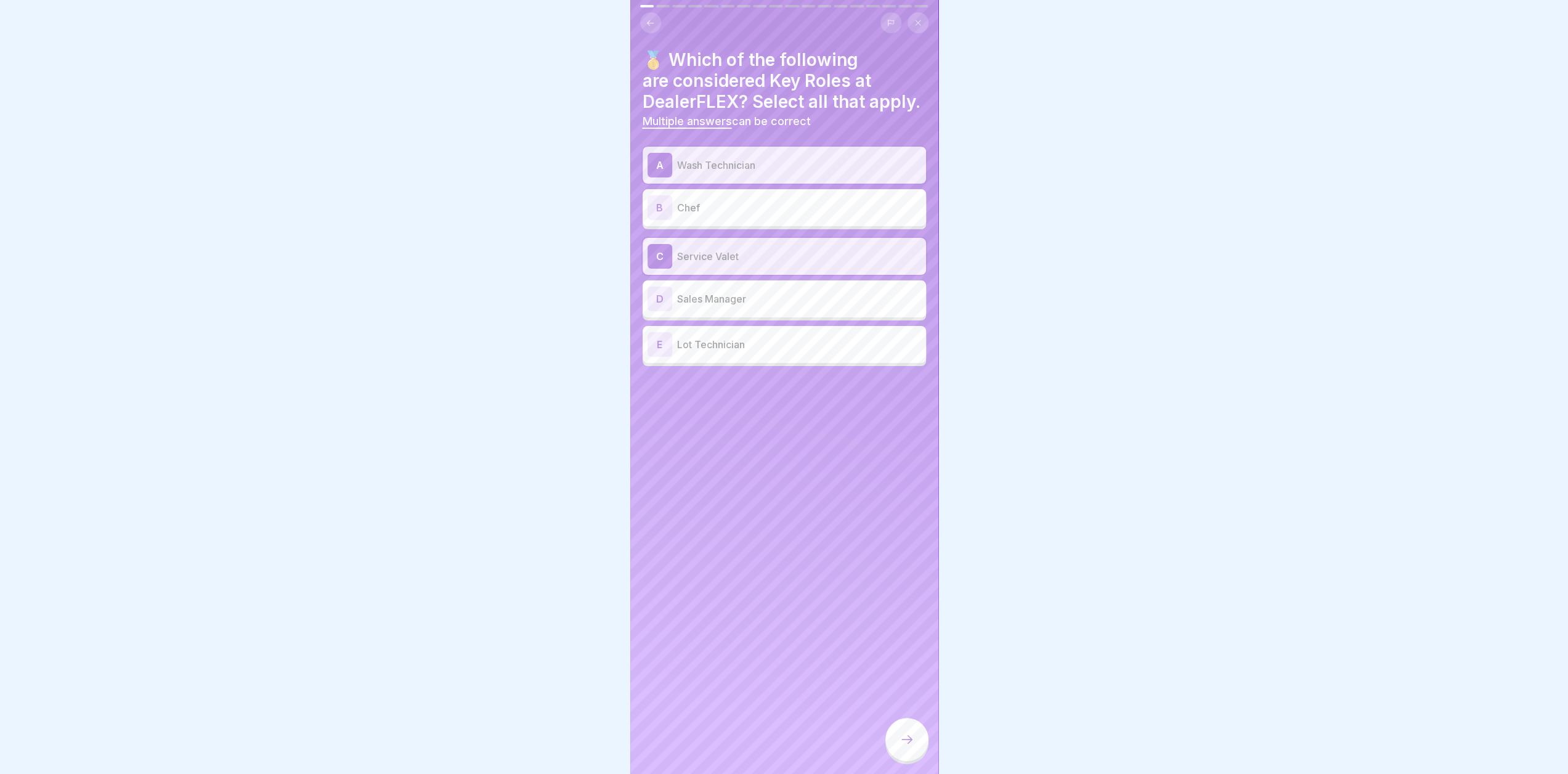
click at [711, 307] on p "Sales Manager" at bounding box center [800, 298] width 244 height 15
click at [717, 352] on p "Lot Technician" at bounding box center [800, 344] width 244 height 15
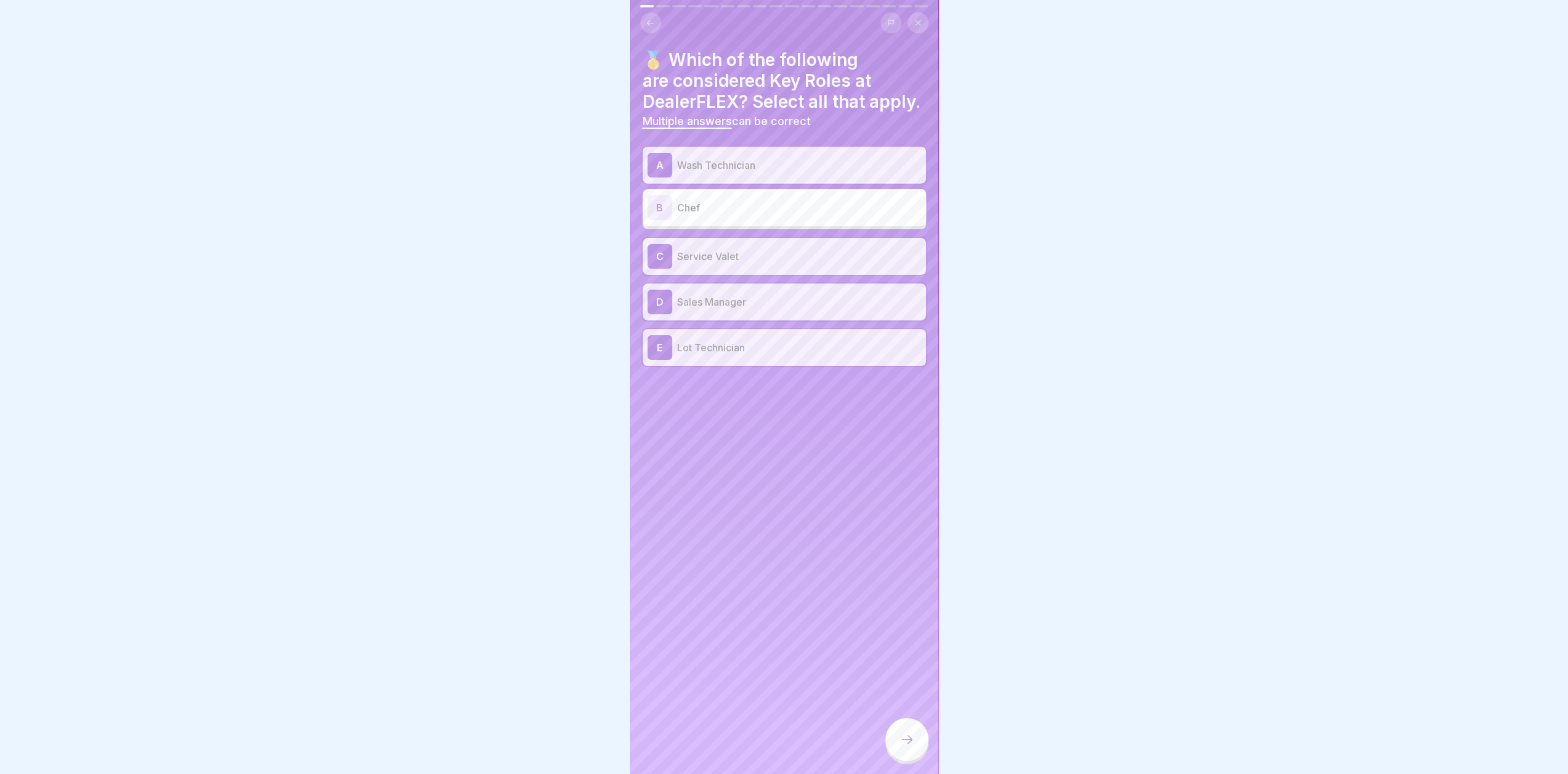
click at [911, 757] on div at bounding box center [907, 739] width 43 height 43
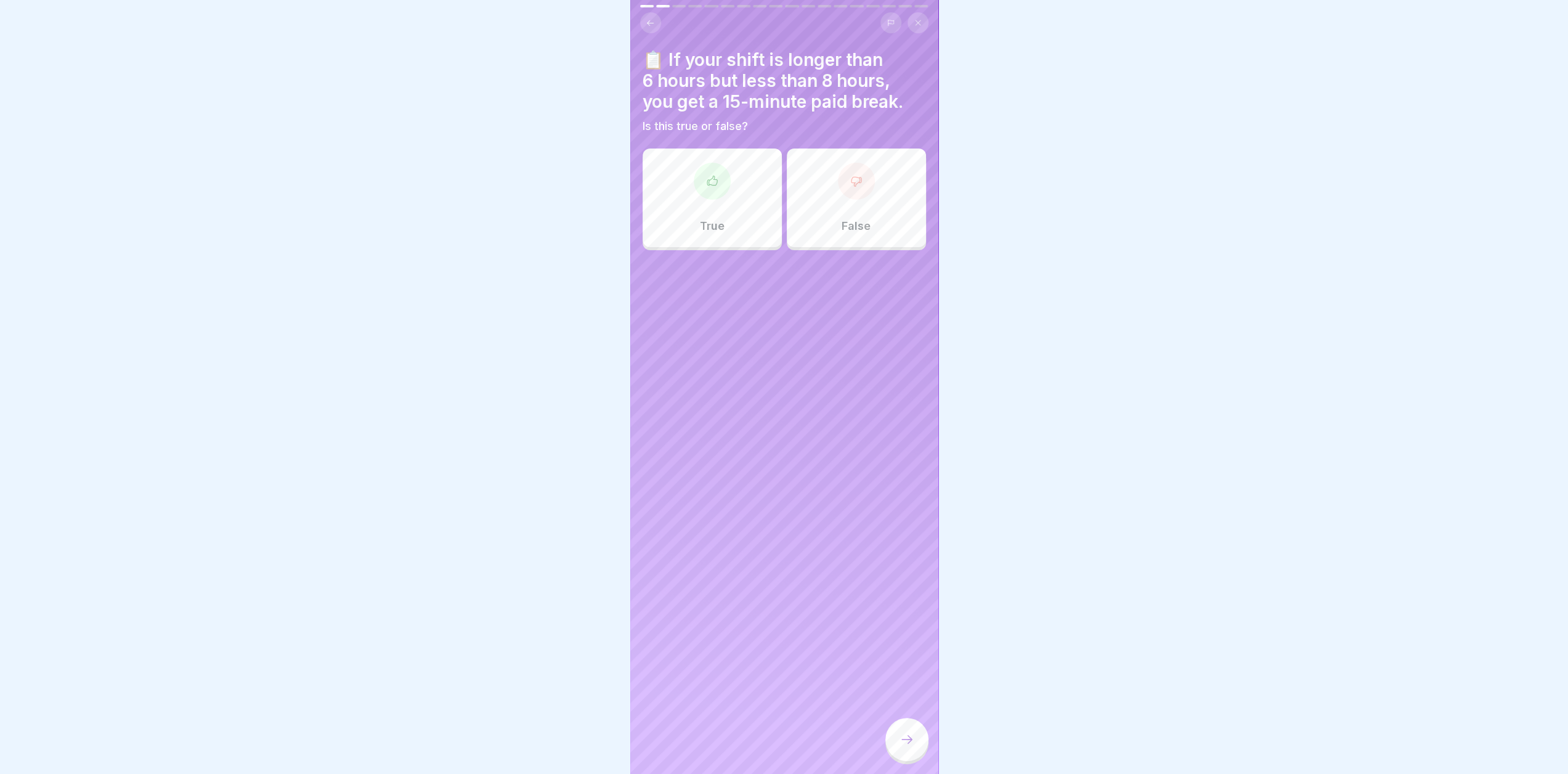
click at [708, 215] on div "True" at bounding box center [712, 197] width 140 height 98
click at [900, 761] on div at bounding box center [907, 739] width 43 height 43
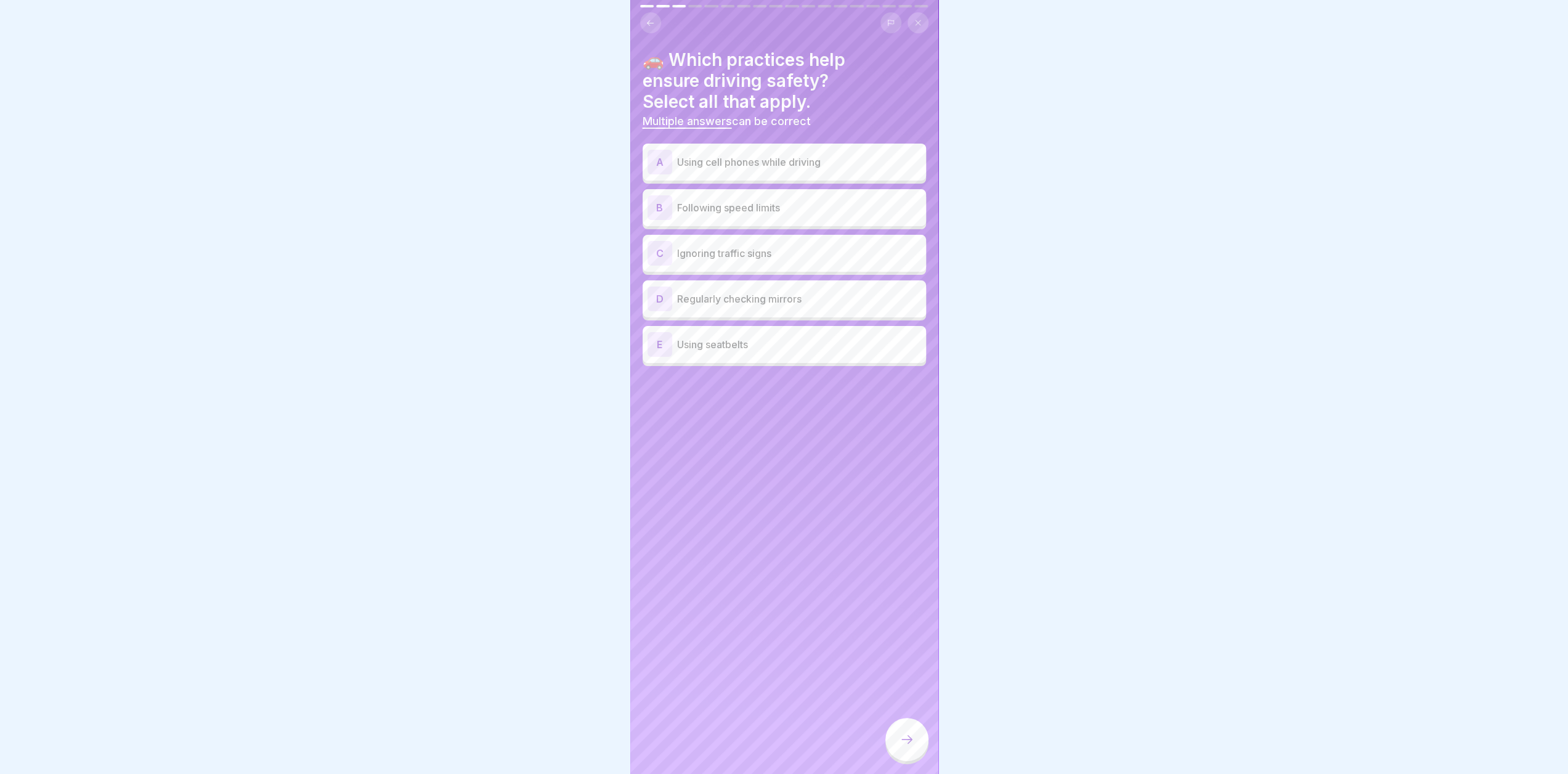
click at [770, 213] on p "Following speed limits" at bounding box center [800, 208] width 244 height 15
click at [815, 305] on p "Regularly checking mirrors" at bounding box center [800, 298] width 244 height 15
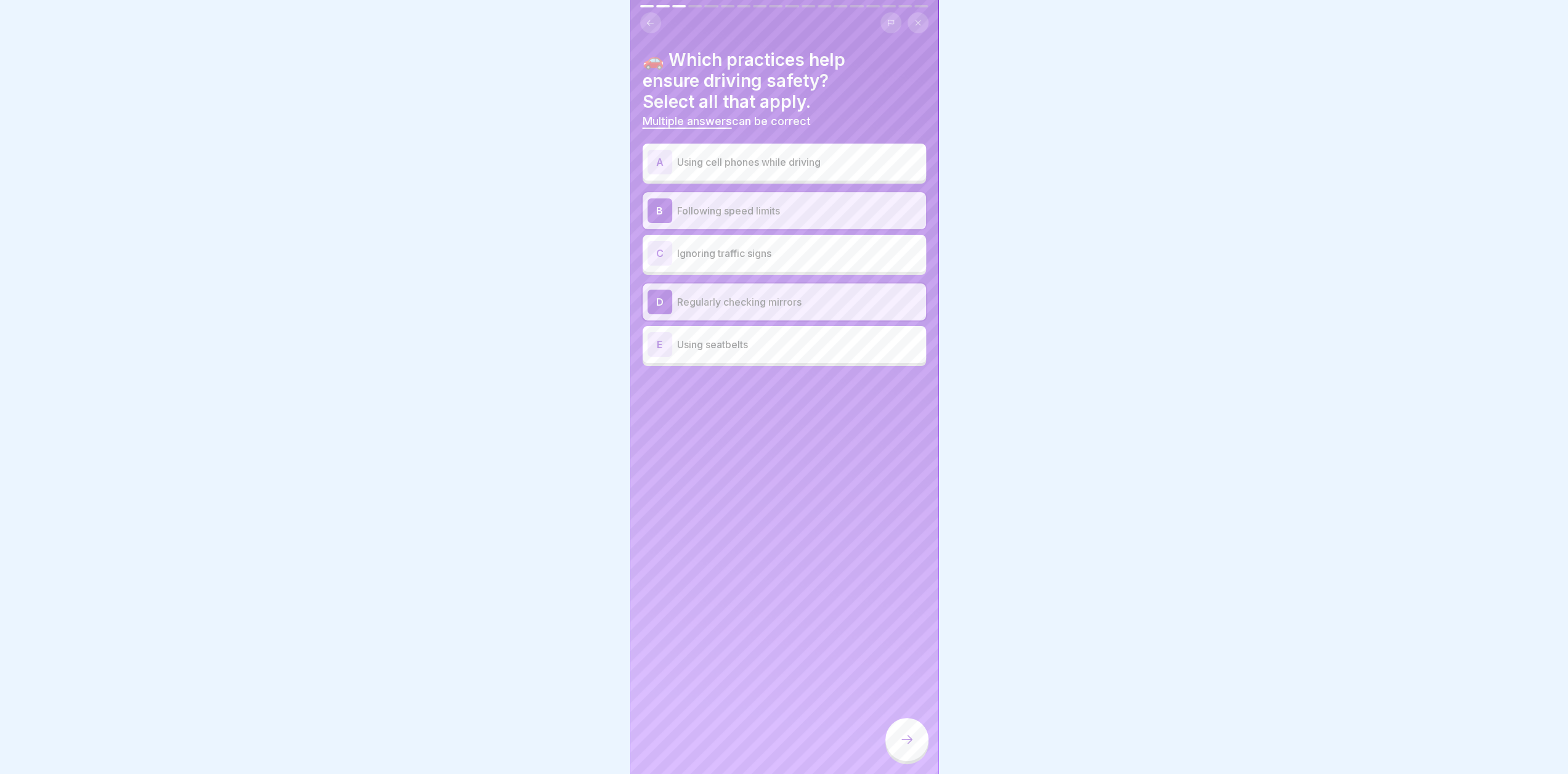
click at [789, 353] on div "E Using seatbelts" at bounding box center [784, 344] width 274 height 25
click at [904, 731] on div at bounding box center [907, 739] width 43 height 43
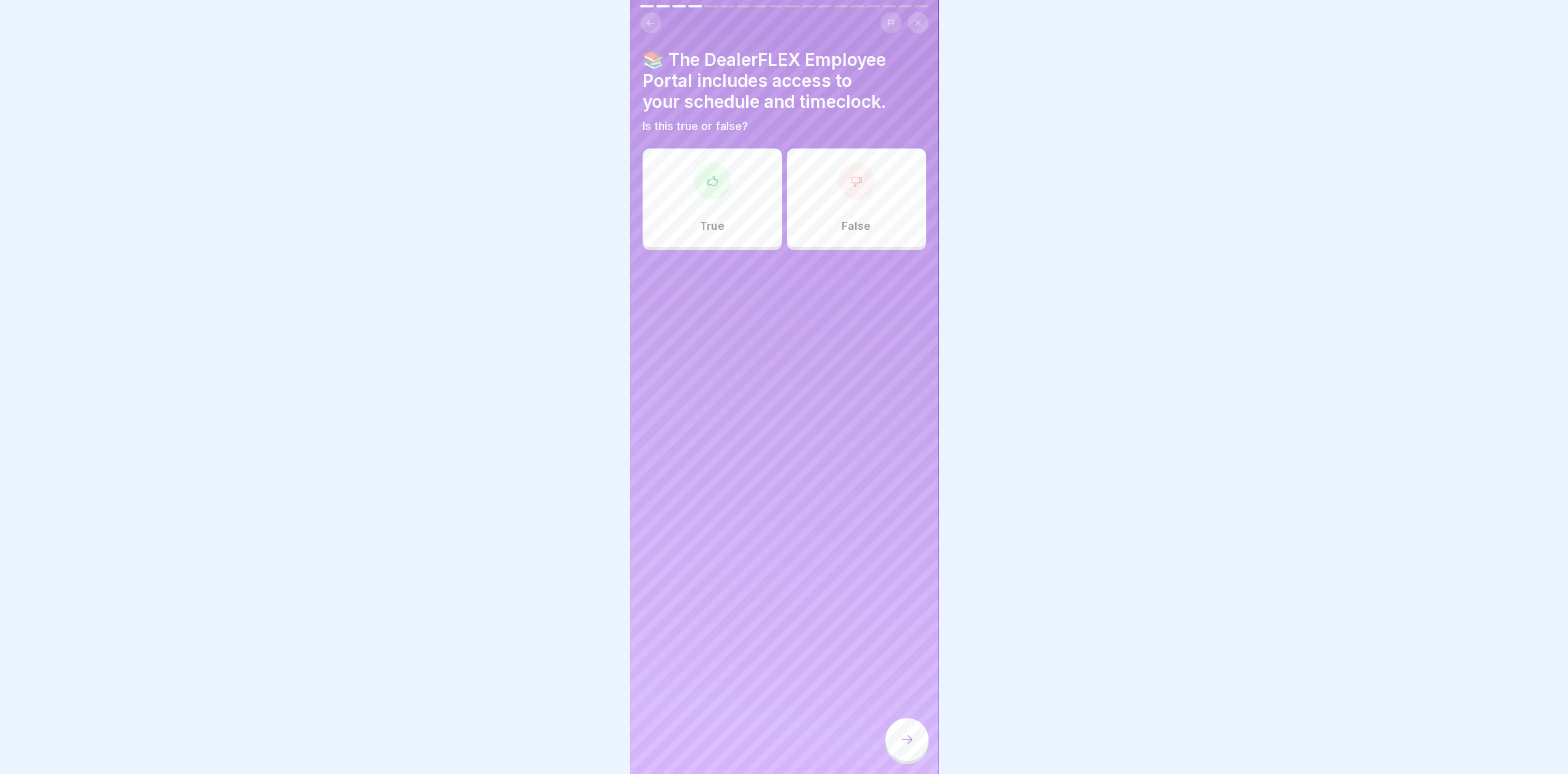
click at [720, 218] on div "True" at bounding box center [712, 197] width 140 height 98
click at [897, 735] on div at bounding box center [907, 739] width 43 height 43
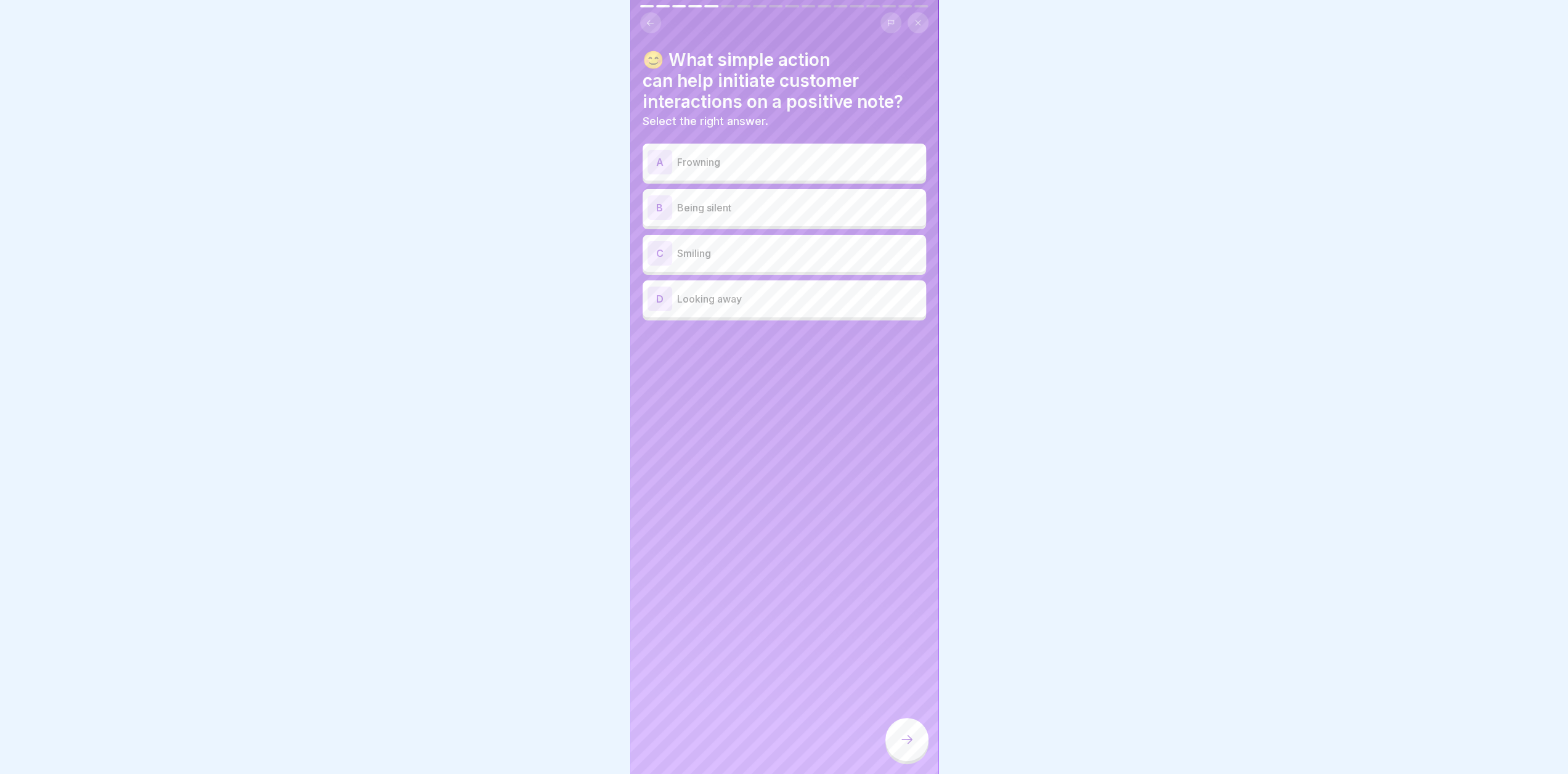
click at [782, 255] on p "Smiling" at bounding box center [800, 253] width 244 height 15
click at [915, 737] on div at bounding box center [907, 739] width 43 height 43
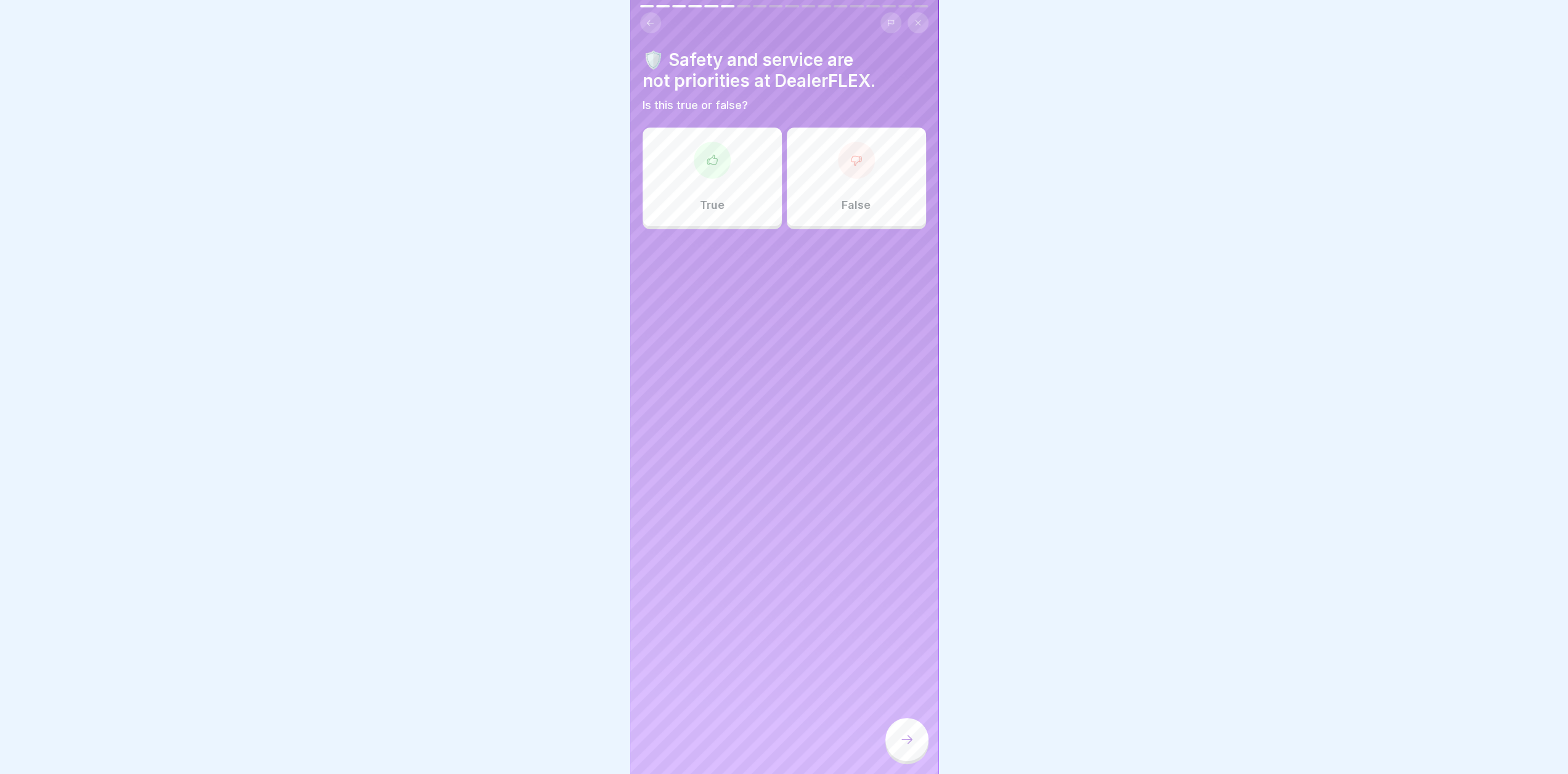
click at [843, 217] on div "False" at bounding box center [857, 176] width 140 height 98
click at [910, 744] on icon at bounding box center [907, 739] width 11 height 8
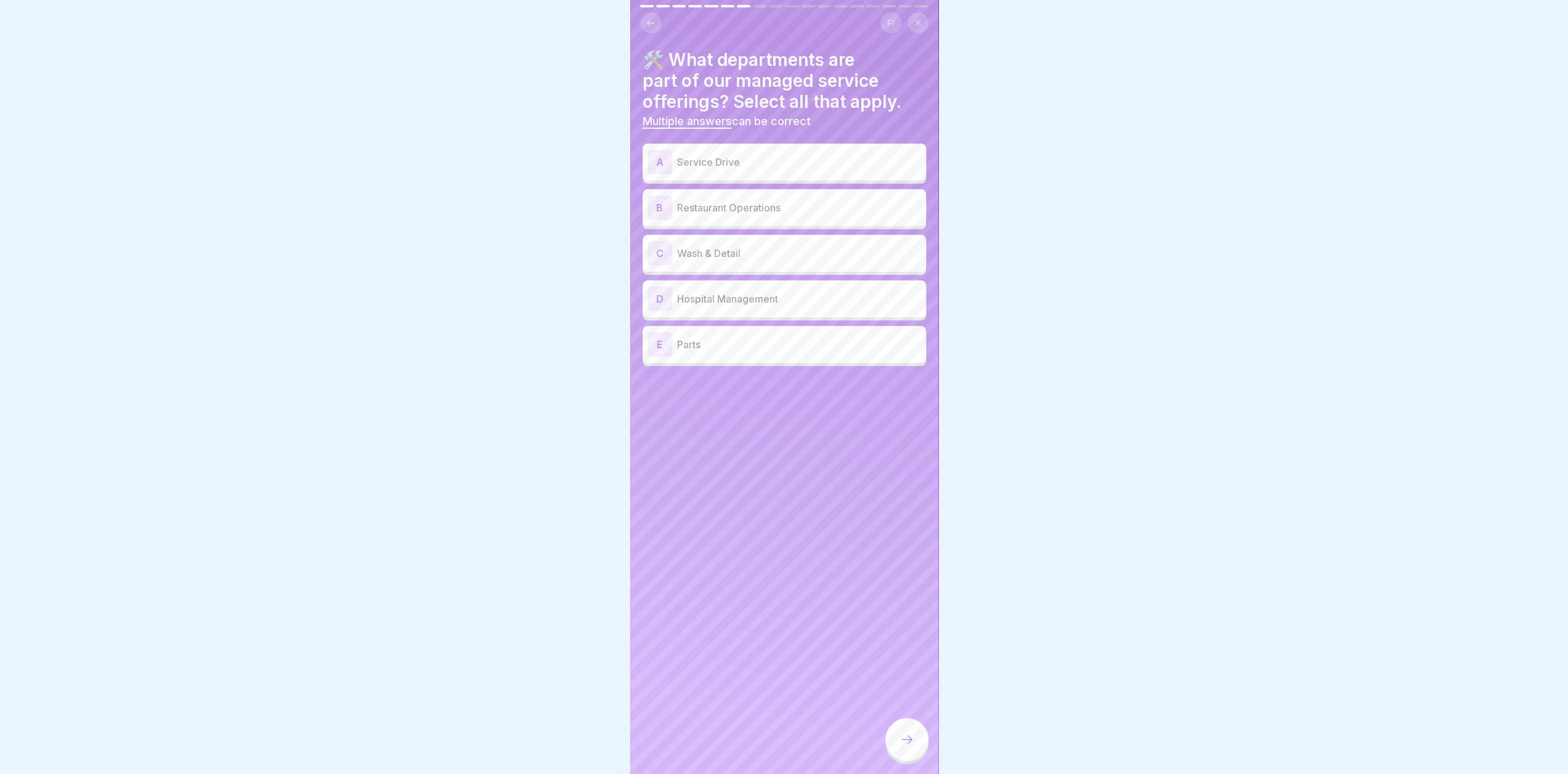
click at [776, 164] on p "Service Drive" at bounding box center [800, 162] width 244 height 15
click at [785, 255] on p "Wash & Detail" at bounding box center [800, 253] width 244 height 15
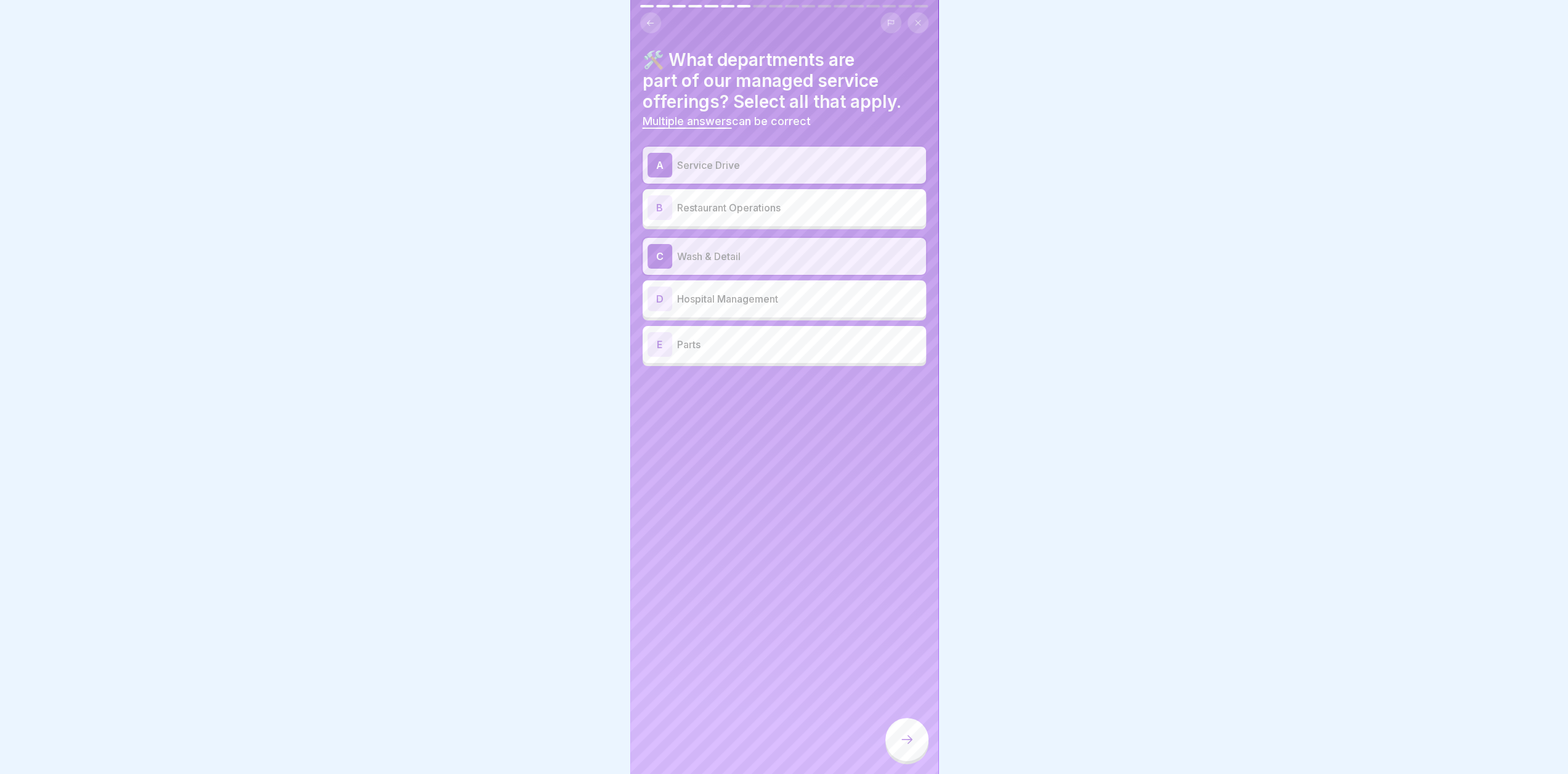
click at [786, 344] on p "Parts" at bounding box center [800, 344] width 244 height 15
click at [908, 747] on icon at bounding box center [907, 739] width 15 height 15
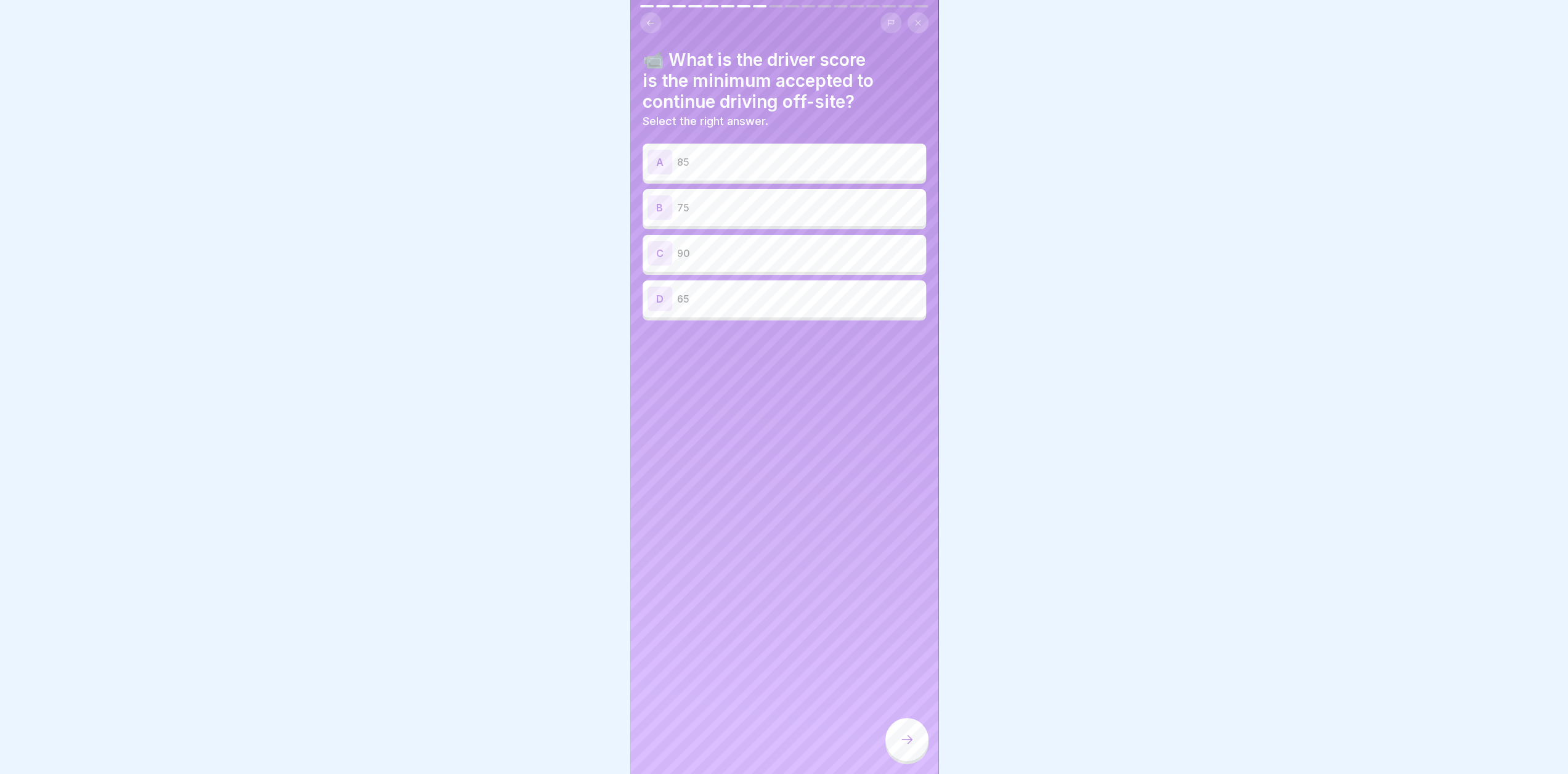
click at [747, 250] on p "90" at bounding box center [800, 253] width 244 height 15
click at [906, 747] on icon at bounding box center [907, 739] width 15 height 15
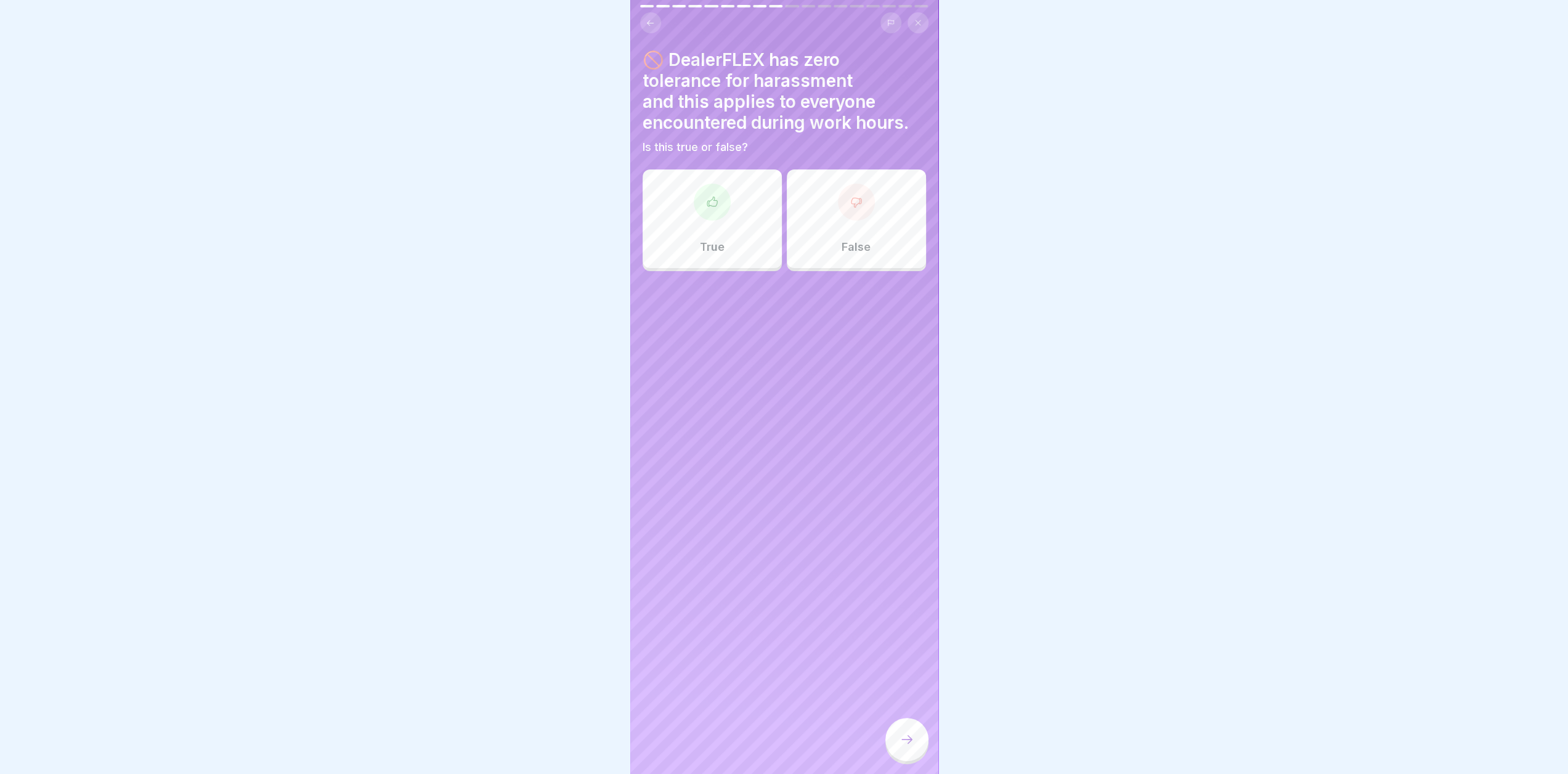
click at [743, 211] on div "True" at bounding box center [712, 219] width 140 height 98
click at [908, 747] on icon at bounding box center [907, 739] width 15 height 15
click at [832, 235] on div "False" at bounding box center [857, 219] width 140 height 98
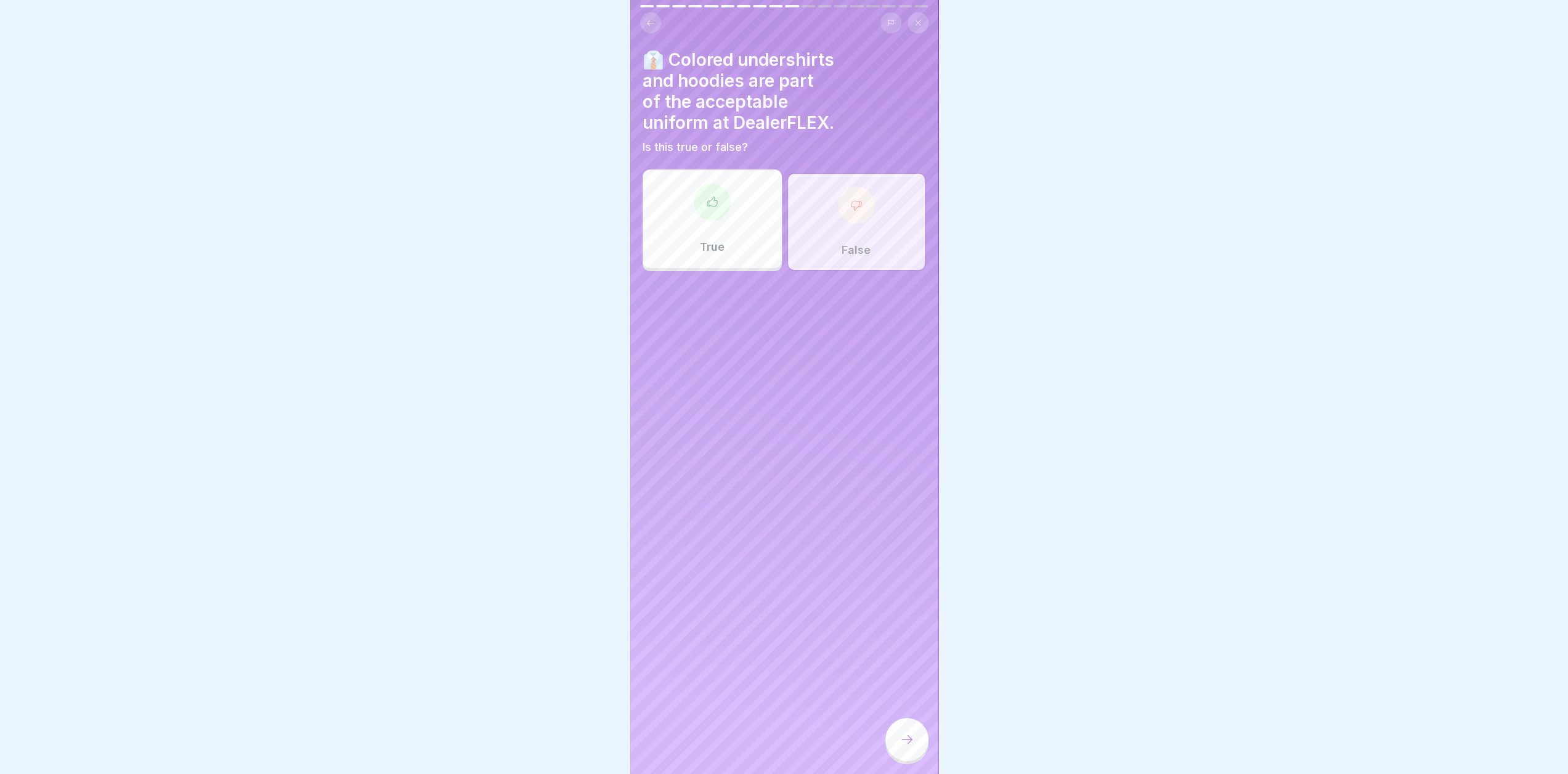
click at [904, 745] on icon at bounding box center [907, 739] width 15 height 15
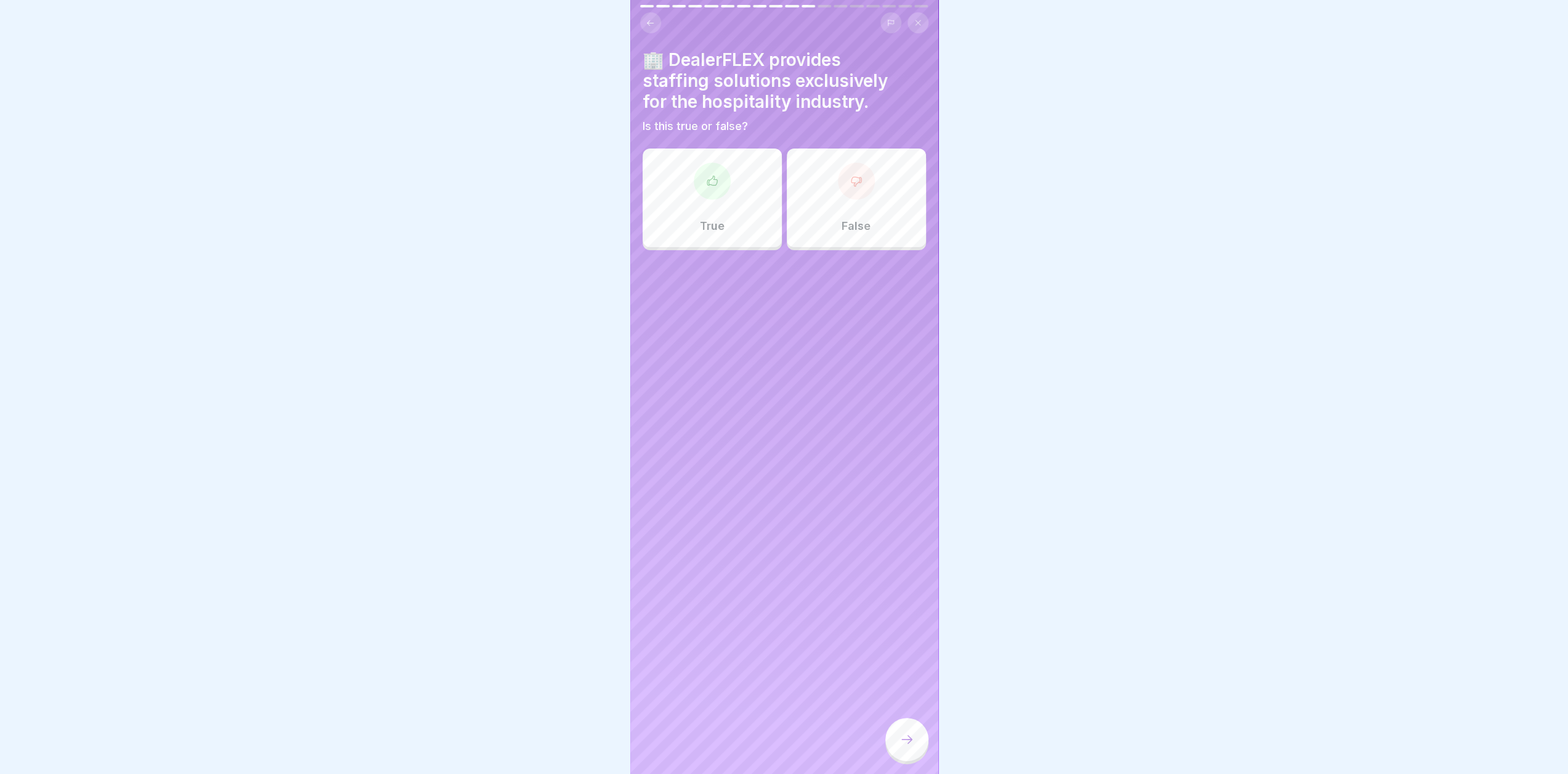
click at [811, 213] on div "False" at bounding box center [857, 197] width 140 height 98
click at [900, 747] on icon at bounding box center [907, 739] width 15 height 15
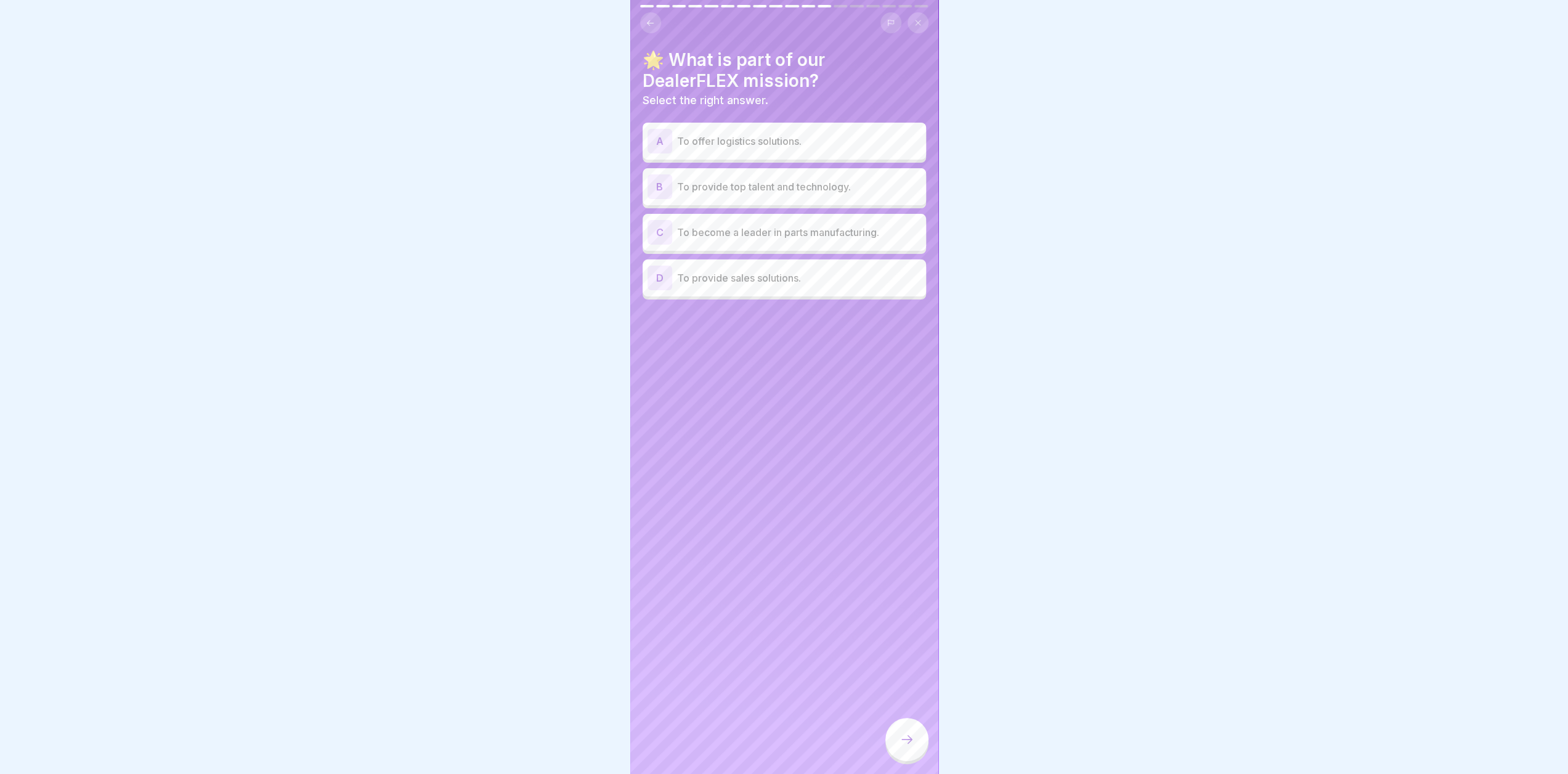
click at [857, 246] on div "C To become a leader in parts manufacturing." at bounding box center [784, 232] width 284 height 37
click at [842, 171] on div "B To provide top talent and technology." at bounding box center [784, 186] width 284 height 37
click at [841, 228] on p "To become a leader in parts manufacturing." at bounding box center [800, 232] width 244 height 15
click at [794, 288] on div "D To provide sales solutions." at bounding box center [784, 277] width 274 height 25
click at [908, 757] on div at bounding box center [907, 739] width 43 height 43
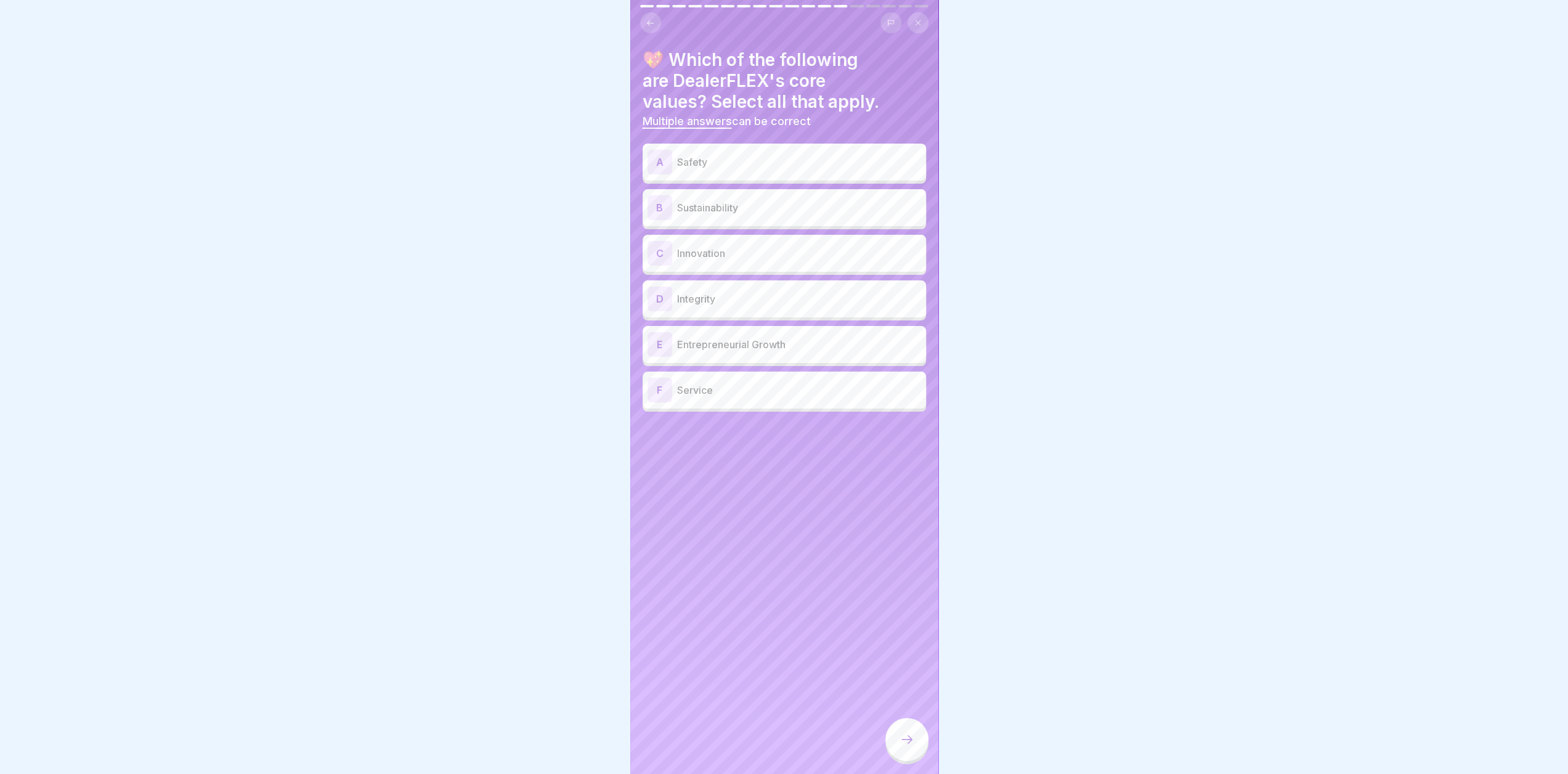
click at [719, 163] on p "Safety" at bounding box center [800, 162] width 244 height 15
click at [681, 61] on h4 "💖 Which of the following are DealerFLEX's core values? Select all that apply." at bounding box center [784, 81] width 284 height 62
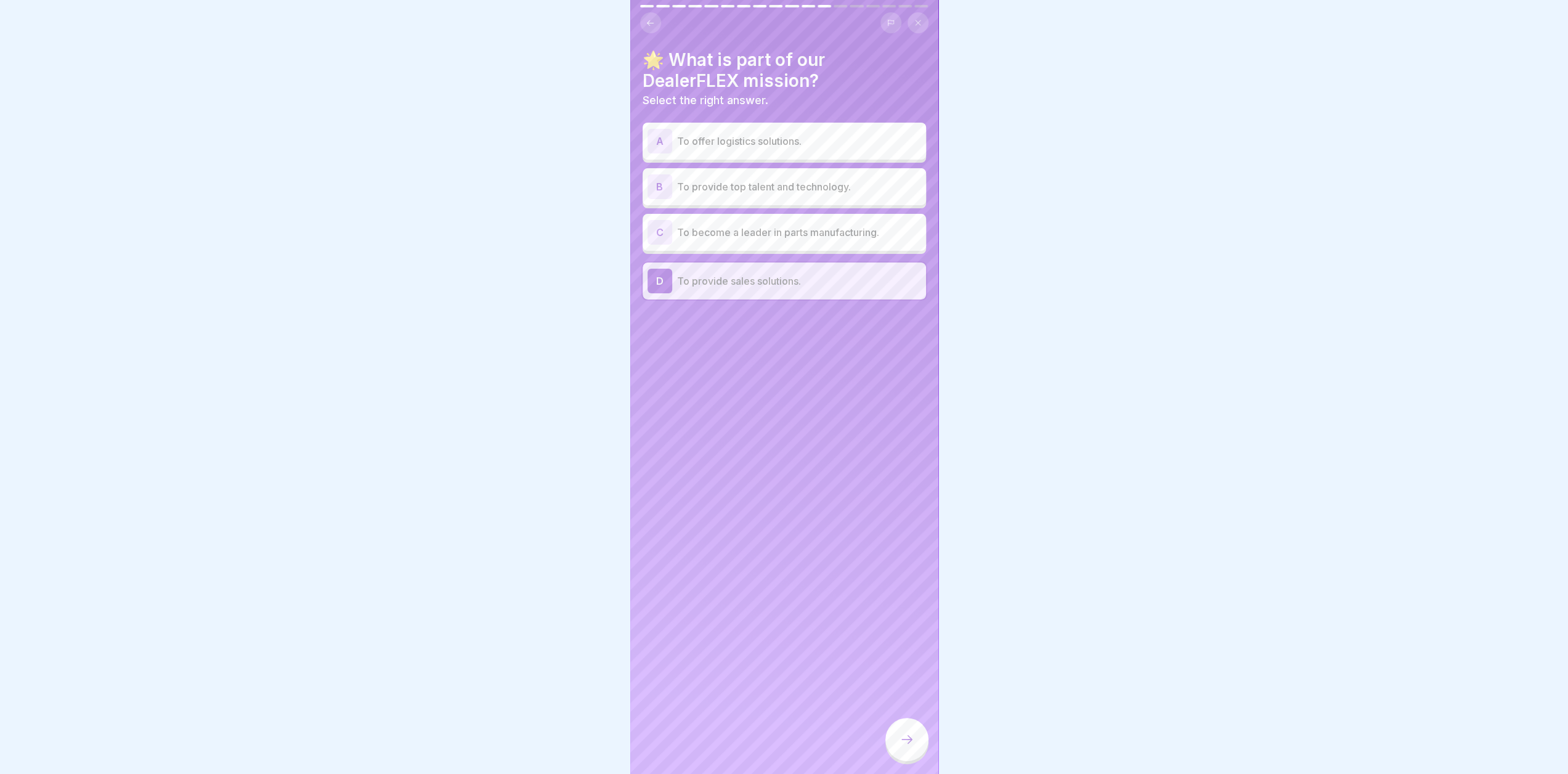
click at [700, 63] on h4 "🌟 What is part of our DealerFLEX mission?" at bounding box center [784, 71] width 284 height 42
click at [645, 61] on h4 "🌟 What is part of our DealerFLEX mission?" at bounding box center [784, 71] width 284 height 42
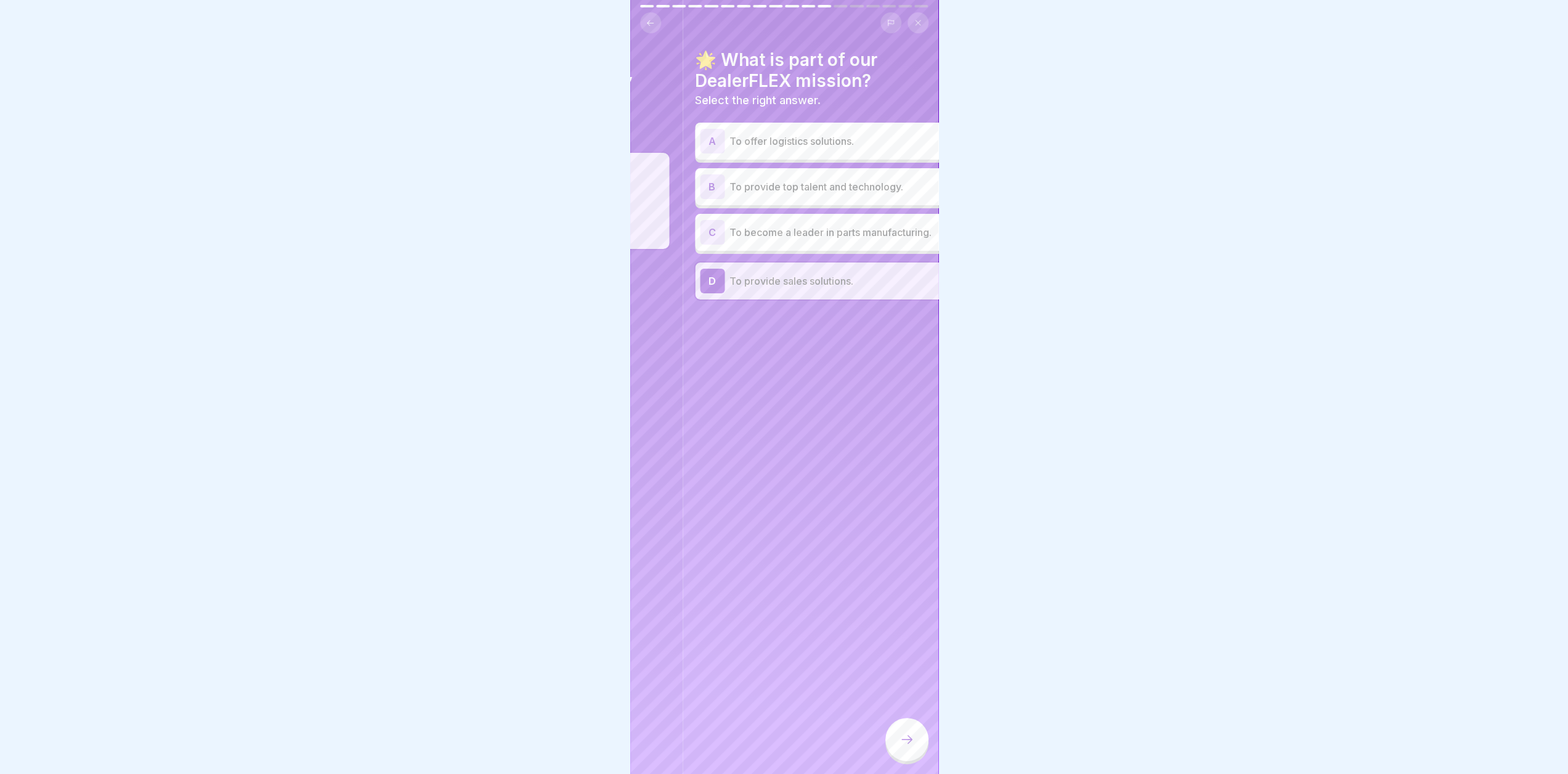
click at [870, 56] on h4 "🌟 What is part of our DealerFLEX mission?" at bounding box center [836, 71] width 284 height 42
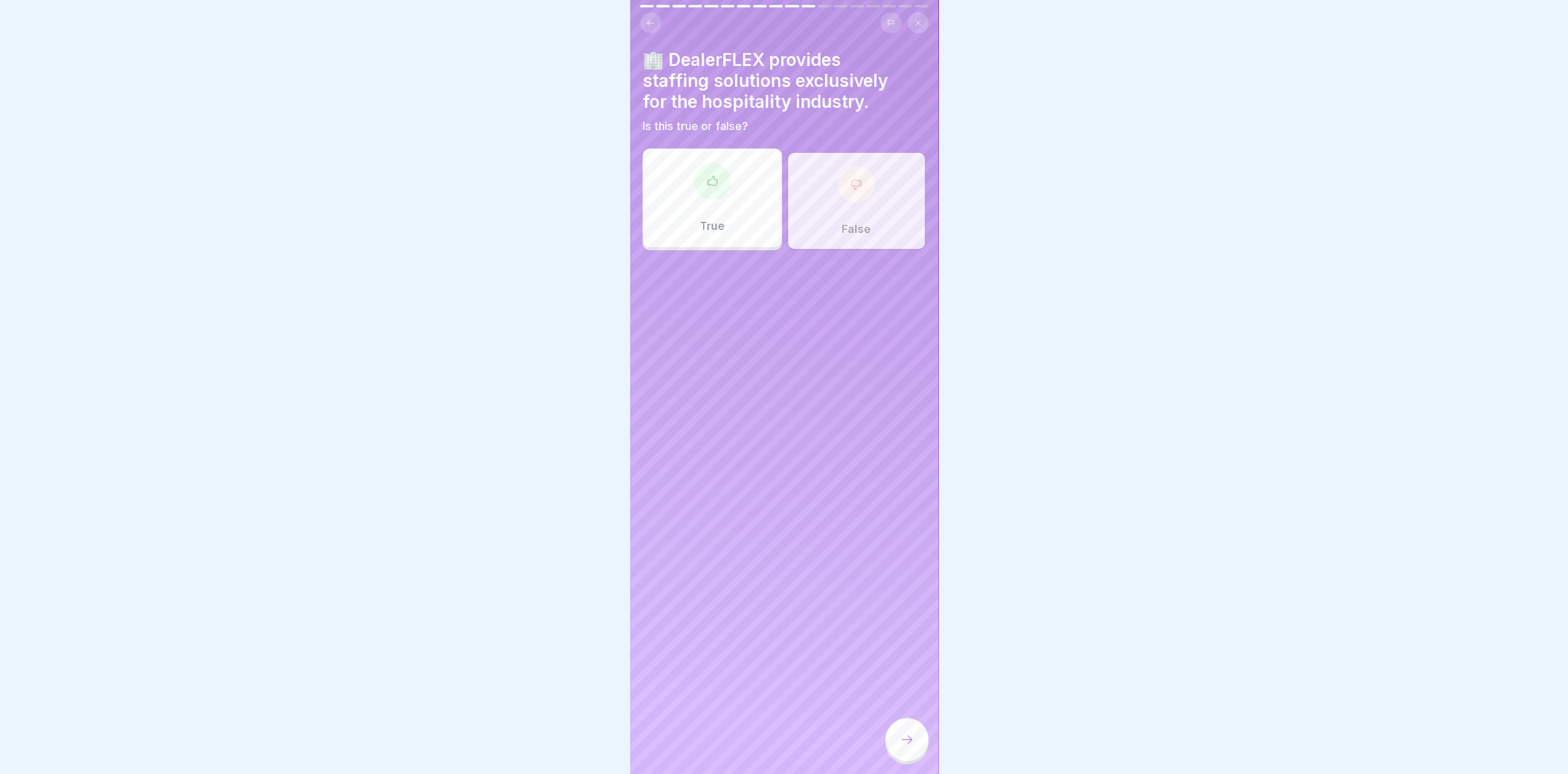
click at [865, 219] on div "False" at bounding box center [857, 200] width 140 height 98
click at [909, 746] on icon at bounding box center [907, 739] width 15 height 15
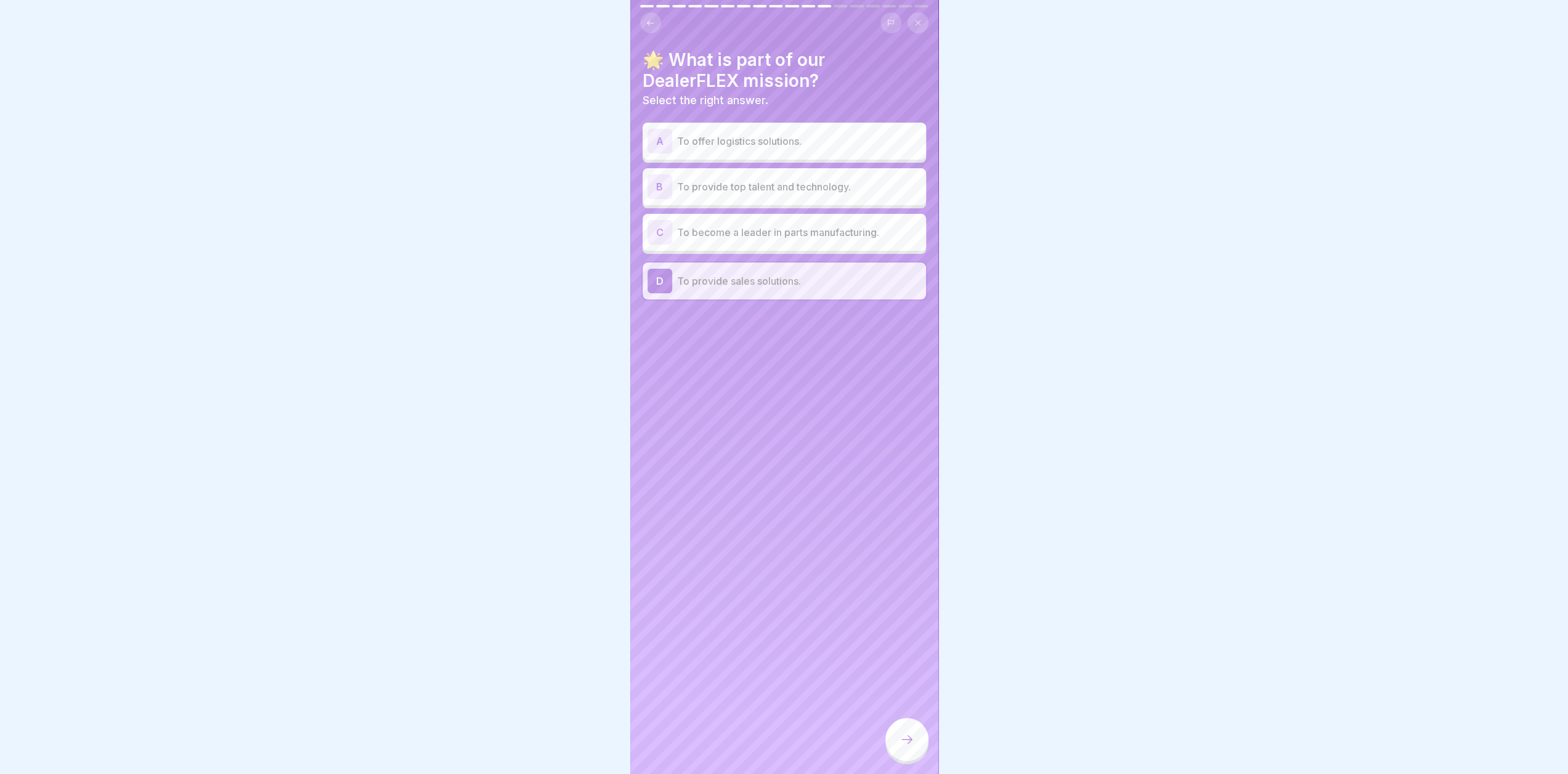
click at [774, 217] on div "C To become a leader in parts manufacturing." at bounding box center [784, 232] width 284 height 37
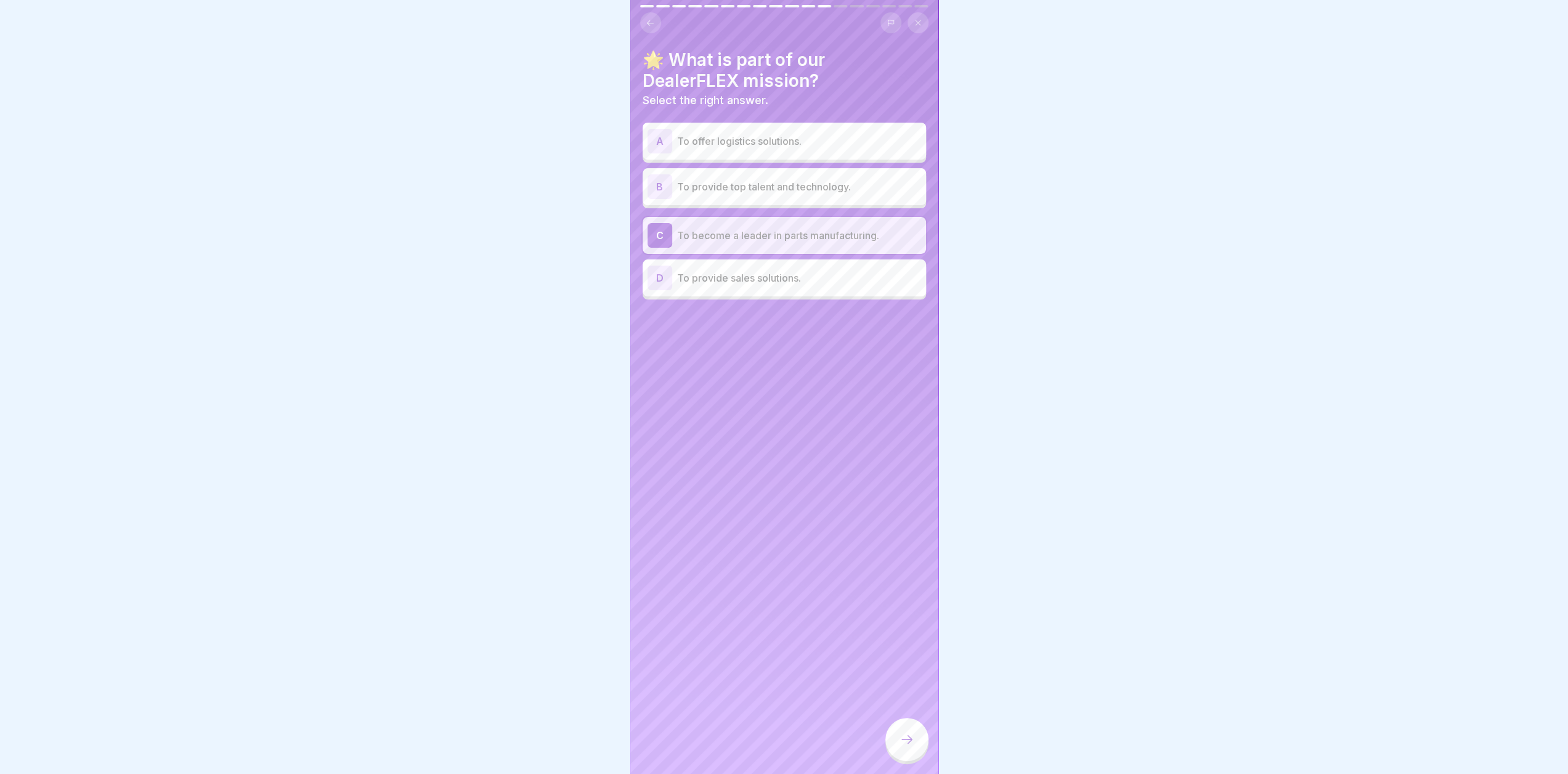
click at [756, 197] on div "B To provide top talent and technology." at bounding box center [784, 186] width 274 height 25
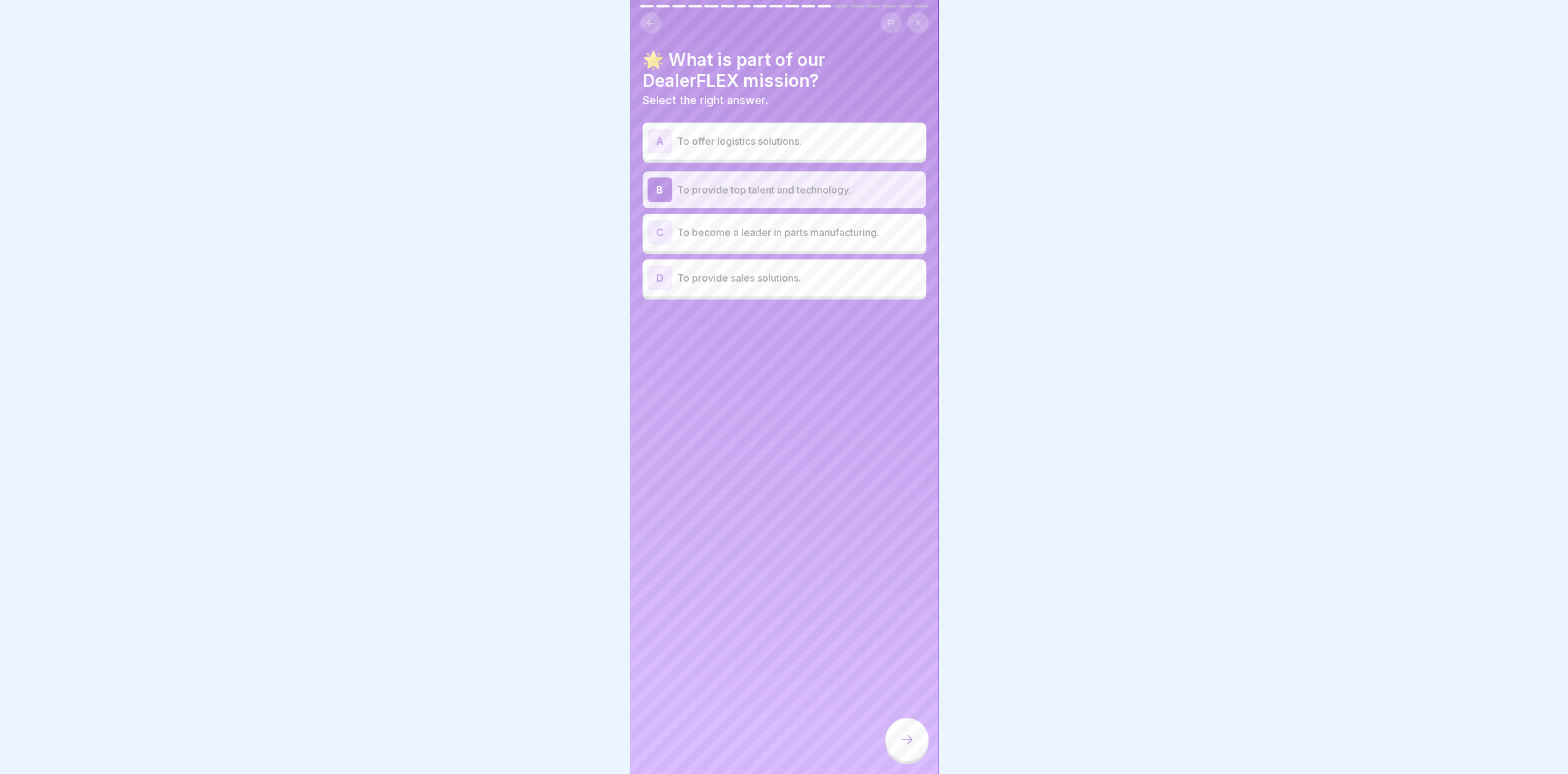
click at [914, 757] on div at bounding box center [907, 739] width 43 height 43
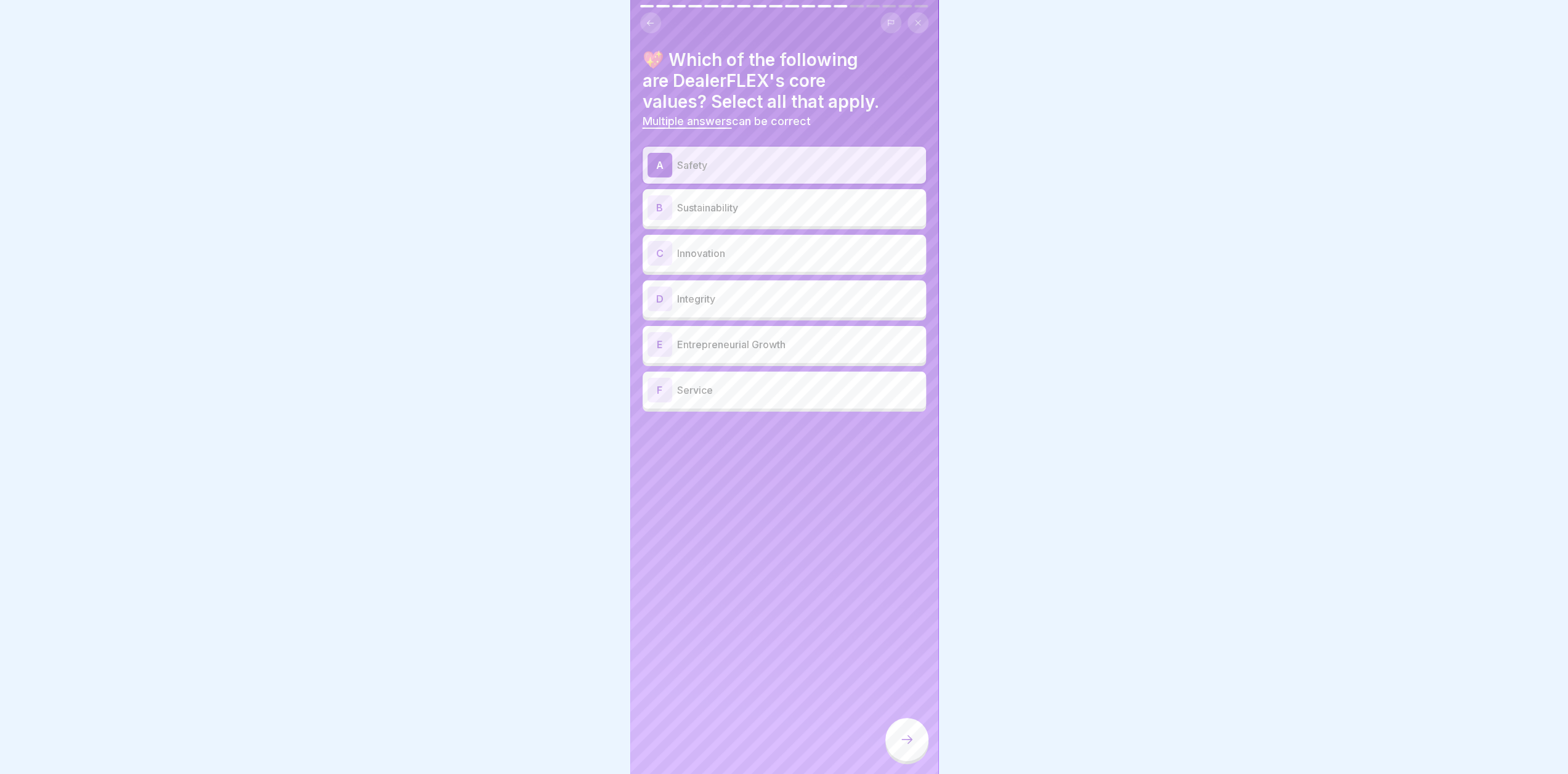
click at [1070, 480] on div at bounding box center [784, 387] width 1568 height 774
click at [728, 373] on div "F Service" at bounding box center [784, 390] width 284 height 37
click at [744, 346] on p "Entrepreneurial Growth" at bounding box center [800, 344] width 244 height 15
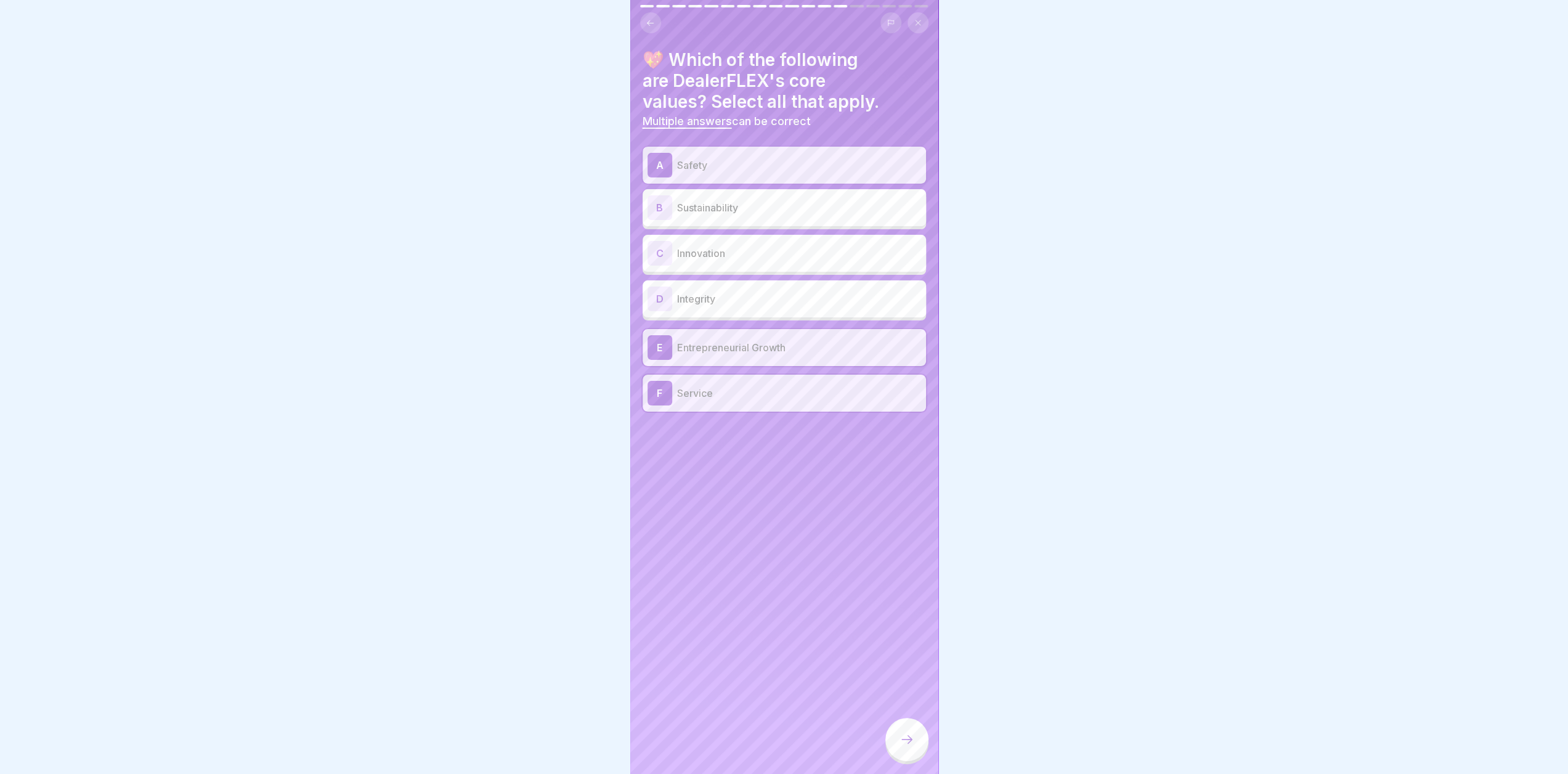
click at [762, 305] on p "Integrity" at bounding box center [800, 298] width 244 height 15
click at [739, 258] on p "Innovation" at bounding box center [800, 253] width 244 height 15
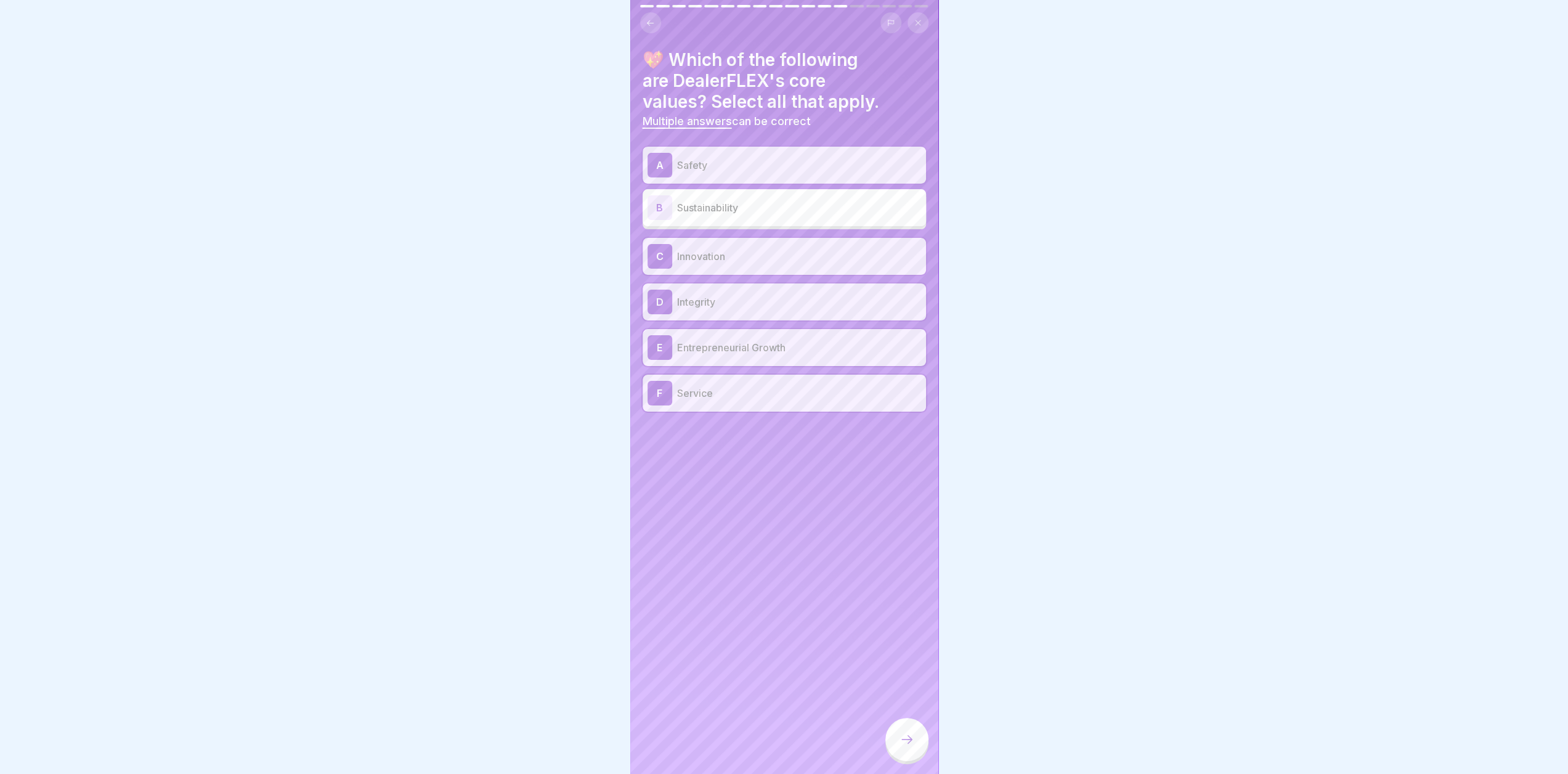
click at [903, 747] on icon at bounding box center [907, 739] width 15 height 15
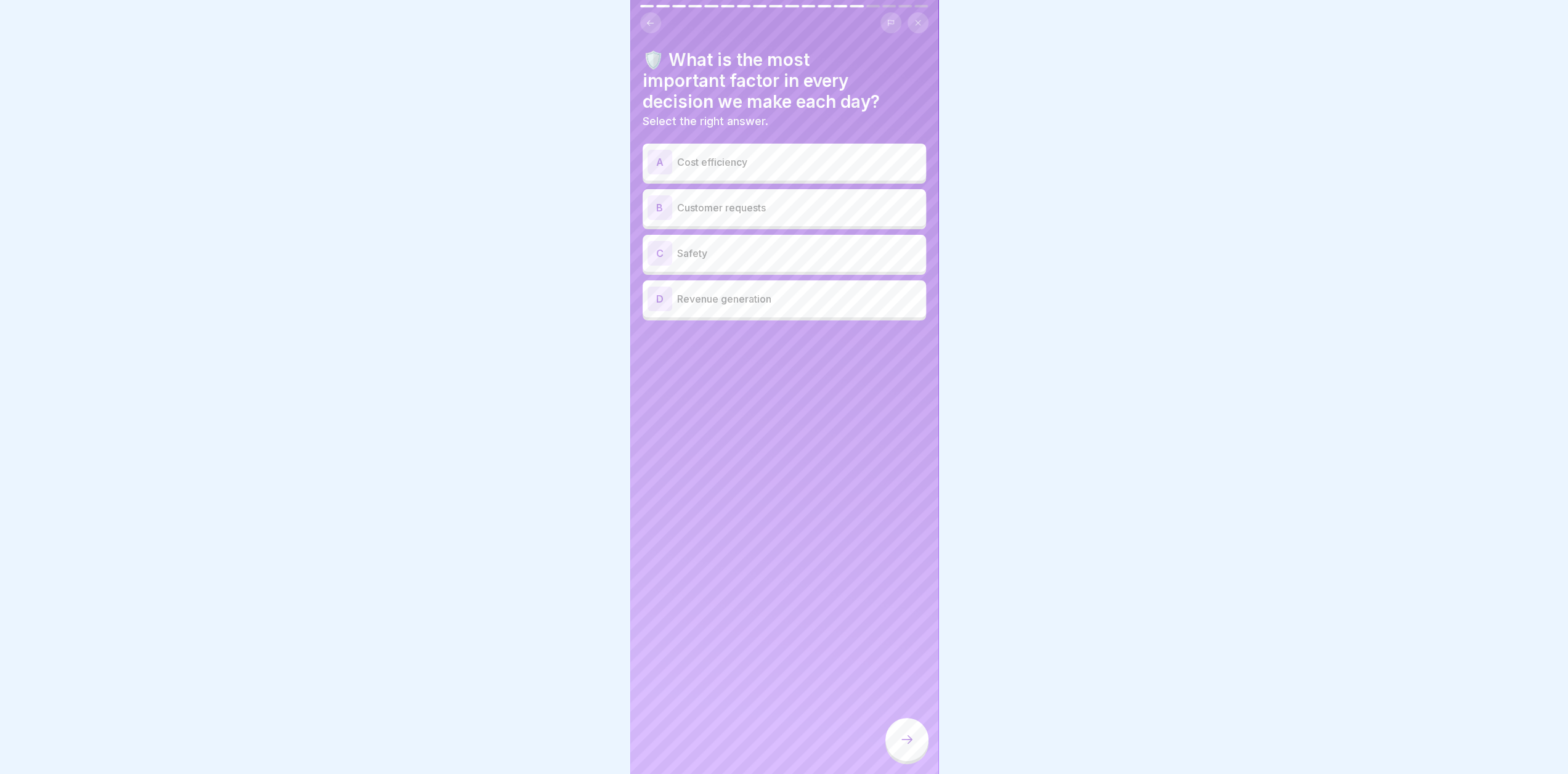
click at [733, 264] on div "C Safety" at bounding box center [784, 252] width 274 height 25
click at [742, 217] on div "B Customer requests" at bounding box center [784, 208] width 274 height 25
click at [739, 255] on p "Safety" at bounding box center [800, 253] width 244 height 15
drag, startPoint x: 914, startPoint y: 750, endPoint x: 899, endPoint y: 729, distance: 25.8
click at [914, 750] on div at bounding box center [907, 739] width 43 height 43
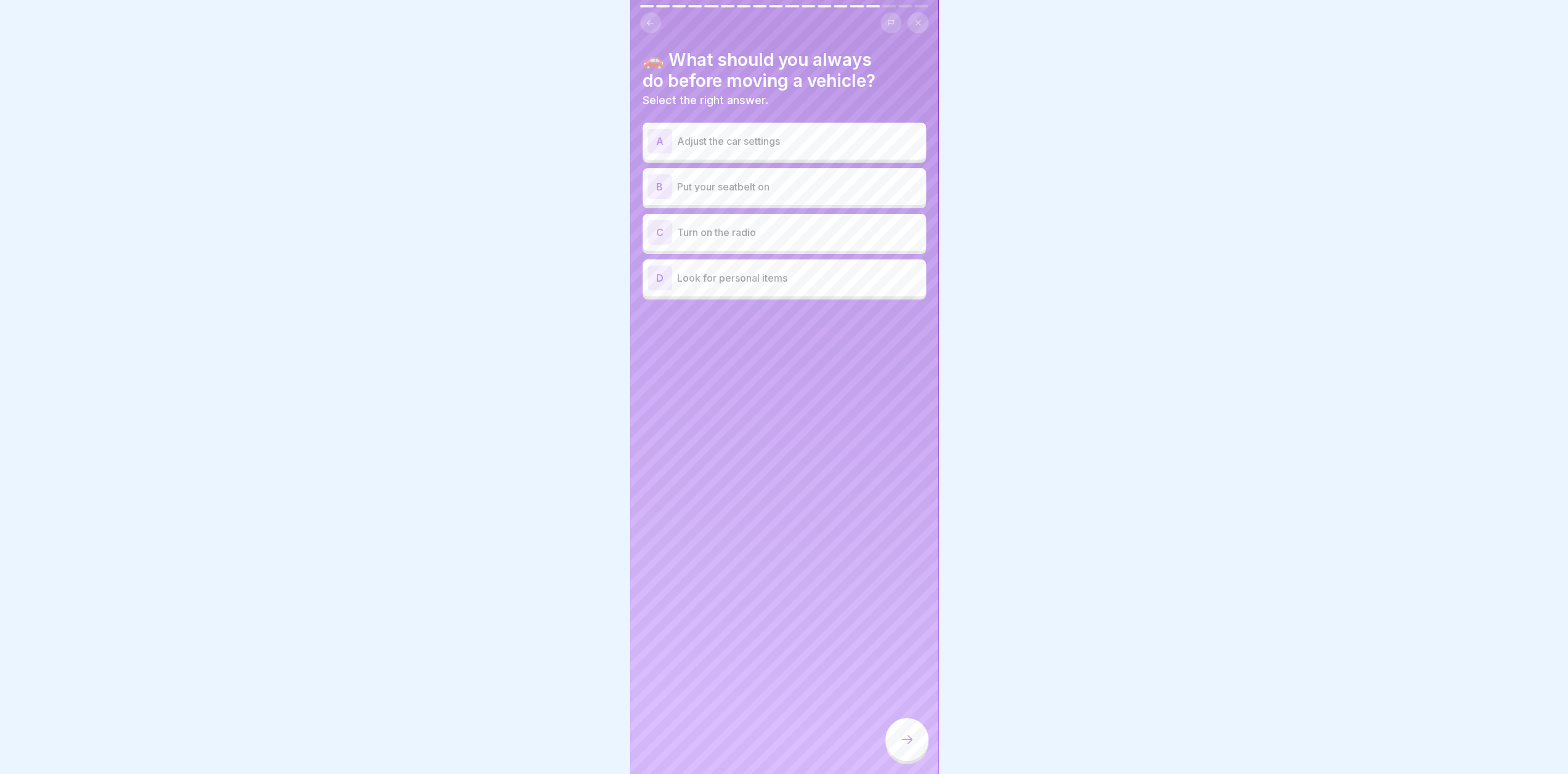
click at [731, 185] on p "Put your seatbelt on" at bounding box center [800, 186] width 244 height 15
click at [901, 741] on div at bounding box center [907, 739] width 43 height 43
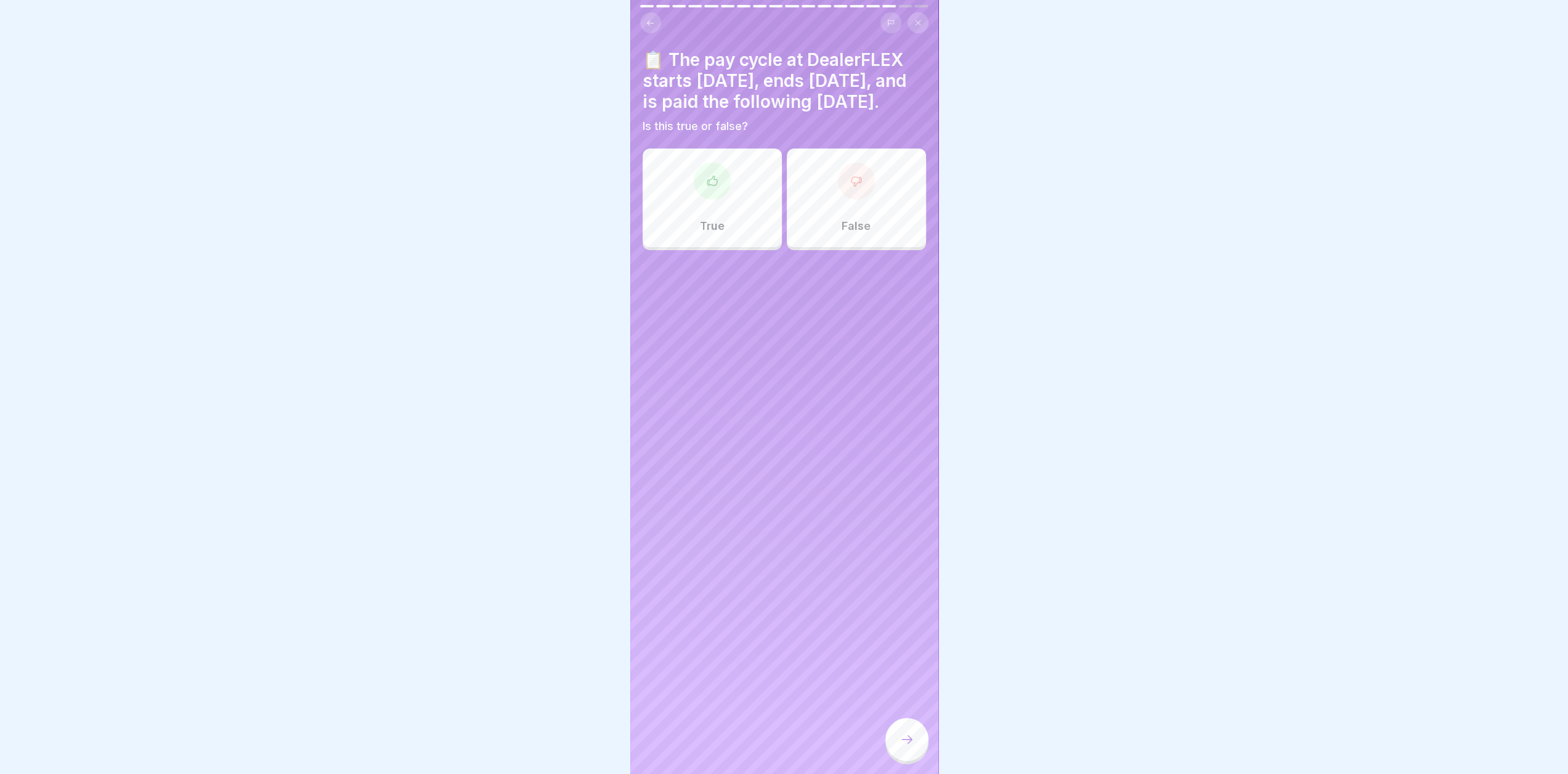
click at [699, 170] on div "True" at bounding box center [712, 197] width 140 height 98
click at [915, 758] on div at bounding box center [907, 739] width 43 height 43
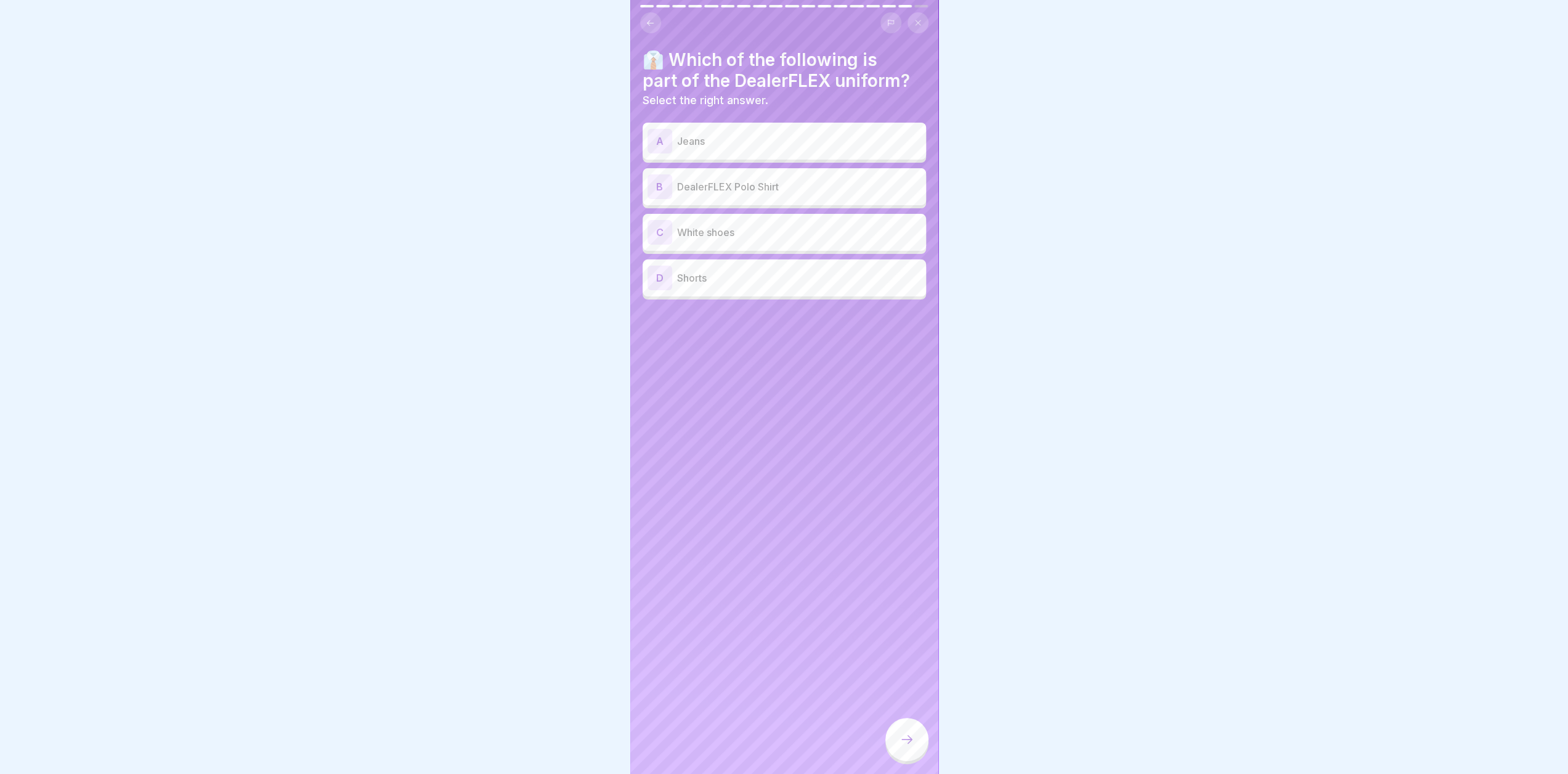
click at [744, 175] on div "B DealerFLEX Polo Shirt" at bounding box center [784, 186] width 274 height 25
click at [905, 747] on icon at bounding box center [907, 739] width 15 height 15
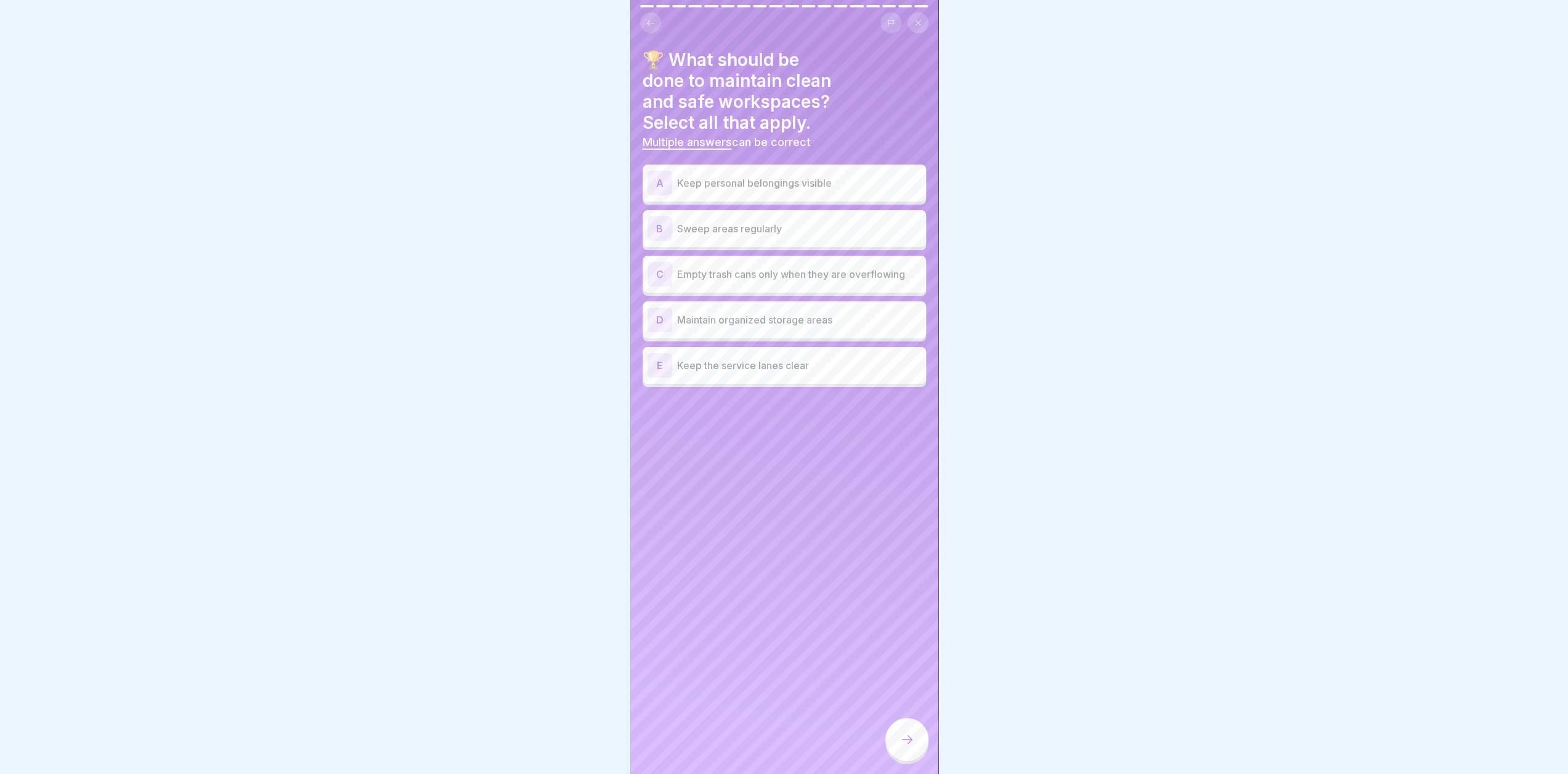
click at [831, 223] on p "Sweep areas regularly" at bounding box center [800, 229] width 244 height 15
click at [848, 370] on p "Keep the service lanes clear" at bounding box center [800, 365] width 244 height 15
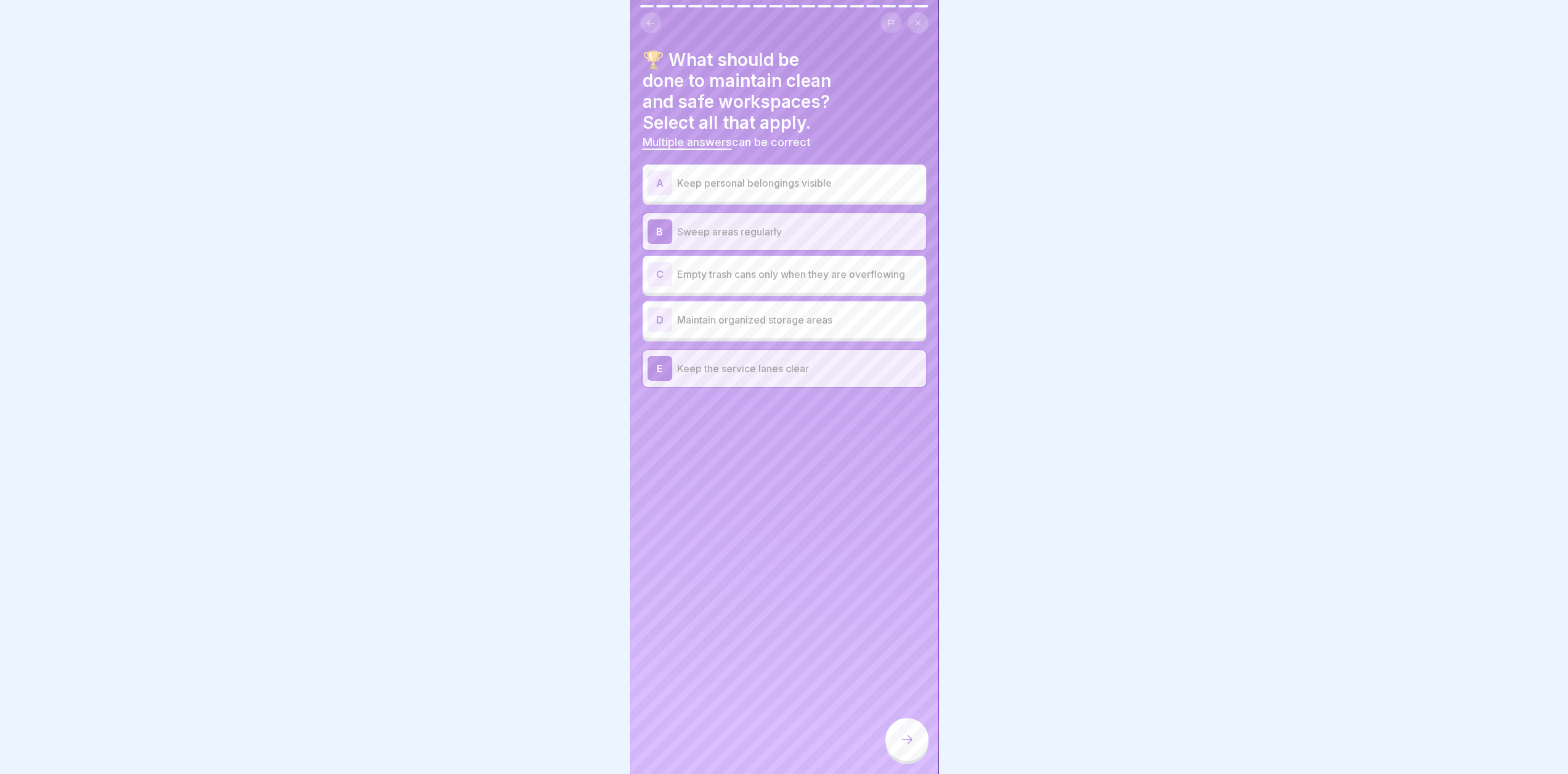
click at [837, 320] on p "Maintain organized storage areas" at bounding box center [800, 320] width 244 height 15
click at [906, 746] on icon at bounding box center [907, 739] width 15 height 15
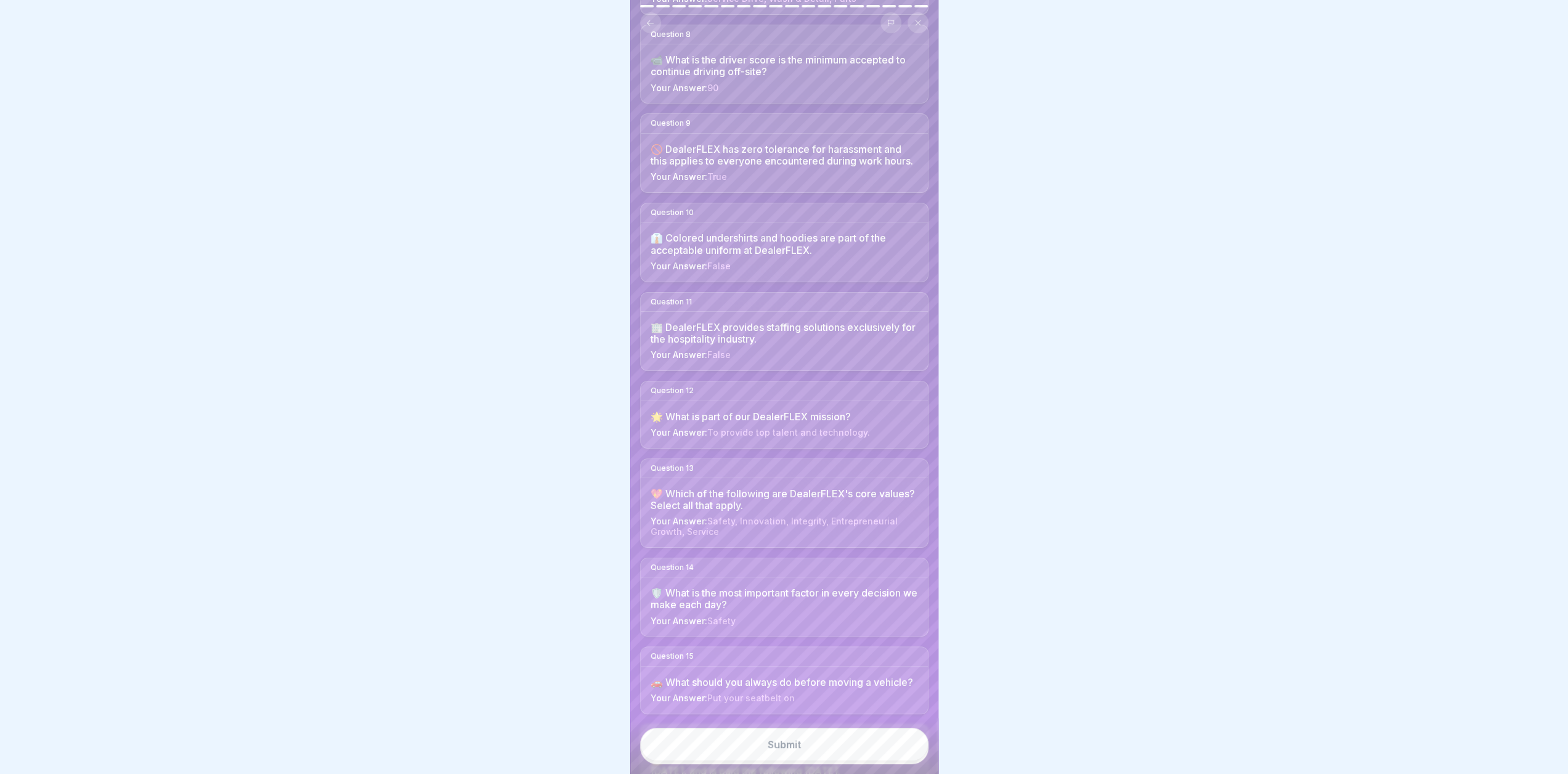
scroll to position [9, 0]
click at [802, 751] on button "Submit" at bounding box center [784, 745] width 288 height 33
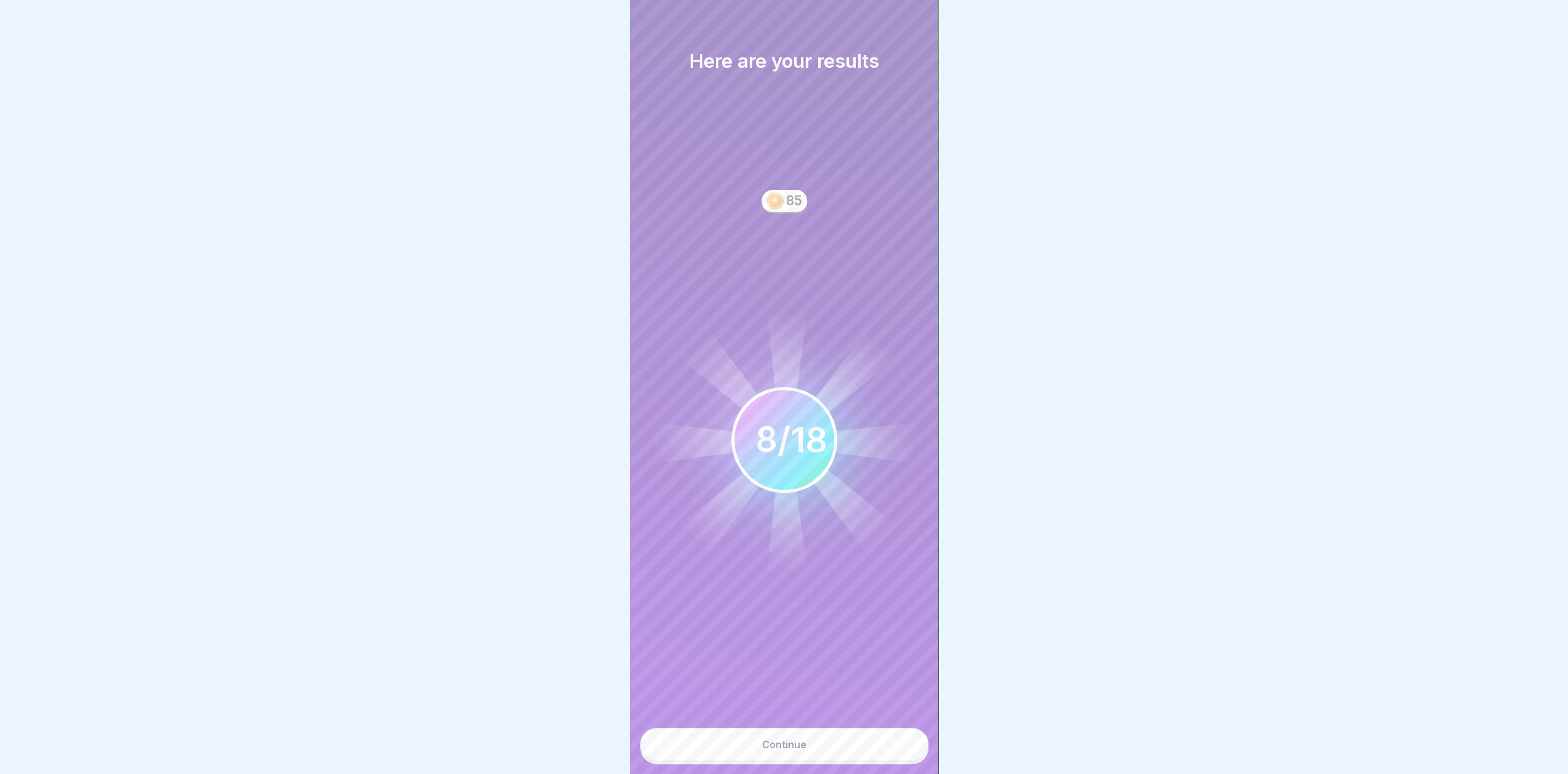
scroll to position [1019, 0]
click at [826, 749] on button "Continue" at bounding box center [784, 745] width 288 height 33
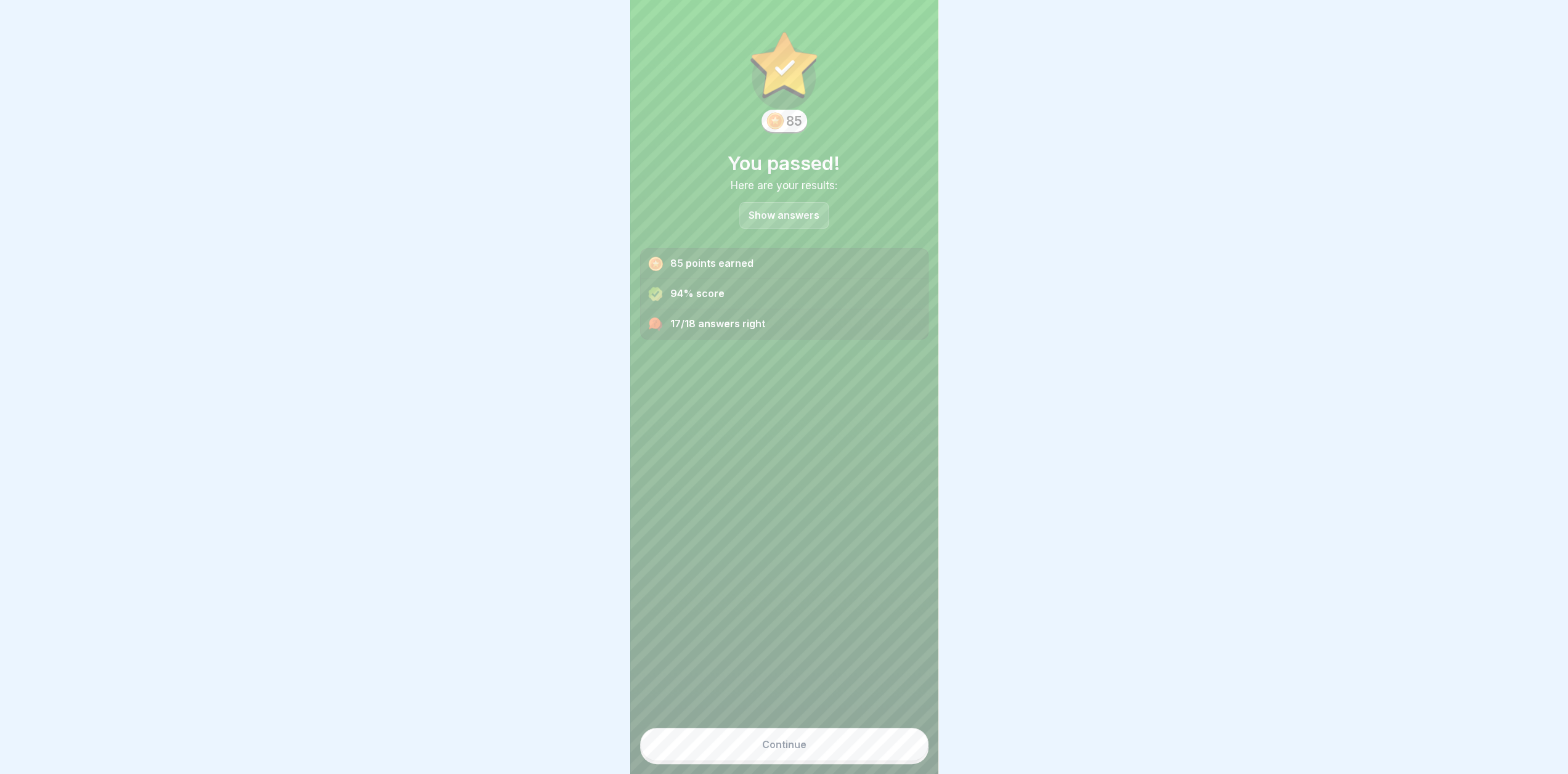
click at [685, 315] on div "17/18 answers right" at bounding box center [784, 324] width 287 height 29
click at [755, 321] on div "17/18 answers right" at bounding box center [784, 324] width 287 height 29
click at [770, 210] on p "Show answers" at bounding box center [784, 215] width 71 height 10
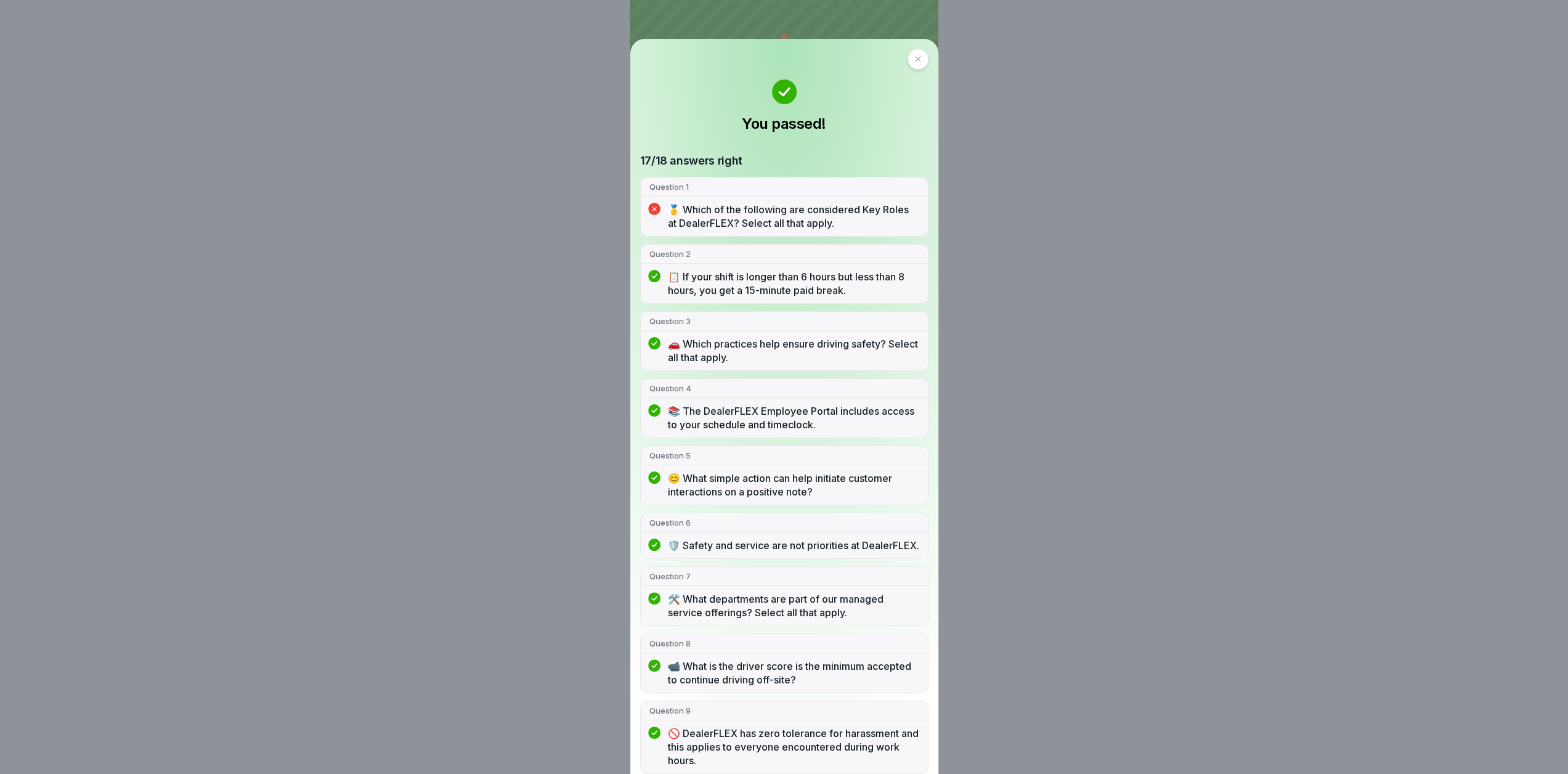
click at [857, 219] on p "🥇 Which of the following are considered Key Roles at DealerFLEX? Select all tha…" at bounding box center [794, 217] width 252 height 28
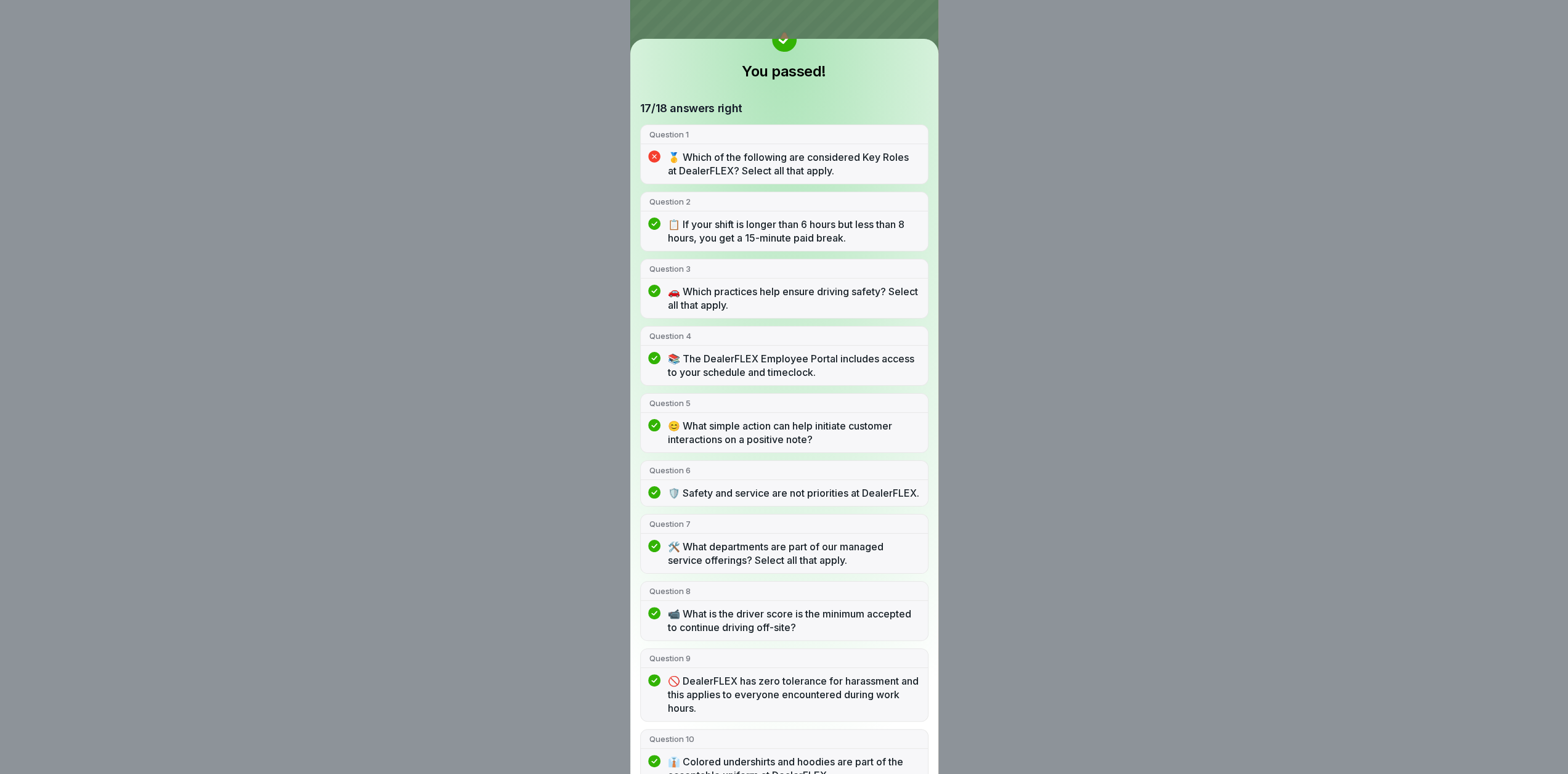
scroll to position [0, 0]
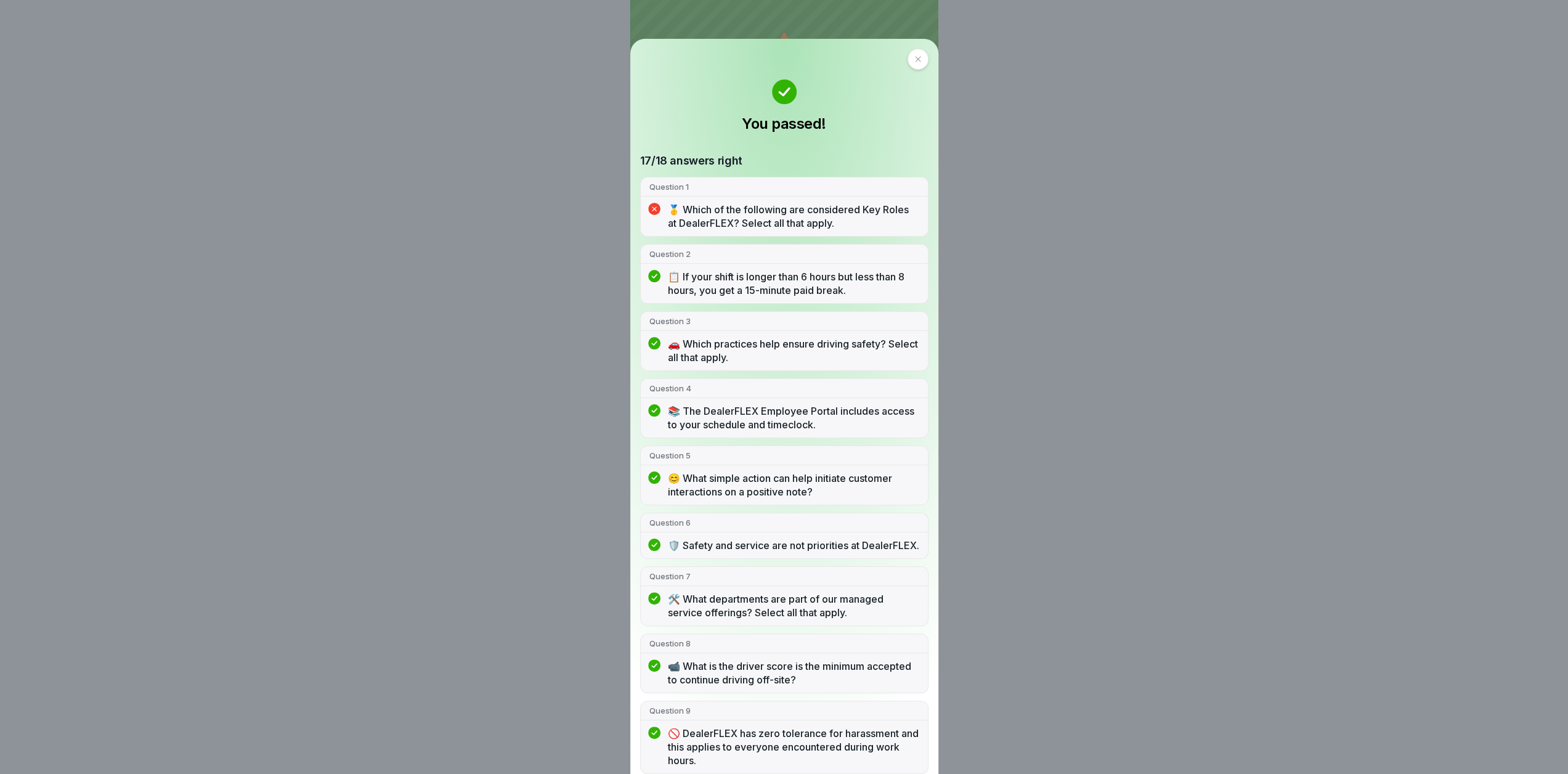
click at [1077, 341] on div "You passed! 17/18 answers right Question 1 🥇 Which of the following are conside…" at bounding box center [784, 387] width 1568 height 774
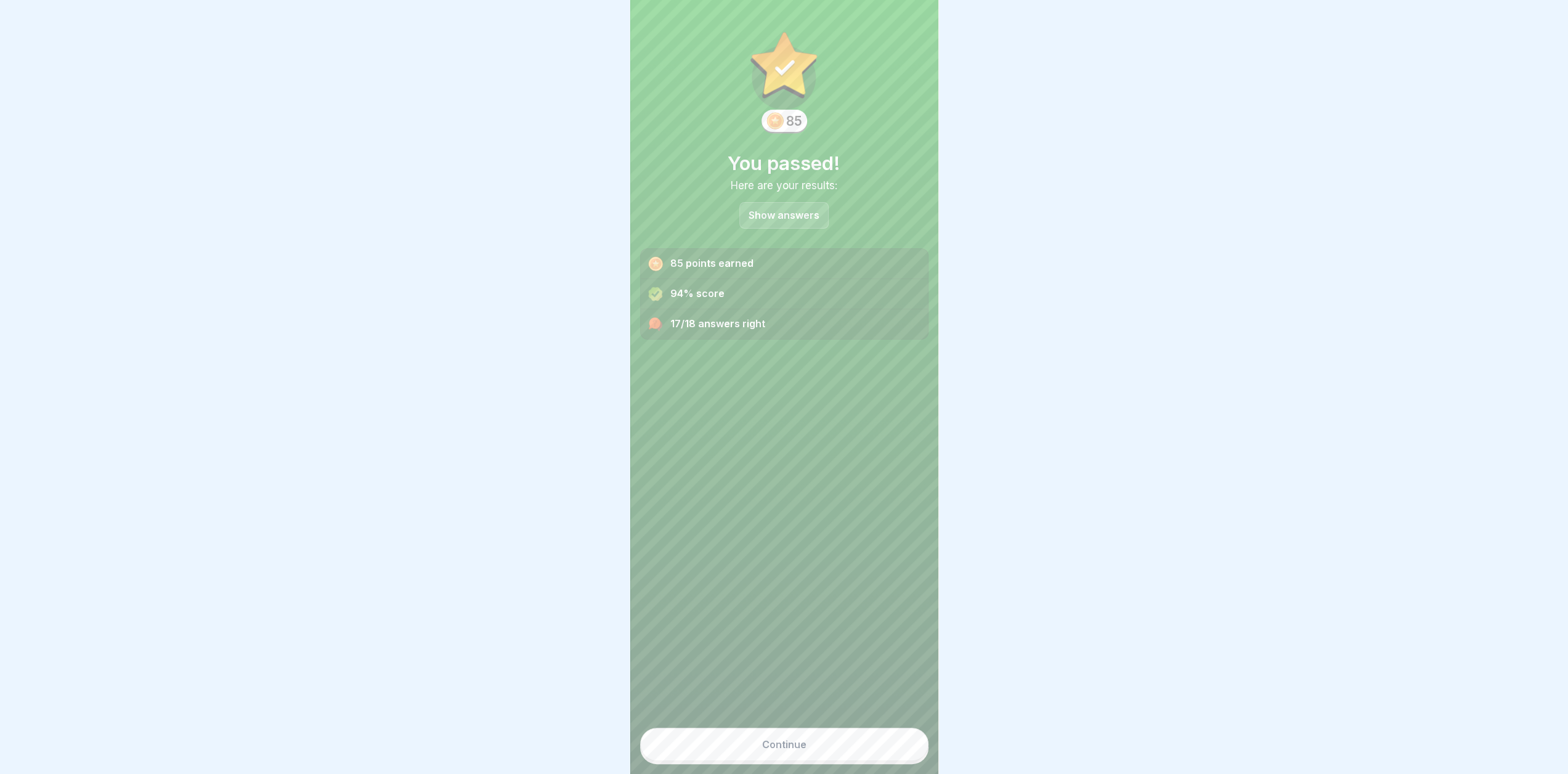
click at [861, 741] on button "Continue" at bounding box center [784, 745] width 288 height 33
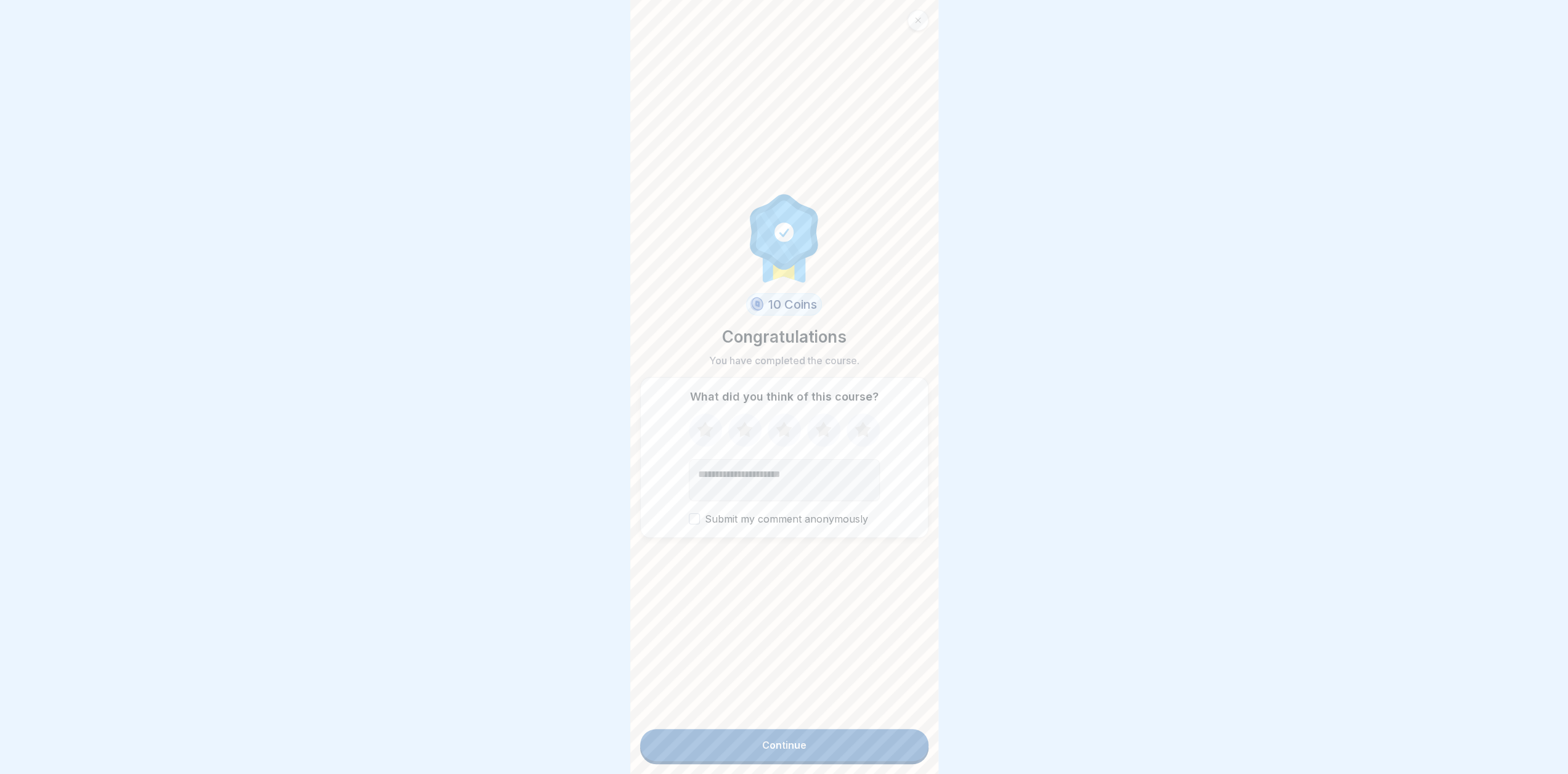
click at [863, 431] on icon at bounding box center [863, 430] width 33 height 32
click at [841, 751] on button "Continue" at bounding box center [784, 745] width 288 height 32
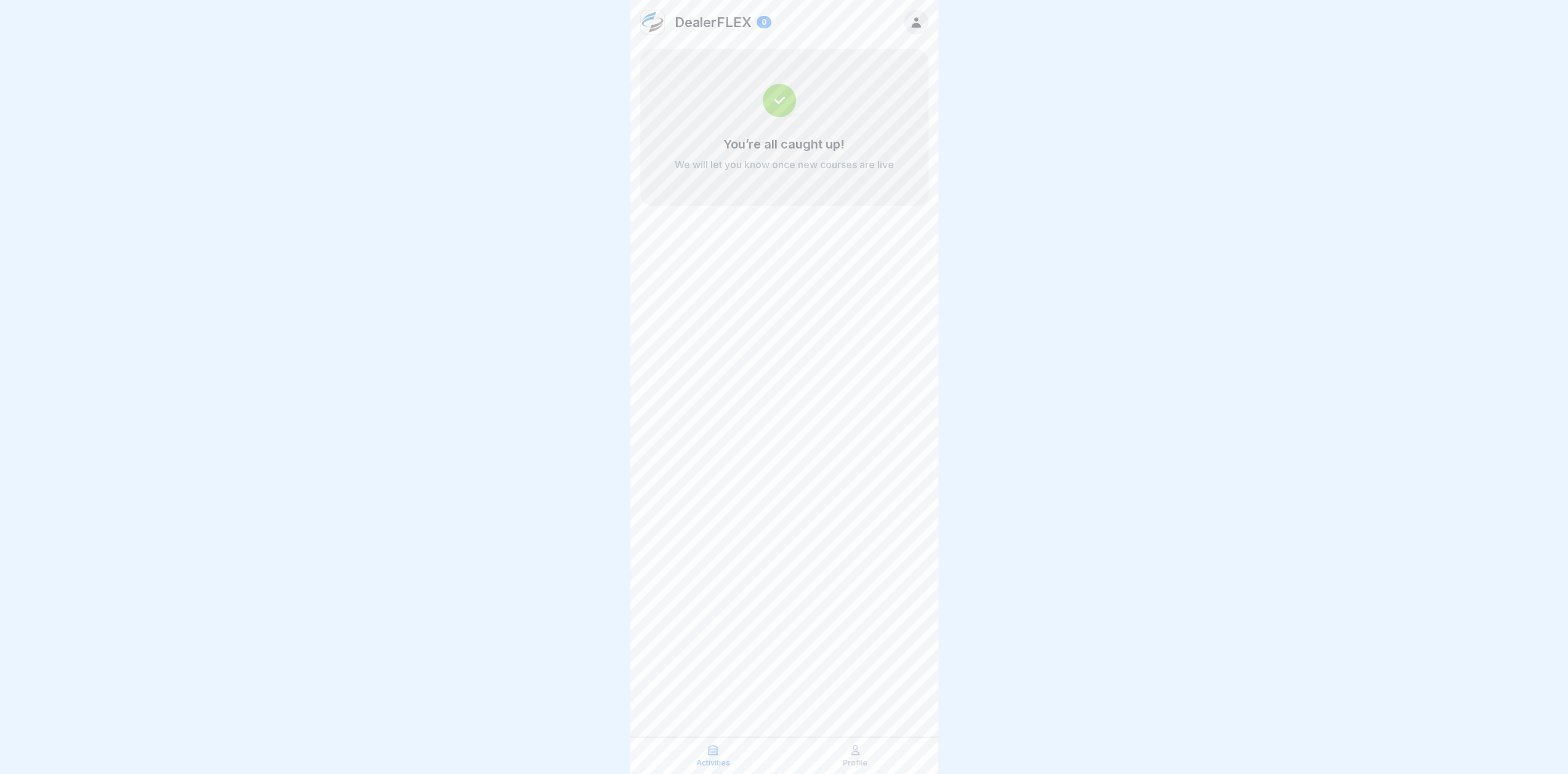
click at [917, 17] on icon at bounding box center [916, 22] width 14 height 14
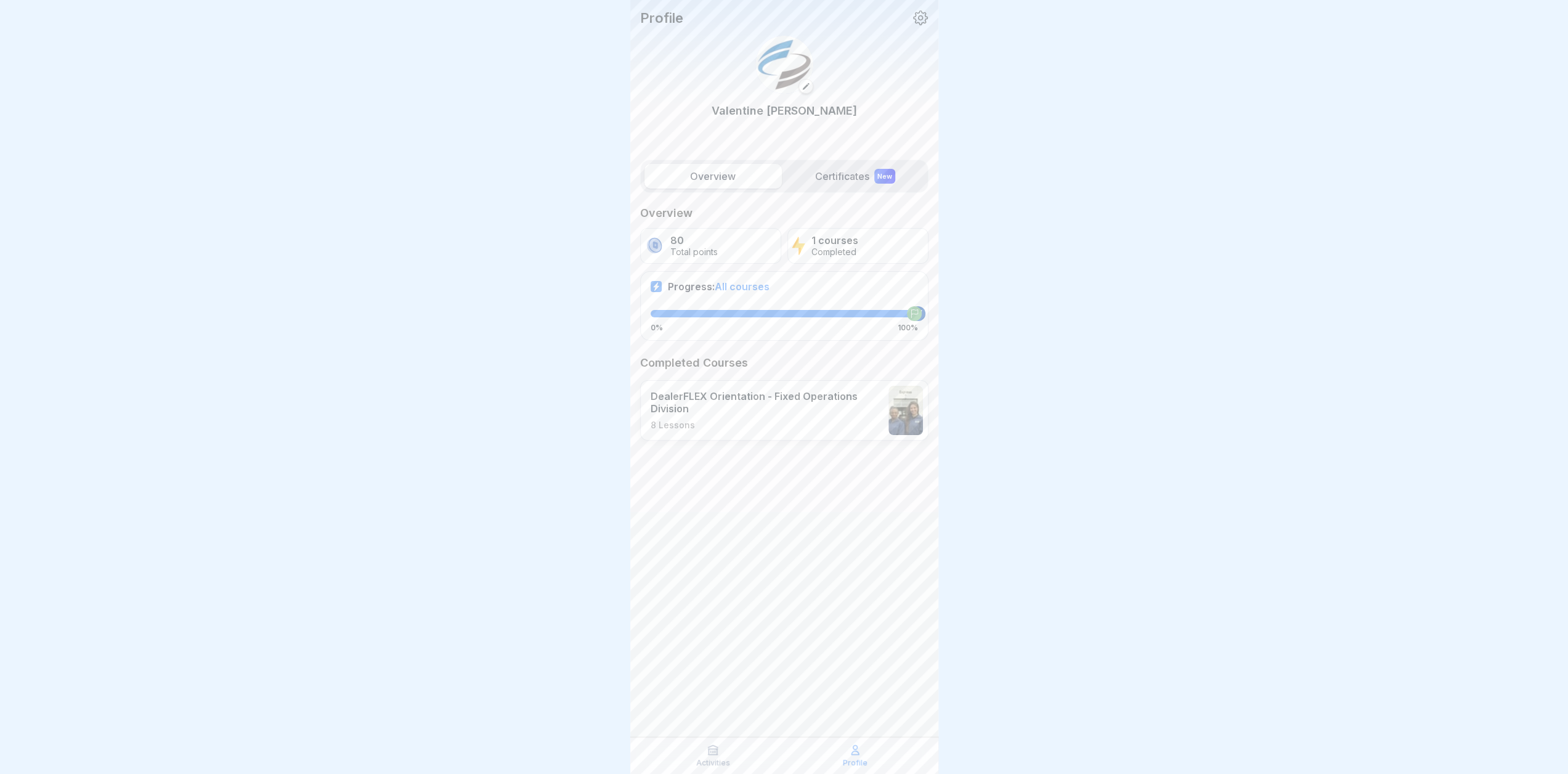
click at [690, 241] on p "80" at bounding box center [694, 241] width 48 height 12
click at [655, 250] on img at bounding box center [655, 245] width 20 height 21
click at [920, 10] on icon at bounding box center [920, 17] width 16 height 16
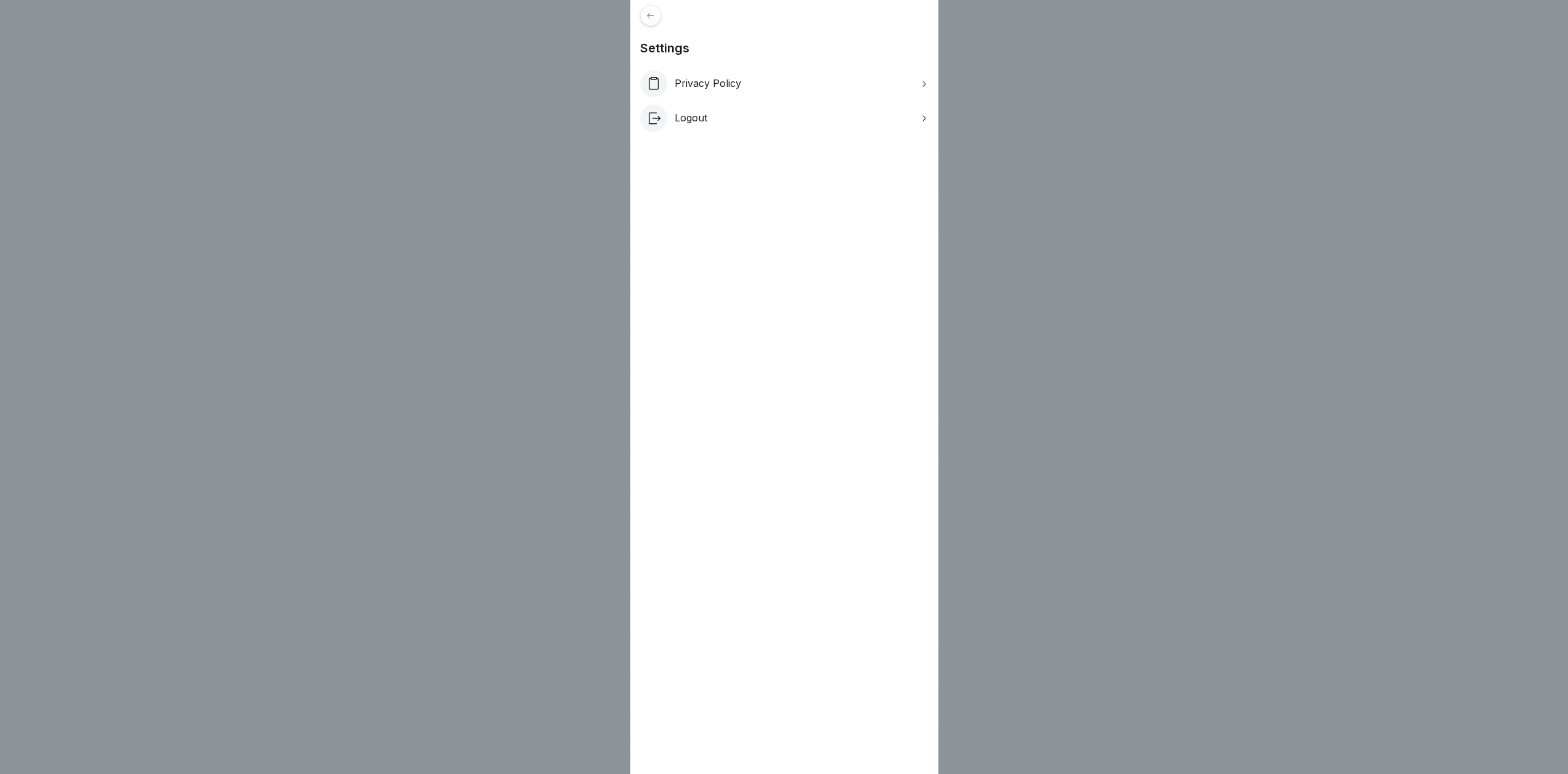
click at [1014, 151] on div "Settings Privacy Policy Logout" at bounding box center [784, 387] width 1568 height 774
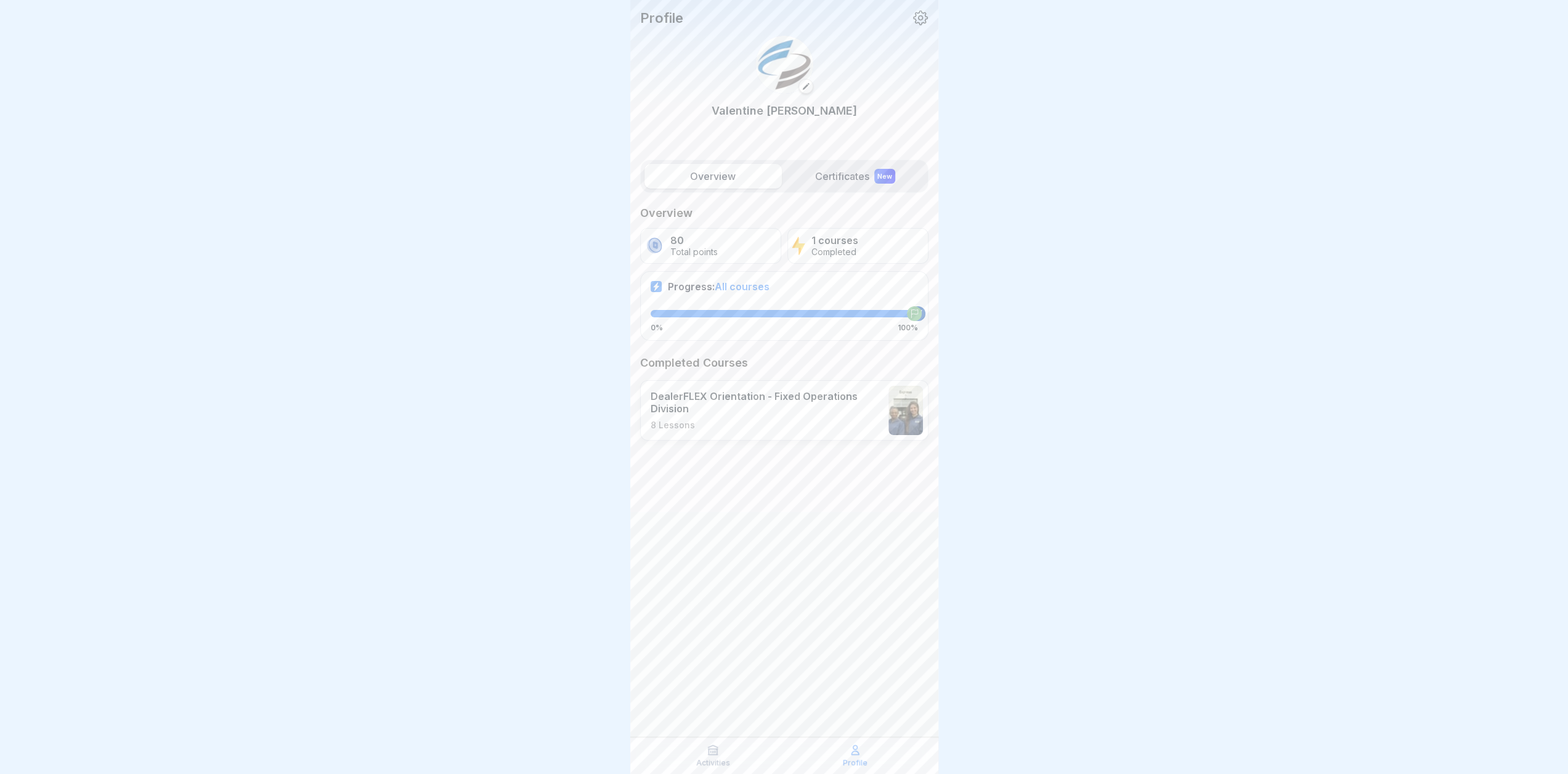
click at [662, 238] on img at bounding box center [655, 245] width 20 height 21
drag, startPoint x: 653, startPoint y: 244, endPoint x: 659, endPoint y: 247, distance: 6.7
click at [653, 244] on img at bounding box center [655, 245] width 20 height 21
click at [800, 85] on div at bounding box center [805, 85] width 12 height 8
click at [672, 16] on p "Profile" at bounding box center [661, 17] width 43 height 16
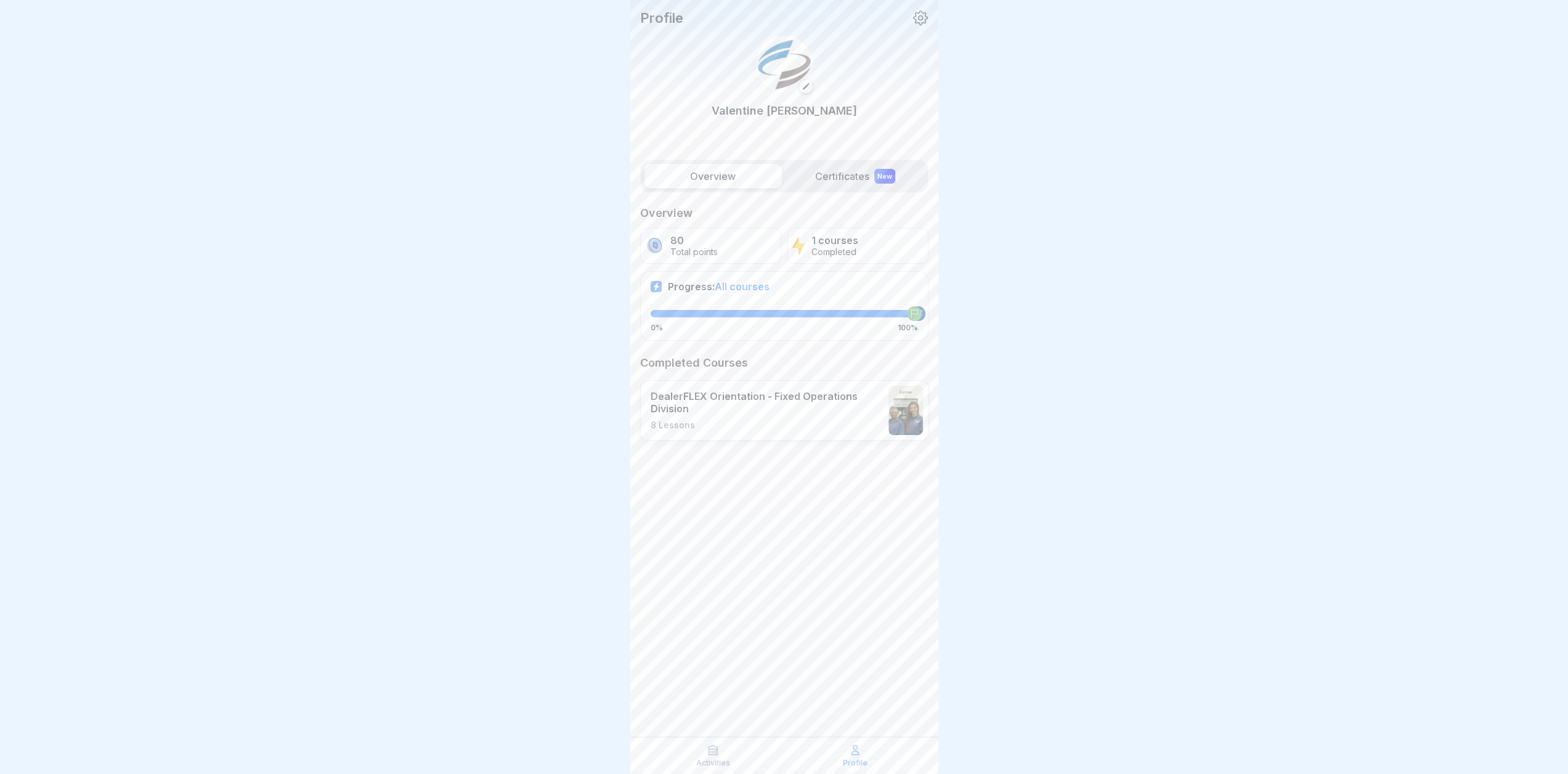
click at [867, 186] on label "Certificates New" at bounding box center [856, 176] width 138 height 25
click at [852, 174] on label "Certificates New" at bounding box center [856, 176] width 138 height 25
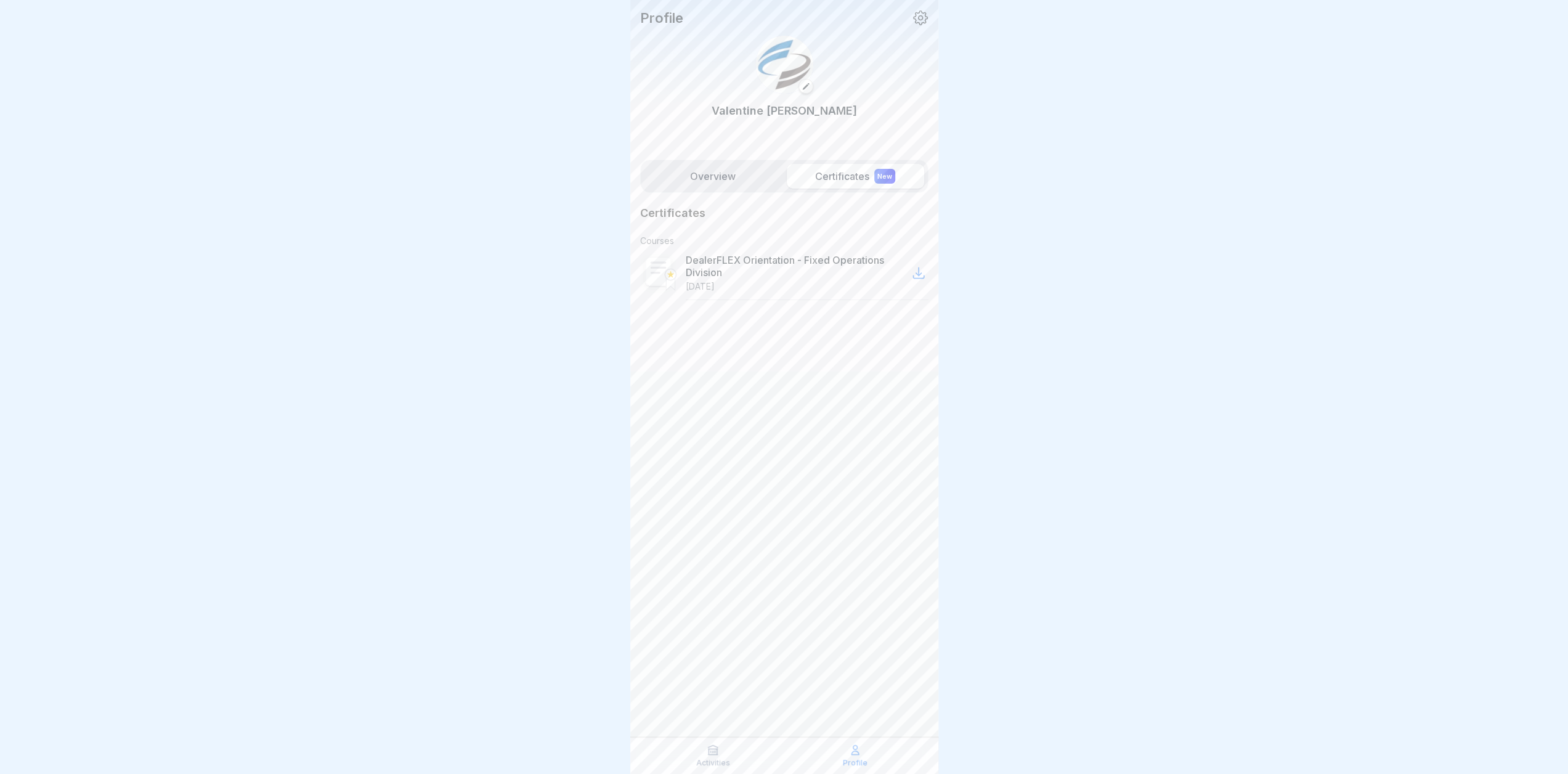
click at [720, 168] on label "Overview" at bounding box center [713, 176] width 138 height 25
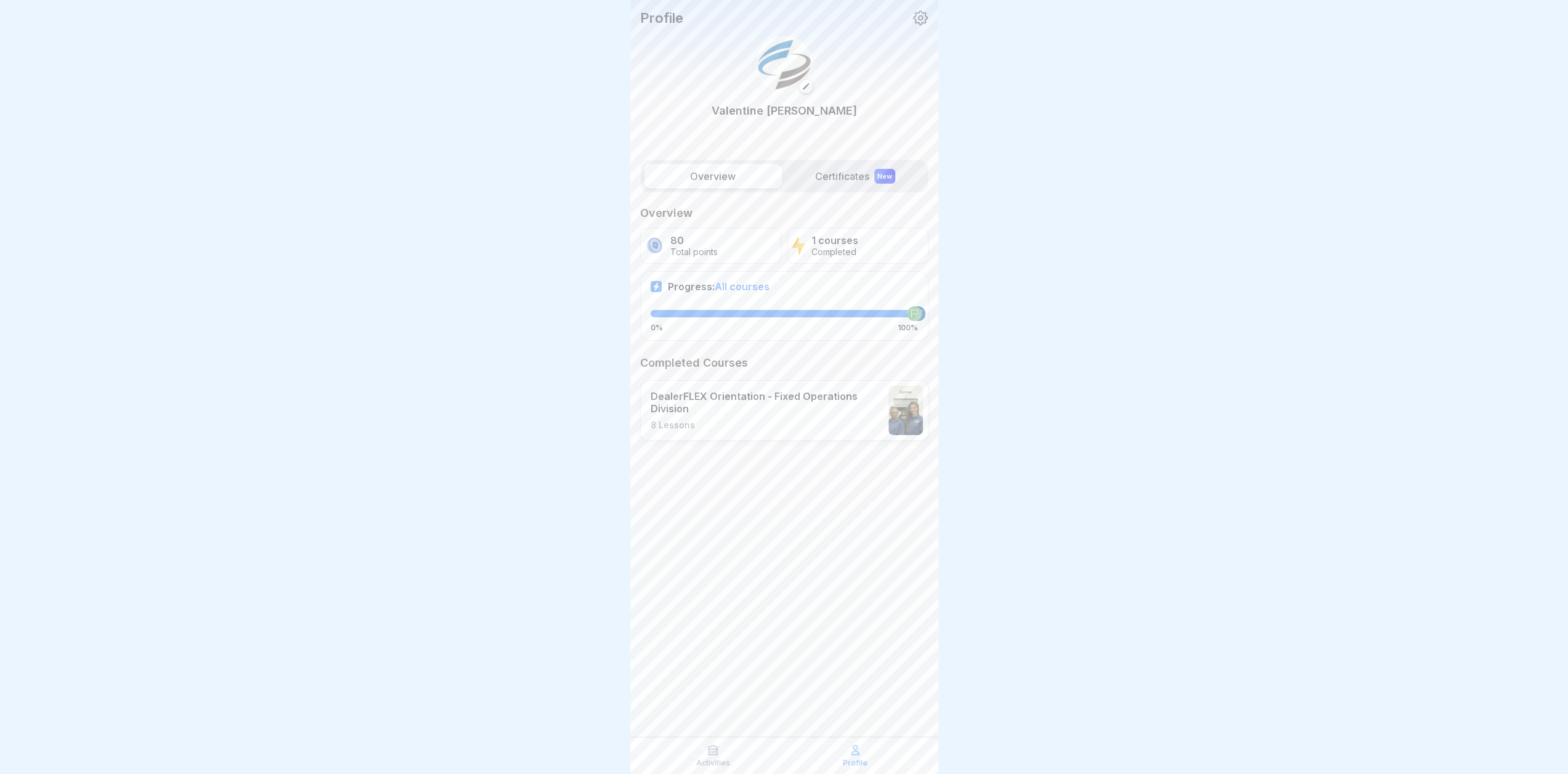
click at [745, 285] on span "All courses" at bounding box center [743, 286] width 55 height 12
click at [715, 253] on p "Total points" at bounding box center [694, 252] width 48 height 10
click at [689, 247] on p "Total points" at bounding box center [694, 252] width 48 height 10
